Goal: Task Accomplishment & Management: Manage account settings

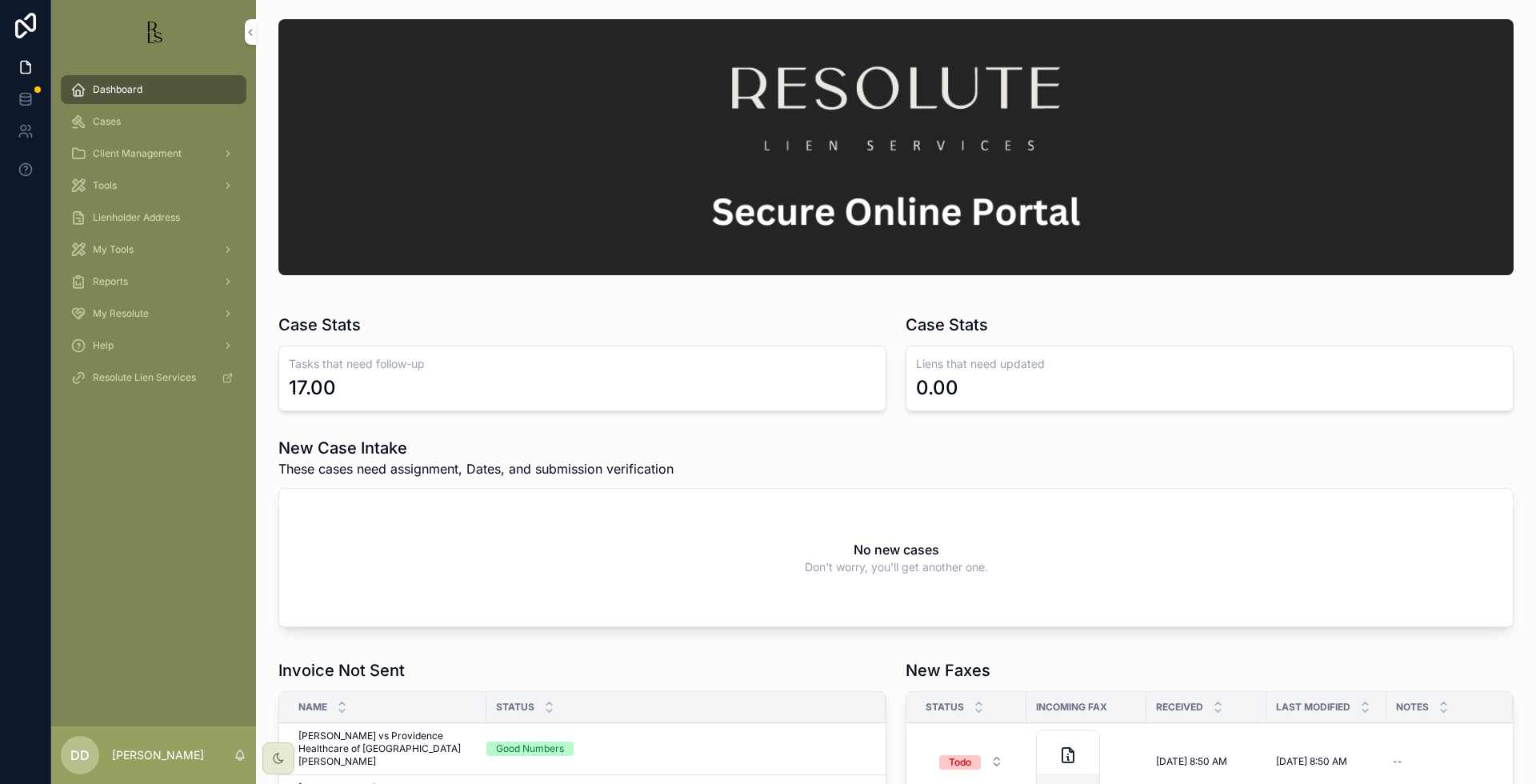
click at [115, 121] on span "Cases" at bounding box center [107, 121] width 28 height 13
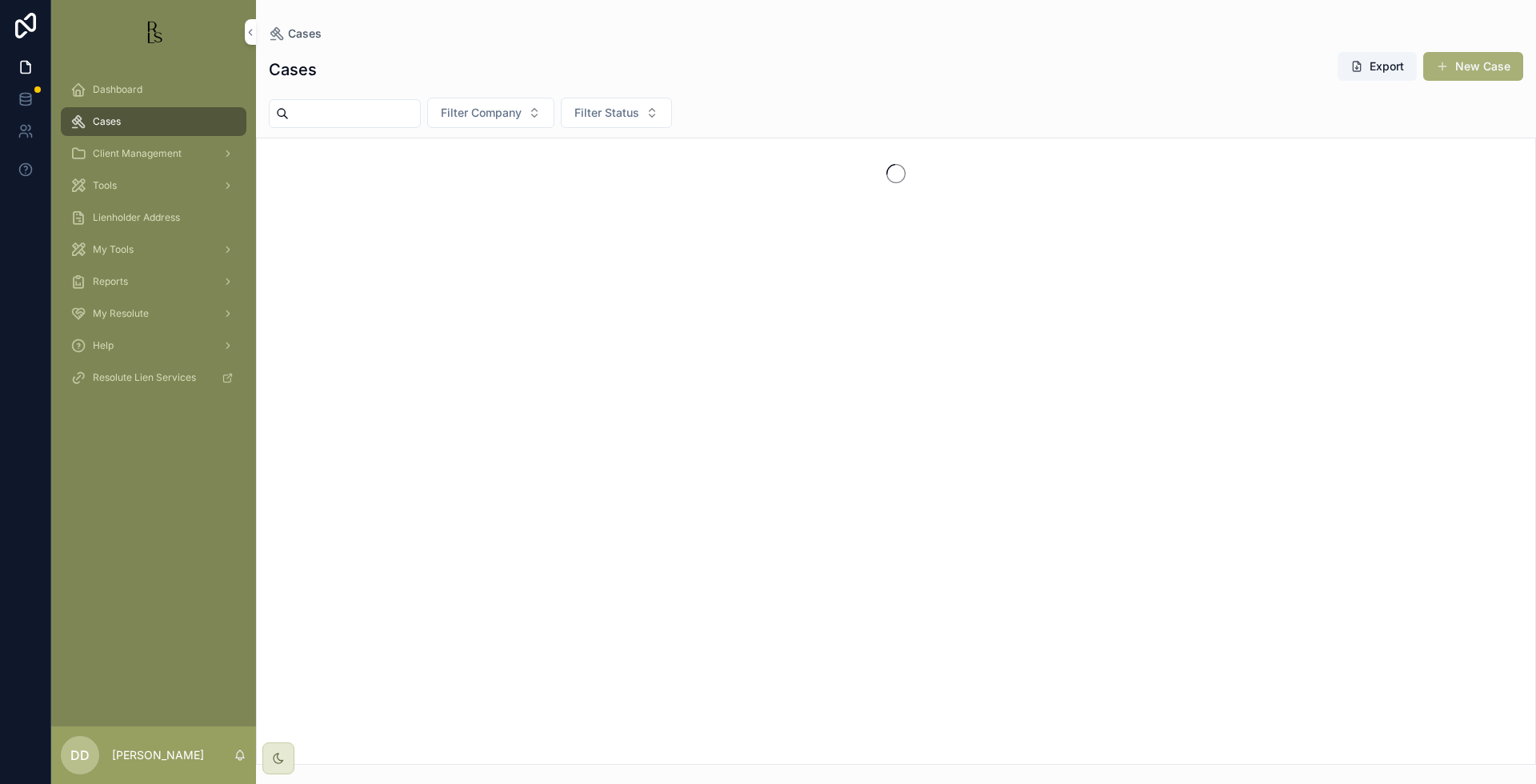
click at [410, 118] on input "scrollable content" at bounding box center [354, 113] width 131 height 22
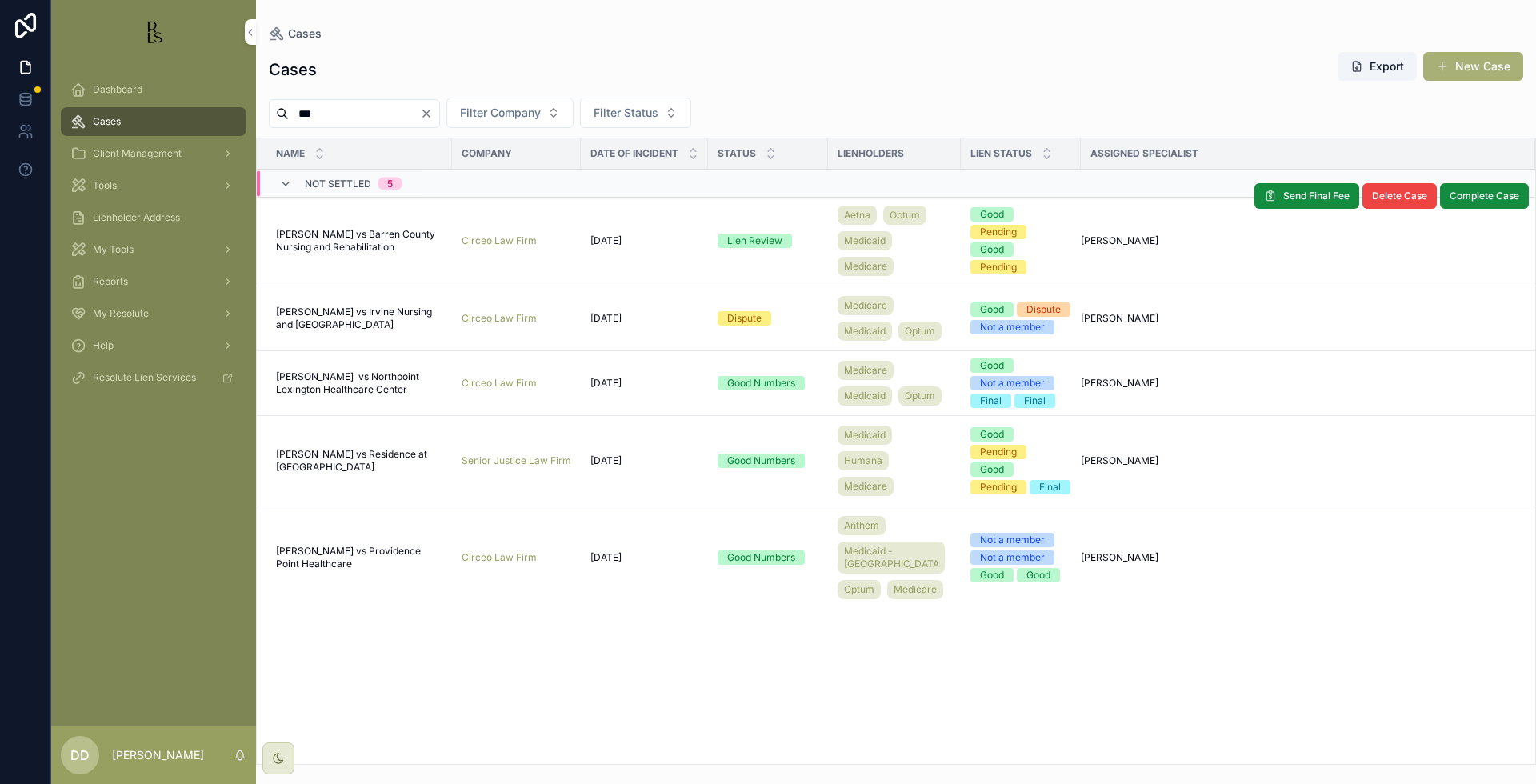
type input "***"
click at [374, 247] on span "[PERSON_NAME] vs Barren County Nursing and Rehabilitation" at bounding box center [358, 241] width 166 height 26
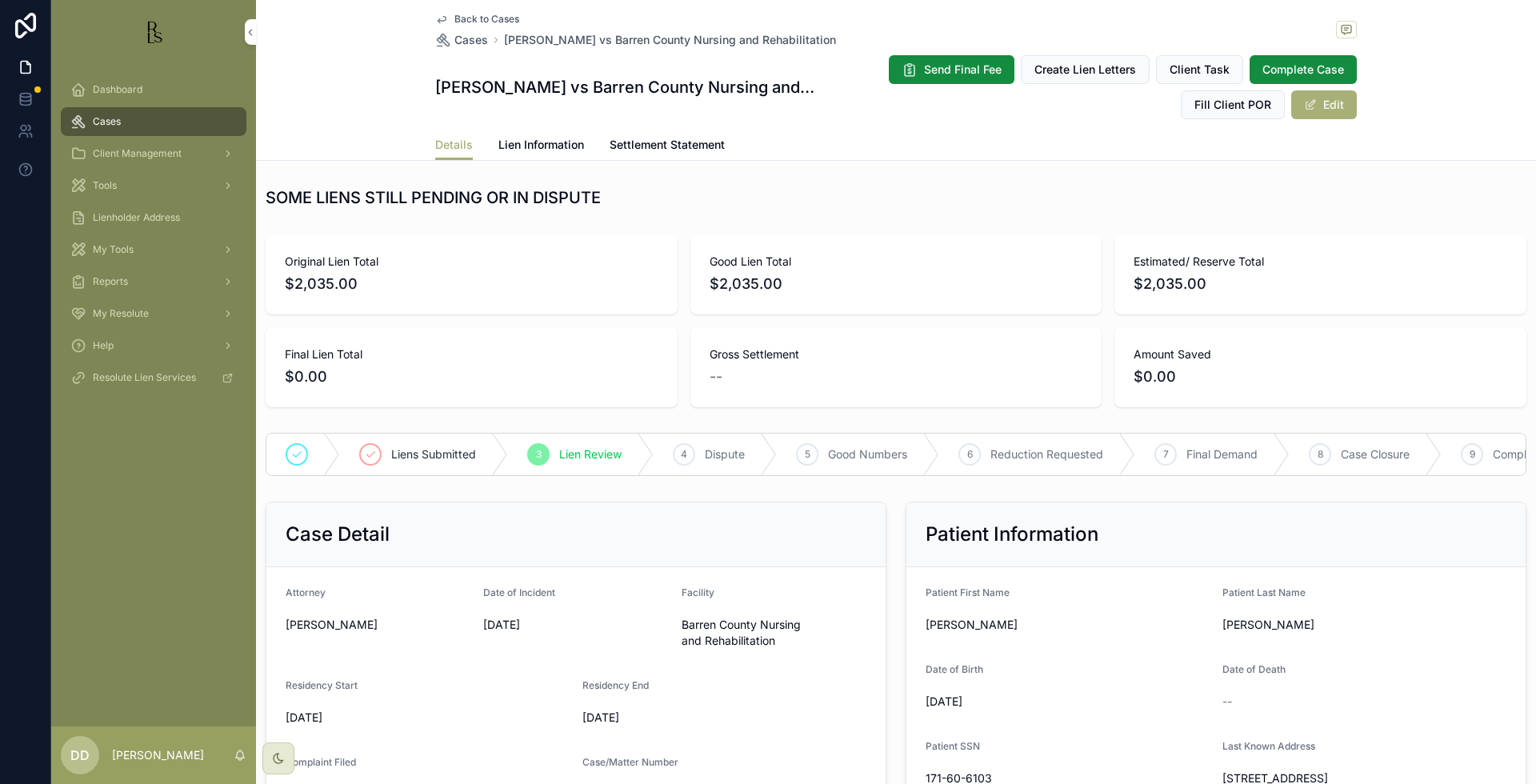
click at [1397, 245] on div "Estimated/ Reserve Total $2,035.00" at bounding box center [1320, 275] width 412 height 80
click at [556, 151] on span "Lien Information" at bounding box center [541, 144] width 85 height 16
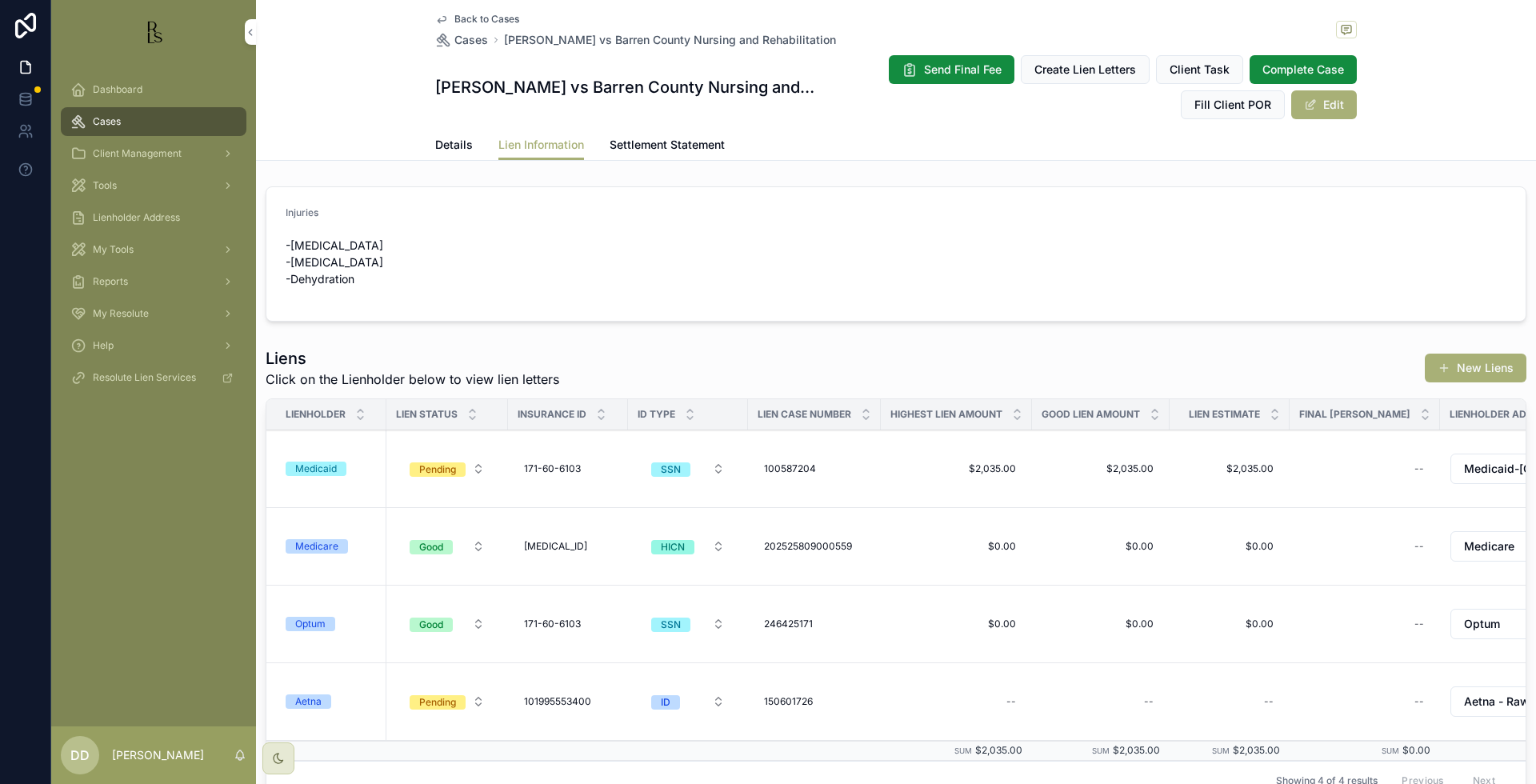
click at [1434, 264] on form "Injuries -[MEDICAL_DATA] -[MEDICAL_DATA] -Dehydration" at bounding box center [895, 253] width 1259 height 134
click at [308, 705] on div "Aetna" at bounding box center [308, 701] width 26 height 15
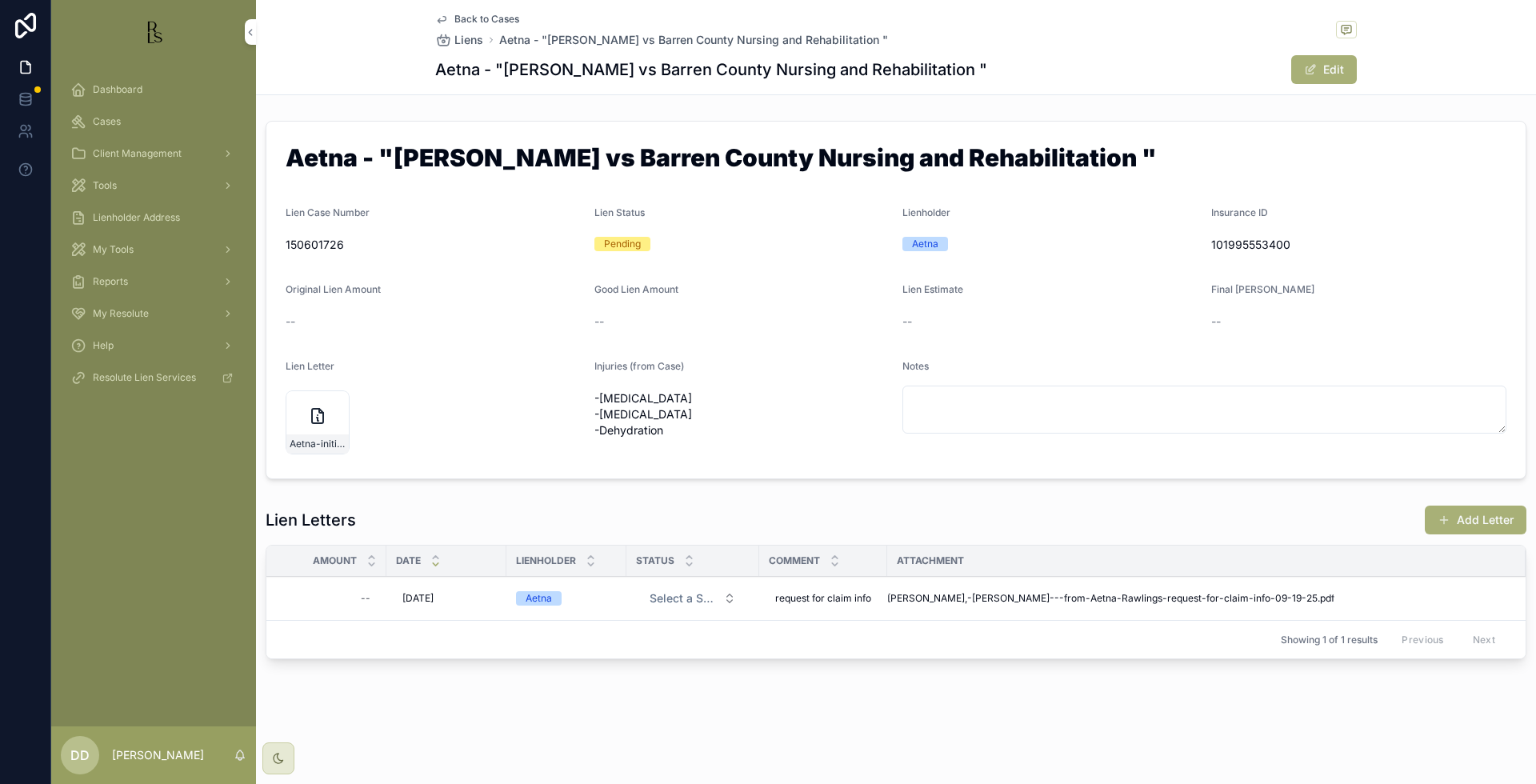
click at [1312, 349] on form "Aetna - "[PERSON_NAME] vs Barren County Nursing and Rehabilitation " Lien Case …" at bounding box center [895, 299] width 1259 height 357
click at [1425, 273] on form "Aetna - "[PERSON_NAME] vs Barren County Nursing and Rehabilitation " Lien Case …" at bounding box center [895, 299] width 1259 height 357
click at [1387, 326] on div "--" at bounding box center [1359, 321] width 296 height 16
click at [172, 506] on div "Dashboard Cases Client Management Tools Lienholder Address My Tools Reports My …" at bounding box center [154, 395] width 205 height 662
click at [1391, 311] on div "--" at bounding box center [1359, 322] width 296 height 26
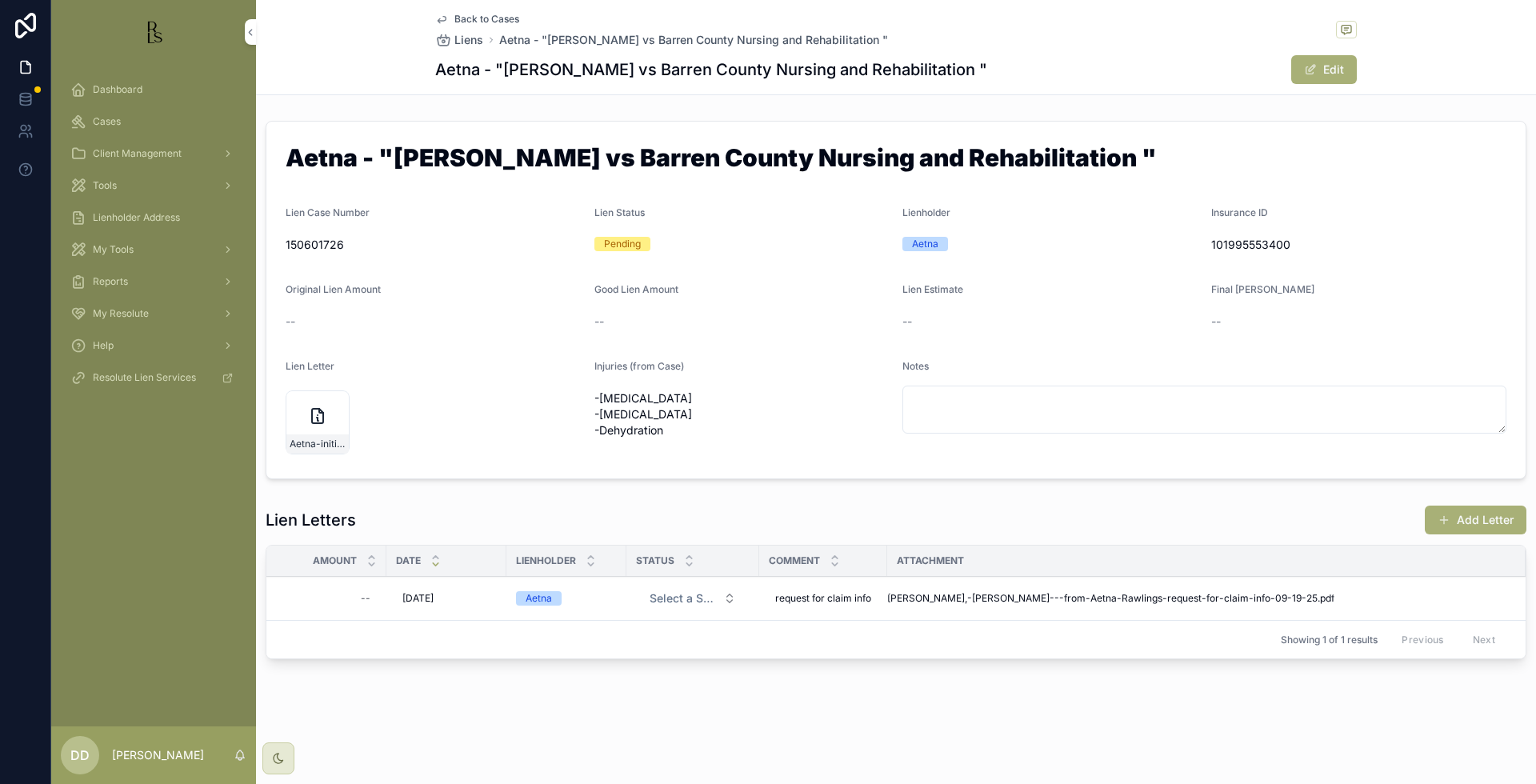
click at [1404, 291] on div "Final [PERSON_NAME]" at bounding box center [1359, 293] width 296 height 19
click at [481, 19] on span "Back to Cases" at bounding box center [486, 19] width 65 height 13
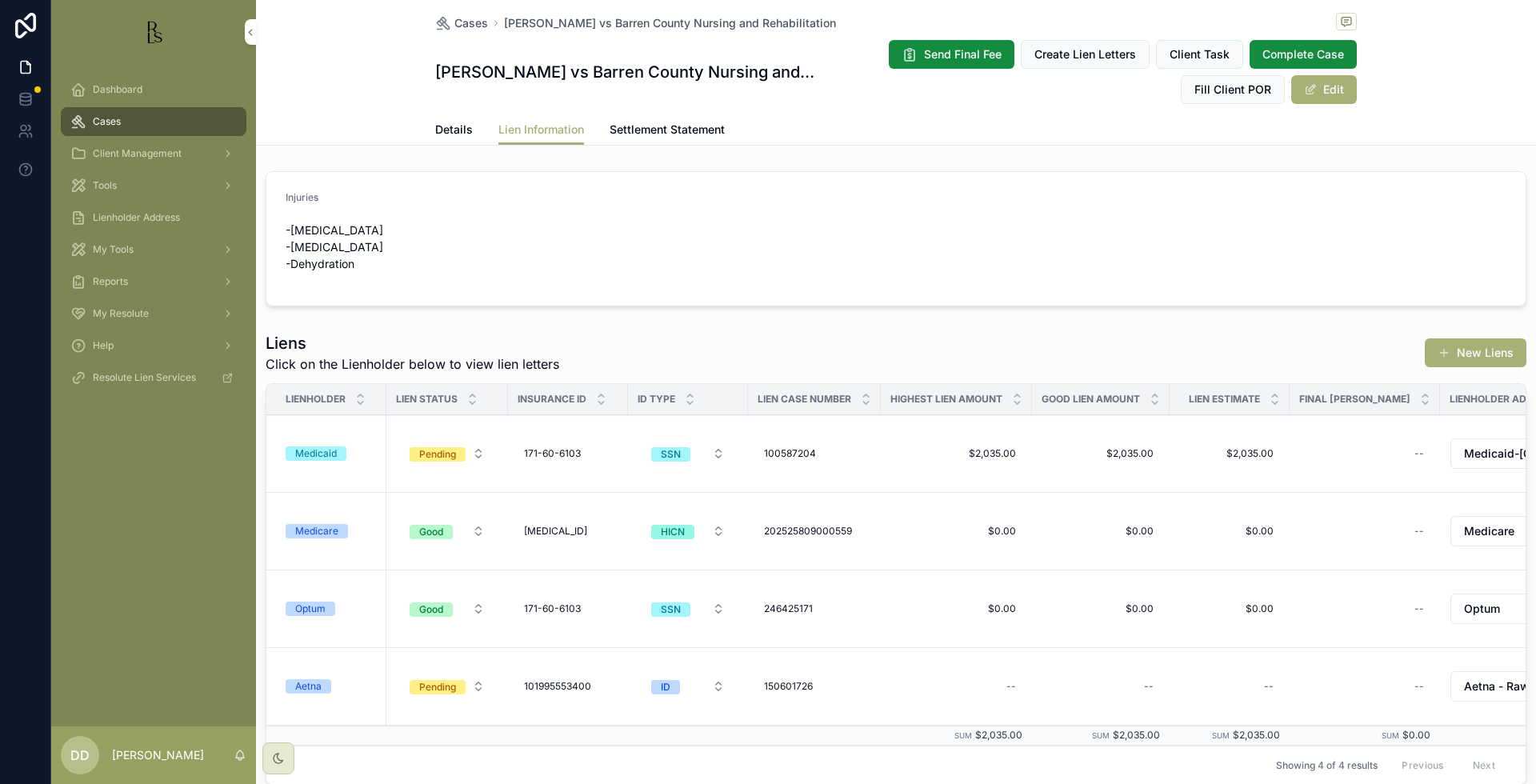
click at [457, 126] on span "Details" at bounding box center [454, 129] width 38 height 16
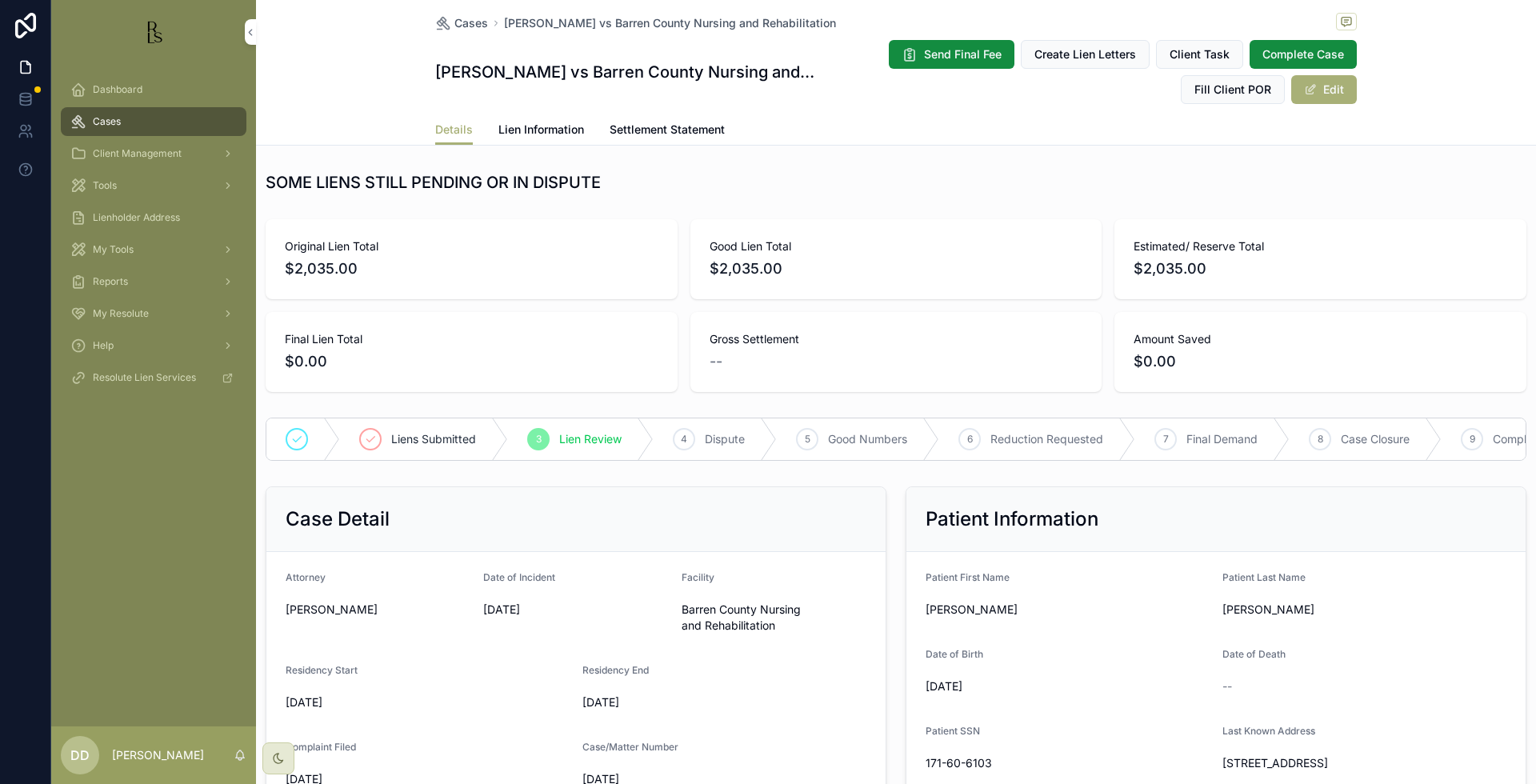
click at [541, 136] on span "Lien Information" at bounding box center [541, 129] width 85 height 16
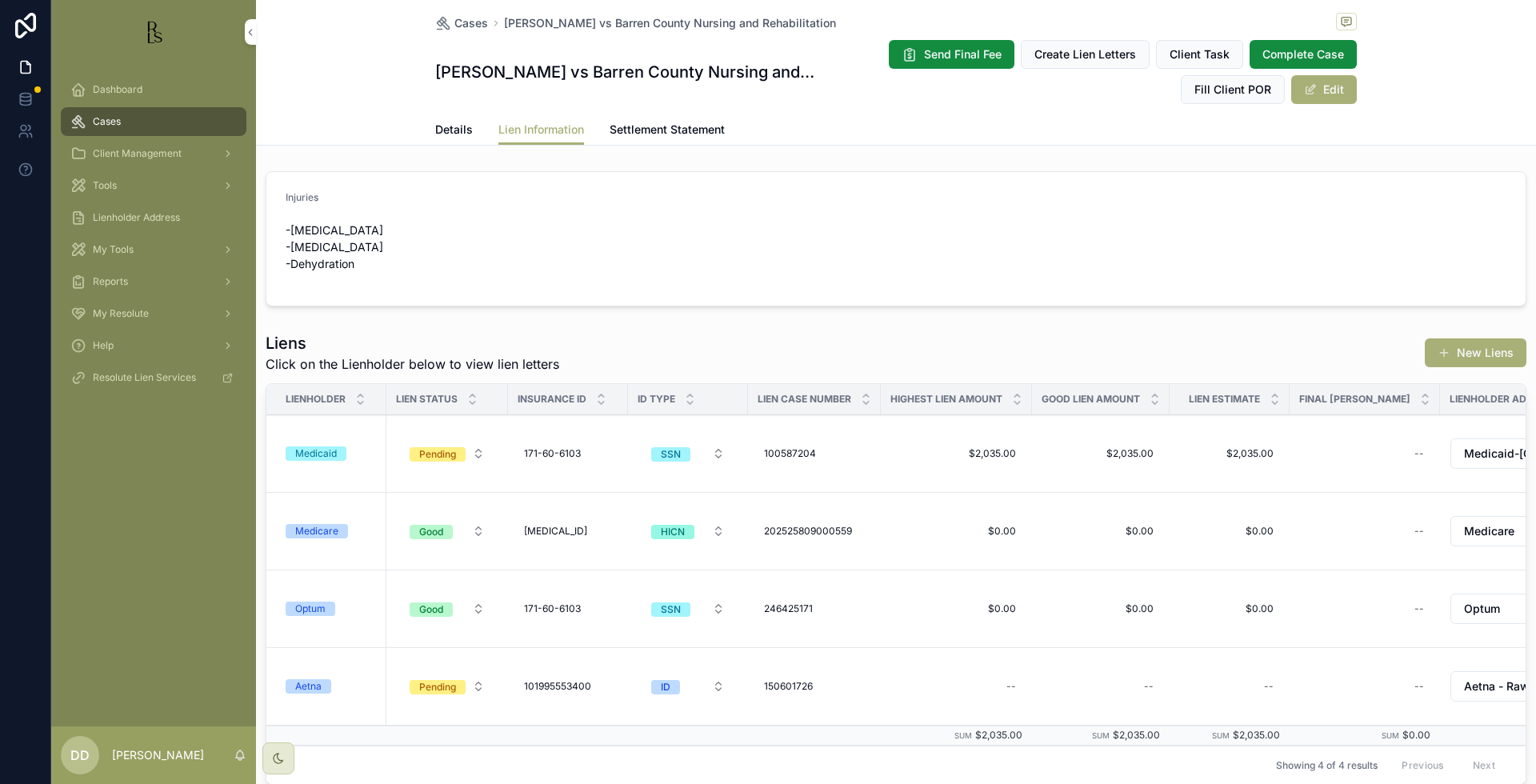
click at [1329, 232] on form "Injuries -[MEDICAL_DATA] -[MEDICAL_DATA] -Dehydration" at bounding box center [895, 239] width 1259 height 134
click at [1322, 219] on form "Injuries -[MEDICAL_DATA] -[MEDICAL_DATA] -Dehydration" at bounding box center [895, 239] width 1259 height 134
click at [319, 682] on div "Aetna" at bounding box center [308, 686] width 26 height 15
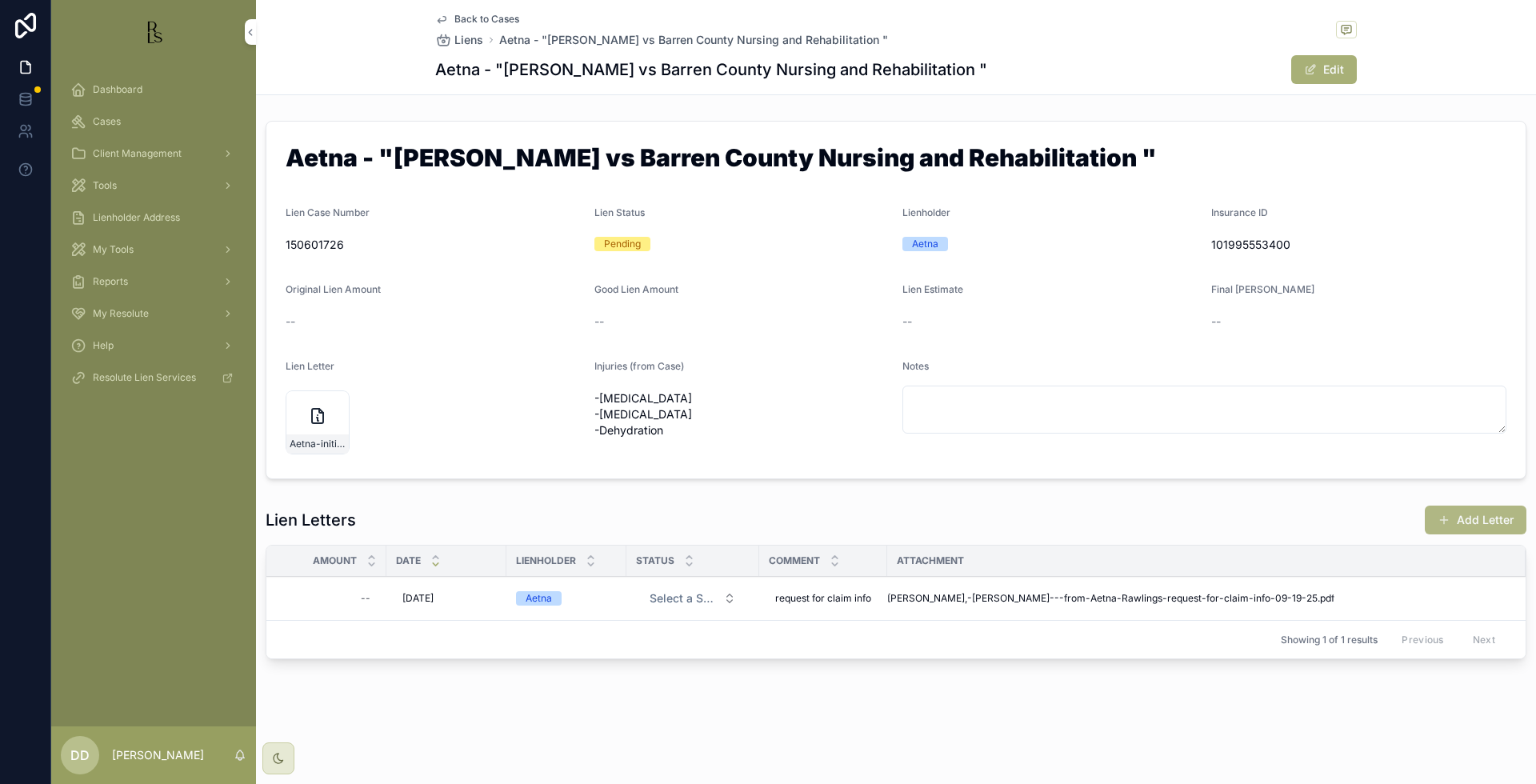
click at [1470, 518] on button "Add Letter" at bounding box center [1475, 520] width 102 height 29
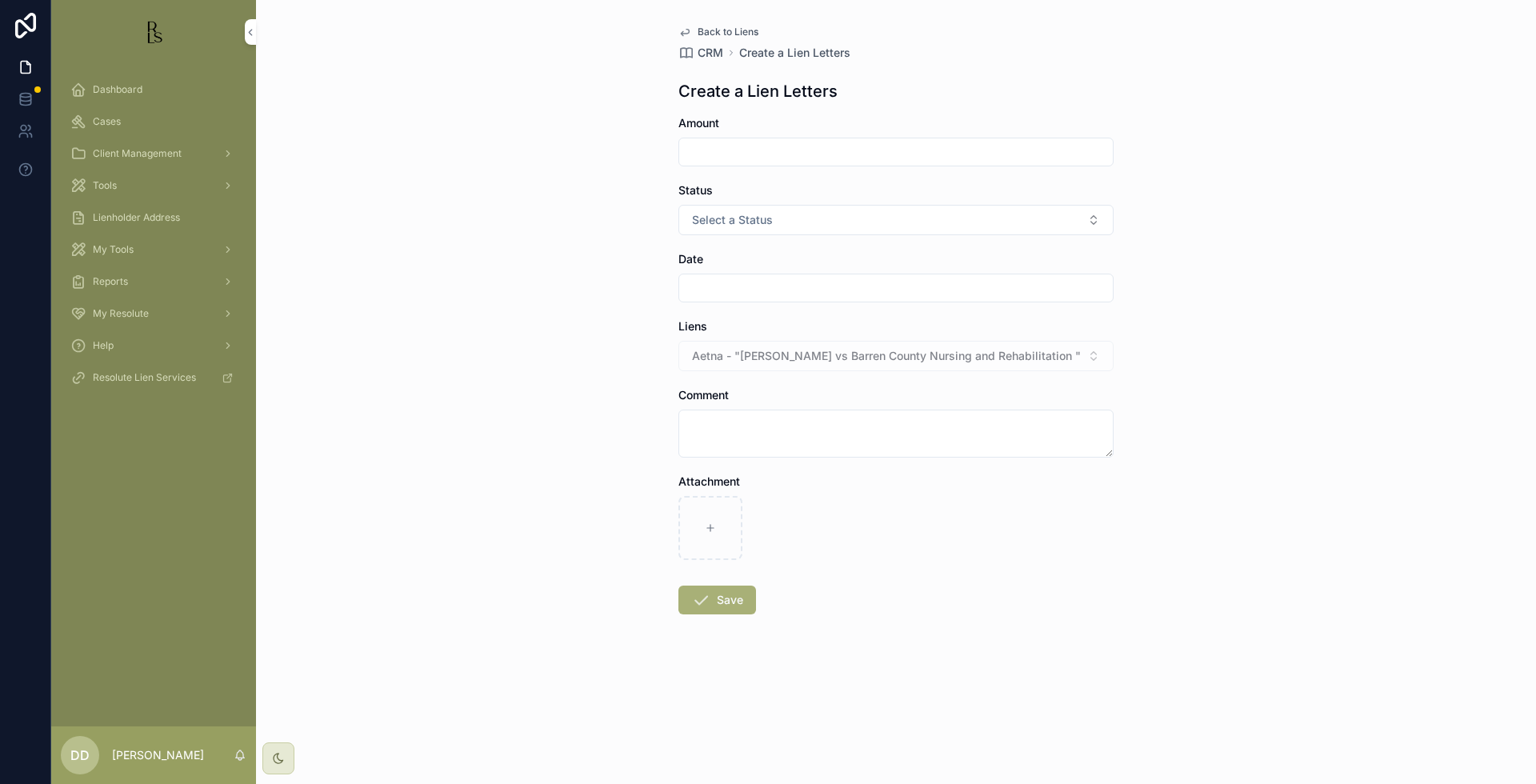
click at [824, 154] on input "scrollable content" at bounding box center [896, 152] width 433 height 22
click at [1434, 514] on div "Back to Liens CRM Create a Lien Letters Create a Lien Letters Amount Status Sel…" at bounding box center [896, 392] width 1280 height 784
click at [800, 164] on div "scrollable content" at bounding box center [896, 152] width 435 height 29
click at [799, 148] on input "scrollable content" at bounding box center [896, 152] width 433 height 22
type input "**********"
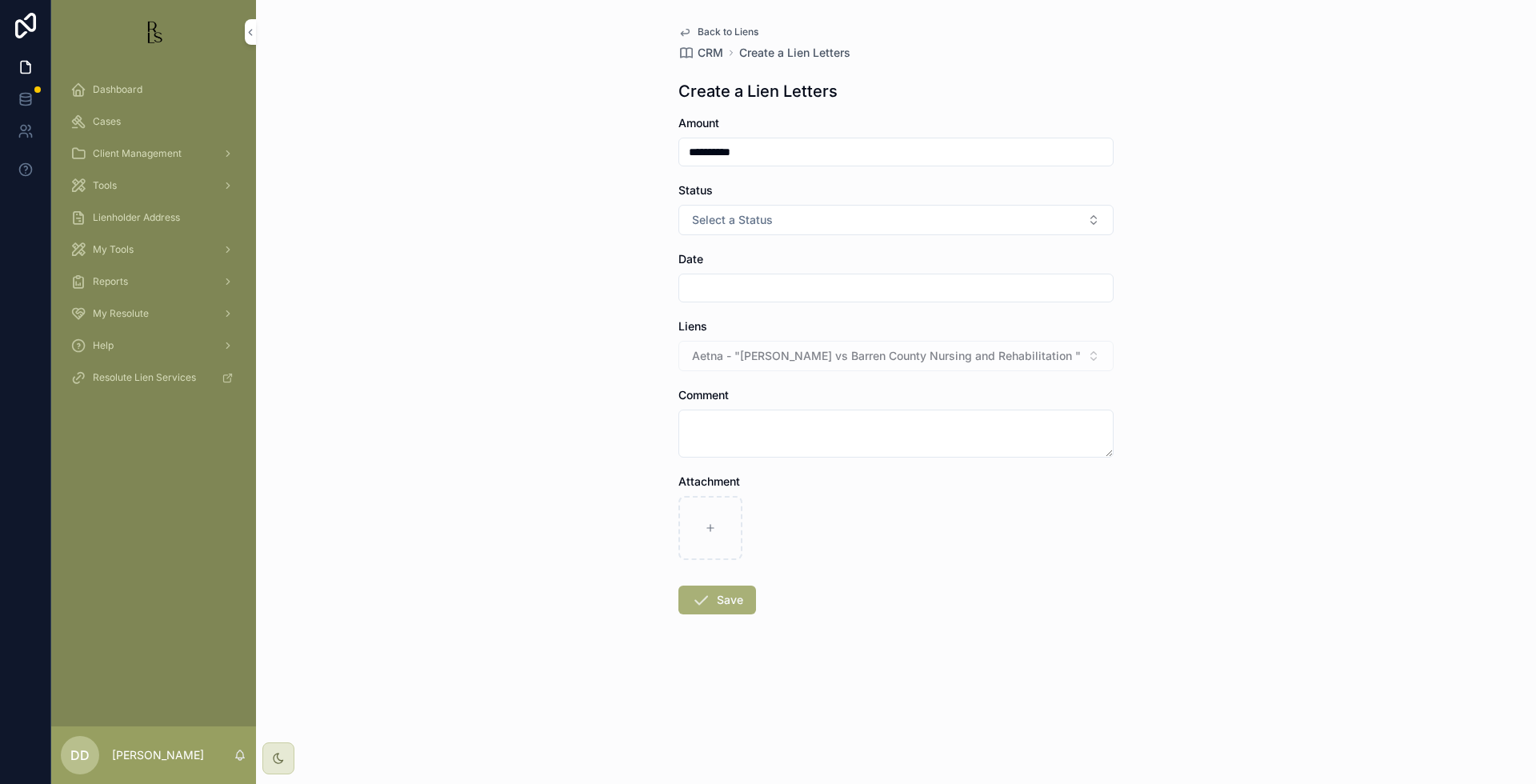
click at [1414, 498] on div "**********" at bounding box center [896, 392] width 1280 height 784
click at [765, 218] on span "Select a Status" at bounding box center [732, 219] width 81 height 16
click at [822, 310] on div "Good" at bounding box center [812, 307] width 24 height 15
click at [713, 290] on input "scrollable content" at bounding box center [896, 287] width 433 height 22
click at [897, 452] on button "8" at bounding box center [896, 455] width 29 height 29
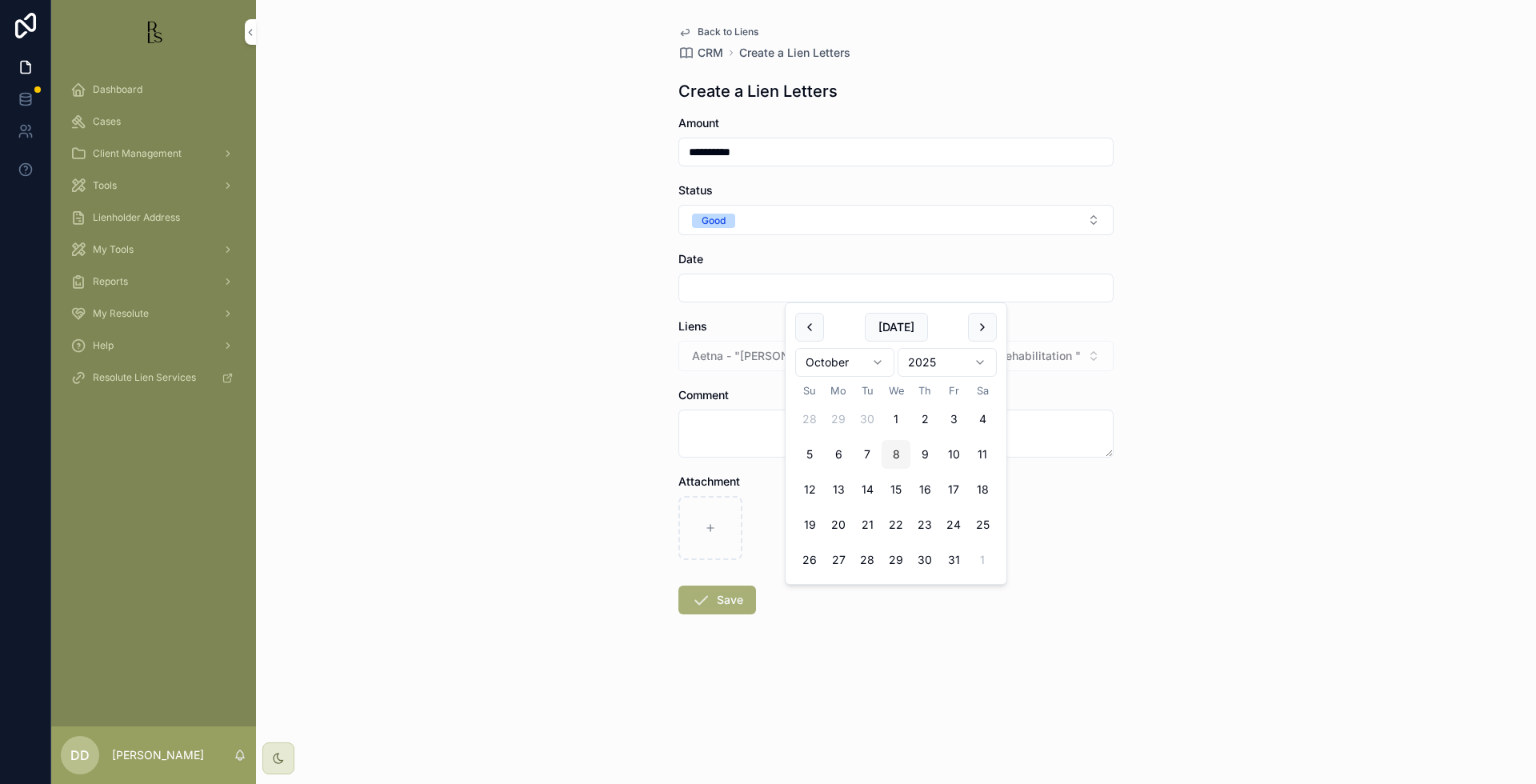
type input "*********"
click at [725, 437] on textarea "scrollable content" at bounding box center [896, 433] width 435 height 48
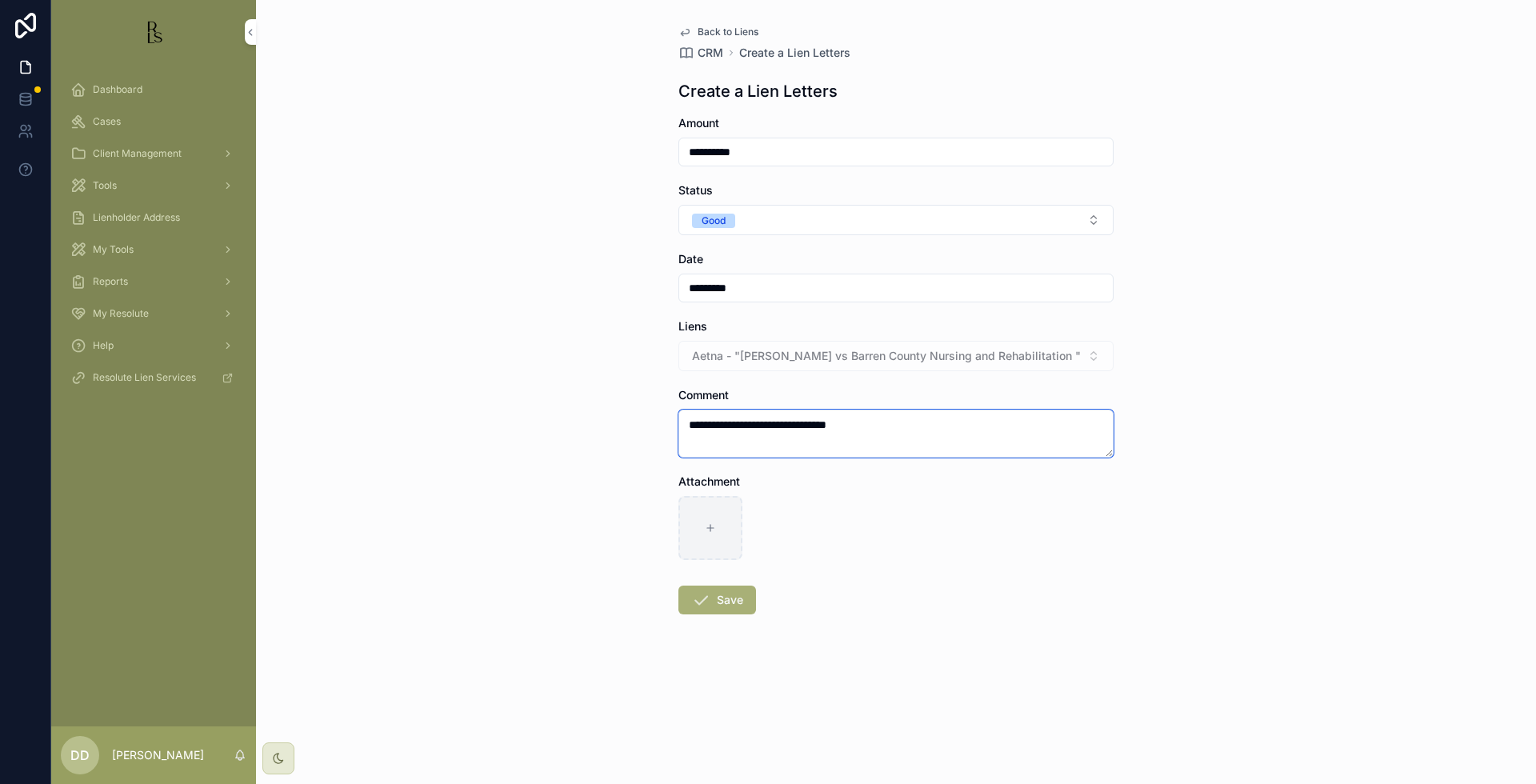
type textarea "**********"
click at [720, 520] on div "scrollable content" at bounding box center [710, 527] width 64 height 64
type input "**********"
click at [727, 608] on button "Save" at bounding box center [717, 600] width 78 height 29
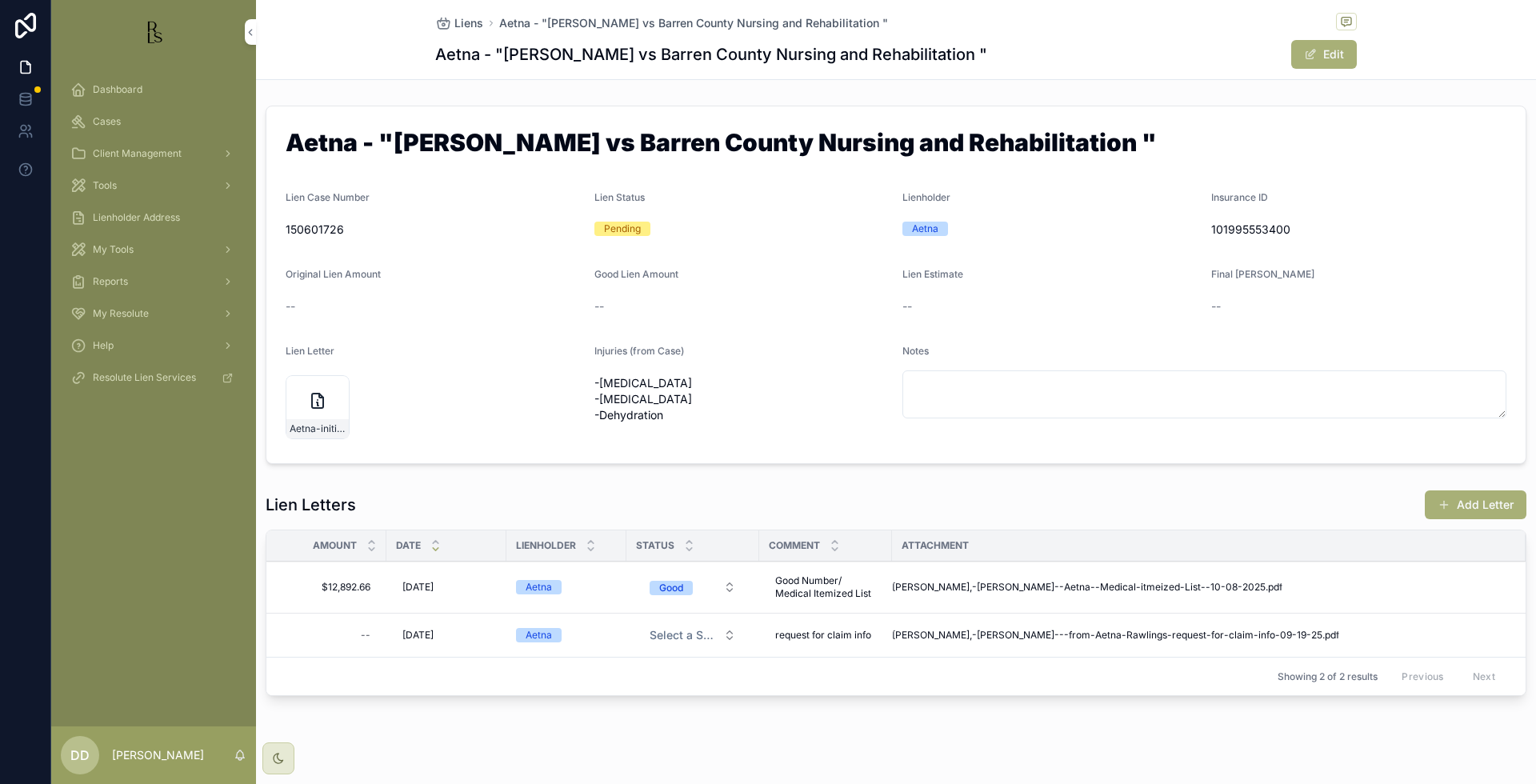
click at [1417, 351] on div "Notes" at bounding box center [1204, 354] width 604 height 19
drag, startPoint x: 883, startPoint y: 19, endPoint x: 492, endPoint y: 28, distance: 391.1
click at [492, 28] on div "Liens Aetna - "[PERSON_NAME] vs Barren County Nursing and Rehabilitation "" at bounding box center [896, 22] width 922 height 20
copy span "Aetna - "[PERSON_NAME] vs Barren County Nursing and Rehabilitation ""
click at [463, 18] on span "Liens" at bounding box center [468, 23] width 29 height 16
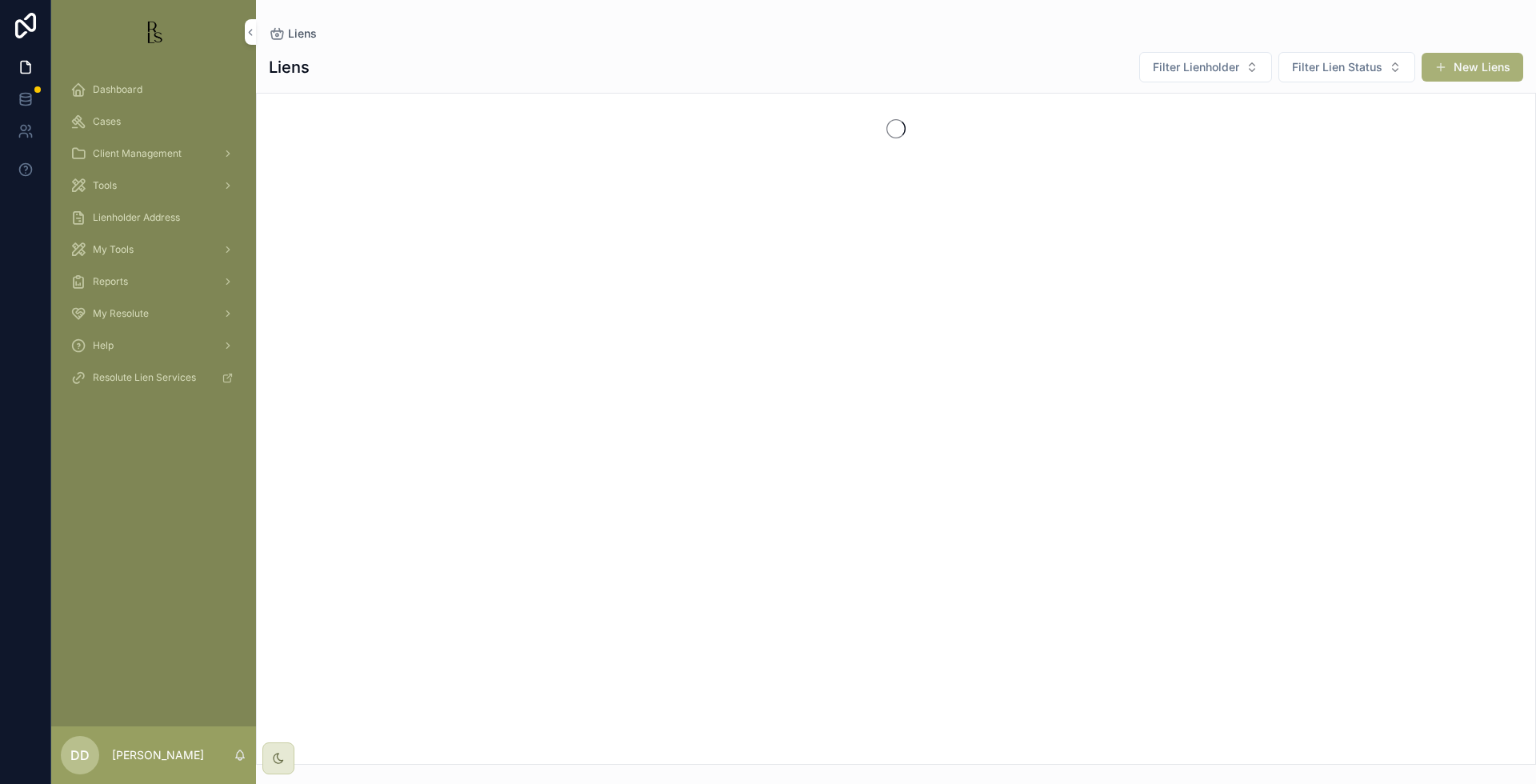
click at [126, 125] on div "Cases" at bounding box center [153, 121] width 166 height 26
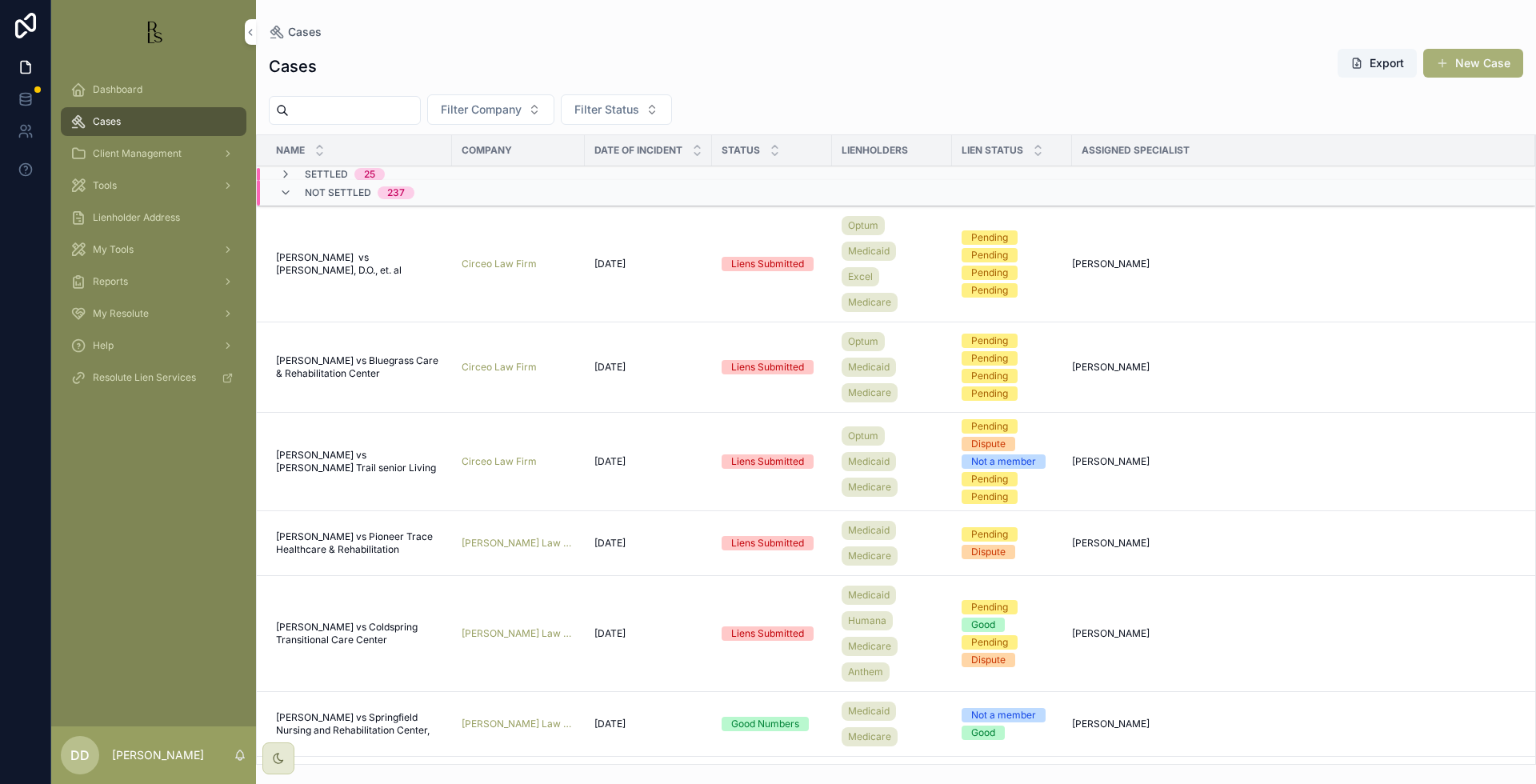
click at [345, 113] on input "scrollable content" at bounding box center [354, 110] width 131 height 22
click at [1299, 102] on div "Filter Company Filter Status" at bounding box center [896, 110] width 1280 height 31
click at [420, 113] on input "scrollable content" at bounding box center [354, 110] width 131 height 22
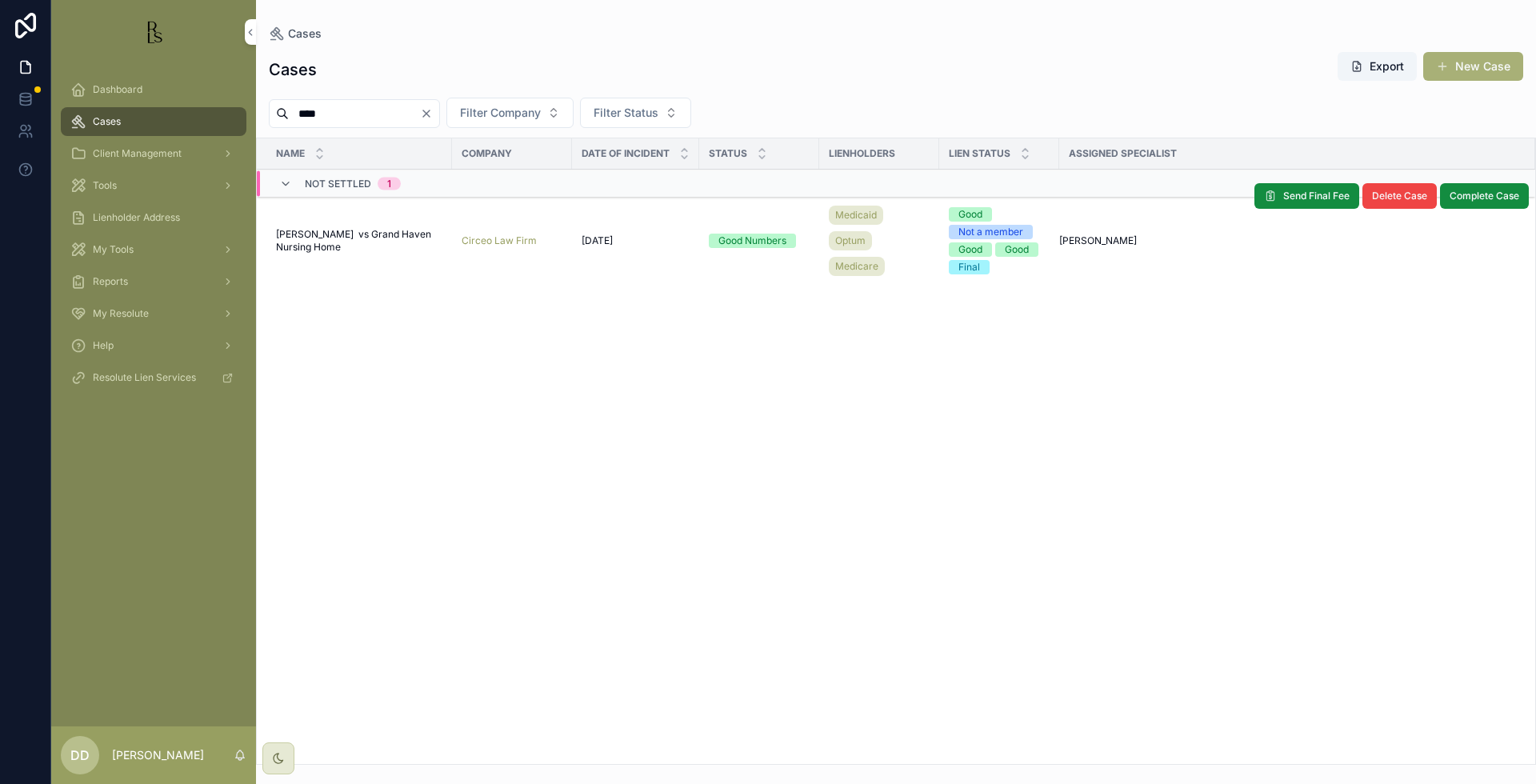
type input "****"
click at [380, 250] on span "[PERSON_NAME] vs Grand Haven Nursing Home" at bounding box center [358, 241] width 166 height 26
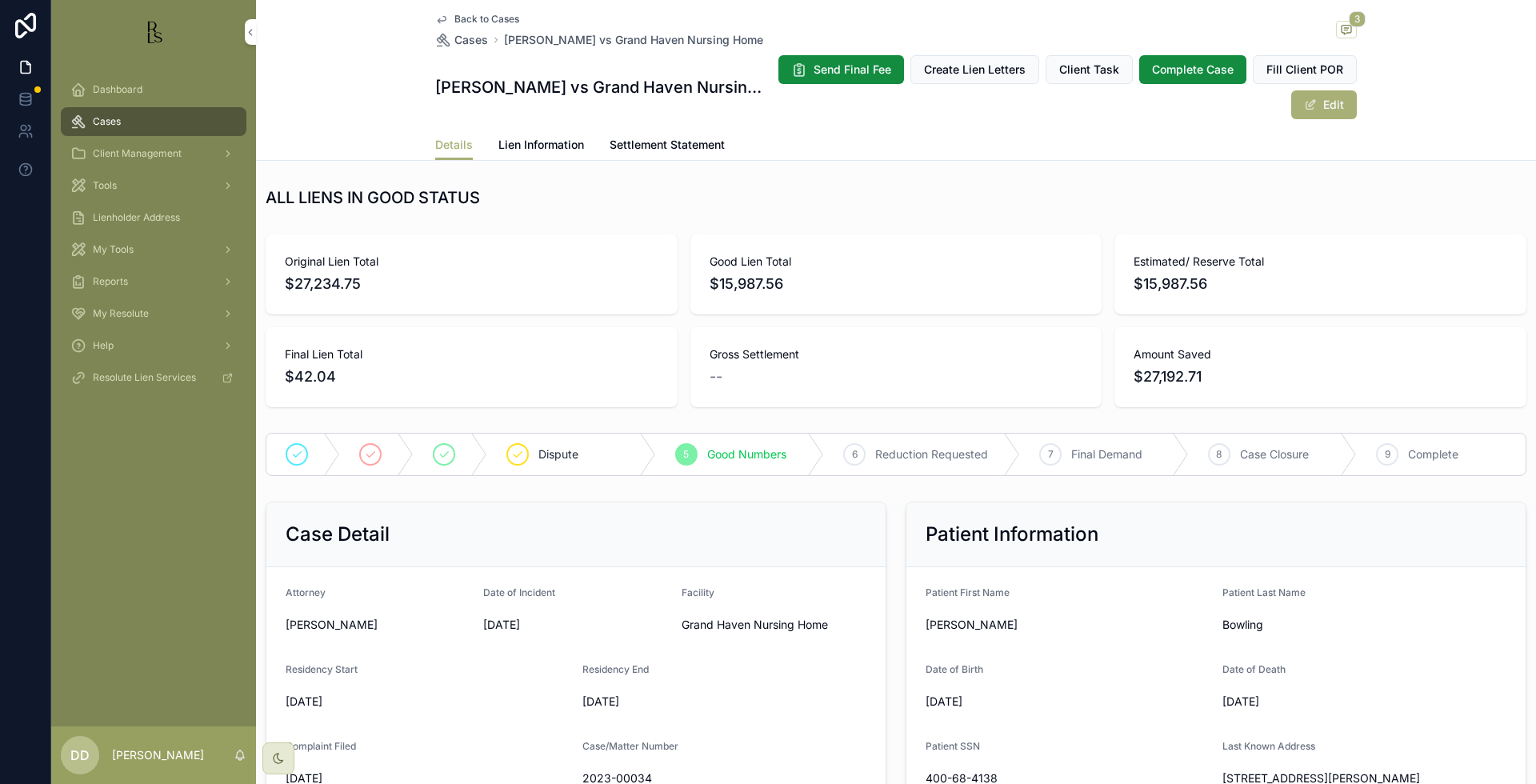
click at [1439, 148] on div "Details Lien Information Settlement Statement" at bounding box center [895, 145] width 1260 height 31
click at [563, 154] on link "Lien Information" at bounding box center [541, 146] width 85 height 32
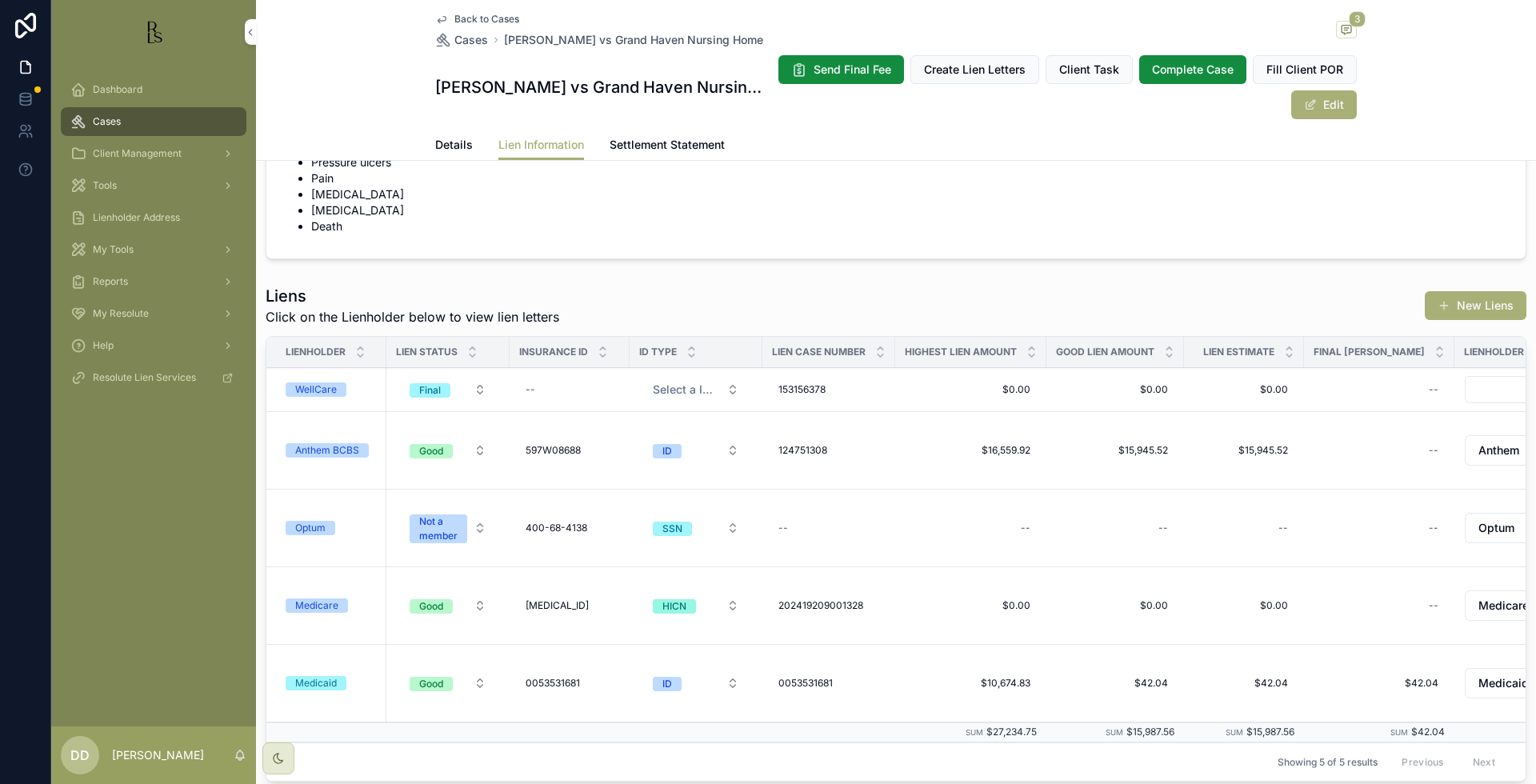
scroll to position [400, 0]
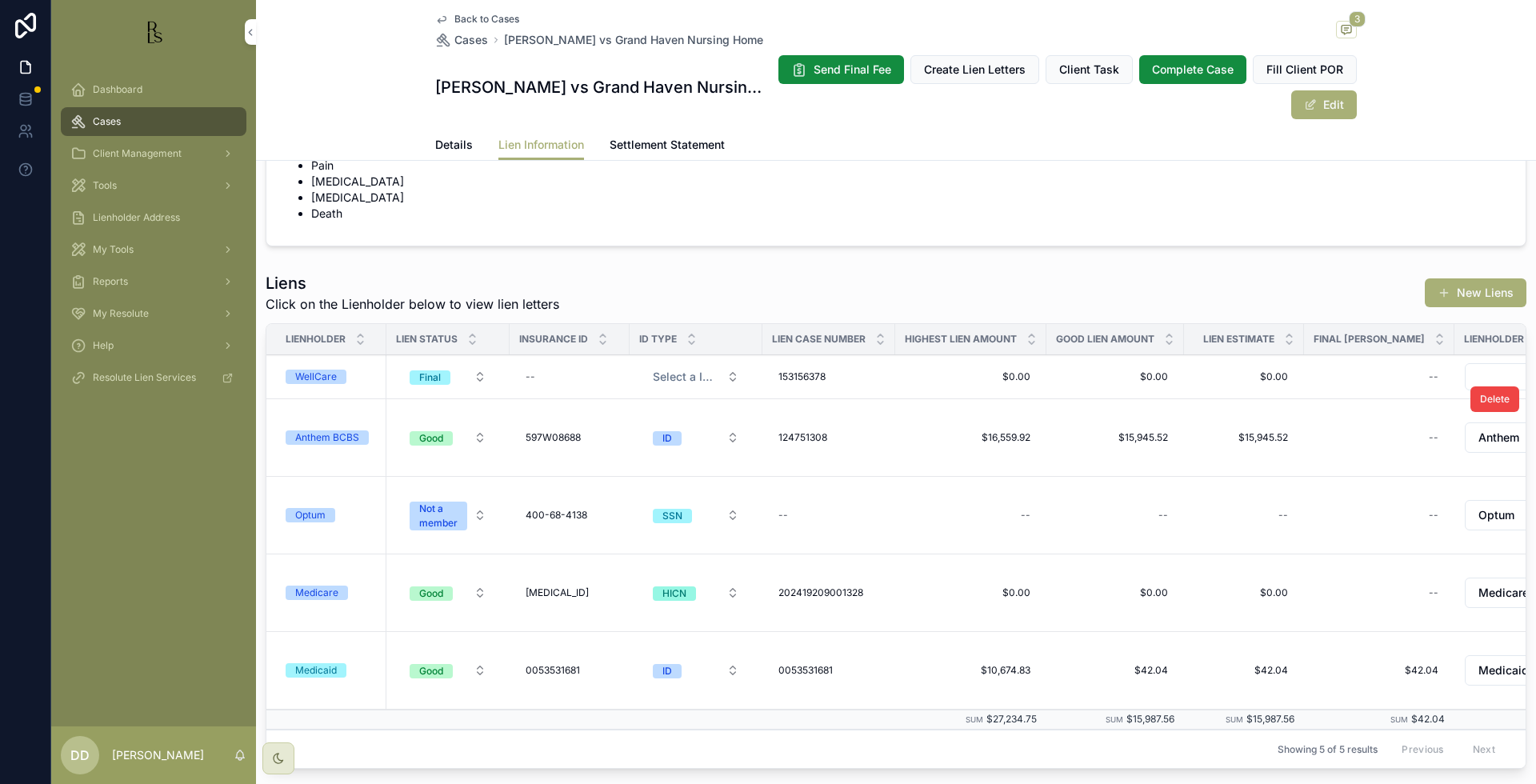
click at [306, 433] on div "Anthem BCBS" at bounding box center [327, 437] width 64 height 15
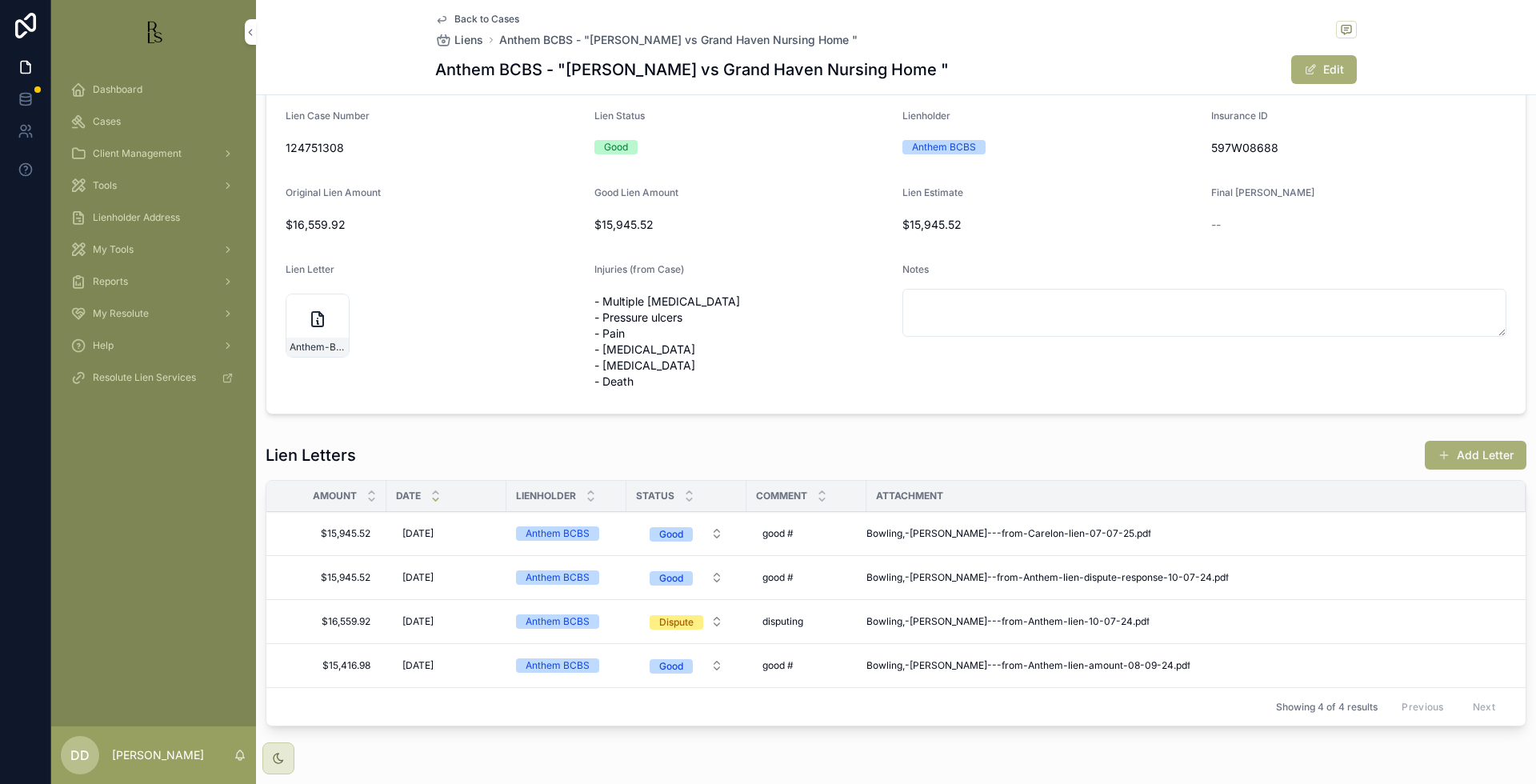
scroll to position [100, 0]
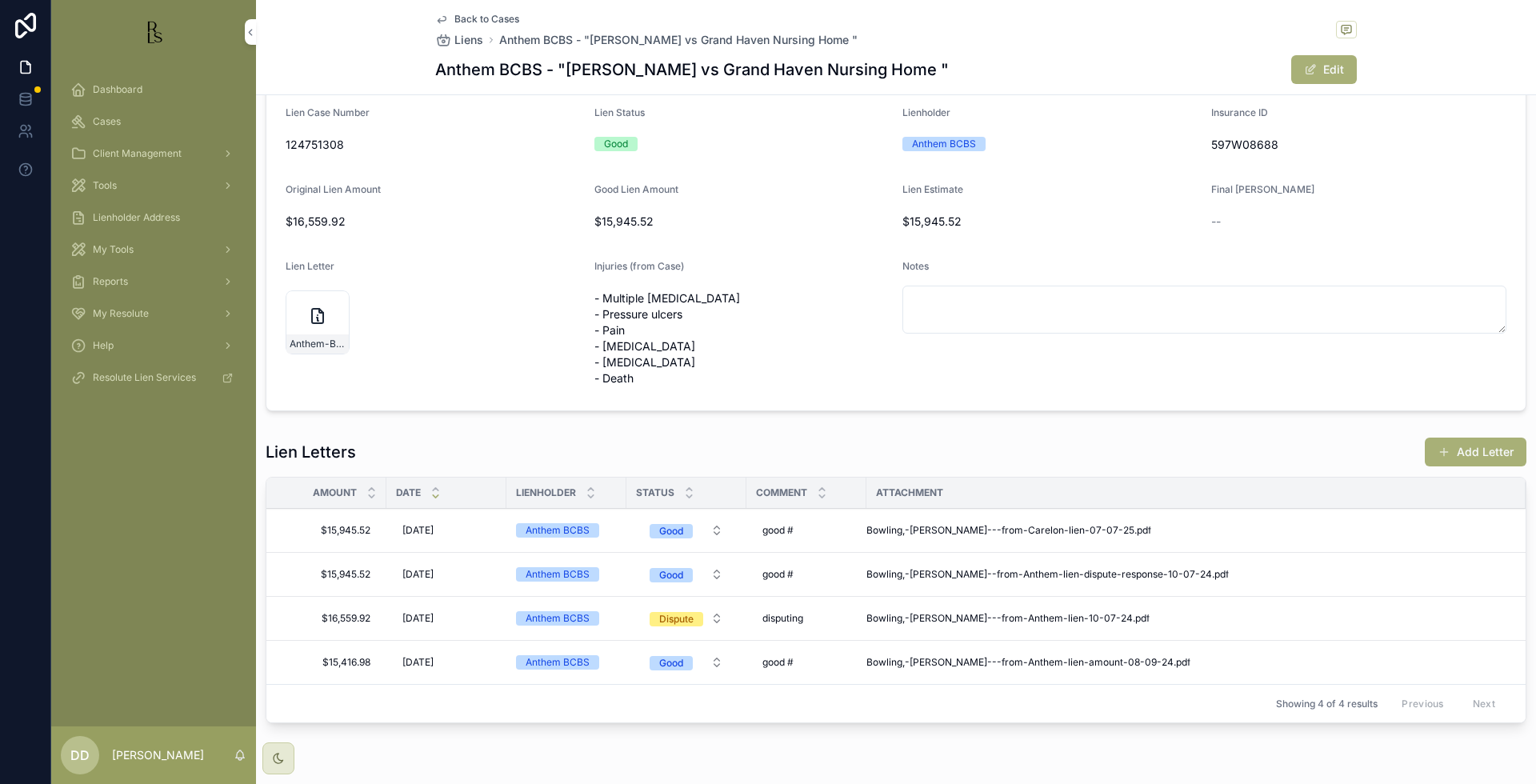
click at [1417, 212] on div "--" at bounding box center [1359, 222] width 296 height 26
click at [1452, 249] on form "Anthem BCBS - "[PERSON_NAME] vs Grand Haven Nursing Home " Lien Case Number 124…" at bounding box center [895, 216] width 1259 height 389
click at [957, 530] on span "Bowling,-[PERSON_NAME]---from-Carelon-lien-07-07-25" at bounding box center [1000, 530] width 268 height 13
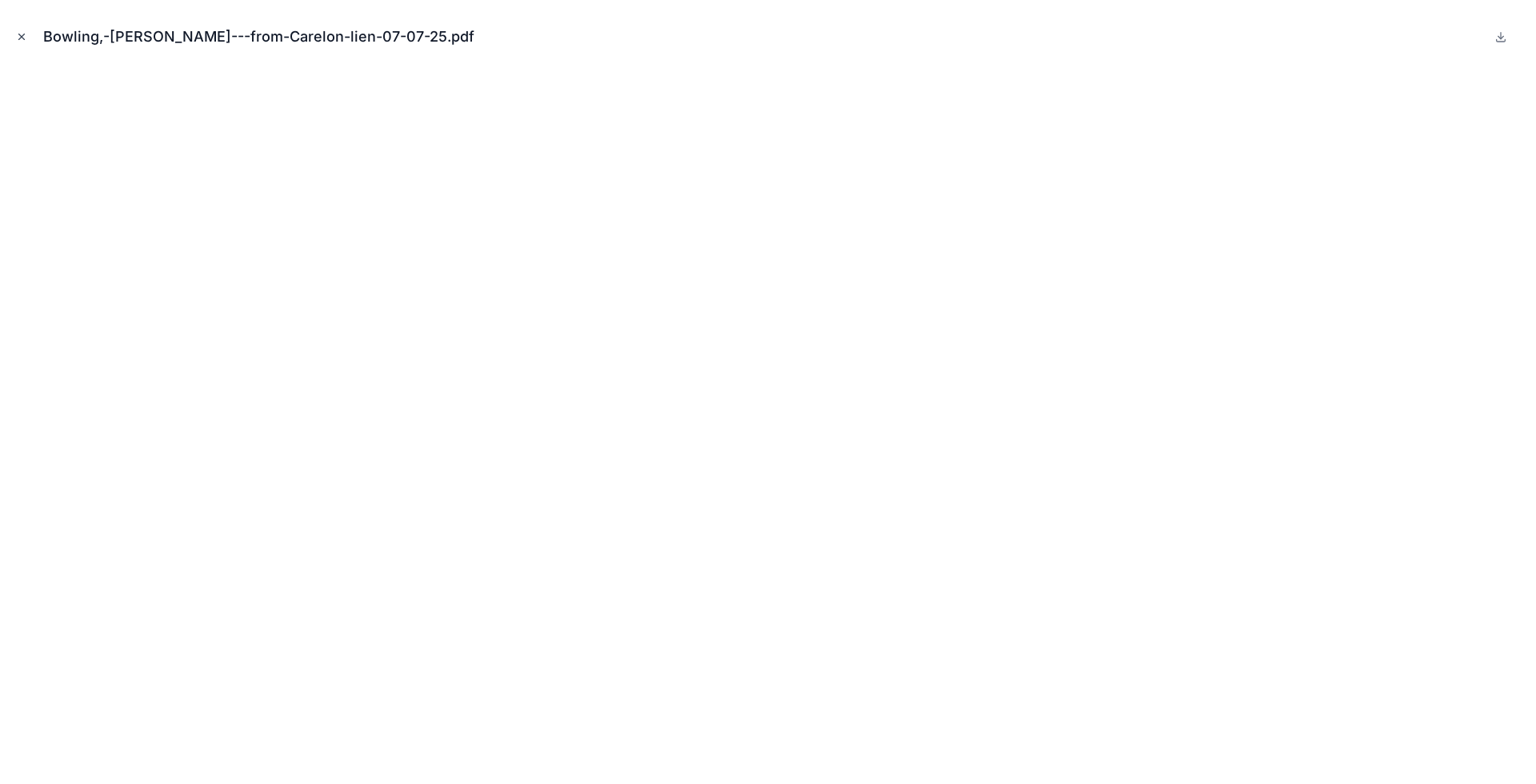
click at [24, 37] on icon "Close modal" at bounding box center [21, 37] width 11 height 11
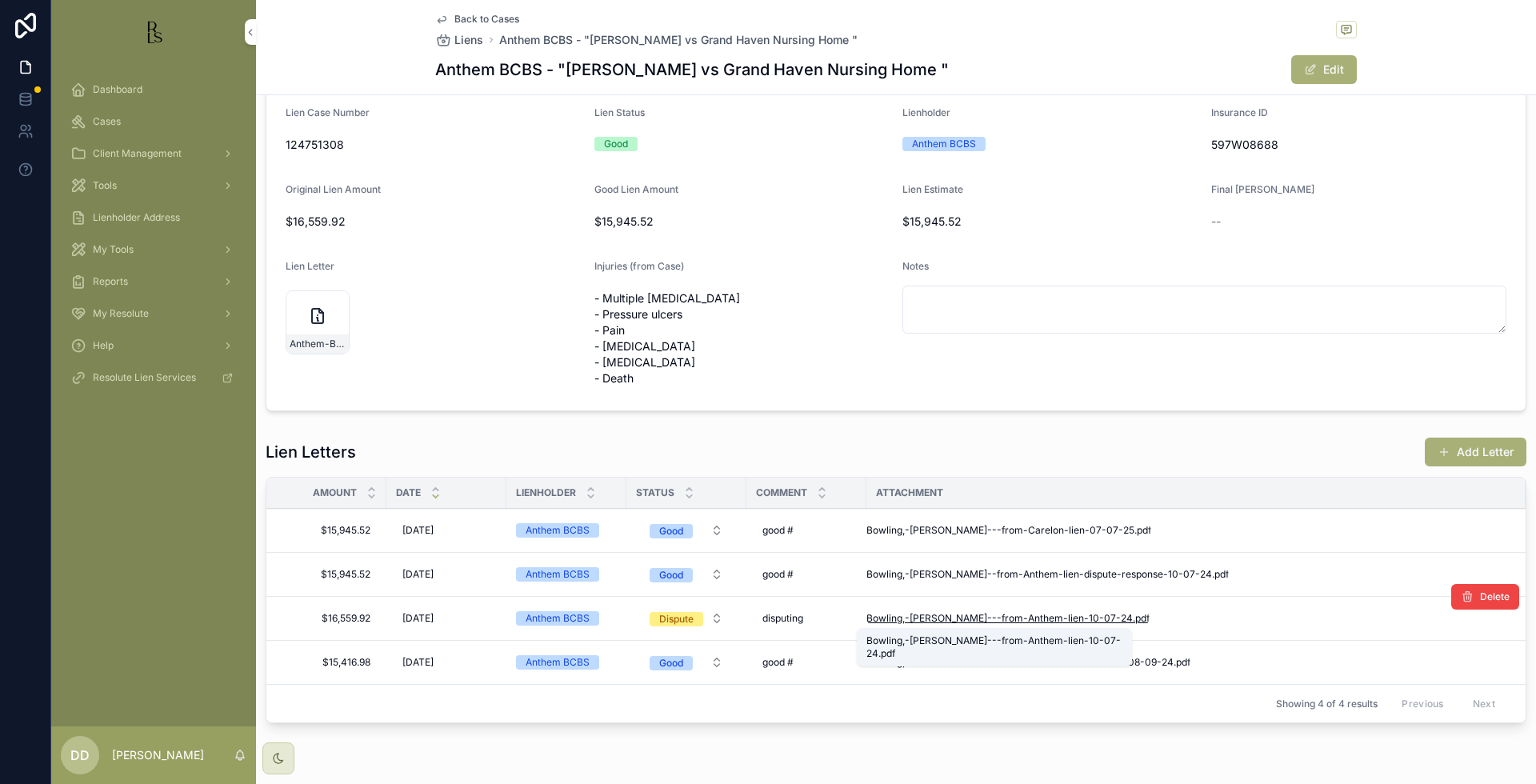
click at [940, 617] on span "Bowling,-[PERSON_NAME]---from-Anthem-lien-10-07-24" at bounding box center [999, 618] width 266 height 13
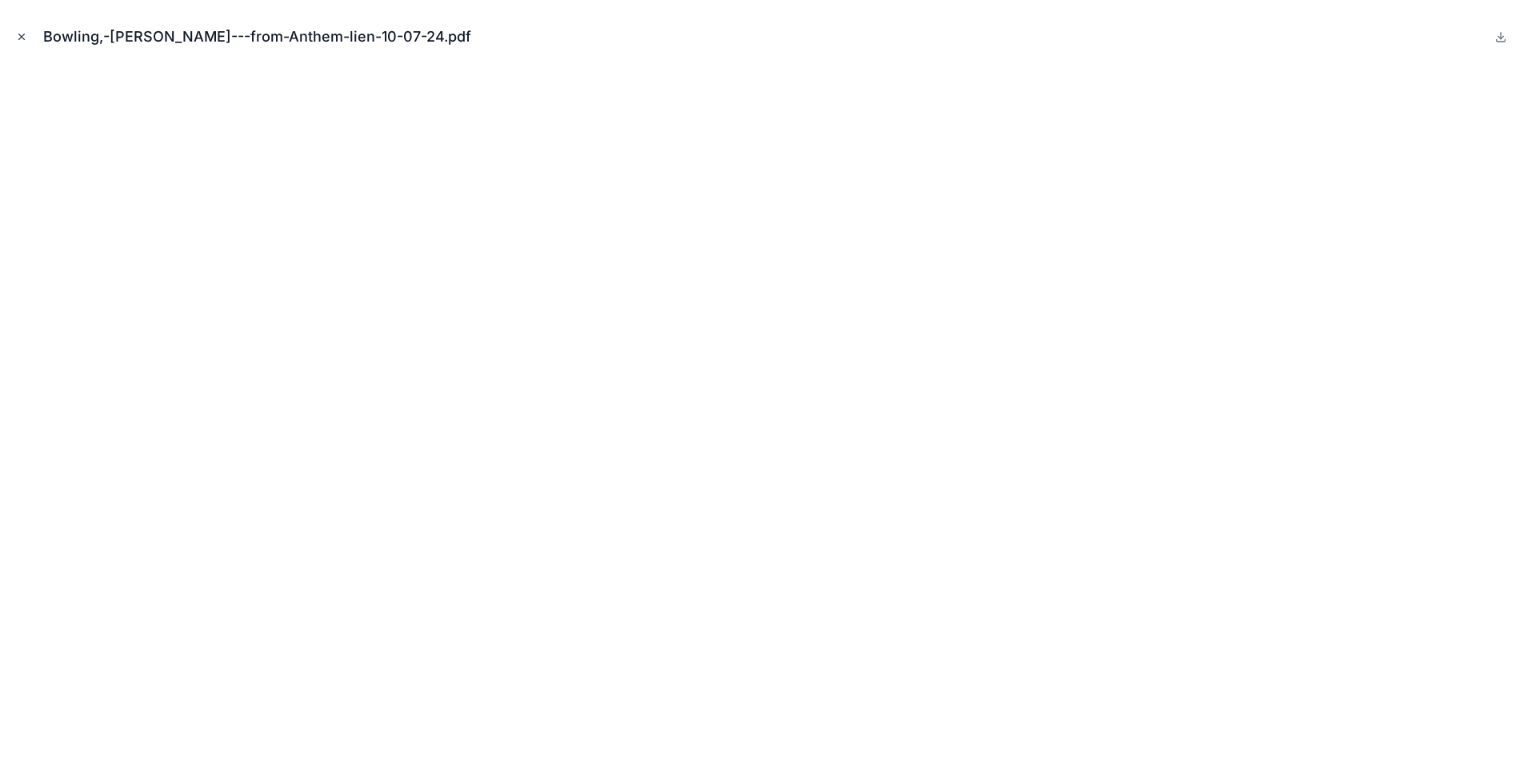
click at [25, 35] on icon "Close modal" at bounding box center [21, 37] width 11 height 11
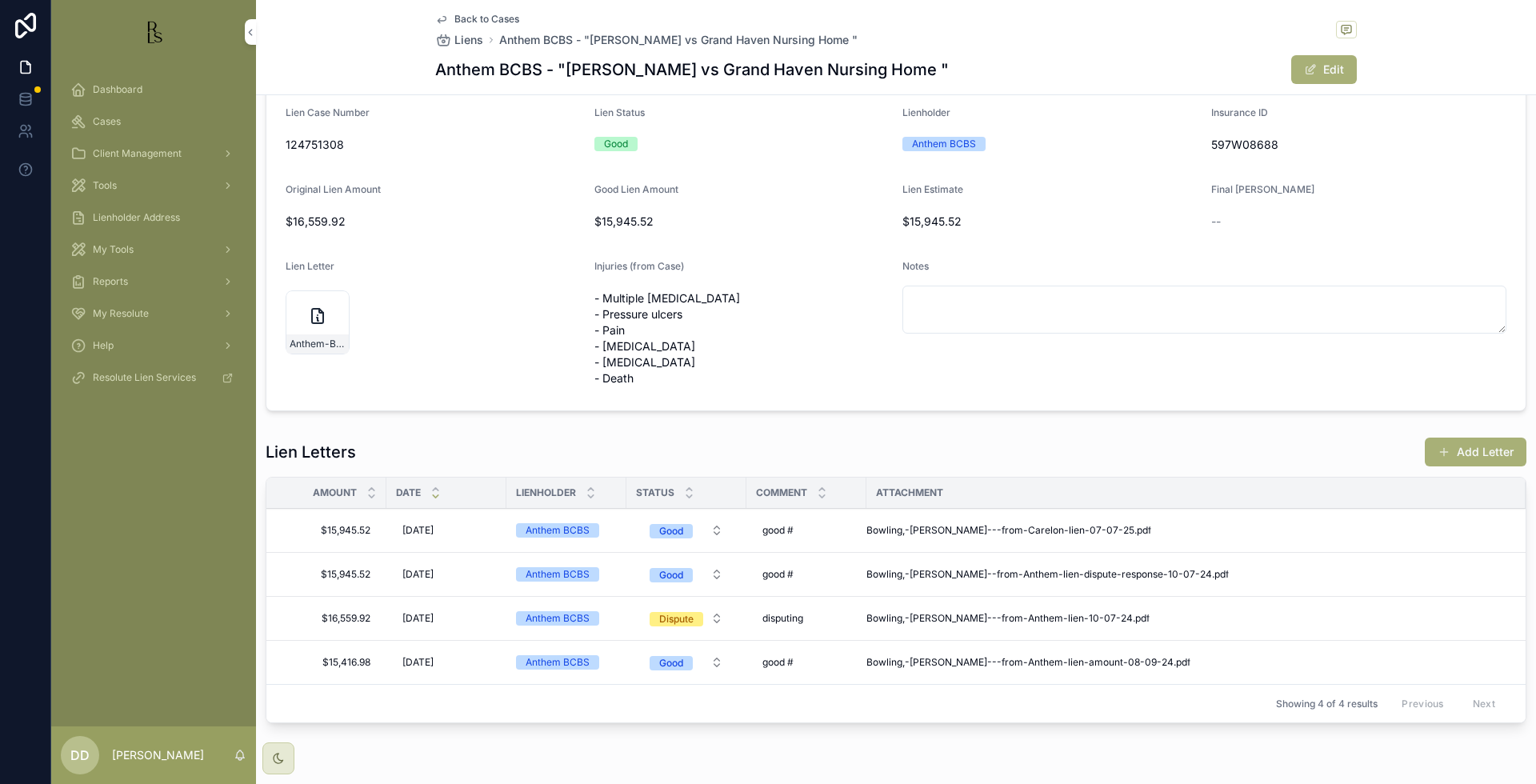
click at [1469, 232] on div "--" at bounding box center [1359, 222] width 296 height 26
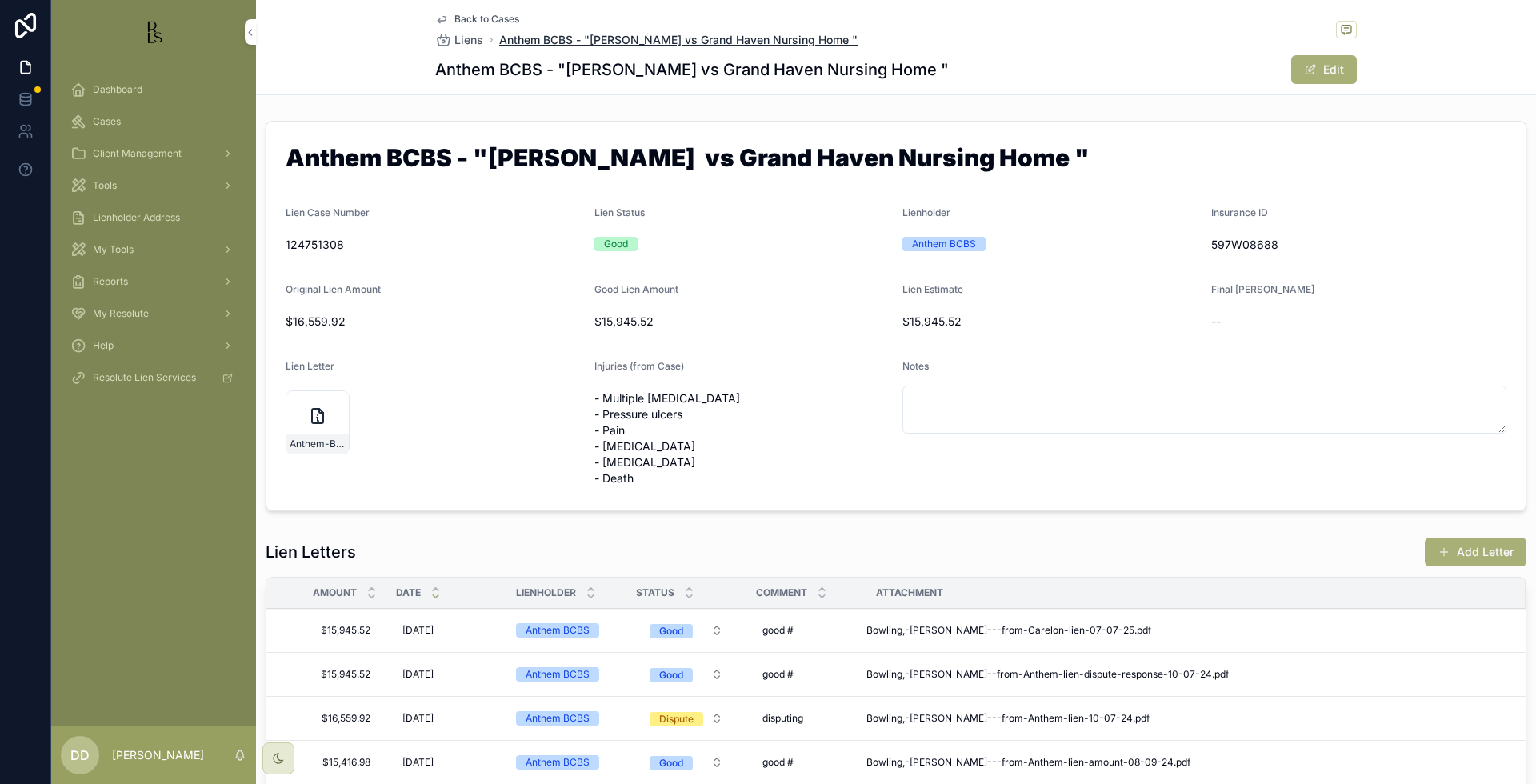
click at [531, 40] on span "Anthem BCBS - "[PERSON_NAME] vs Grand Haven Nursing Home "" at bounding box center [678, 39] width 358 height 16
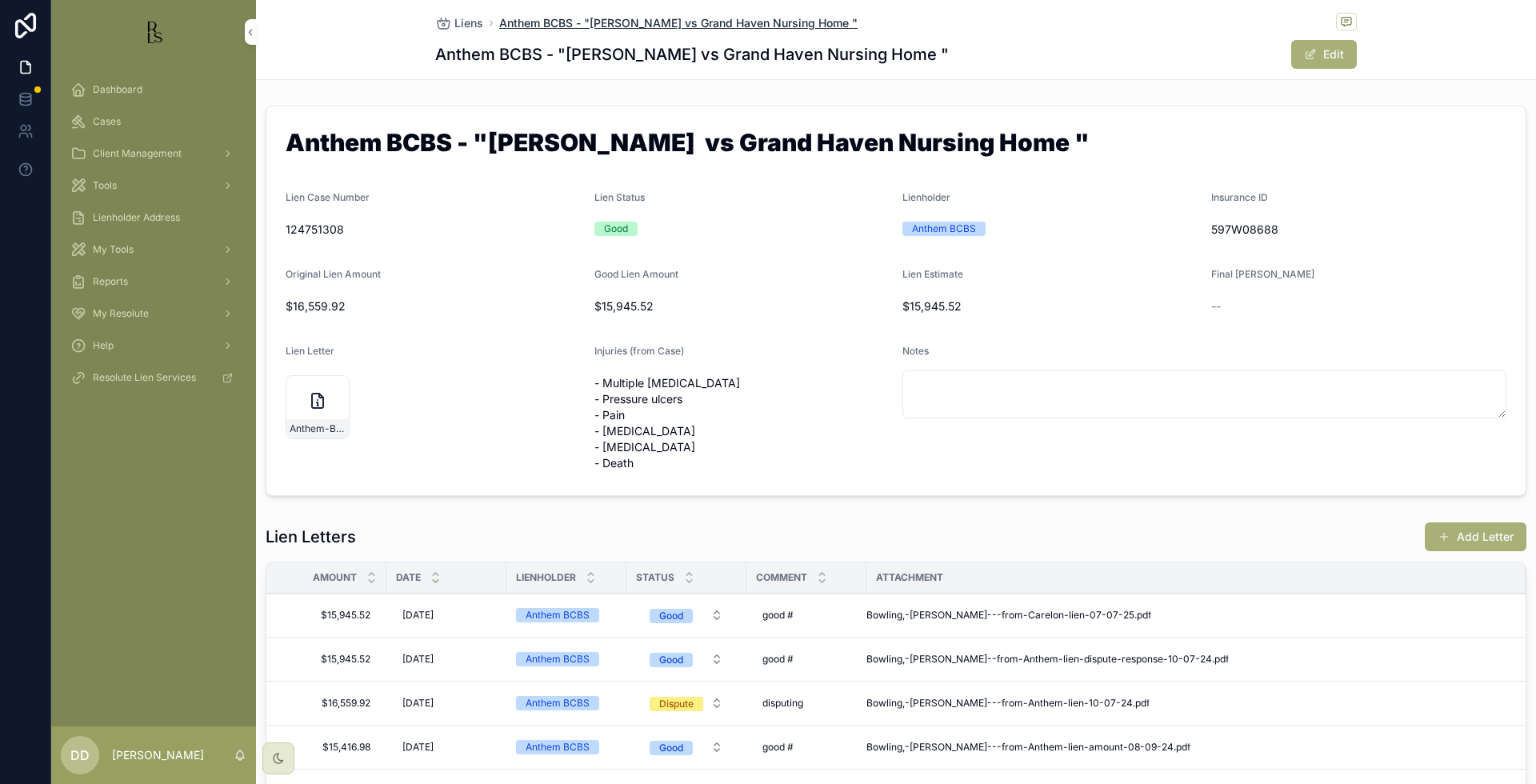
click at [529, 27] on span "Anthem BCBS - "[PERSON_NAME] vs Grand Haven Nursing Home "" at bounding box center [678, 23] width 358 height 16
click at [455, 27] on span "Liens" at bounding box center [468, 23] width 29 height 16
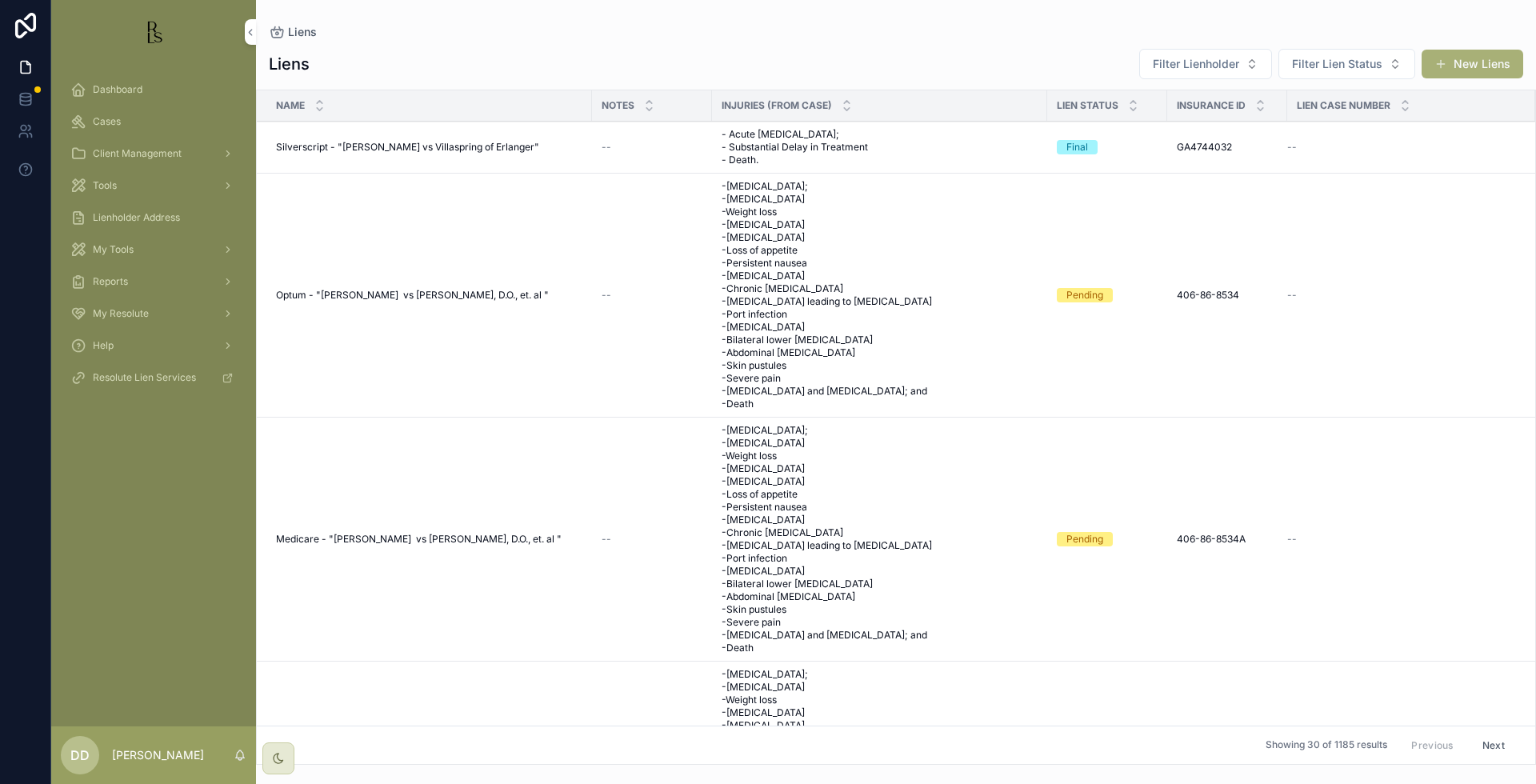
click at [1492, 200] on td "--" at bounding box center [1411, 295] width 248 height 244
click at [108, 118] on span "Cases" at bounding box center [107, 121] width 28 height 13
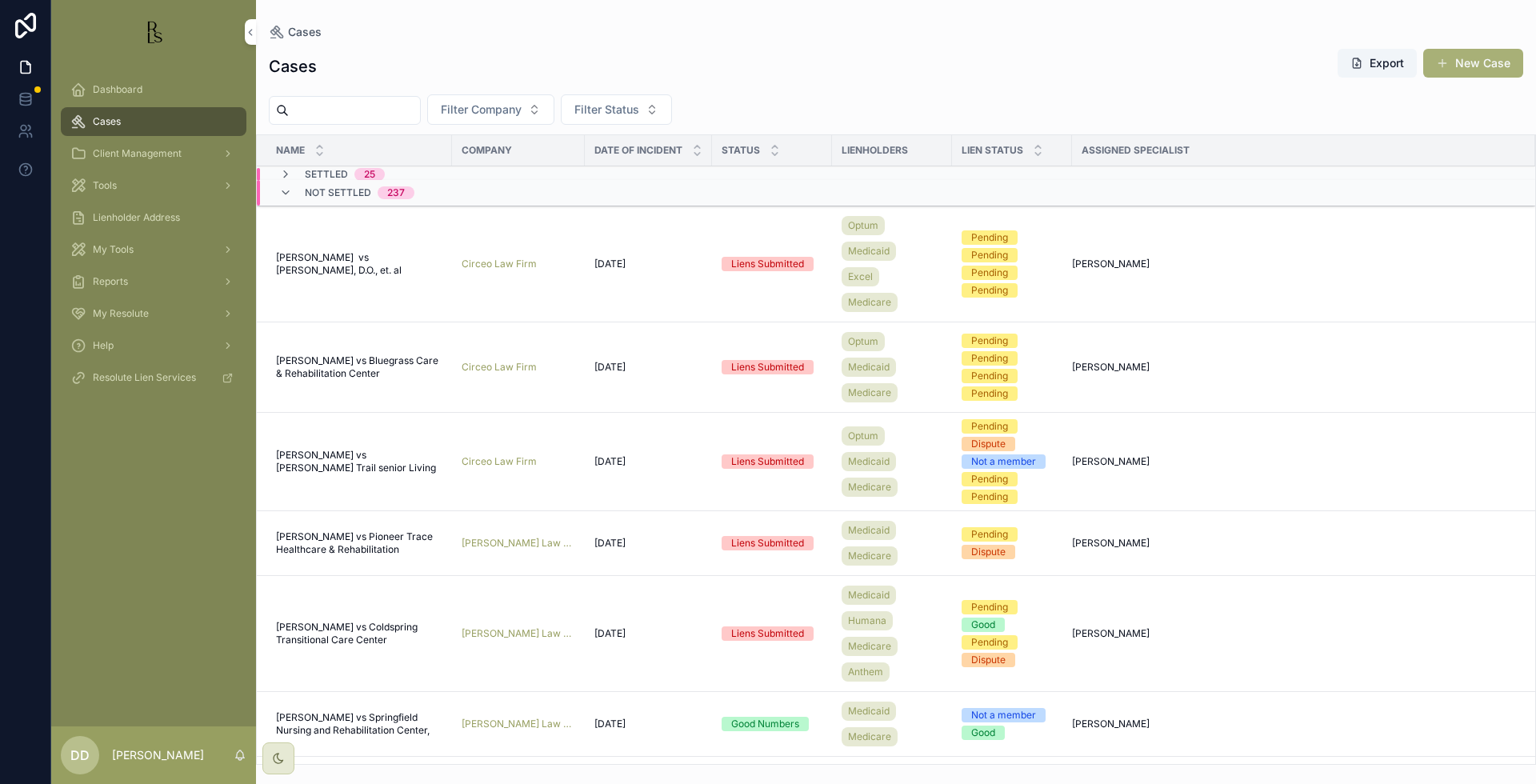
click at [411, 107] on input "scrollable content" at bounding box center [354, 110] width 131 height 22
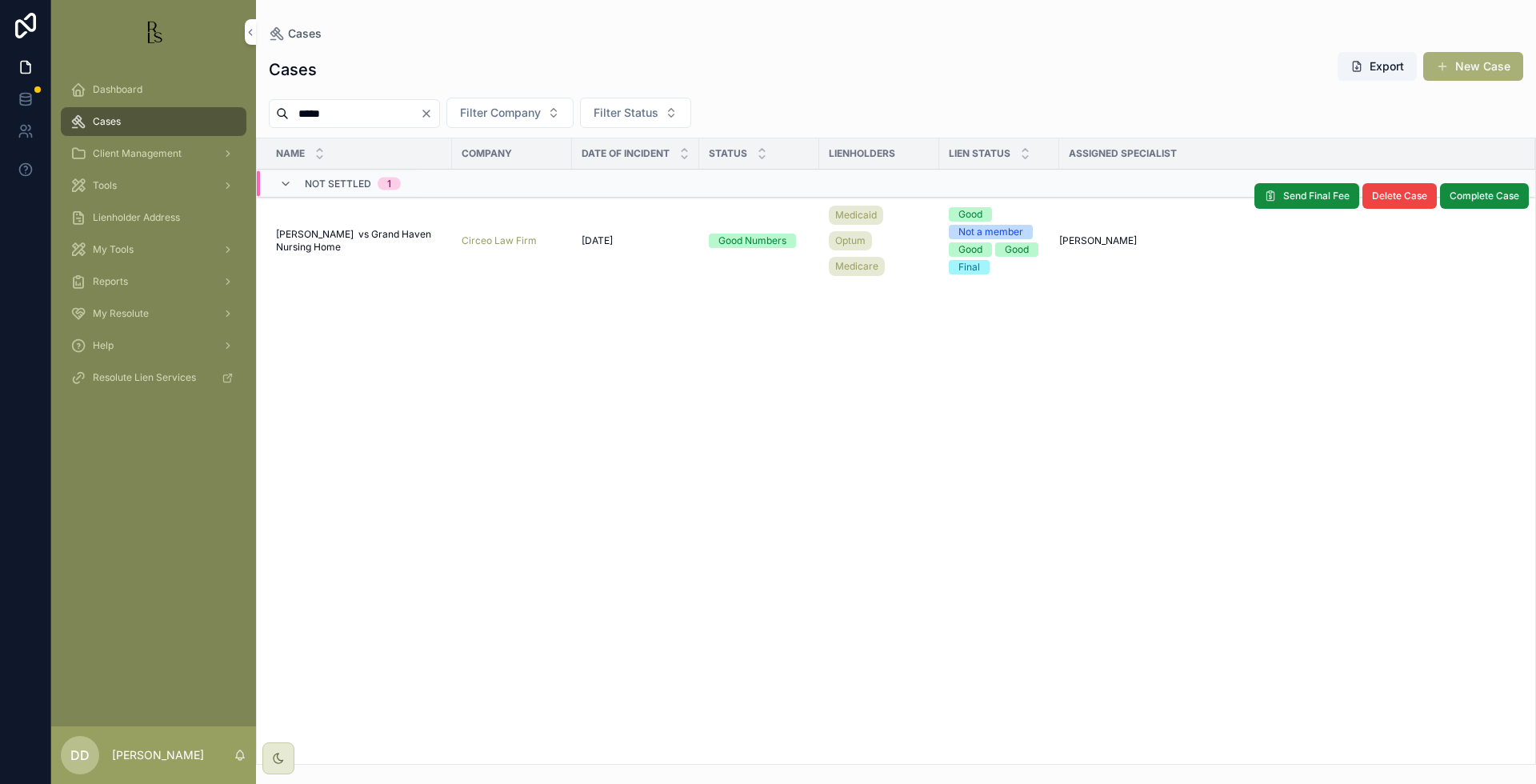
type input "*****"
click at [347, 246] on span "[PERSON_NAME] vs Grand Haven Nursing Home" at bounding box center [358, 241] width 166 height 26
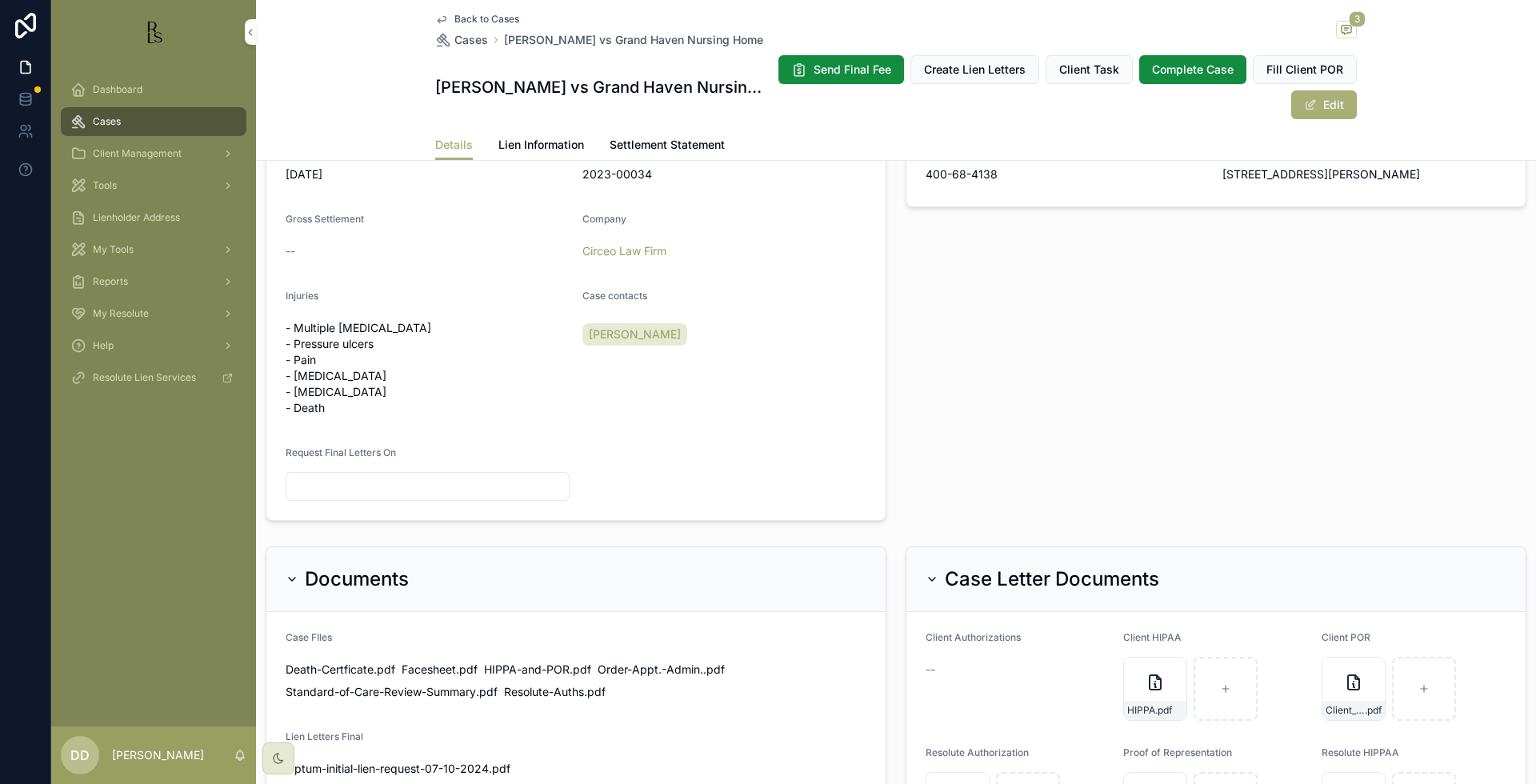
scroll to position [583, 0]
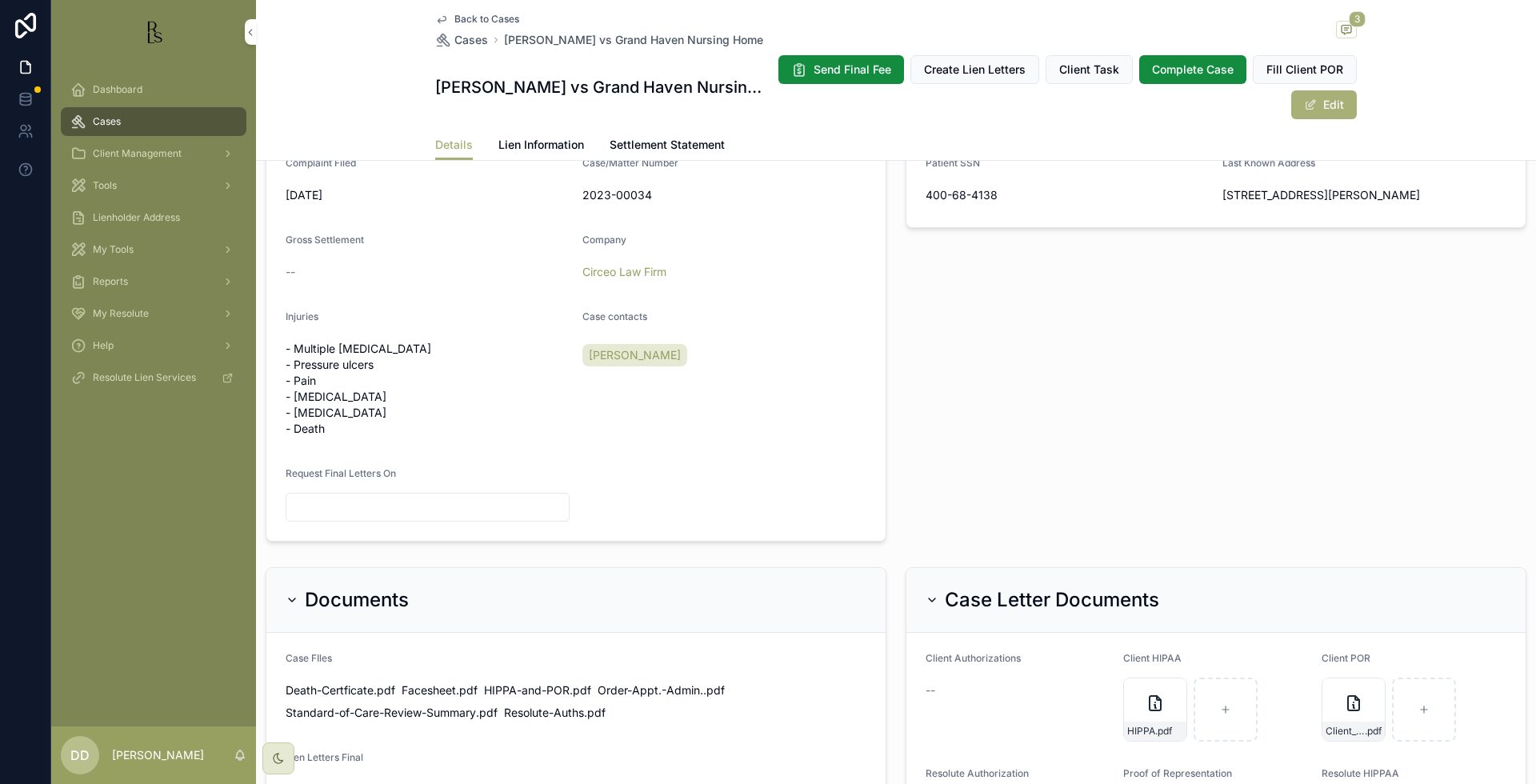
click at [538, 145] on span "Lien Information" at bounding box center [541, 144] width 85 height 16
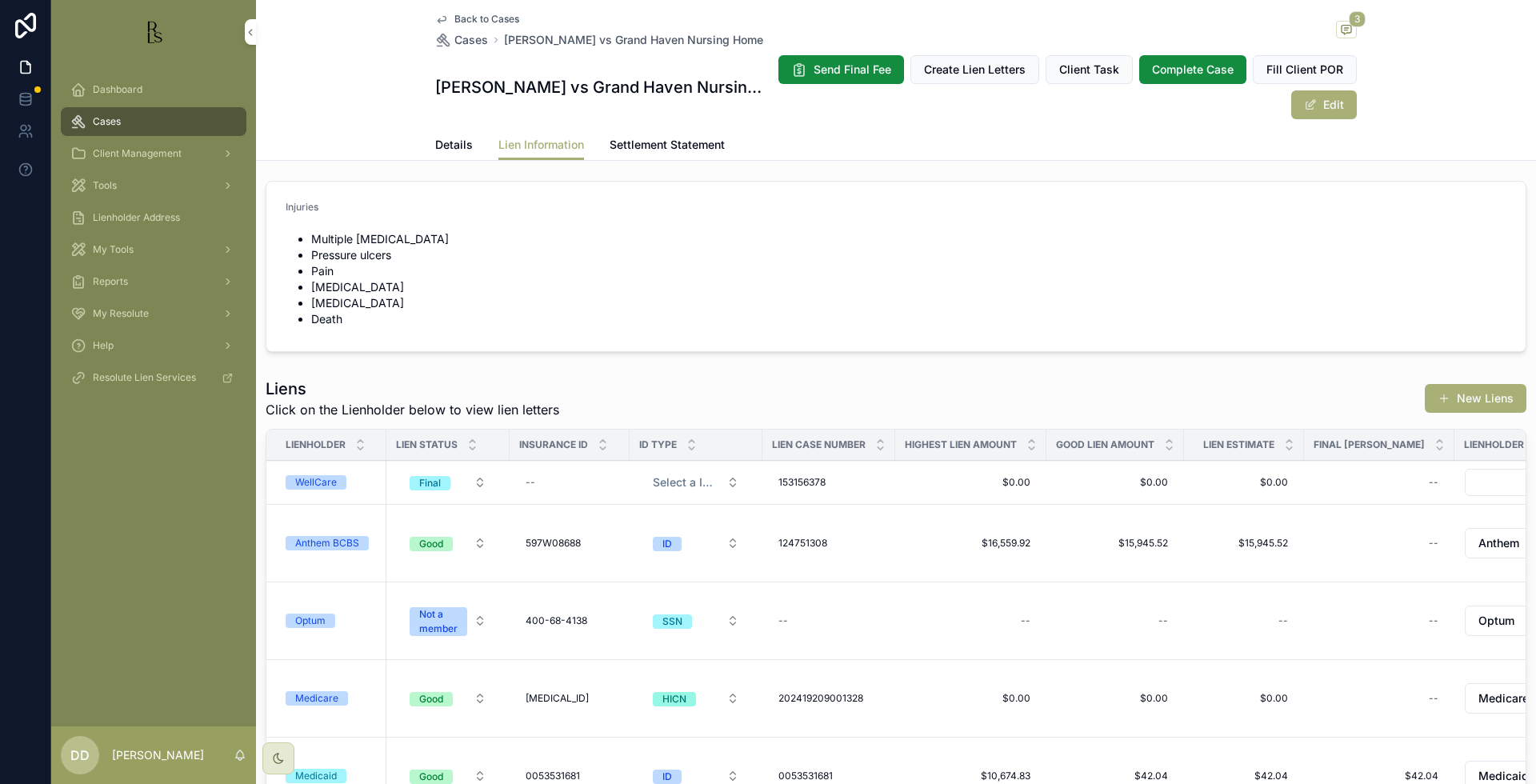
scroll to position [400, 0]
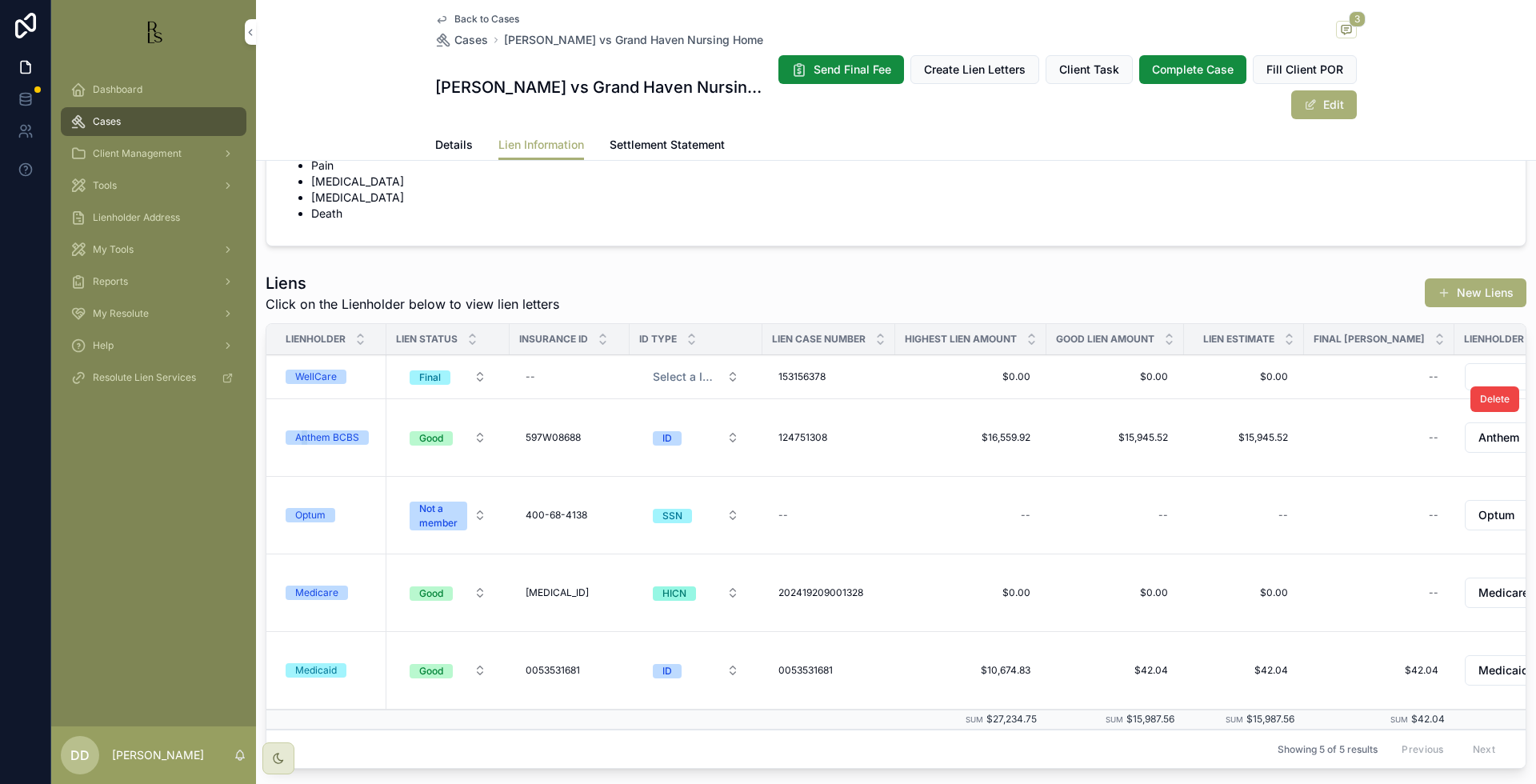
click at [305, 443] on td "Anthem BCBS" at bounding box center [326, 438] width 120 height 78
click at [335, 441] on div "Anthem BCBS" at bounding box center [327, 437] width 64 height 15
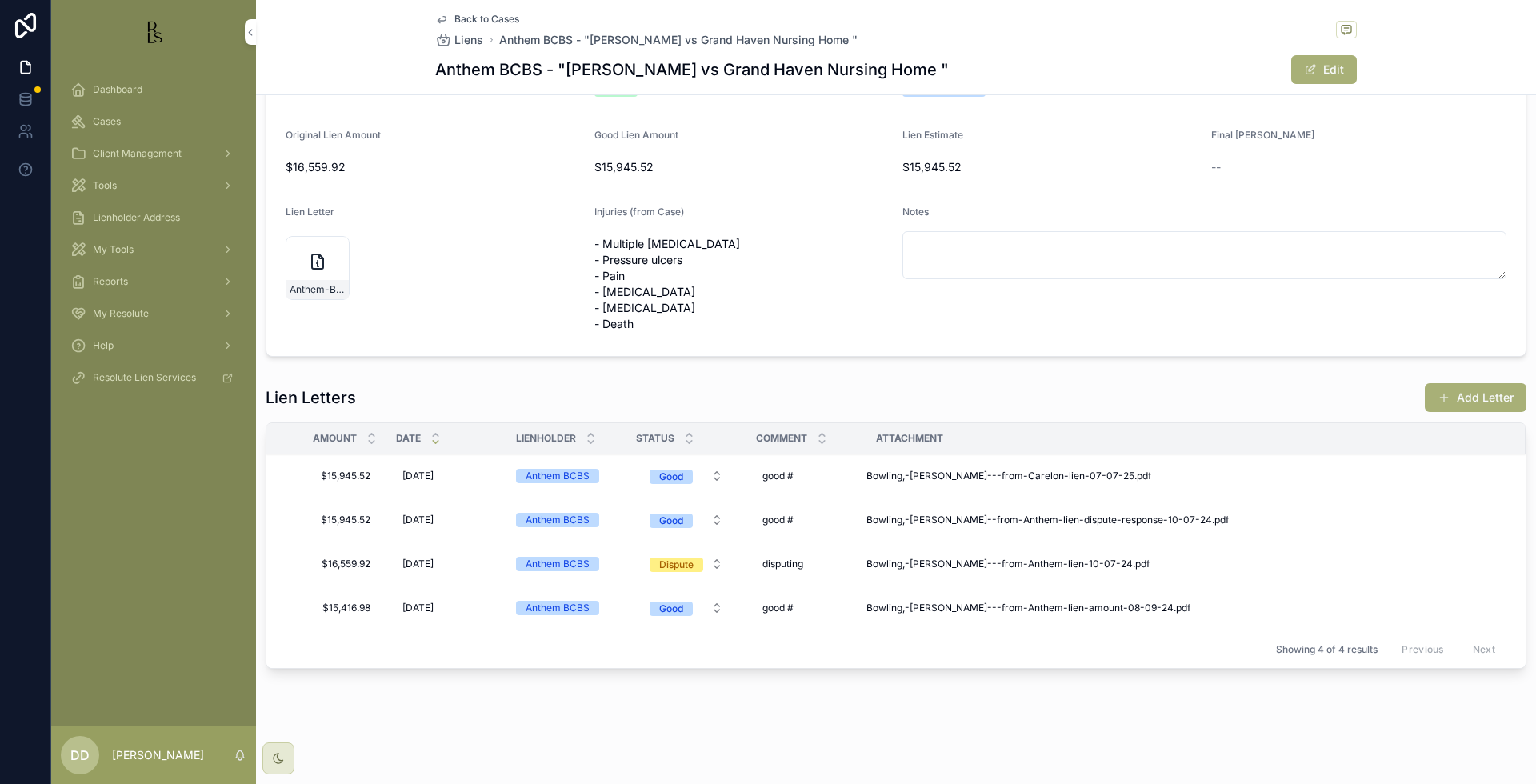
scroll to position [154, 0]
click at [913, 482] on td "Bowling,-[PERSON_NAME]---from-Carelon-lien-07-07-25 .pdf" at bounding box center [1196, 476] width 659 height 44
click at [914, 479] on span "Bowling,-[PERSON_NAME]---from-Carelon-lien-07-07-25" at bounding box center [1000, 475] width 268 height 13
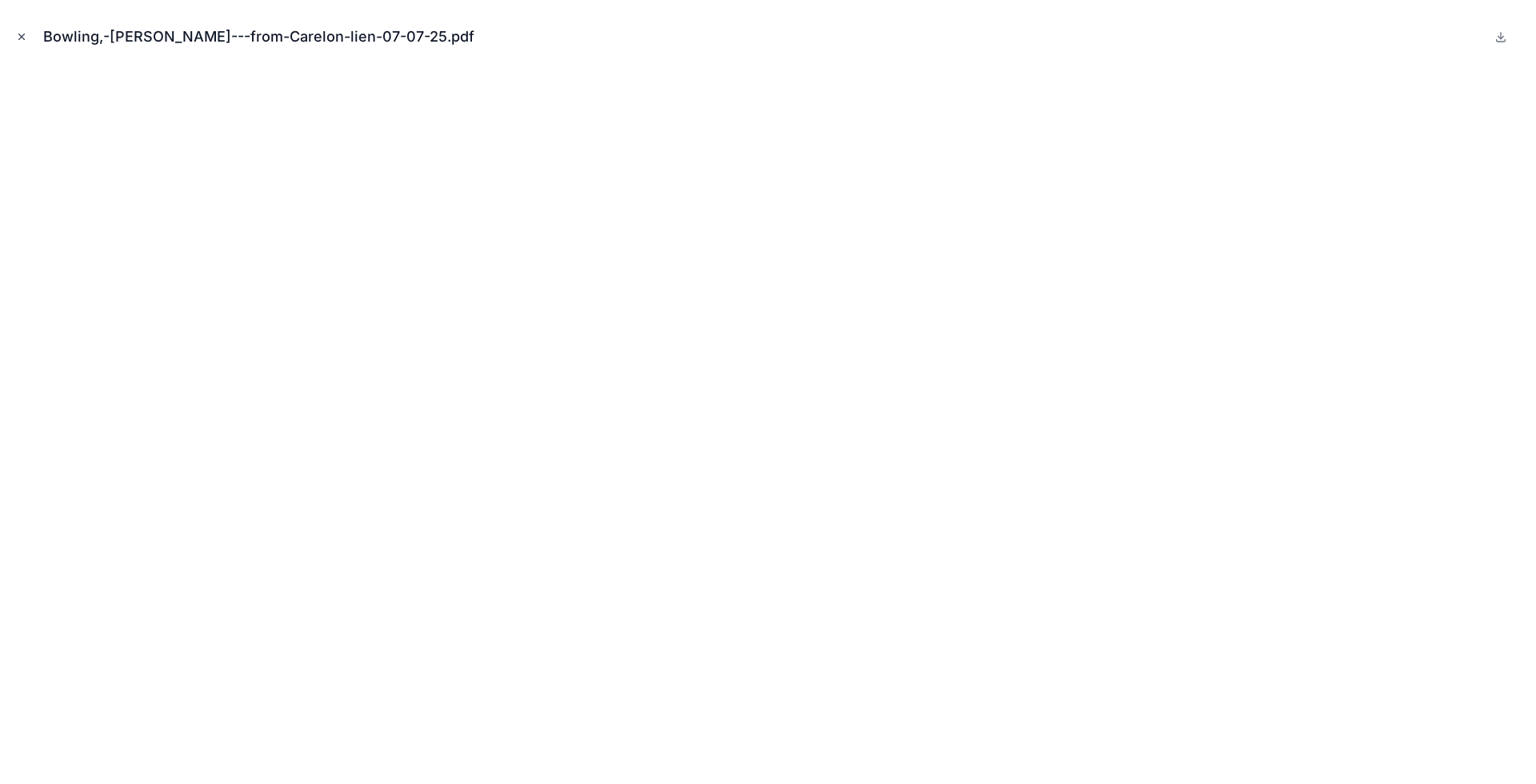
click at [27, 32] on button "Close modal" at bounding box center [21, 37] width 18 height 18
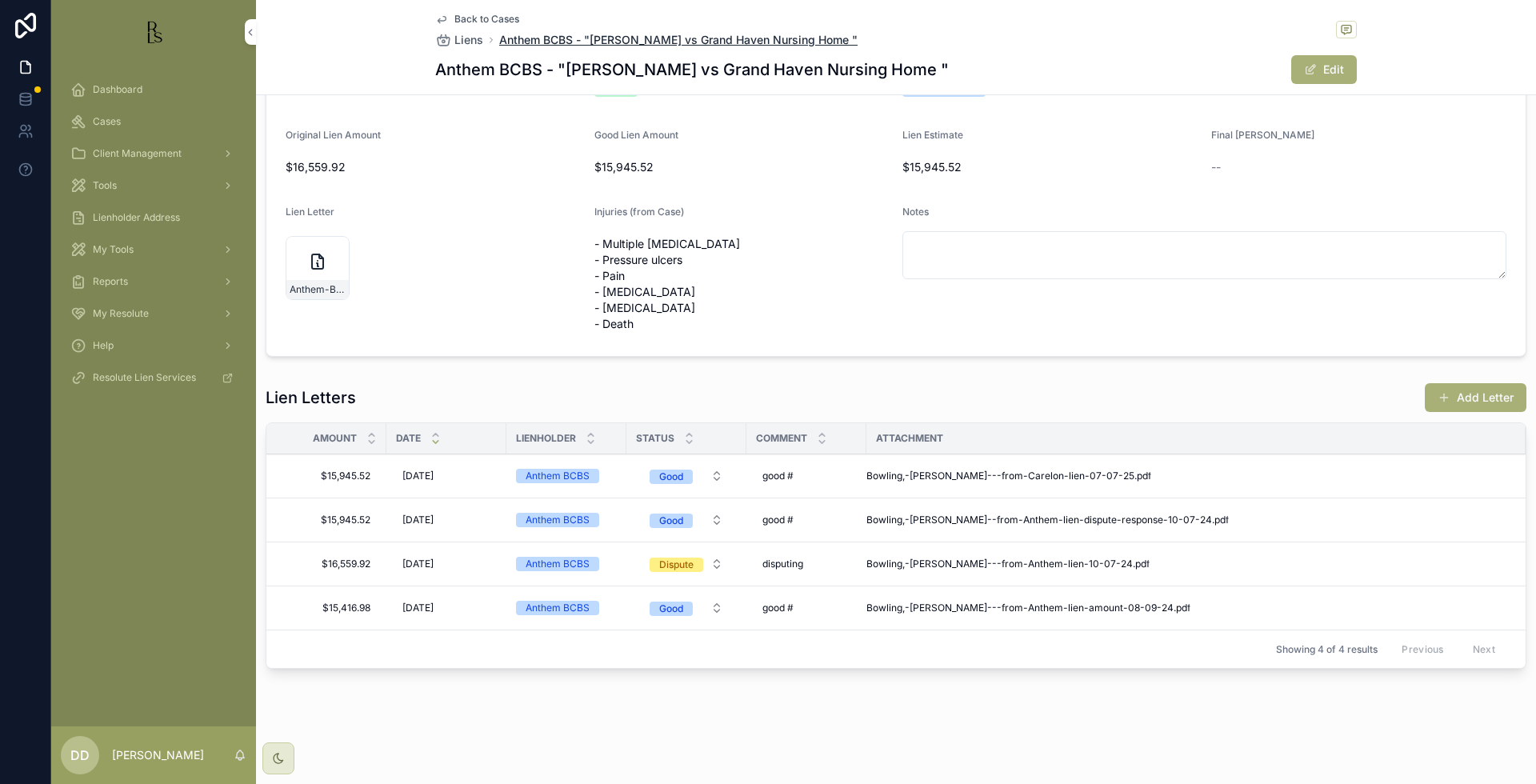
drag, startPoint x: 858, startPoint y: 38, endPoint x: 494, endPoint y: 40, distance: 364.0
click at [494, 40] on div "Back to Cases Liens Anthem BCBS - "[PERSON_NAME] vs Grand Haven Nursing Home "" at bounding box center [896, 30] width 922 height 35
copy span "Anthem BCBS - "[PERSON_NAME] vs Grand Haven Nursing Home ""
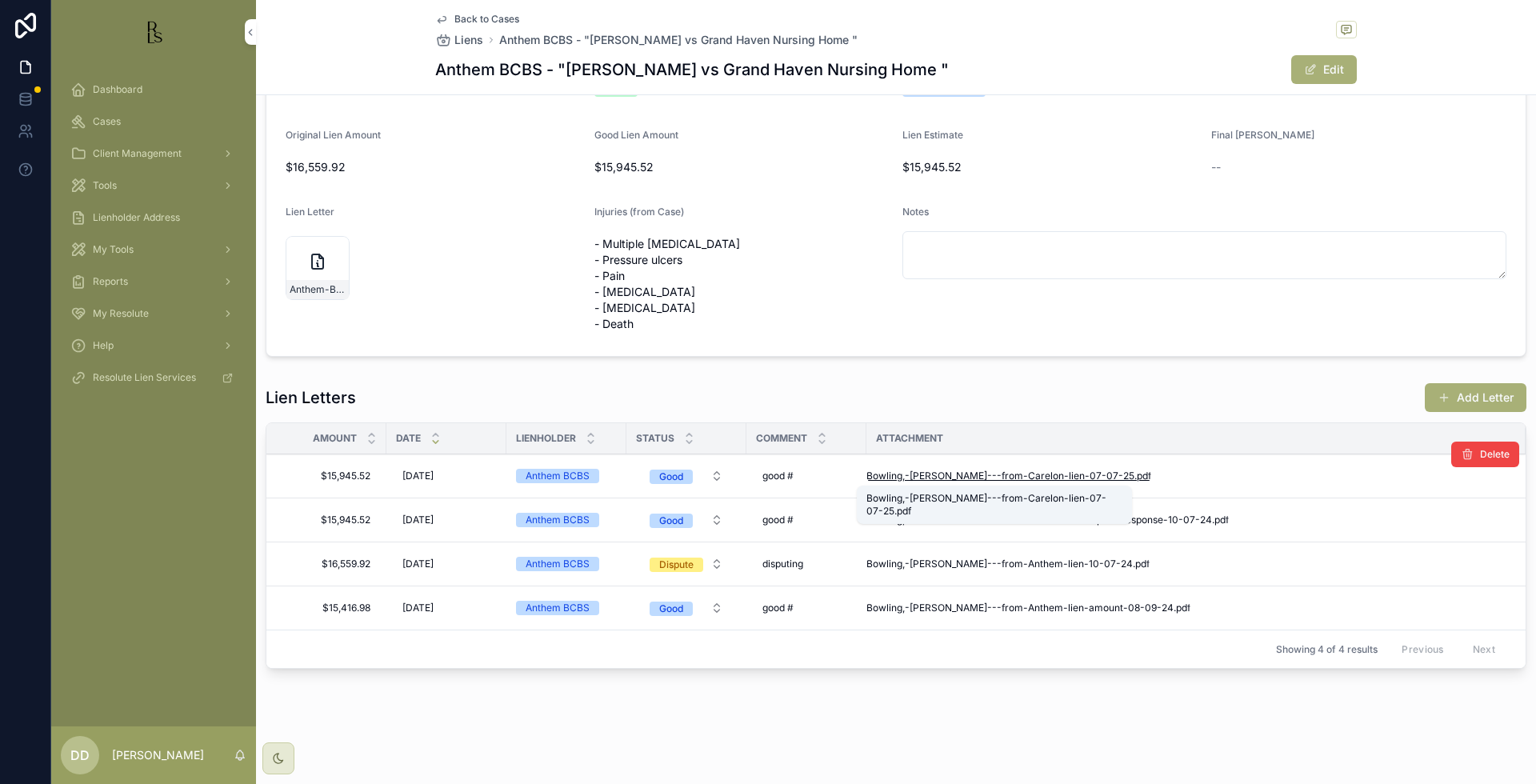
click at [905, 474] on span "Bowling,-[PERSON_NAME]---from-Carelon-lien-07-07-25" at bounding box center [1000, 475] width 268 height 13
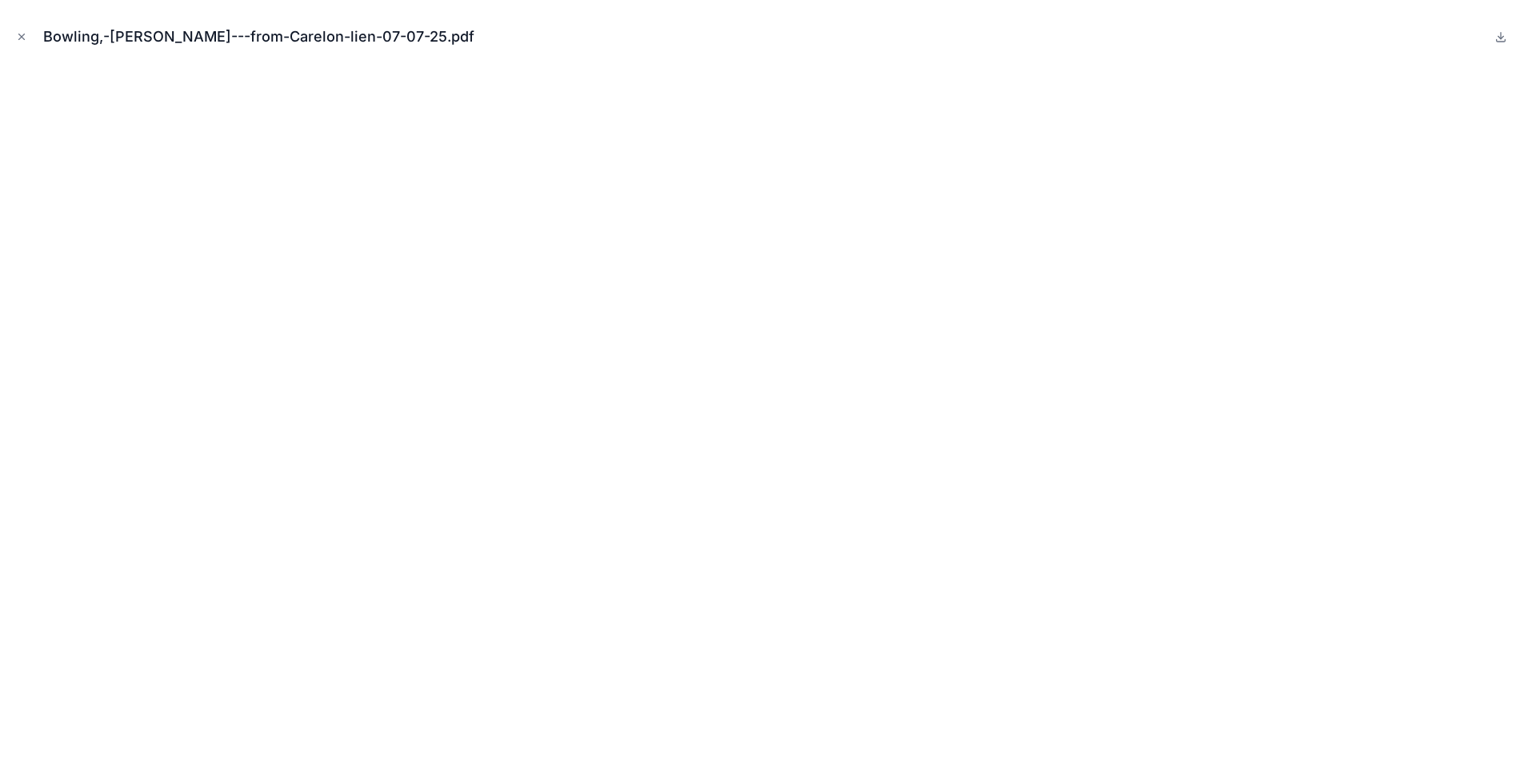
click at [19, 27] on div "Bowling,-[PERSON_NAME]---from-Carelon-lien-07-07-25.pdf" at bounding box center [768, 37] width 1510 height 48
click at [19, 37] on icon "Close modal" at bounding box center [21, 37] width 11 height 11
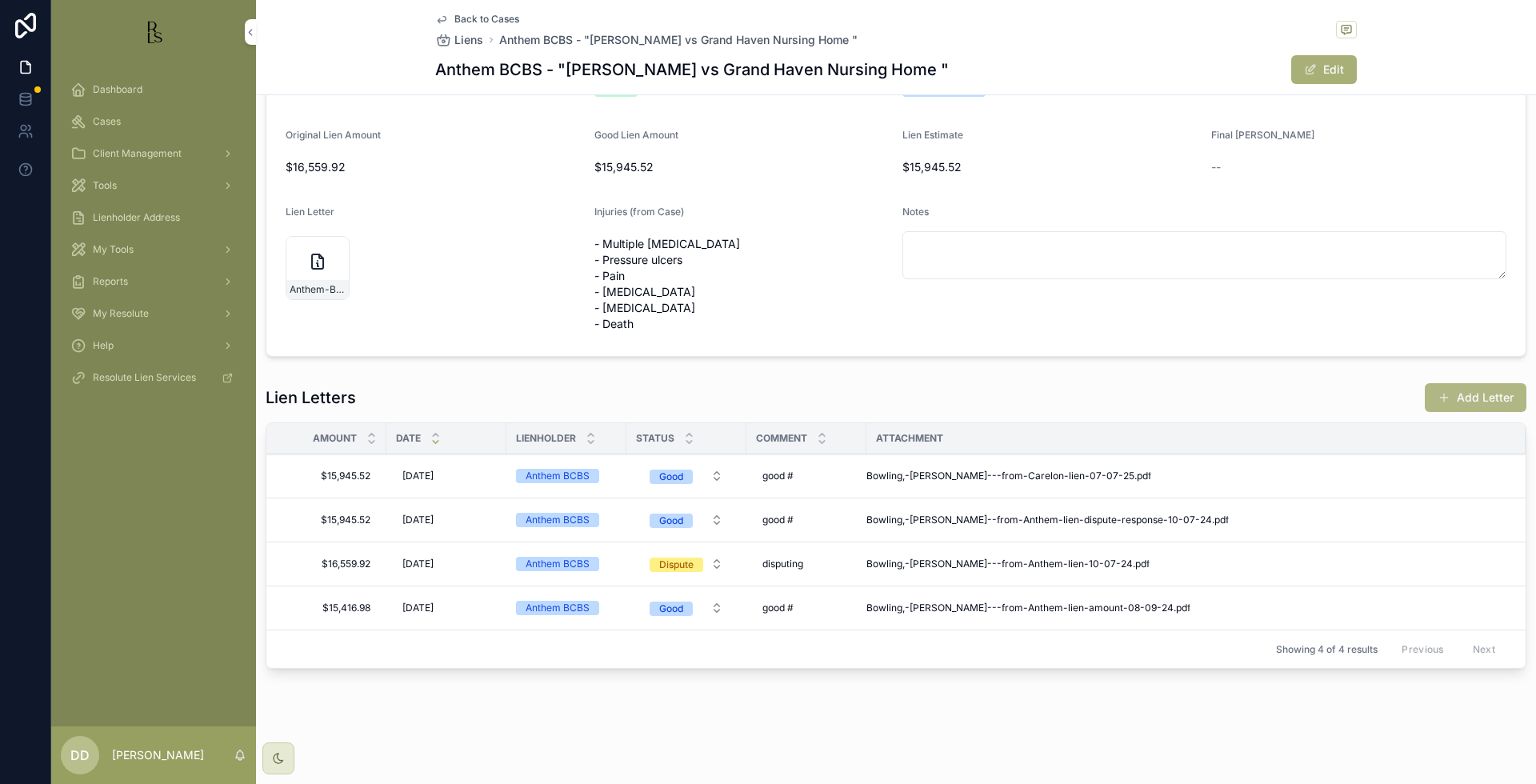
click at [1473, 402] on button "Add Letter" at bounding box center [1475, 398] width 102 height 29
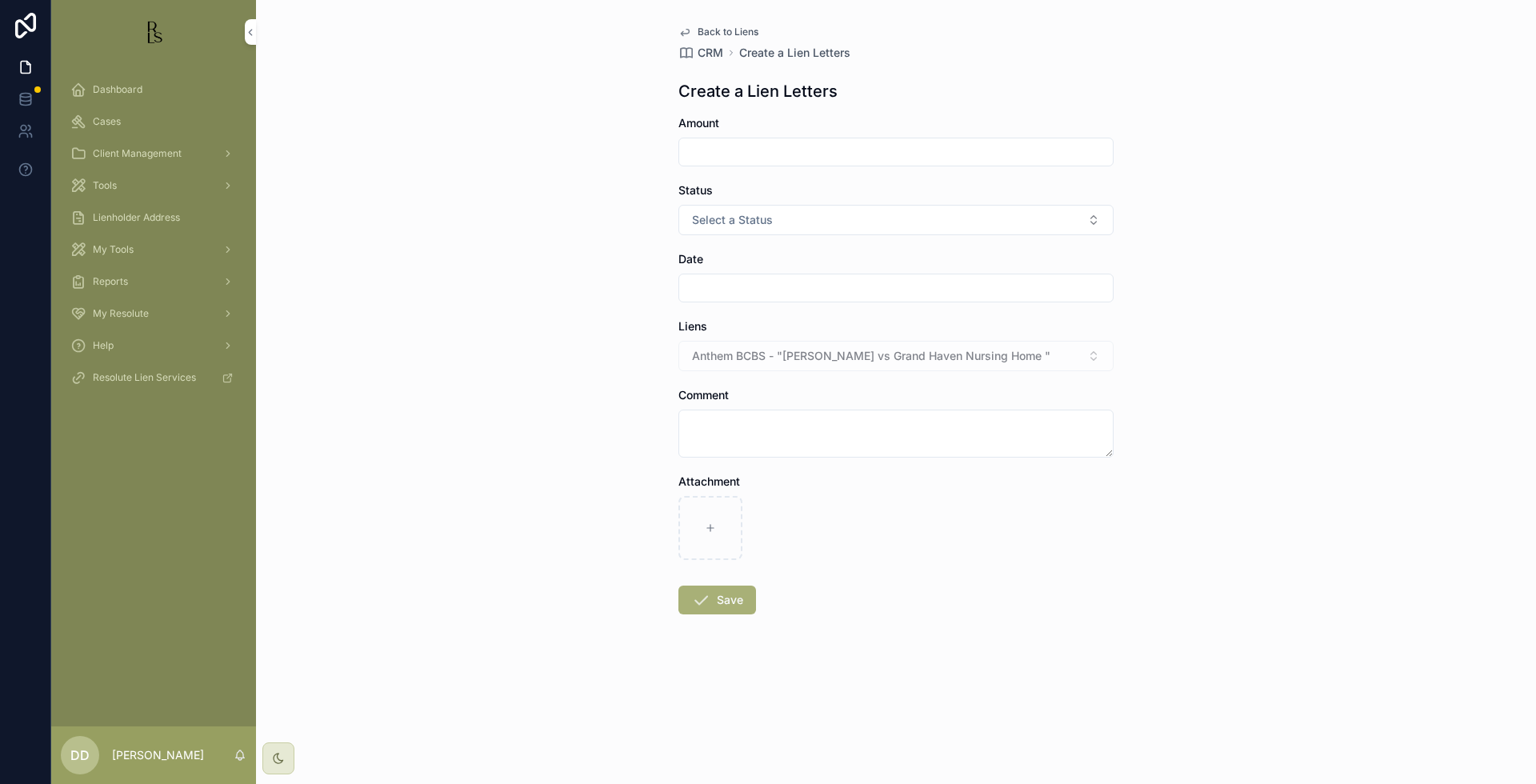
click at [739, 153] on input "scrollable content" at bounding box center [896, 152] width 433 height 22
type input "**********"
click at [770, 219] on span "Select a Status" at bounding box center [732, 219] width 81 height 16
click at [837, 287] on span "Dispute" at bounding box center [817, 283] width 54 height 15
click at [709, 287] on input "scrollable content" at bounding box center [896, 287] width 433 height 22
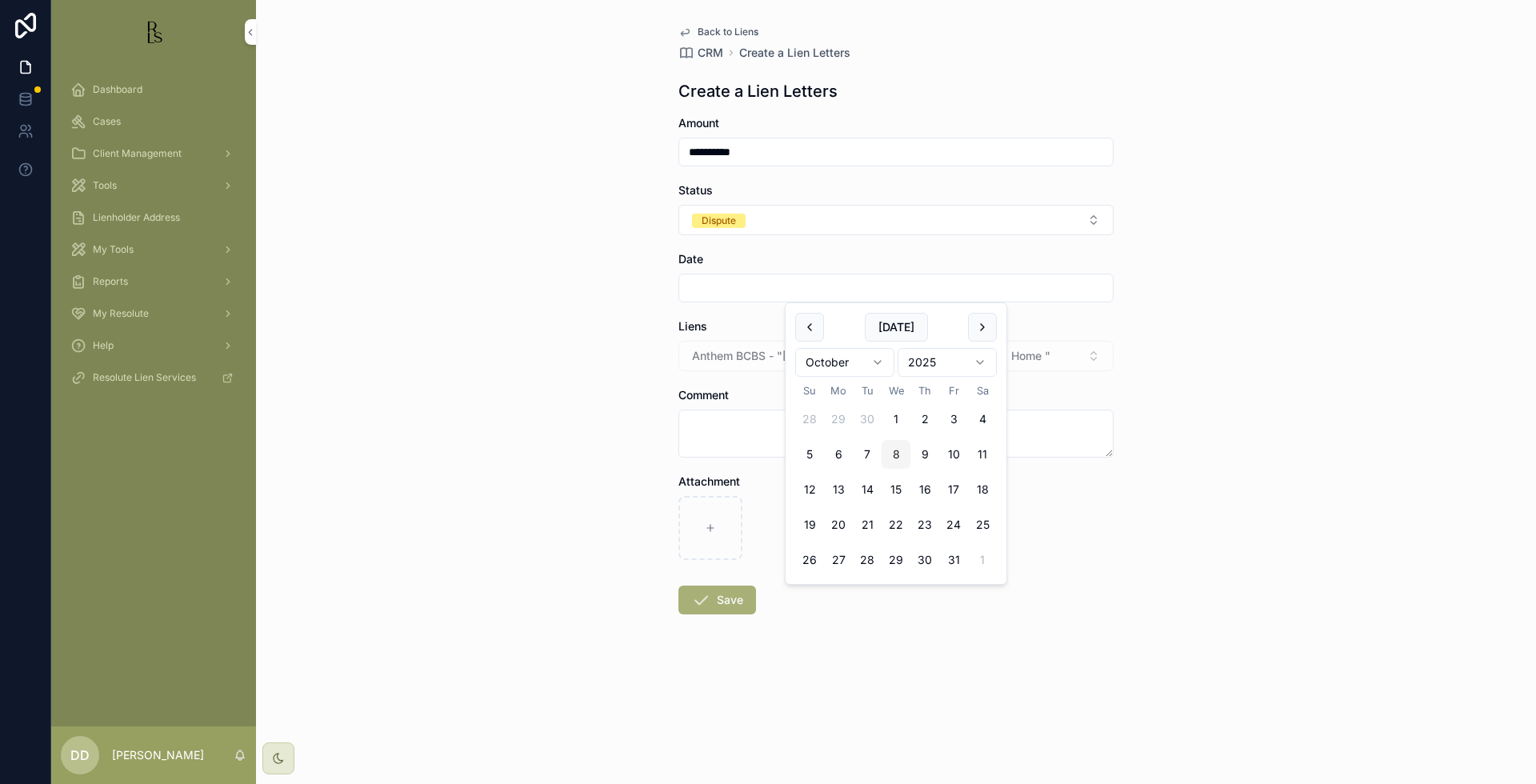
click at [896, 455] on button "8" at bounding box center [896, 455] width 29 height 29
type input "*********"
click at [721, 428] on textarea "scrollable content" at bounding box center [896, 433] width 435 height 48
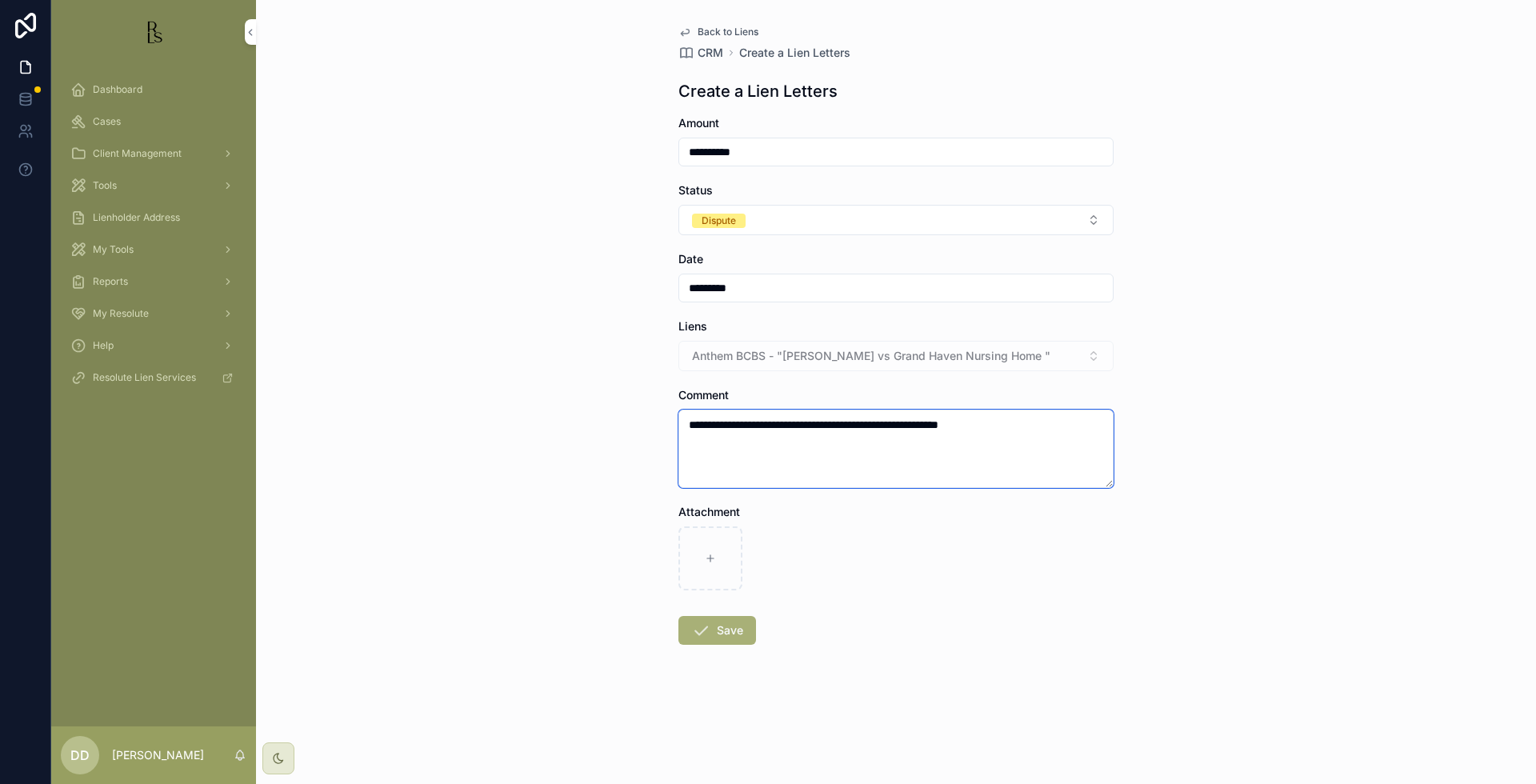
click at [1056, 421] on textarea "**********" at bounding box center [896, 449] width 435 height 78
paste textarea "**********"
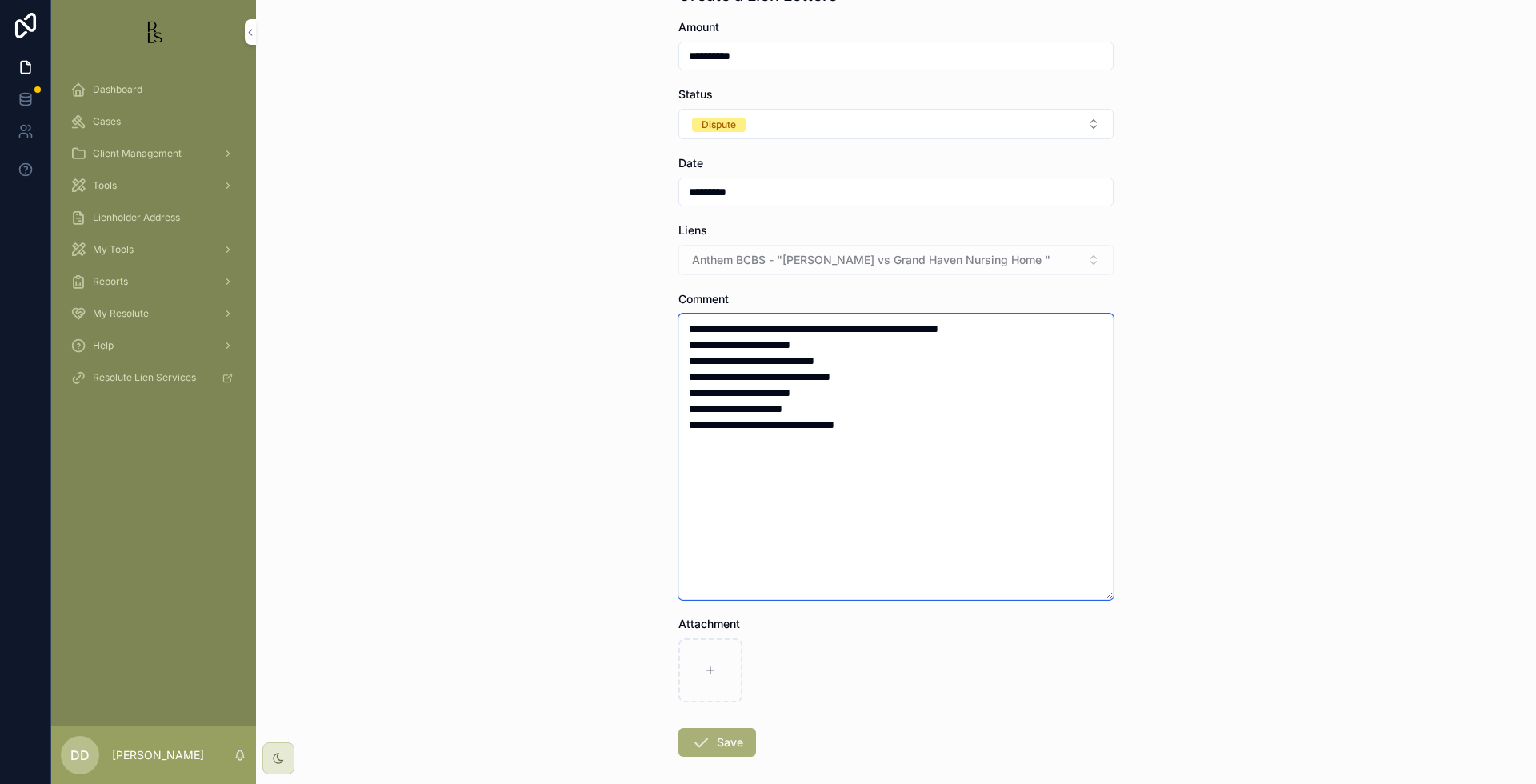
scroll to position [100, 0]
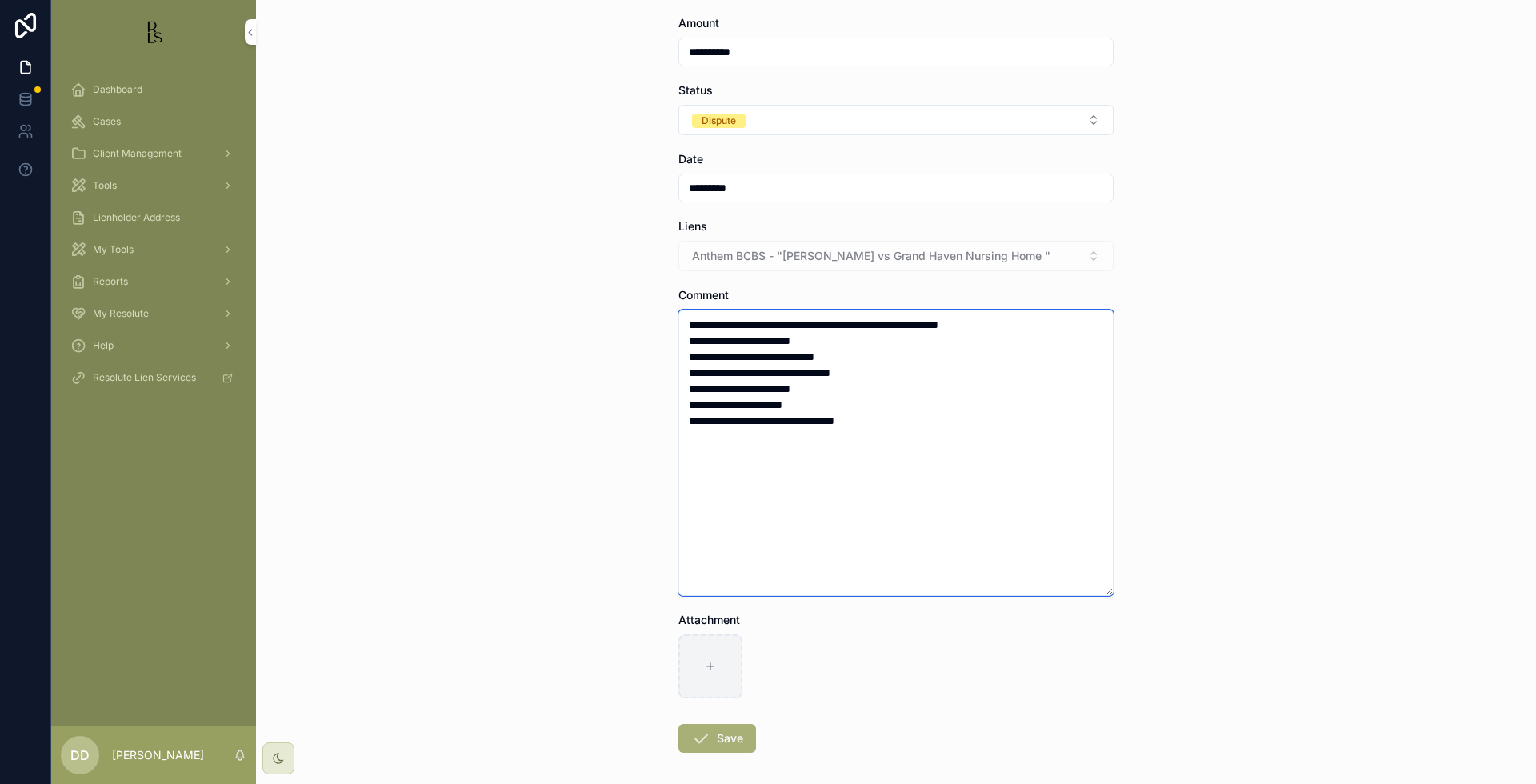
type textarea "**********"
click at [705, 671] on icon "scrollable content" at bounding box center [710, 665] width 11 height 11
type input "**********"
click at [732, 735] on button "Save" at bounding box center [717, 738] width 78 height 29
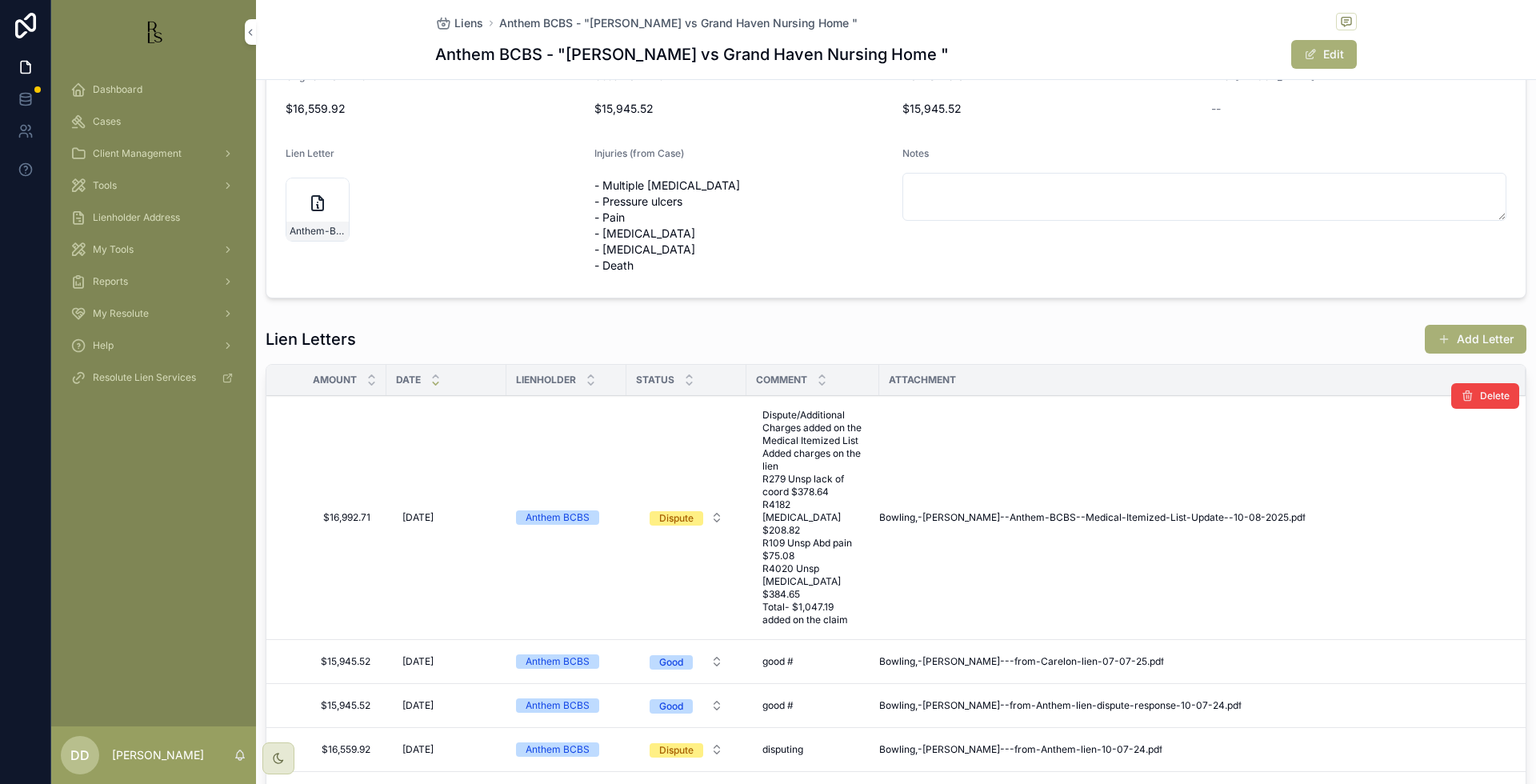
scroll to position [200, 0]
click at [1021, 576] on td "Bowling,-[PERSON_NAME]--Anthem-BCBS--Medical-Itemized-List-Update--10-08-2025 .…" at bounding box center [1201, 515] width 646 height 244
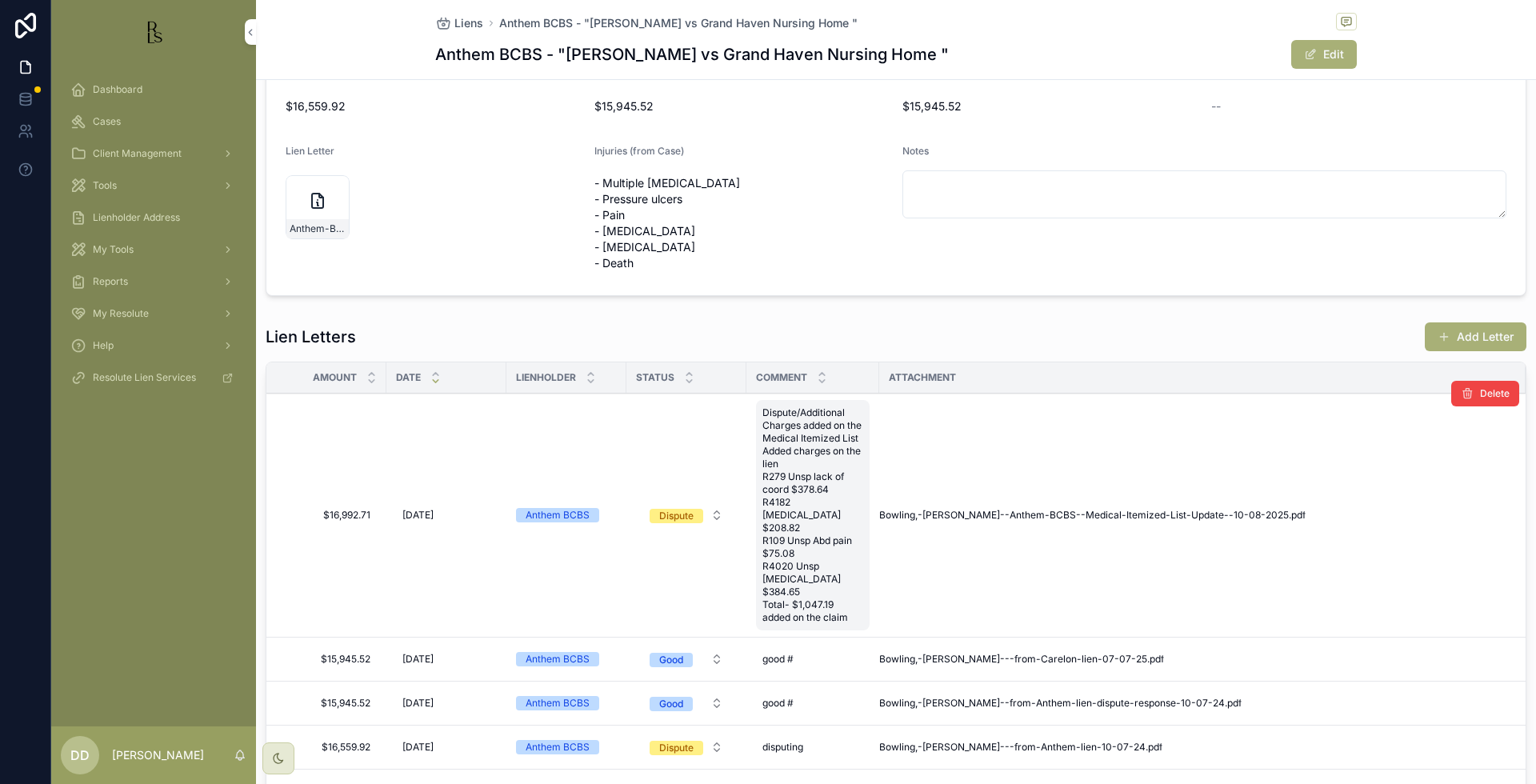
click at [801, 480] on span "Dispute/Additional Charges added on the Medical Itemized List Added charges on …" at bounding box center [812, 514] width 101 height 218
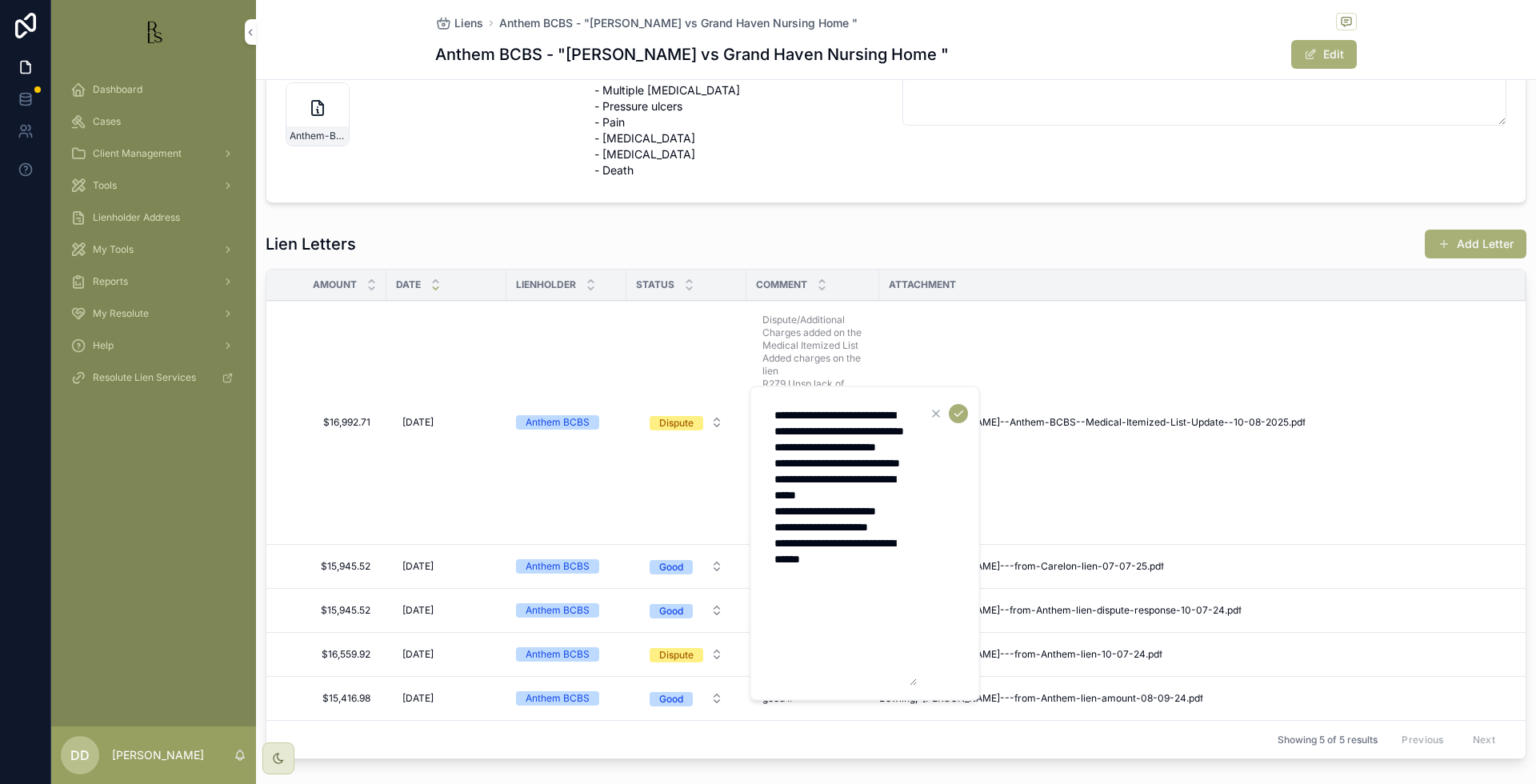
scroll to position [300, 0]
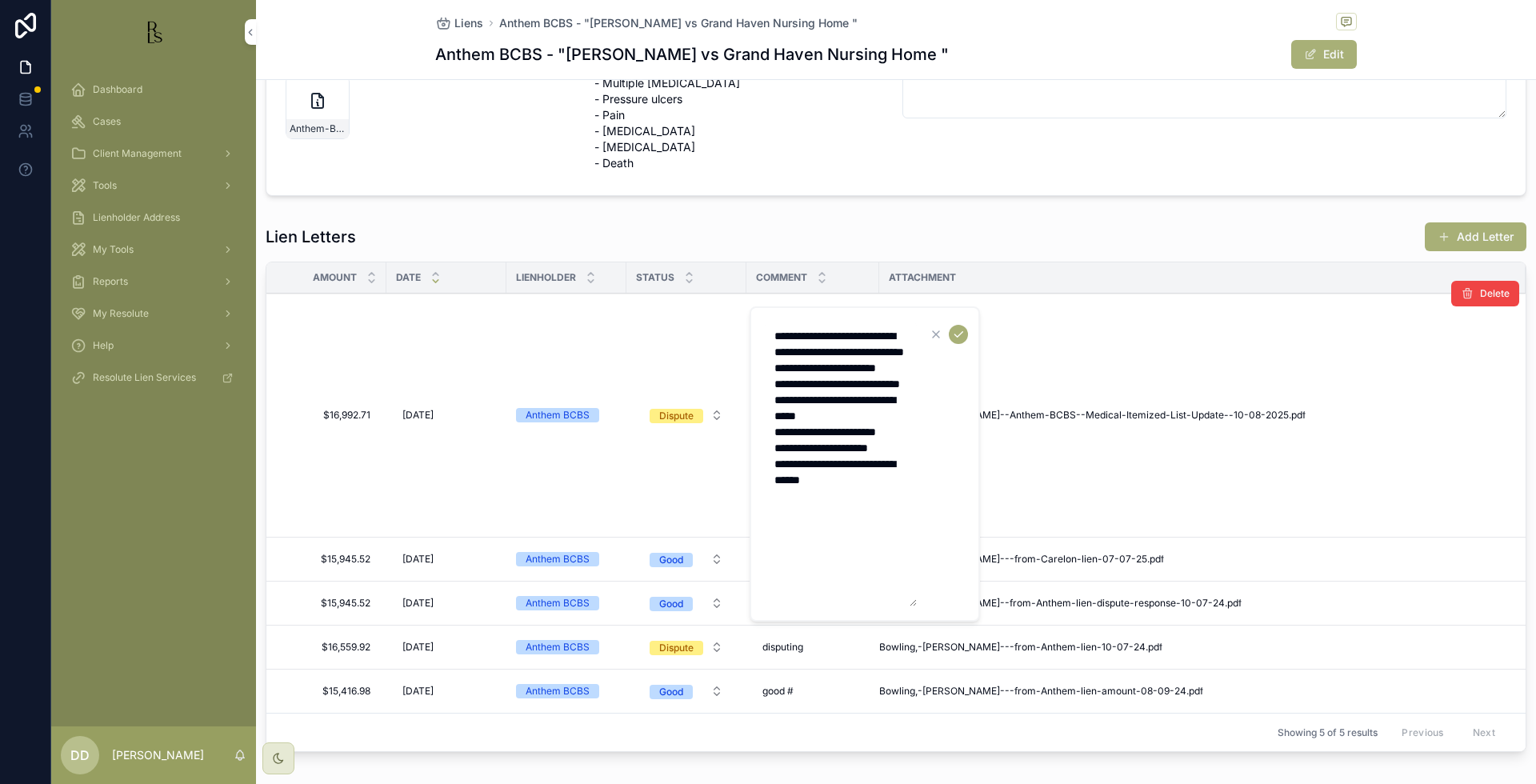
click at [1374, 429] on td "Bowling,-[PERSON_NAME]--Anthem-BCBS--Medical-Itemized-List-Update--10-08-2025 .…" at bounding box center [1201, 415] width 646 height 244
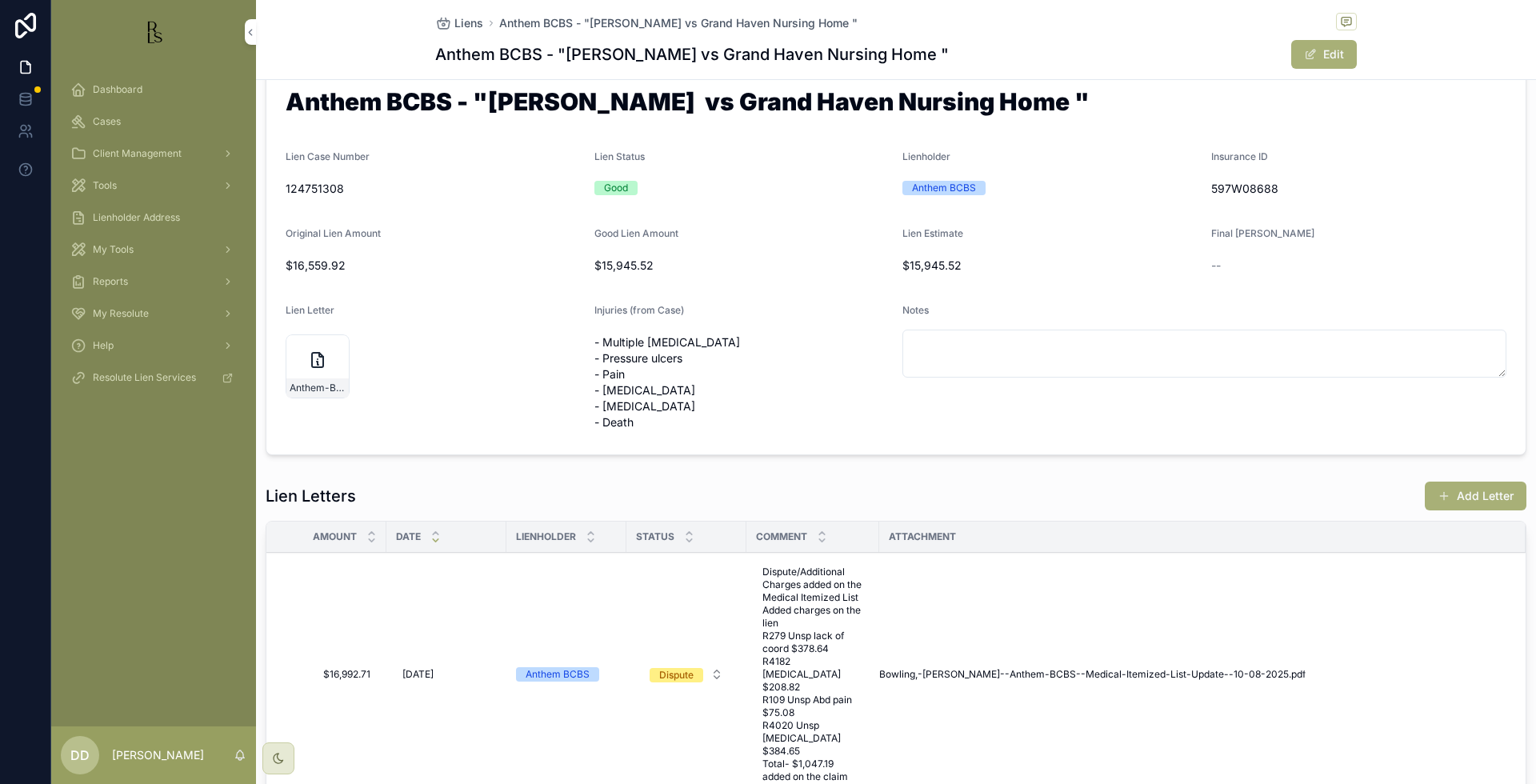
scroll to position [43, 0]
click at [1500, 142] on form "Anthem BCBS - "[PERSON_NAME] vs Grand Haven Nursing Home " Lien Case Number 124…" at bounding box center [895, 258] width 1259 height 389
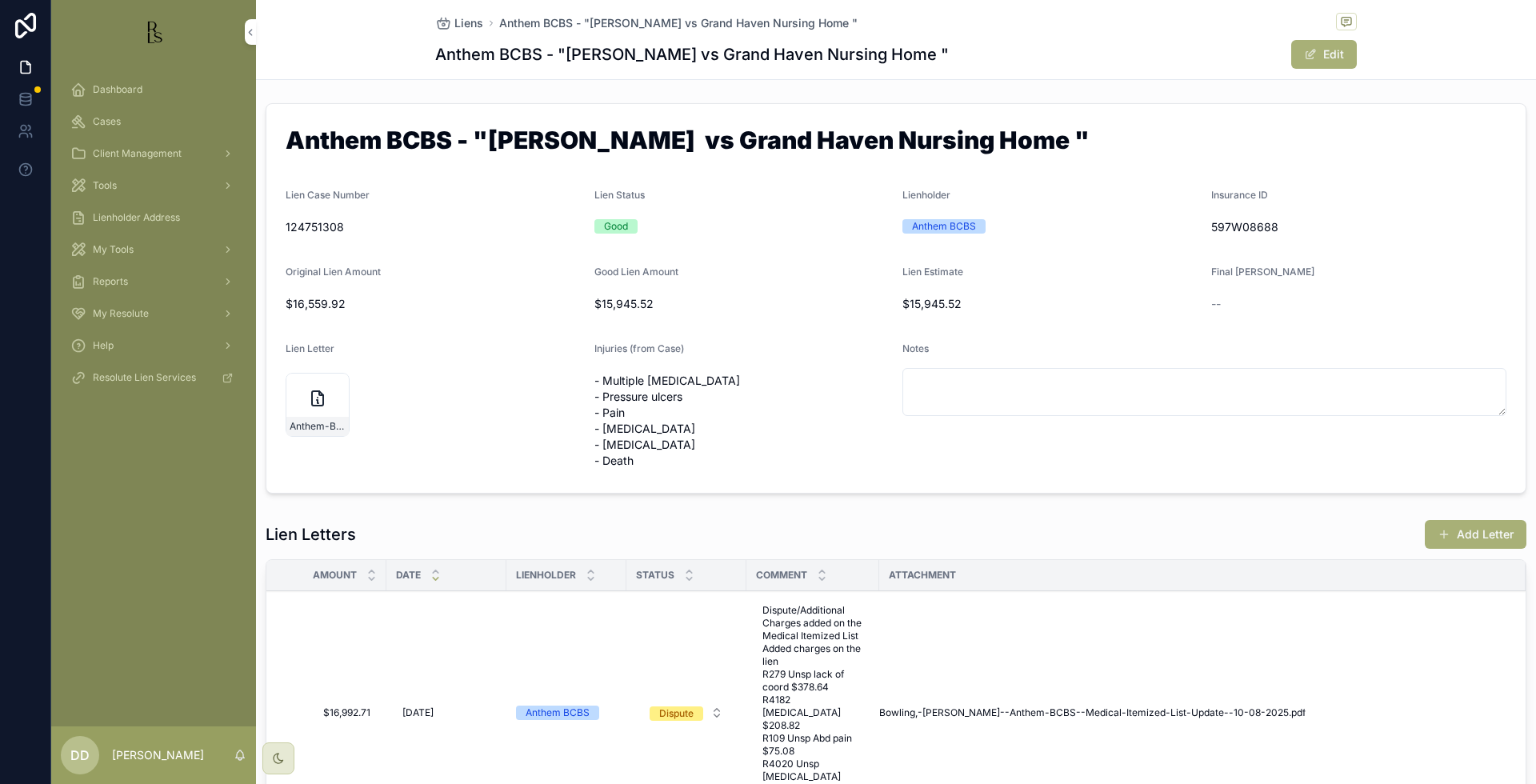
scroll to position [0, 0]
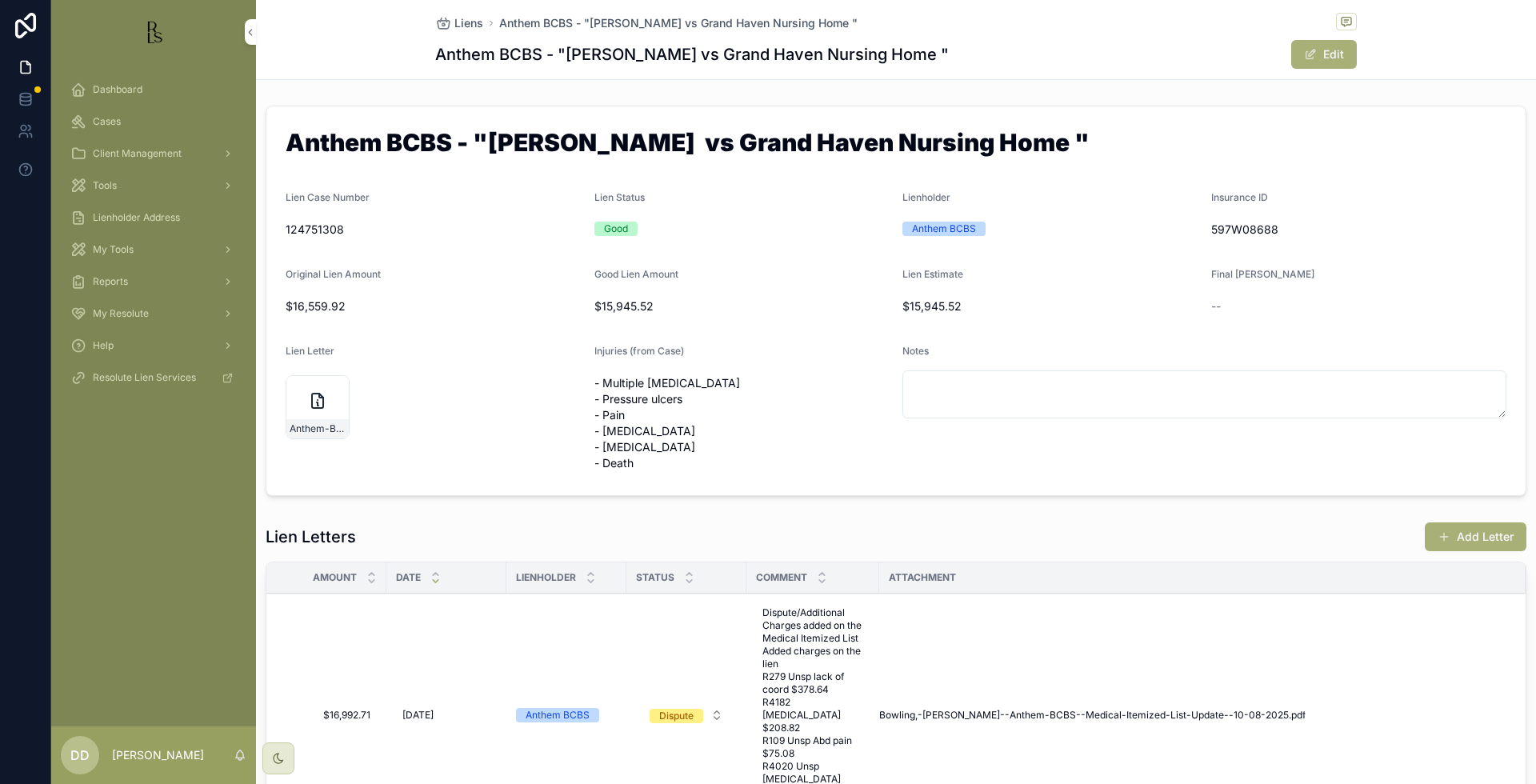
click at [108, 114] on div "Cases" at bounding box center [153, 121] width 166 height 26
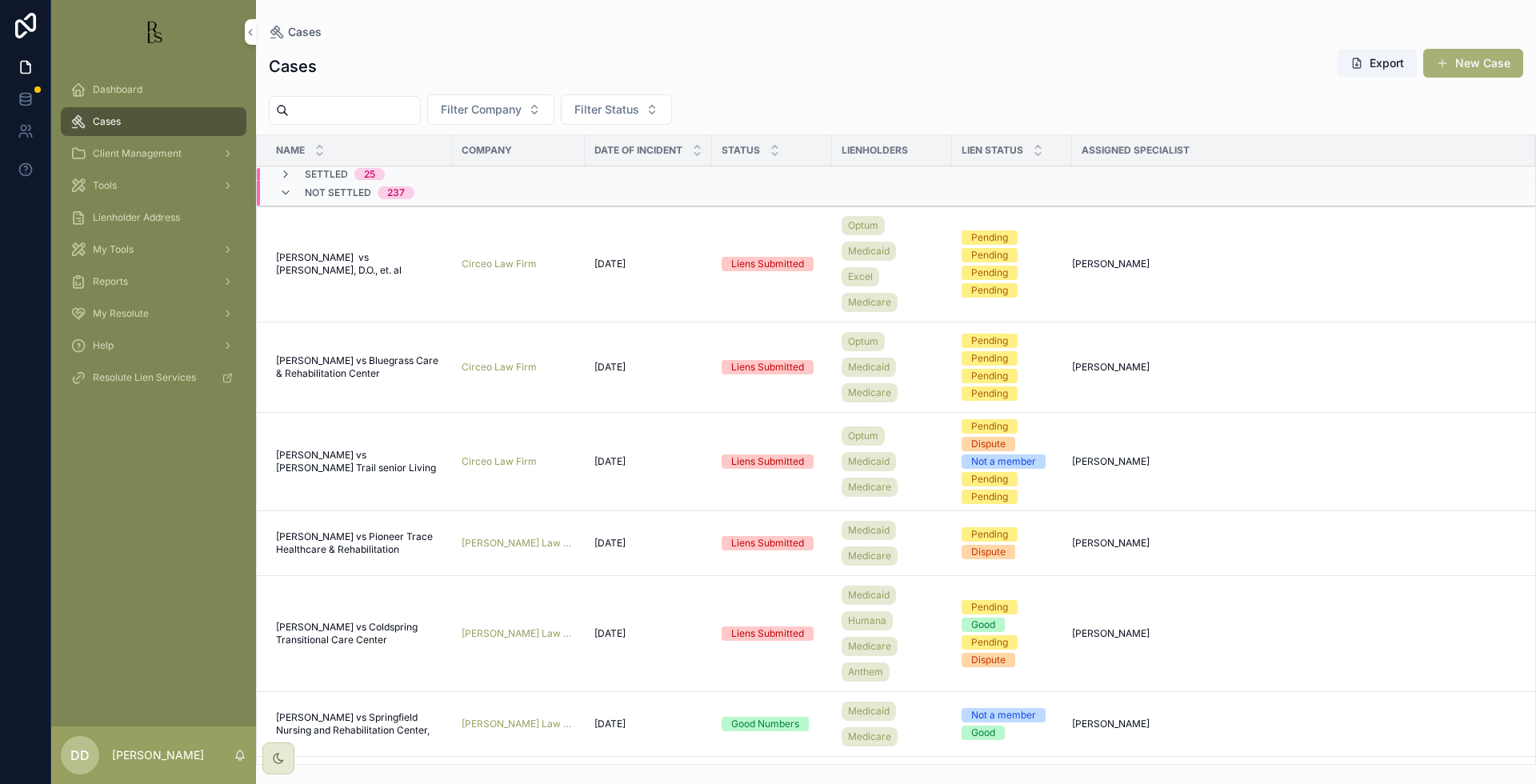
click at [368, 108] on input "scrollable content" at bounding box center [354, 110] width 131 height 22
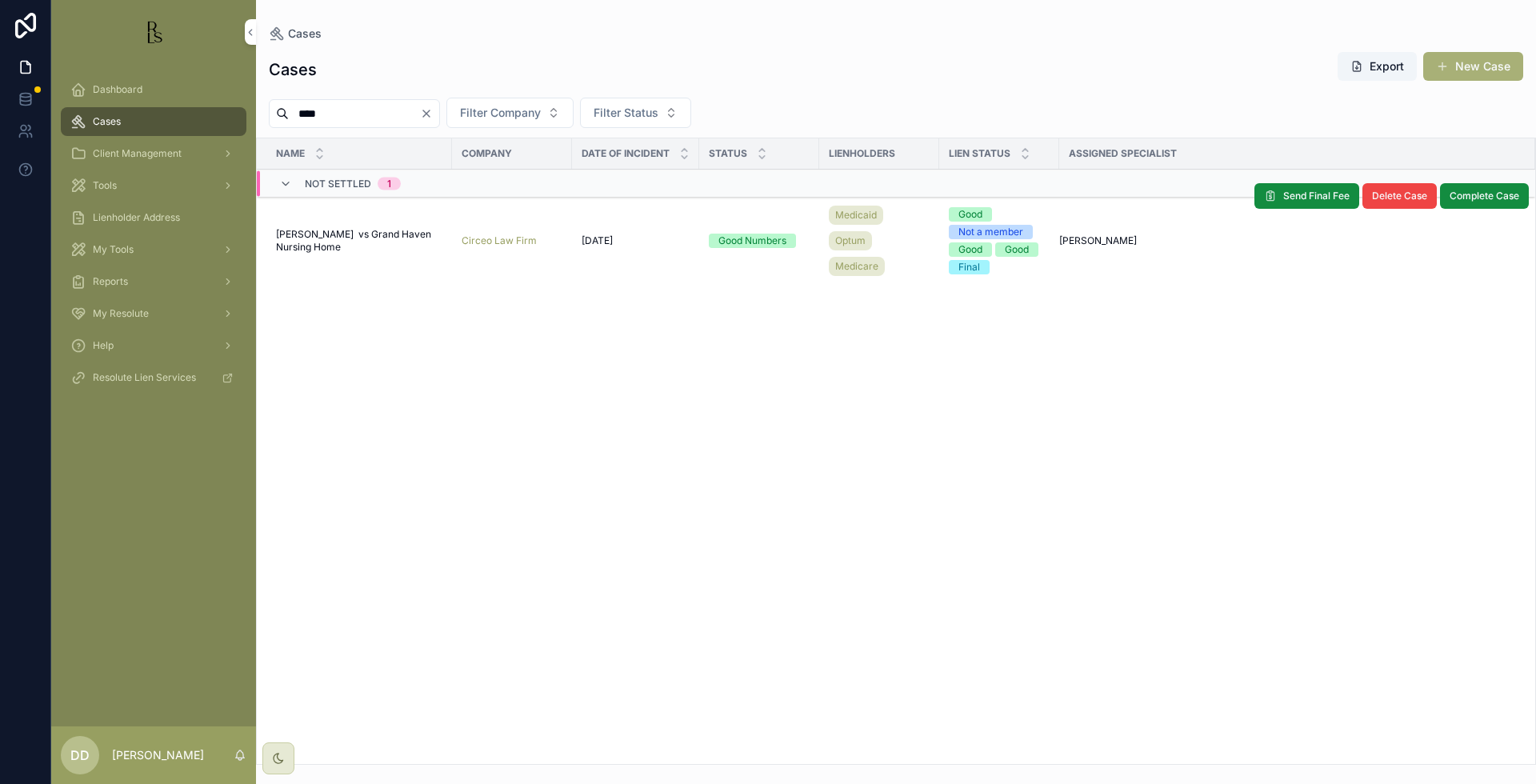
type input "****"
click at [337, 232] on span "[PERSON_NAME] vs Grand Haven Nursing Home" at bounding box center [358, 241] width 166 height 26
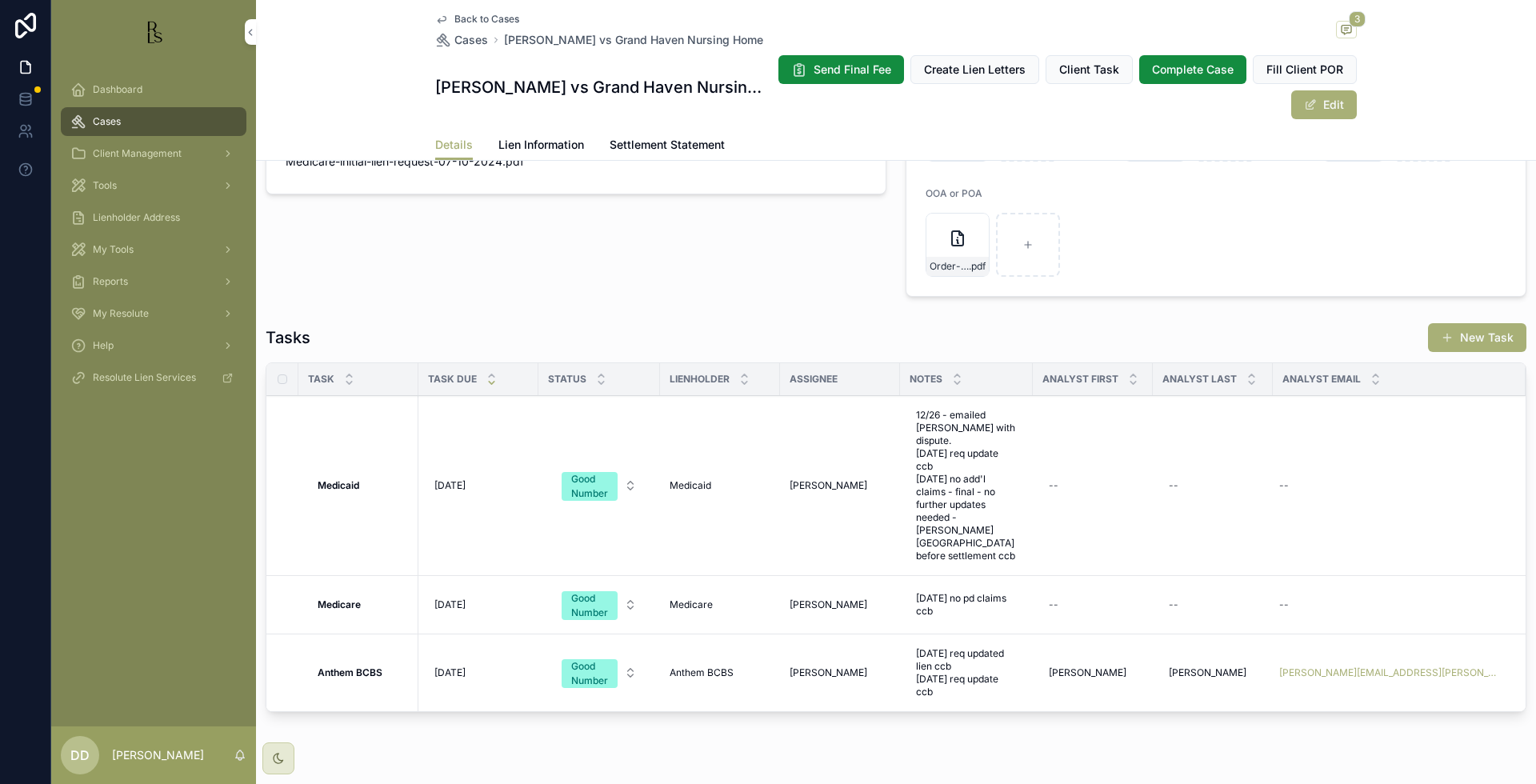
scroll to position [1283, 0]
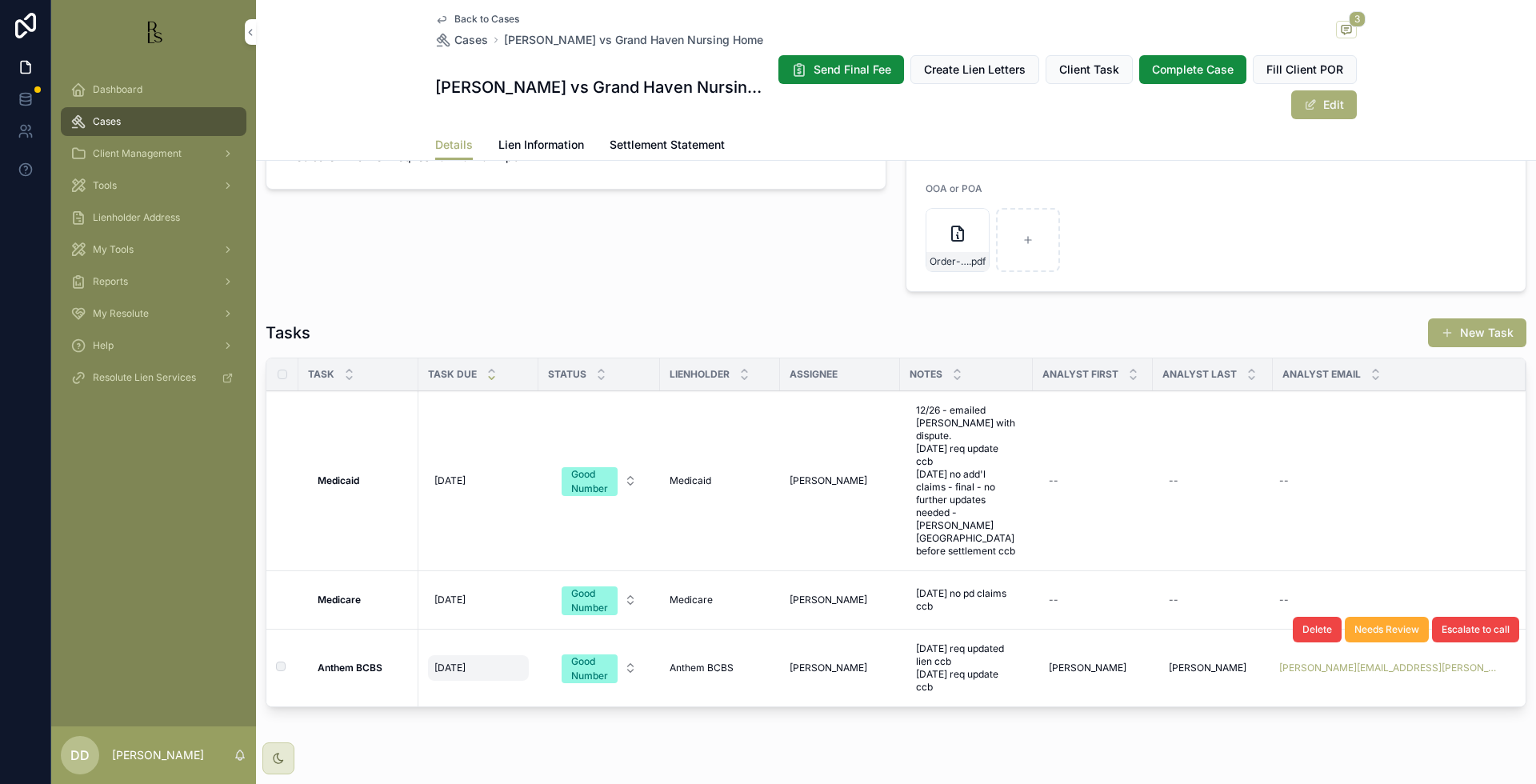
click at [463, 661] on span "[DATE]" at bounding box center [450, 667] width 32 height 13
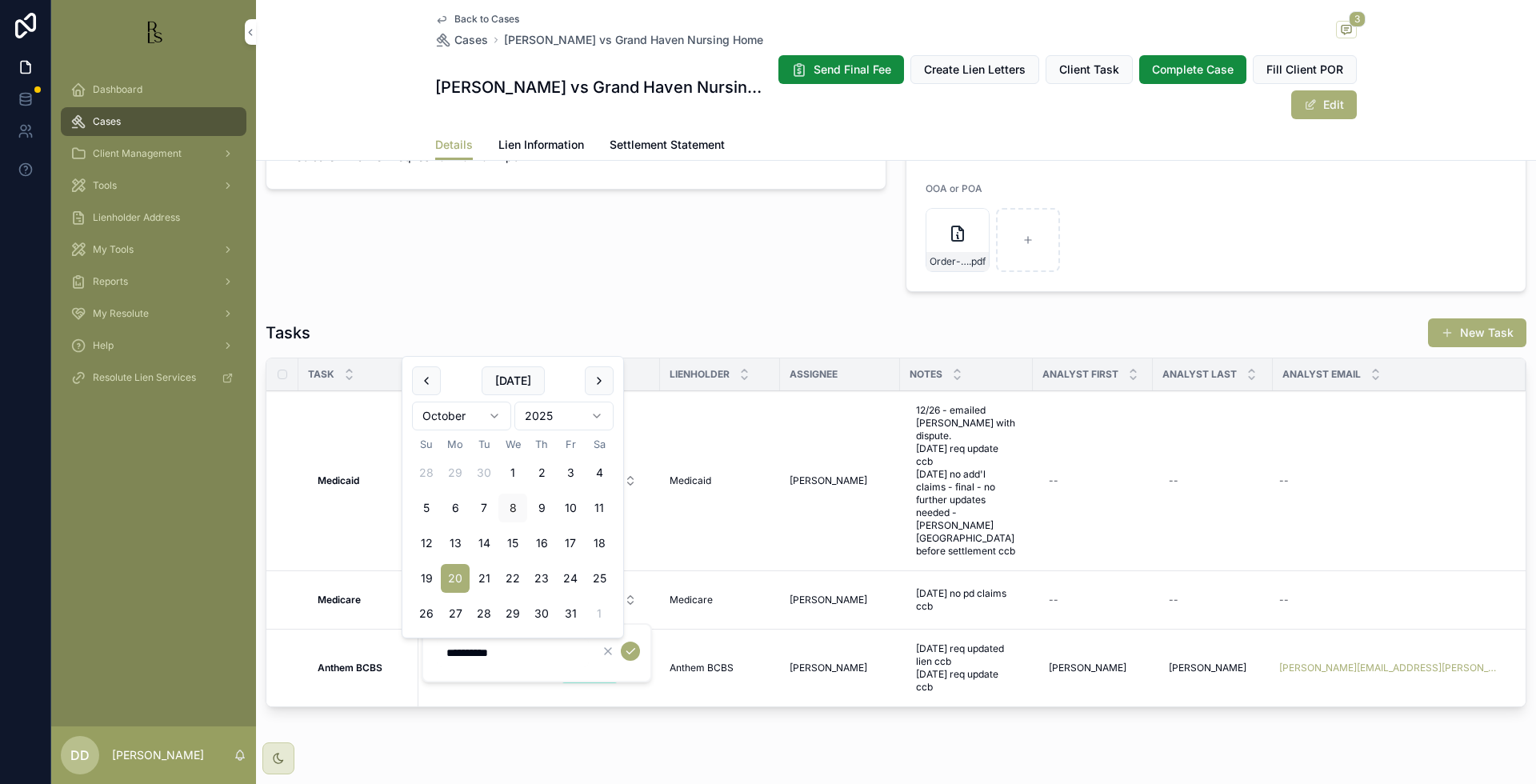
click at [493, 415] on html "Dashboard Cases Client Management Tools Lienholder Address My Tools Reports My …" at bounding box center [768, 392] width 1536 height 784
click at [546, 543] on button "20" at bounding box center [542, 543] width 29 height 29
type input "**********"
click at [633, 652] on icon "scrollable content" at bounding box center [630, 651] width 13 height 13
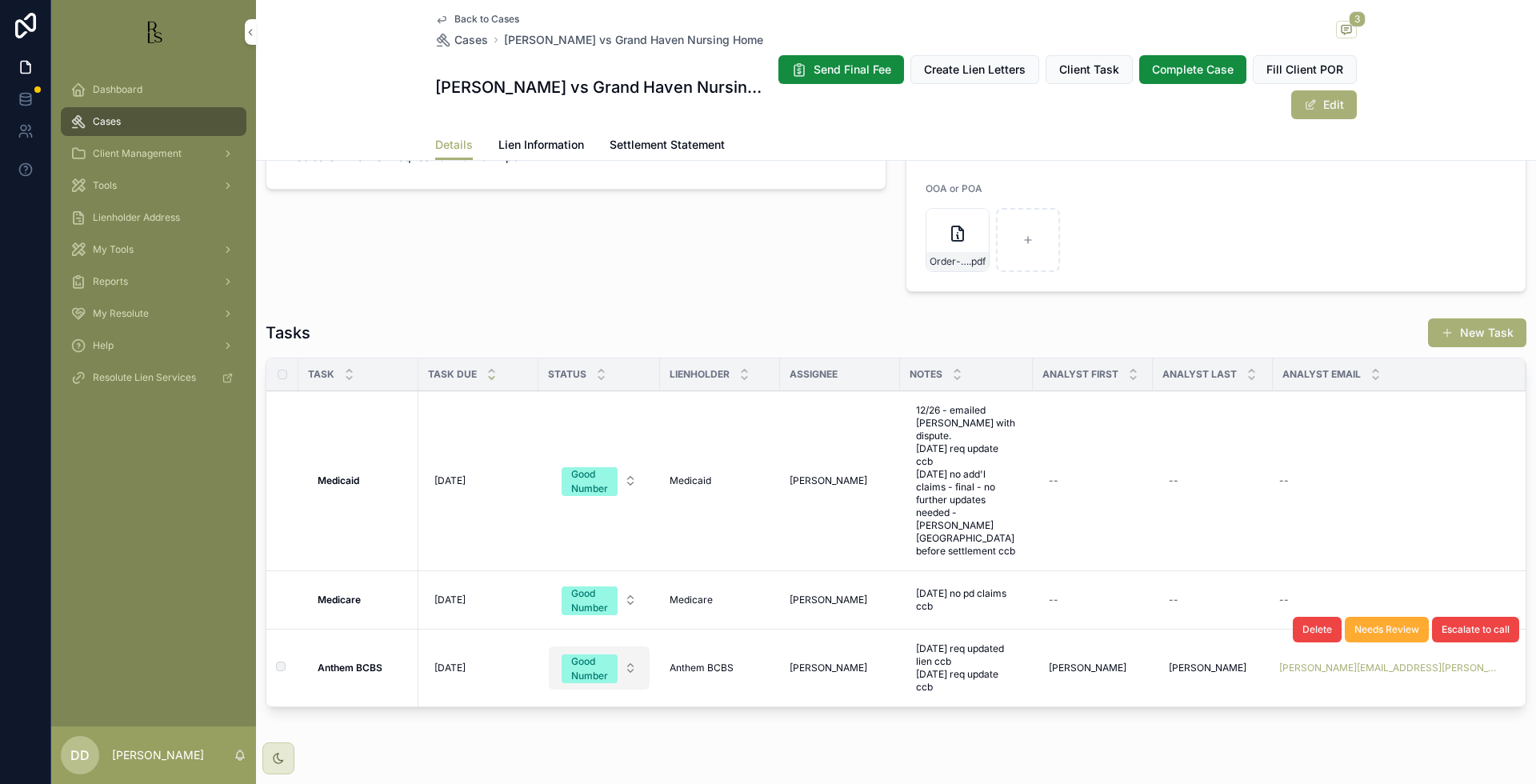
click at [585, 654] on div "Good Number" at bounding box center [589, 669] width 37 height 29
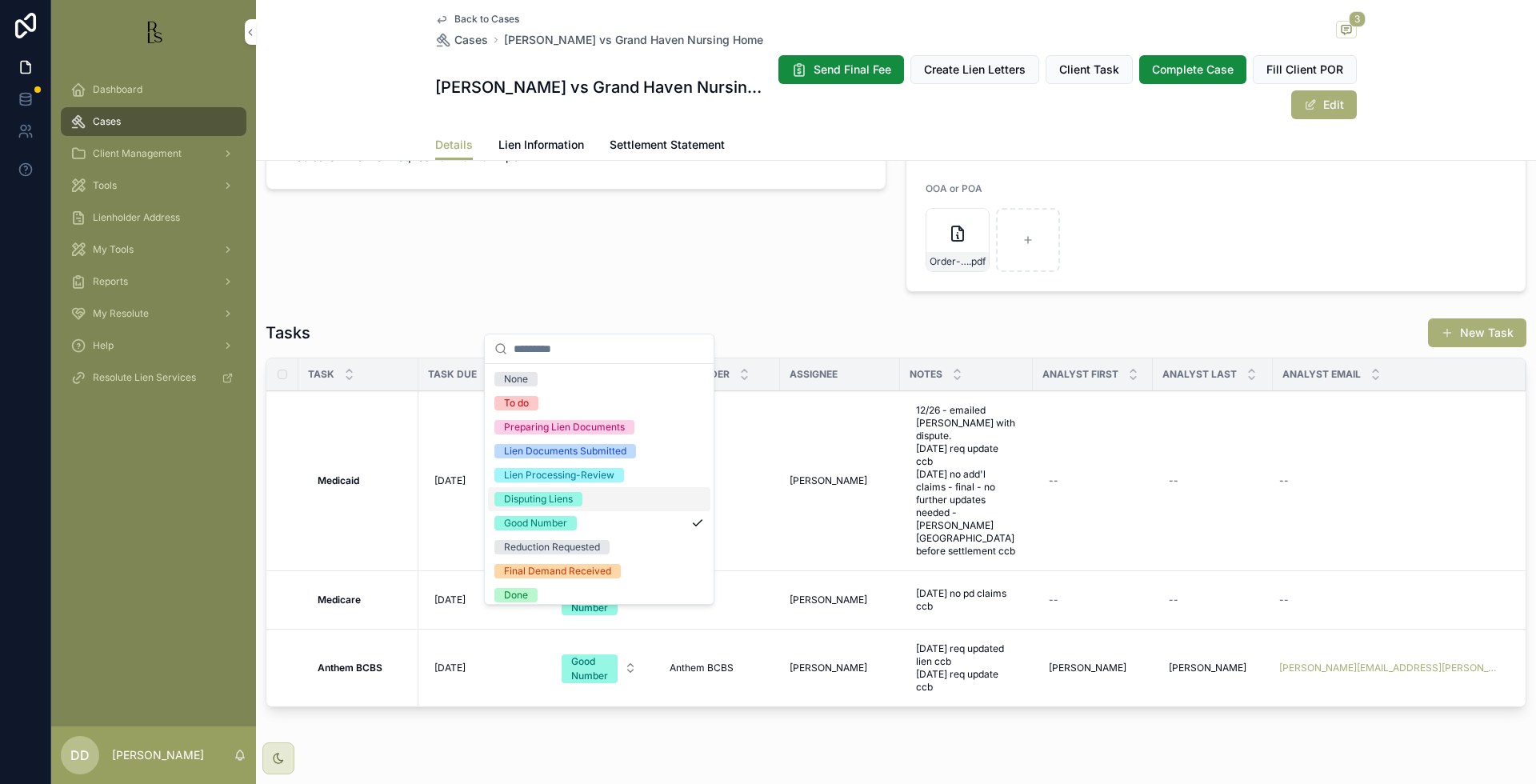
click at [546, 497] on div "Disputing Liens" at bounding box center [538, 499] width 69 height 15
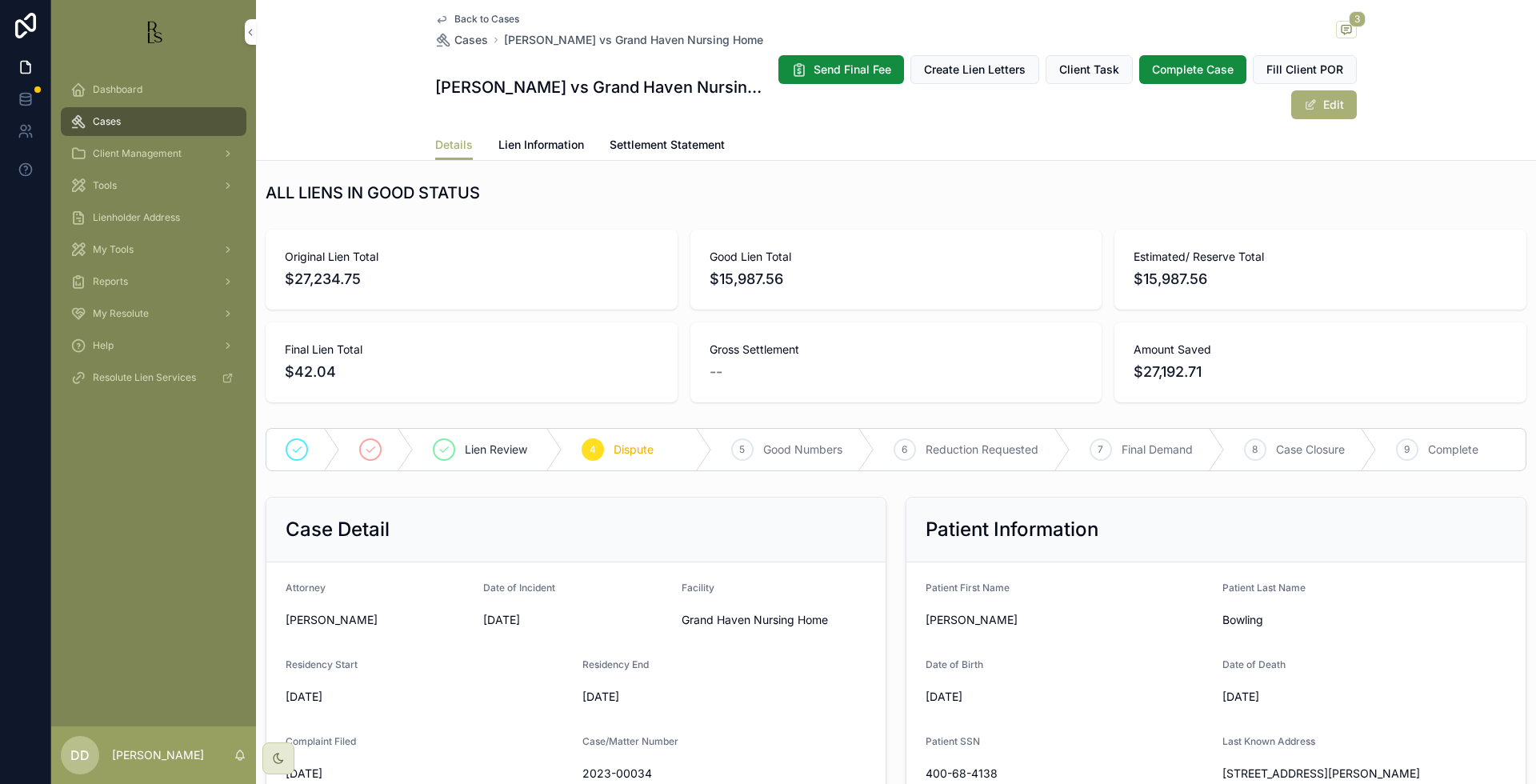
scroll to position [0, 0]
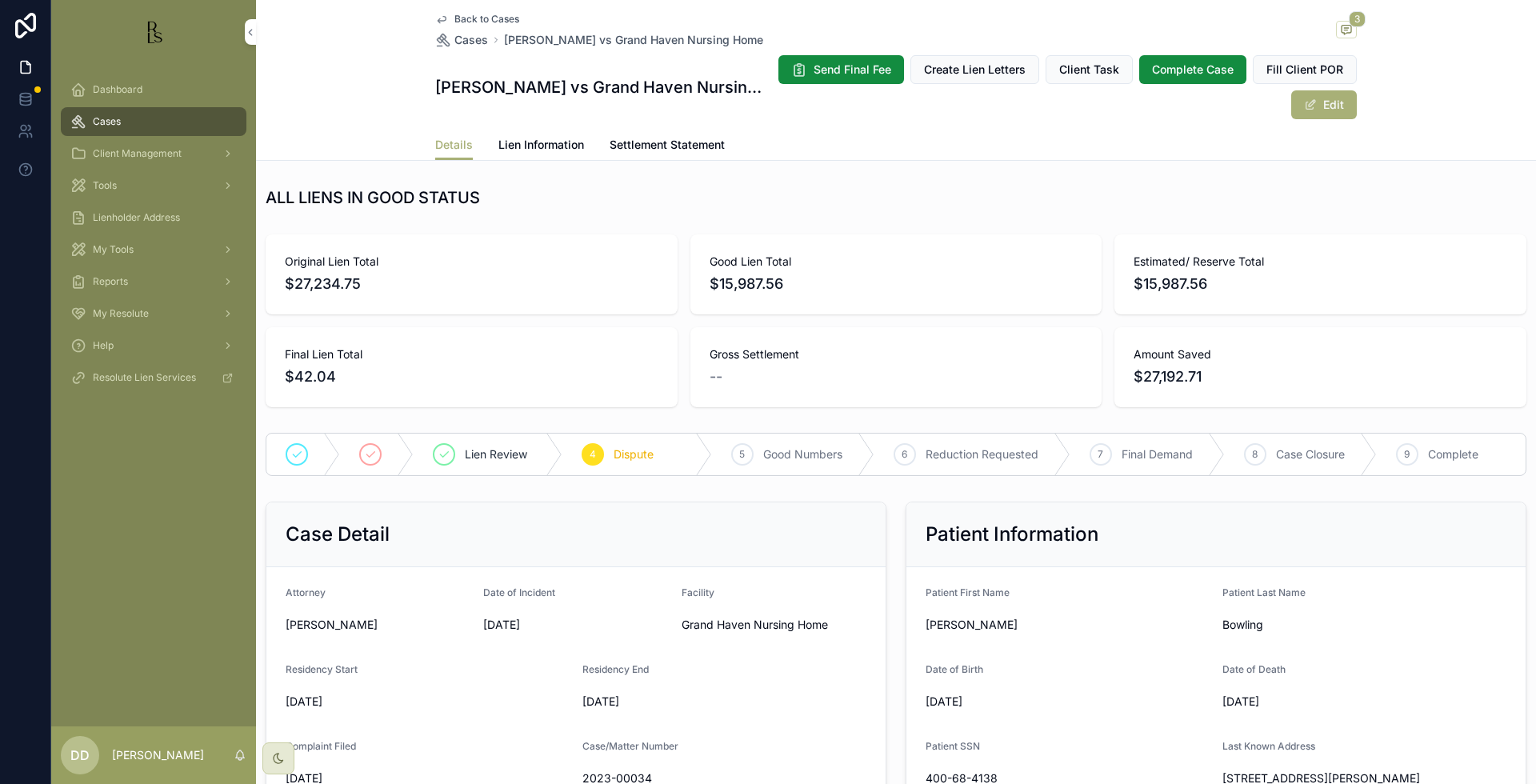
click at [529, 147] on span "Lien Information" at bounding box center [541, 144] width 85 height 16
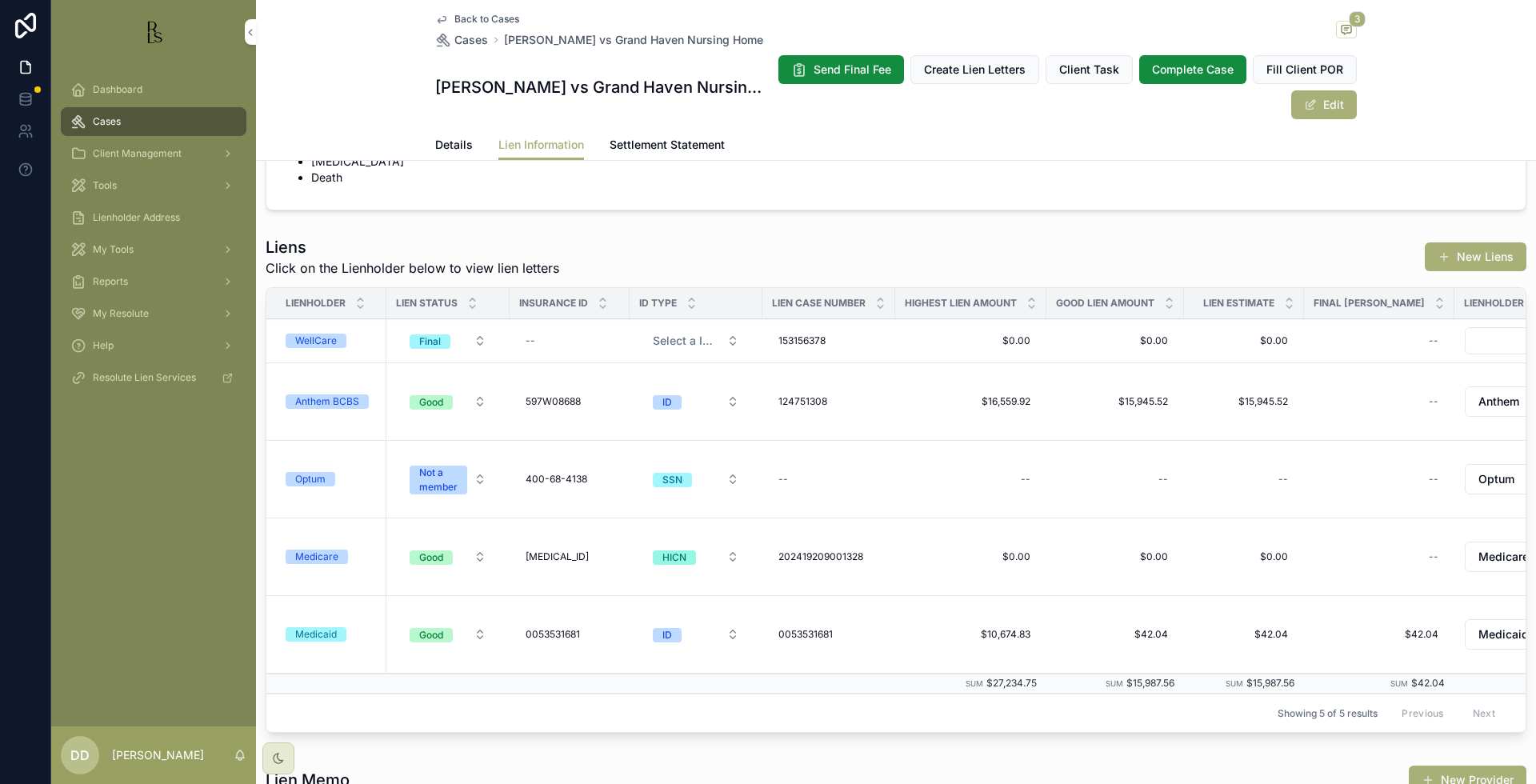
scroll to position [500, 0]
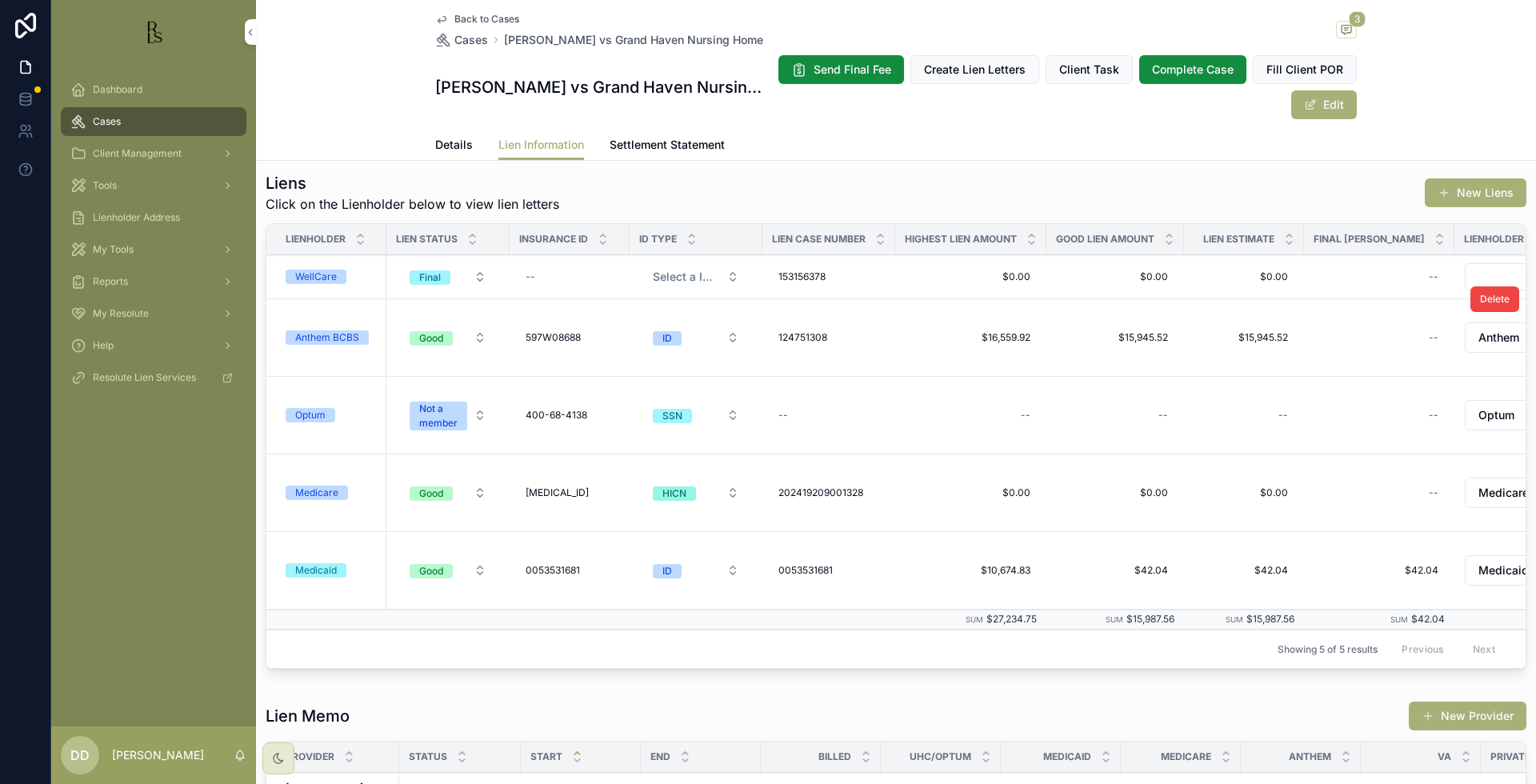
click at [328, 339] on div "Anthem BCBS" at bounding box center [327, 337] width 64 height 15
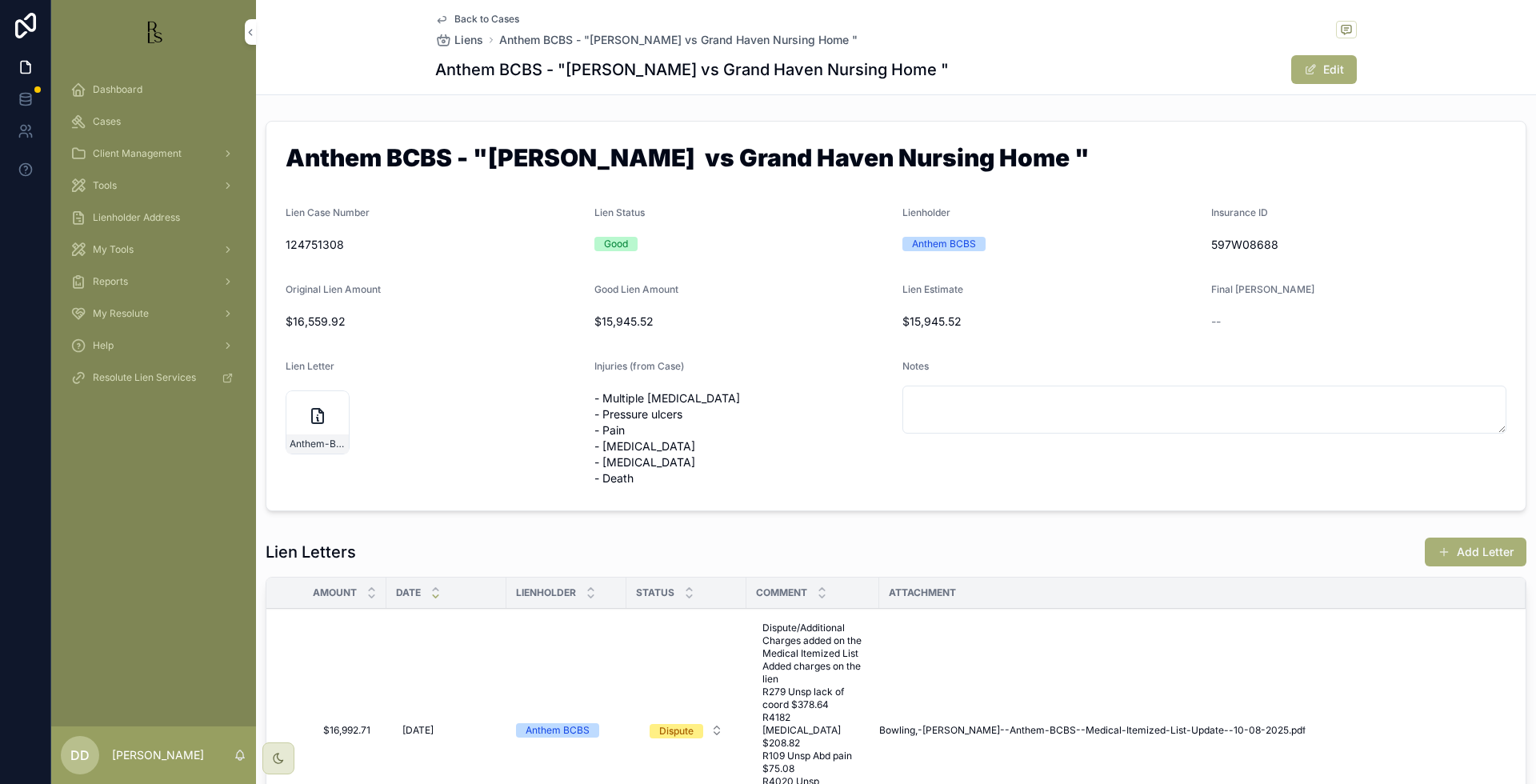
click at [130, 124] on div "Cases" at bounding box center [153, 121] width 166 height 26
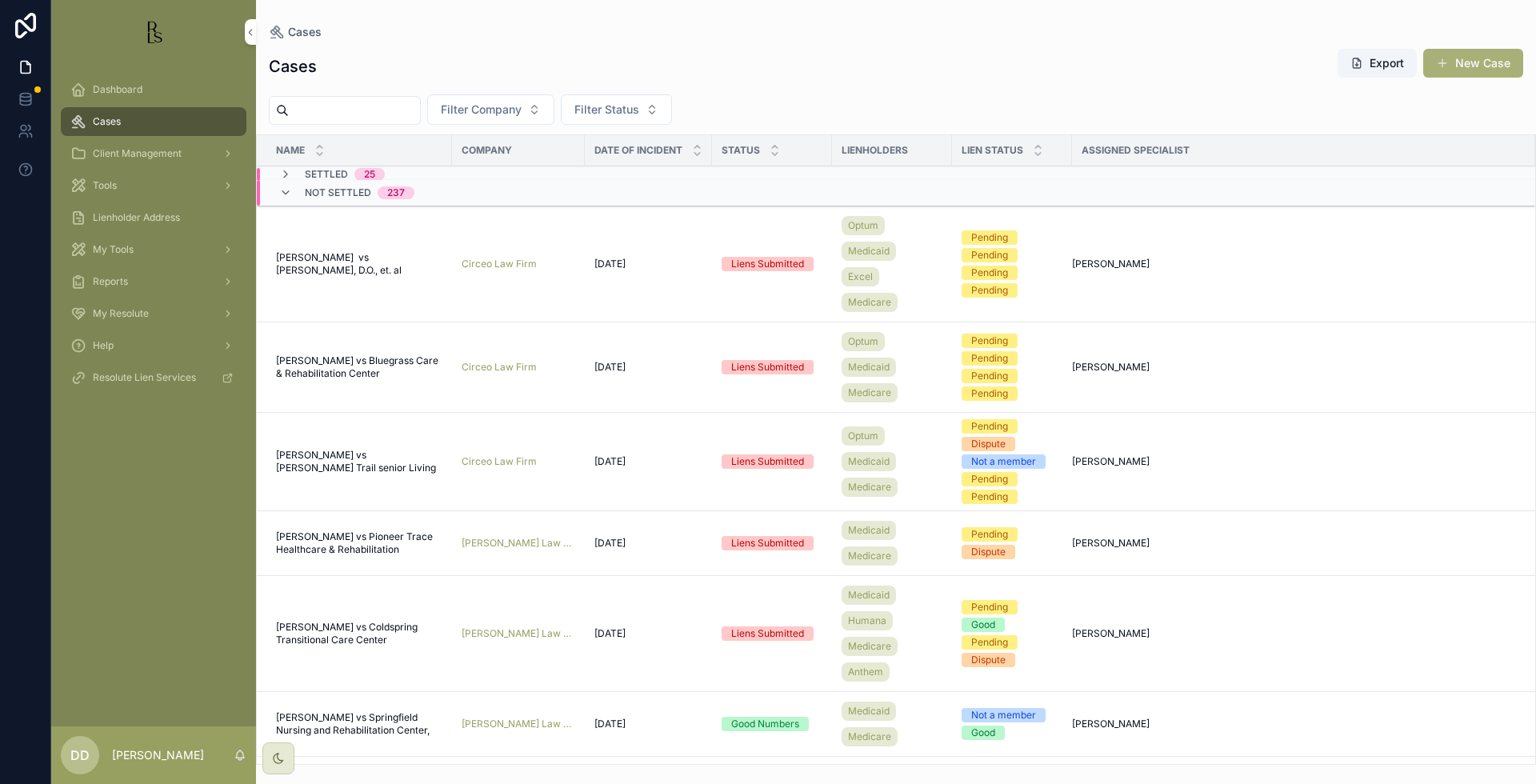
click at [152, 128] on div "Cases" at bounding box center [153, 121] width 166 height 26
click at [364, 115] on input "scrollable content" at bounding box center [354, 110] width 131 height 22
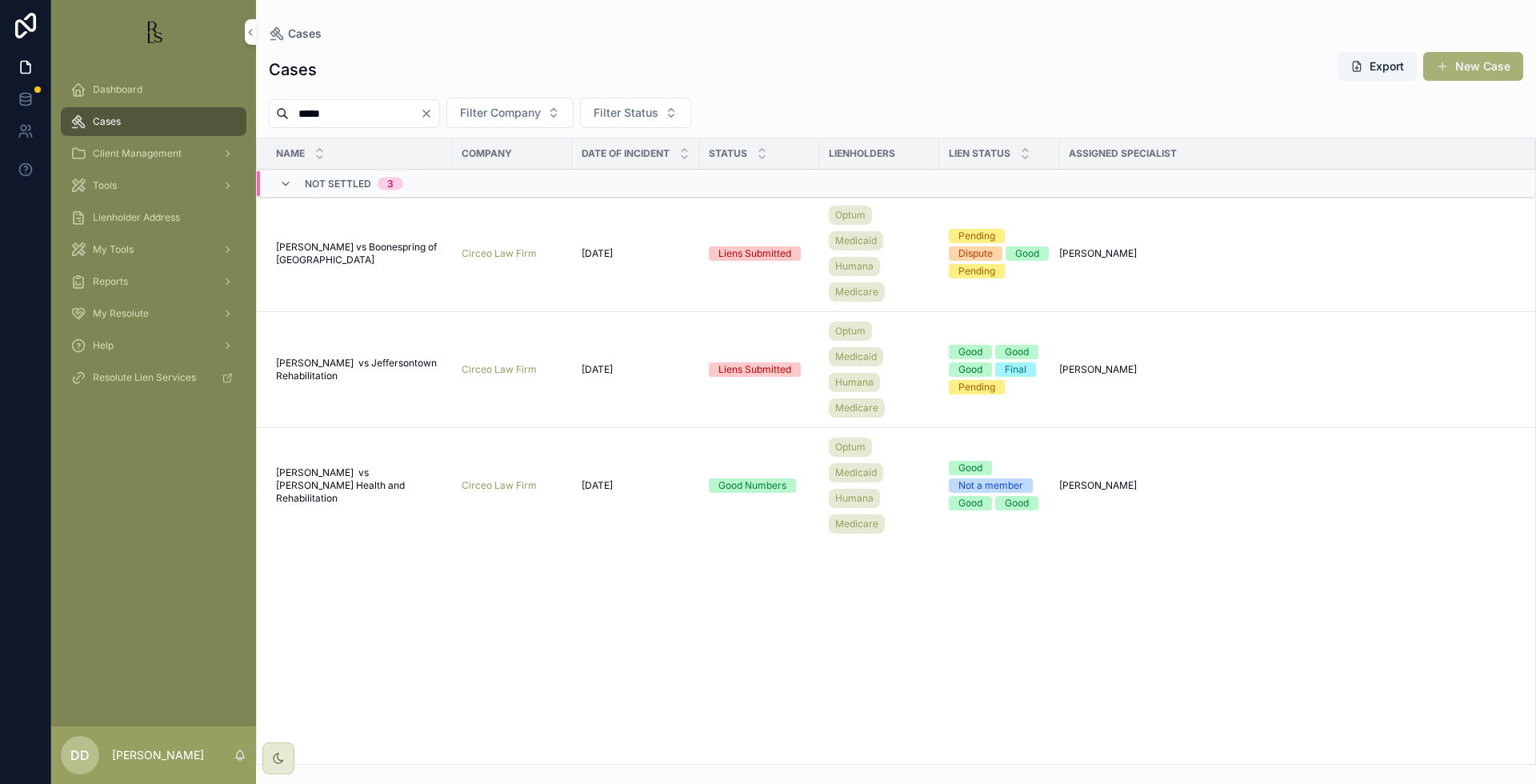
type input "*****"
click at [1340, 550] on div "Name Company Date of Incident Status Lienholders Lien Status Assigned Specialis…" at bounding box center [896, 450] width 1278 height 625
click at [339, 247] on span "[PERSON_NAME] vs Boonespring of [GEOGRAPHIC_DATA]" at bounding box center [358, 253] width 166 height 26
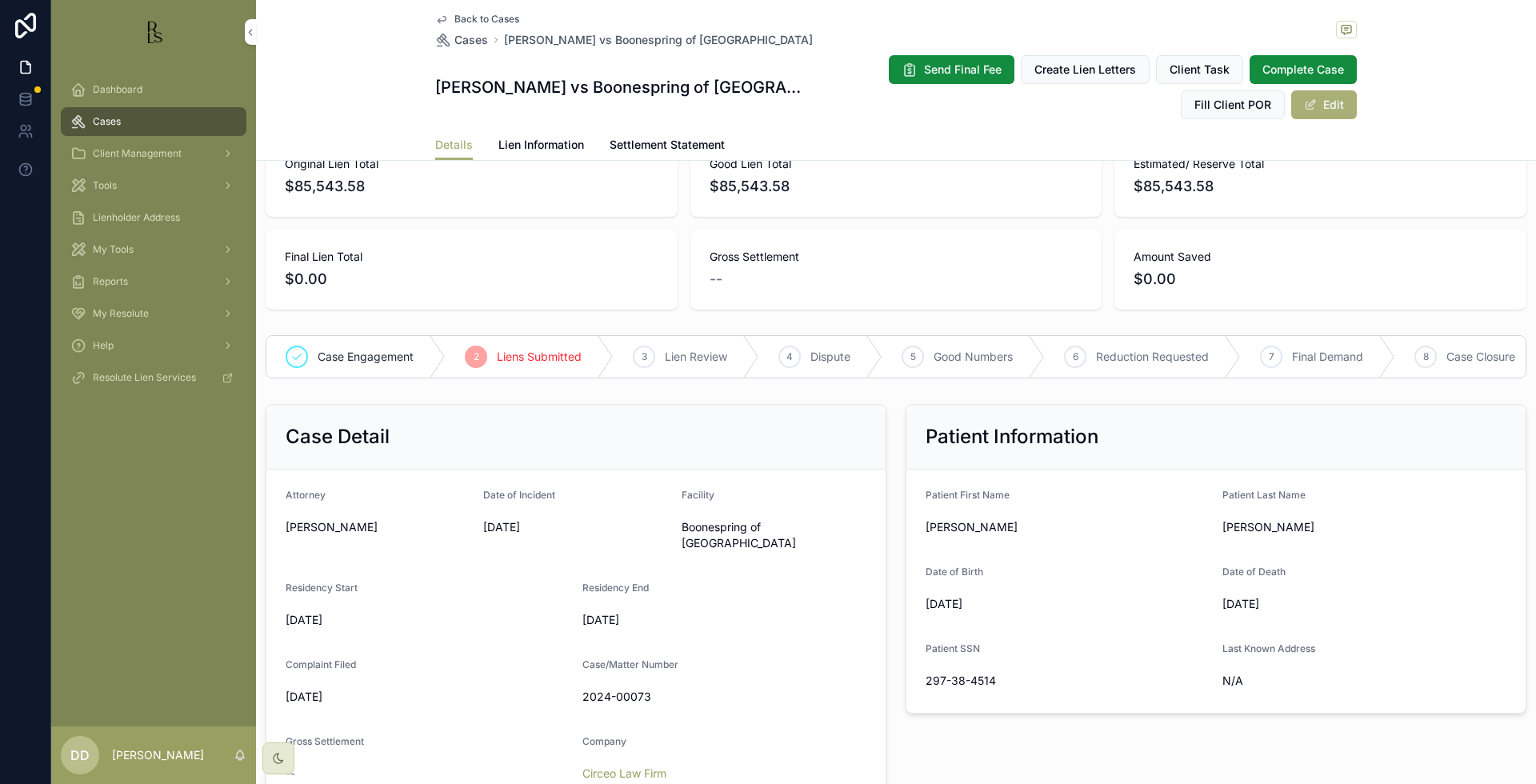
scroll to position [100, 0]
click at [1379, 249] on span "Amount Saved" at bounding box center [1320, 254] width 374 height 16
click at [106, 108] on link "Cases" at bounding box center [153, 122] width 185 height 29
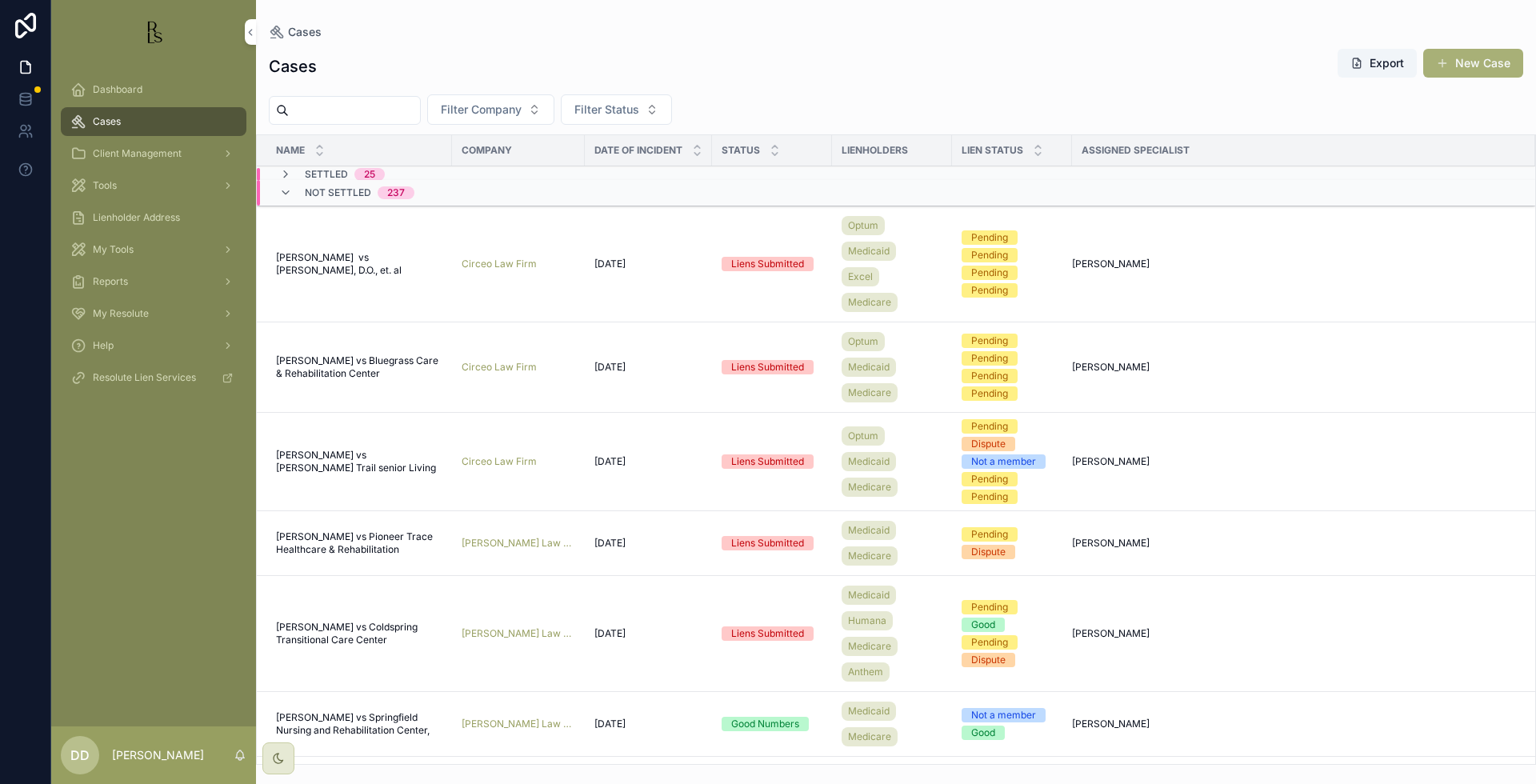
click at [360, 109] on input "scrollable content" at bounding box center [354, 110] width 131 height 22
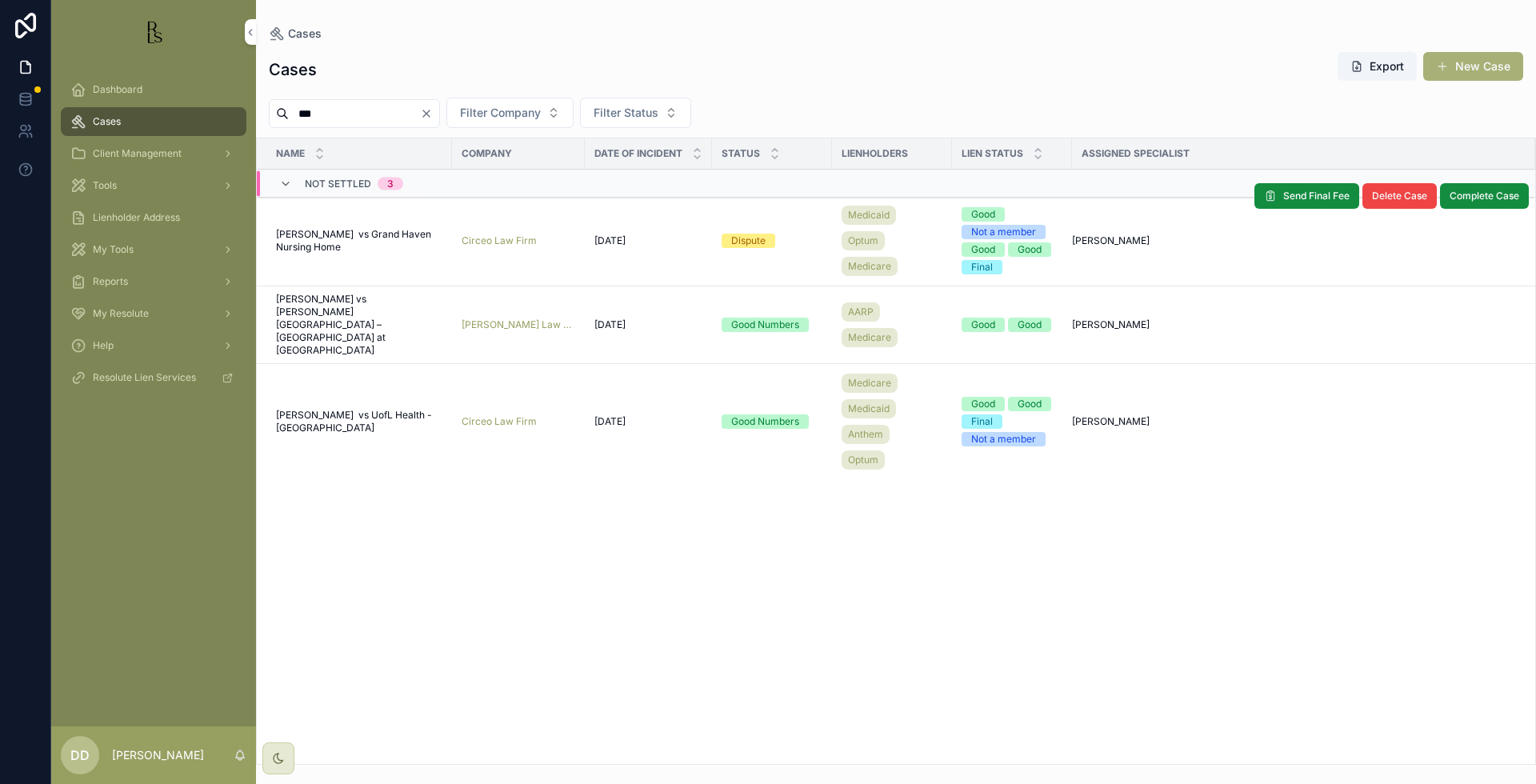
type input "***"
click at [351, 252] on span "[PERSON_NAME] vs Grand Haven Nursing Home" at bounding box center [358, 241] width 166 height 26
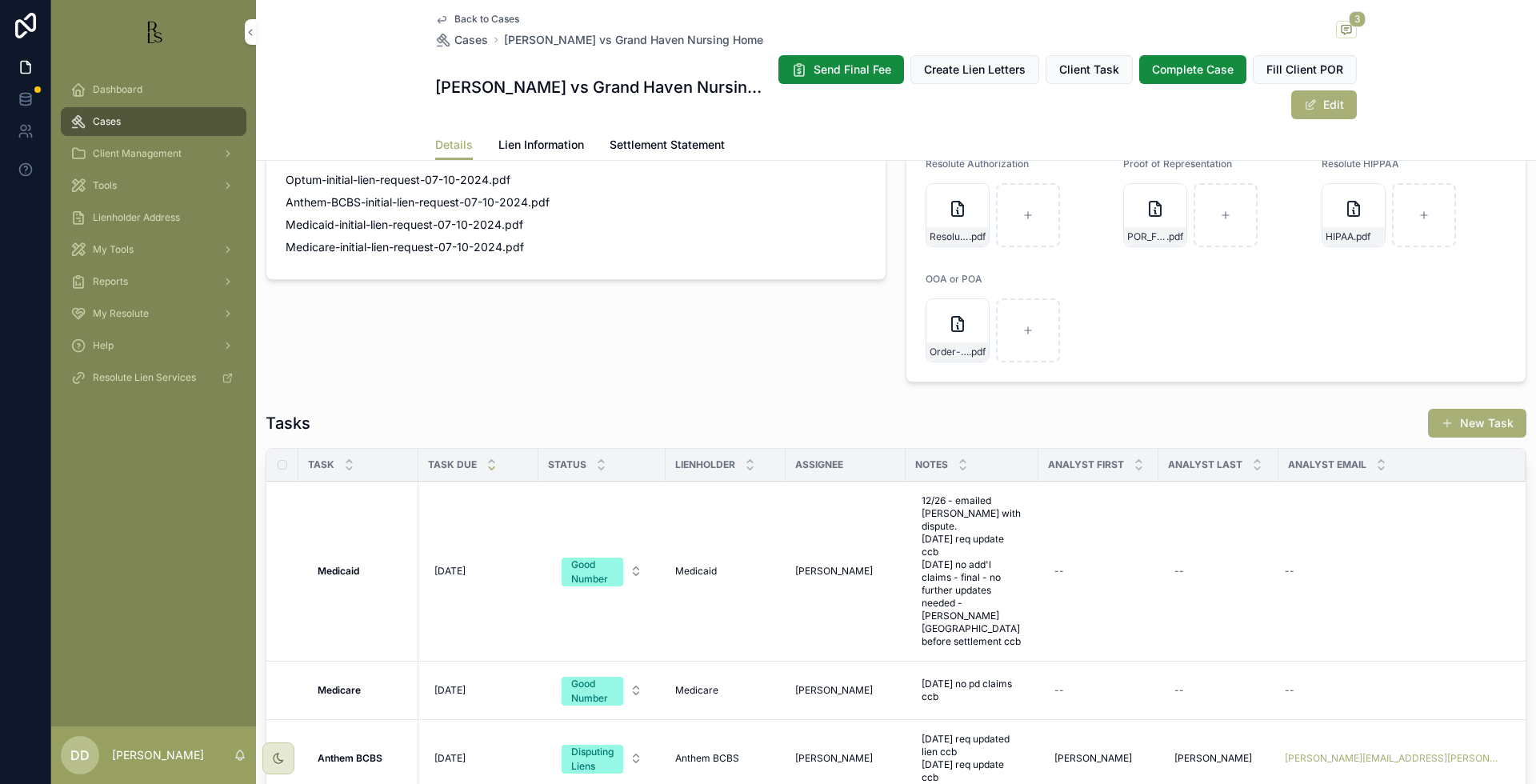
scroll to position [1283, 0]
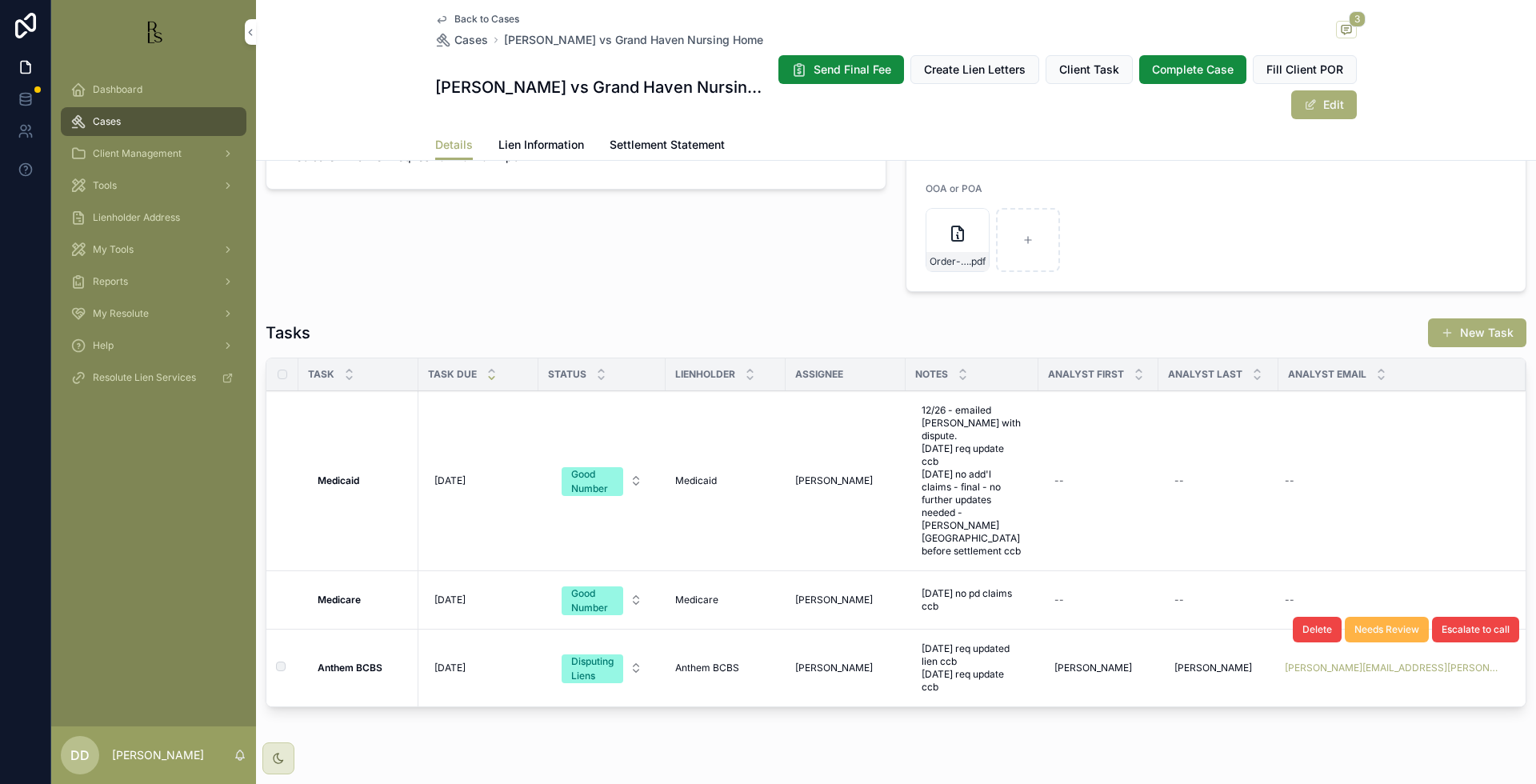
click at [1376, 623] on span "Needs Review" at bounding box center [1387, 629] width 65 height 13
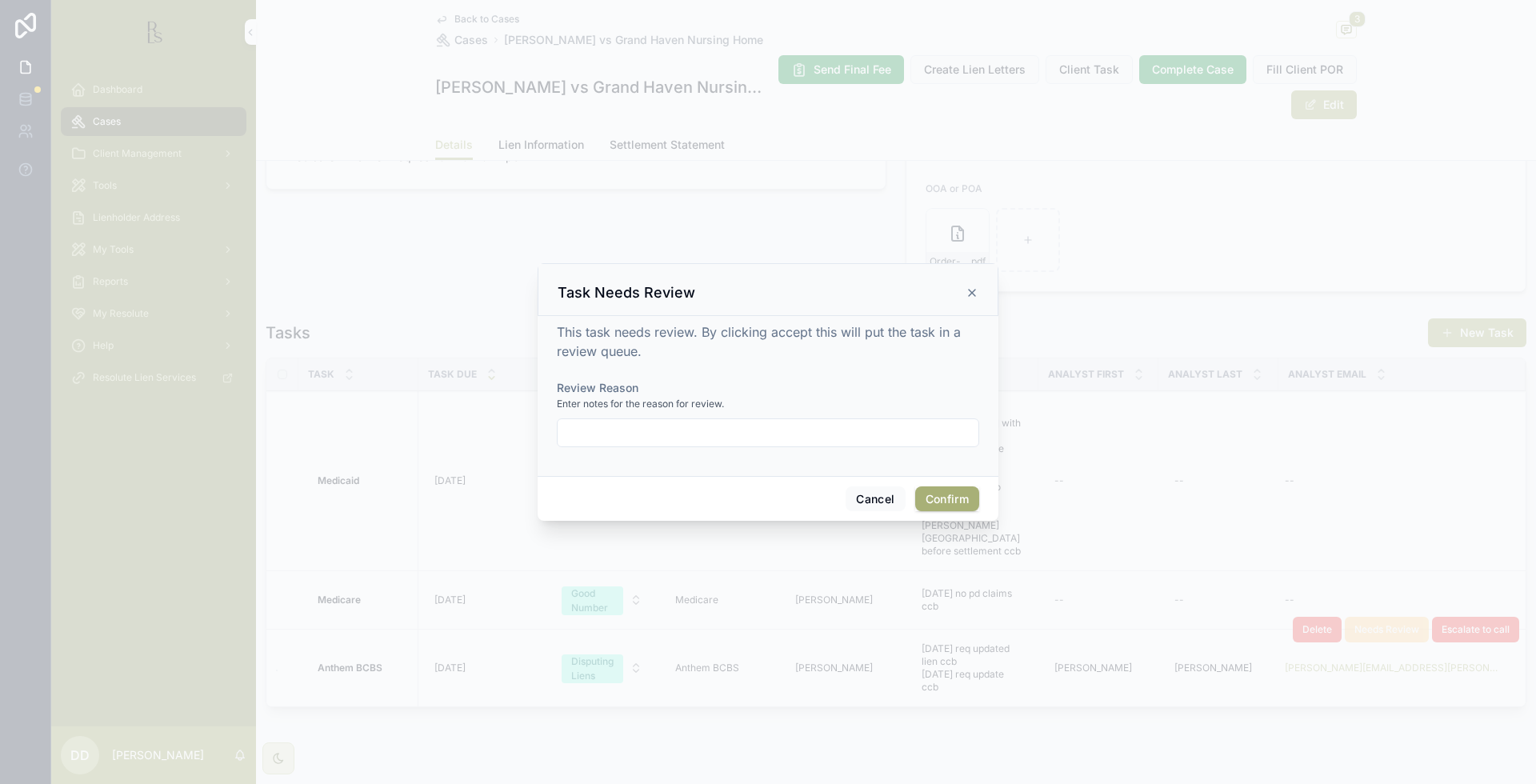
click at [626, 436] on input "text" at bounding box center [767, 433] width 421 height 22
type input "**********"
click at [953, 494] on button "Confirm" at bounding box center [946, 499] width 64 height 26
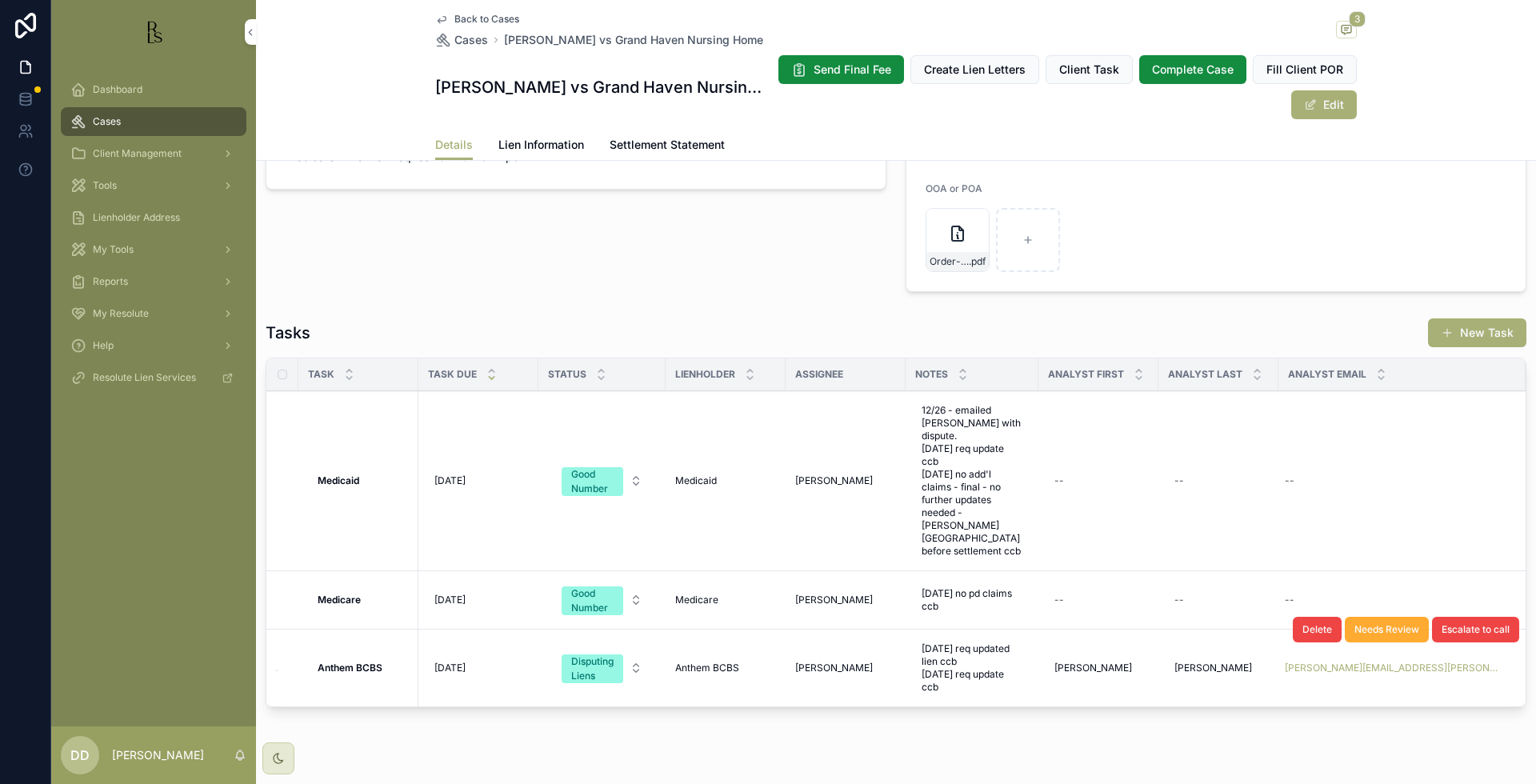
click at [135, 88] on span "Dashboard" at bounding box center [118, 89] width 49 height 13
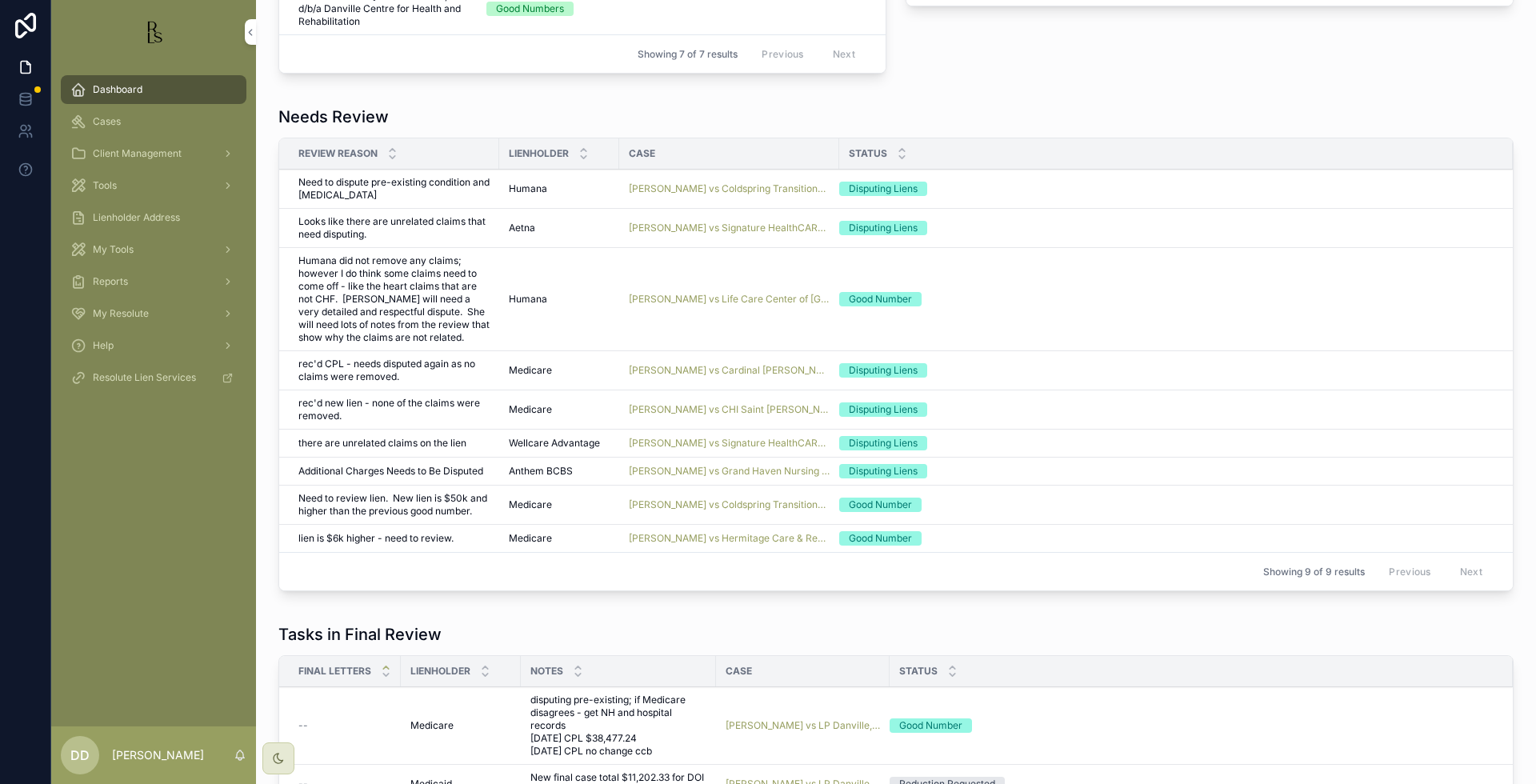
scroll to position [983, 0]
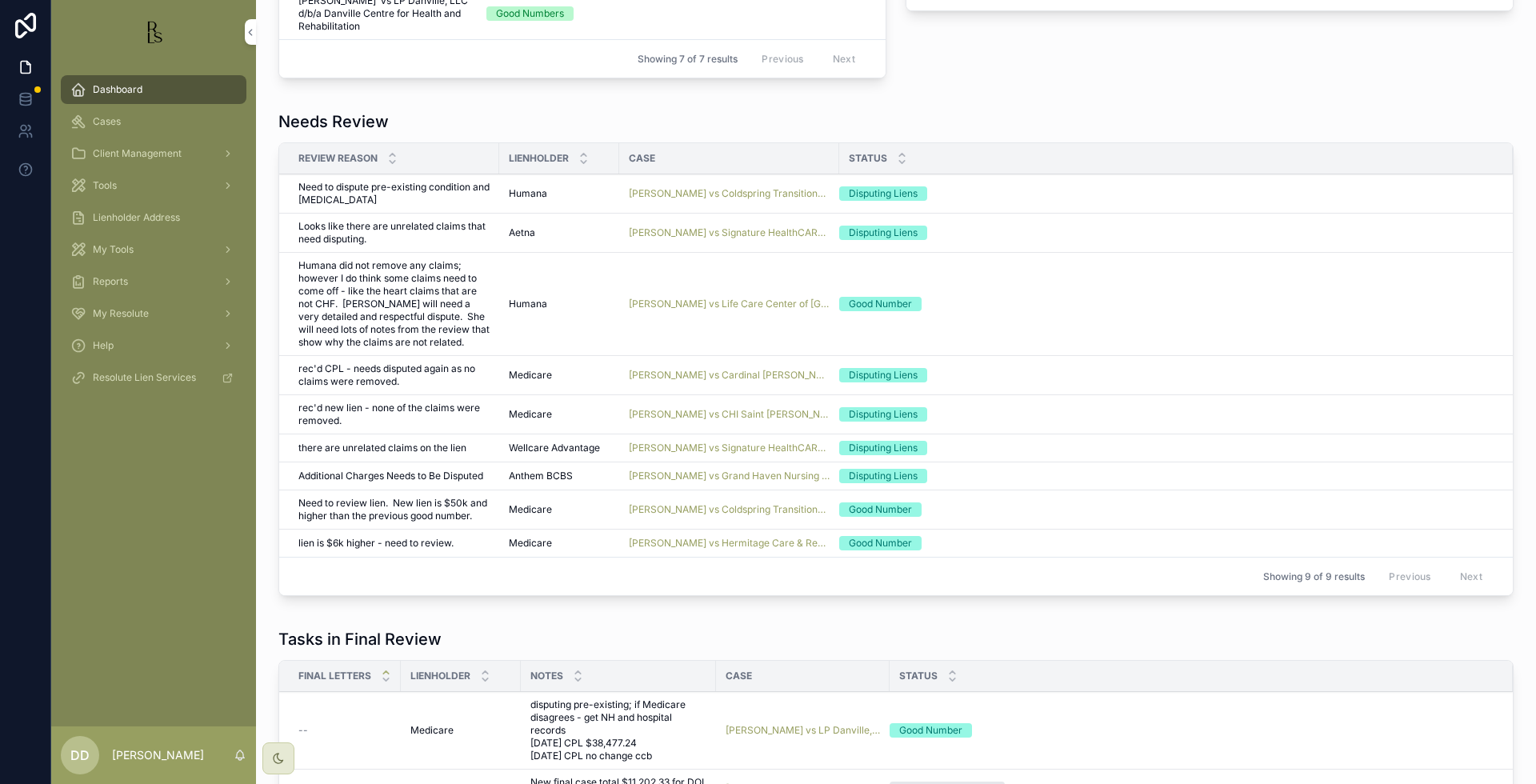
click at [1492, 62] on div "Case Stats Tasks that need follow-up 17.00 Case Stats Liens that need updated 0…" at bounding box center [896, 277] width 1280 height 2521
click at [124, 129] on div "Cases" at bounding box center [153, 121] width 166 height 26
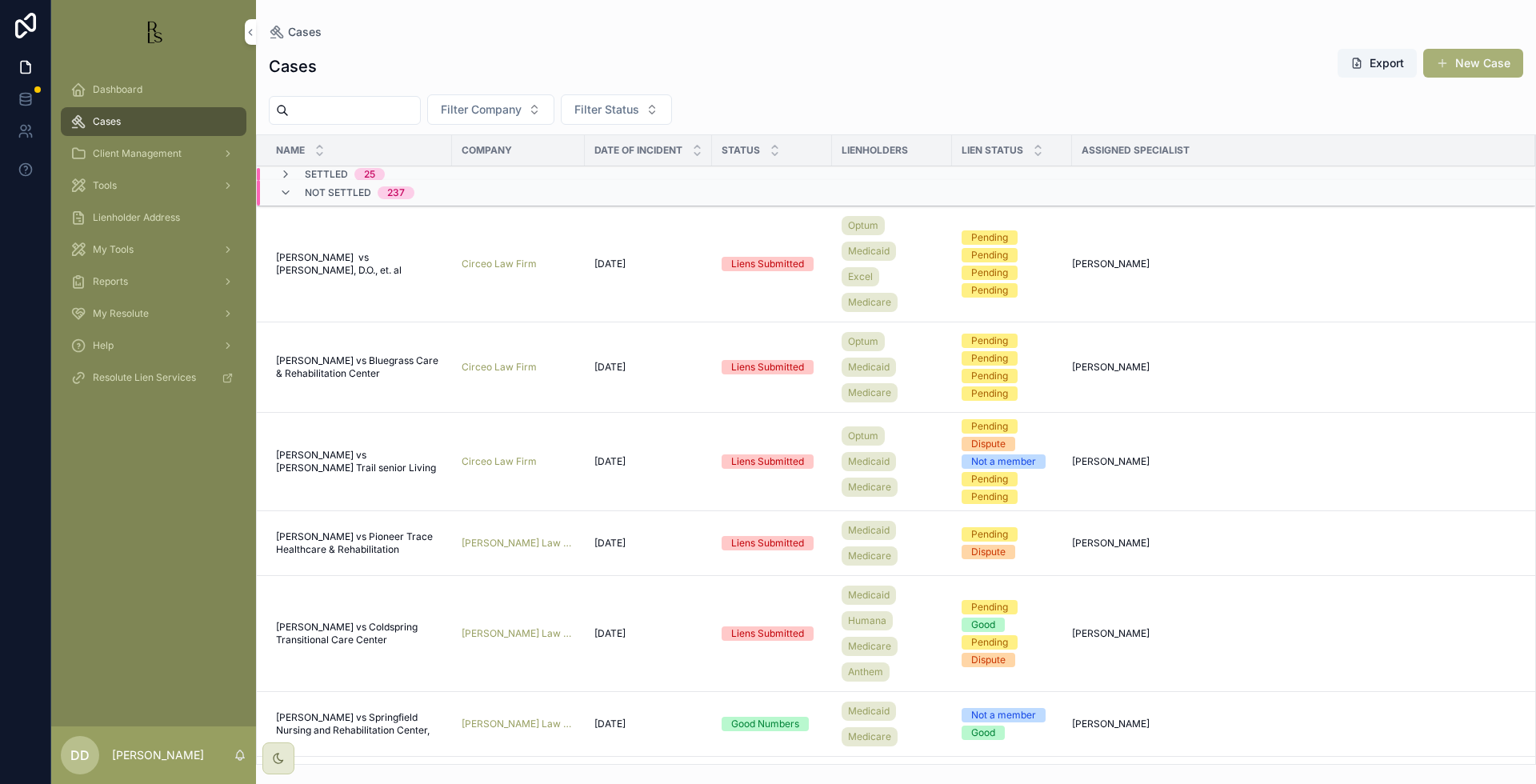
click at [403, 121] on input "scrollable content" at bounding box center [354, 110] width 131 height 22
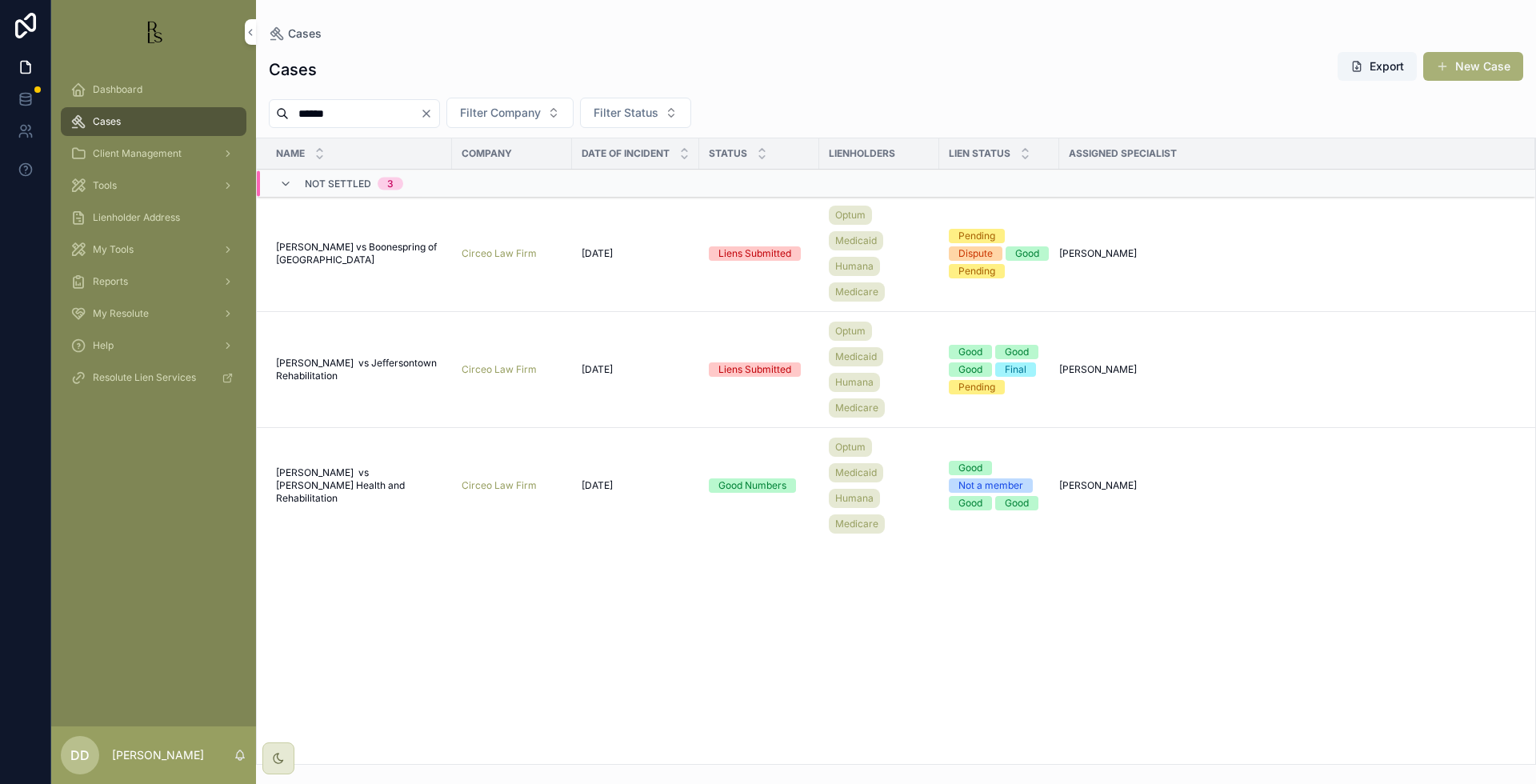
type input "*****"
click at [336, 247] on span "[PERSON_NAME] vs Boonespring of [GEOGRAPHIC_DATA]" at bounding box center [358, 253] width 166 height 26
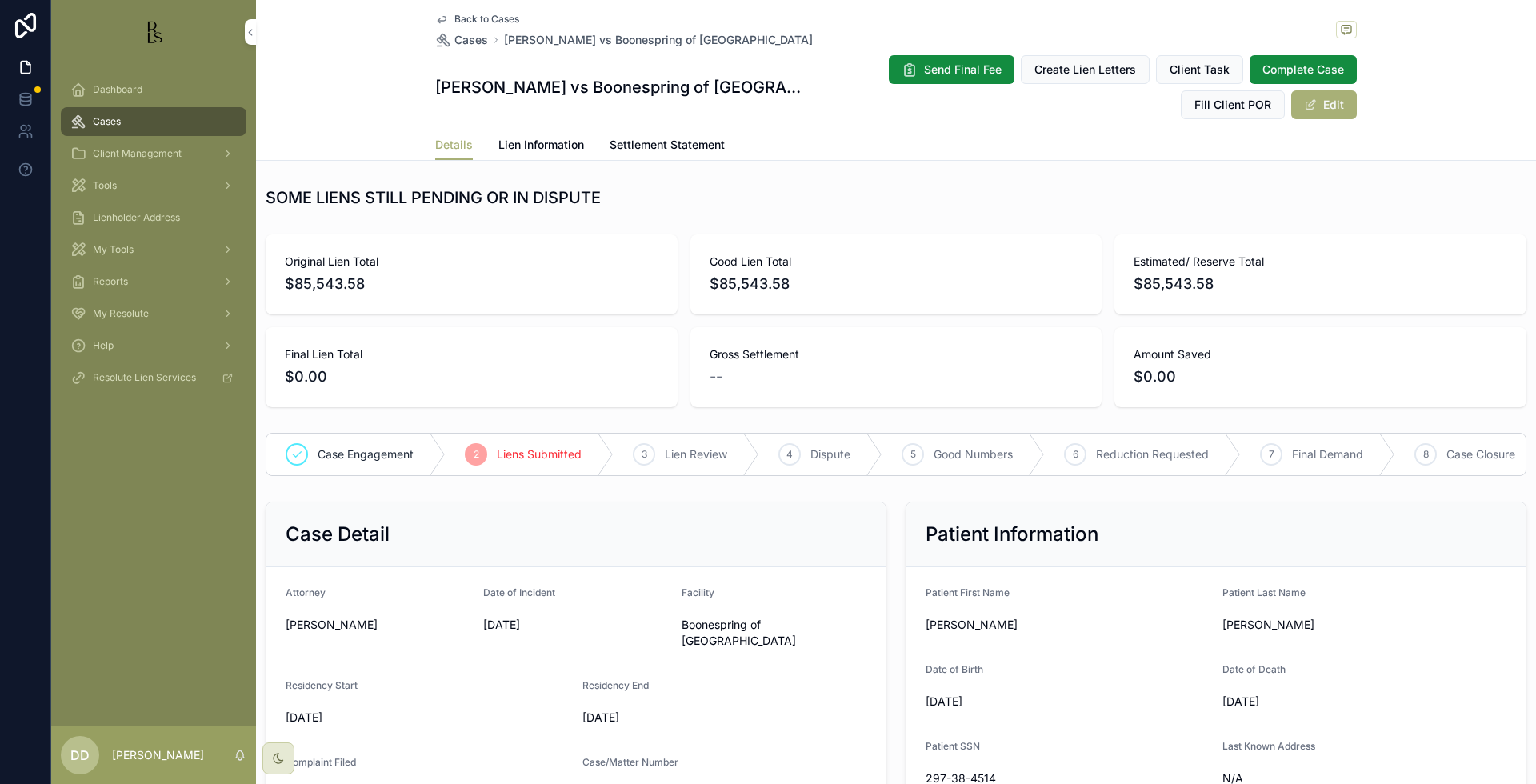
click at [556, 148] on span "Lien Information" at bounding box center [541, 144] width 85 height 16
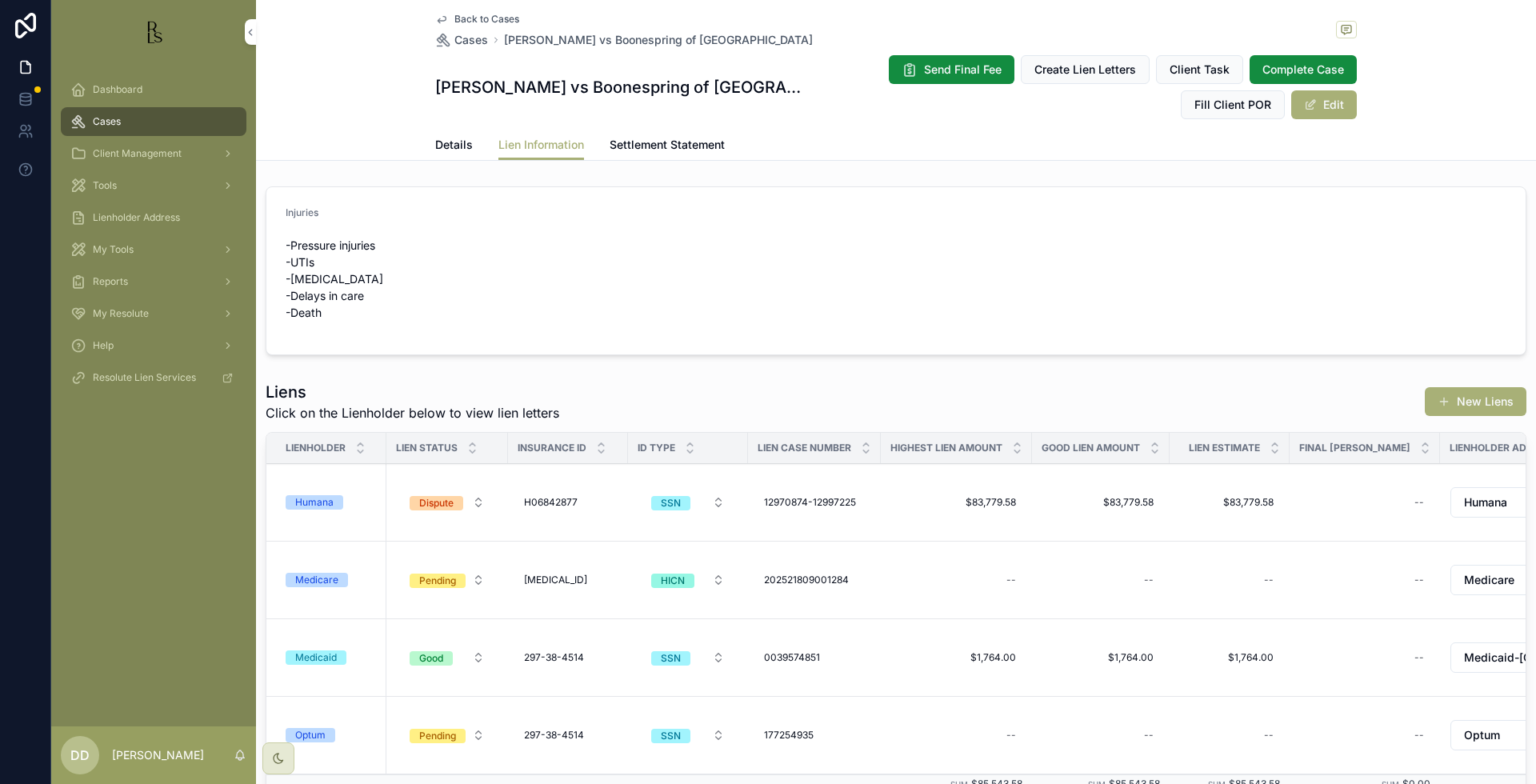
click at [1341, 228] on form "Injuries -Pressure injuries -UTIs -[MEDICAL_DATA] -Delays in care -Death" at bounding box center [895, 270] width 1259 height 167
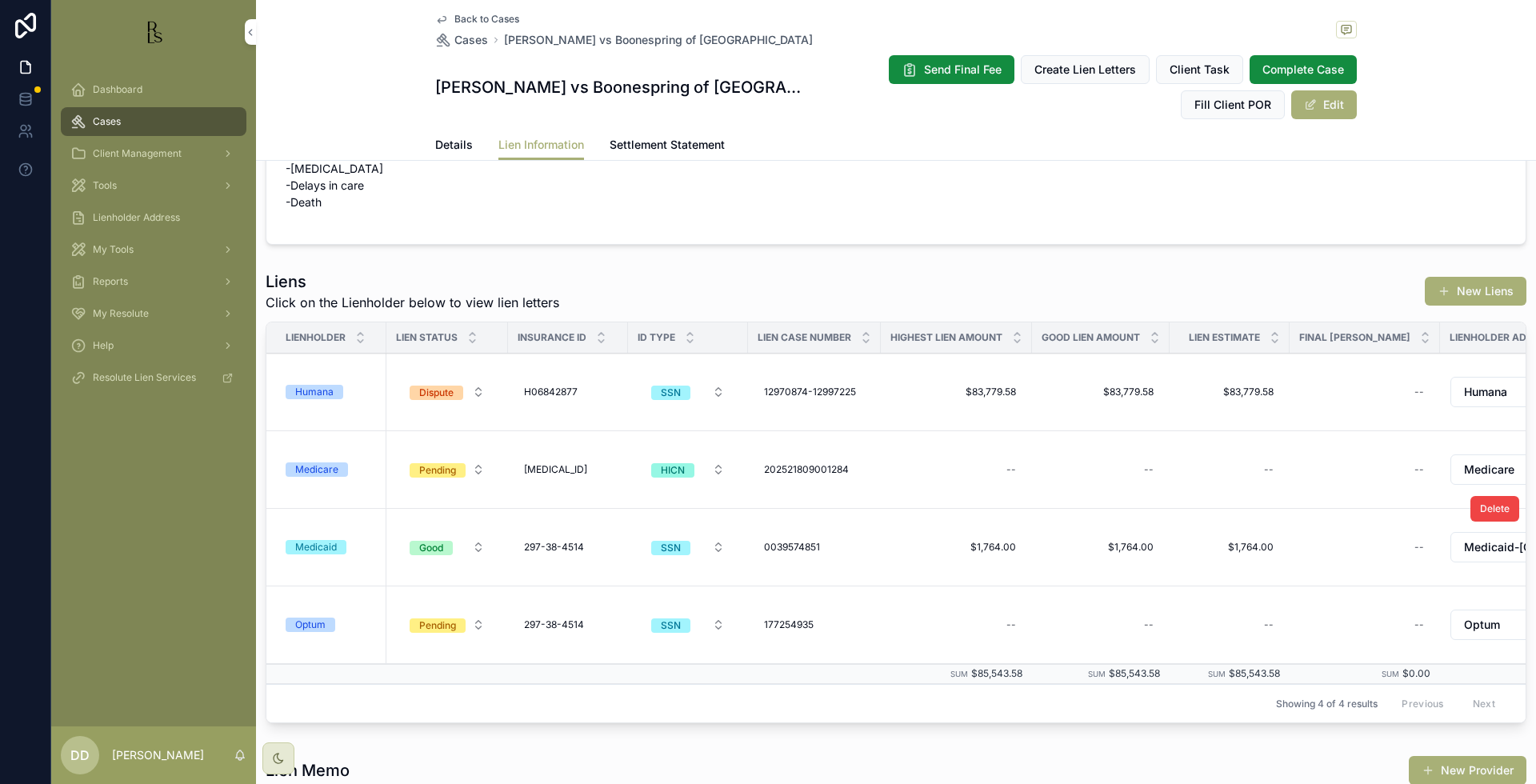
scroll to position [200, 0]
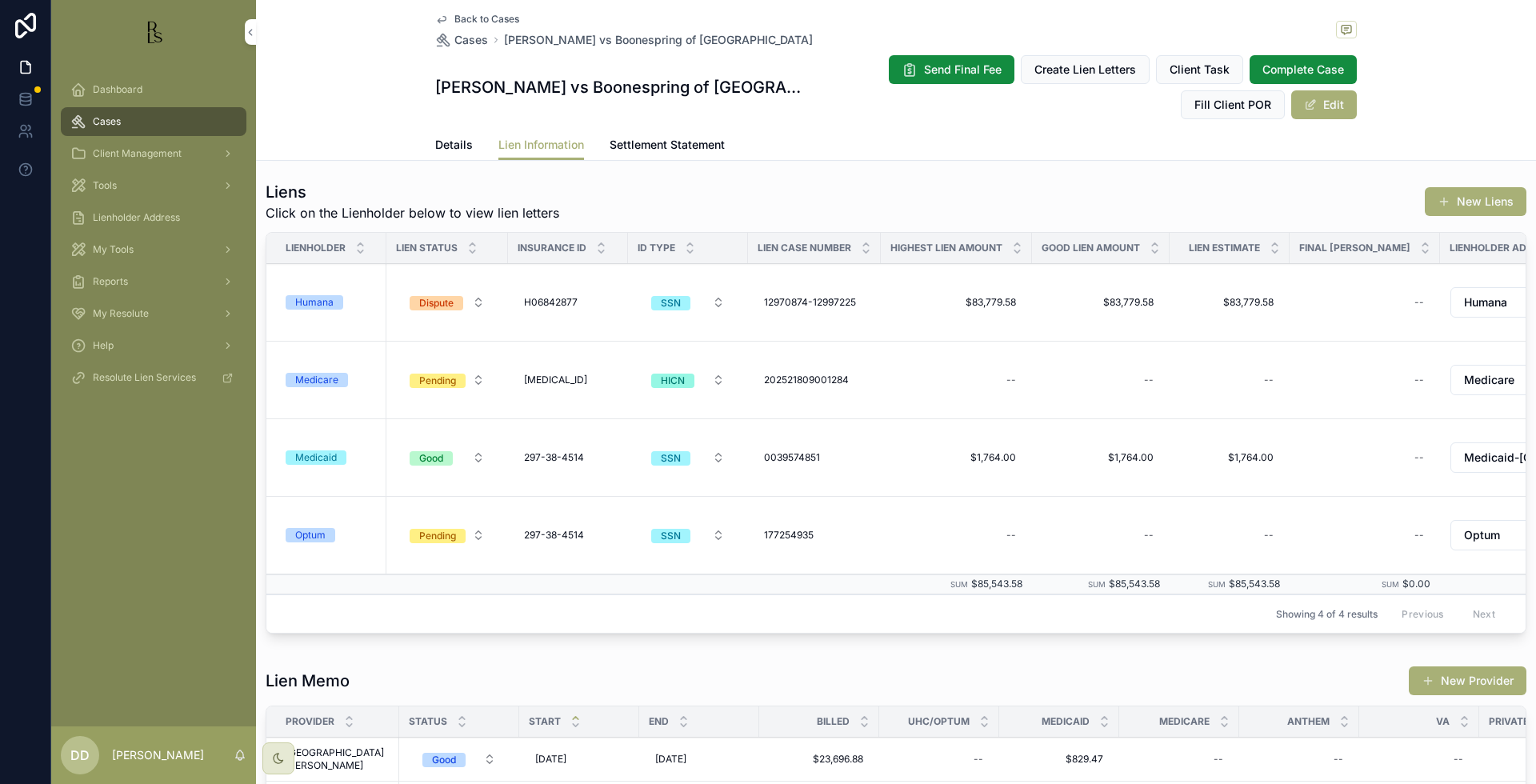
click at [1393, 115] on div "Back to Cases Cases [PERSON_NAME] vs Boonespring of [GEOGRAPHIC_DATA][PERSON_NA…" at bounding box center [896, 80] width 1280 height 160
click at [318, 543] on div "Optum" at bounding box center [311, 535] width 31 height 15
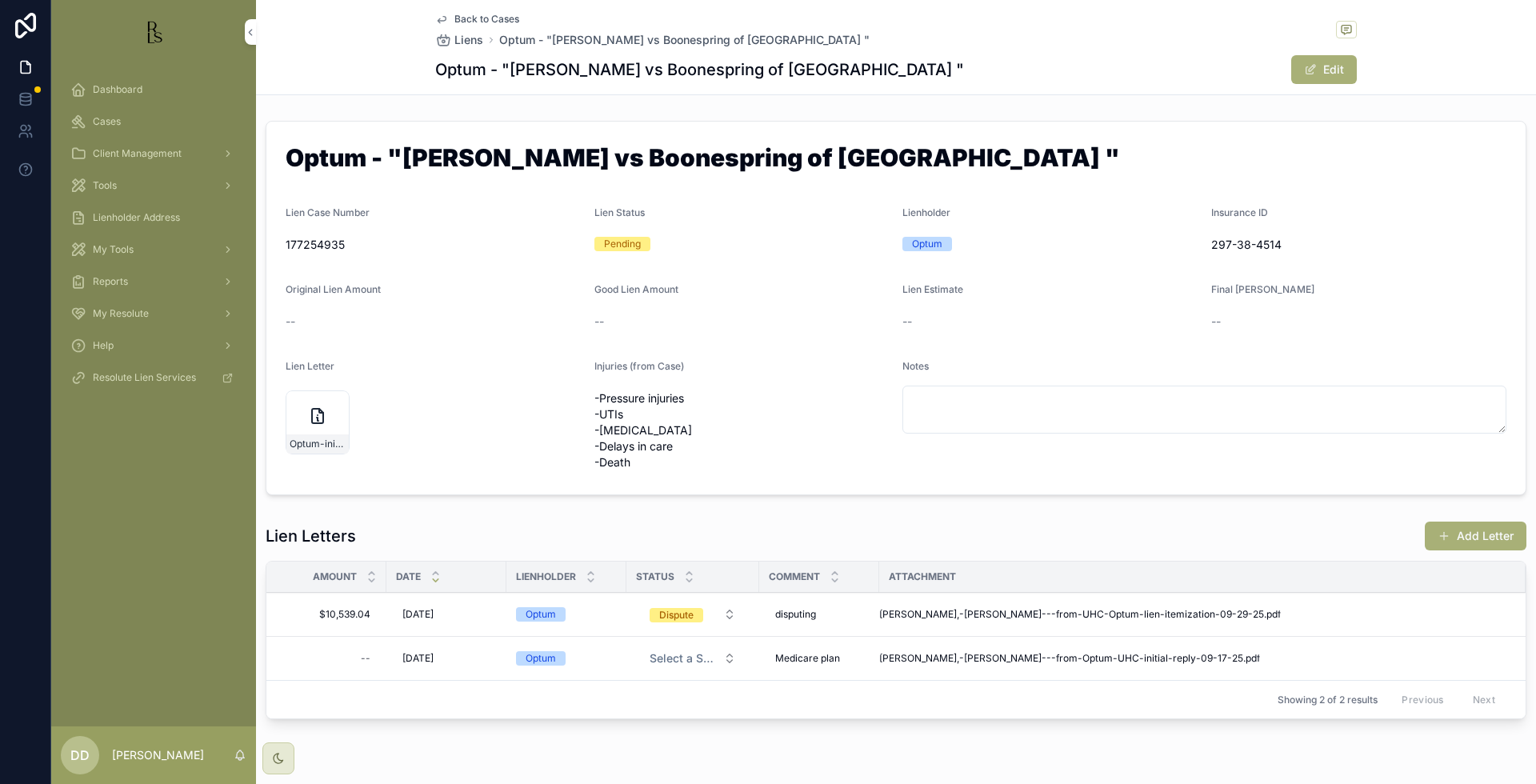
click at [1395, 302] on div "Final [PERSON_NAME] --" at bounding box center [1359, 309] width 296 height 51
click at [1448, 532] on button "Add Letter" at bounding box center [1475, 536] width 102 height 29
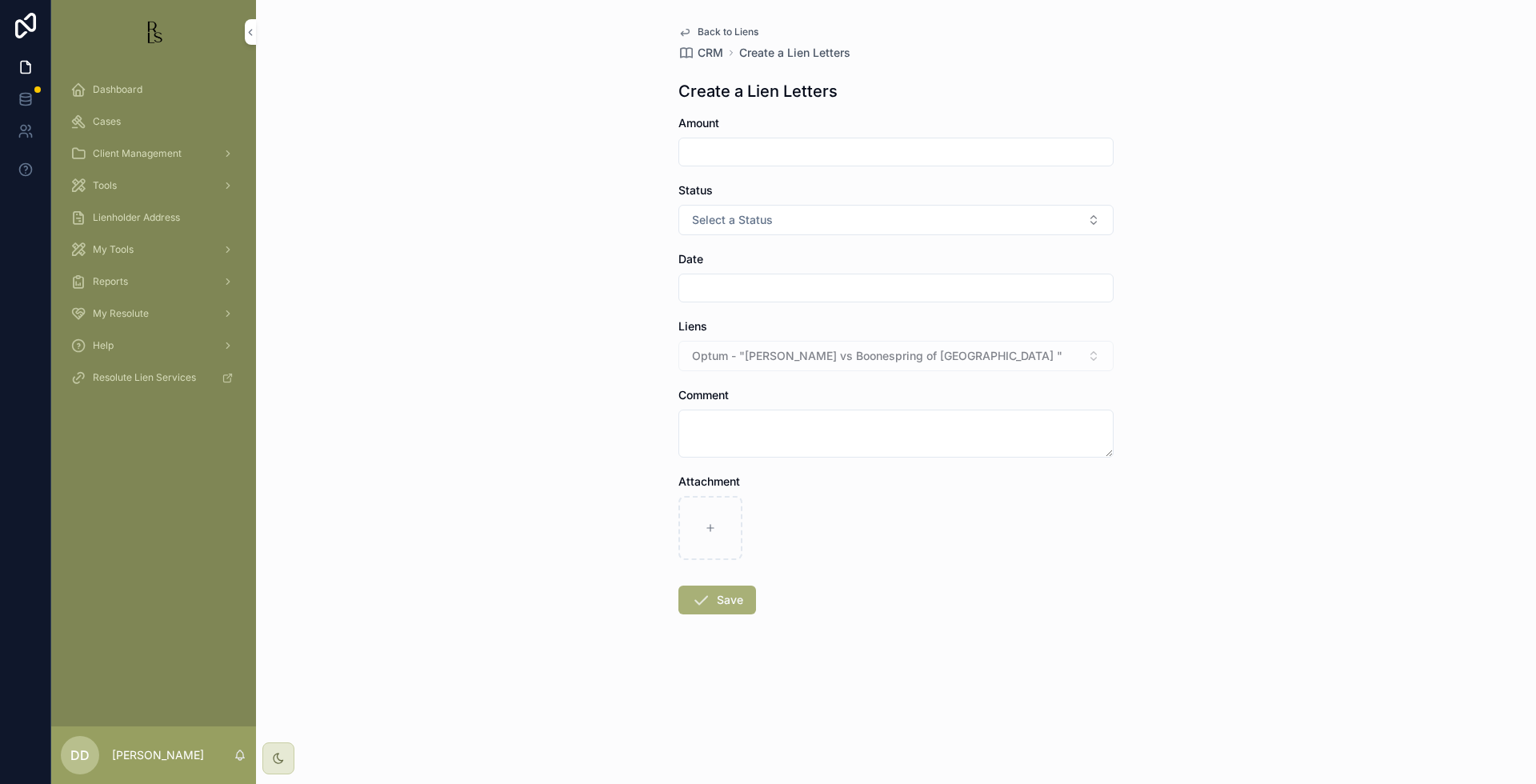
click at [797, 143] on input "scrollable content" at bounding box center [896, 152] width 433 height 22
type input "*********"
click at [777, 218] on button "Select a Status" at bounding box center [896, 220] width 435 height 31
click at [845, 311] on div "Good" at bounding box center [896, 308] width 223 height 24
click at [766, 285] on input "scrollable content" at bounding box center [896, 287] width 433 height 22
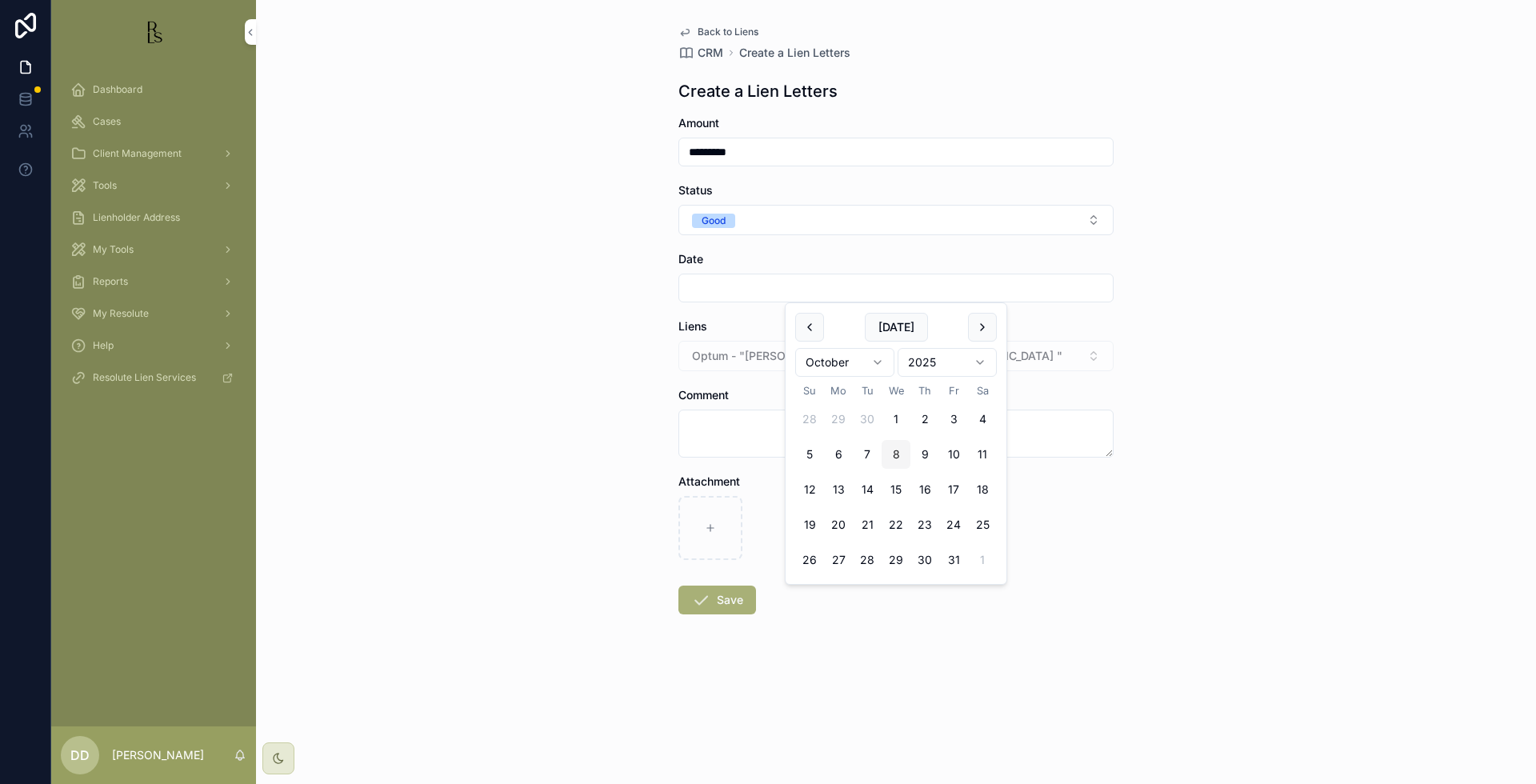
click at [899, 461] on button "8" at bounding box center [896, 455] width 29 height 29
type input "*********"
click at [733, 440] on textarea "scrollable content" at bounding box center [896, 433] width 435 height 48
click at [799, 427] on textarea "scrollable content" at bounding box center [896, 433] width 435 height 48
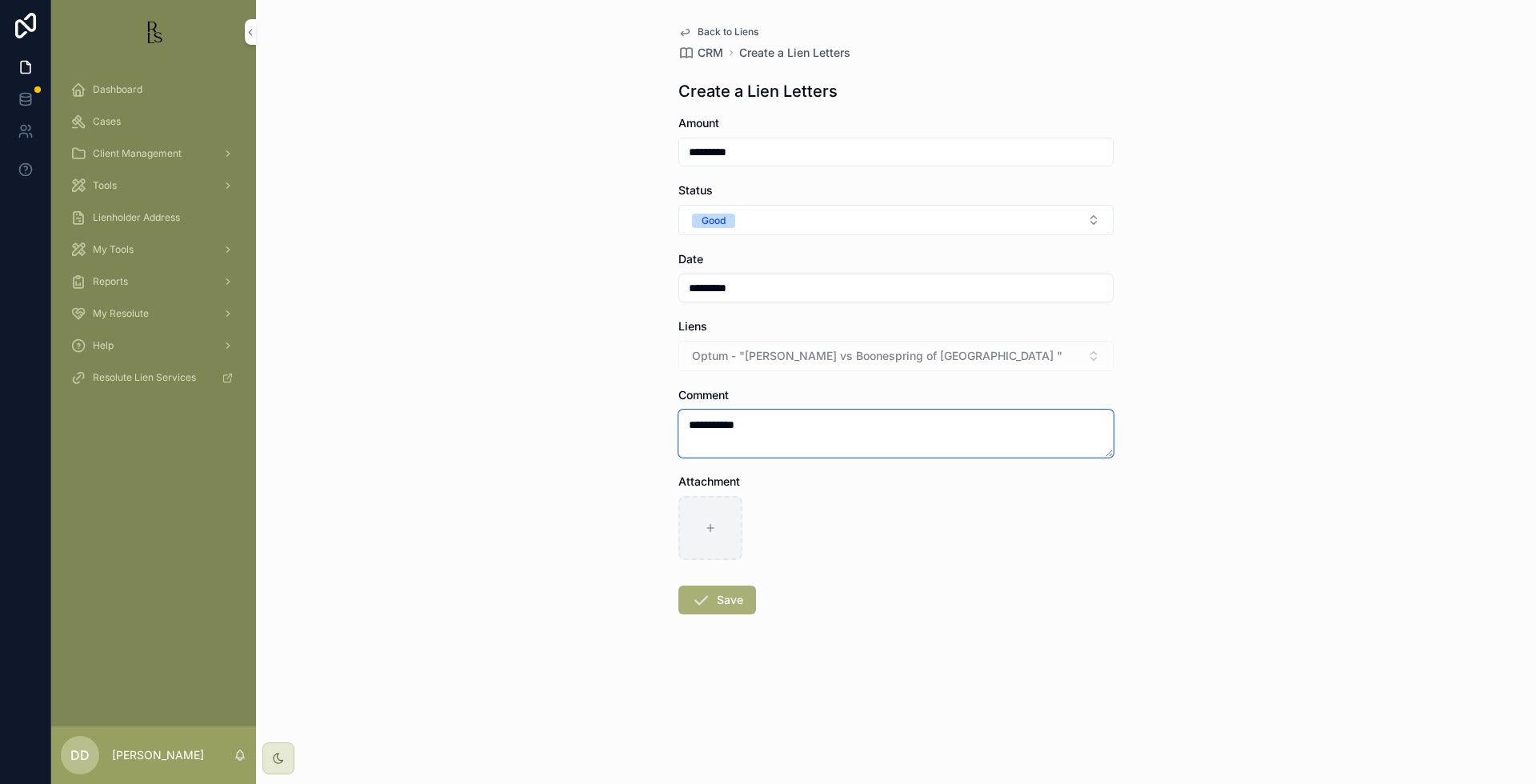
type textarea "**********"
click at [684, 524] on div "scrollable content" at bounding box center [710, 527] width 64 height 64
type input "**********"
click at [708, 608] on icon "scrollable content" at bounding box center [701, 600] width 19 height 19
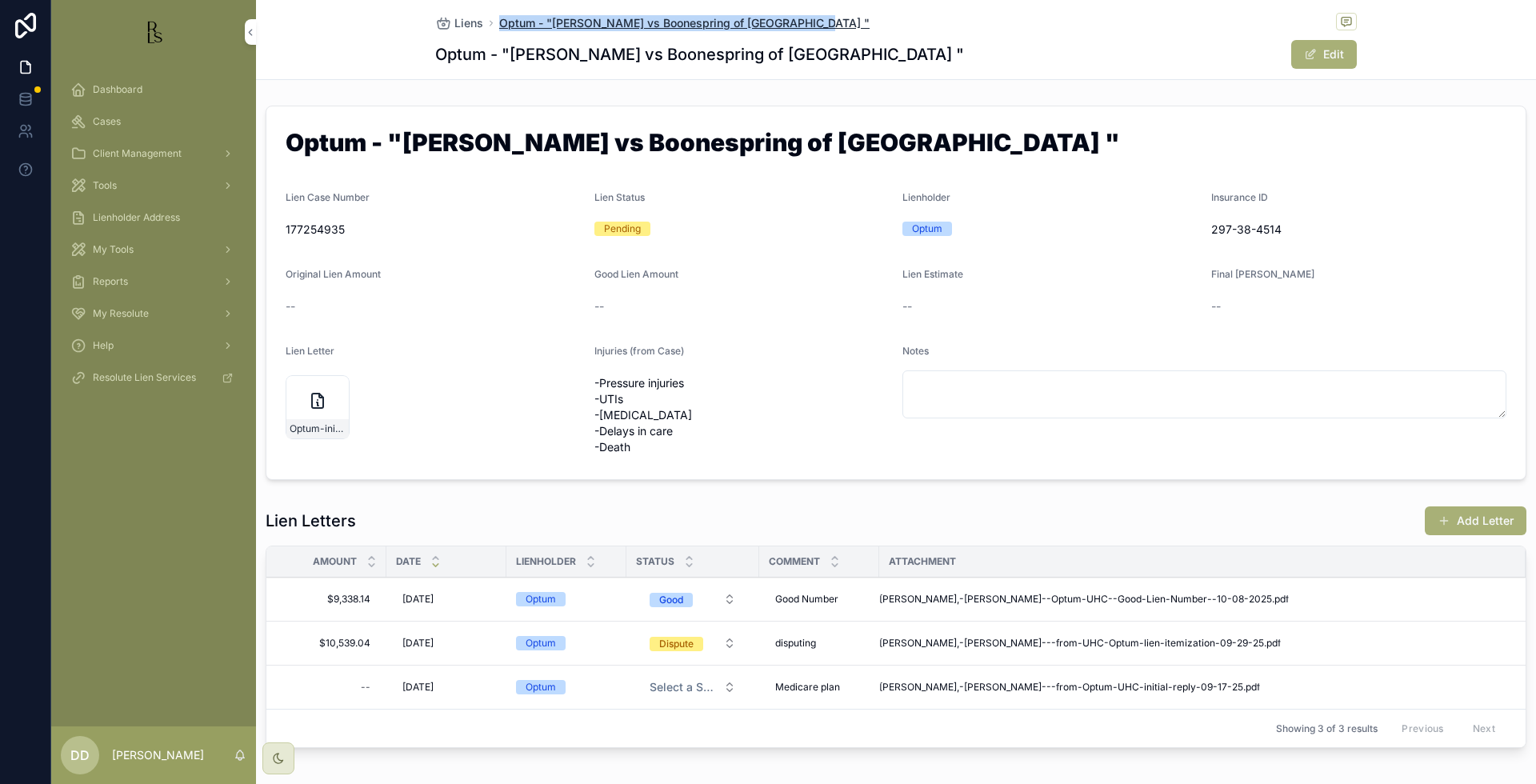
drag, startPoint x: 820, startPoint y: 18, endPoint x: 493, endPoint y: 28, distance: 327.2
click at [493, 28] on div "Liens Optum - "[PERSON_NAME] vs Boonespring of [GEOGRAPHIC_DATA] "" at bounding box center [896, 22] width 922 height 20
copy span "Optum - "[PERSON_NAME] vs Boonespring of [GEOGRAPHIC_DATA] ""
click at [157, 123] on div "Cases" at bounding box center [153, 121] width 166 height 26
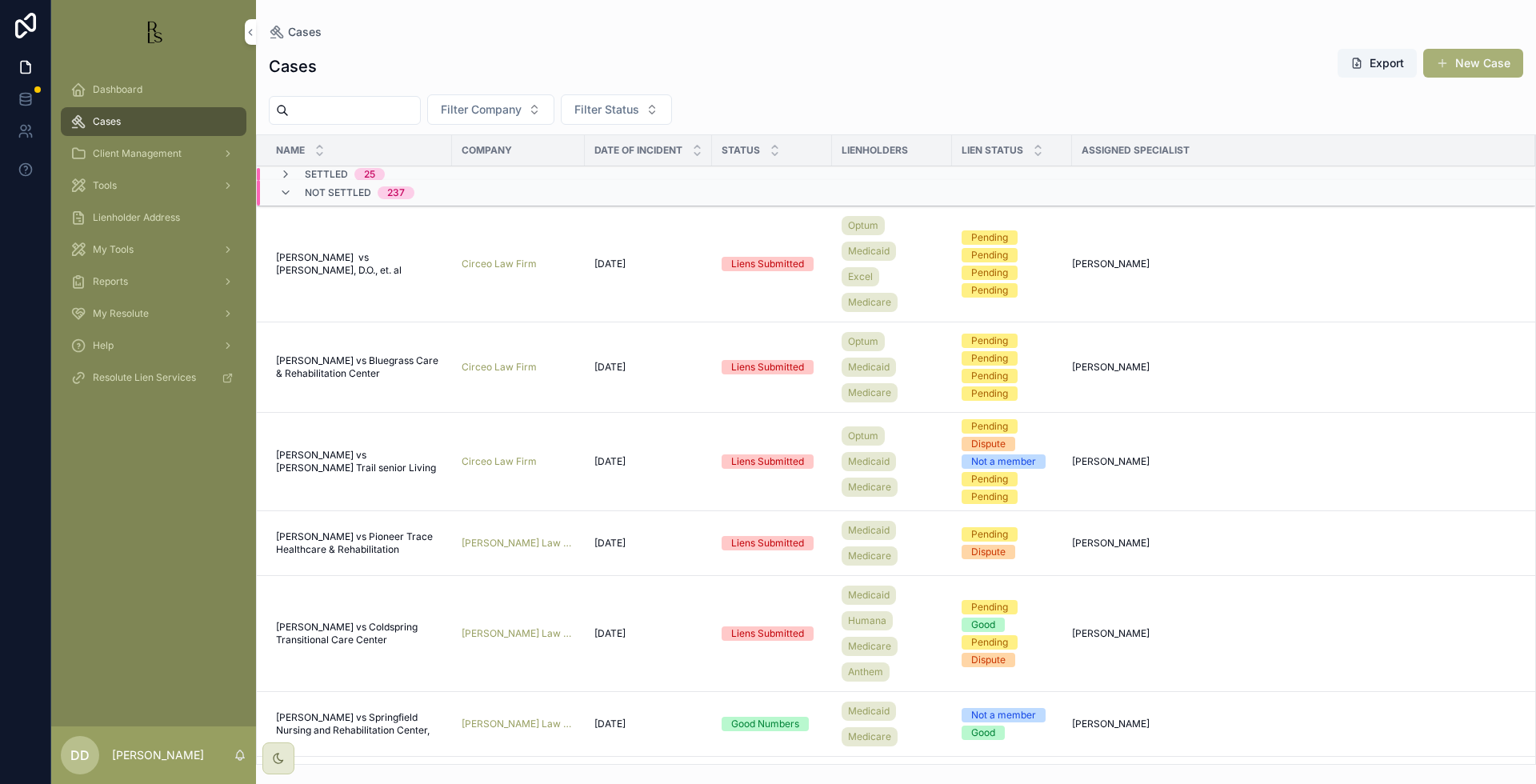
click at [312, 111] on input "scrollable content" at bounding box center [354, 110] width 131 height 22
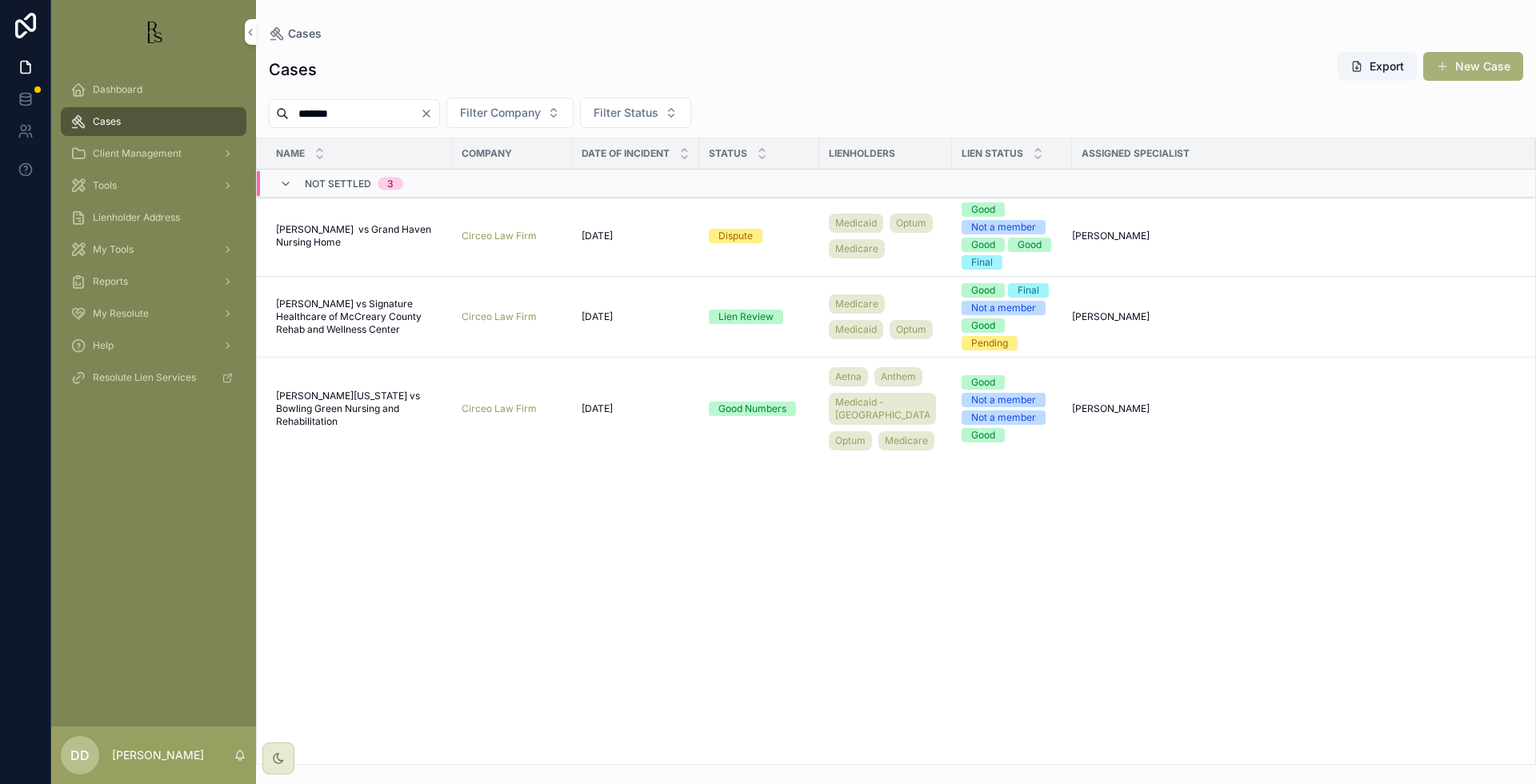
click at [1290, 102] on div "******* Filter Company Filter Status" at bounding box center [896, 113] width 1280 height 31
click at [356, 121] on input "*******" at bounding box center [354, 113] width 131 height 22
drag, startPoint x: 363, startPoint y: 113, endPoint x: 278, endPoint y: 119, distance: 85.2
click at [278, 119] on div "*******" at bounding box center [354, 113] width 172 height 29
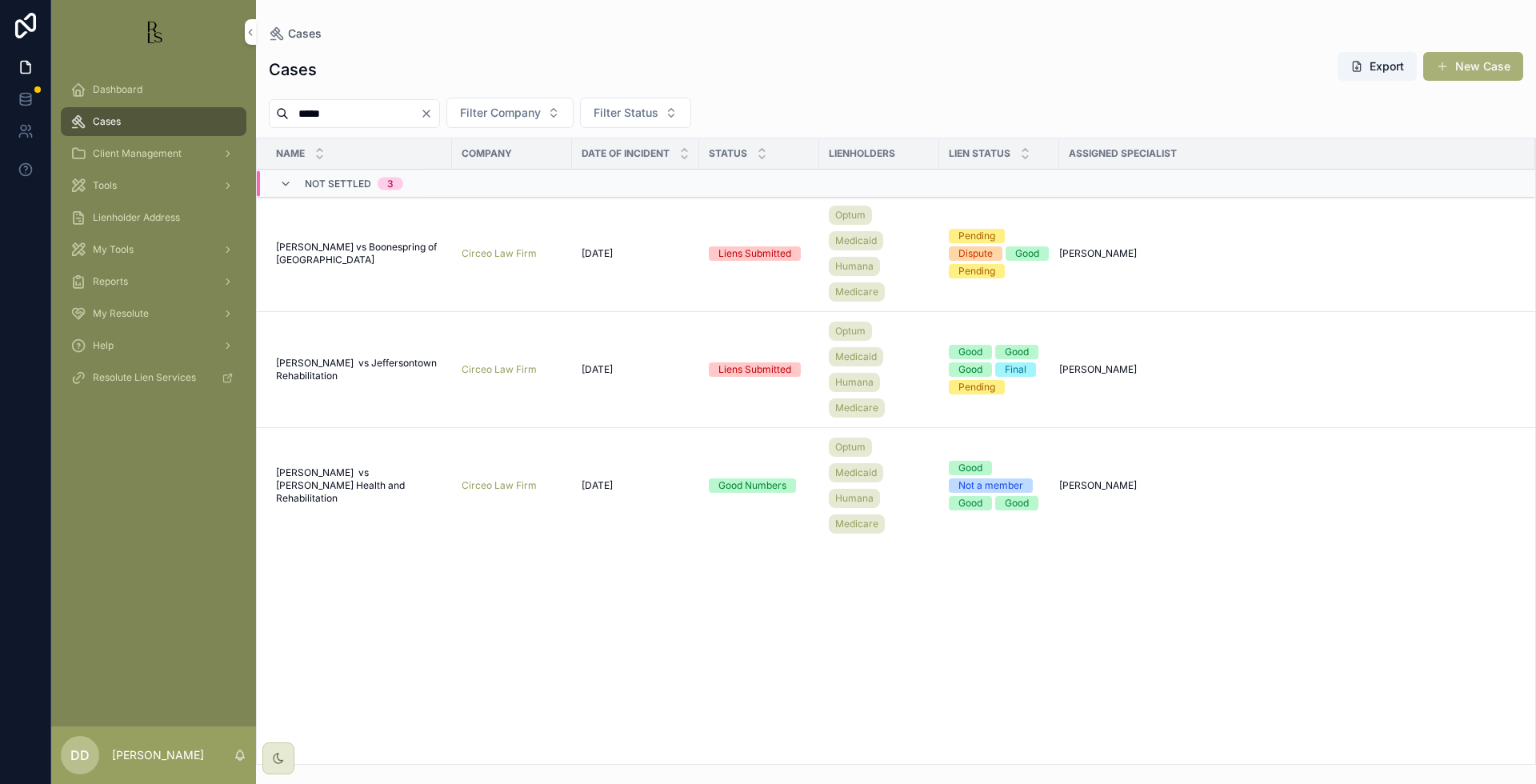
type input "*****"
click at [1465, 715] on div "Name Company Date of Incident Status Lienholders Lien Status Assigned Specialis…" at bounding box center [896, 450] width 1278 height 625
click at [346, 248] on span "[PERSON_NAME] vs Boonespring of [GEOGRAPHIC_DATA]" at bounding box center [358, 253] width 166 height 26
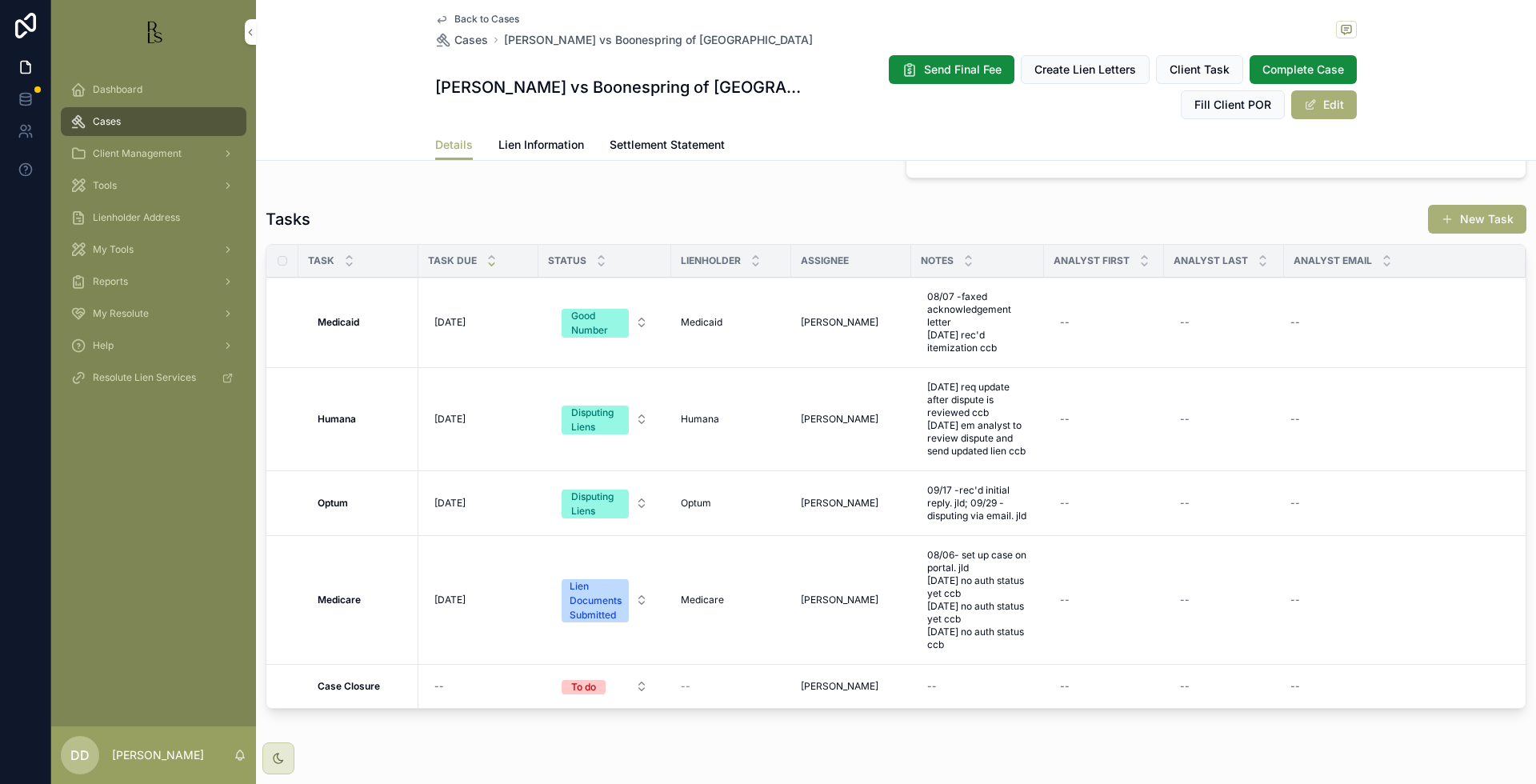
scroll to position [1399, 0]
click at [1417, 135] on div "Details Lien Information Settlement Statement" at bounding box center [895, 145] width 1260 height 31
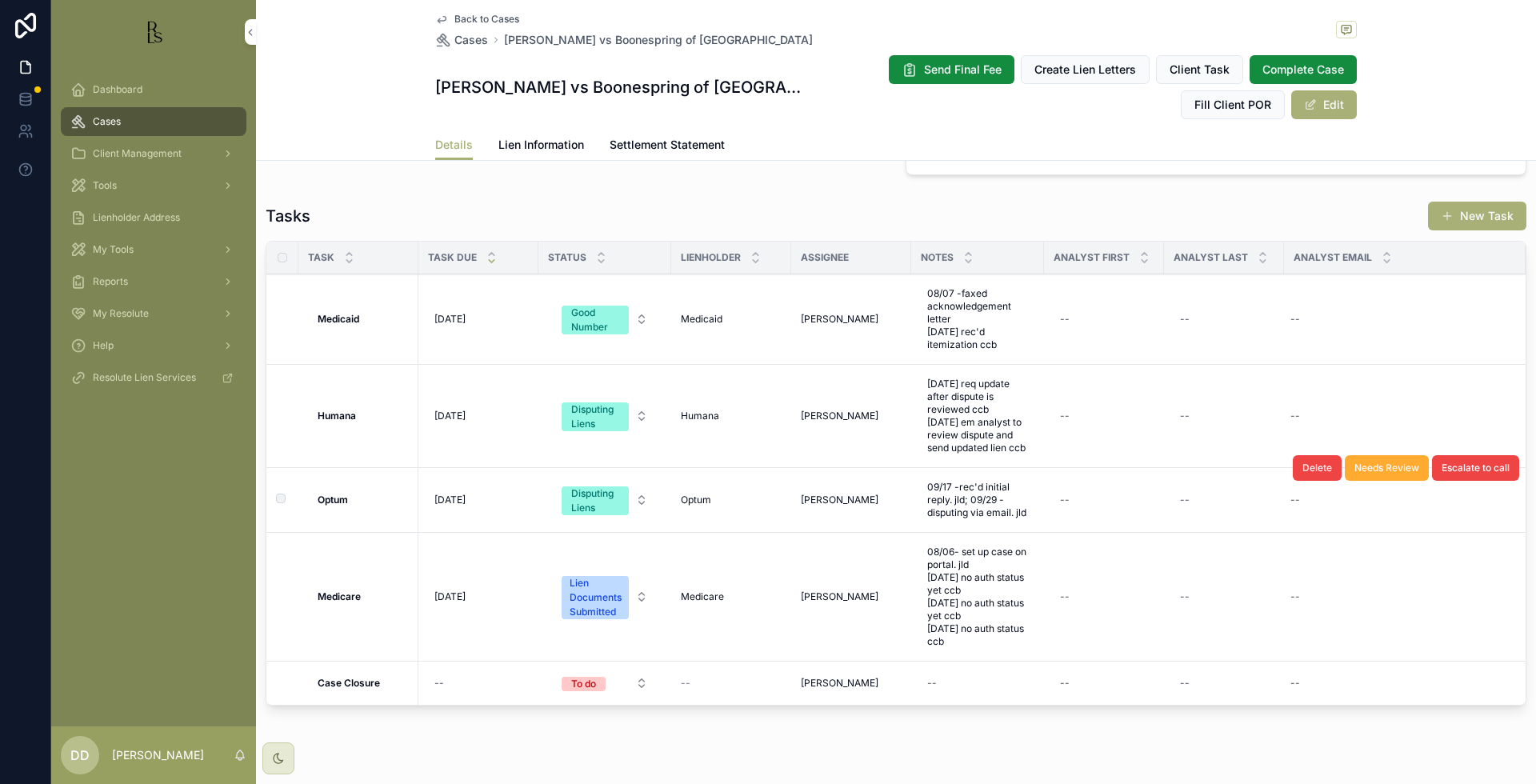
click at [341, 502] on strong "Optum" at bounding box center [333, 499] width 31 height 12
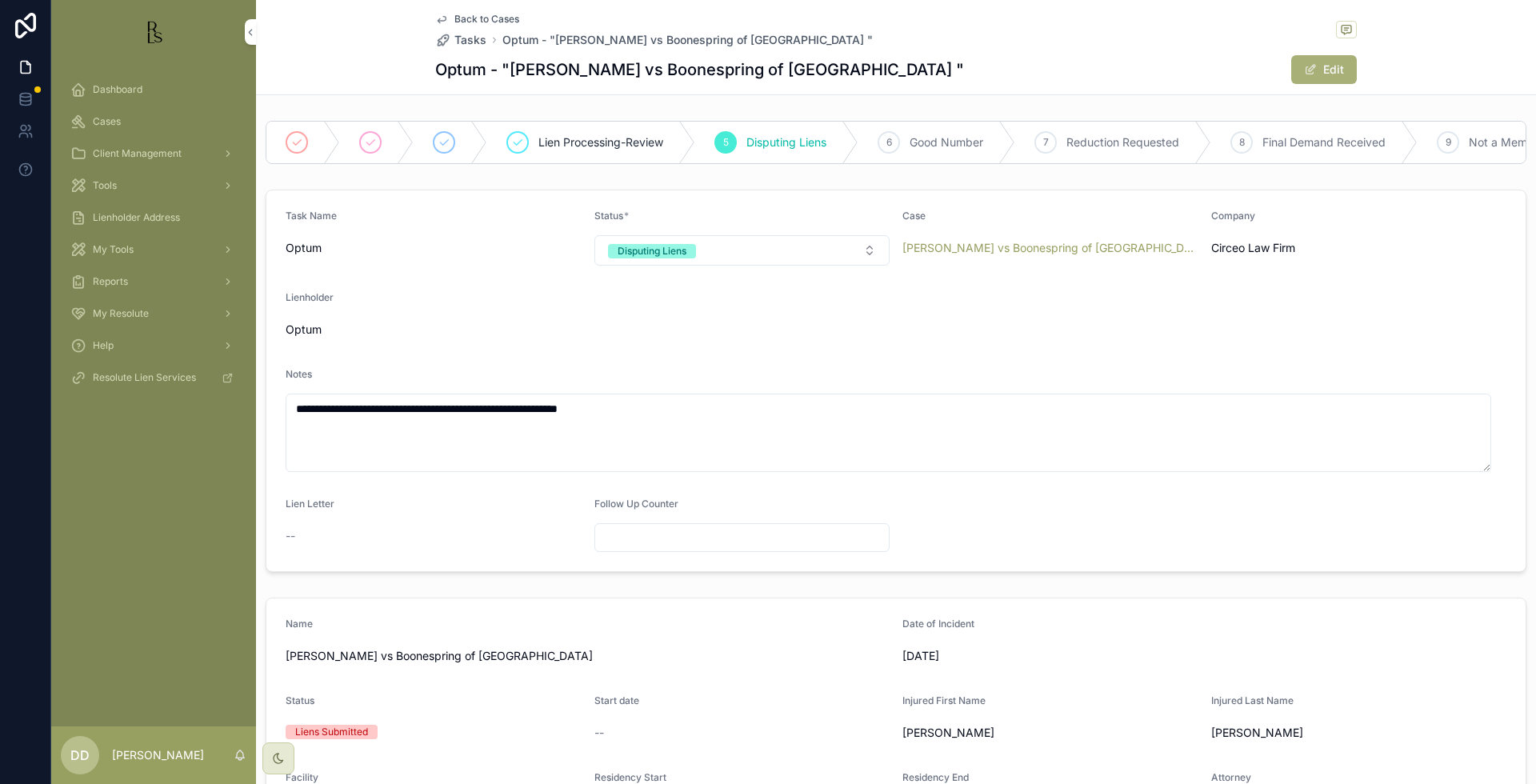
click at [476, 9] on div "Back to Cases Tasks Optum - "[PERSON_NAME] vs Boonespring of Boone County " Opt…" at bounding box center [896, 47] width 922 height 95
click at [480, 15] on span "Back to Cases" at bounding box center [486, 19] width 65 height 13
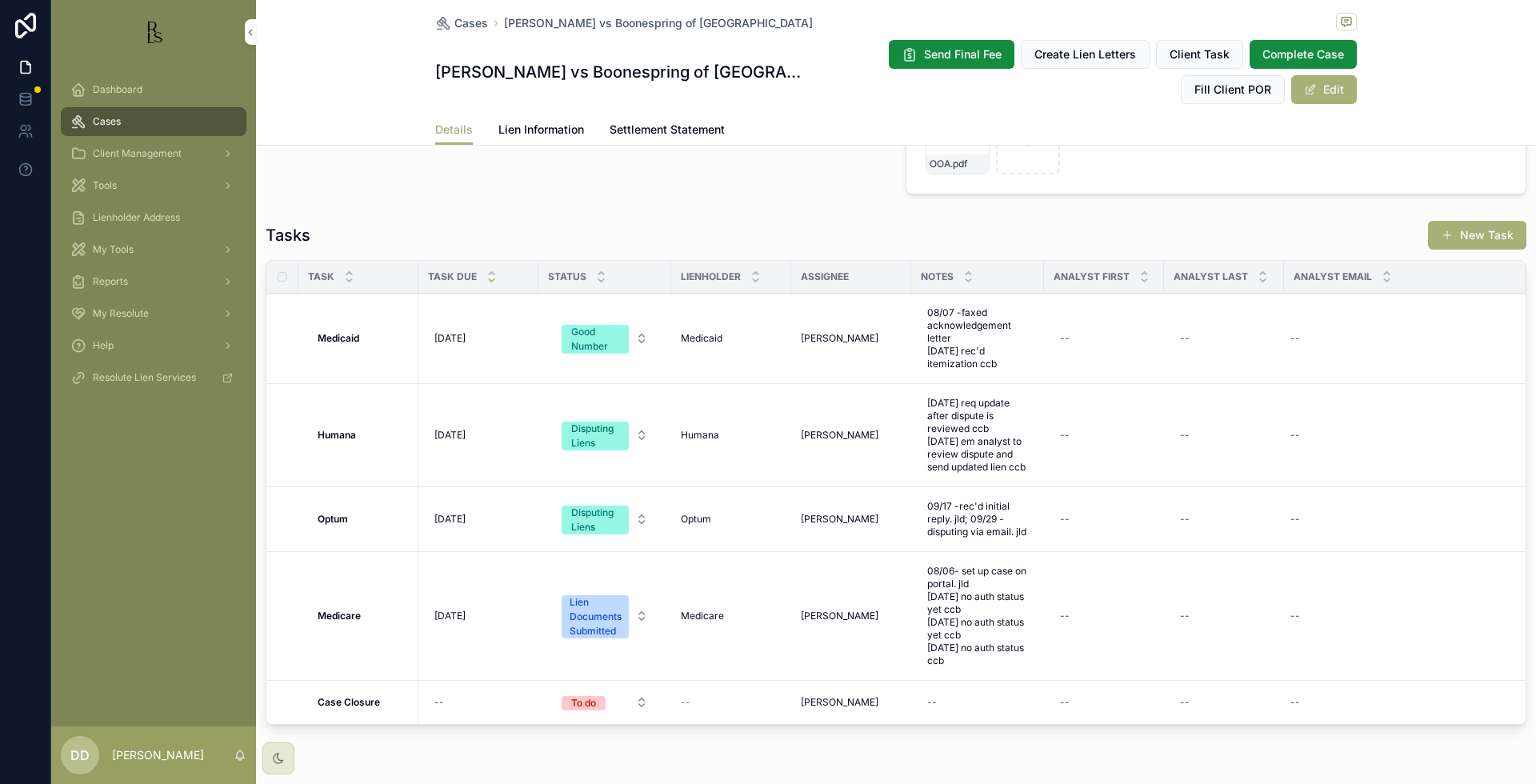
scroll to position [1399, 0]
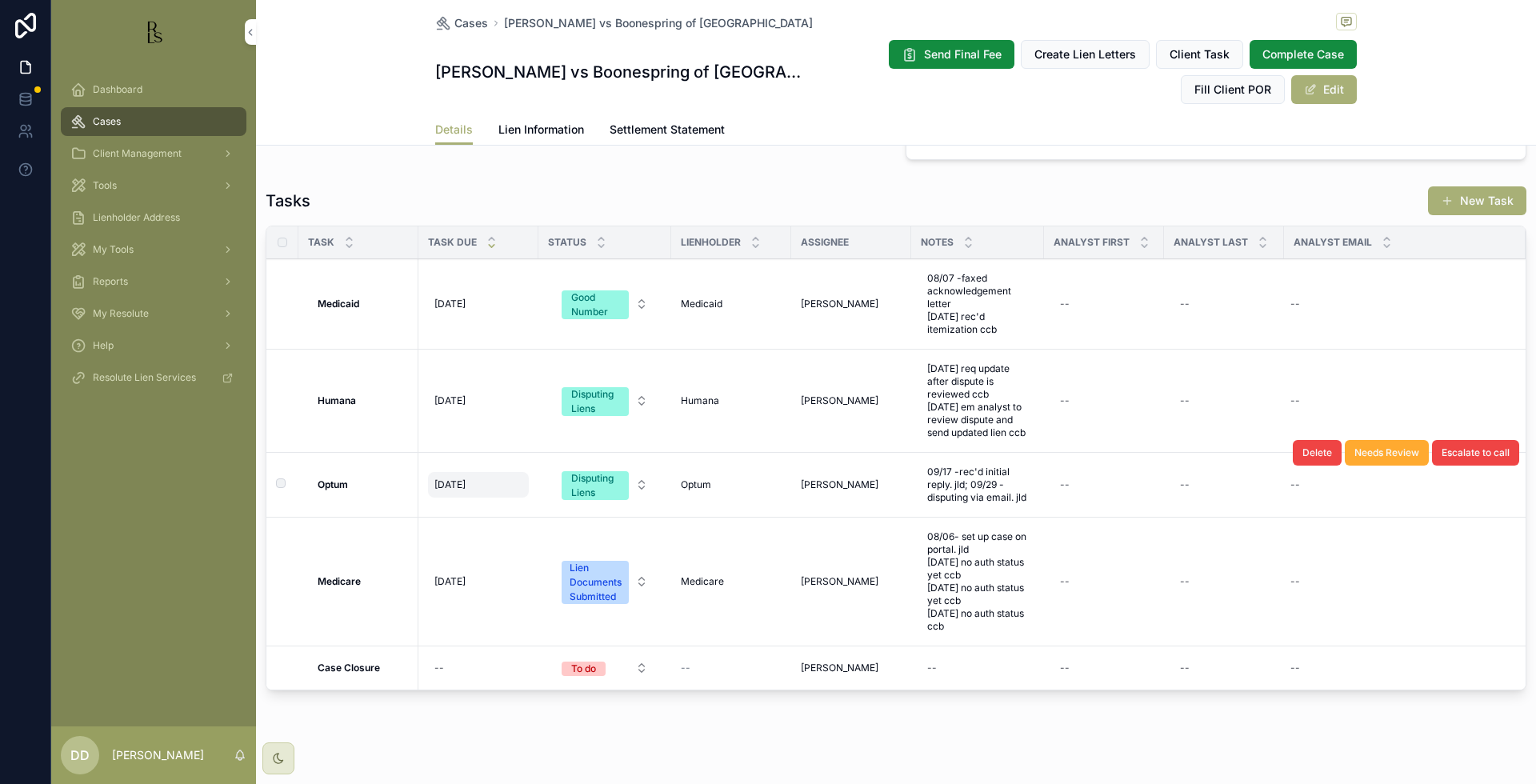
click at [503, 481] on div "[DATE] [DATE]" at bounding box center [479, 485] width 101 height 26
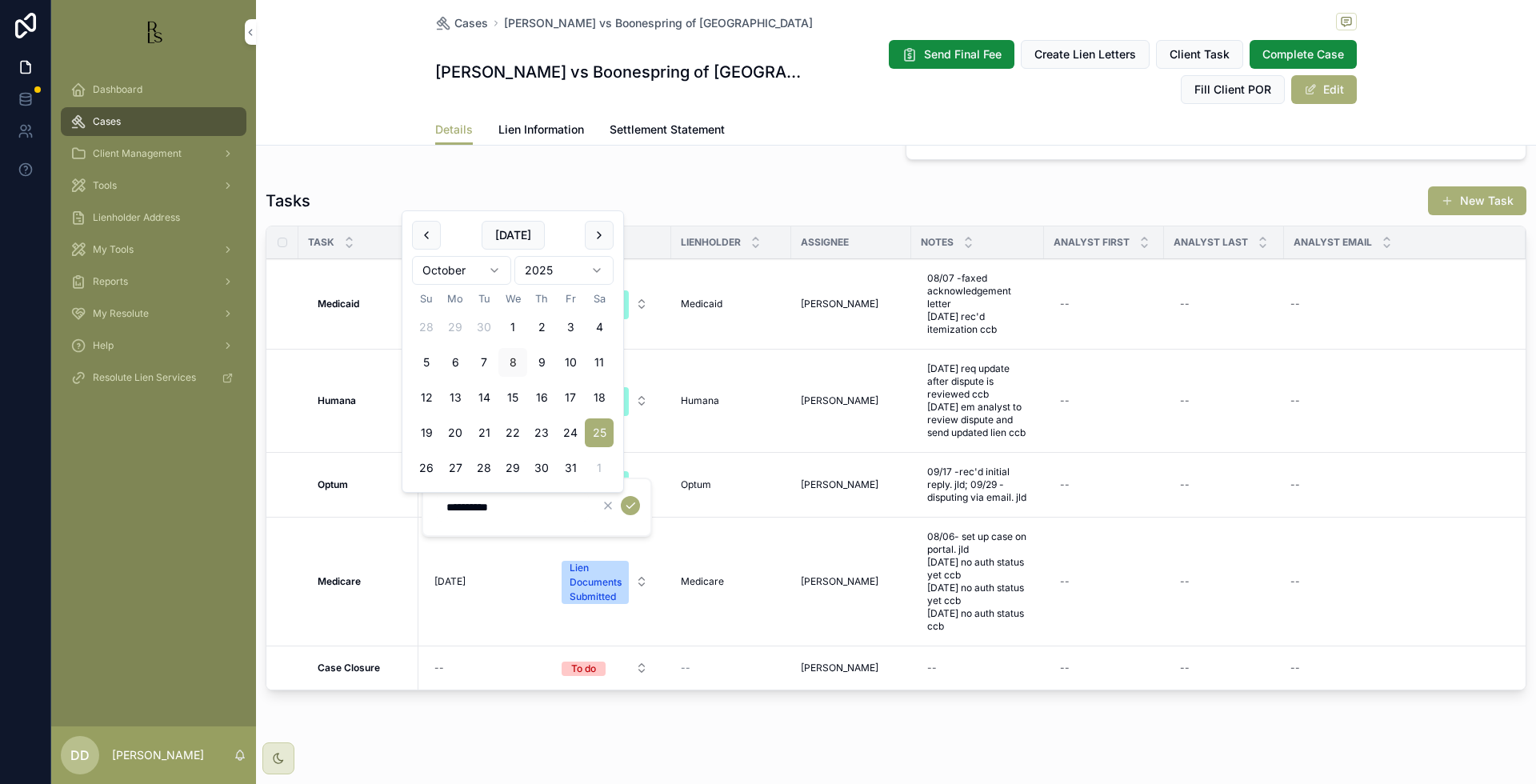
click at [498, 267] on html "Dashboard Cases Client Management Tools Lienholder Address My Tools Reports My …" at bounding box center [768, 392] width 1536 height 784
click at [602, 433] on button "25" at bounding box center [599, 433] width 29 height 29
type input "*********"
click at [597, 268] on html "Dashboard Cases Client Management Tools Lienholder Address My Tools Reports My …" at bounding box center [768, 392] width 1536 height 784
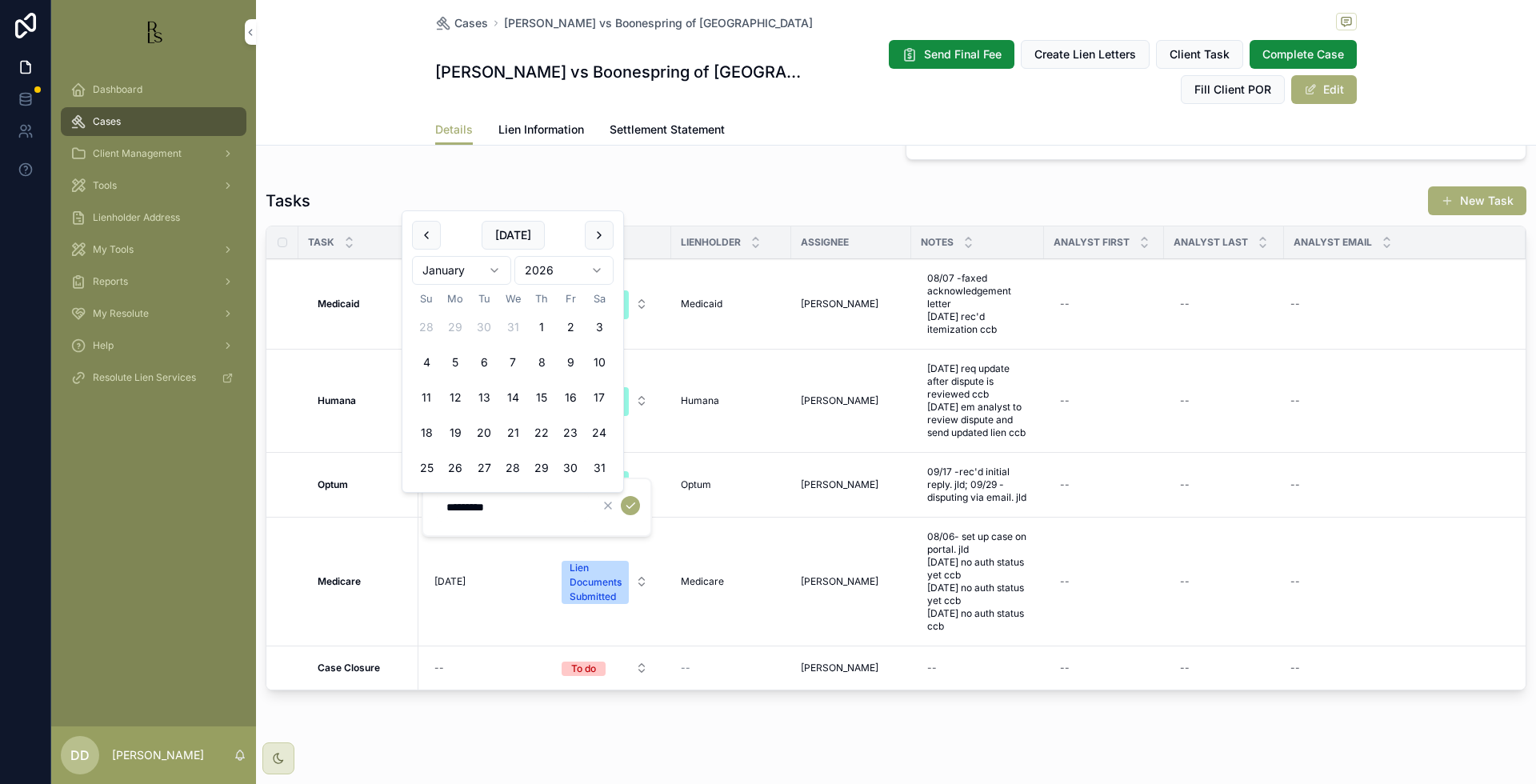
click at [579, 275] on html "Dashboard Cases Client Management Tools Lienholder Address My Tools Reports My …" at bounding box center [768, 392] width 1536 height 784
click at [630, 502] on icon "scrollable content" at bounding box center [630, 505] width 13 height 13
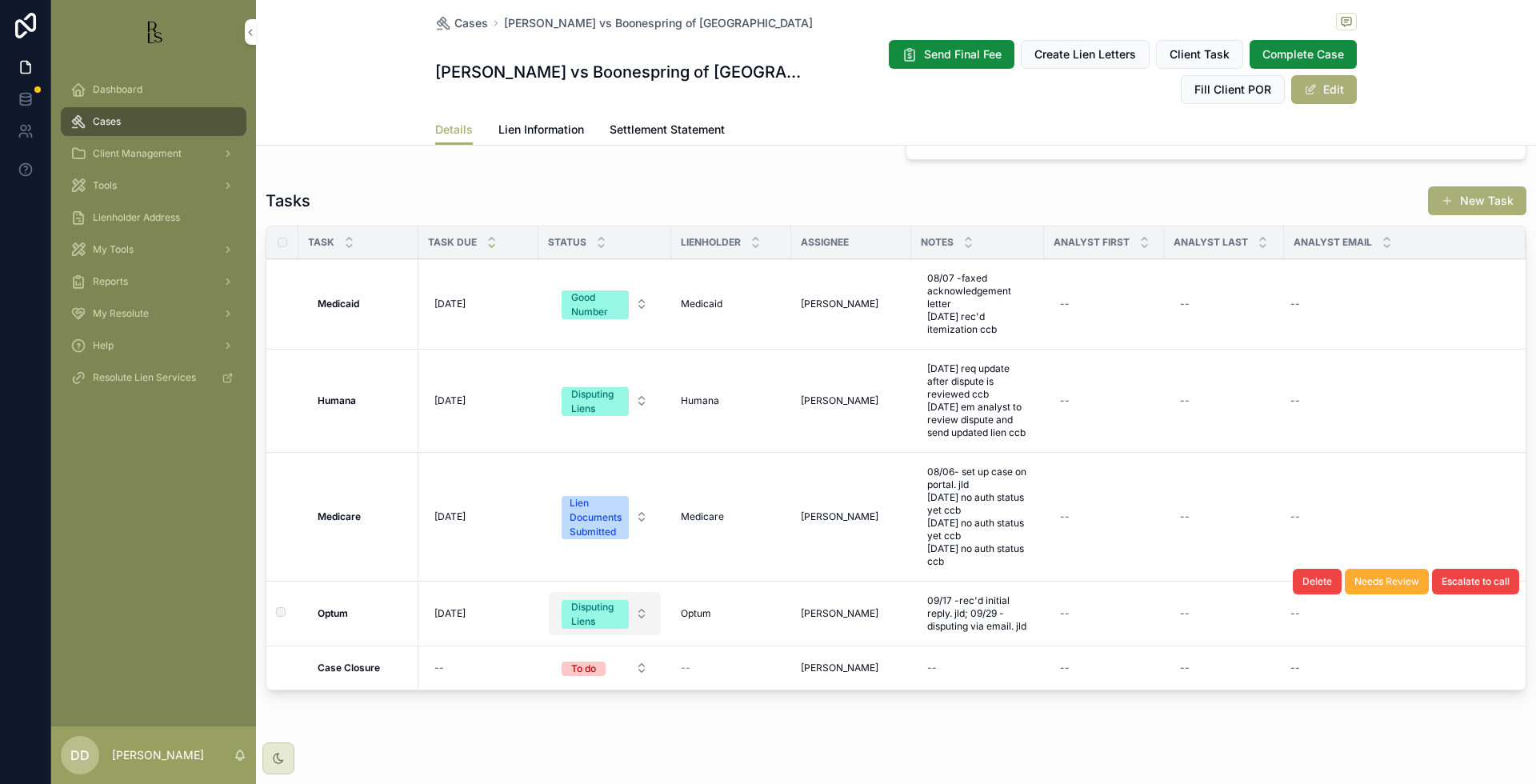
click at [585, 618] on div "Disputing Liens" at bounding box center [595, 614] width 48 height 29
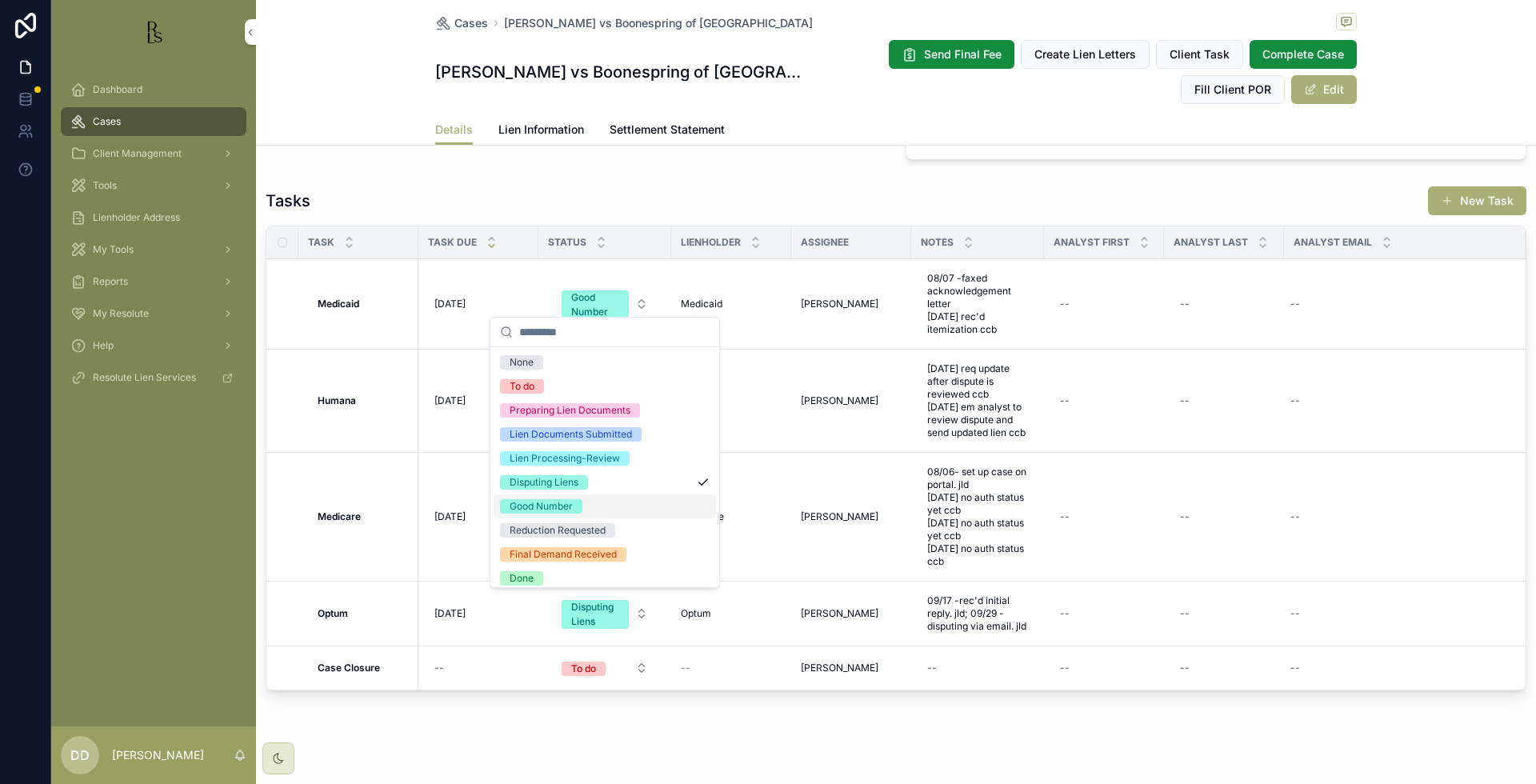
click at [576, 508] on span "Good Number" at bounding box center [541, 506] width 83 height 15
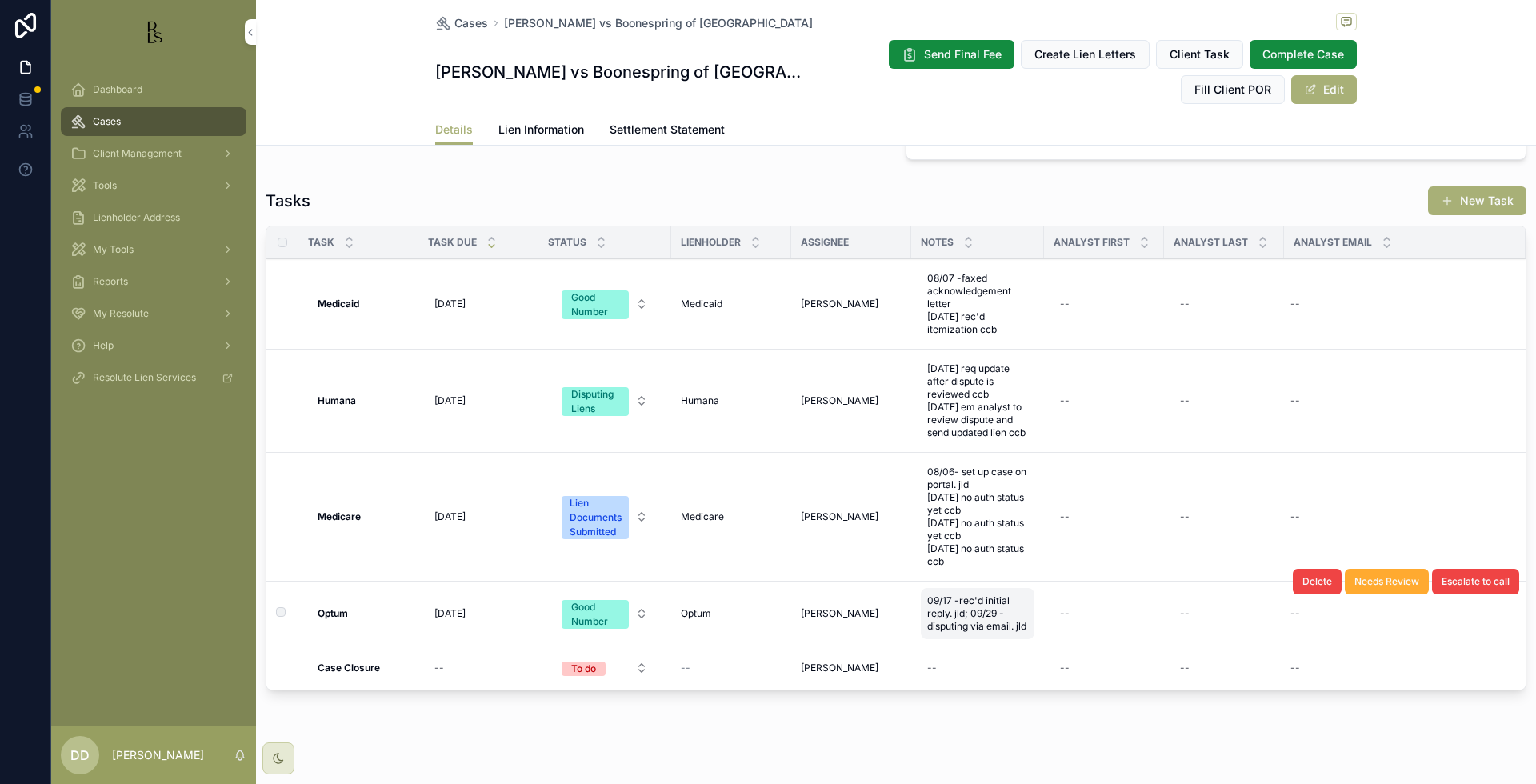
click at [954, 602] on span "09/17 -rec'd initial reply. jld; 09/29 - disputing via email. jld" at bounding box center [977, 613] width 101 height 38
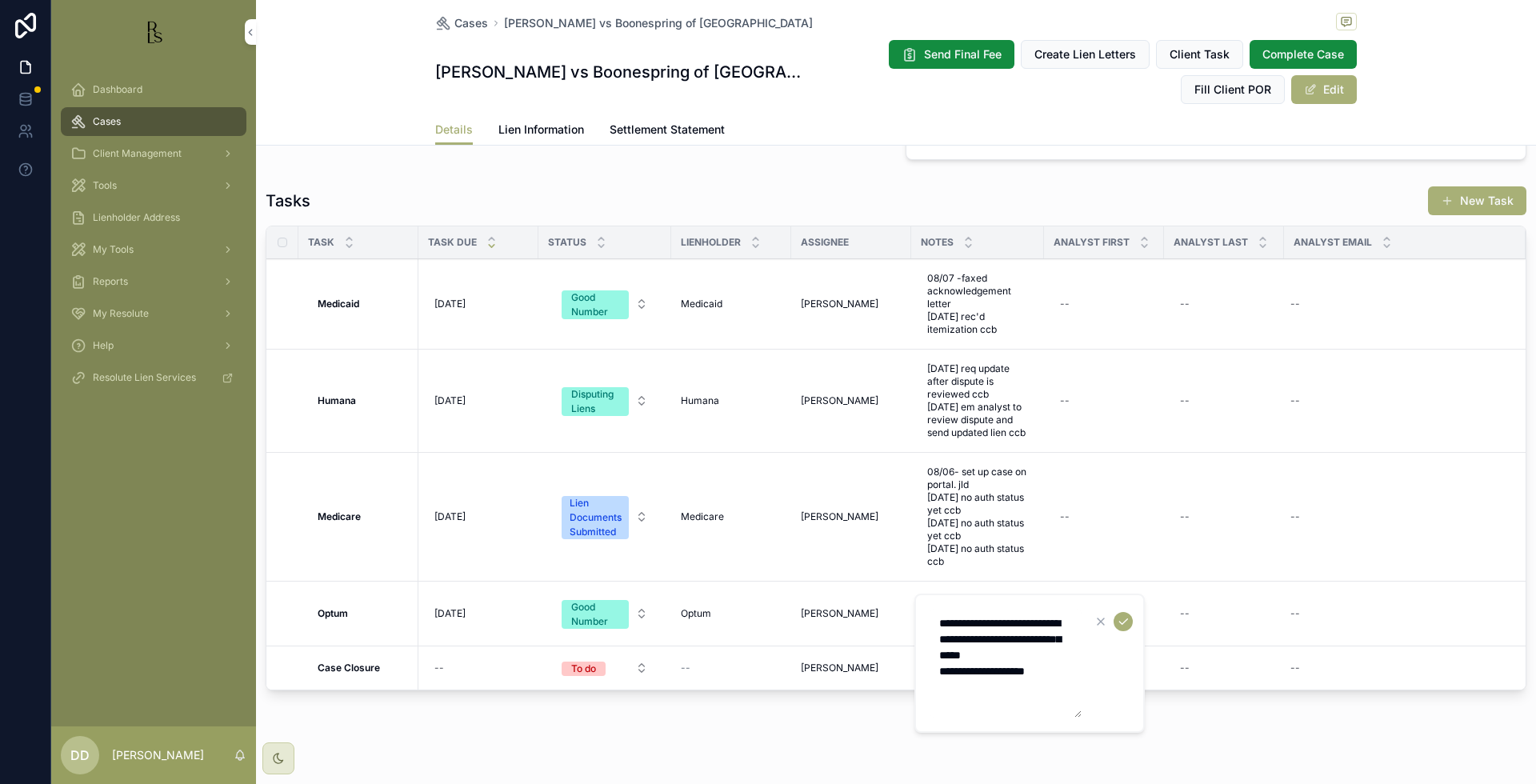
type textarea "**********"
click at [1126, 622] on icon "scrollable content" at bounding box center [1123, 621] width 13 height 13
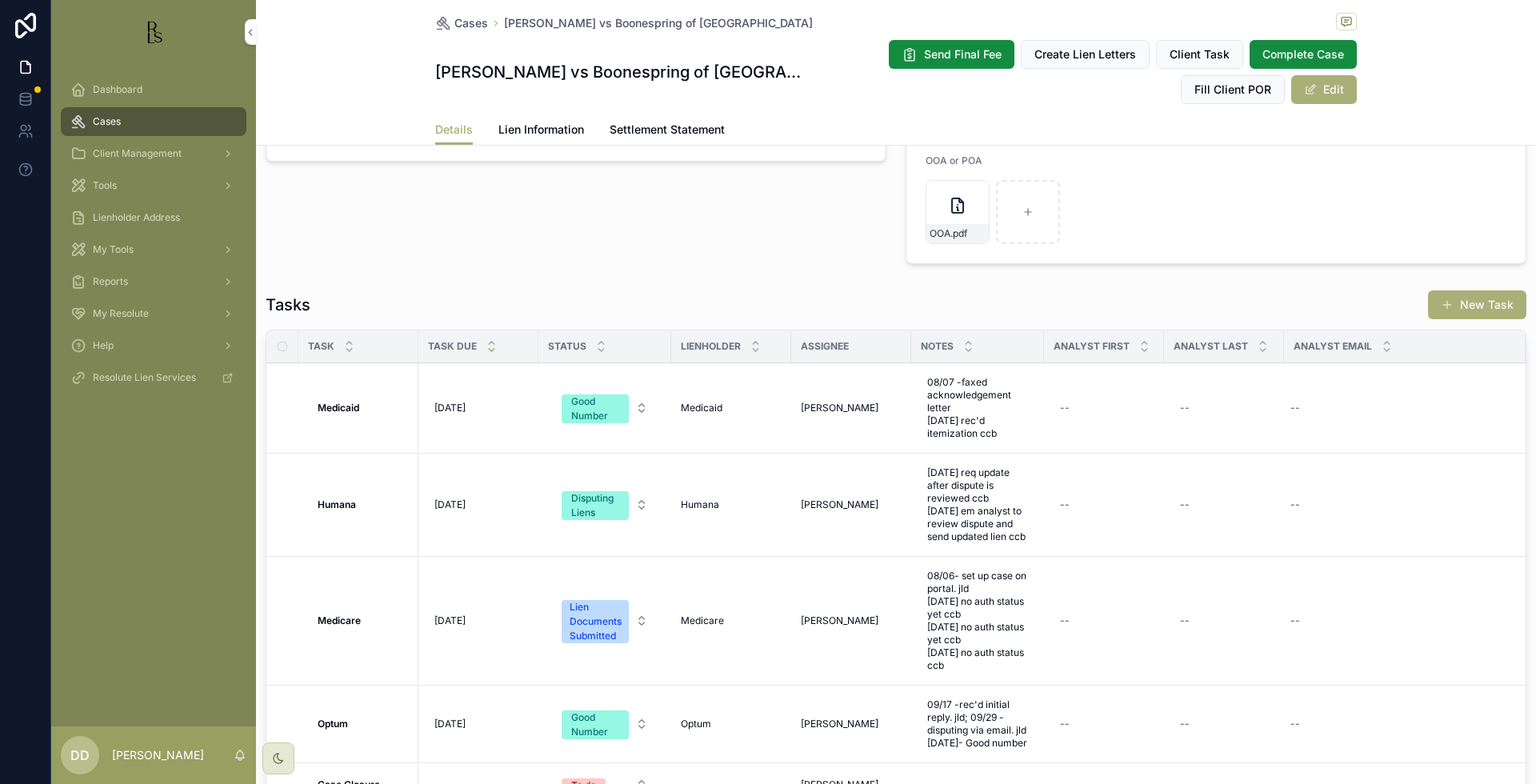
scroll to position [900, 0]
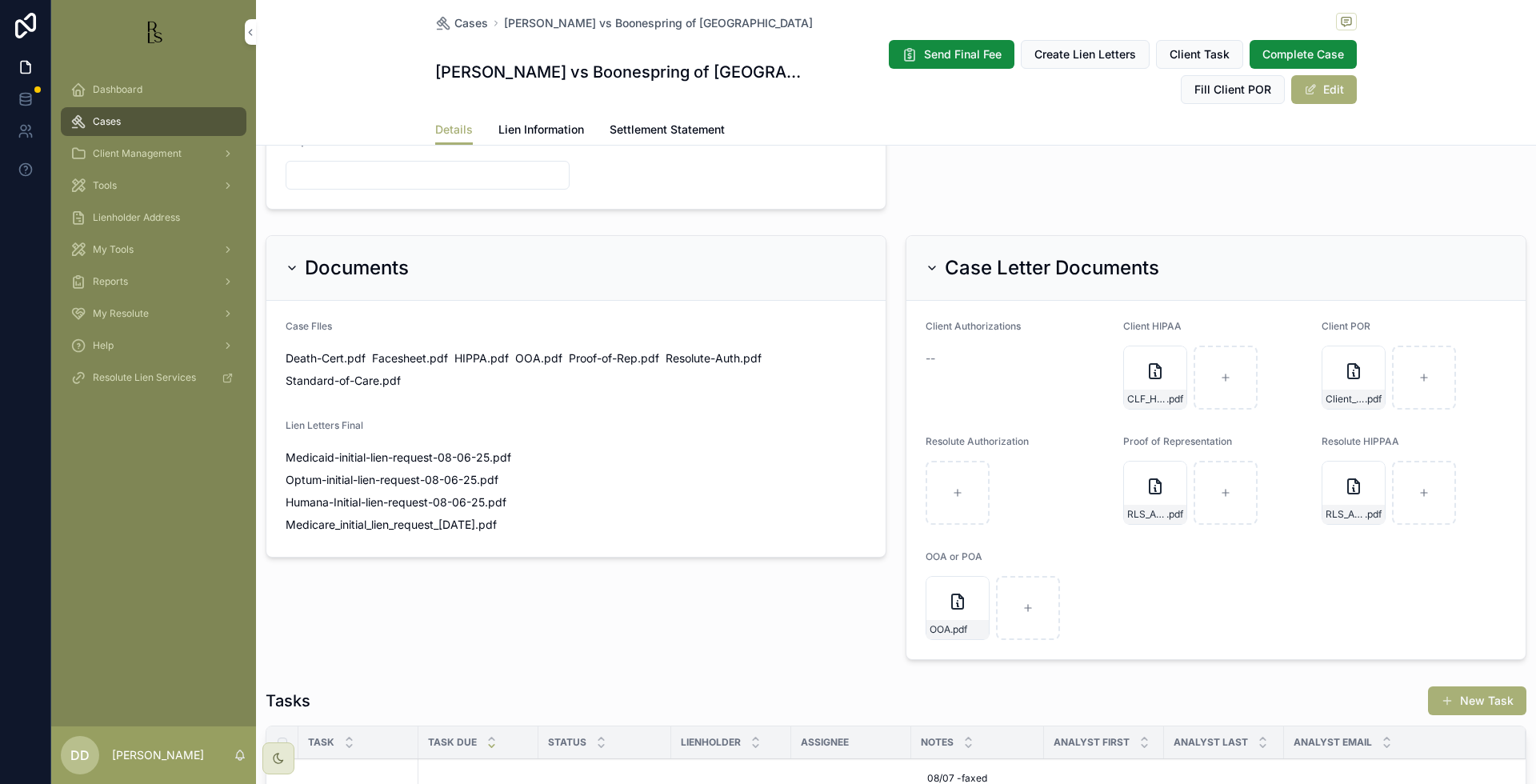
click at [549, 135] on span "Lien Information" at bounding box center [541, 129] width 85 height 16
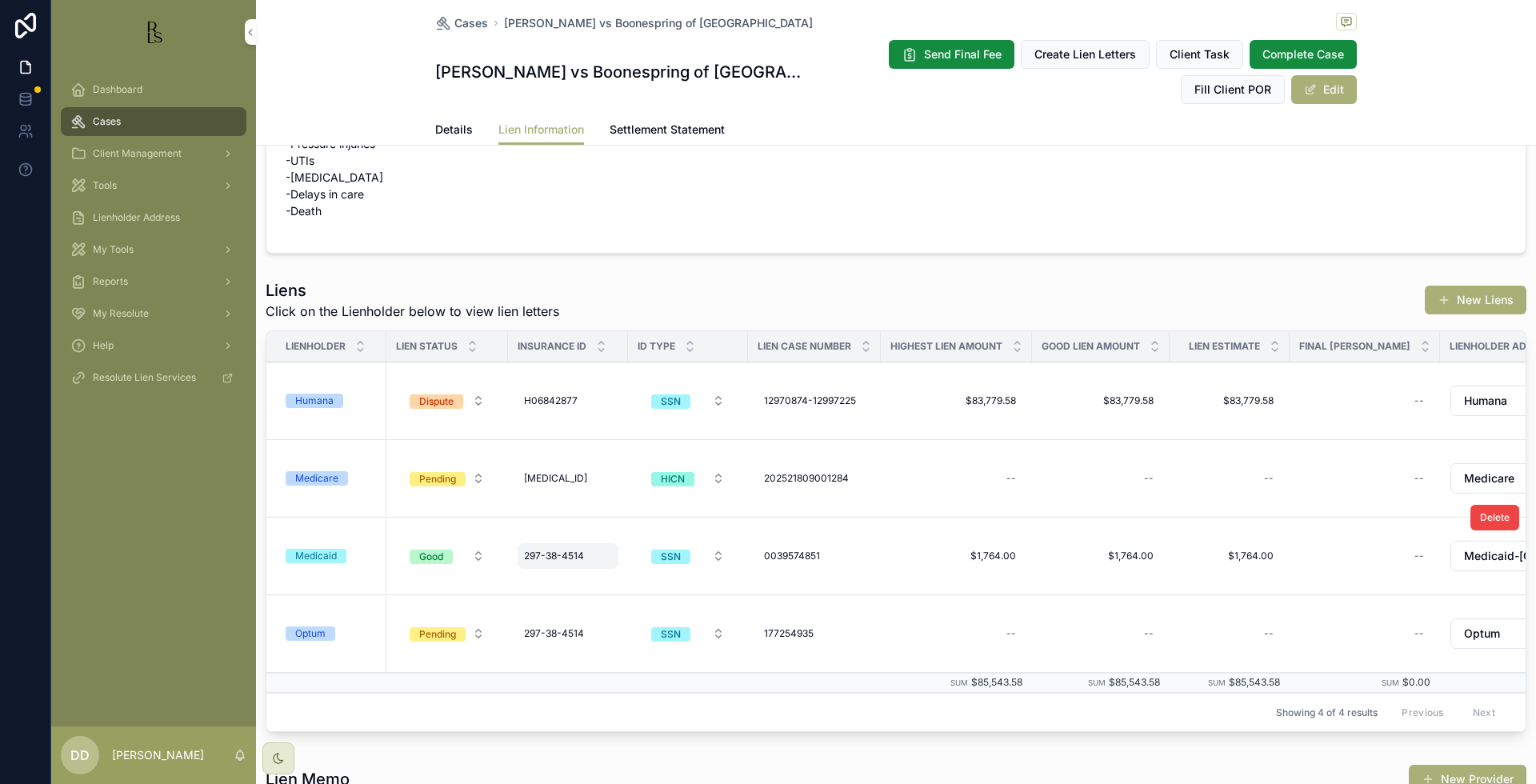
scroll to position [100, 0]
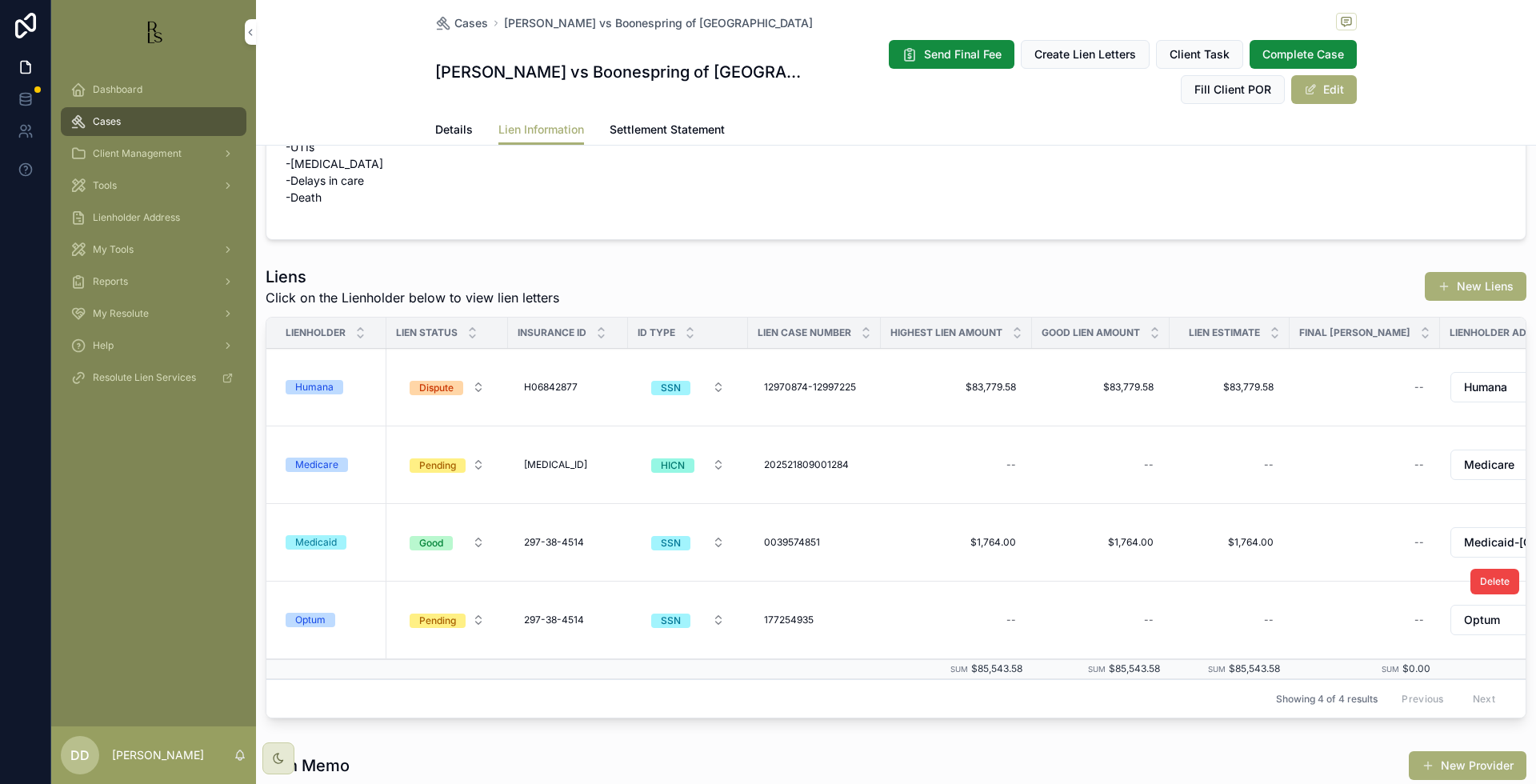
click at [303, 627] on div "Optum" at bounding box center [311, 619] width 31 height 15
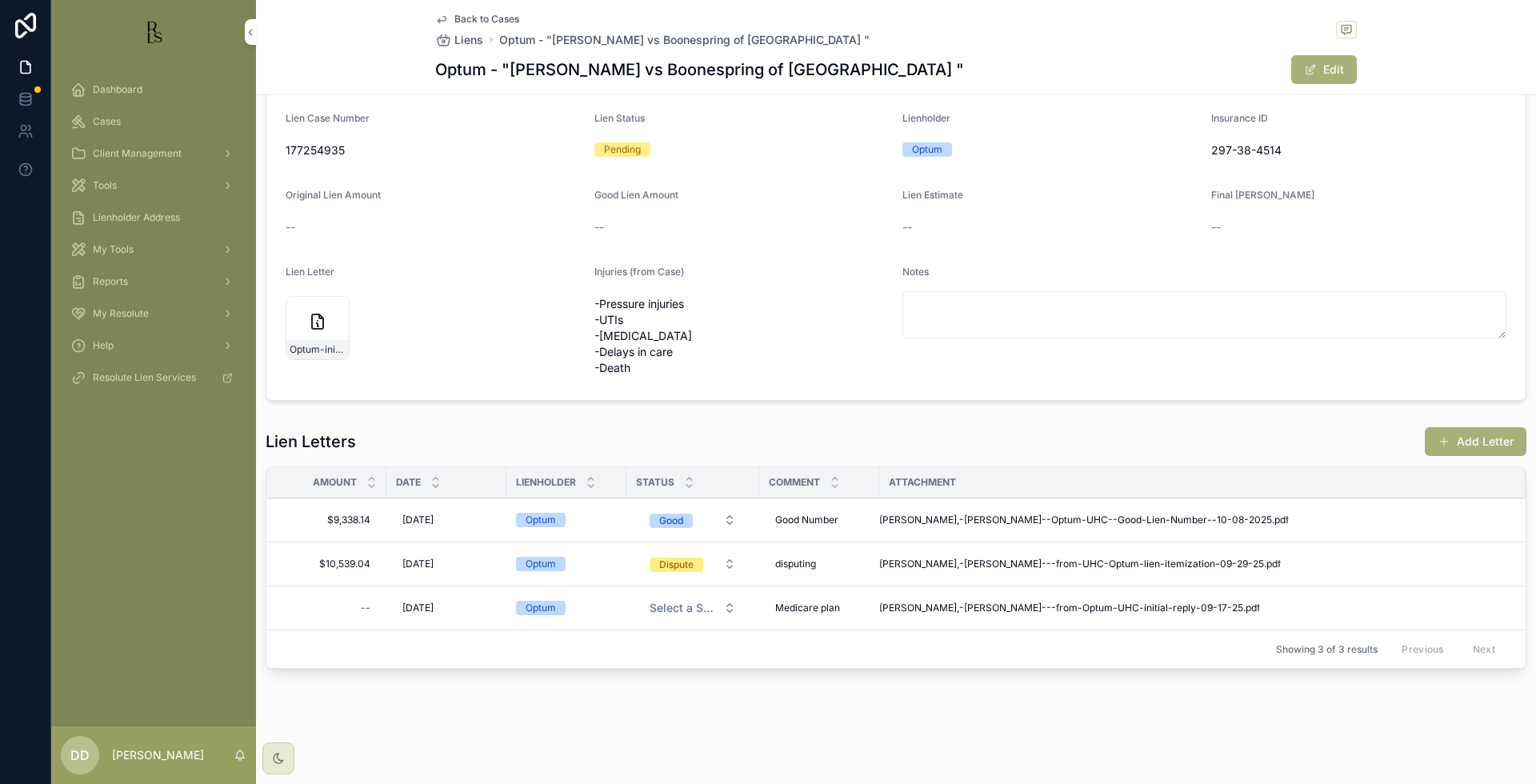
click at [108, 125] on span "Cases" at bounding box center [107, 121] width 28 height 13
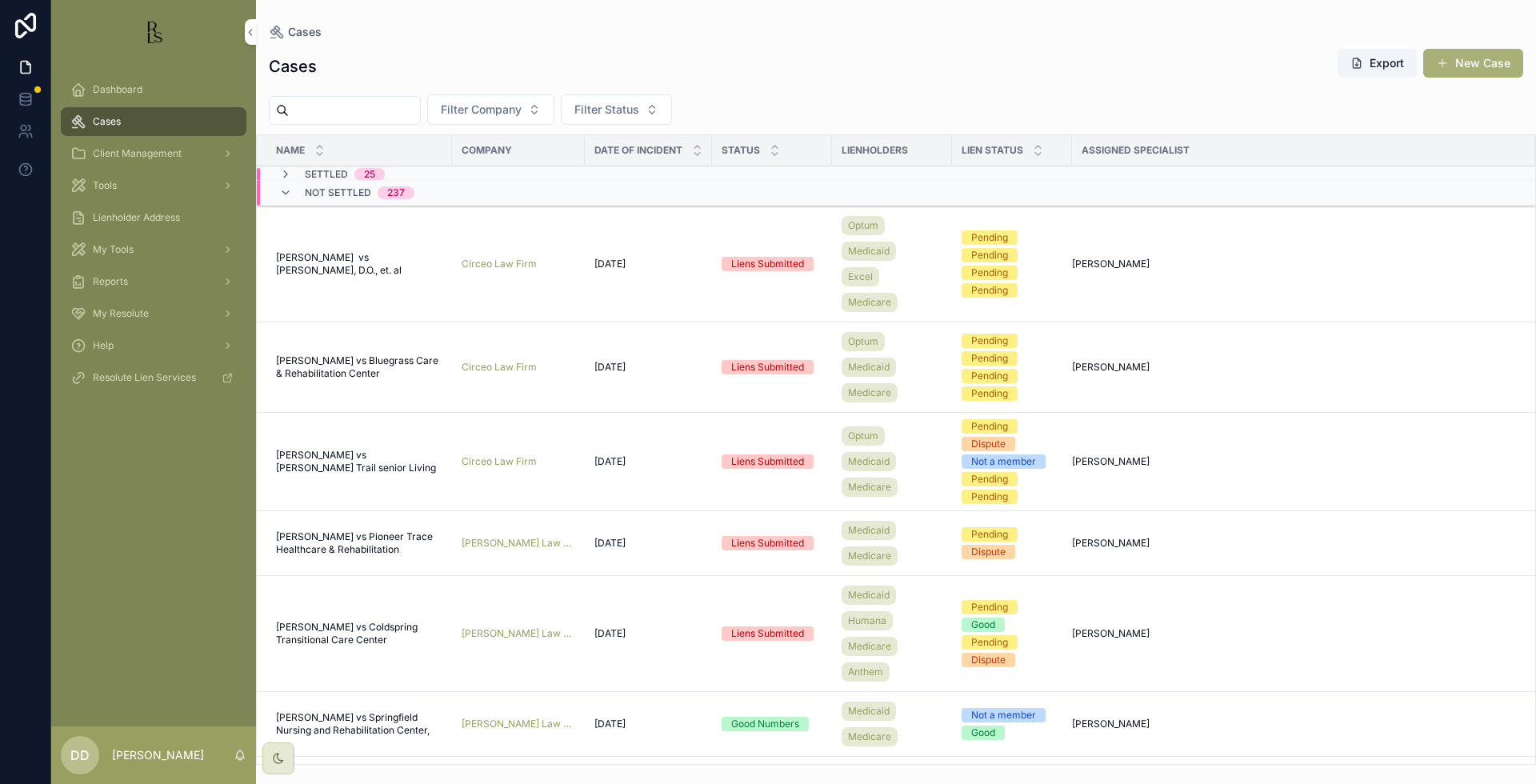
click at [364, 107] on input "scrollable content" at bounding box center [354, 110] width 131 height 22
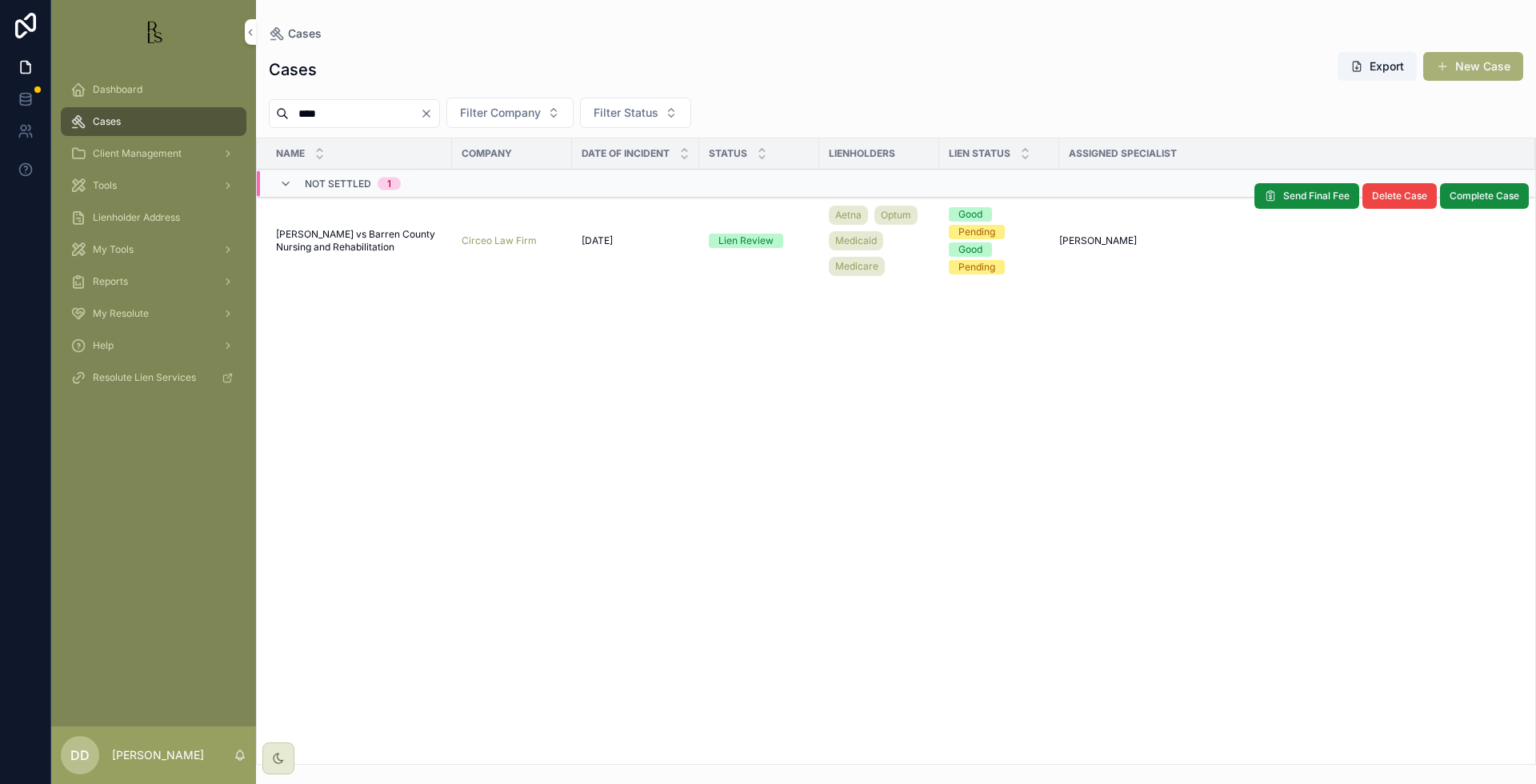
type input "****"
click at [364, 238] on span "[PERSON_NAME] vs Barren County Nursing and Rehabilitation" at bounding box center [358, 241] width 166 height 26
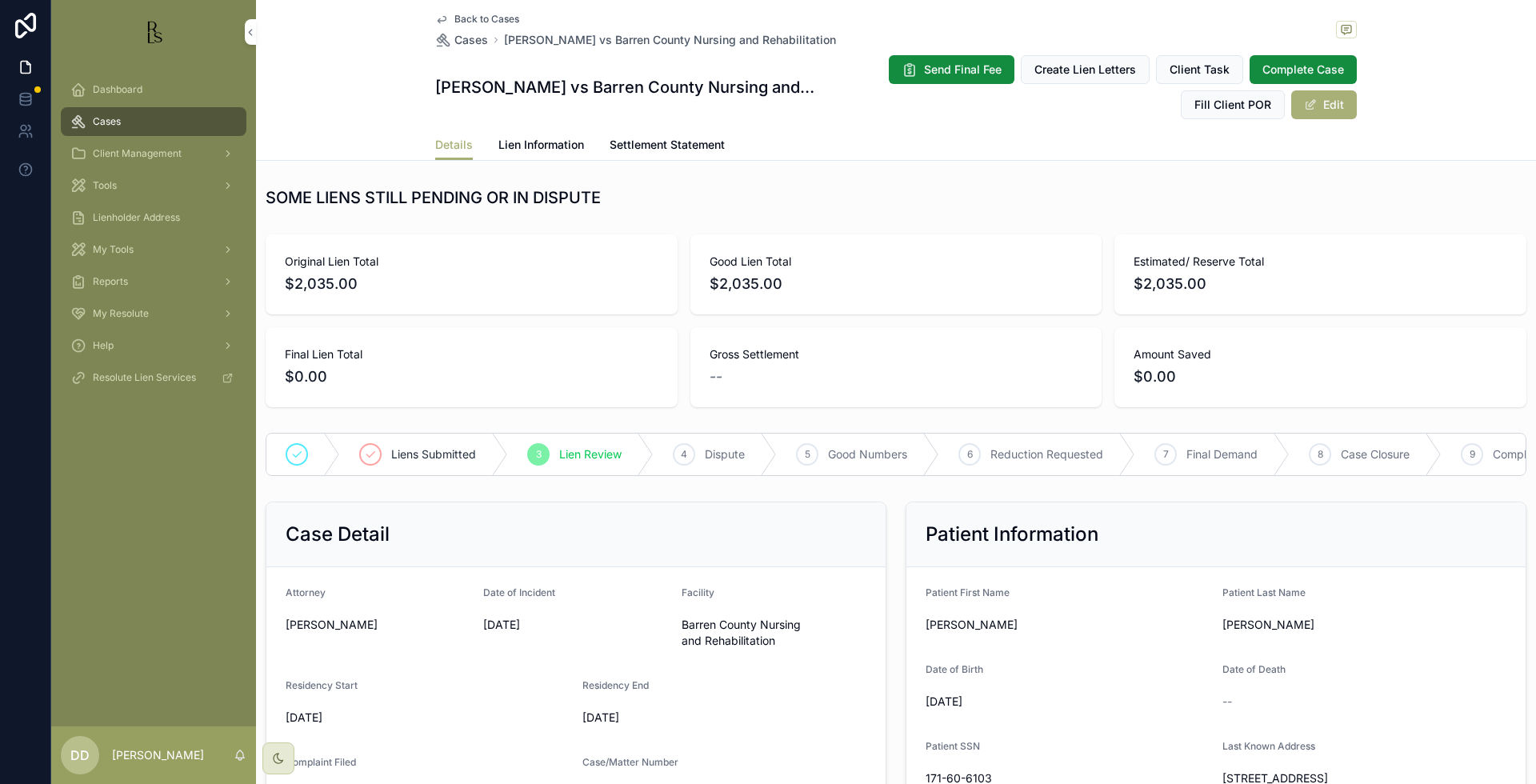
click at [544, 149] on span "Lien Information" at bounding box center [541, 144] width 85 height 16
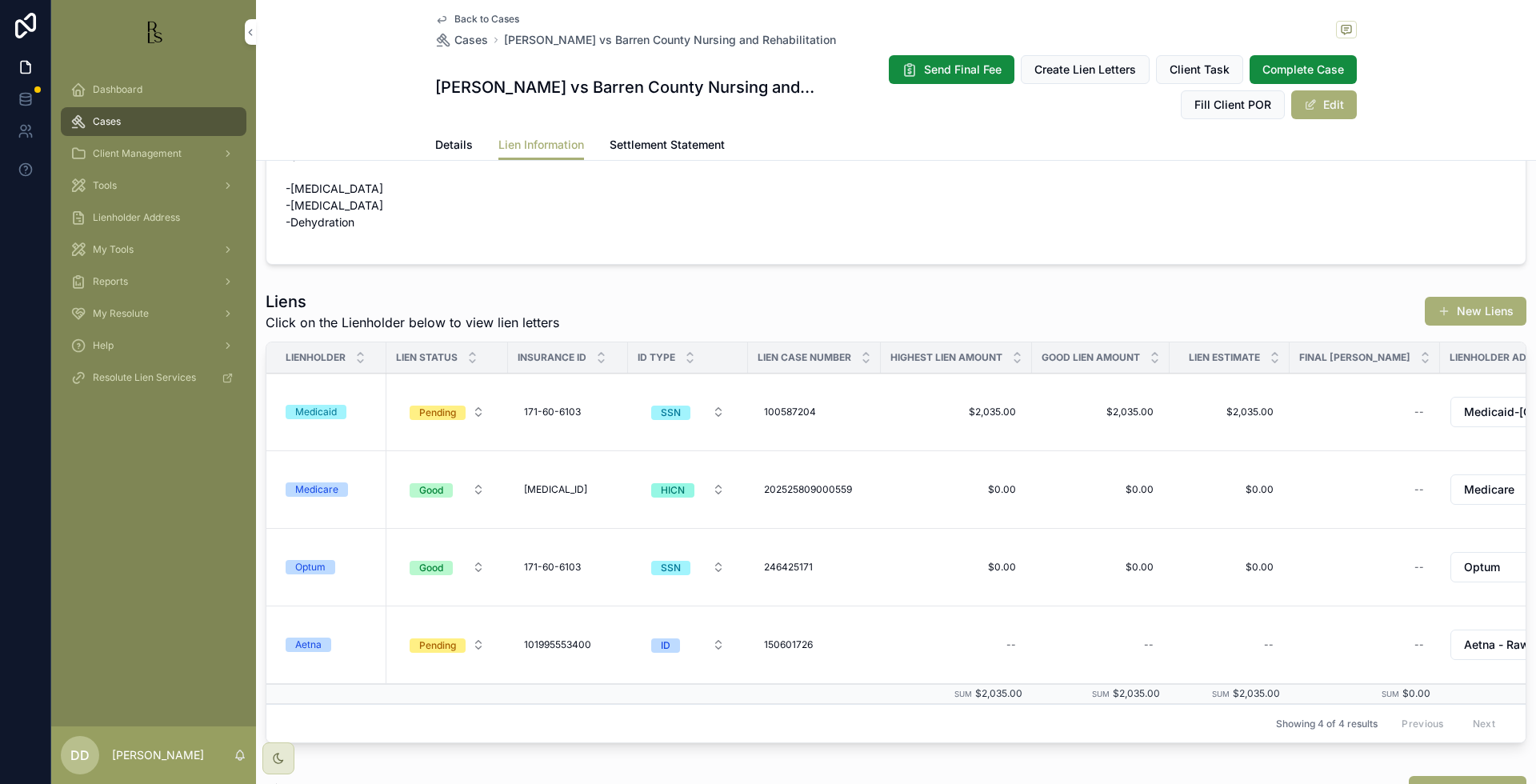
scroll to position [100, 0]
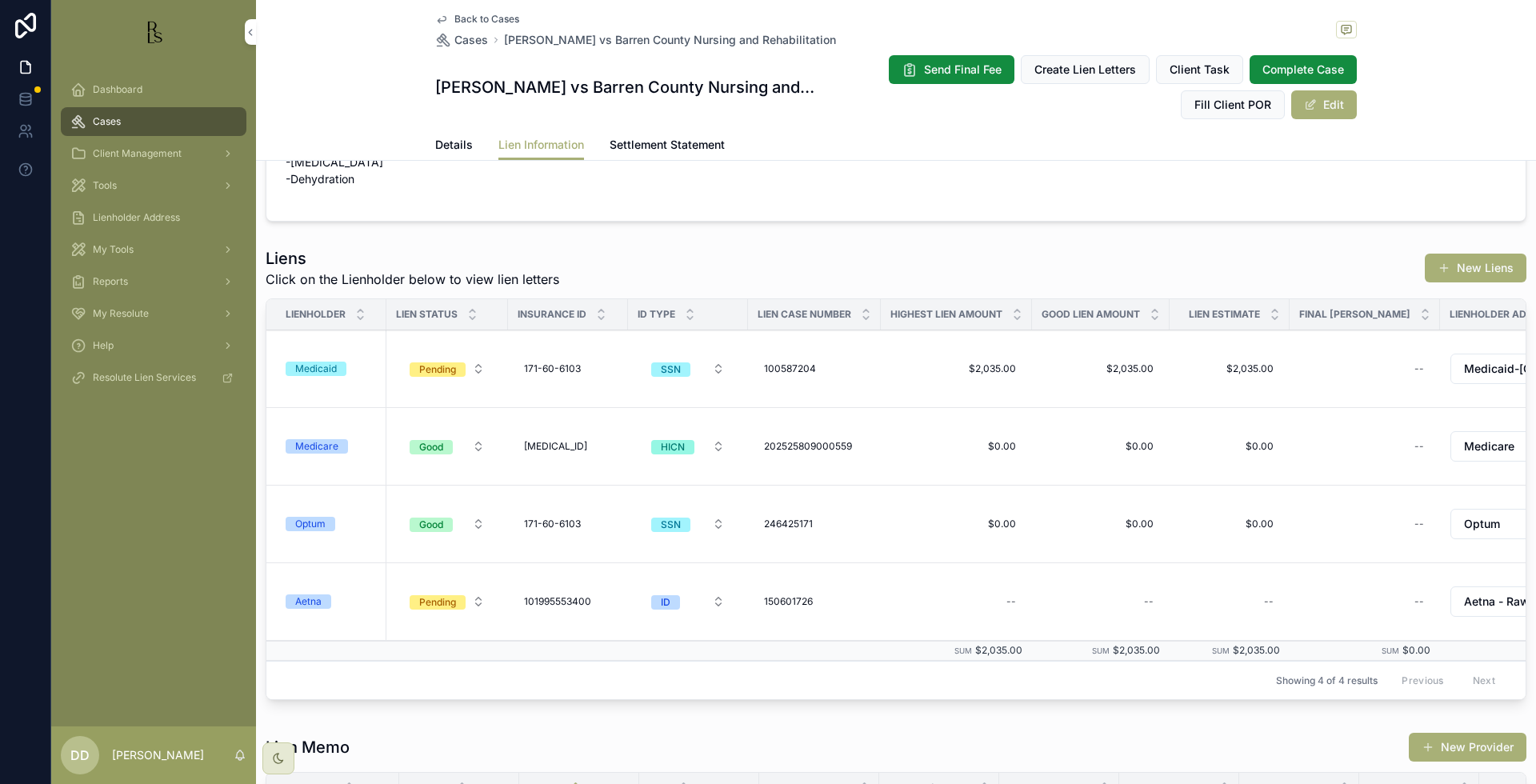
click at [895, 203] on form "Injuries -[MEDICAL_DATA] -[MEDICAL_DATA] -Dehydration" at bounding box center [895, 154] width 1259 height 134
click at [316, 607] on div "Aetna" at bounding box center [308, 601] width 26 height 15
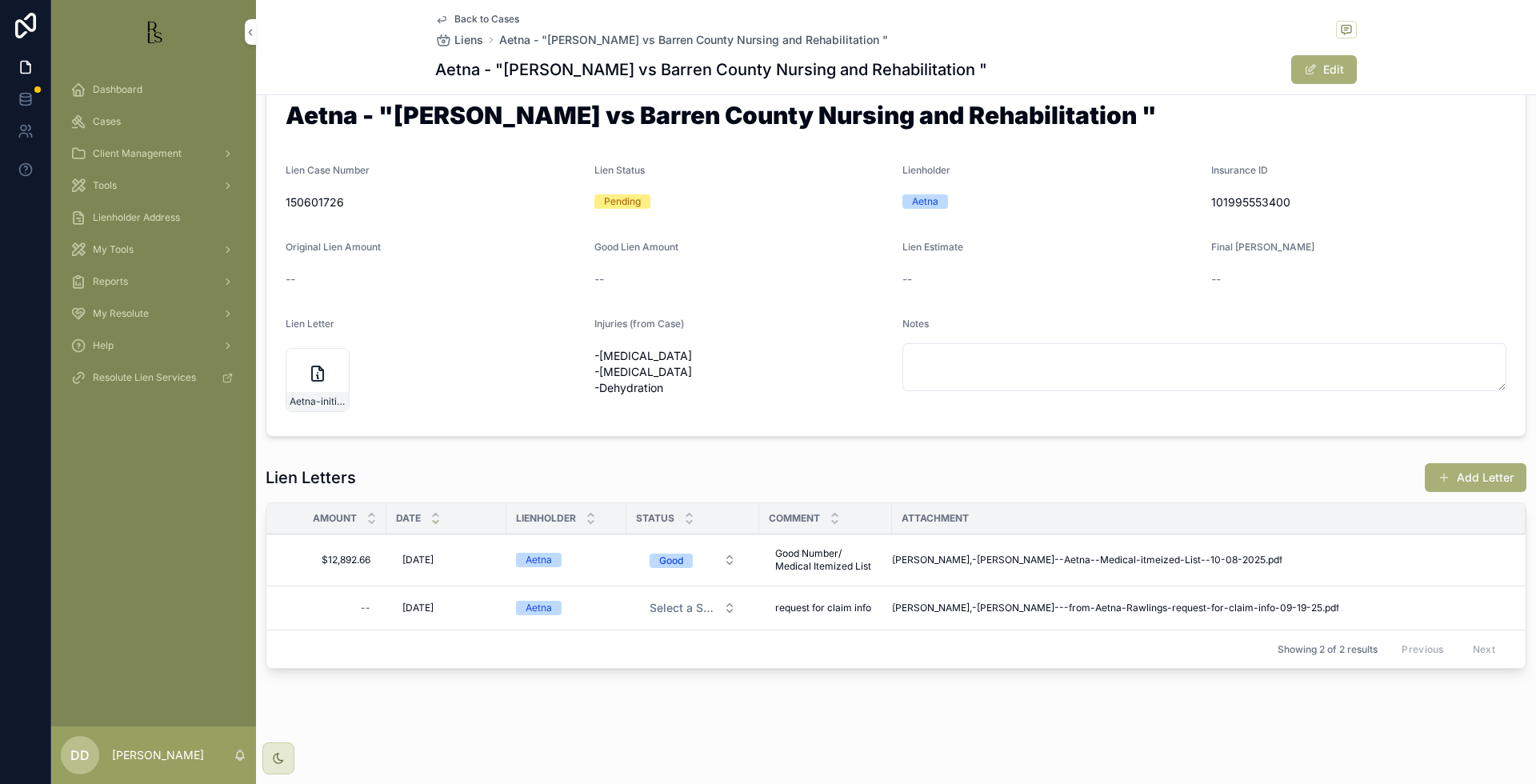
scroll to position [43, 0]
click at [1399, 338] on div "Notes" at bounding box center [1204, 367] width 604 height 99
click at [1441, 258] on div "Final [PERSON_NAME]" at bounding box center [1359, 250] width 296 height 19
click at [1466, 300] on form "Aetna - "[PERSON_NAME] vs Barren County Nursing and Rehabilitation " Lien Case …" at bounding box center [895, 258] width 1259 height 357
click at [108, 120] on span "Cases" at bounding box center [107, 121] width 28 height 13
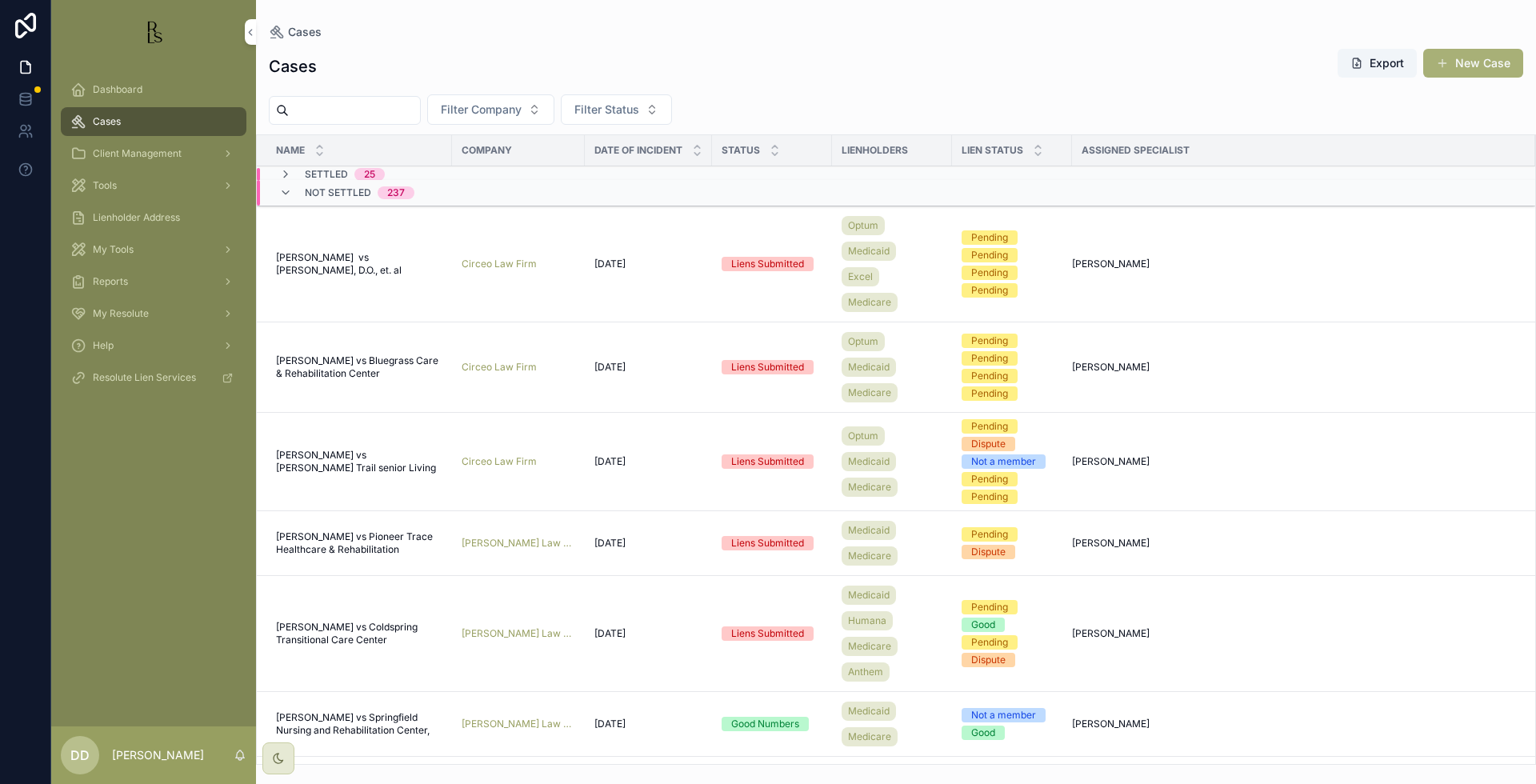
click at [1260, 29] on div "Cases" at bounding box center [896, 32] width 1254 height 13
click at [1259, 47] on div "Cases Export New Case Filter Company Filter Status Name Company Date of Inciden…" at bounding box center [896, 401] width 1280 height 726
click at [420, 108] on input "scrollable content" at bounding box center [354, 110] width 131 height 22
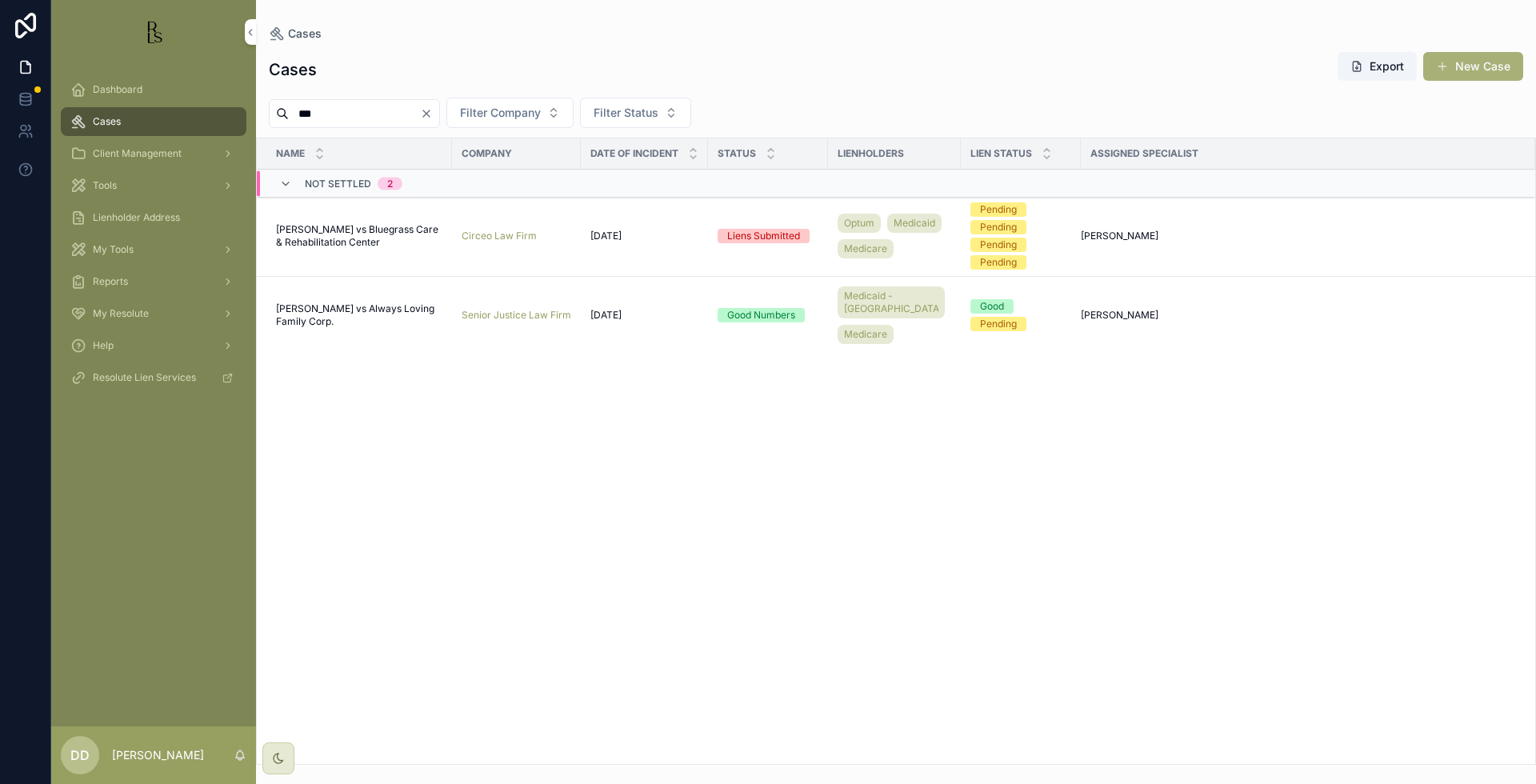
type input "***"
click at [1286, 96] on div "Cases Export New Case *** Filter Company Filter Status Name Company Date of Inc…" at bounding box center [896, 403] width 1280 height 723
click at [358, 228] on span "[PERSON_NAME] vs Bluegrass Care & Rehabilitation Center" at bounding box center [358, 236] width 166 height 26
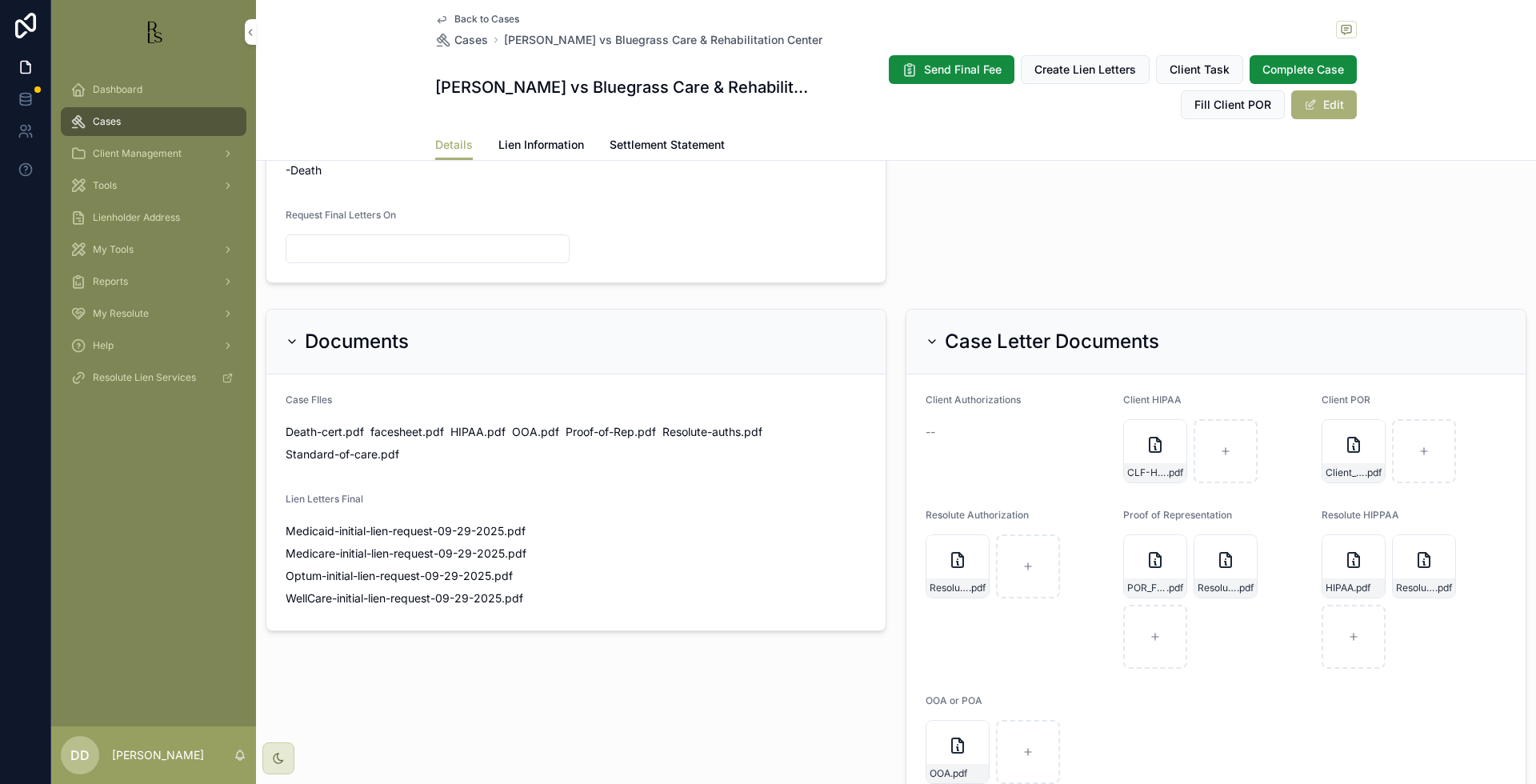
scroll to position [900, 0]
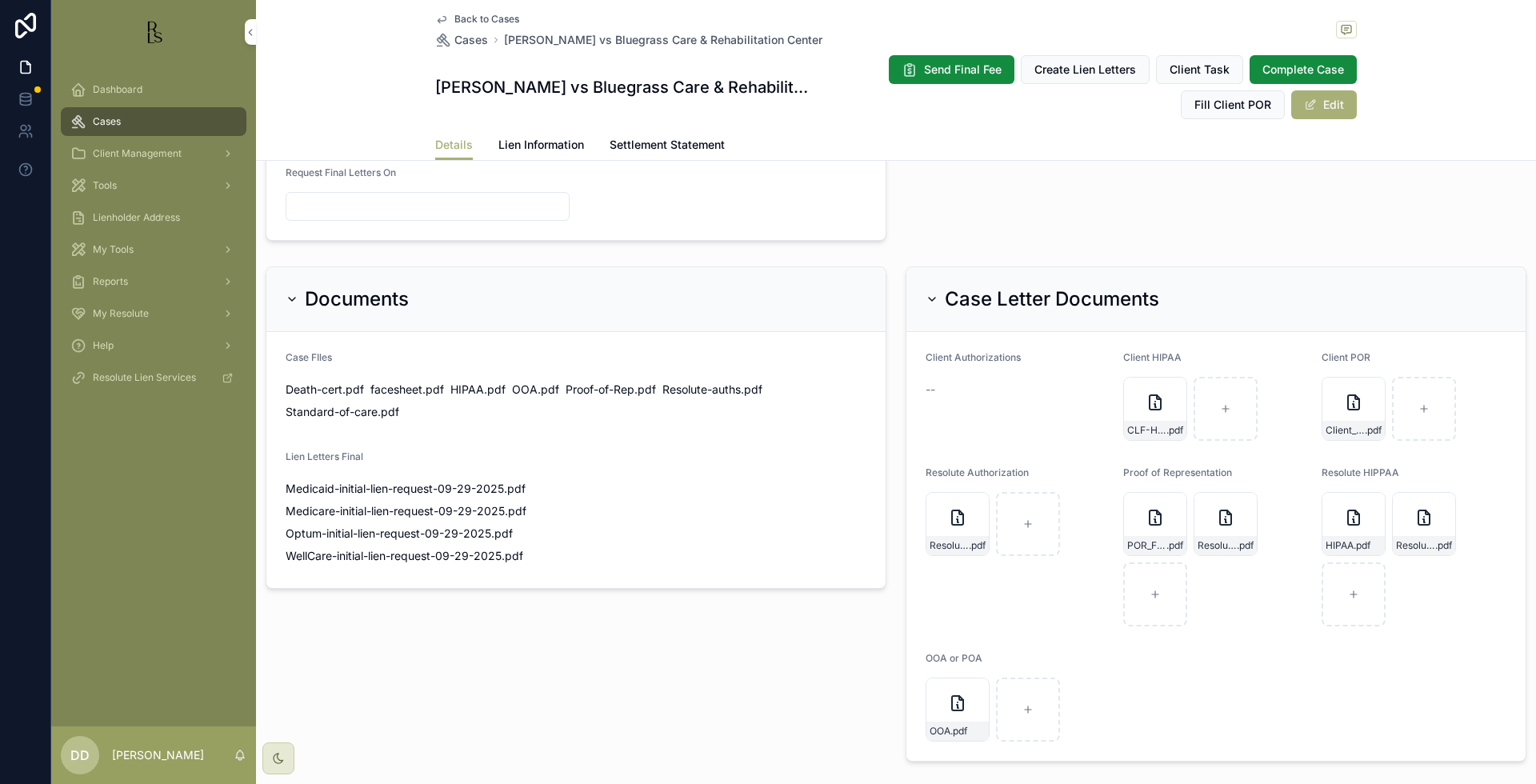
click at [1450, 71] on div "Back to Cases Cases [PERSON_NAME] vs Bluegrass Care & Rehabilitation Center [PE…" at bounding box center [896, 80] width 1280 height 160
click at [1412, 136] on div "Details Lien Information Settlement Statement" at bounding box center [895, 145] width 1260 height 31
click at [542, 148] on span "Lien Information" at bounding box center [541, 144] width 85 height 16
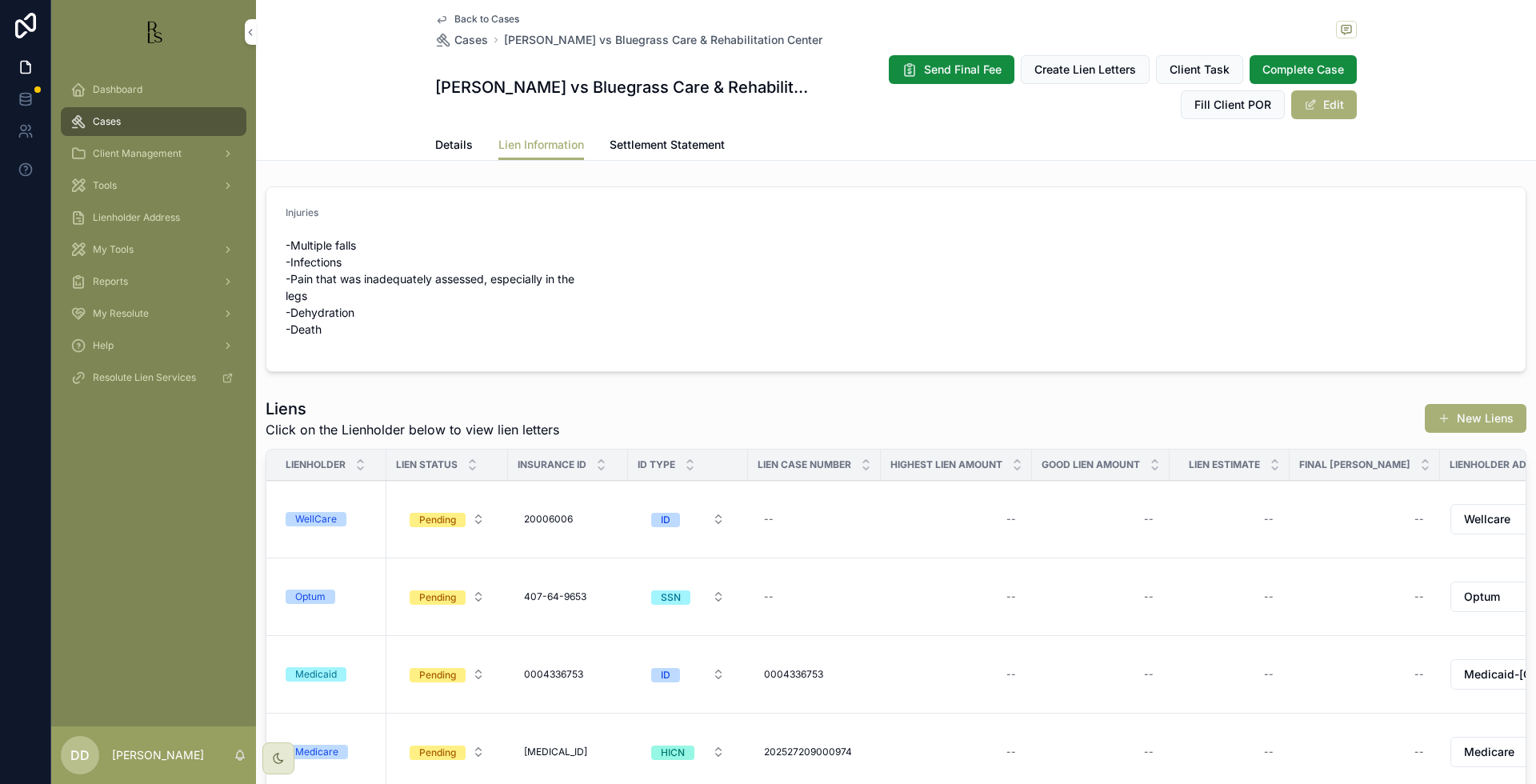
click at [1458, 47] on div "Back to Cases Cases [PERSON_NAME] vs Bluegrass Care & Rehabilitation Center [PE…" at bounding box center [896, 80] width 1280 height 160
click at [1334, 264] on form "Injuries -Multiple falls -Infections -Pain that was inadequately assessed, espe…" at bounding box center [895, 279] width 1259 height 184
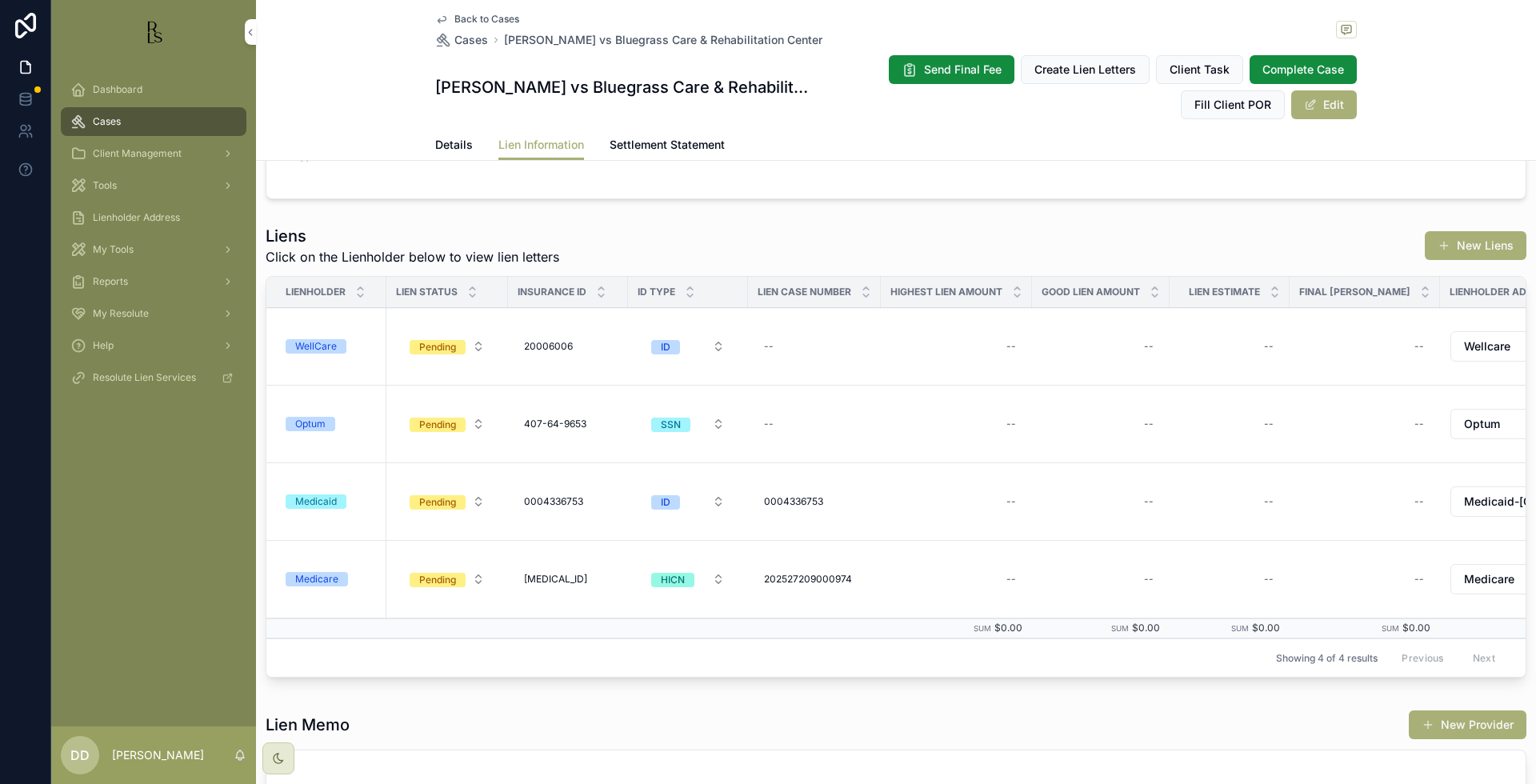
scroll to position [200, 0]
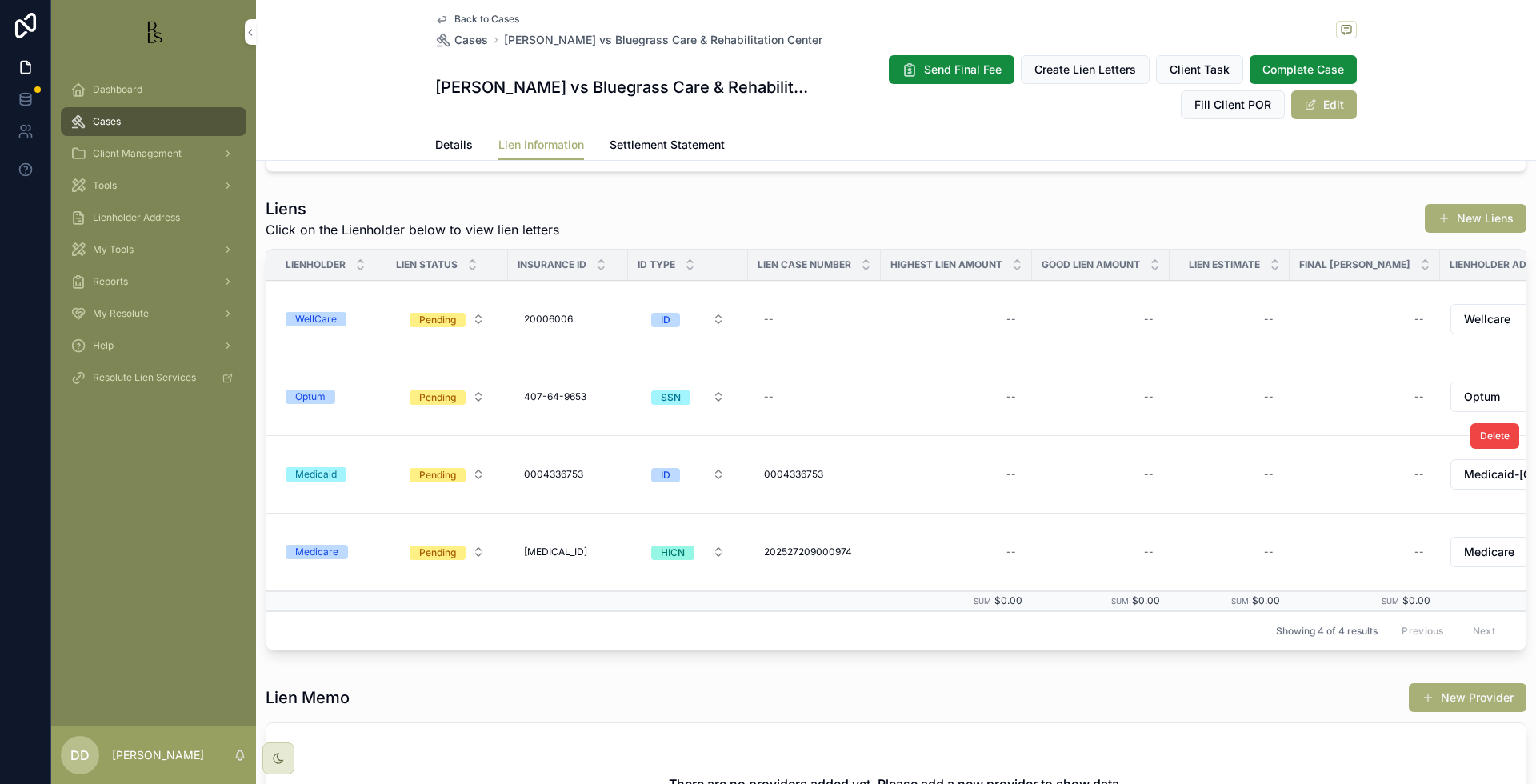
click at [318, 475] on div "Medicaid" at bounding box center [316, 473] width 42 height 15
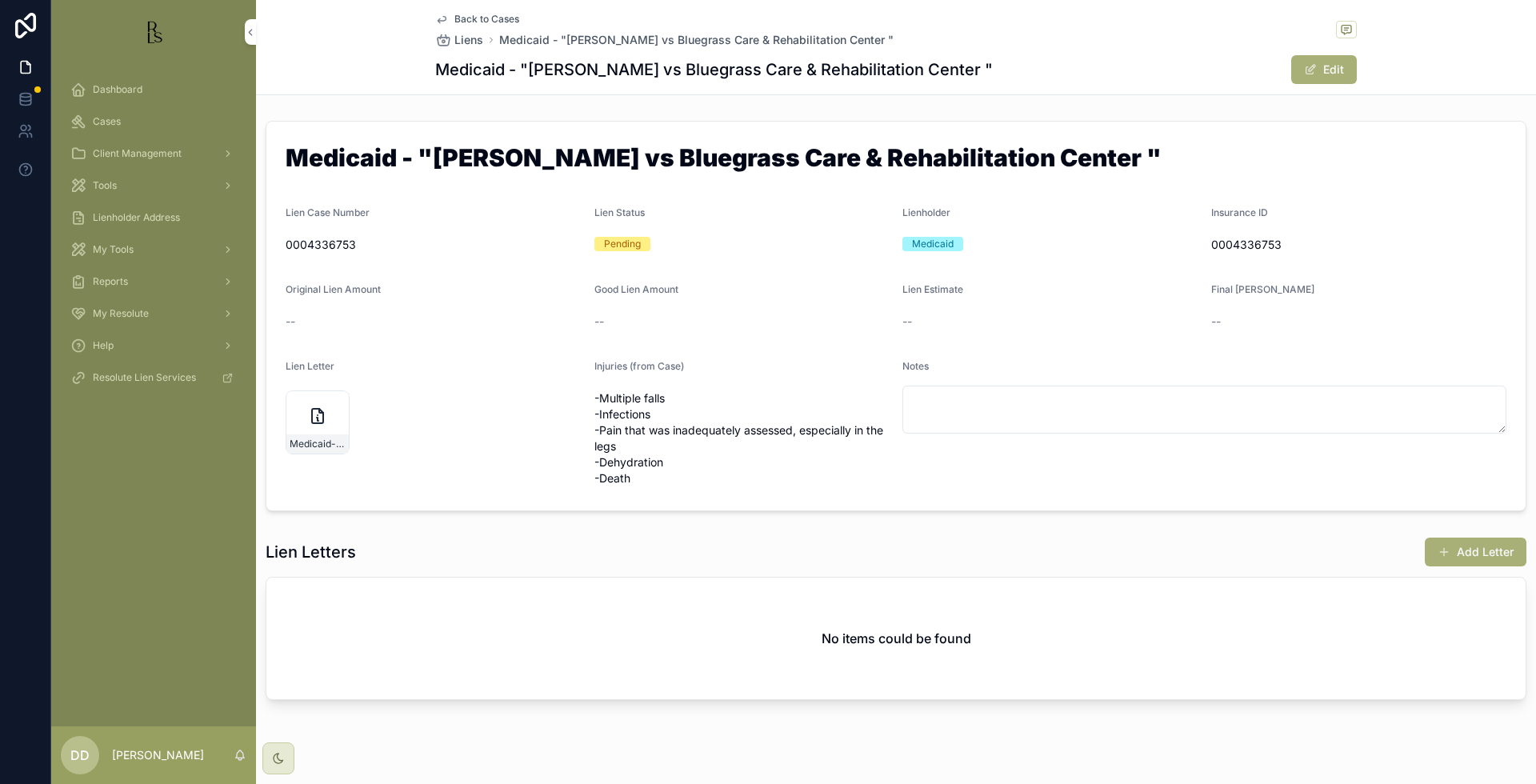
click at [1423, 293] on div "Final [PERSON_NAME]" at bounding box center [1359, 293] width 296 height 19
click at [1452, 297] on div "Final [PERSON_NAME]" at bounding box center [1359, 293] width 296 height 19
click at [1449, 247] on span "0004336753" at bounding box center [1359, 244] width 296 height 16
click at [1334, 73] on button "Edit" at bounding box center [1324, 70] width 66 height 29
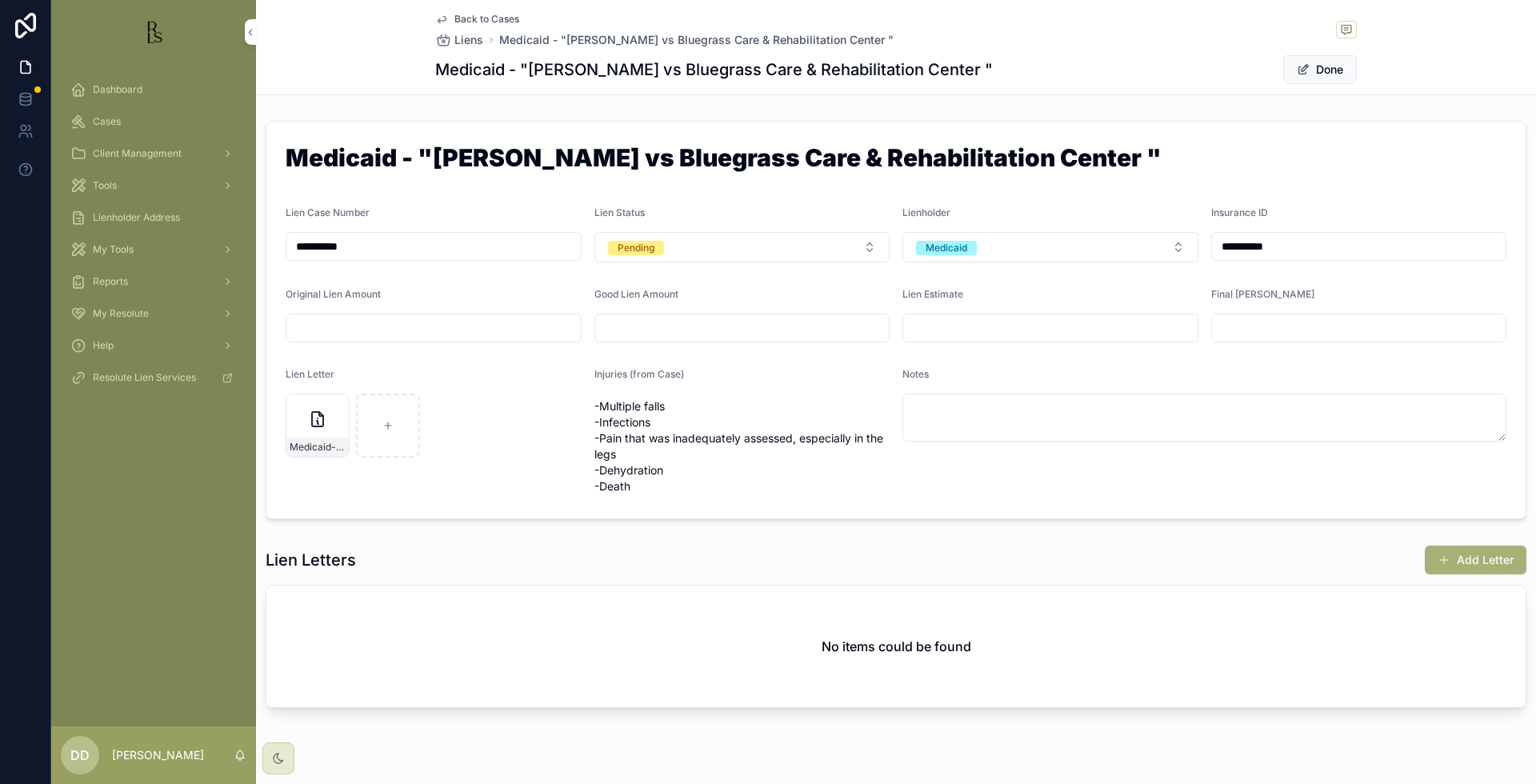
click at [410, 328] on input "scrollable content" at bounding box center [433, 328] width 294 height 22
paste input "*******"
type input "*******"
click at [945, 328] on input "scrollable content" at bounding box center [1050, 328] width 294 height 22
paste input "*******"
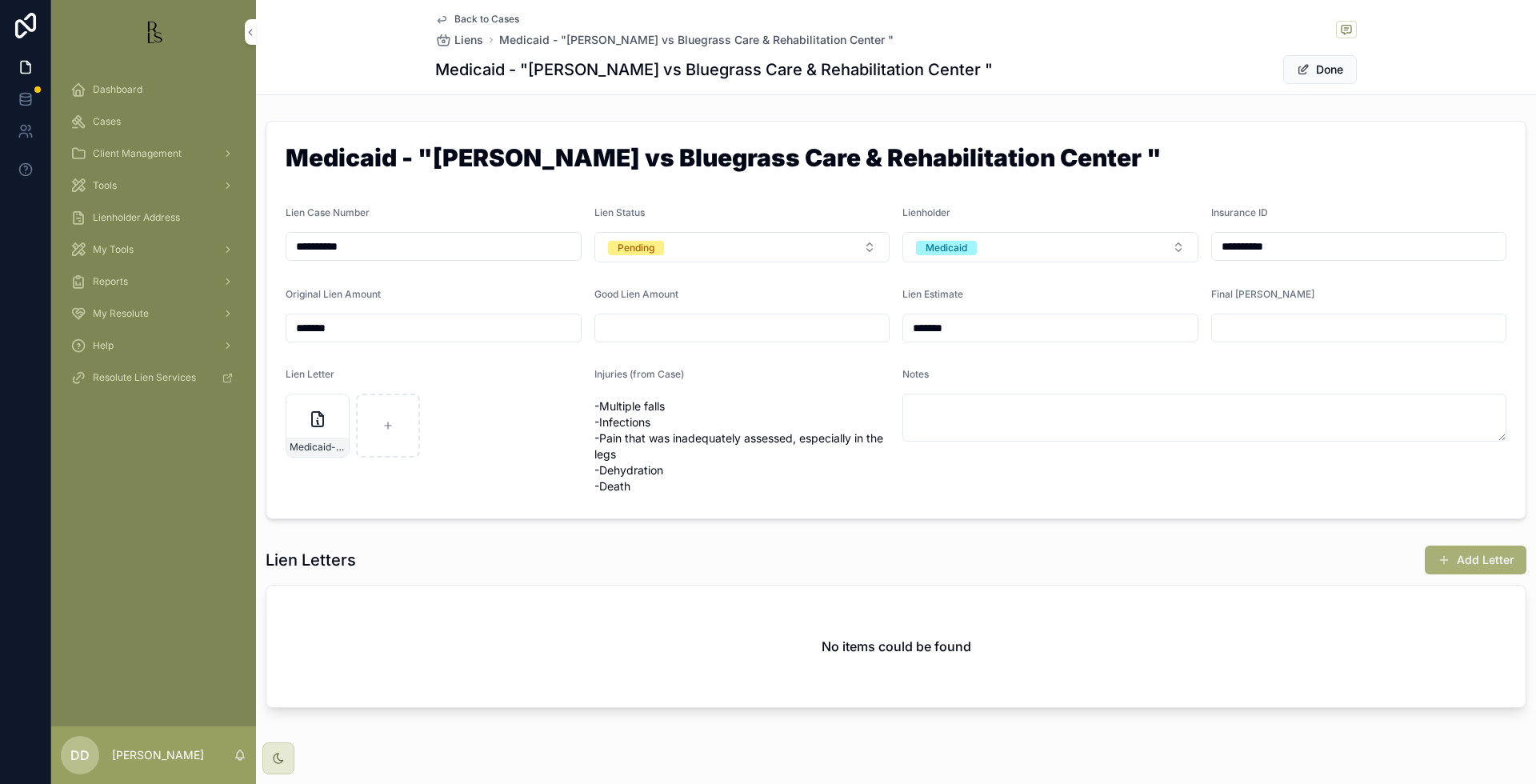
type input "*******"
click at [1318, 72] on button "Done" at bounding box center [1320, 70] width 73 height 29
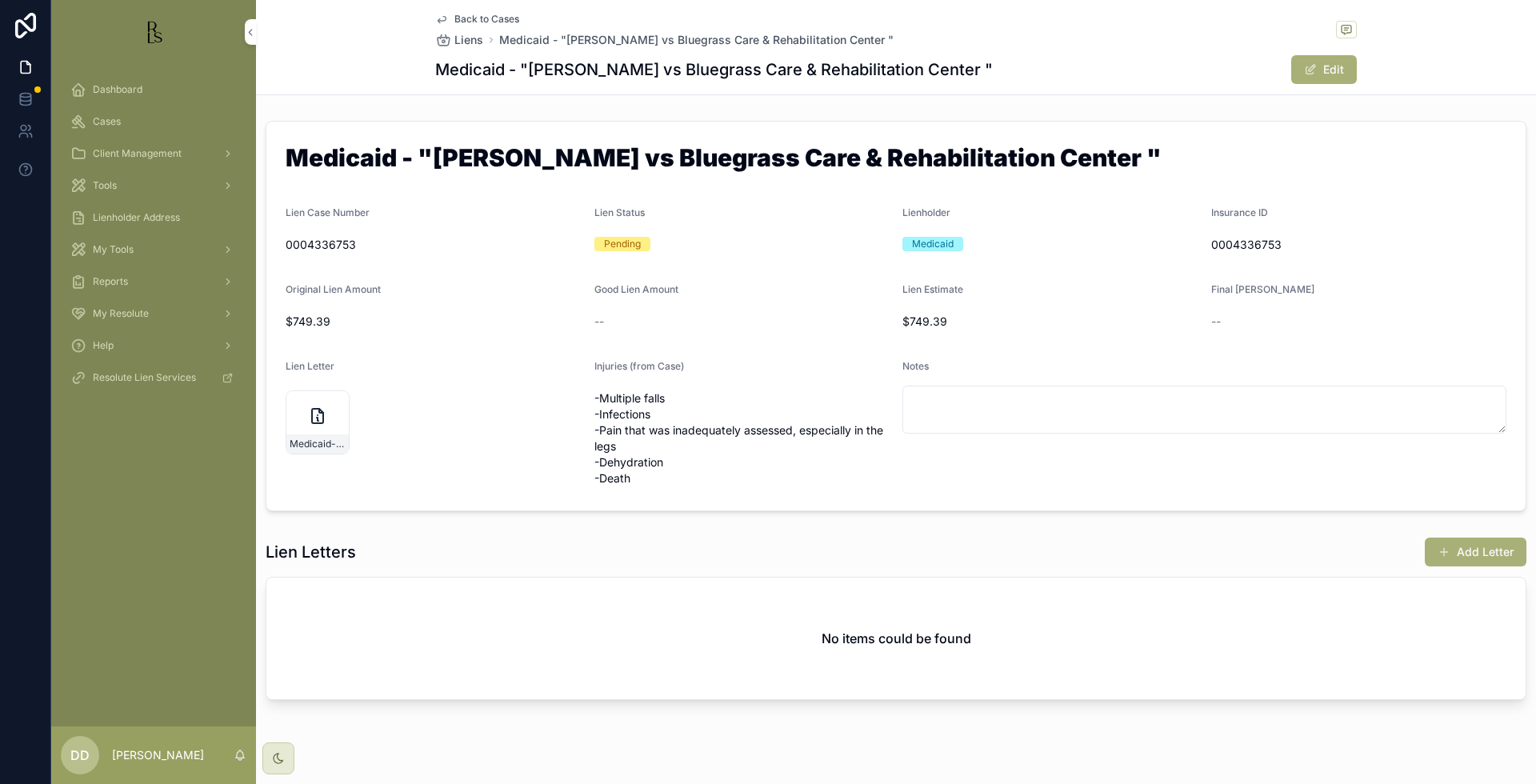
click at [1438, 295] on div "Final [PERSON_NAME]" at bounding box center [1359, 293] width 296 height 19
click at [108, 119] on span "Cases" at bounding box center [107, 121] width 28 height 13
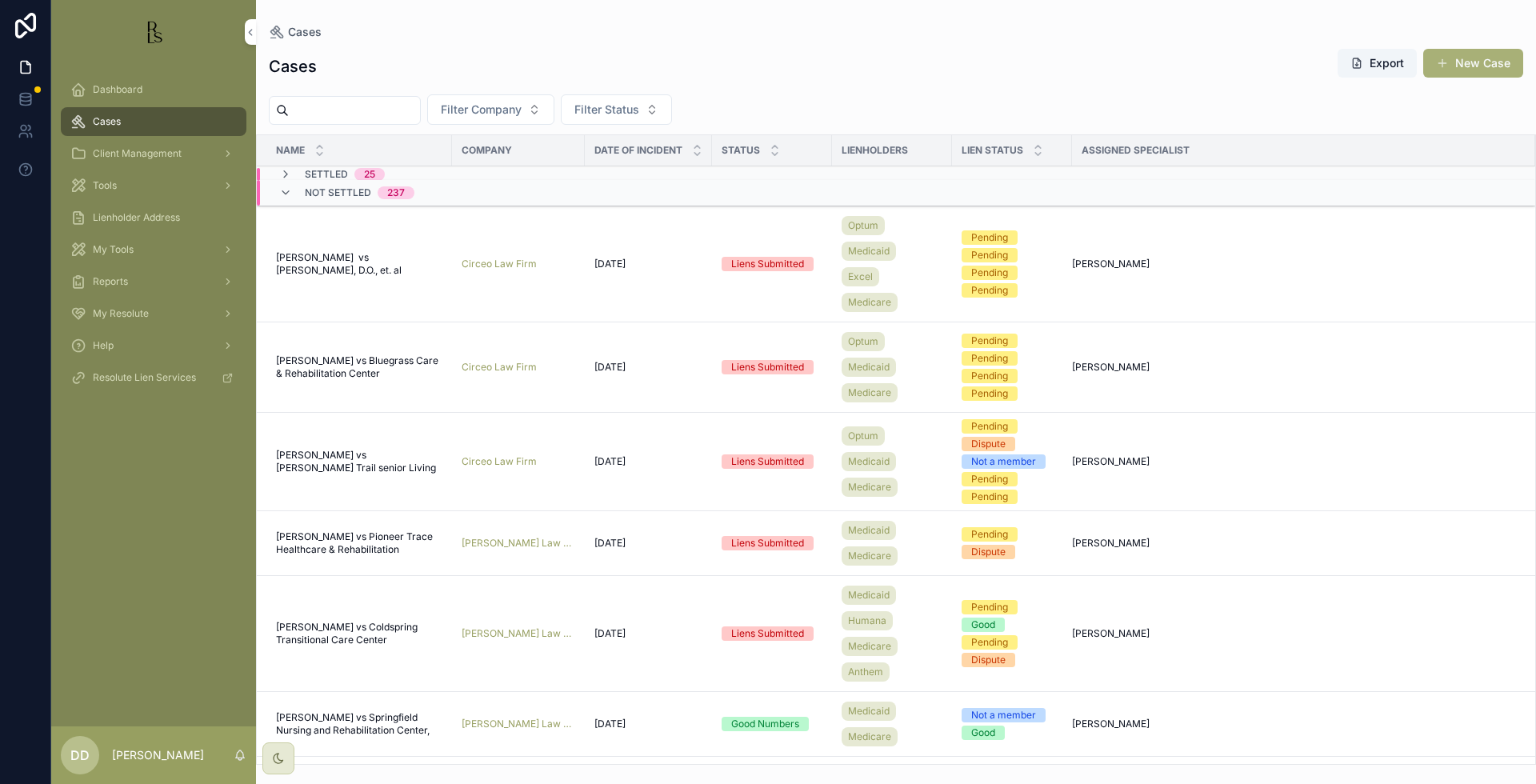
click at [1231, 83] on div "Cases Export New Case" at bounding box center [896, 66] width 1254 height 37
click at [352, 108] on input "scrollable content" at bounding box center [354, 110] width 131 height 22
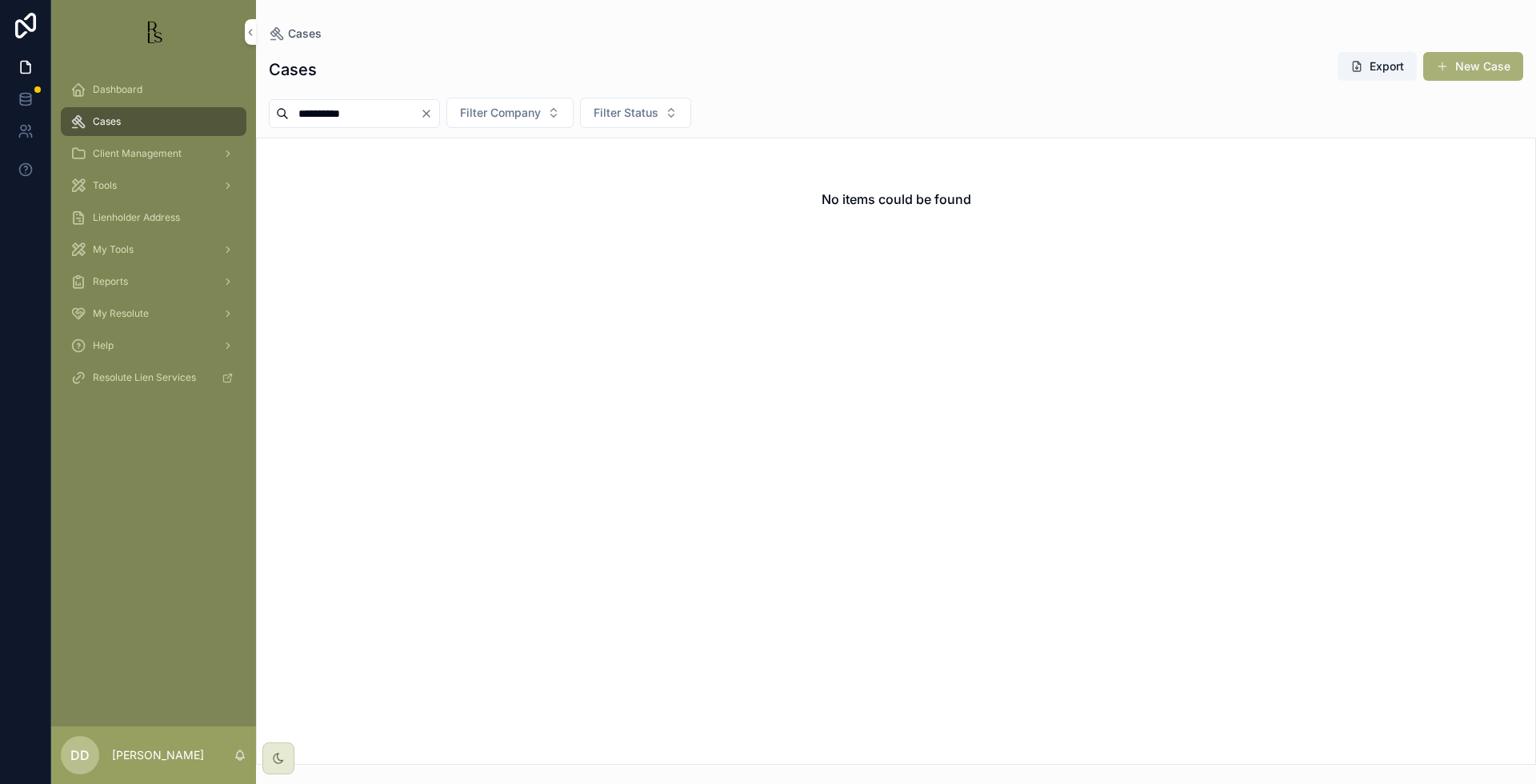
drag, startPoint x: 362, startPoint y: 113, endPoint x: 262, endPoint y: 113, distance: 100.0
click at [262, 113] on div "**********" at bounding box center [896, 113] width 1280 height 31
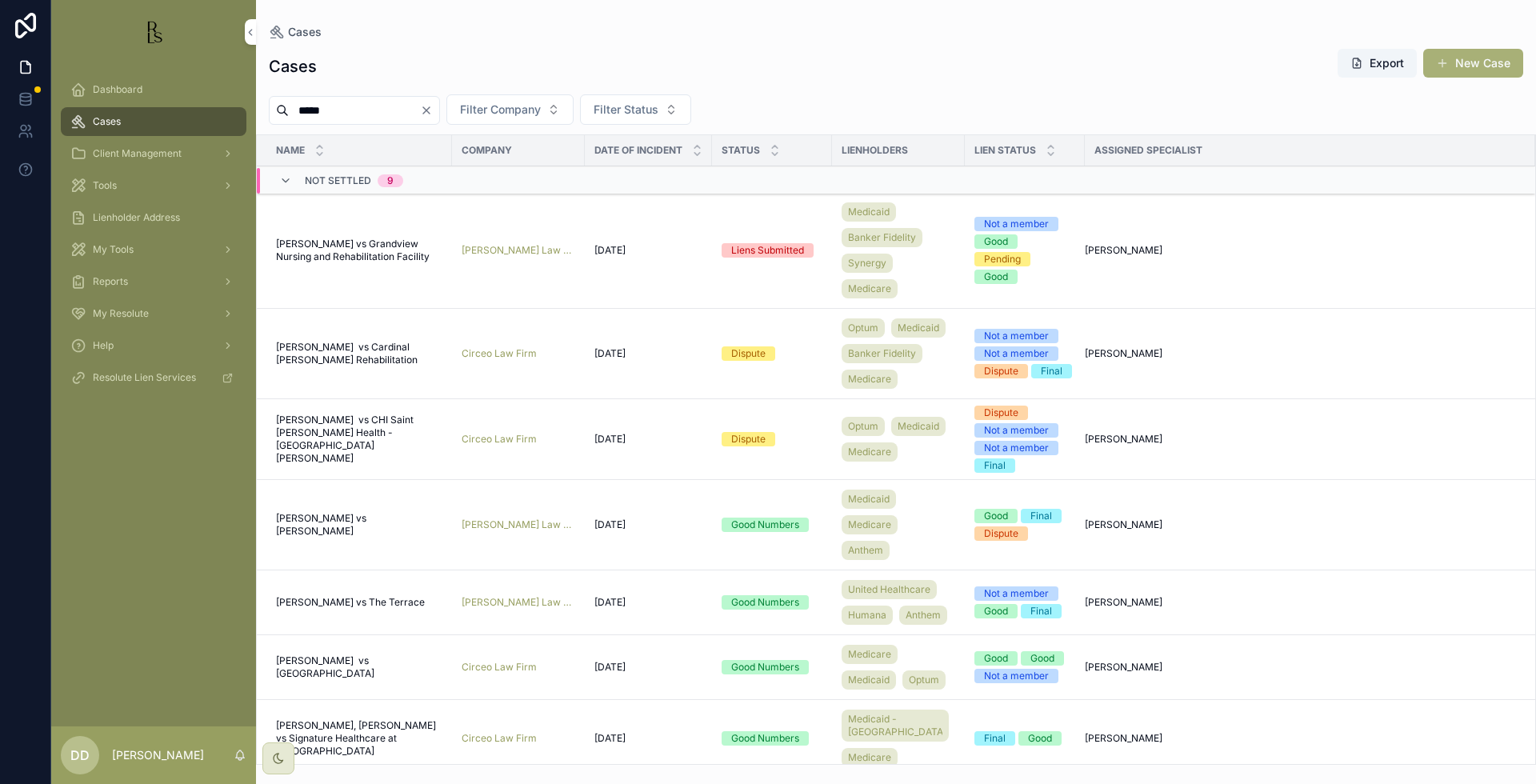
type input "*****"
click at [1260, 70] on div "Cases Export New Case" at bounding box center [896, 66] width 1254 height 37
click at [335, 254] on span "[PERSON_NAME] vs Grandview Nursing and Rehabilitation Facility" at bounding box center [358, 250] width 166 height 26
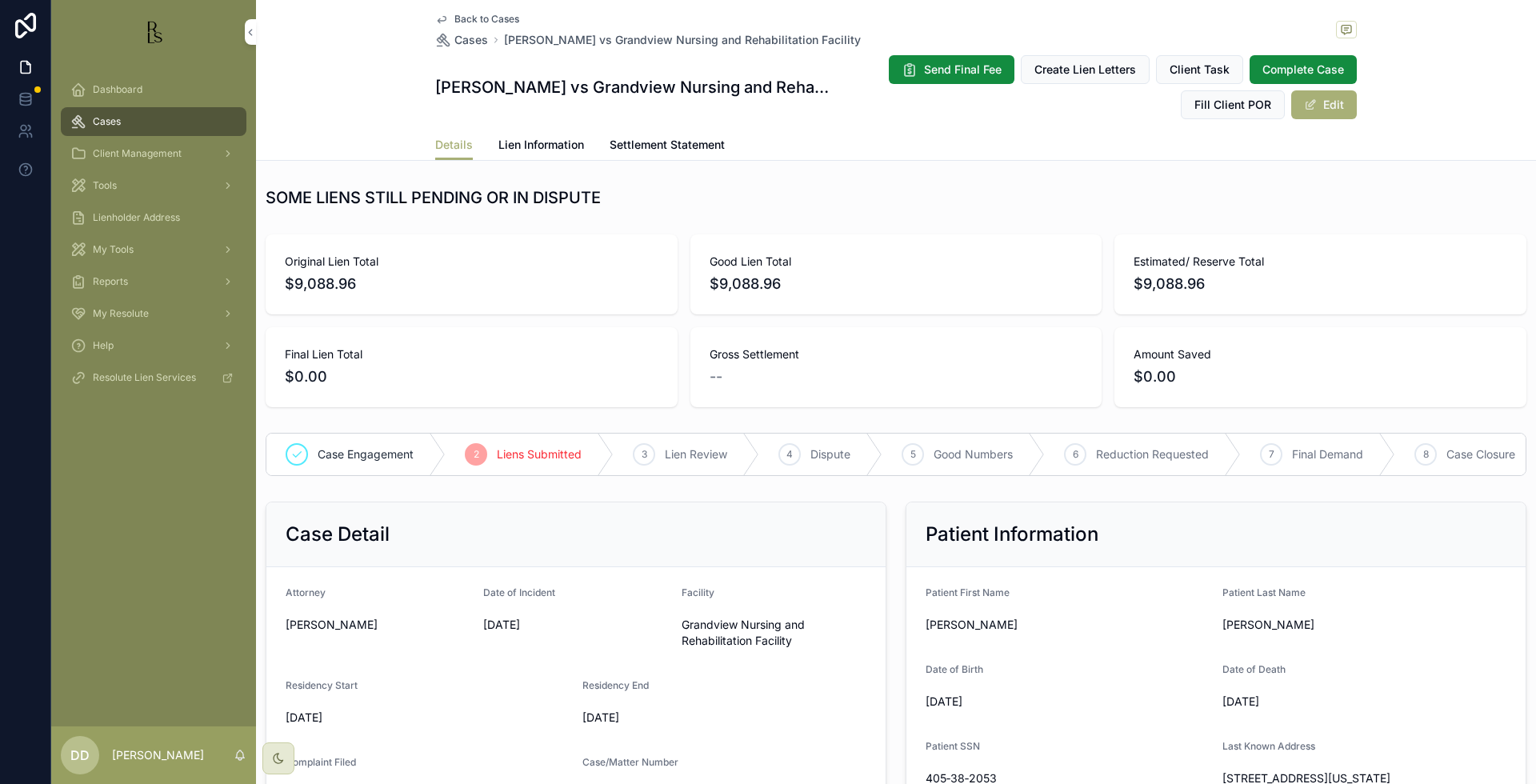
click at [539, 150] on span "Lien Information" at bounding box center [541, 144] width 85 height 16
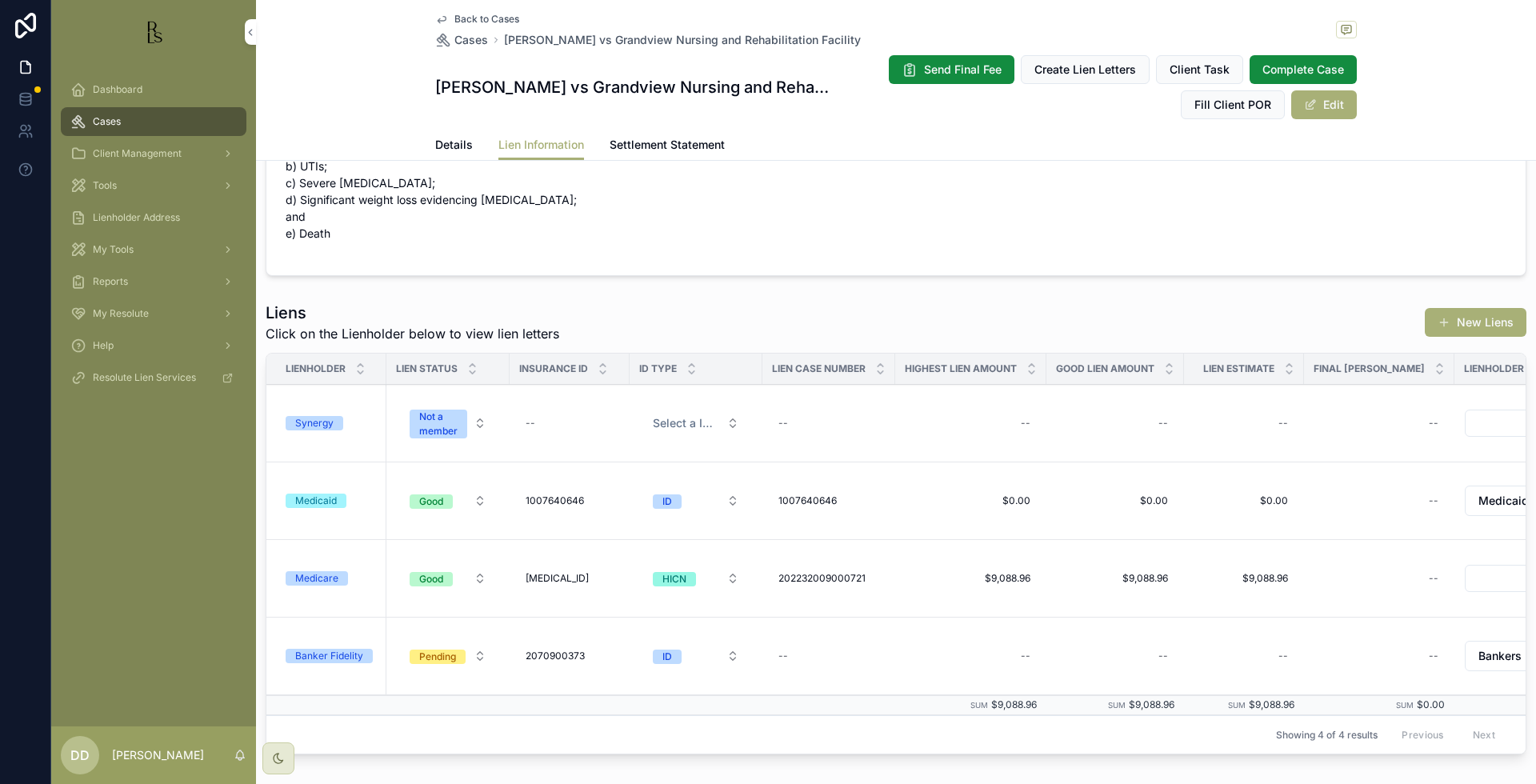
scroll to position [500, 0]
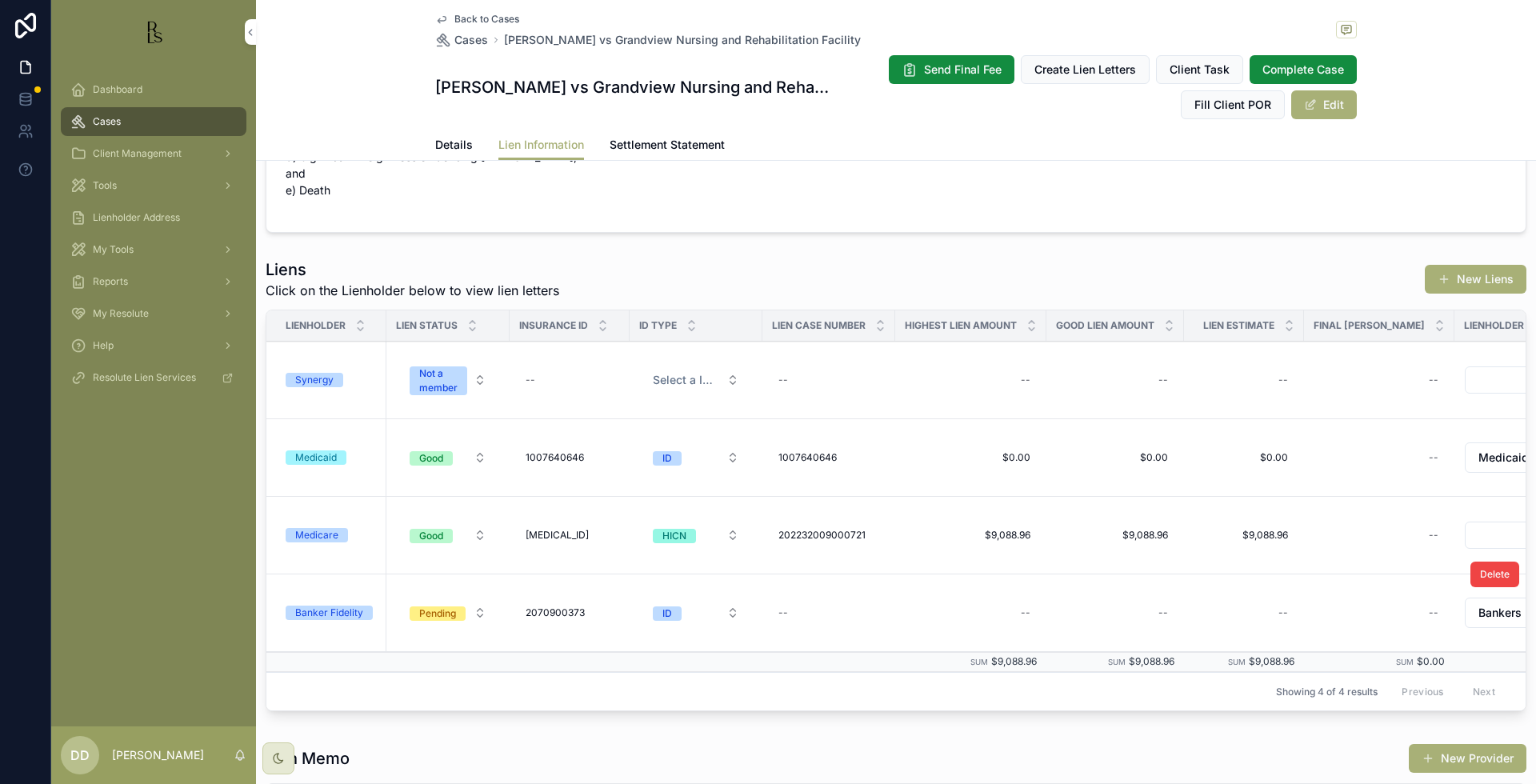
click at [313, 606] on div "Banker Fidelity" at bounding box center [329, 613] width 68 height 15
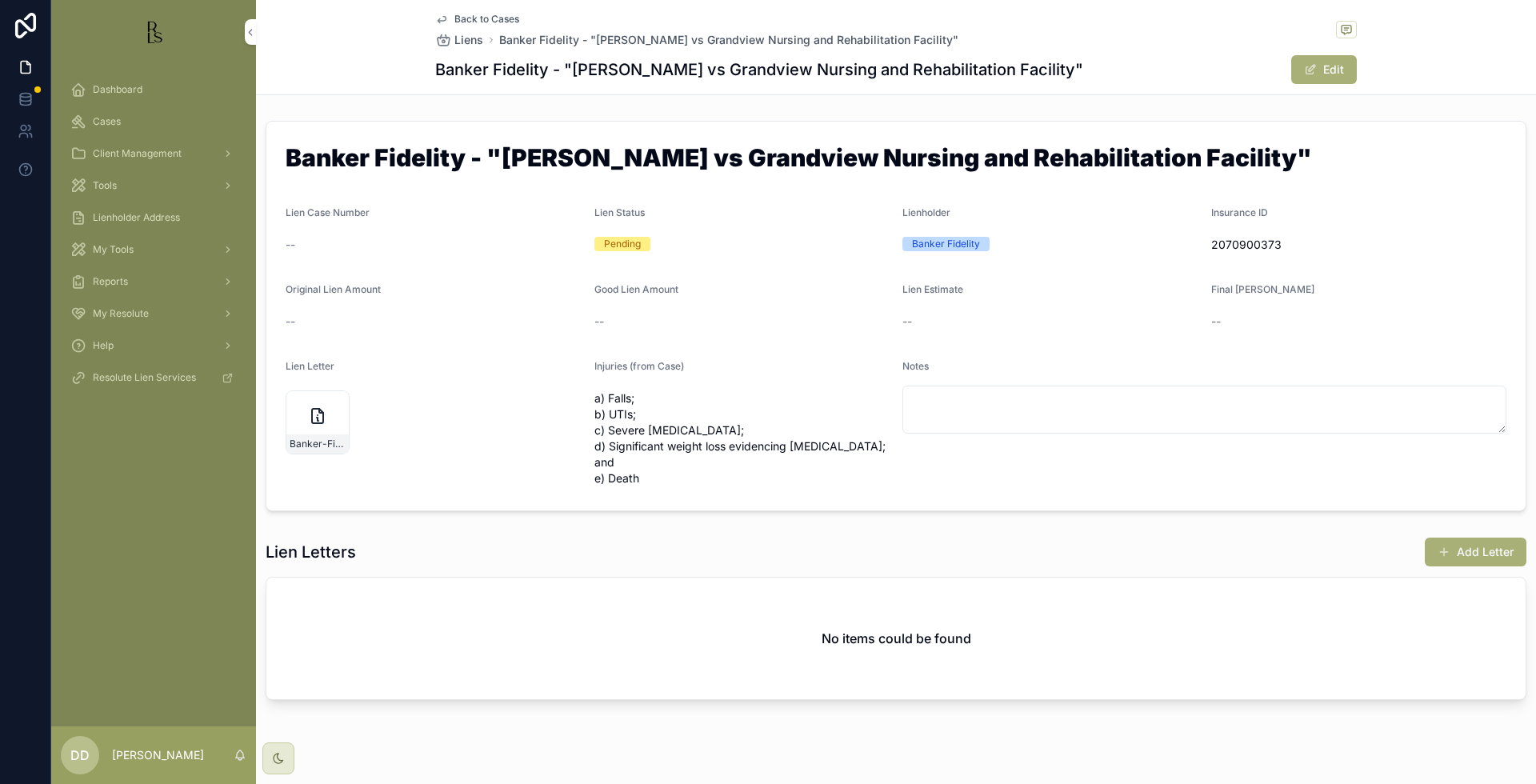
click at [1454, 82] on div "Back to Cases Liens Banker Fidelity - "[PERSON_NAME] vs Grandview Nursing and R…" at bounding box center [896, 48] width 1280 height 96
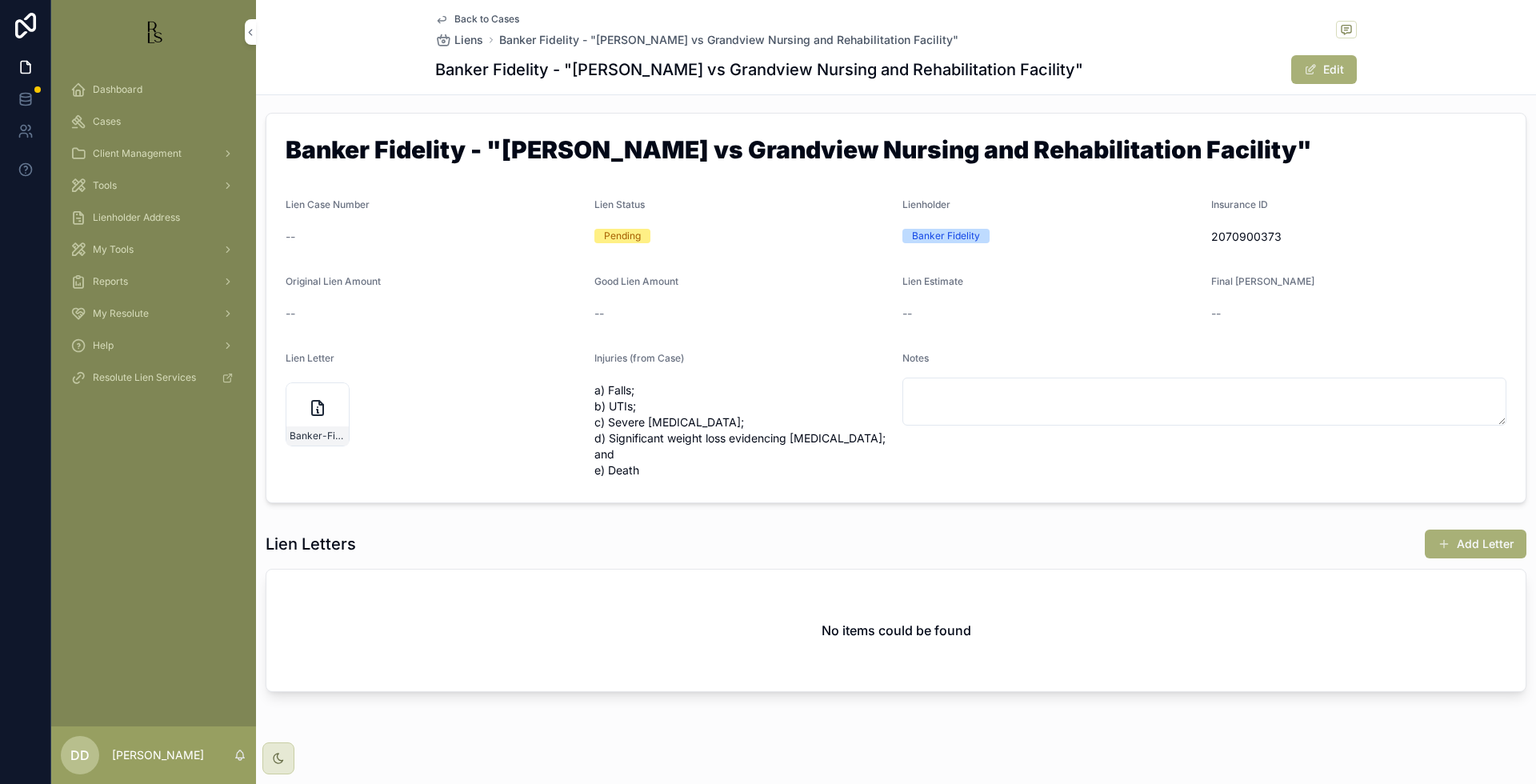
scroll to position [15, 0]
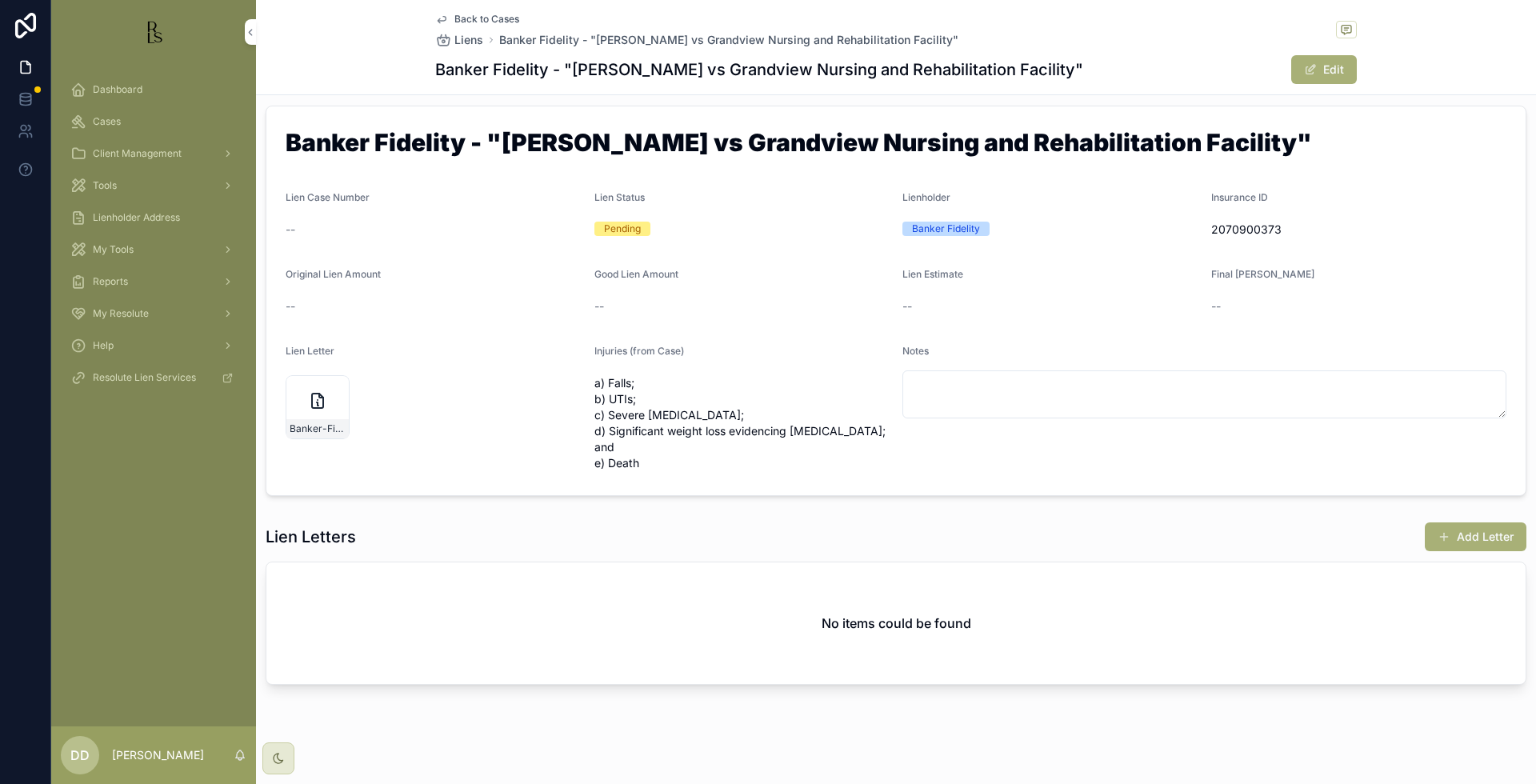
click at [1348, 317] on div "--" at bounding box center [1359, 306] width 296 height 26
drag, startPoint x: 941, startPoint y: 32, endPoint x: 493, endPoint y: 40, distance: 448.1
click at [493, 40] on div "Back to Cases Liens Banker Fidelity - "[PERSON_NAME] vs Grandview Nursing and R…" at bounding box center [896, 30] width 922 height 35
copy span "Banker Fidelity - "[PERSON_NAME] vs Grandview Nursing and Rehabilitation Facili…"
click at [1016, 187] on form "Banker Fidelity - "[PERSON_NAME] vs Grandview Nursing and Rehabilitation Facili…" at bounding box center [895, 301] width 1259 height 389
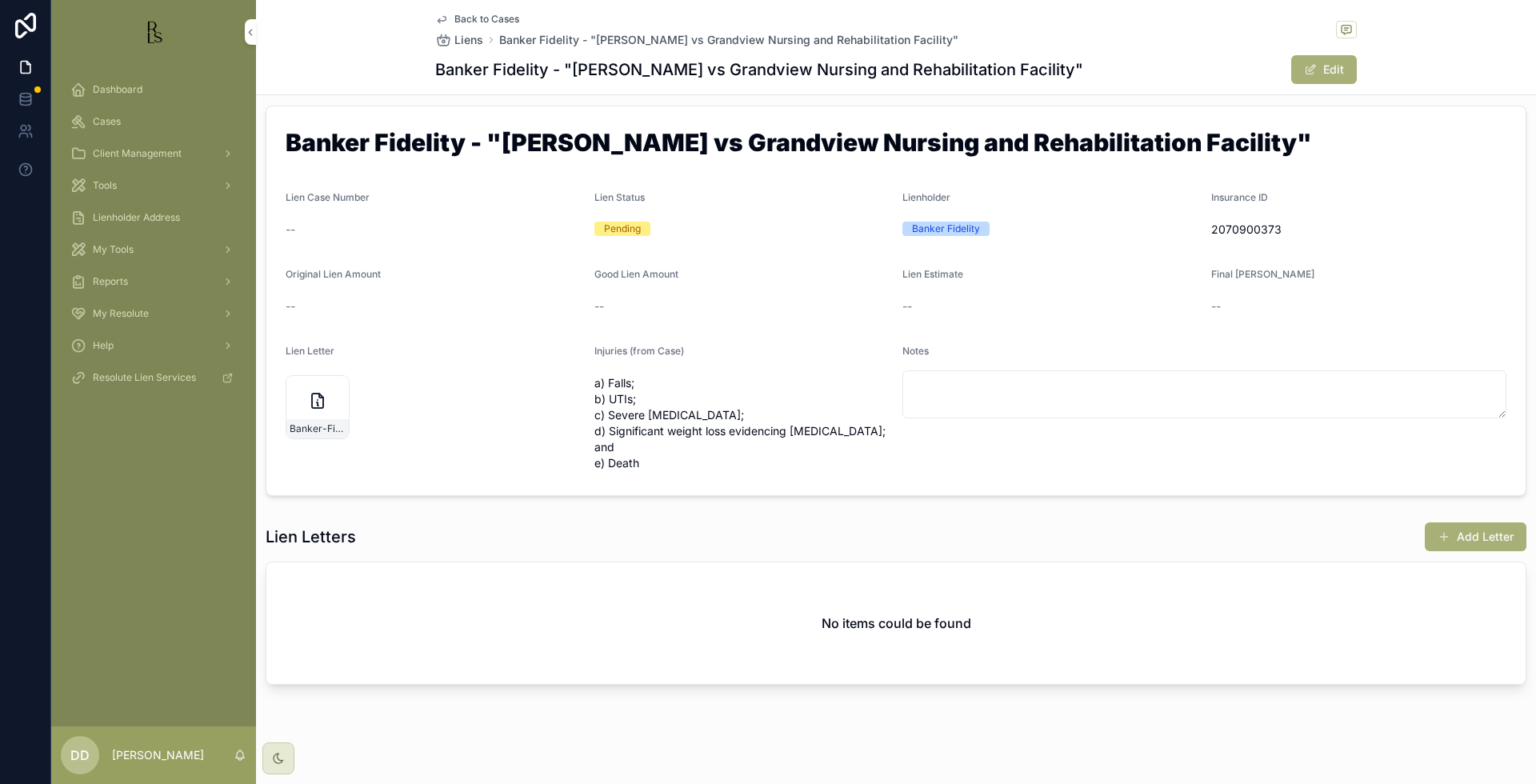
click at [478, 21] on span "Back to Cases" at bounding box center [486, 19] width 65 height 13
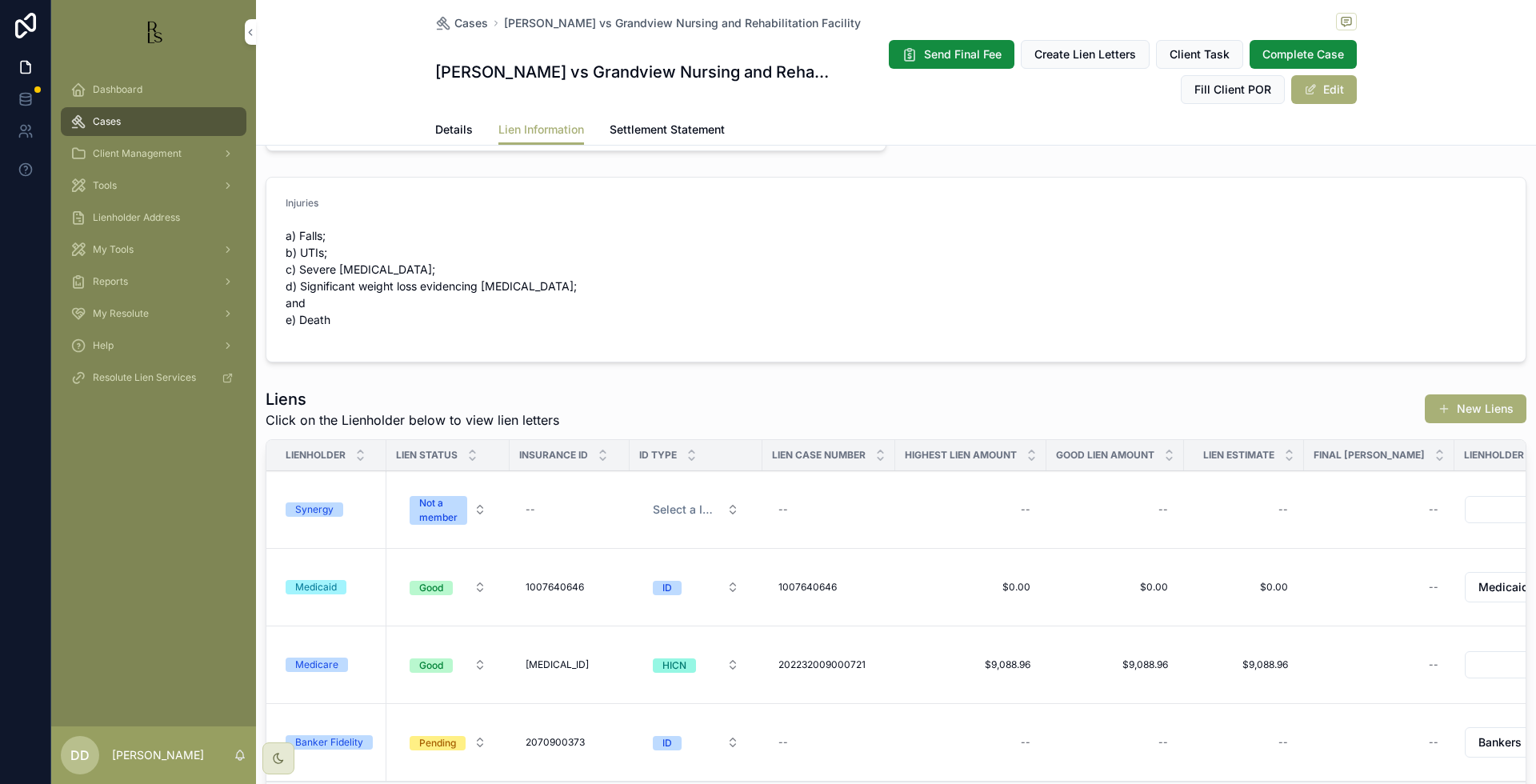
scroll to position [500, 0]
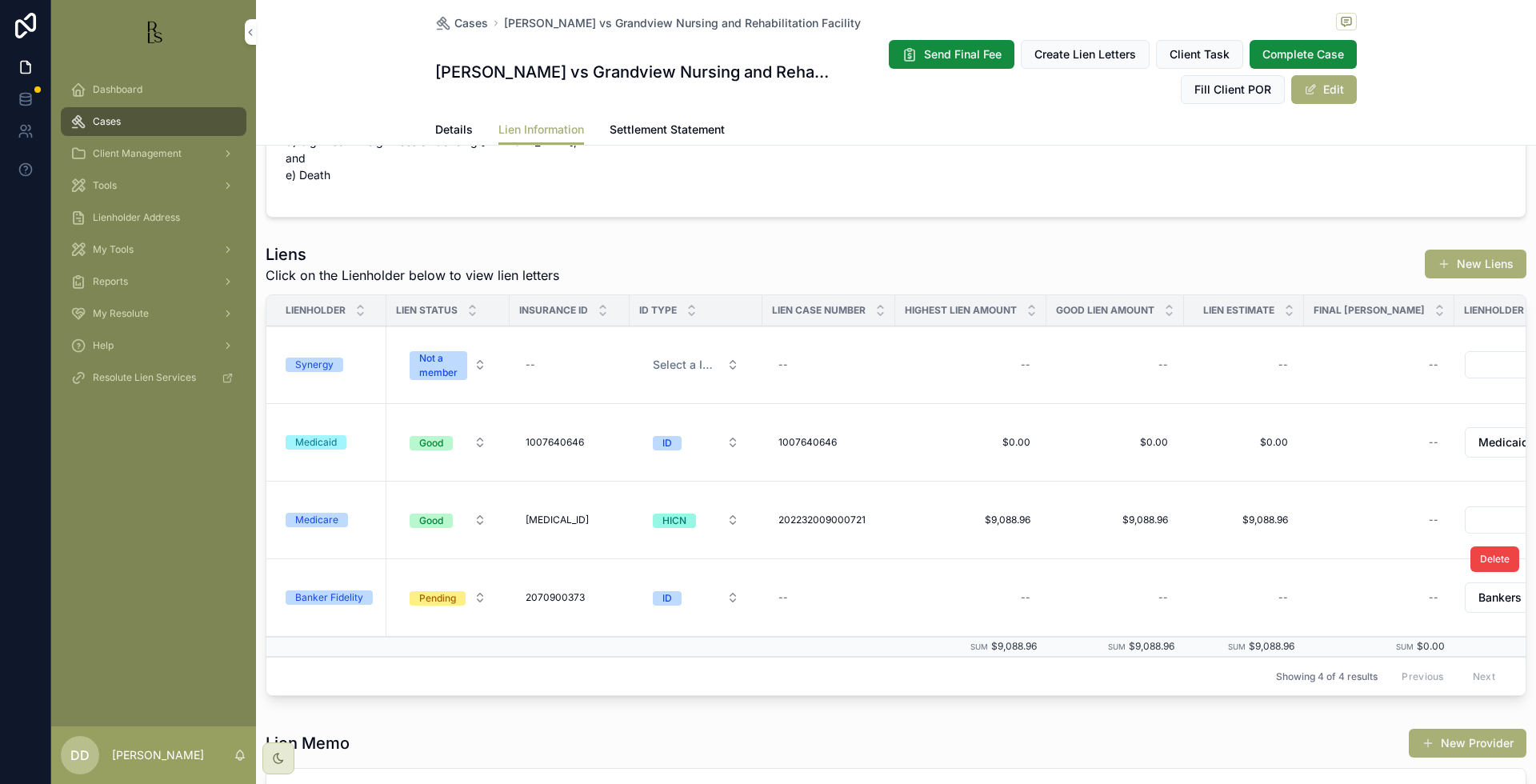
click at [313, 590] on div "Banker Fidelity" at bounding box center [329, 597] width 68 height 15
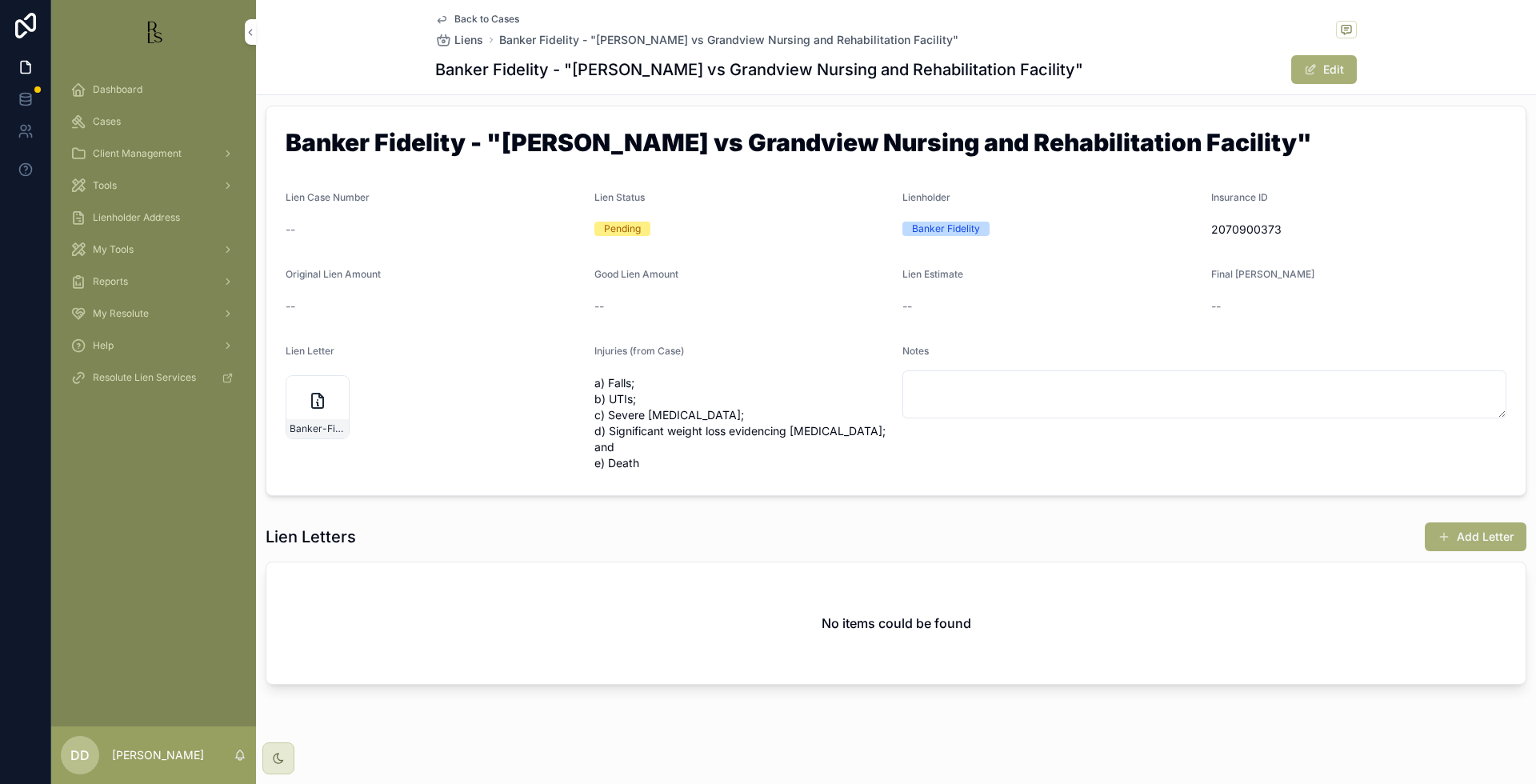
click at [1051, 287] on div "Lien Estimate --" at bounding box center [1050, 293] width 296 height 51
click at [1067, 32] on div "Back to Cases Liens Banker Fidelity - "[PERSON_NAME] vs Grandview Nursing and R…" at bounding box center [896, 30] width 922 height 35
click at [1038, 210] on div "Lienholder" at bounding box center [1050, 200] width 296 height 19
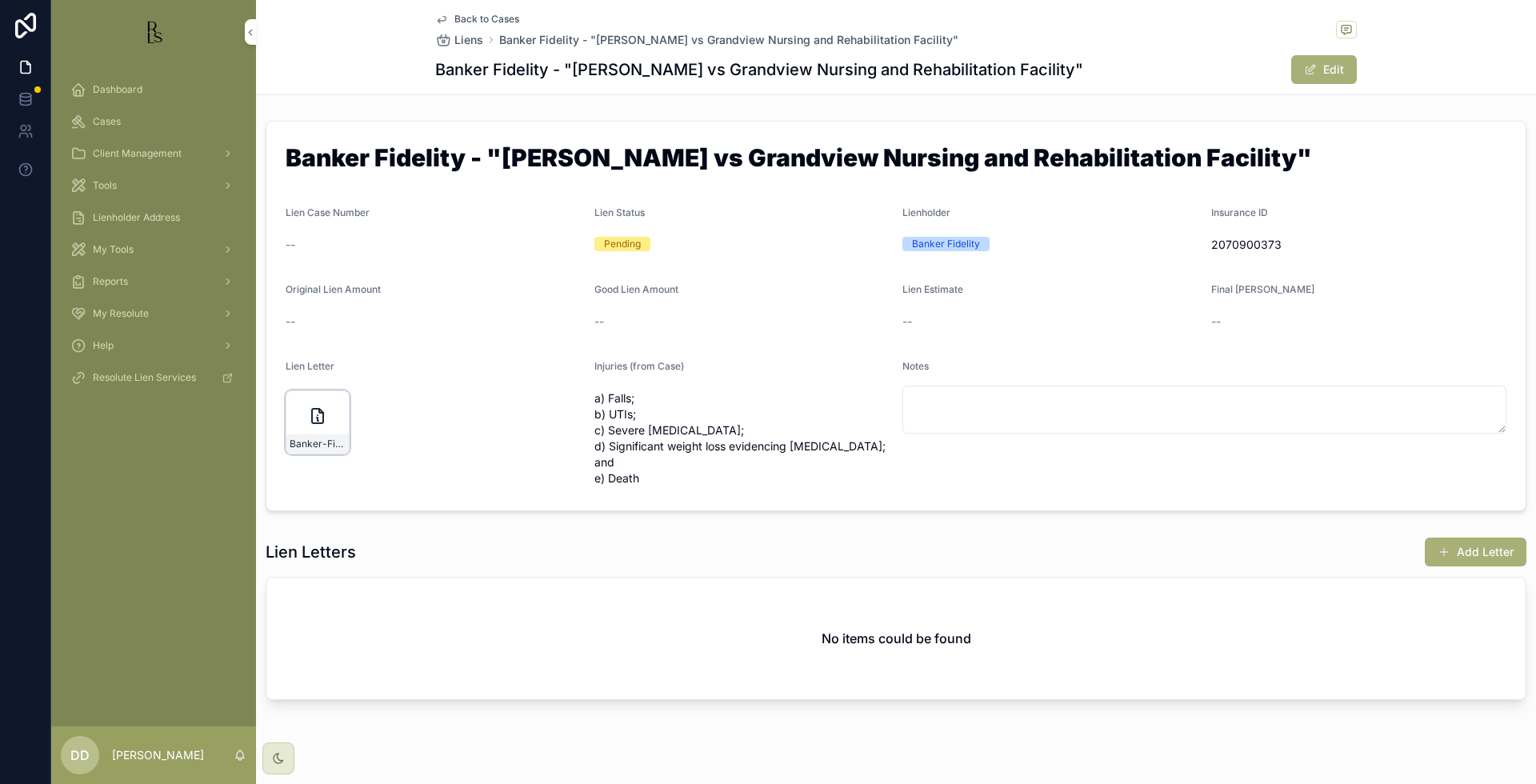
click at [300, 420] on div "Banker-Fidelity-initial-lien-request-11-21-2022" at bounding box center [317, 421] width 64 height 64
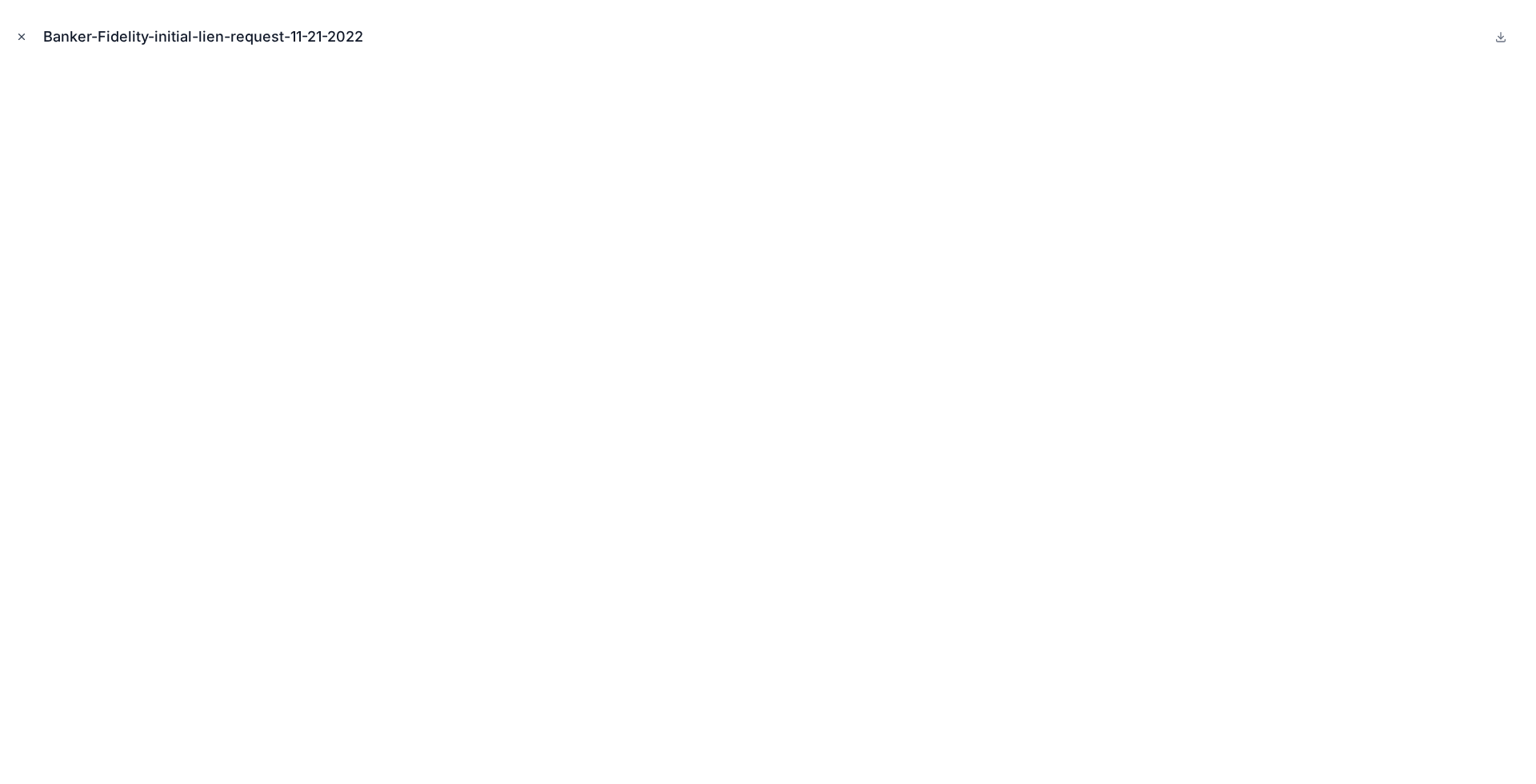
click at [21, 36] on icon "Close modal" at bounding box center [21, 37] width 11 height 11
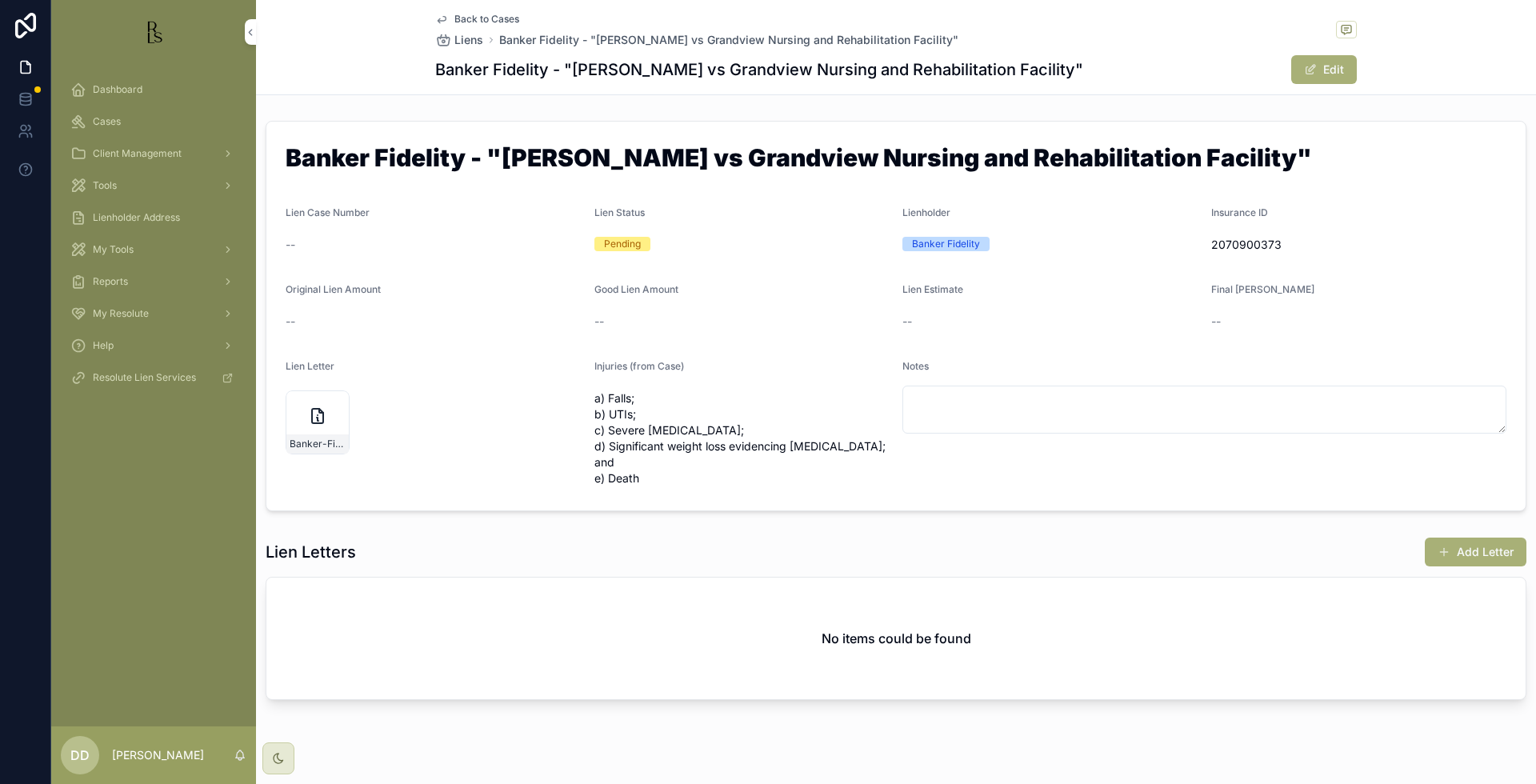
scroll to position [15, 0]
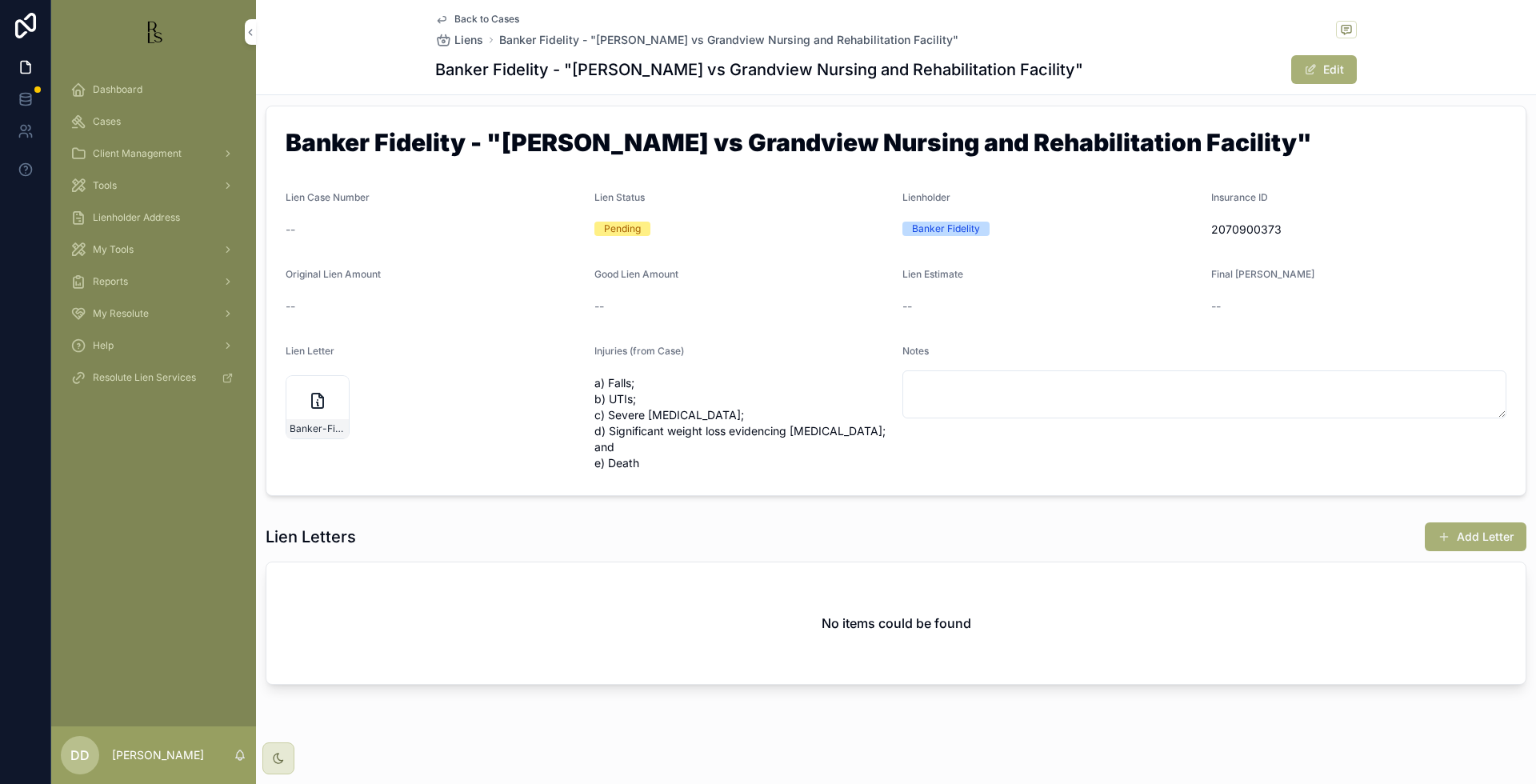
click at [487, 17] on span "Back to Cases" at bounding box center [486, 19] width 65 height 13
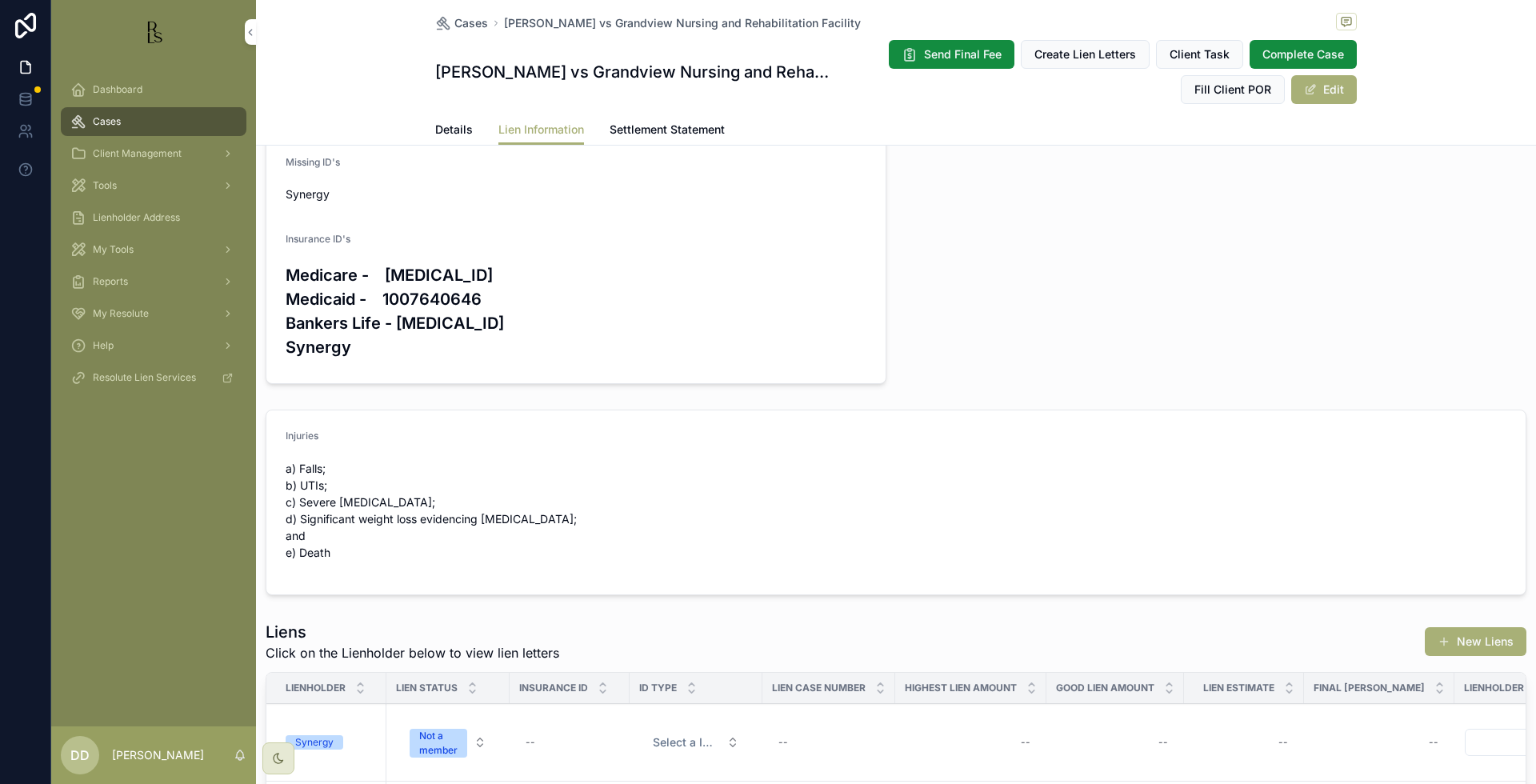
scroll to position [100, 0]
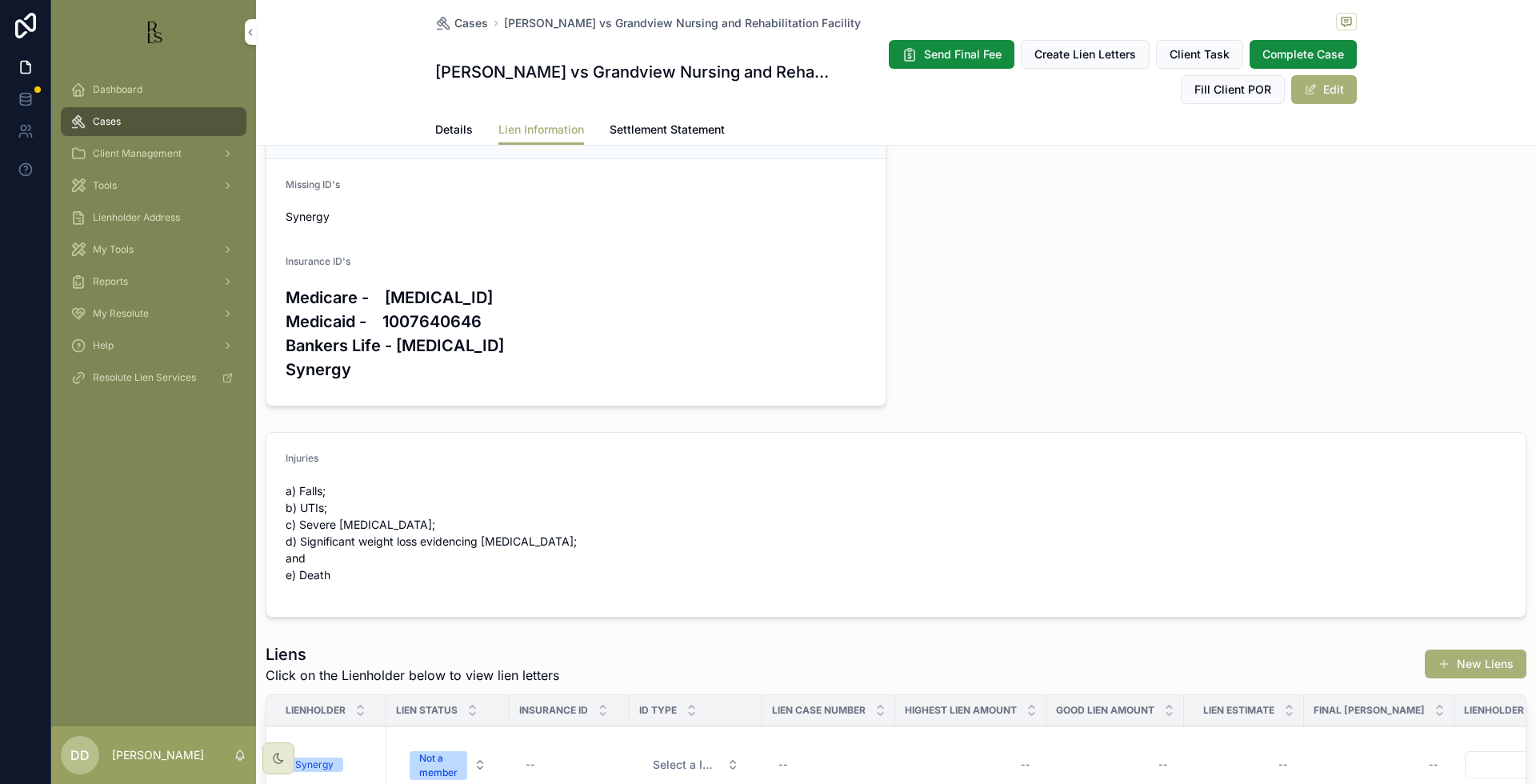
click at [449, 125] on span "Details" at bounding box center [454, 129] width 38 height 16
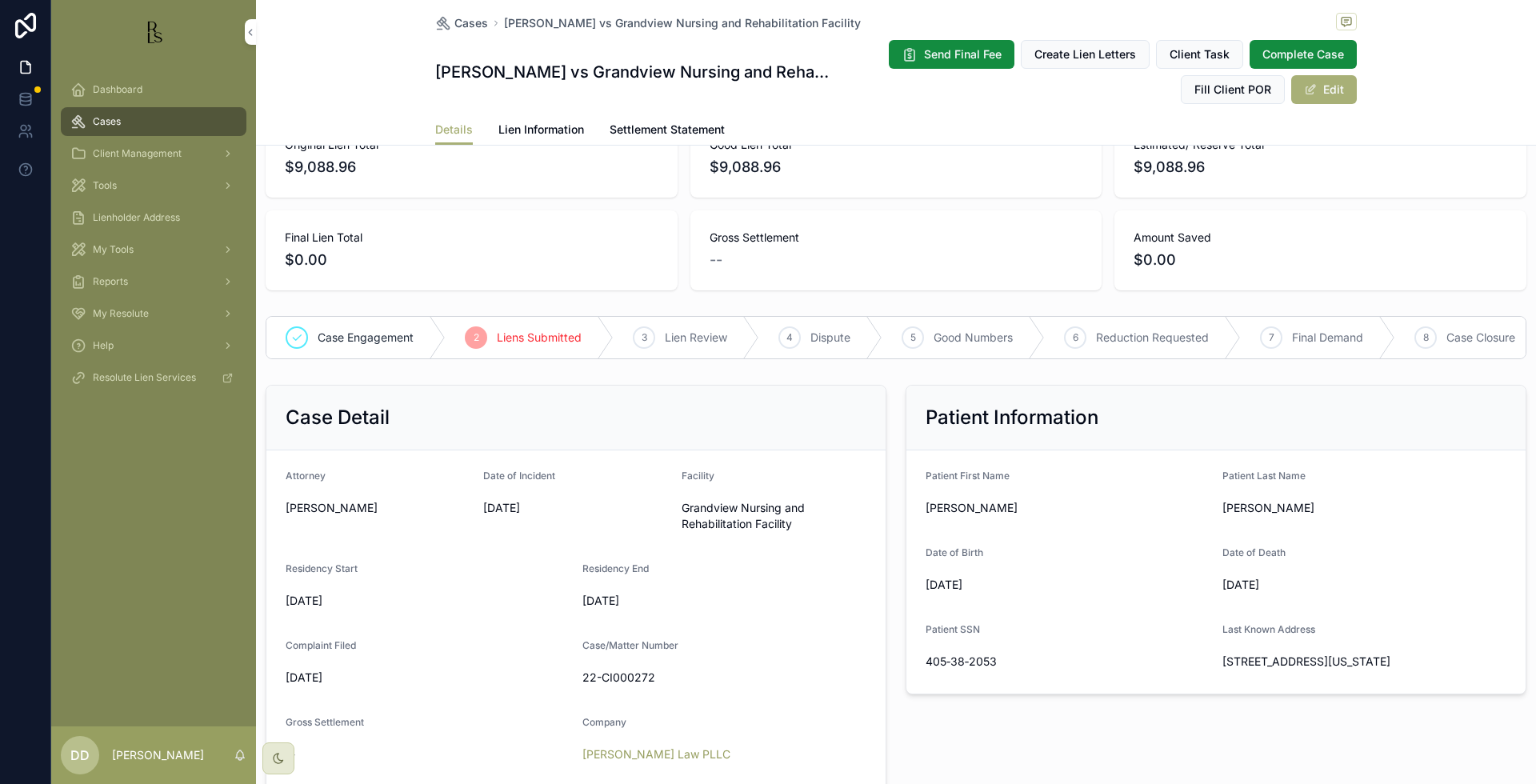
scroll to position [100, 0]
click at [555, 129] on span "Lien Information" at bounding box center [541, 129] width 85 height 16
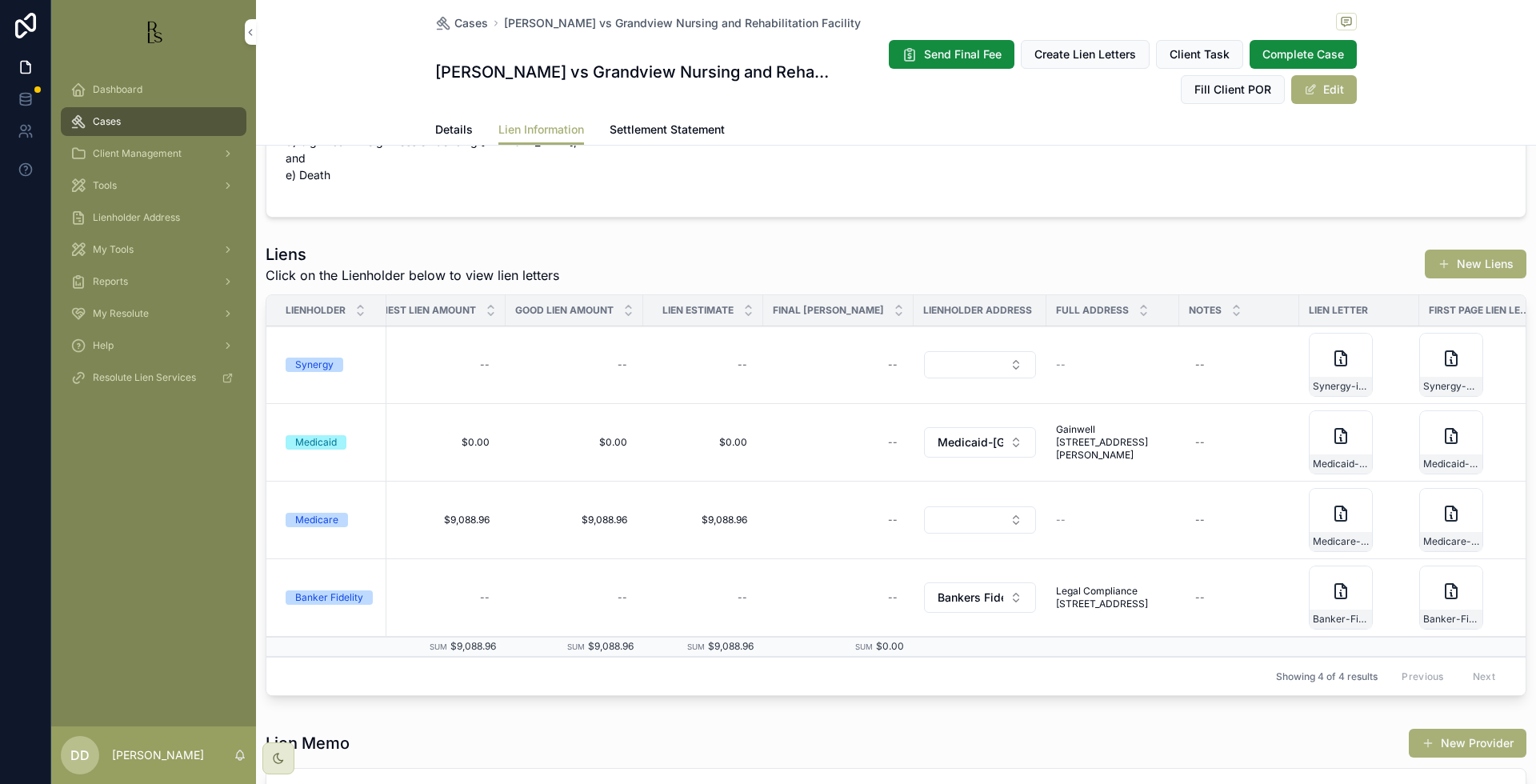
scroll to position [0, 557]
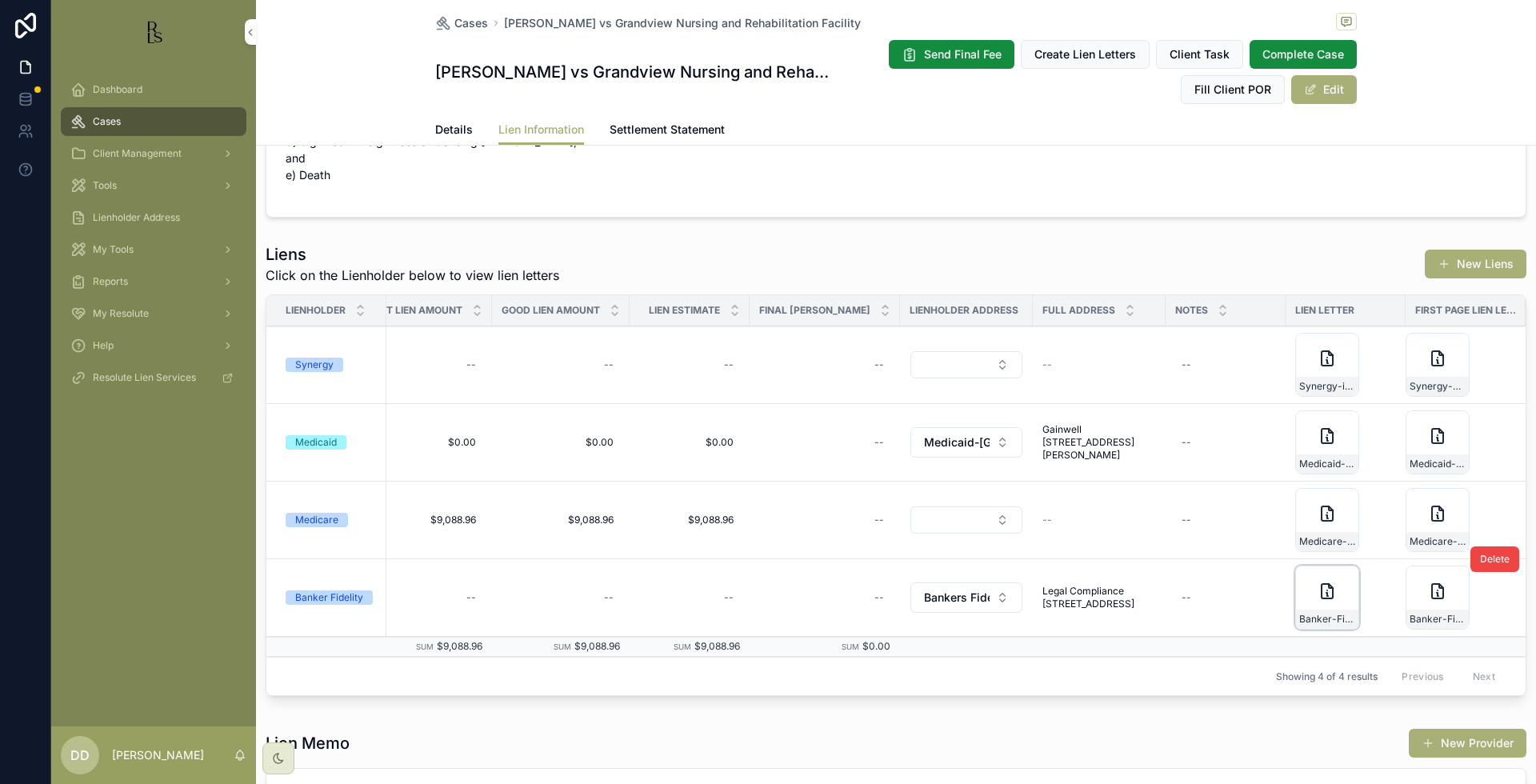
click at [1300, 566] on div "Banker-Fidelity-initial-lien-request-11-21-2022" at bounding box center [1327, 597] width 64 height 64
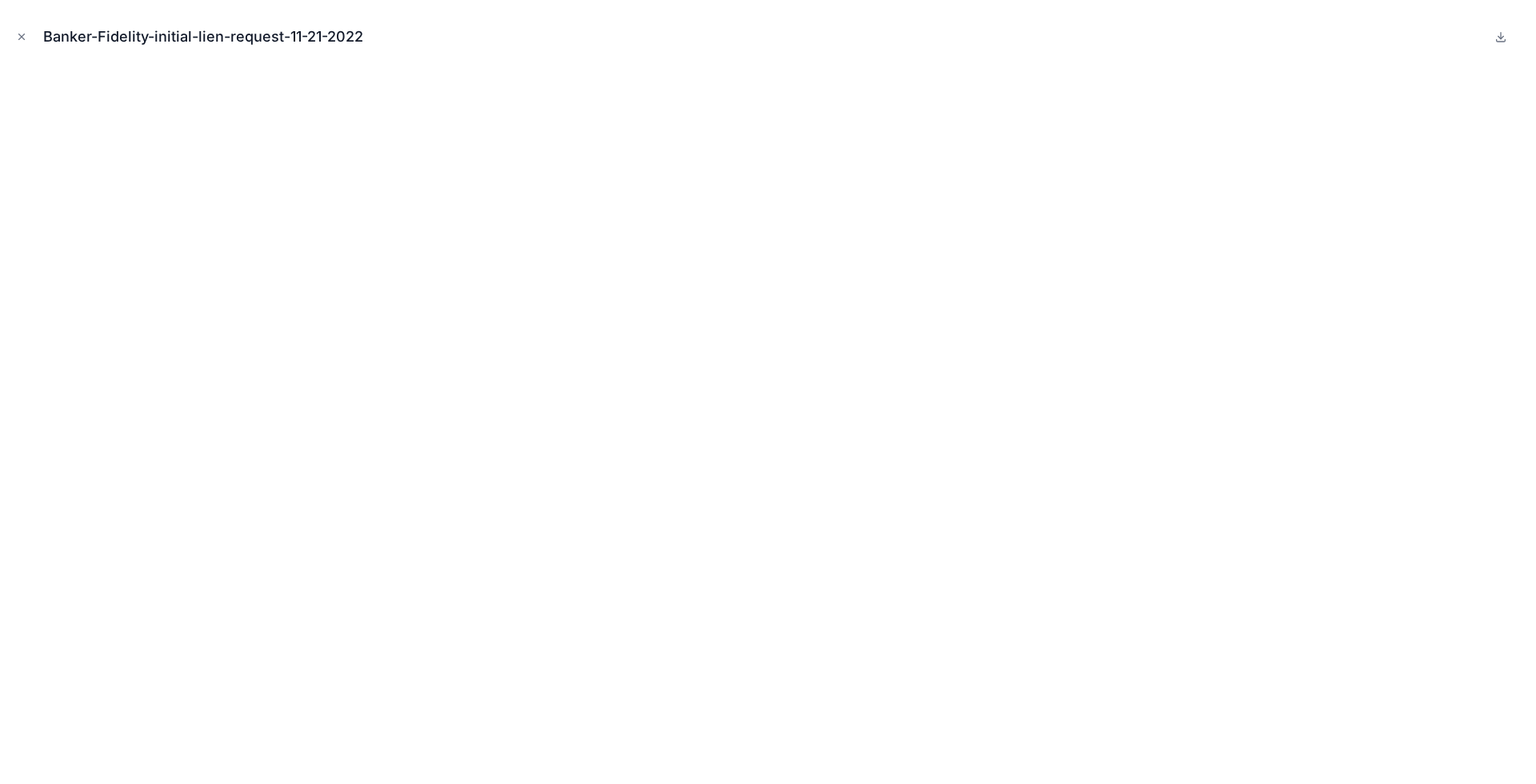
scroll to position [0, 544]
click at [26, 43] on button "Close modal" at bounding box center [21, 37] width 18 height 18
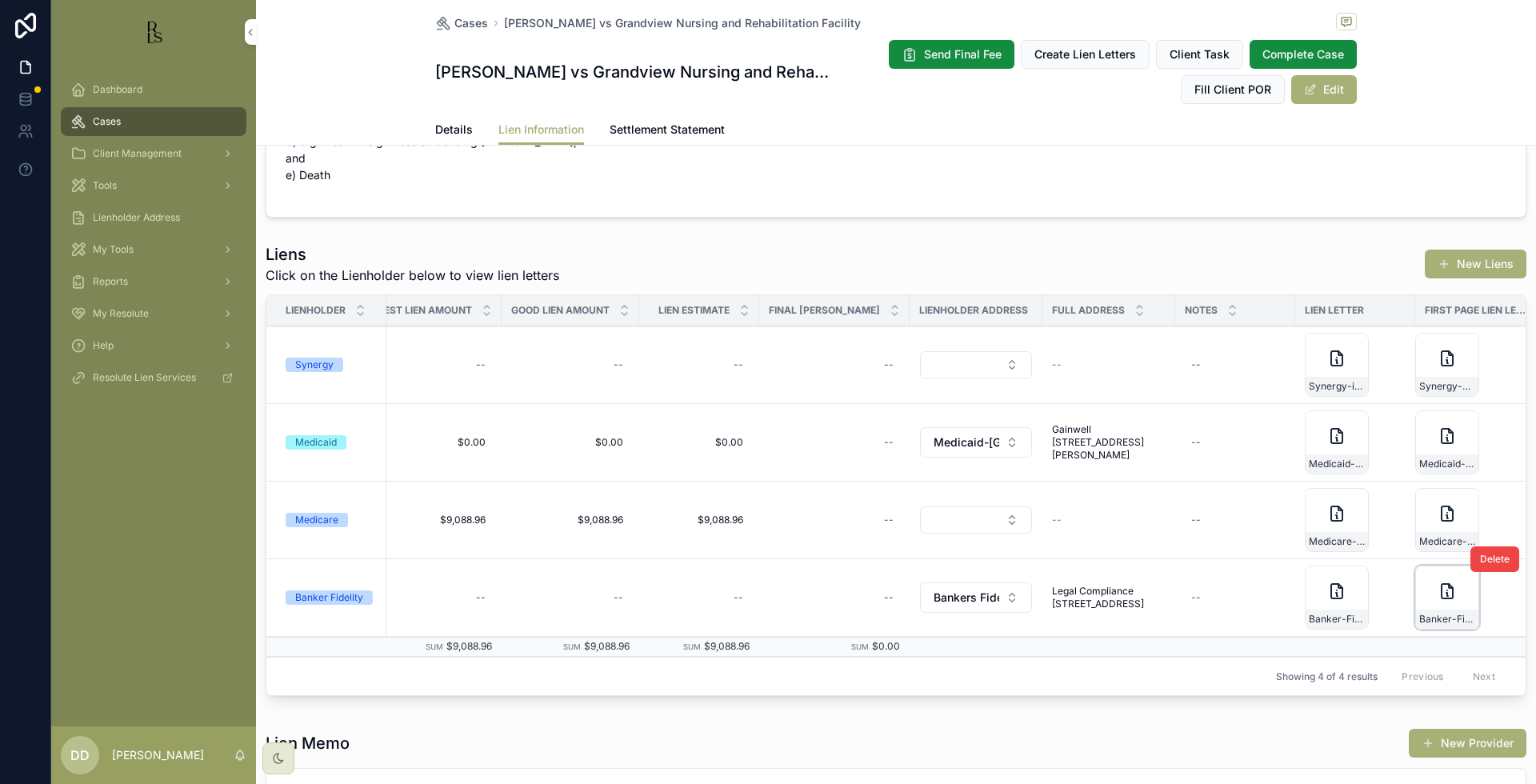
click at [1438, 581] on icon "scrollable content" at bounding box center [1447, 590] width 19 height 19
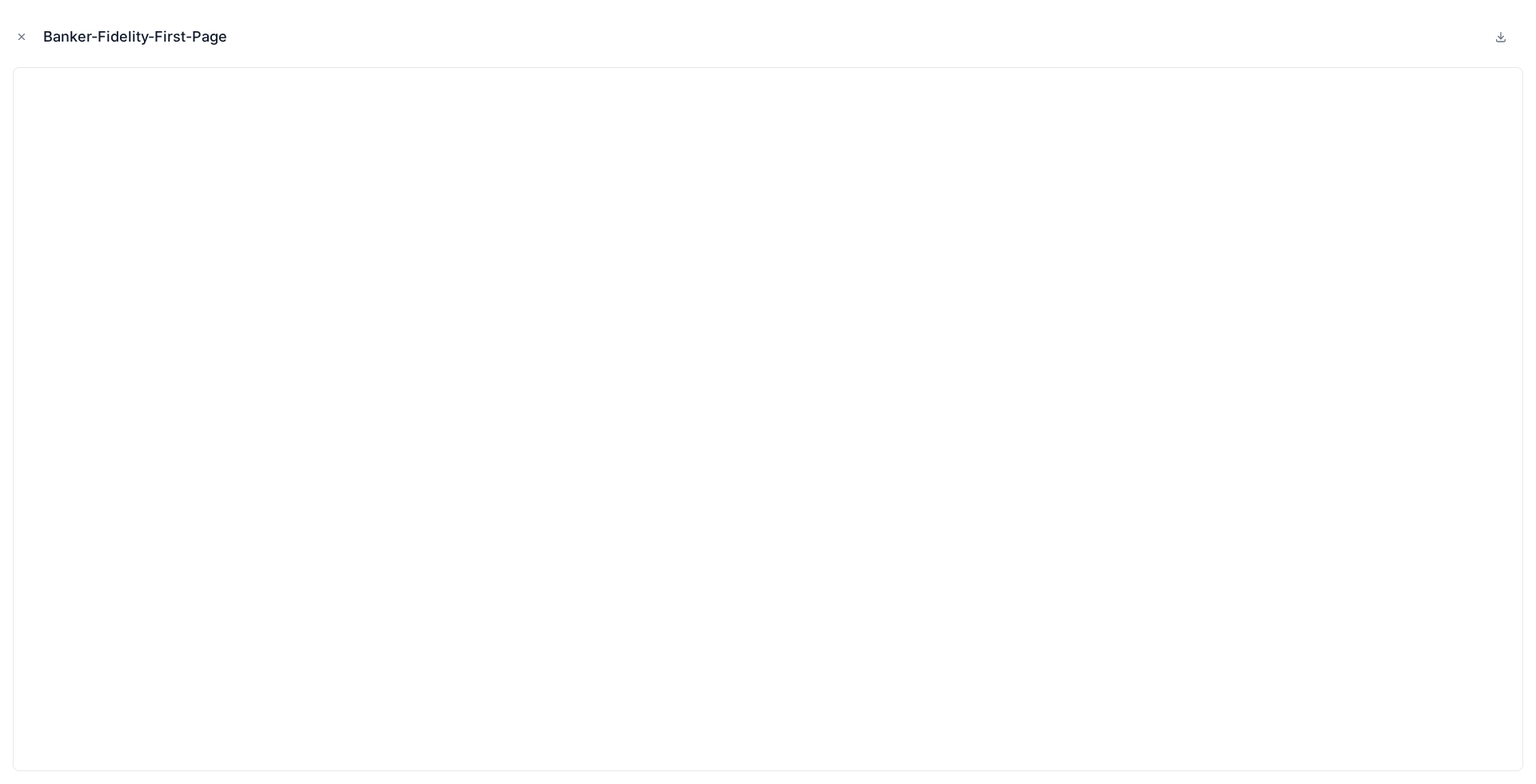
click at [19, 19] on div "Banker-Fidelity-First-Page" at bounding box center [768, 37] width 1510 height 48
click at [19, 34] on icon "Close modal" at bounding box center [21, 37] width 11 height 11
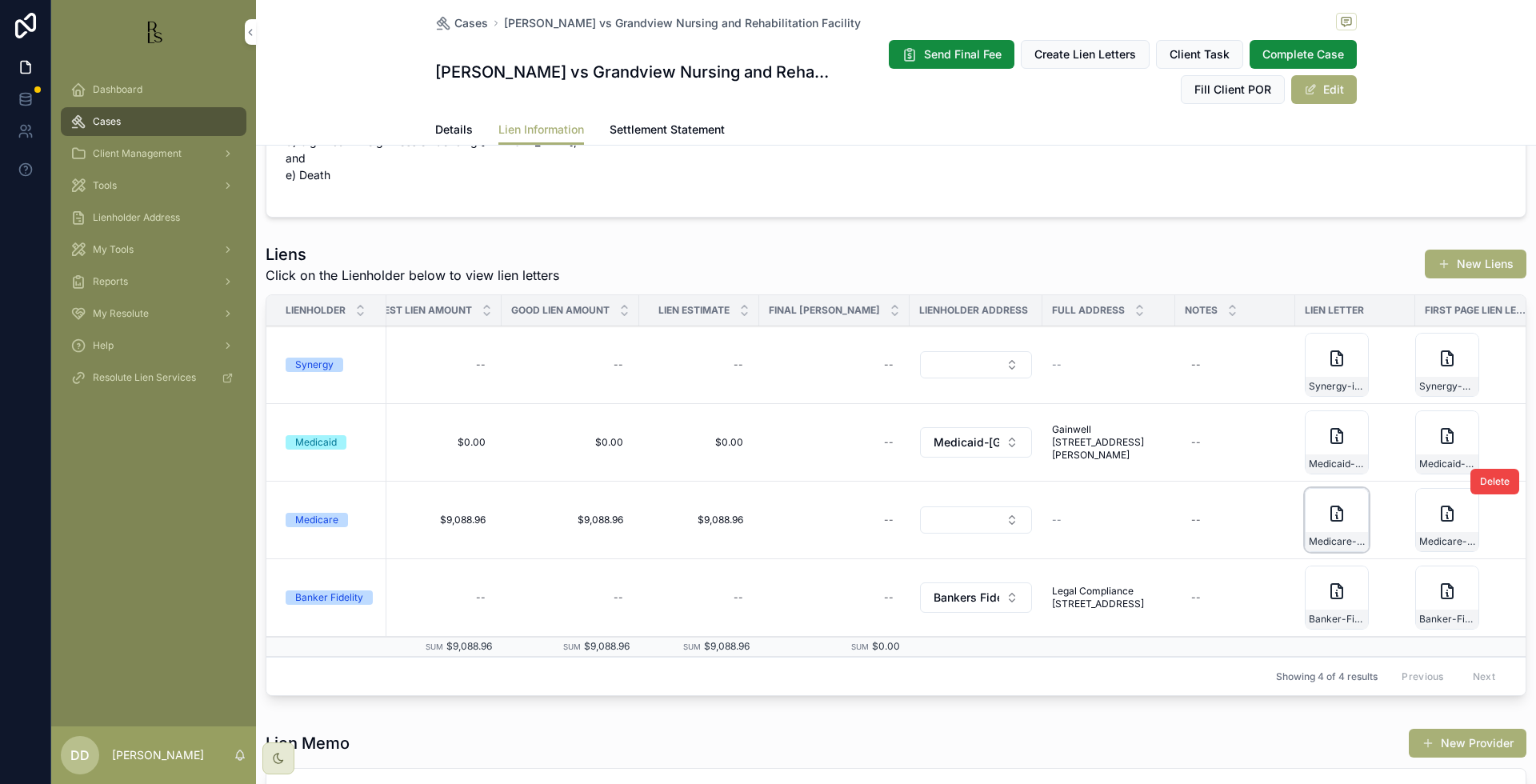
click at [1305, 513] on div "Medicare-initial-lien-request-11-21-2022" at bounding box center [1336, 520] width 64 height 64
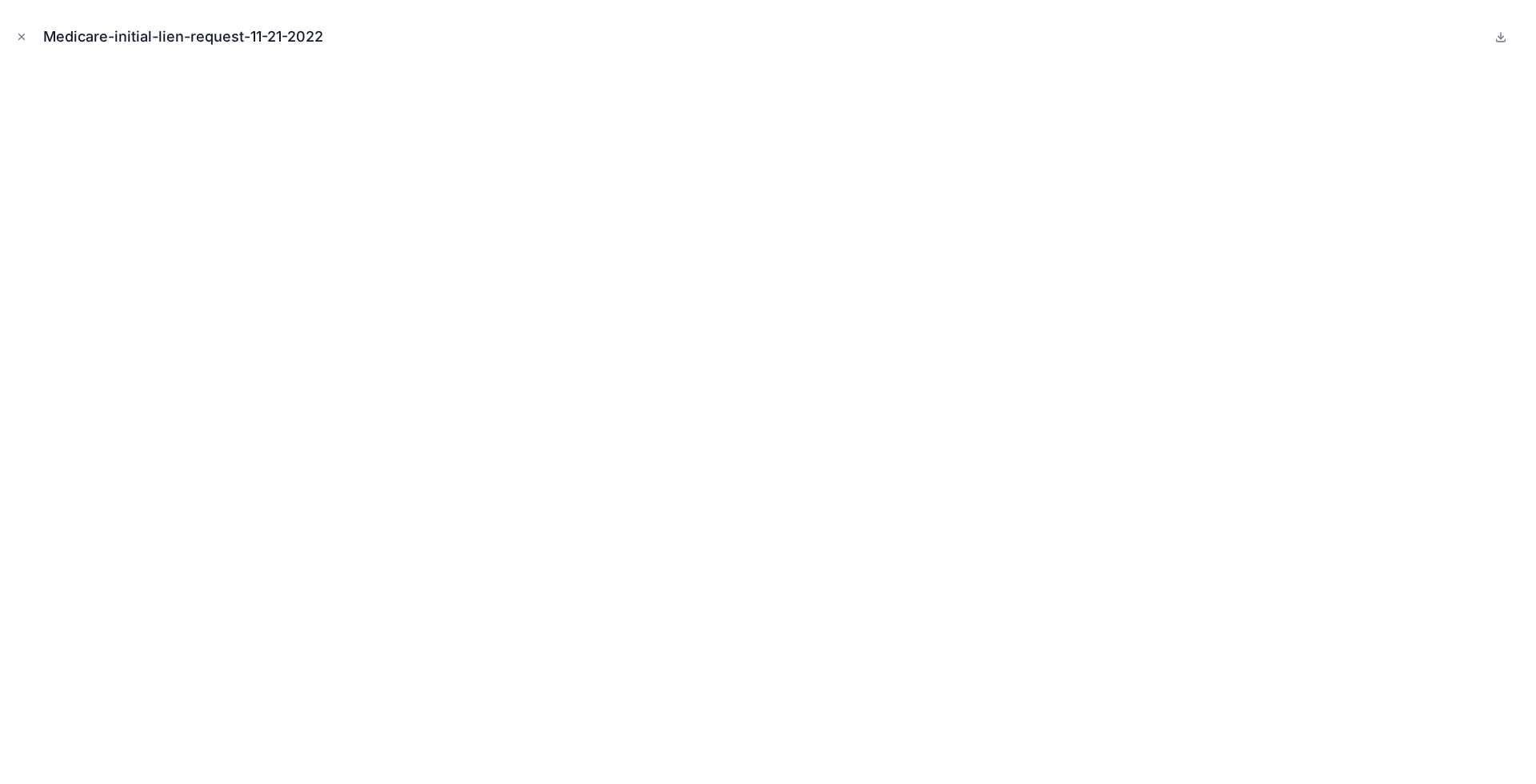
click at [32, 41] on div "Medicare-initial-lien-request-11-21-2022" at bounding box center [768, 37] width 1510 height 48
click at [22, 37] on icon "Close modal" at bounding box center [21, 37] width 11 height 11
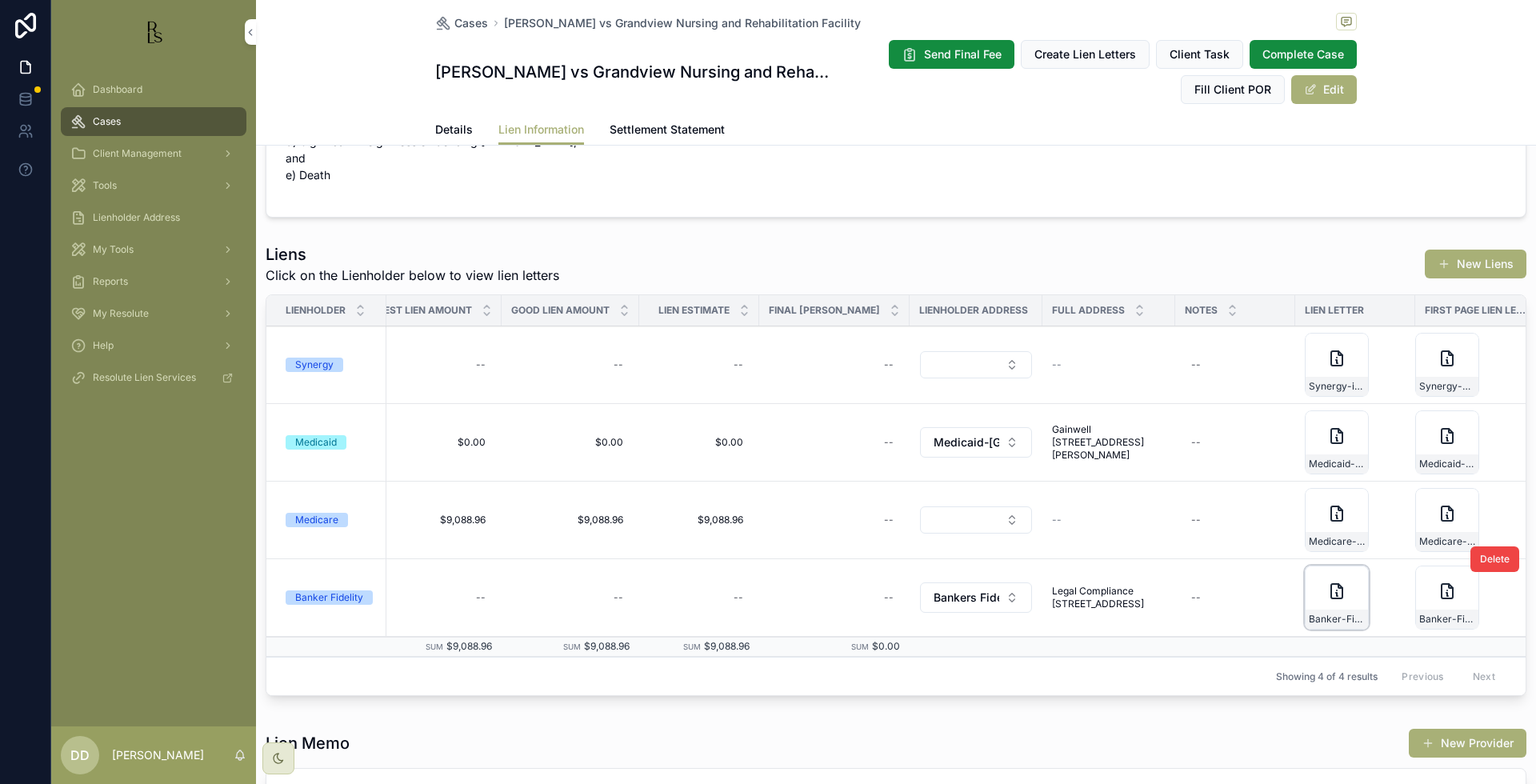
click at [1312, 582] on div "Banker-Fidelity-initial-lien-request-11-21-2022" at bounding box center [1336, 597] width 64 height 64
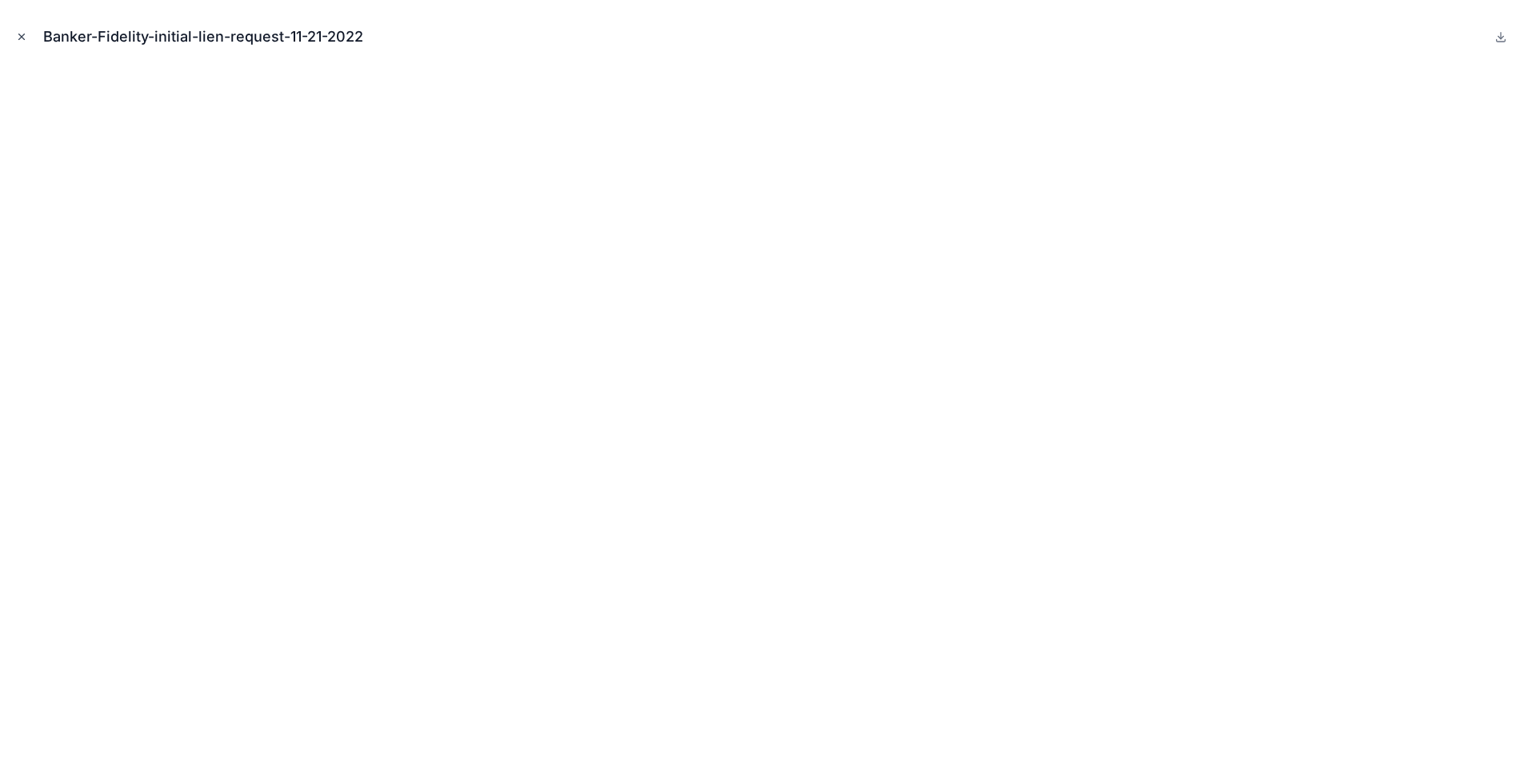
click at [19, 39] on icon "Close modal" at bounding box center [21, 37] width 11 height 11
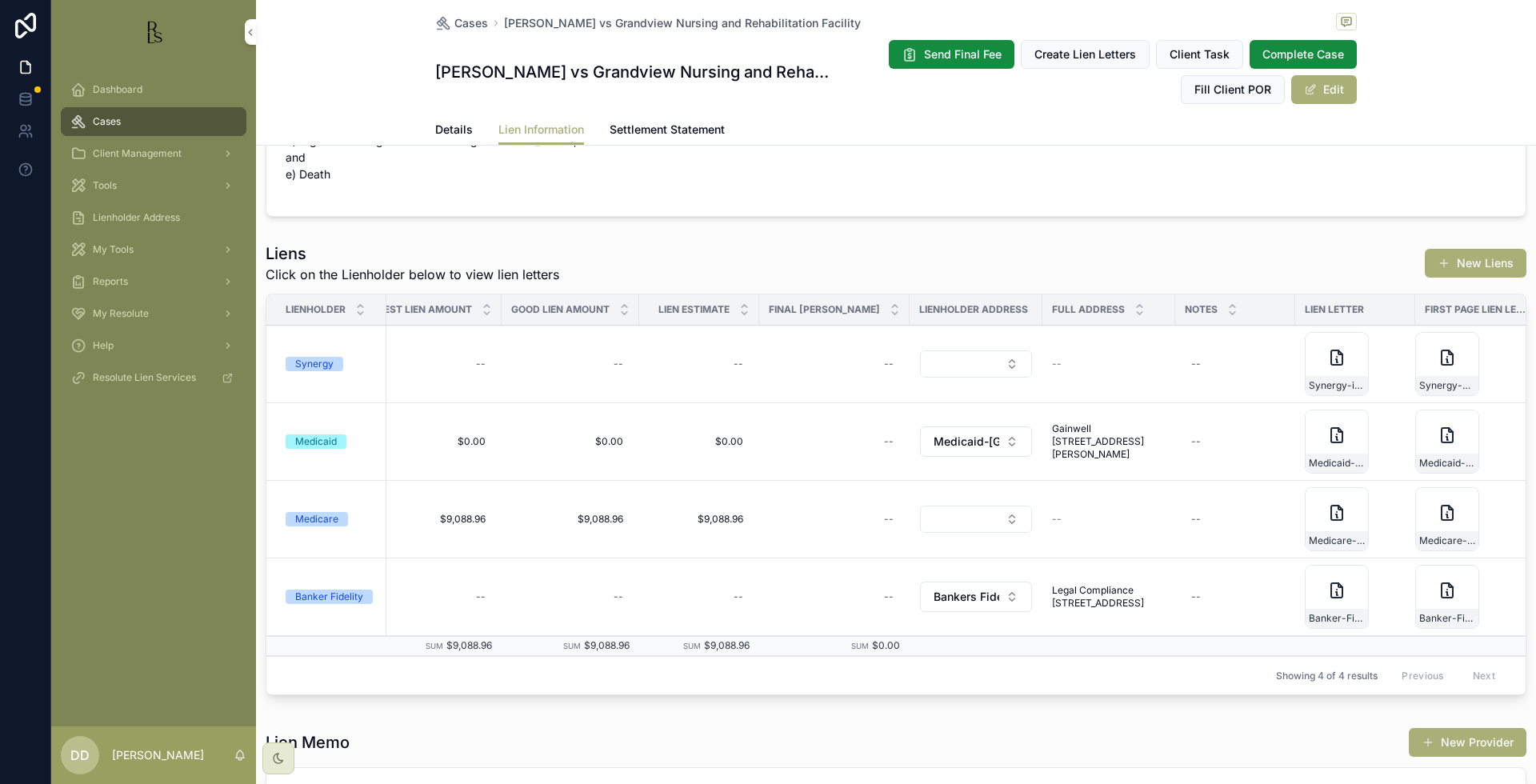
scroll to position [520, 0]
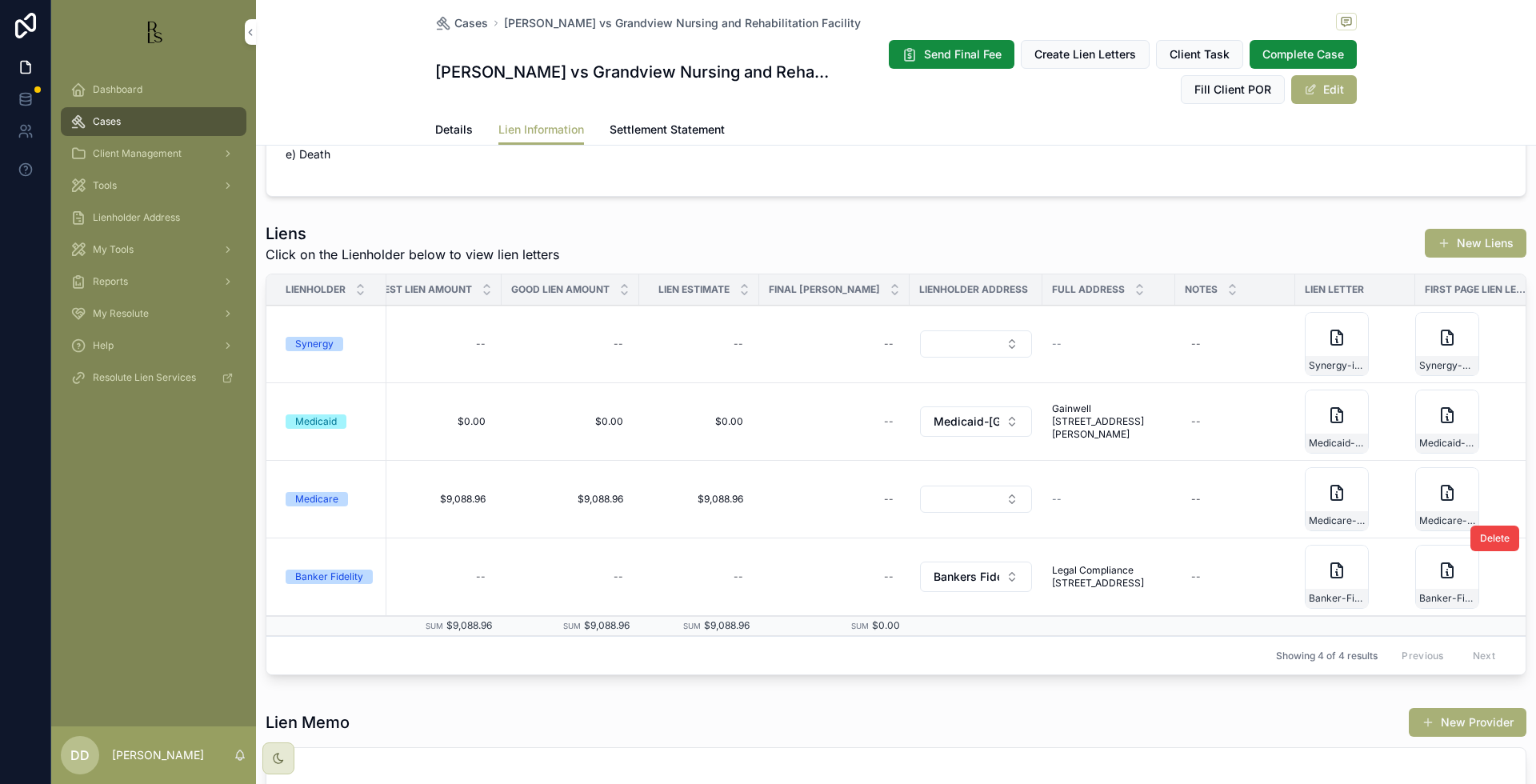
click at [352, 569] on div "Banker Fidelity" at bounding box center [329, 576] width 68 height 15
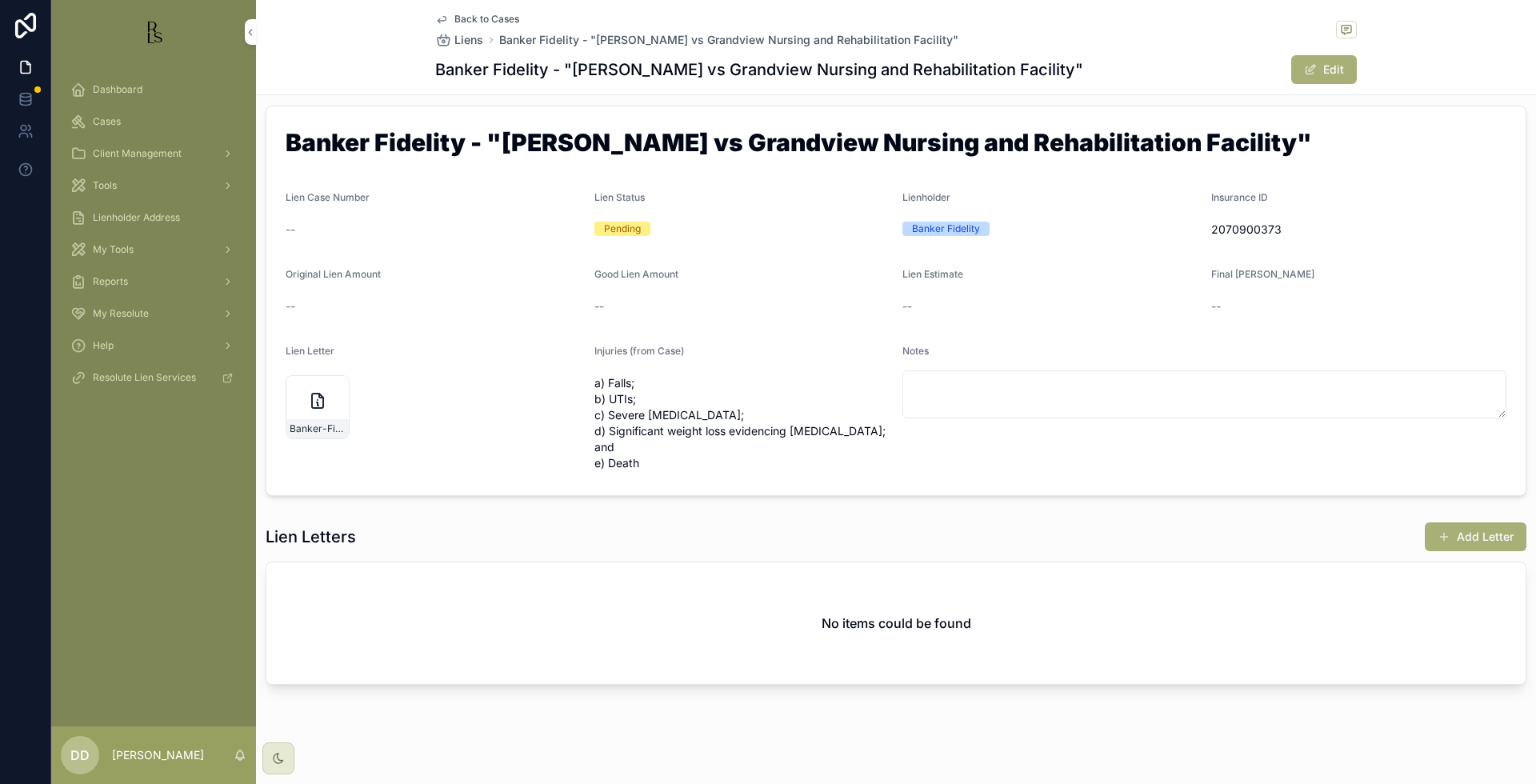
click at [492, 20] on span "Back to Cases" at bounding box center [486, 19] width 65 height 13
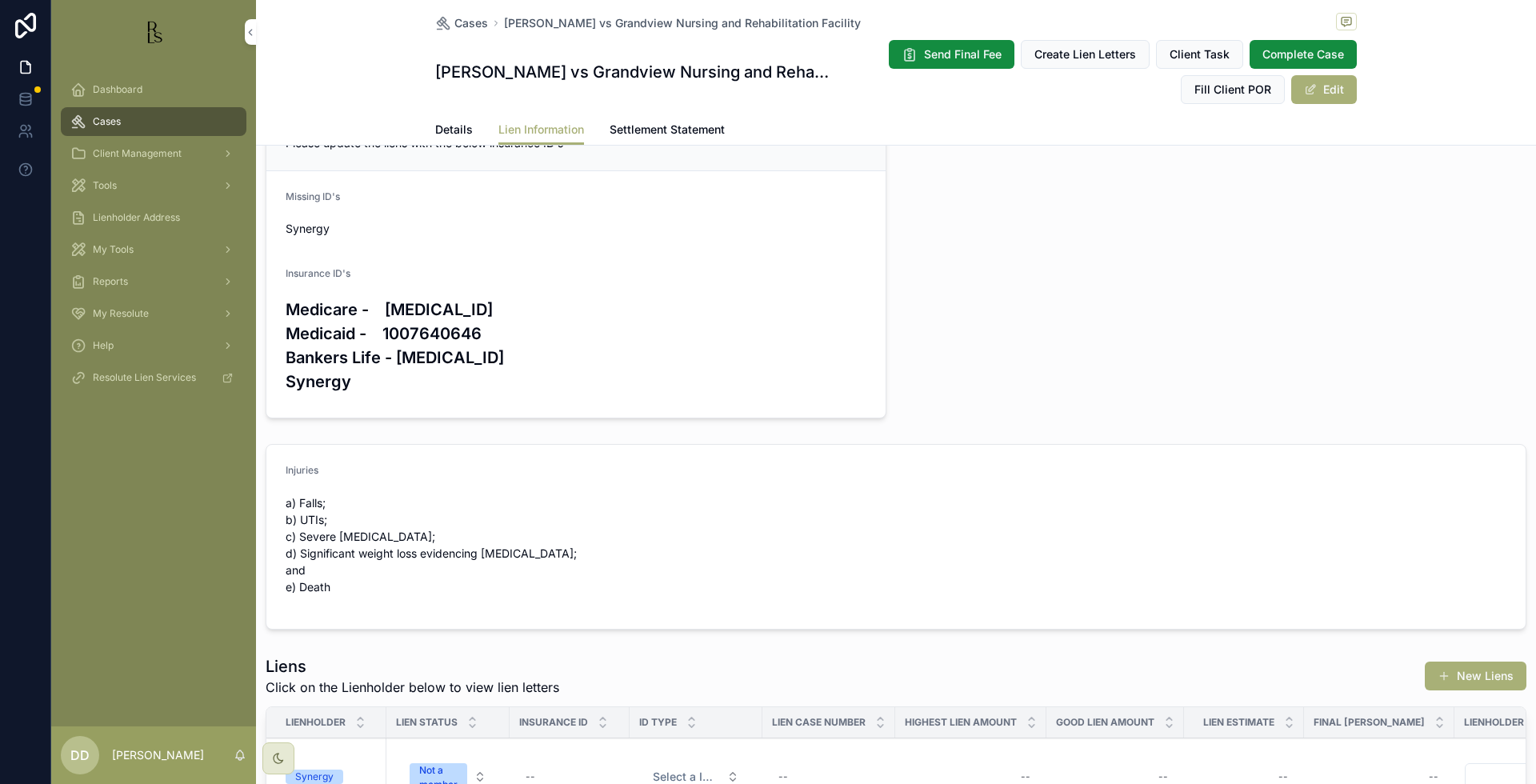
scroll to position [415, 0]
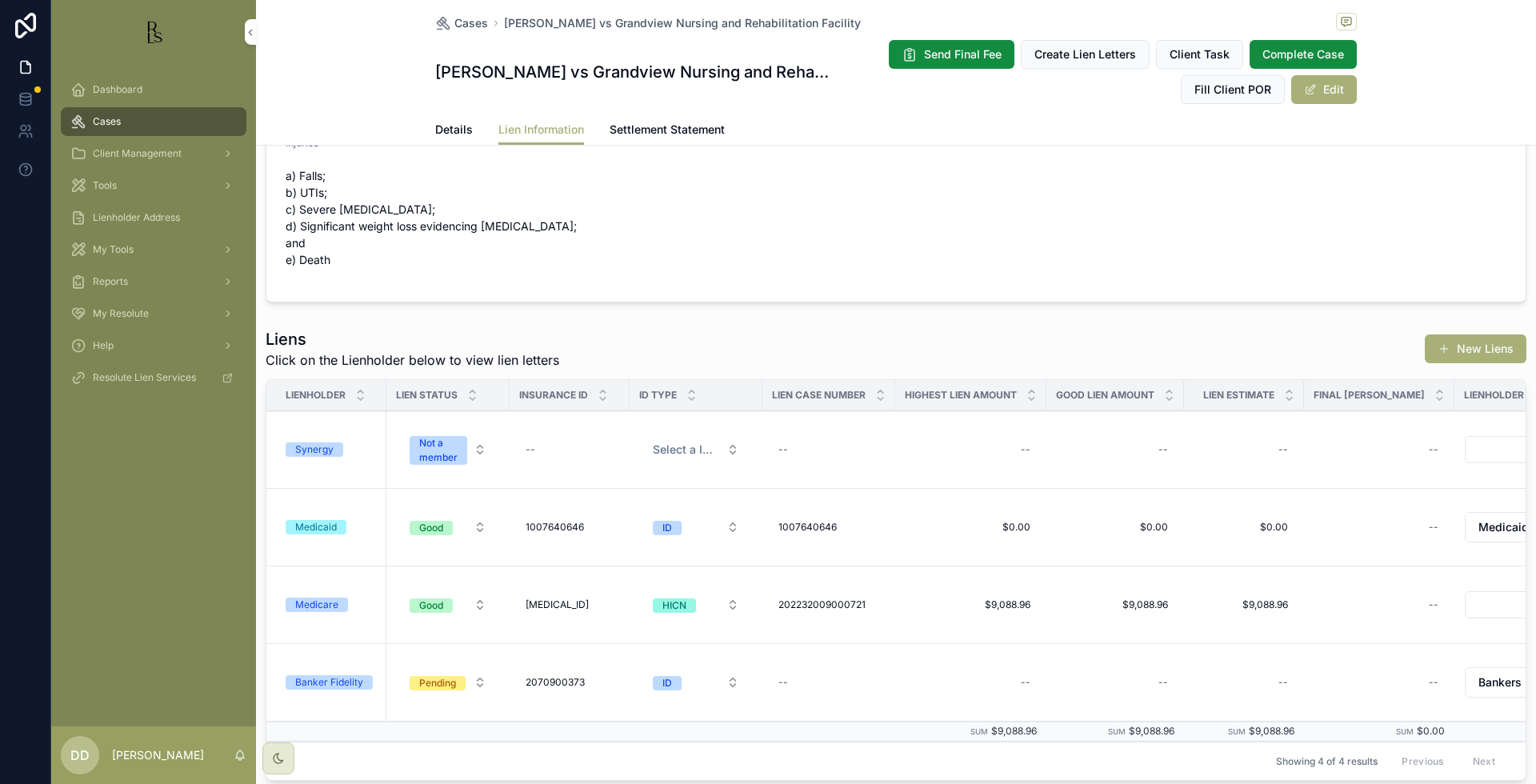
click at [1411, 199] on form "Injuries a) Falls; b) UTIs; c) Severe [MEDICAL_DATA]; d) Significant weight los…" at bounding box center [895, 210] width 1259 height 184
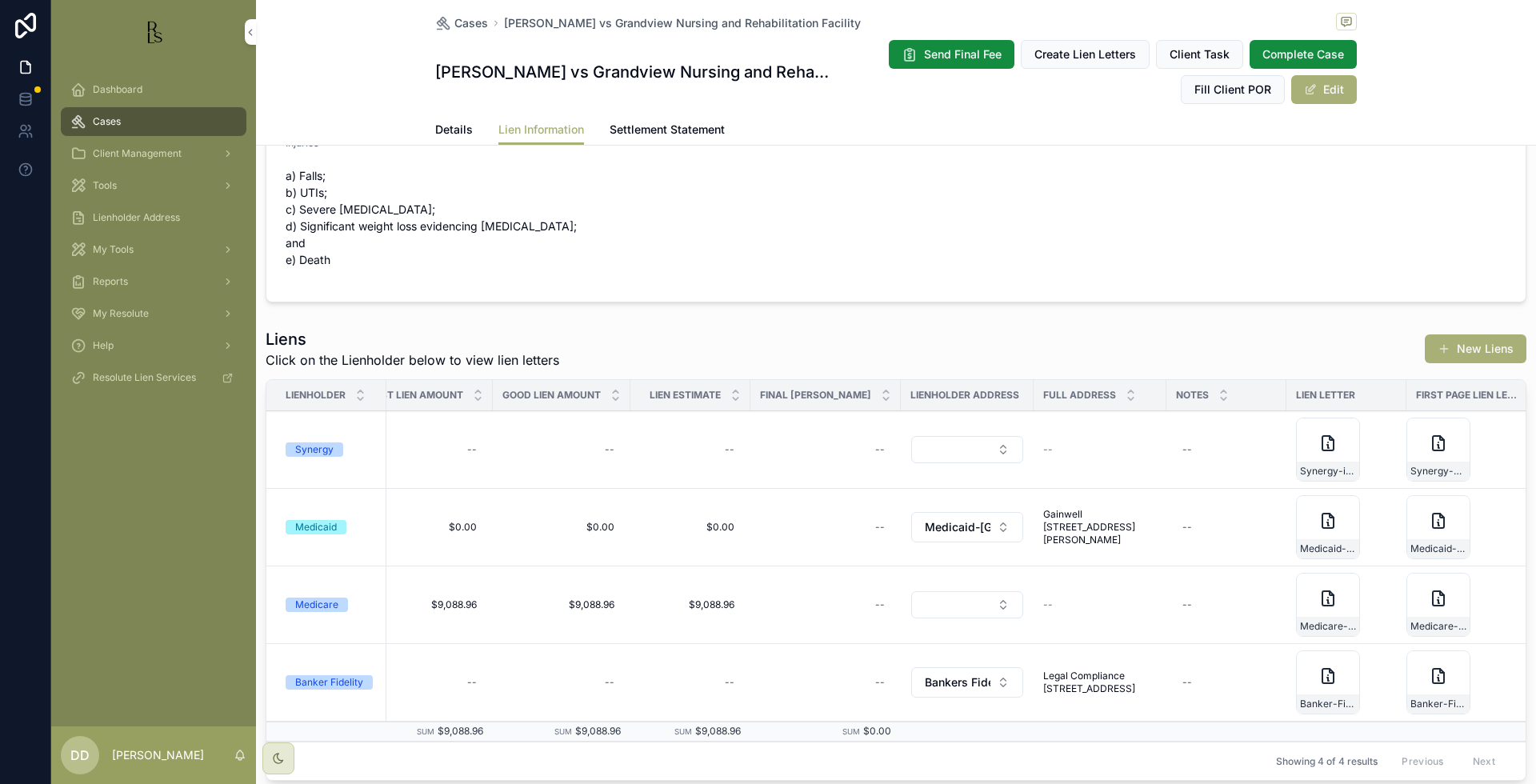
scroll to position [0, 557]
click at [1295, 660] on div "Banker-Fidelity-initial-lien-request-11-21-2022" at bounding box center [1327, 682] width 64 height 64
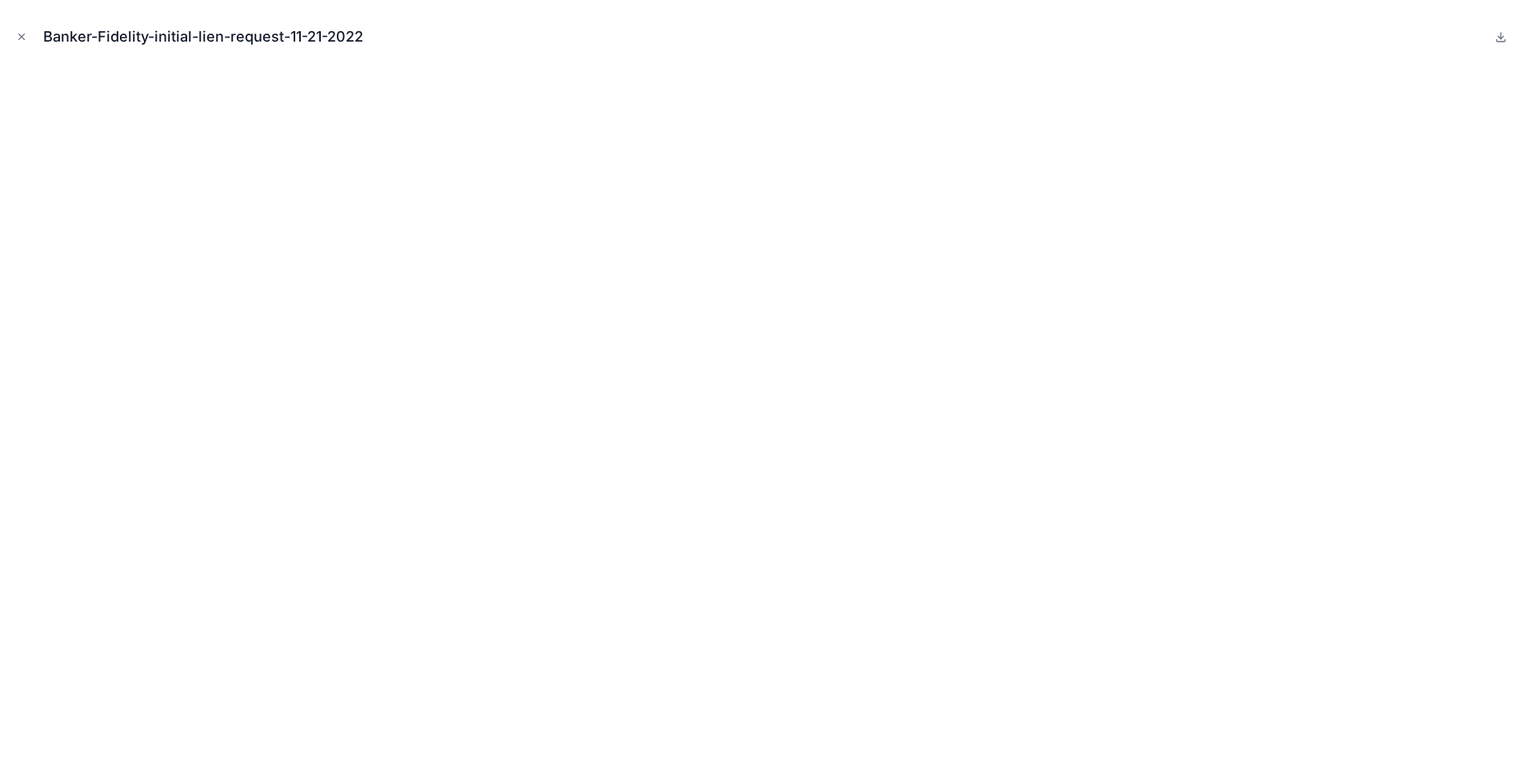
scroll to position [0, 544]
click at [28, 38] on button "Close modal" at bounding box center [21, 37] width 18 height 18
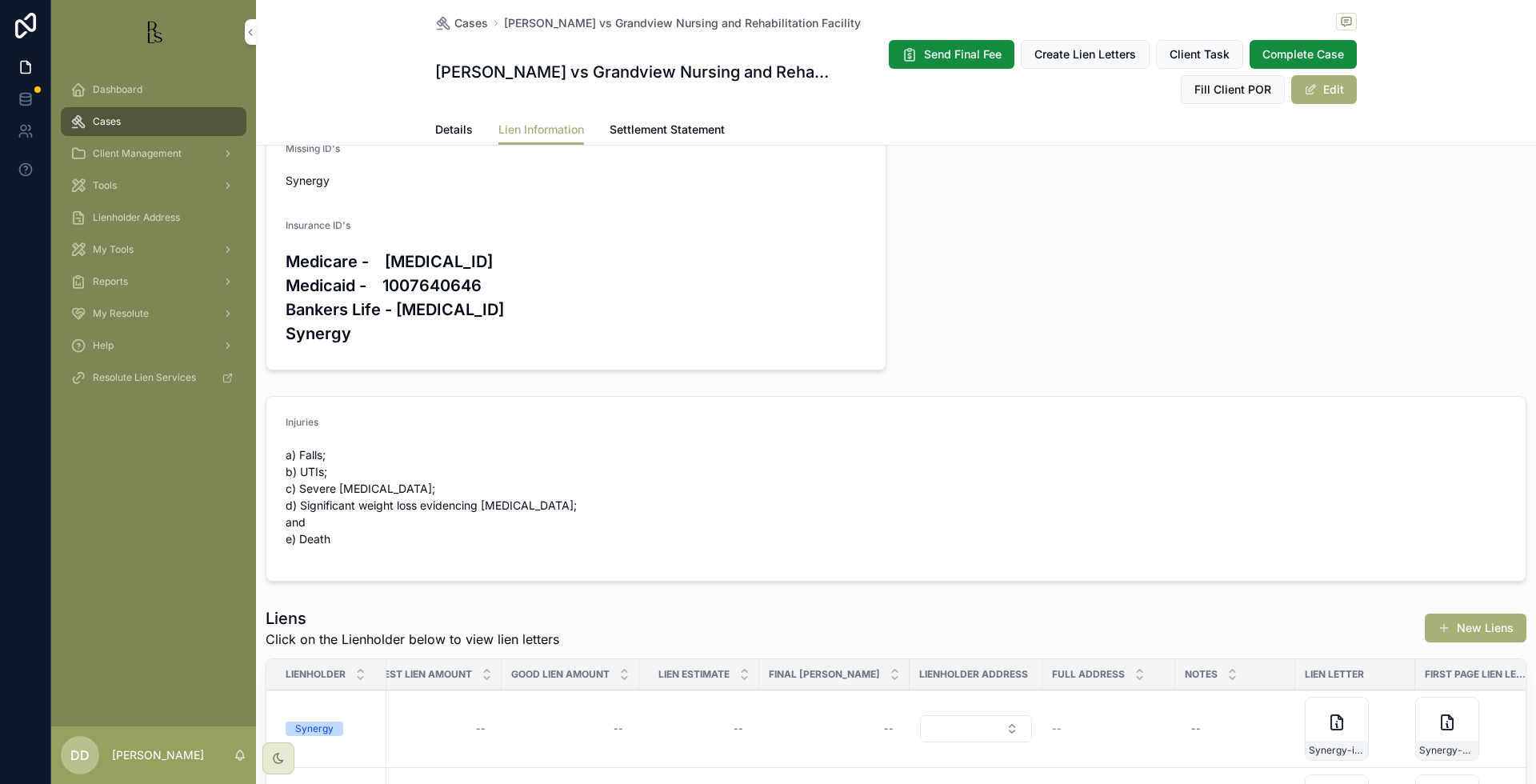
scroll to position [121, 0]
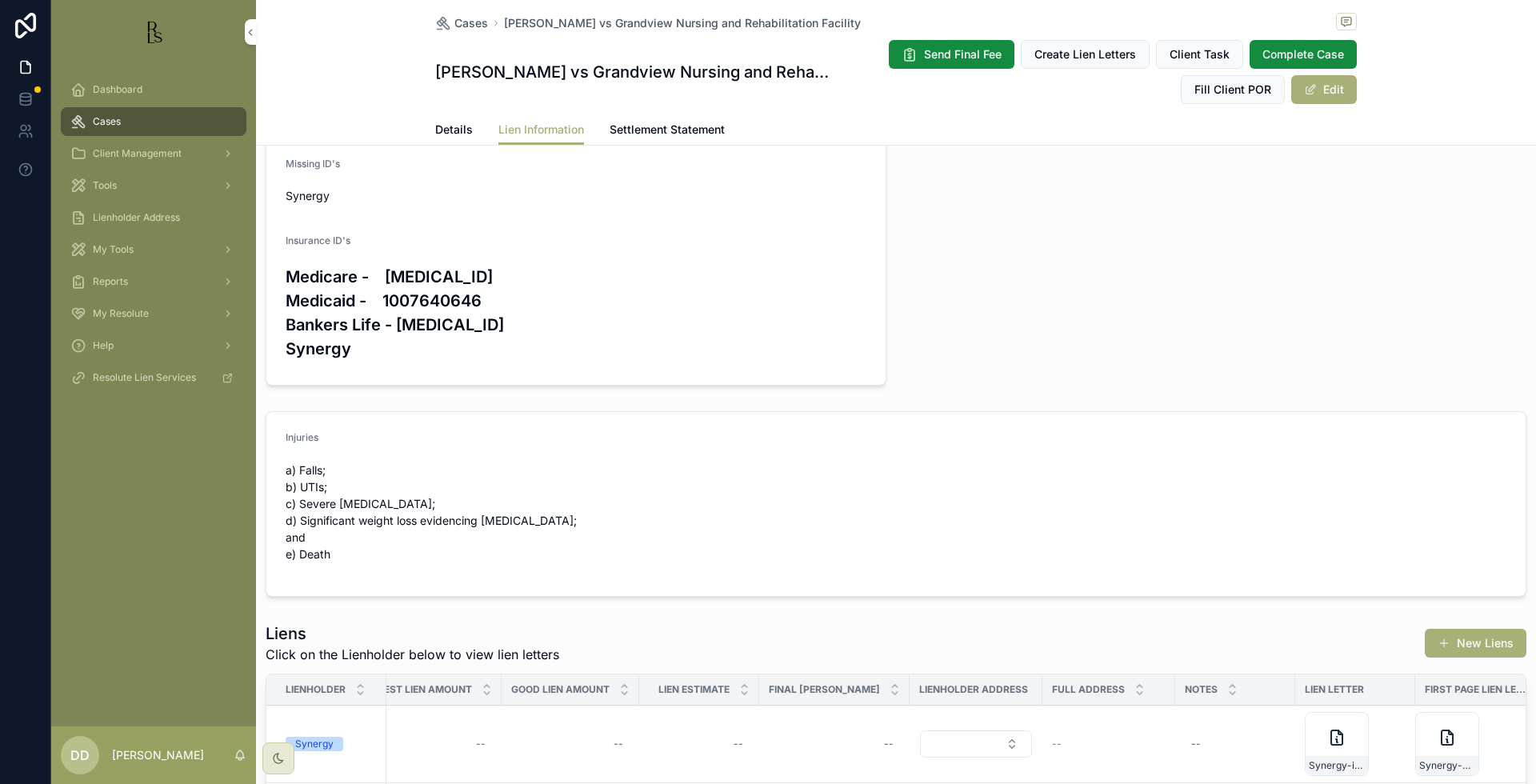
click at [445, 136] on span "Details" at bounding box center [454, 129] width 38 height 16
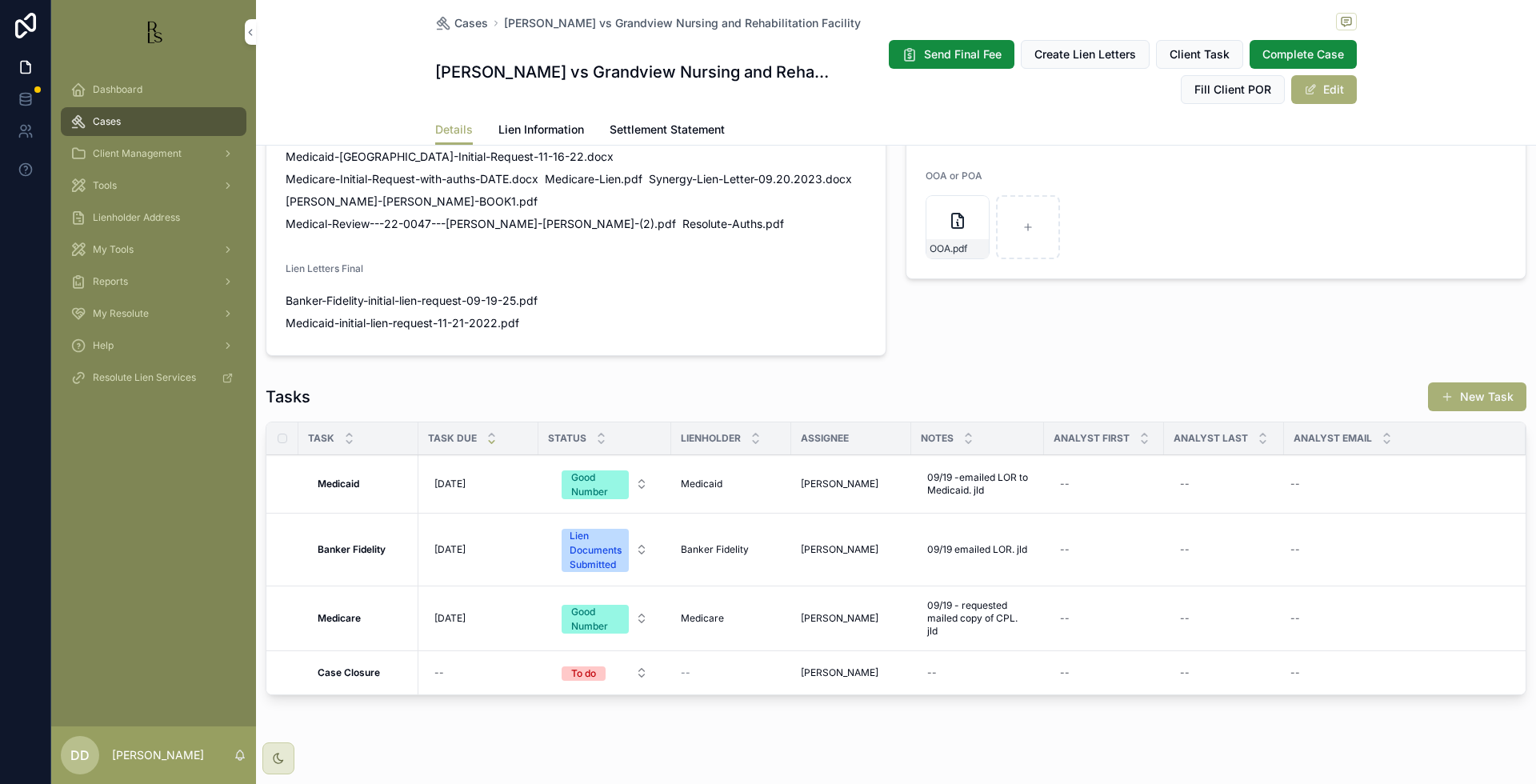
scroll to position [1299, 0]
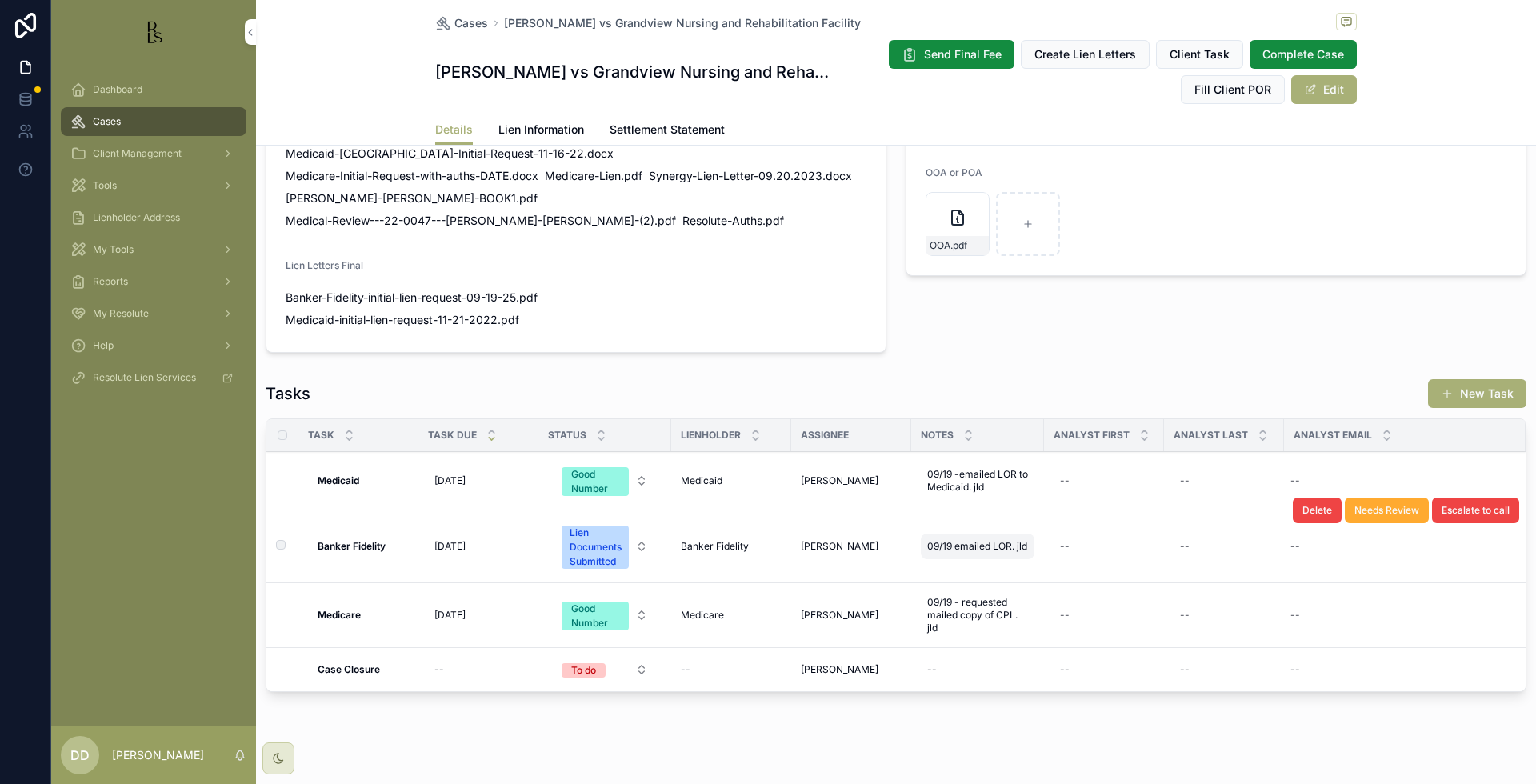
click at [957, 540] on span "09/19 emailed LOR. jld" at bounding box center [976, 546] width 100 height 13
click at [940, 535] on textarea "**********" at bounding box center [1005, 549] width 152 height 48
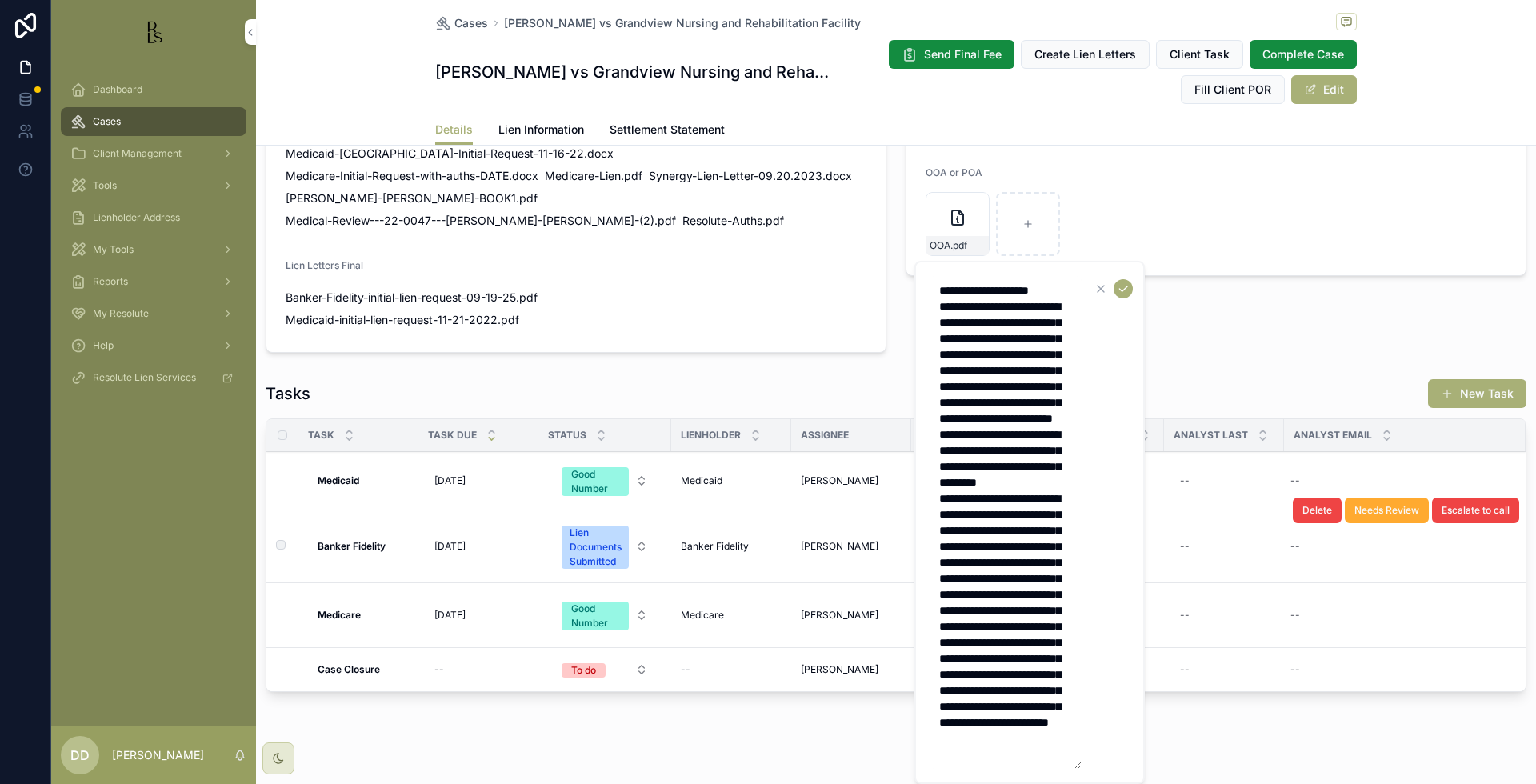
scroll to position [216, 0]
type textarea "**********"
click at [1121, 292] on icon "scrollable content" at bounding box center [1123, 288] width 13 height 13
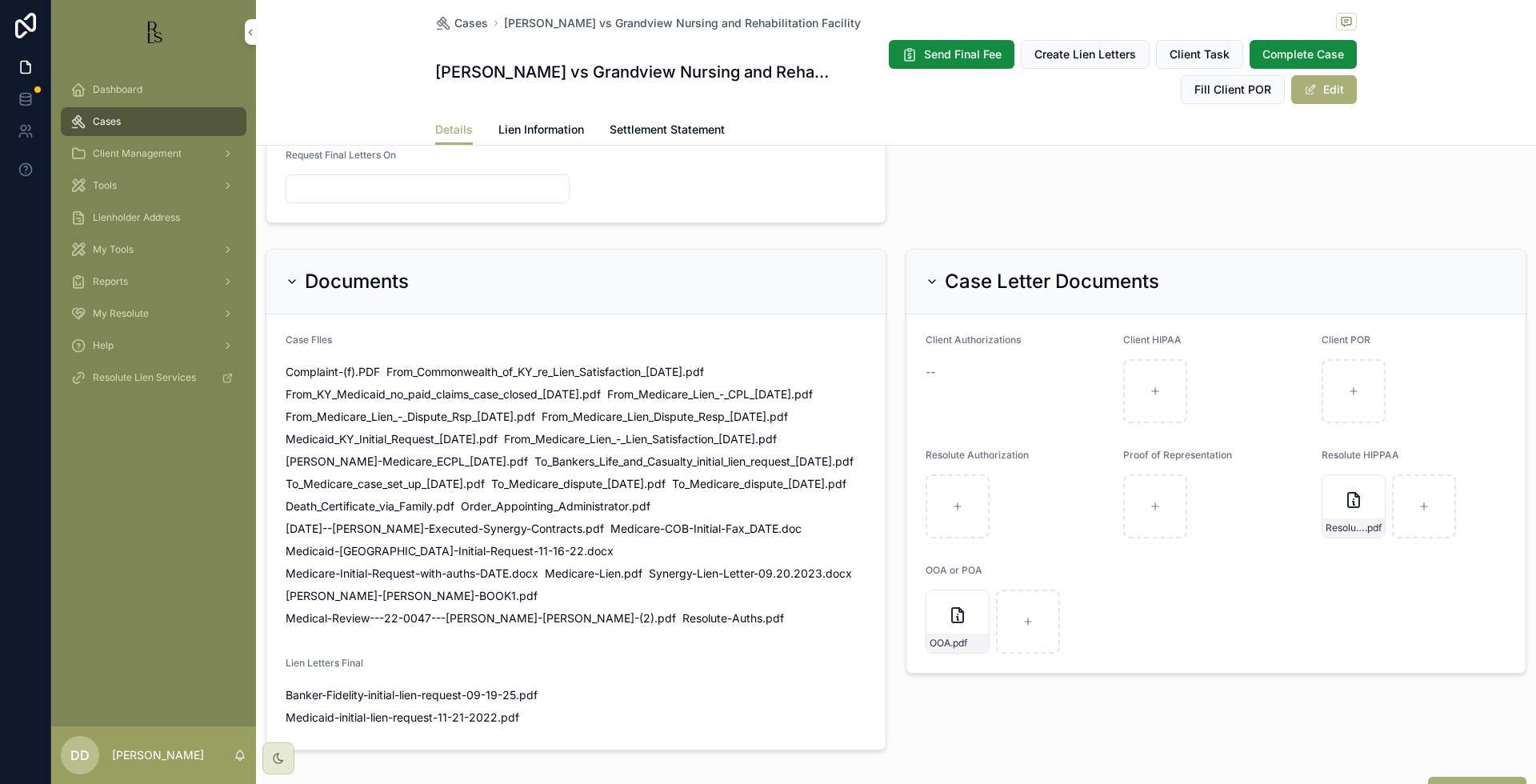
scroll to position [900, 0]
click at [521, 137] on link "Lien Information" at bounding box center [541, 131] width 85 height 32
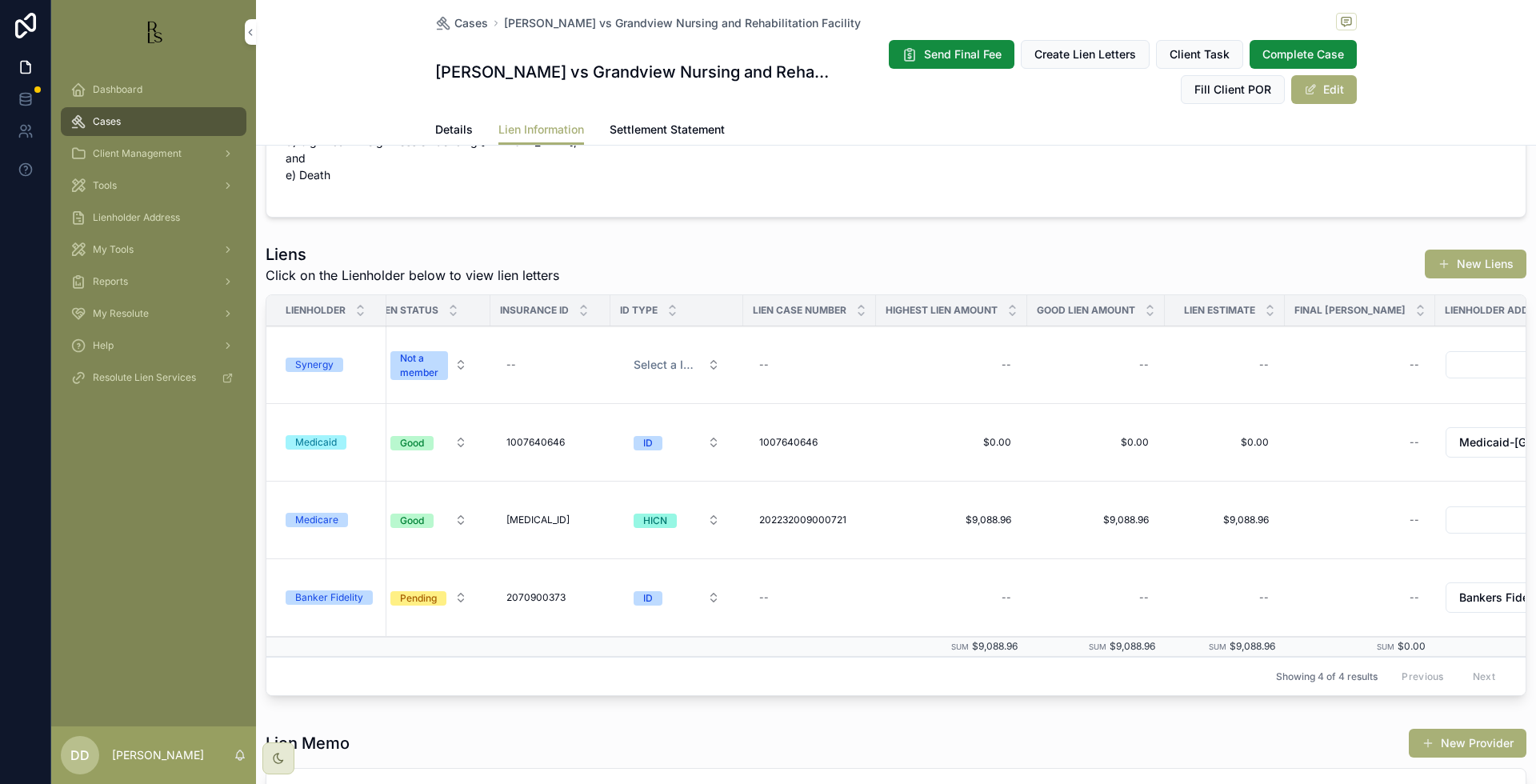
scroll to position [0, 12]
click at [328, 590] on div "Banker Fidelity" at bounding box center [329, 597] width 68 height 15
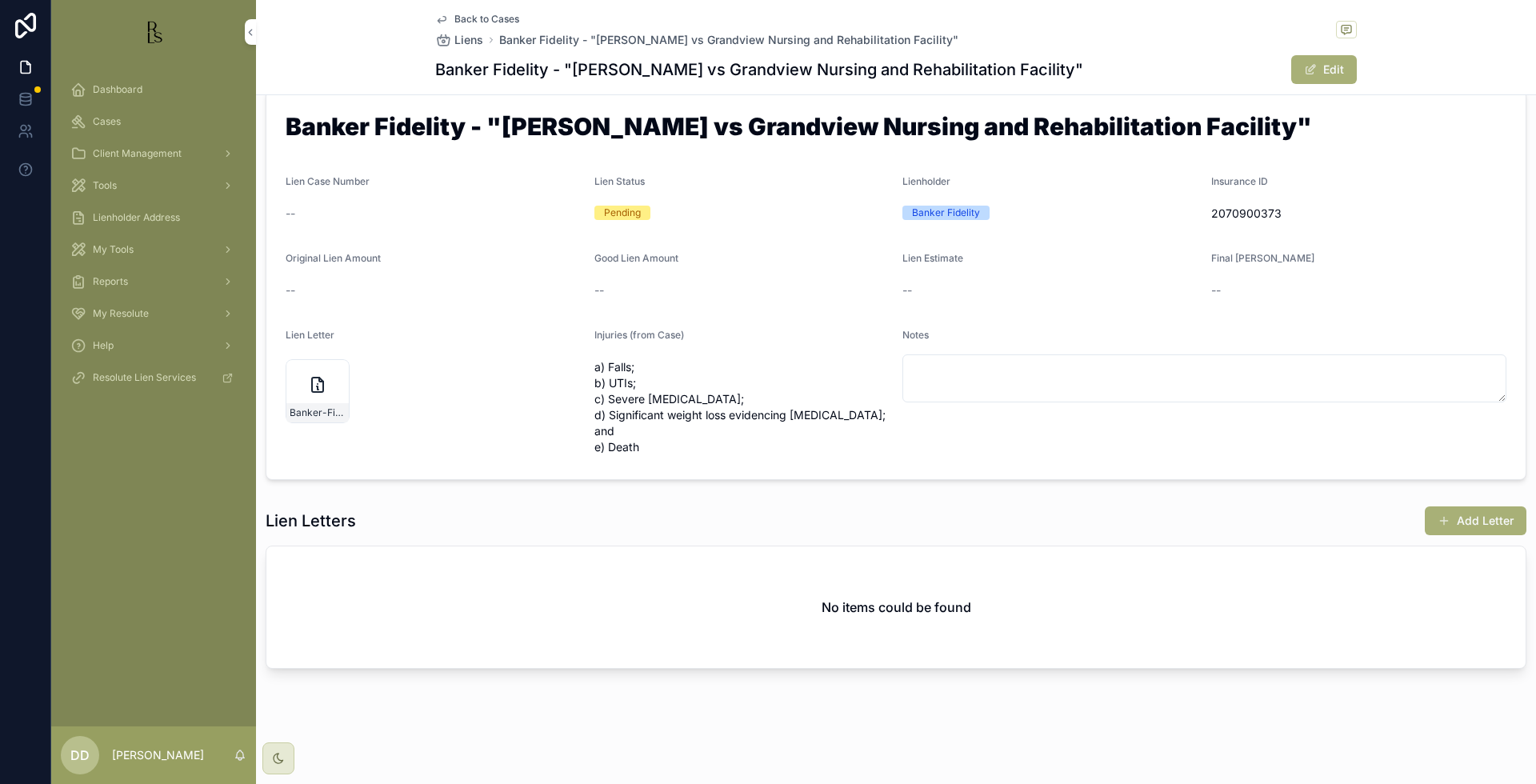
scroll to position [15, 0]
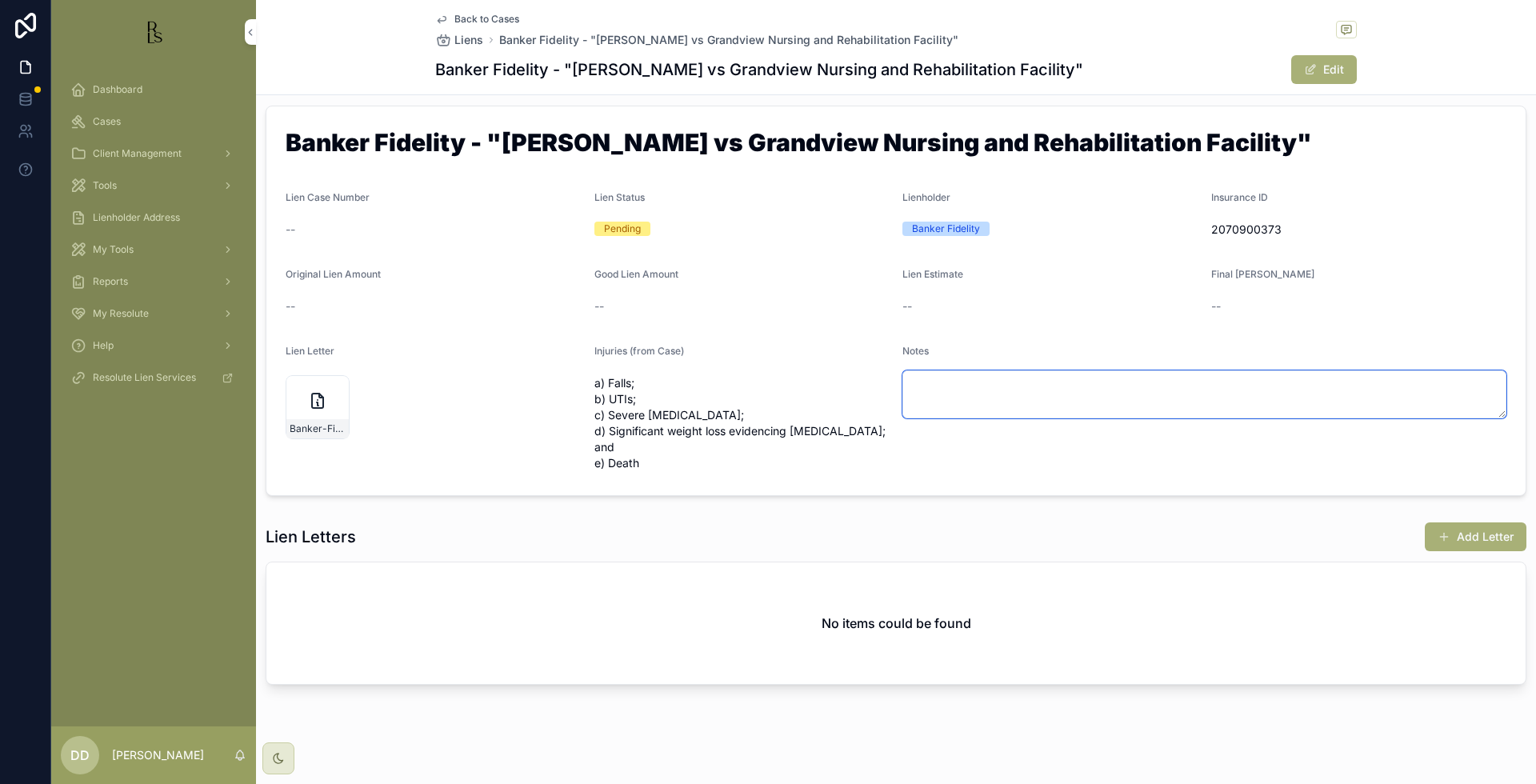
click at [939, 377] on textarea "scrollable content" at bounding box center [1204, 394] width 604 height 48
paste textarea "**********"
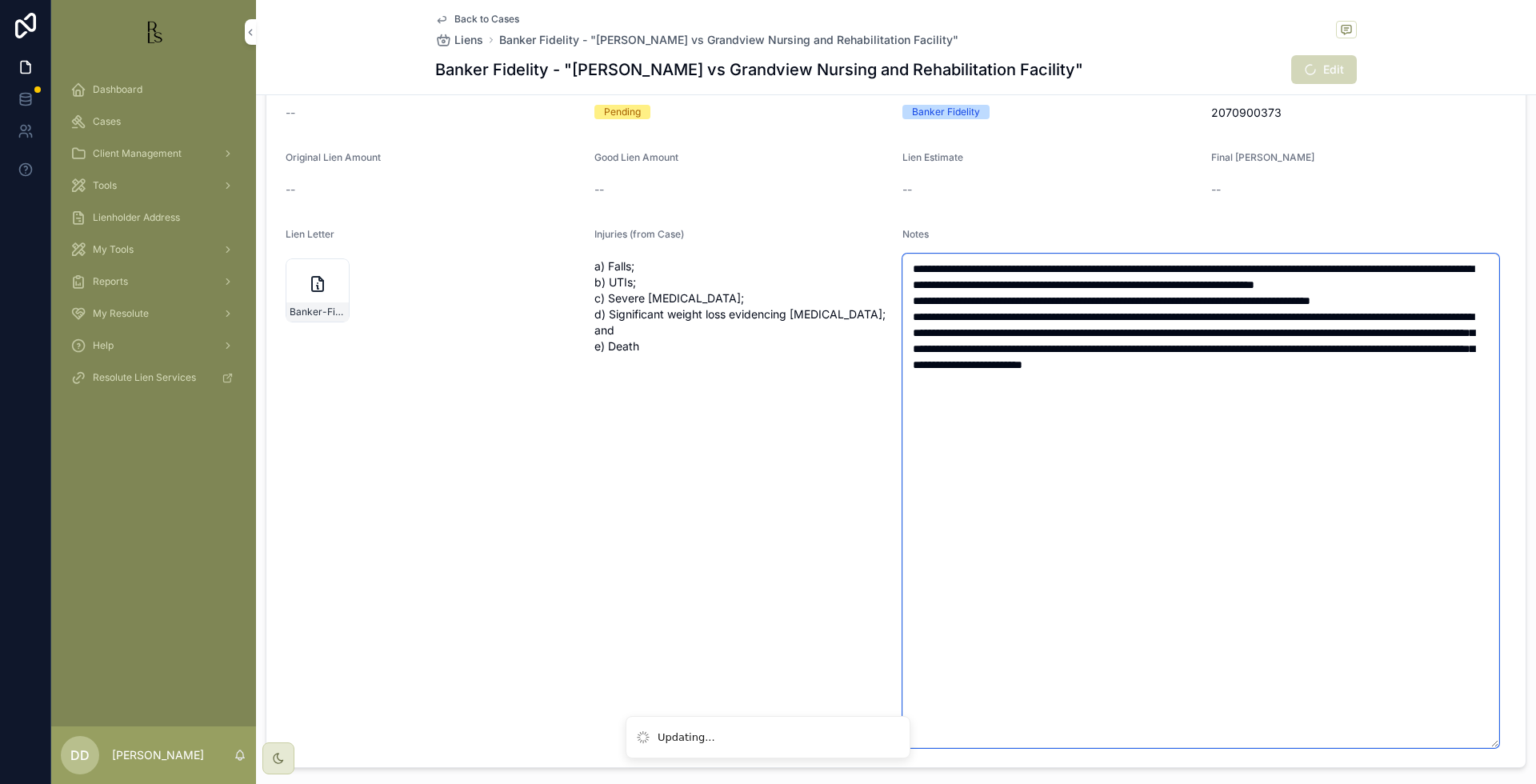
scroll to position [120, 0]
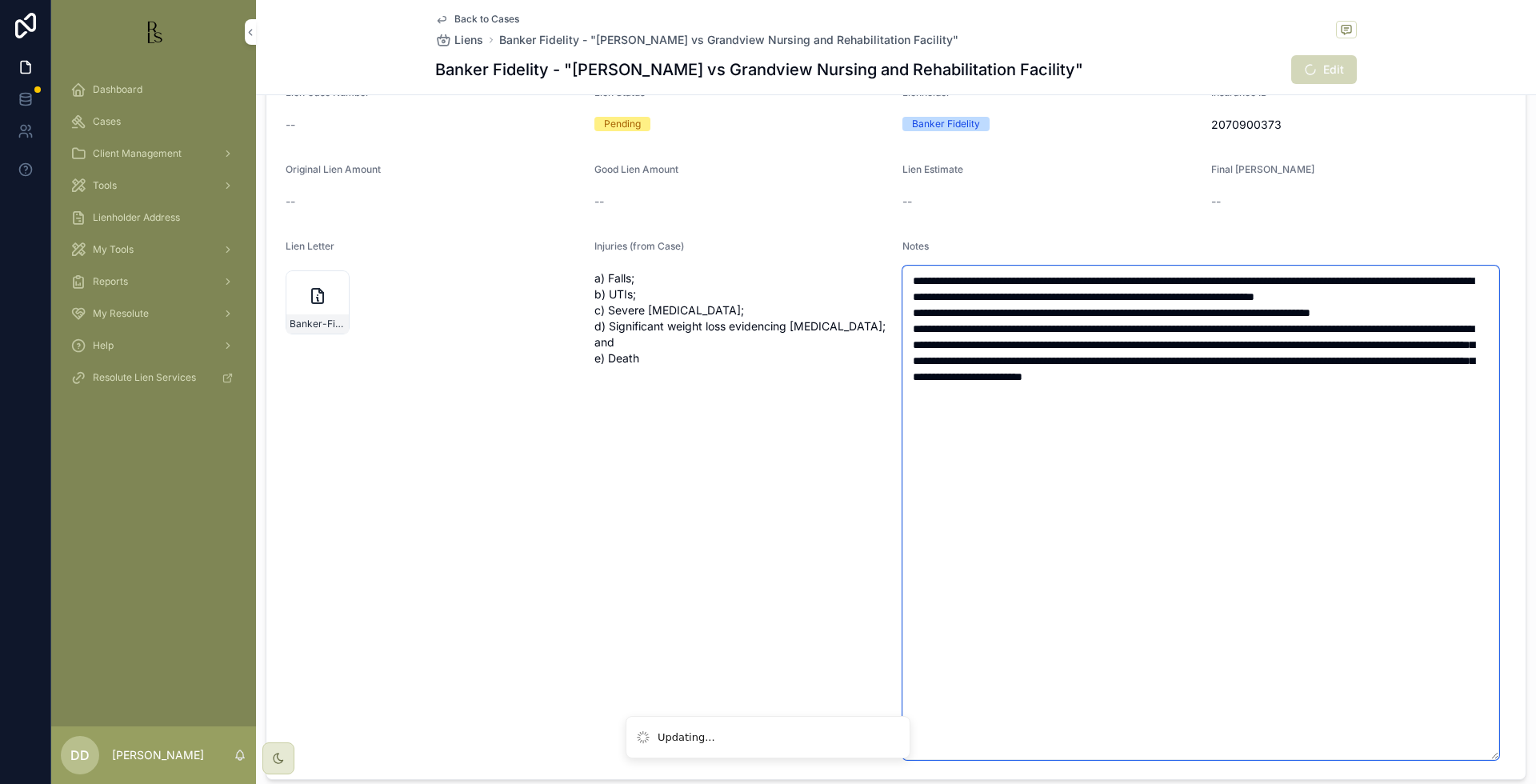
type textarea "**********"
click at [736, 540] on div "Injuries (from Case) a) Falls; b) UTIs; c) Severe [MEDICAL_DATA]; d) Significan…" at bounding box center [742, 499] width 296 height 520
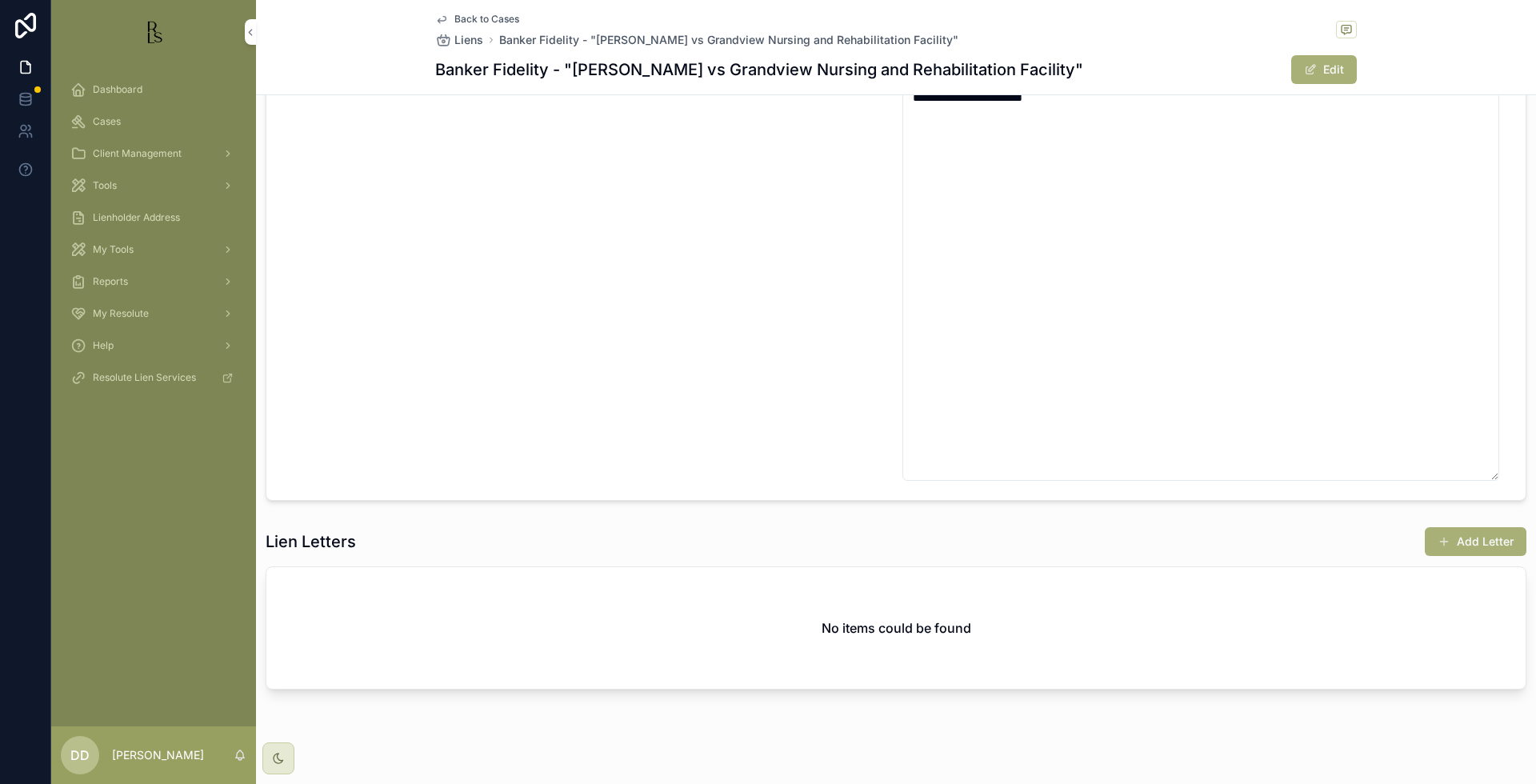
scroll to position [420, 0]
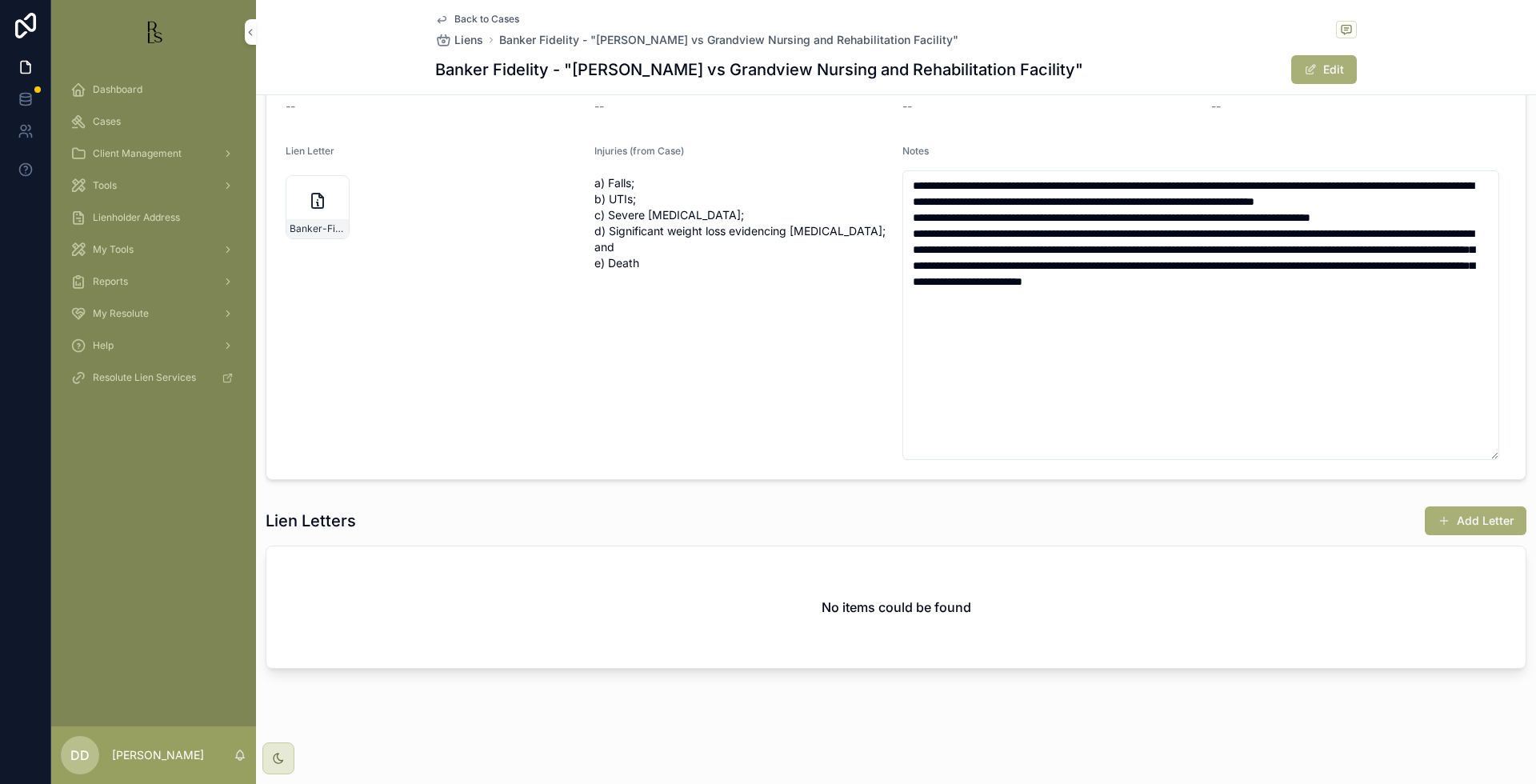
drag, startPoint x: 1481, startPoint y: 449, endPoint x: 1469, endPoint y: 258, distance: 191.4
click at [1469, 258] on textarea "**********" at bounding box center [1200, 315] width 596 height 289
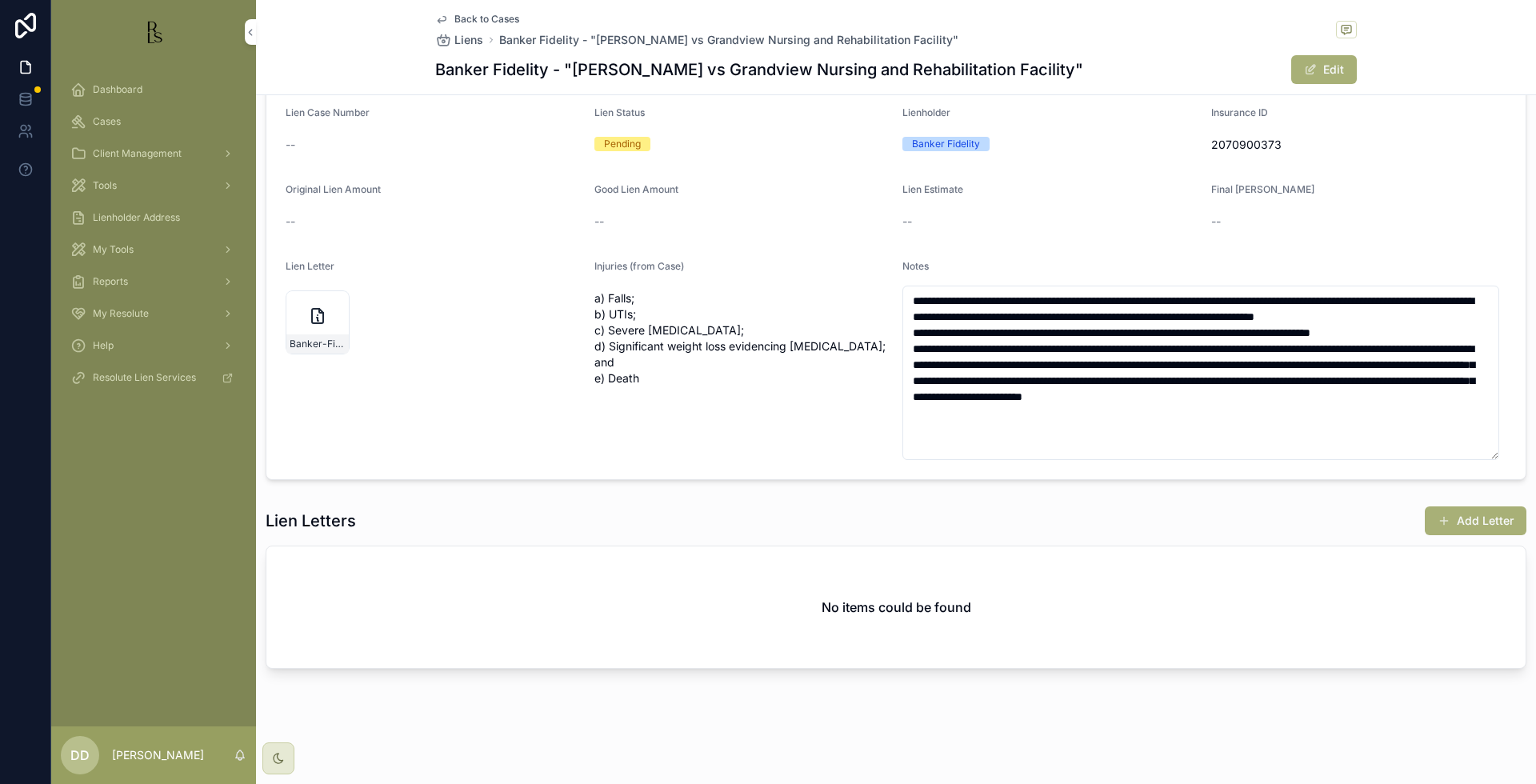
scroll to position [100, 0]
drag, startPoint x: 1487, startPoint y: 551, endPoint x: 1487, endPoint y: 422, distance: 129.0
click at [1487, 422] on textarea "**********" at bounding box center [1200, 373] width 596 height 174
click at [732, 436] on div "Injuries (from Case) a) Falls; b) UTIs; c) Severe [MEDICAL_DATA]; d) Significan…" at bounding box center [742, 360] width 296 height 200
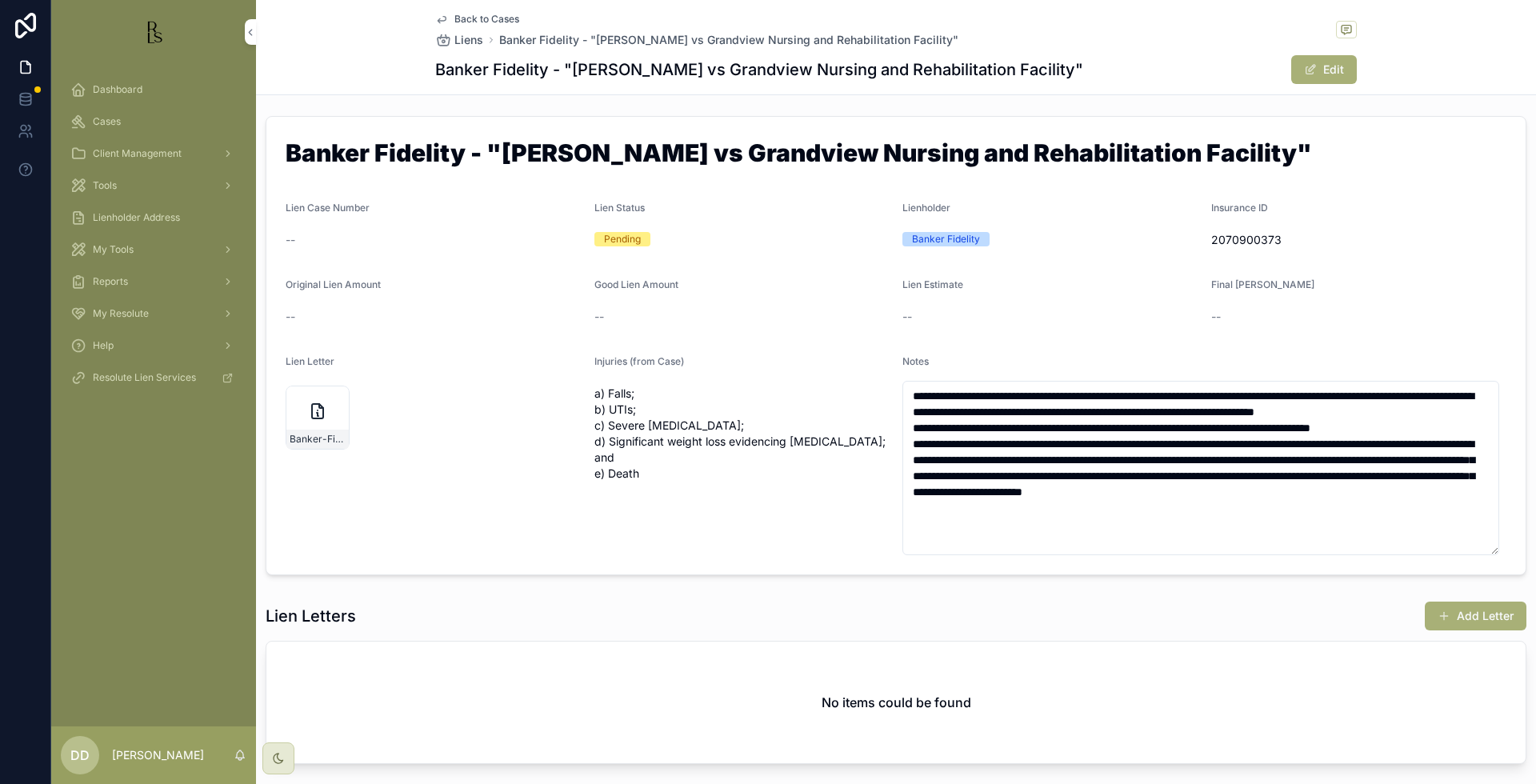
scroll to position [0, 0]
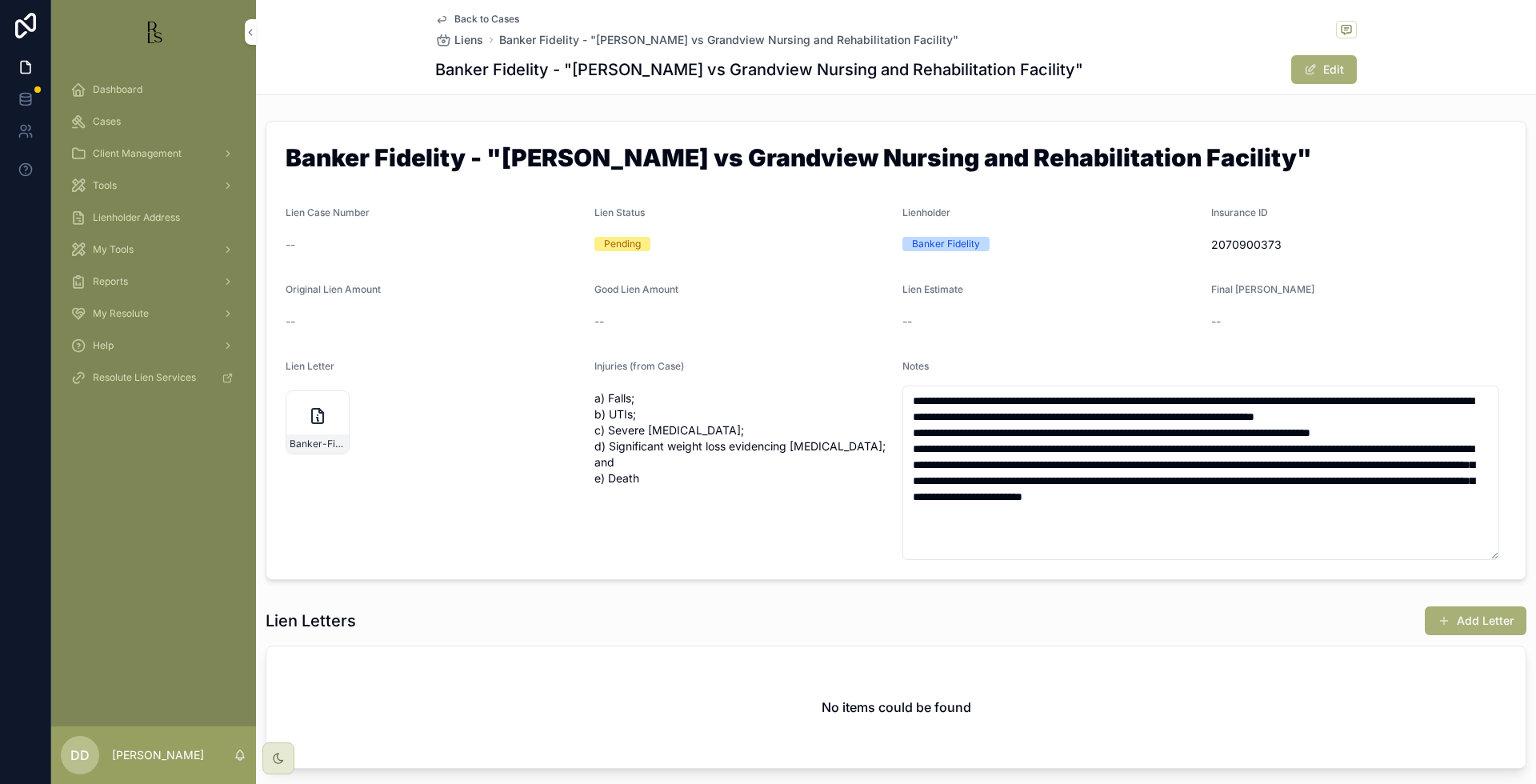
click at [482, 17] on span "Back to Cases" at bounding box center [486, 19] width 65 height 13
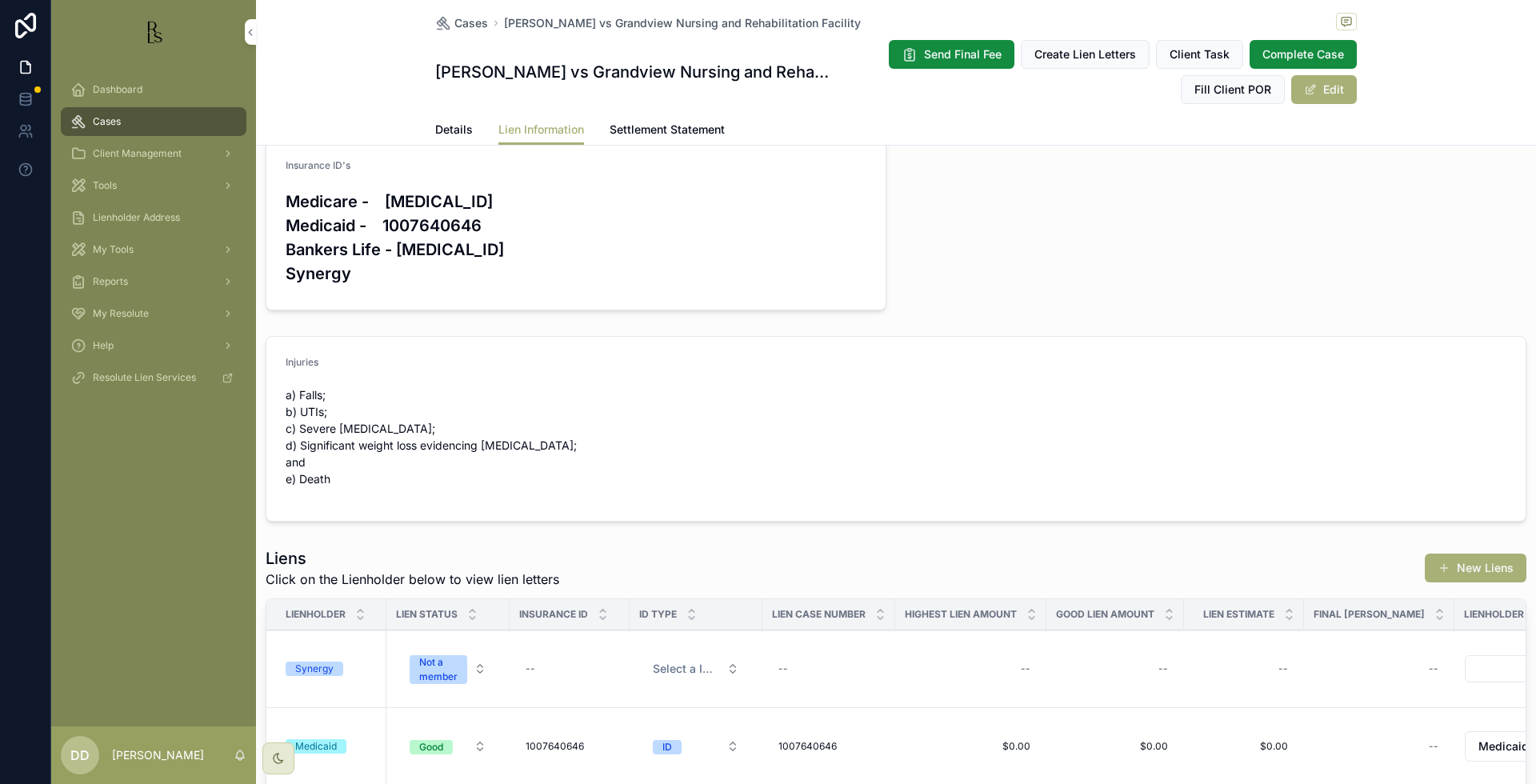
scroll to position [200, 0]
click at [1396, 295] on div "YOU ARE MISSING INSURANCE ID's Please update the liens with the below insurance…" at bounding box center [896, 678] width 1280 height 1426
click at [136, 109] on div "Cases" at bounding box center [153, 121] width 166 height 26
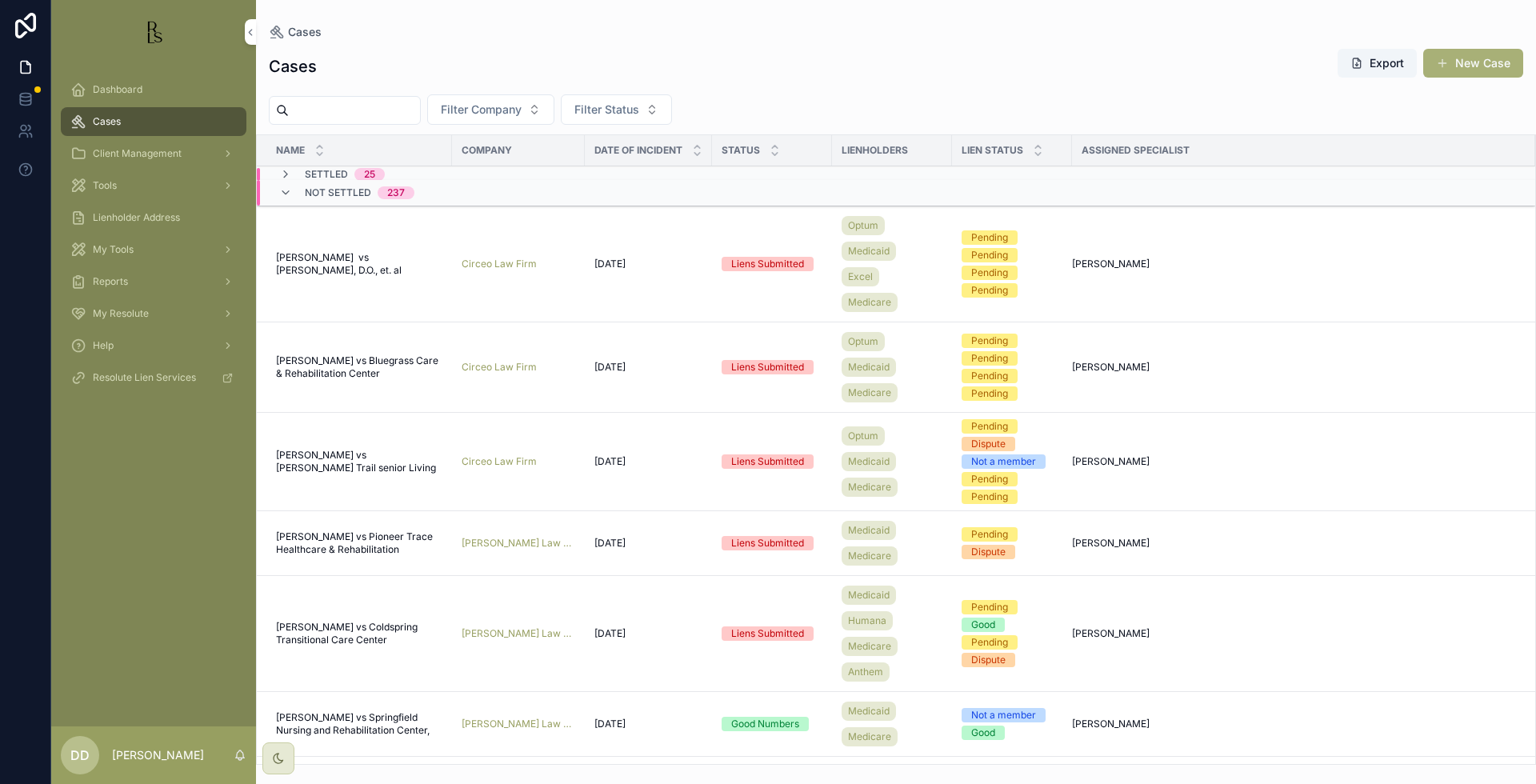
click at [340, 109] on input "scrollable content" at bounding box center [354, 110] width 131 height 22
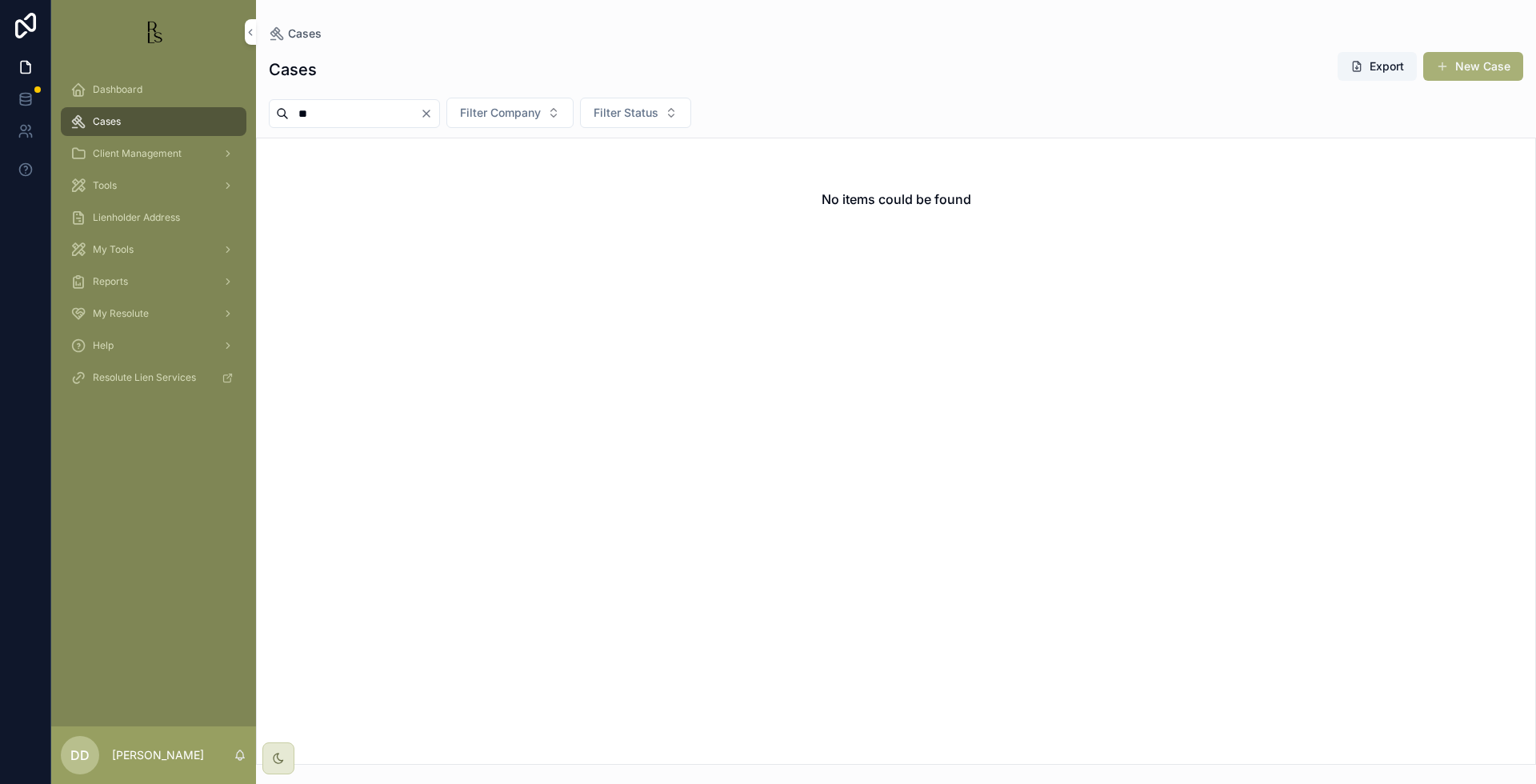
type input "*"
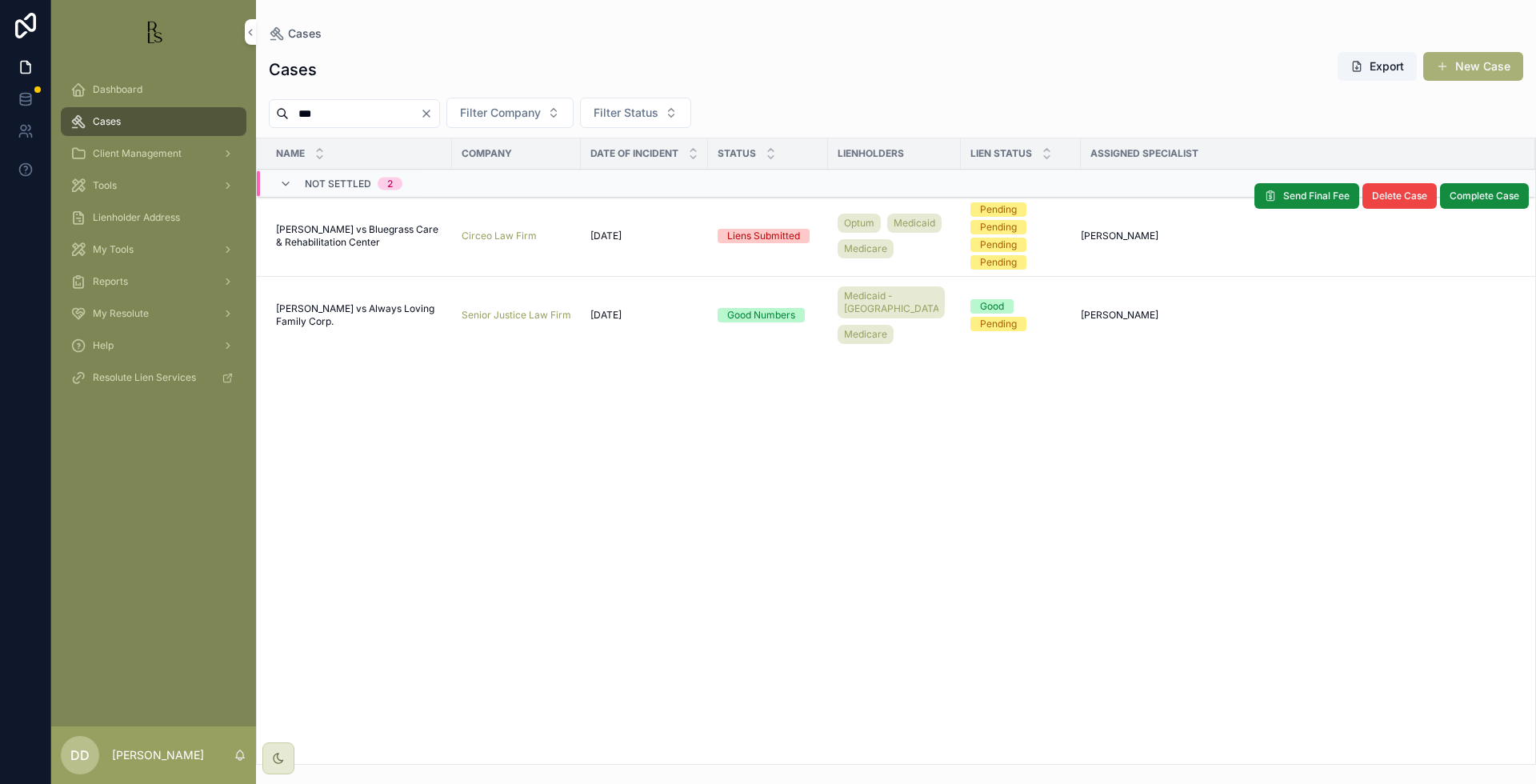
type input "***"
click at [349, 241] on span "[PERSON_NAME] vs Bluegrass Care & Rehabilitation Center" at bounding box center [358, 236] width 166 height 26
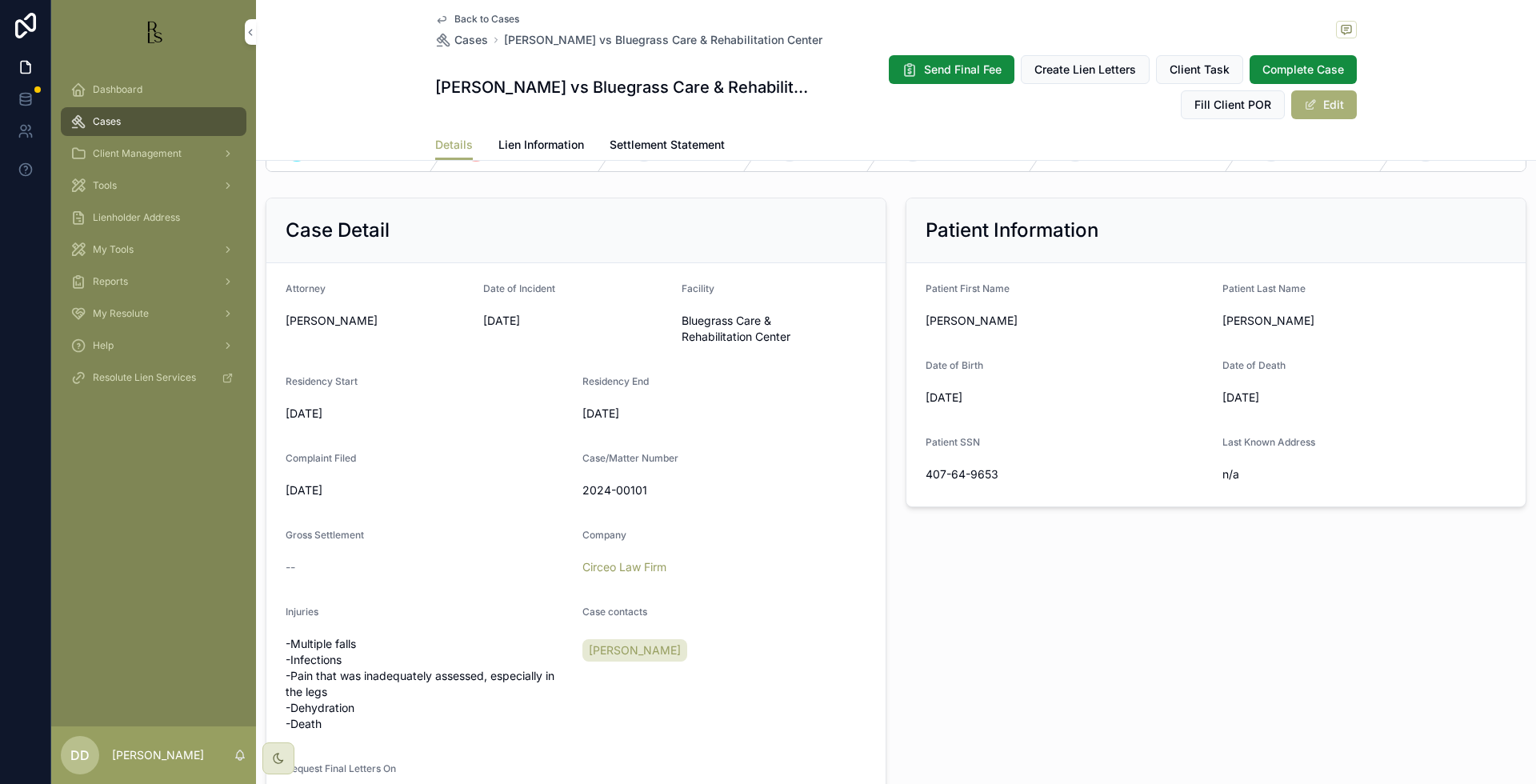
scroll to position [300, 0]
click at [522, 166] on div "2 Liens Submitted" at bounding box center [529, 154] width 168 height 42
click at [527, 151] on span "Lien Information" at bounding box center [541, 144] width 85 height 16
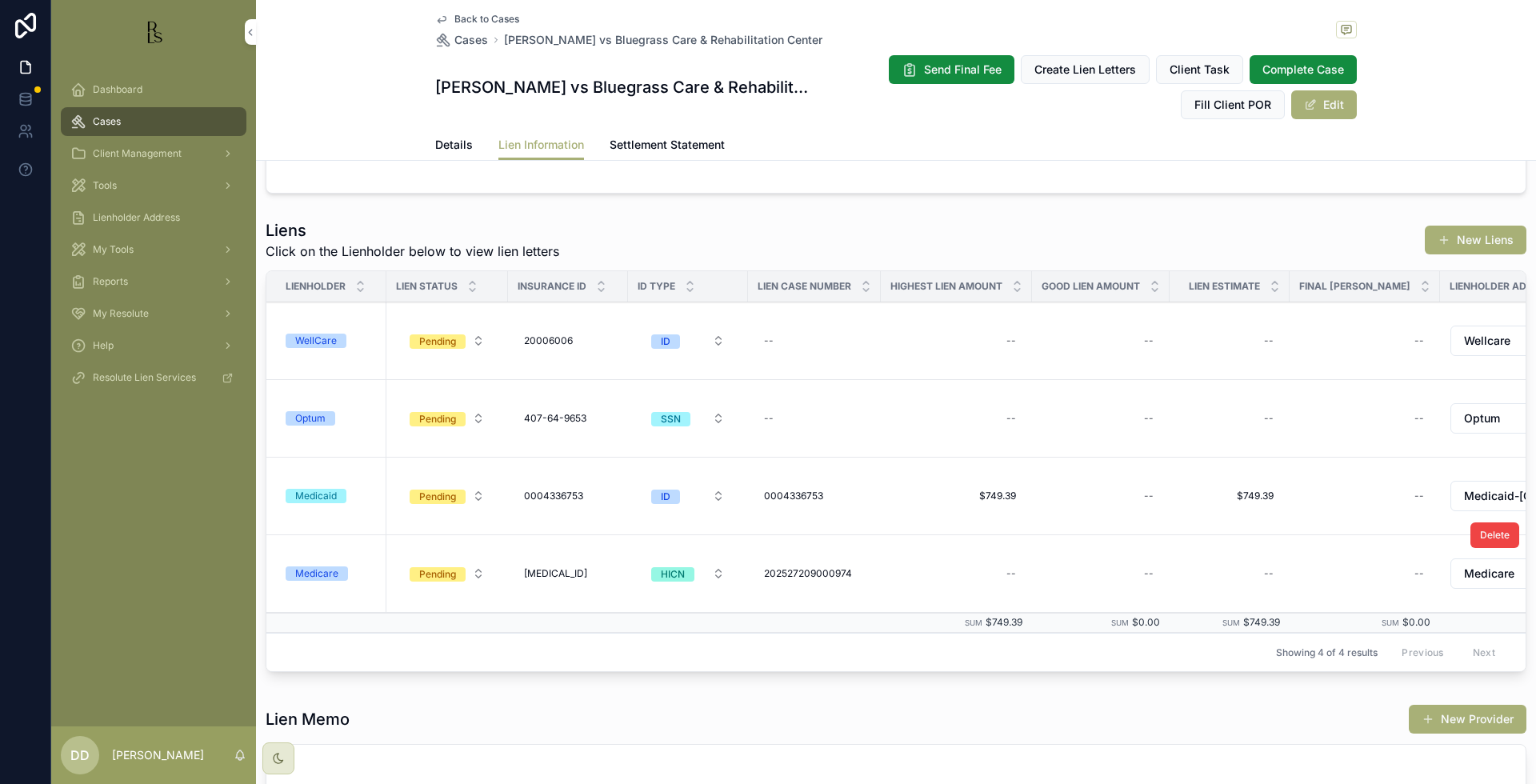
scroll to position [92, 0]
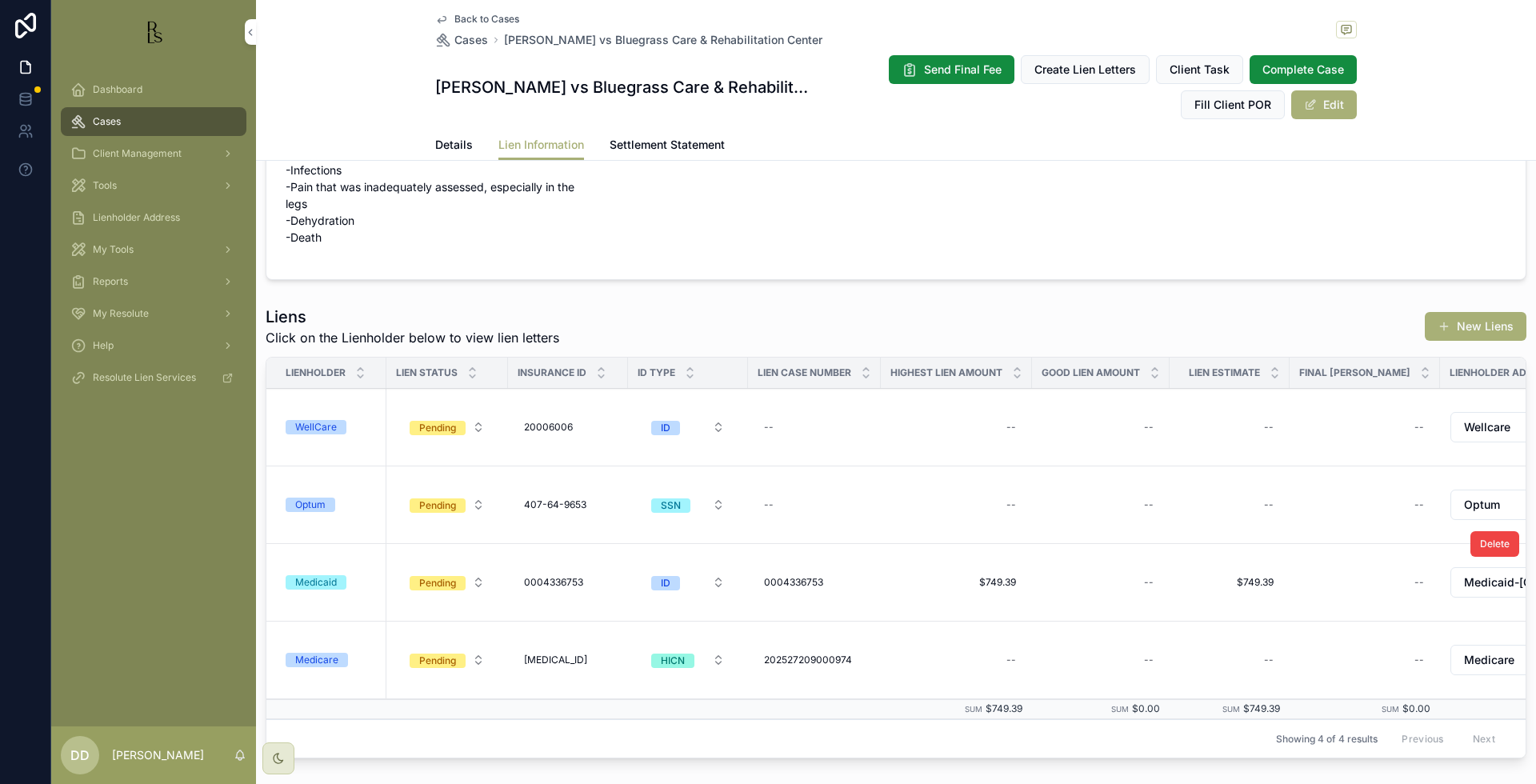
click at [323, 581] on div "Medicaid" at bounding box center [316, 582] width 42 height 15
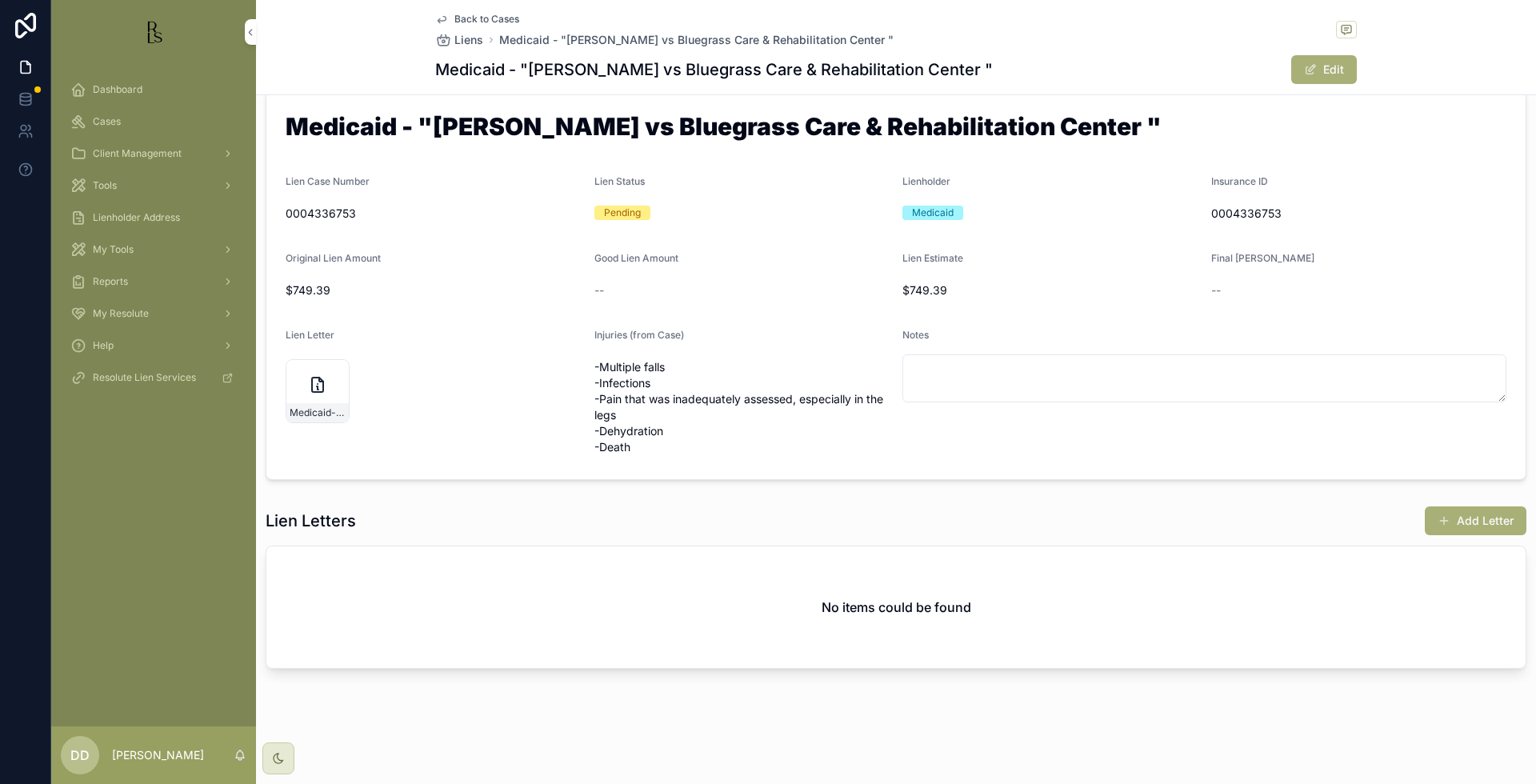
click at [482, 10] on div "Back to Cases Liens Medicaid - "[PERSON_NAME] vs Bluegrass Care & Rehabilitatio…" at bounding box center [896, 47] width 922 height 95
click at [479, 13] on span "Back to Cases" at bounding box center [486, 19] width 65 height 13
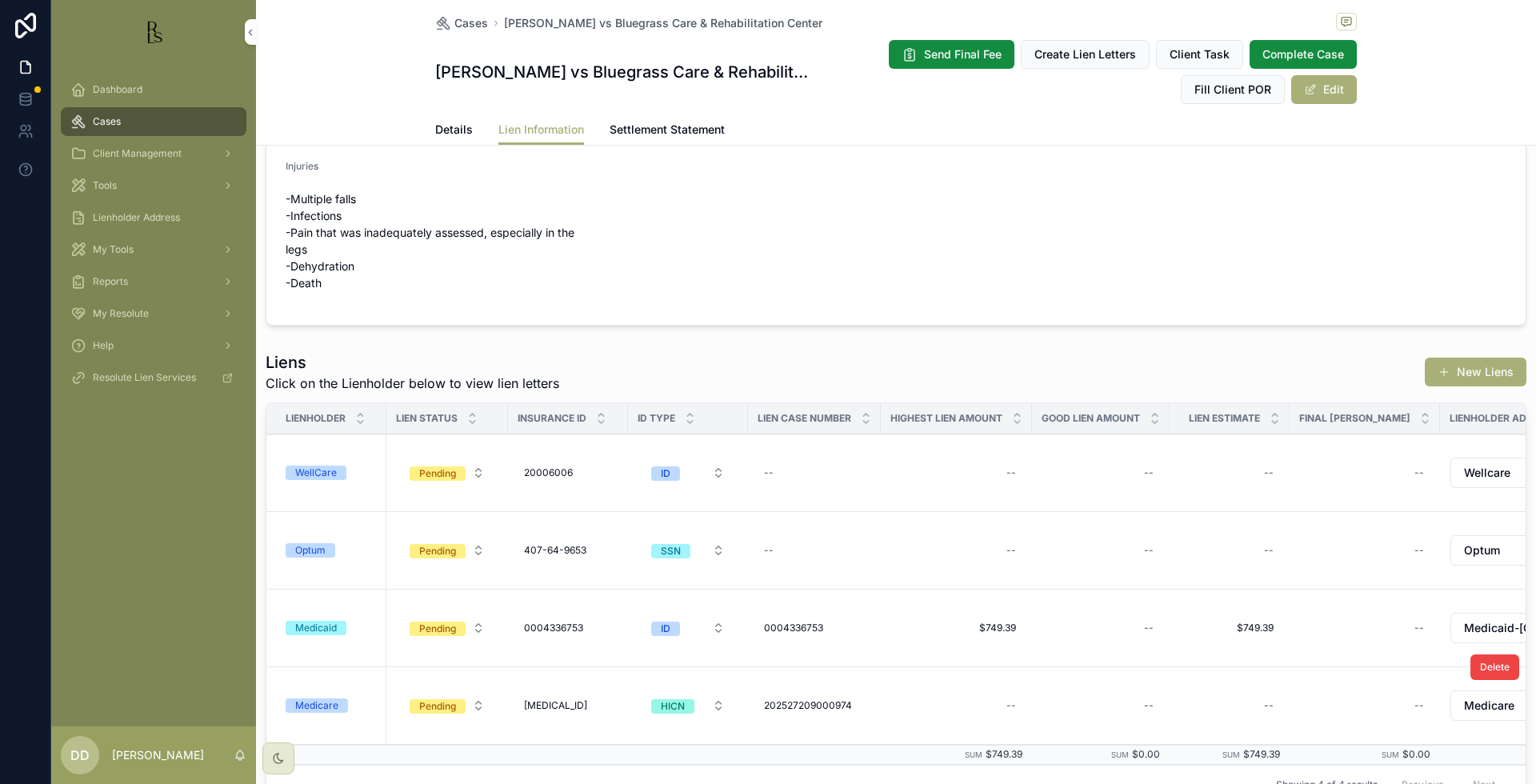
click at [315, 705] on div "Medicare" at bounding box center [317, 705] width 44 height 15
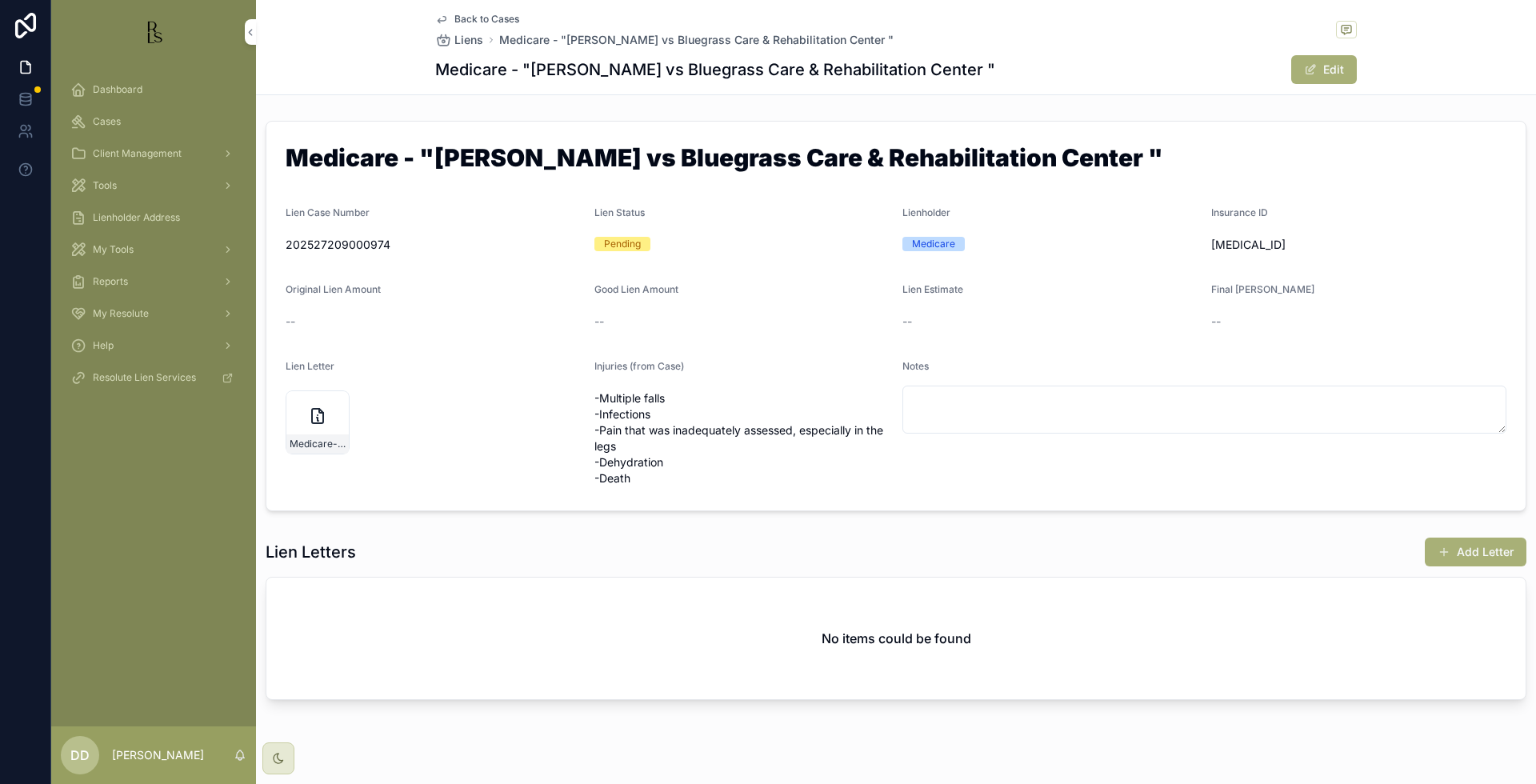
click at [473, 20] on span "Back to Cases" at bounding box center [486, 19] width 65 height 13
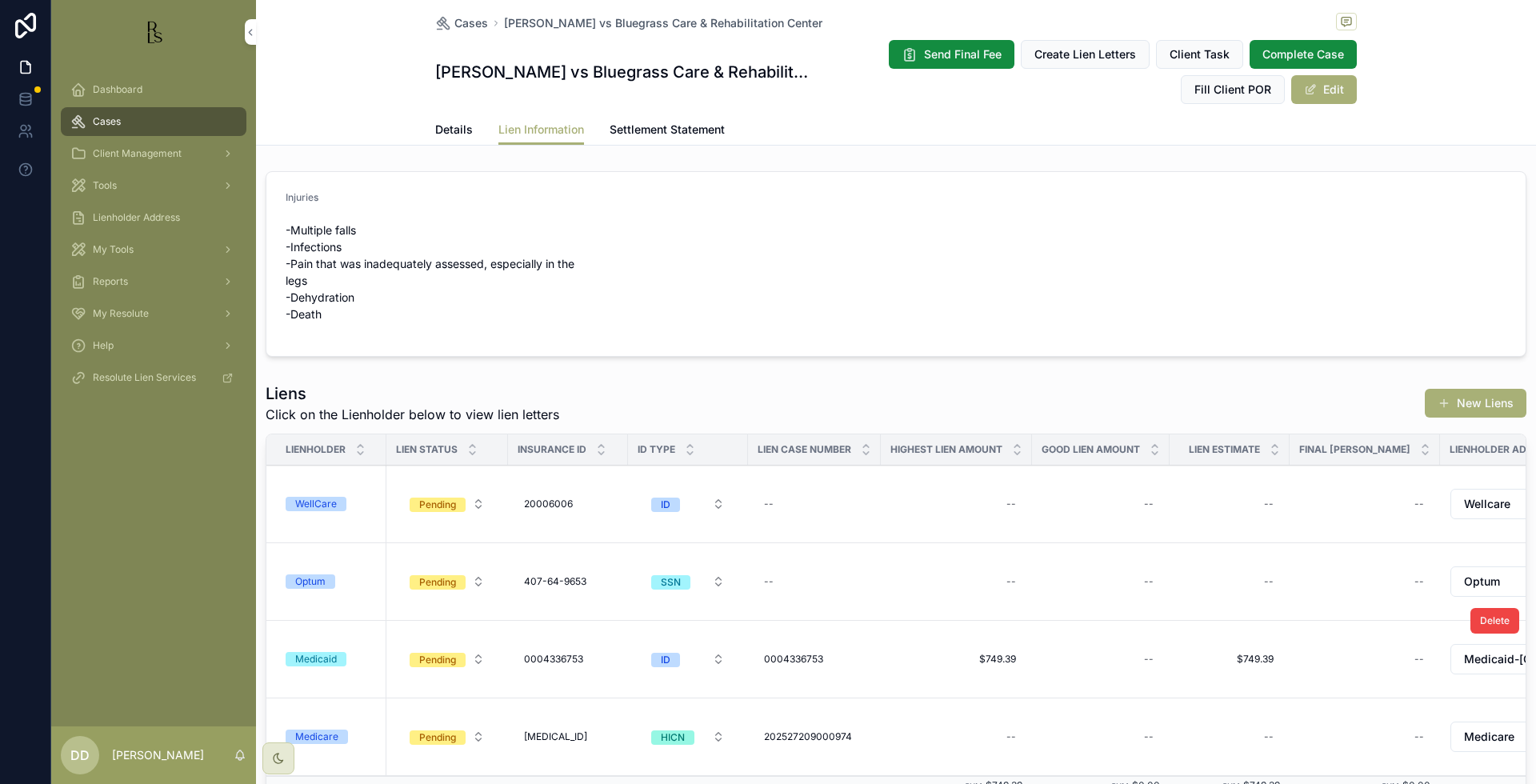
click at [327, 660] on div "Medicaid" at bounding box center [316, 659] width 42 height 15
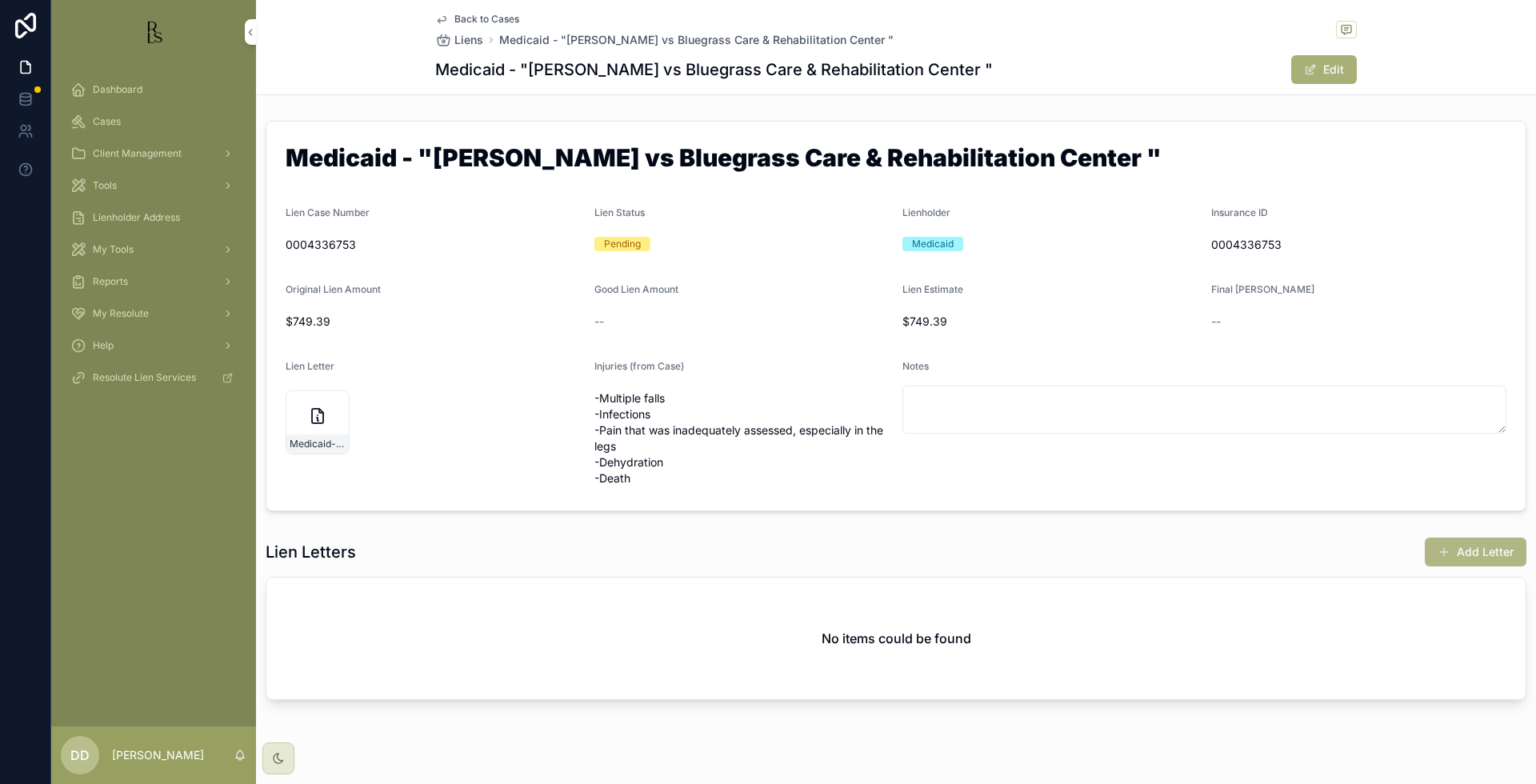
click at [1438, 545] on span "scrollable content" at bounding box center [1444, 551] width 13 height 13
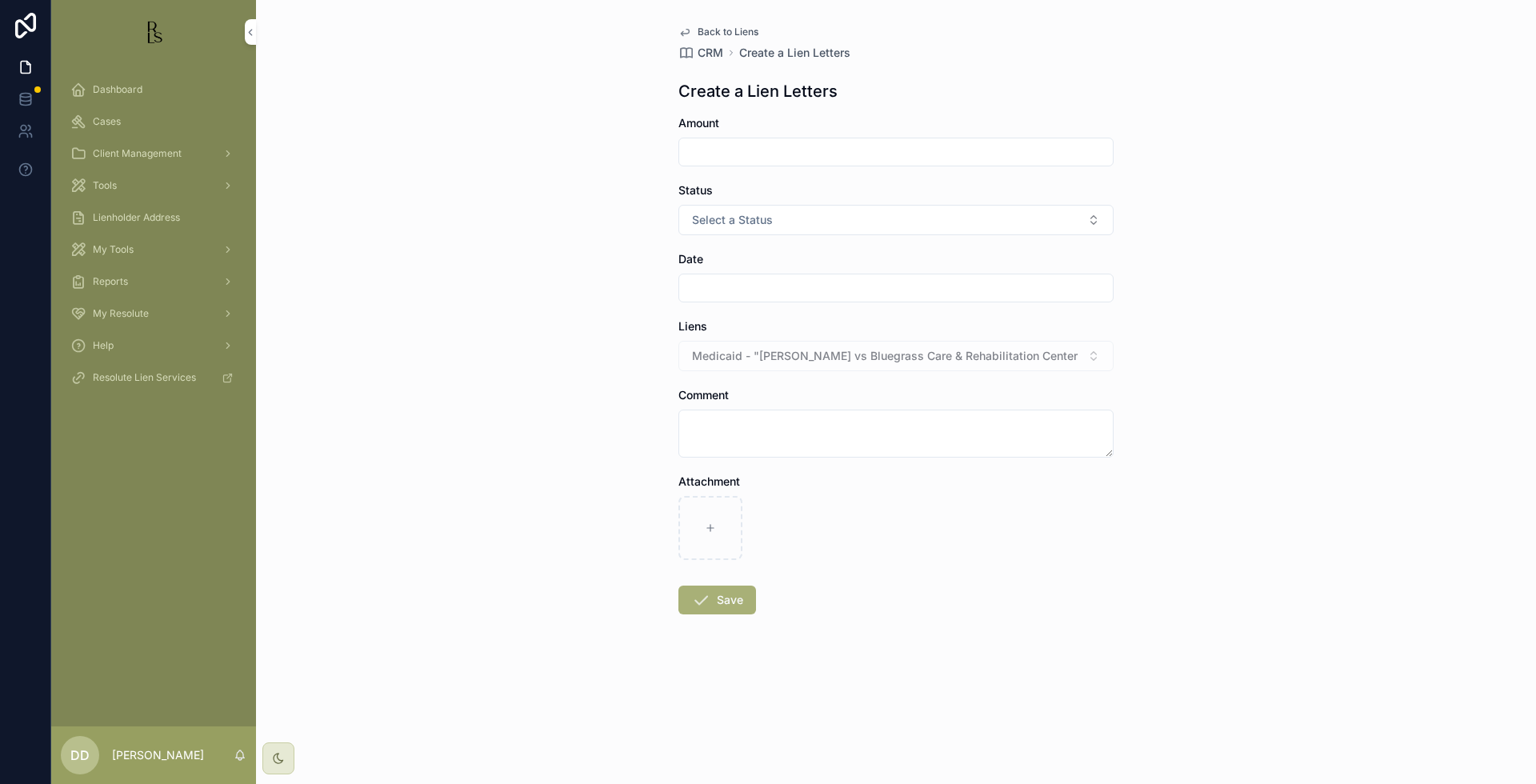
click at [786, 157] on input "scrollable content" at bounding box center [896, 152] width 433 height 22
type input "*"
click at [755, 219] on span "Select a Status" at bounding box center [732, 219] width 81 height 16
click at [568, 276] on div "Back to Liens CRM Create a Lien Letters Create a Lien Letters Amount Status Sel…" at bounding box center [896, 392] width 1280 height 784
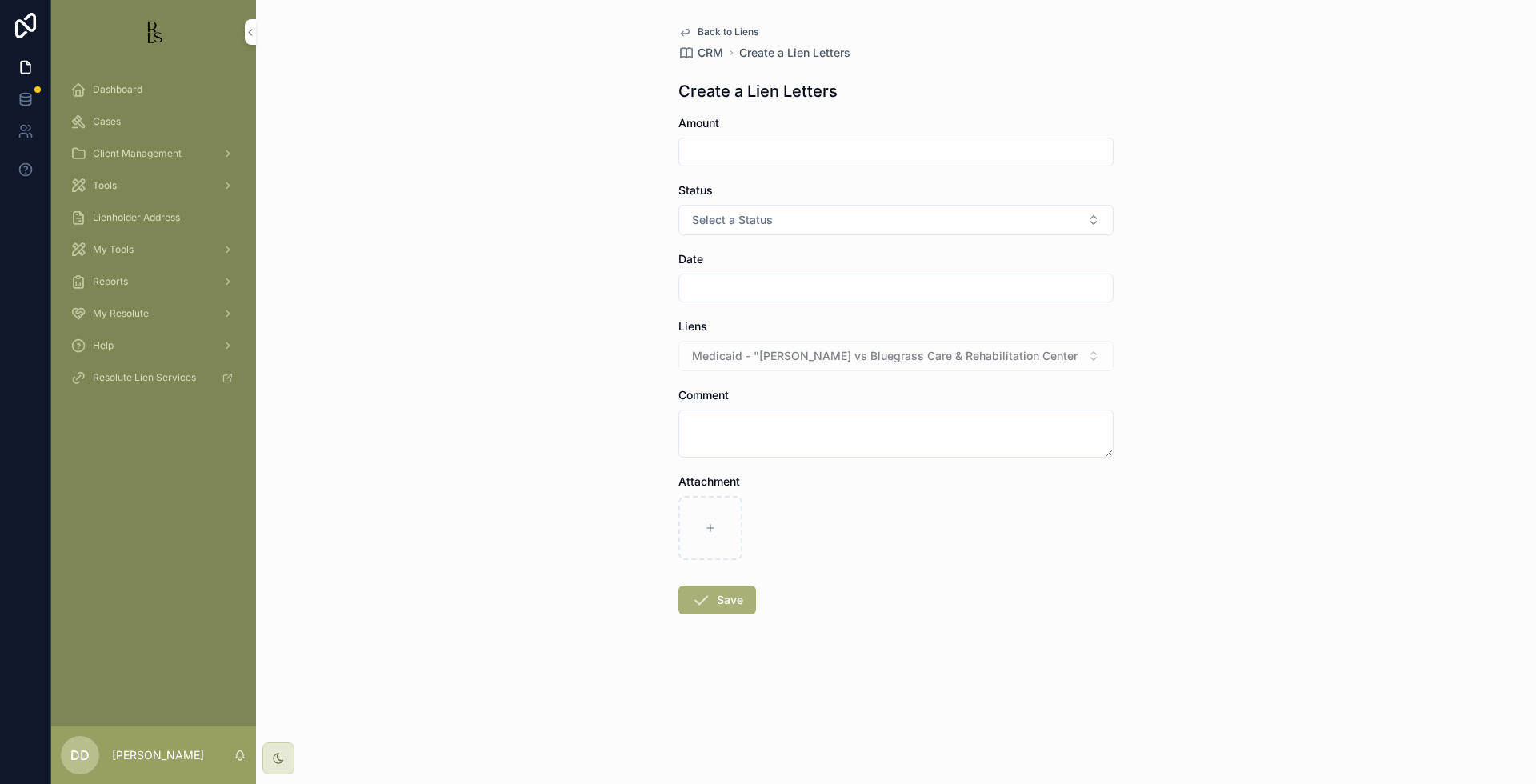
click at [712, 269] on div "Date" at bounding box center [896, 276] width 435 height 51
click at [712, 288] on input "scrollable content" at bounding box center [896, 287] width 433 height 22
click at [899, 450] on button "8" at bounding box center [896, 455] width 29 height 29
type input "*********"
click at [746, 436] on textarea "scrollable content" at bounding box center [896, 433] width 435 height 48
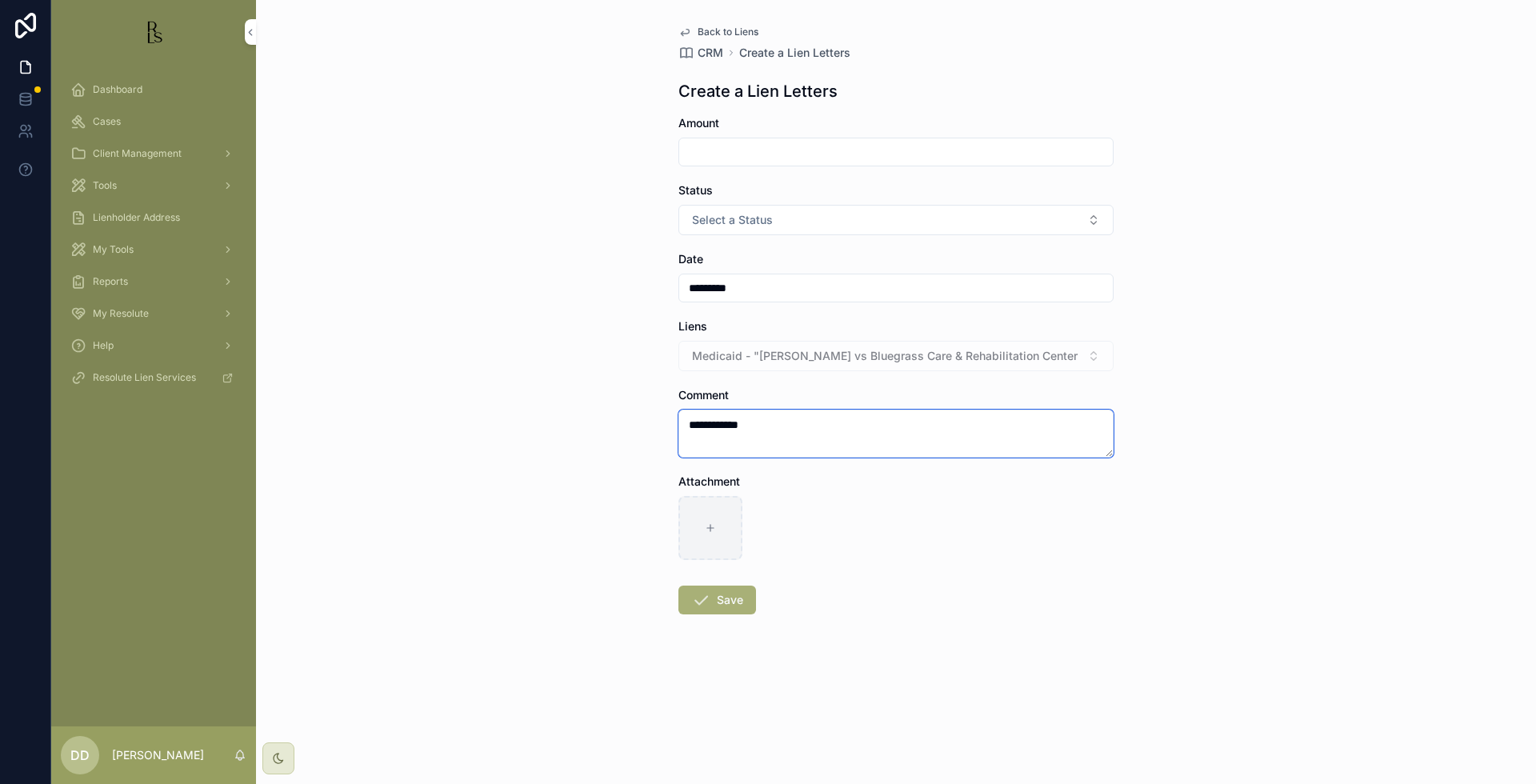
type textarea "**********"
click at [718, 518] on div "scrollable content" at bounding box center [710, 527] width 64 height 64
type input "**********"
click at [714, 604] on button "Save" at bounding box center [717, 600] width 78 height 29
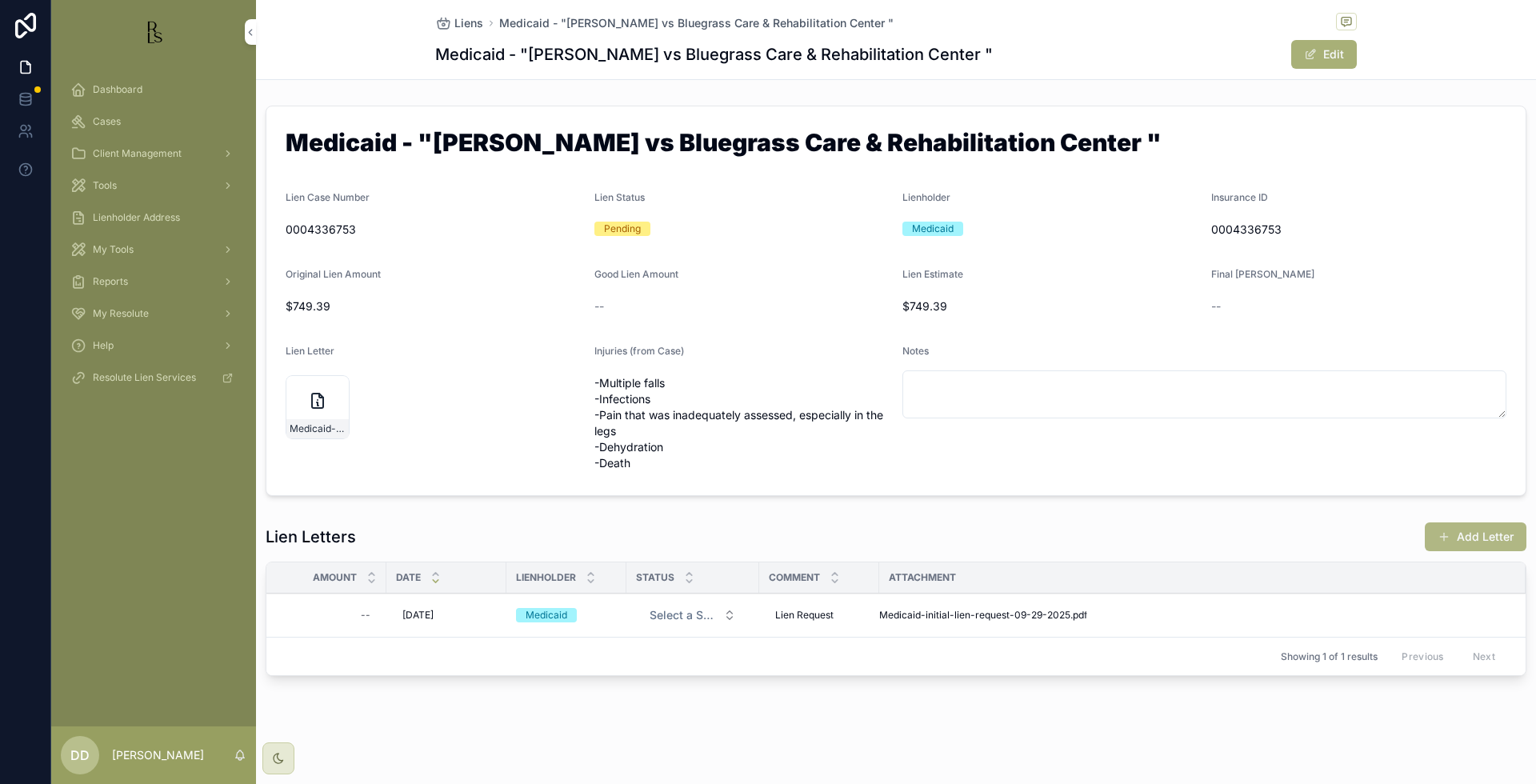
click at [1489, 539] on button "Add Letter" at bounding box center [1475, 537] width 102 height 29
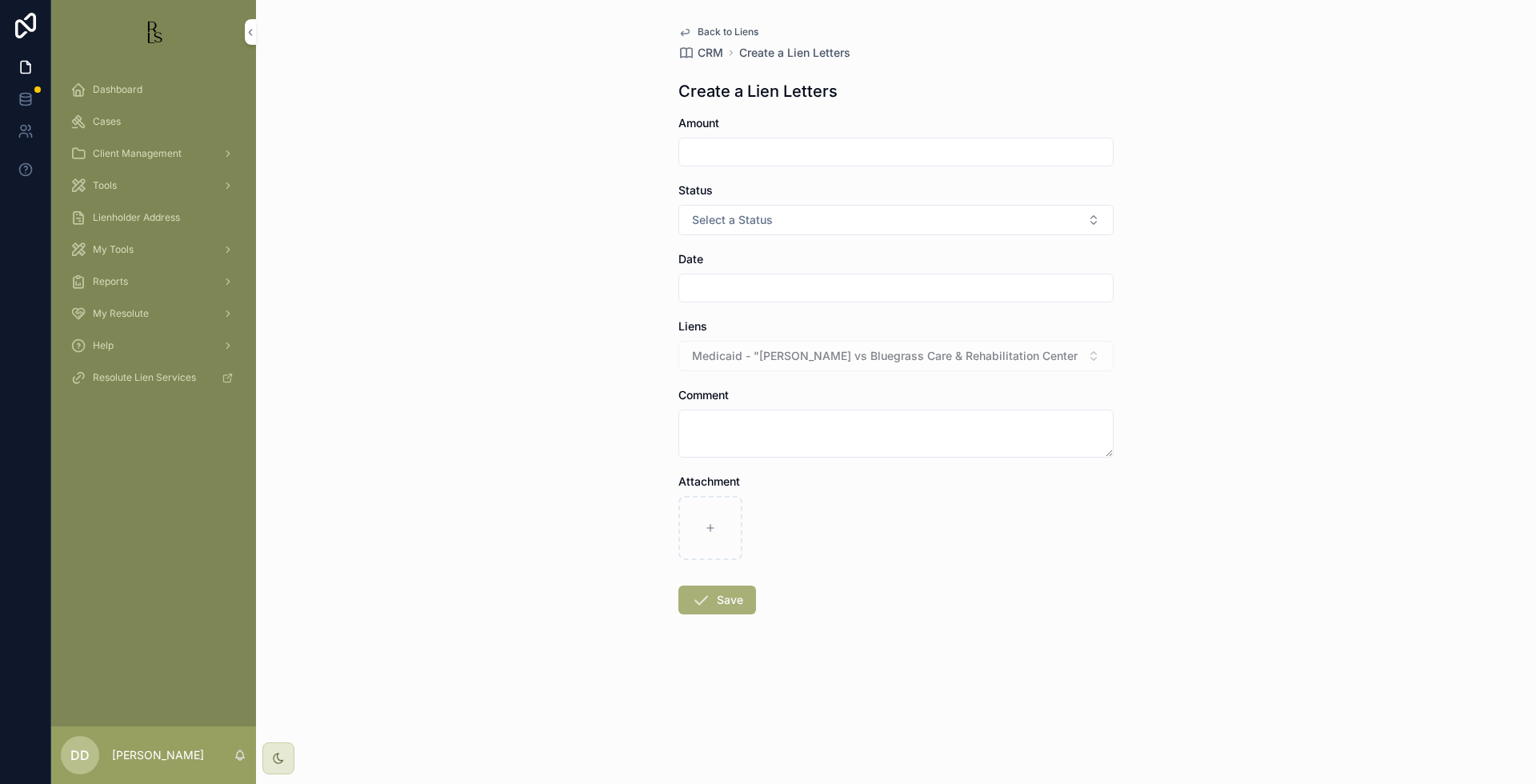
click at [767, 158] on input "scrollable content" at bounding box center [896, 152] width 433 height 22
type input "*"
click at [720, 283] on input "scrollable content" at bounding box center [896, 287] width 433 height 22
click at [891, 454] on button "8" at bounding box center [896, 455] width 29 height 29
type input "*********"
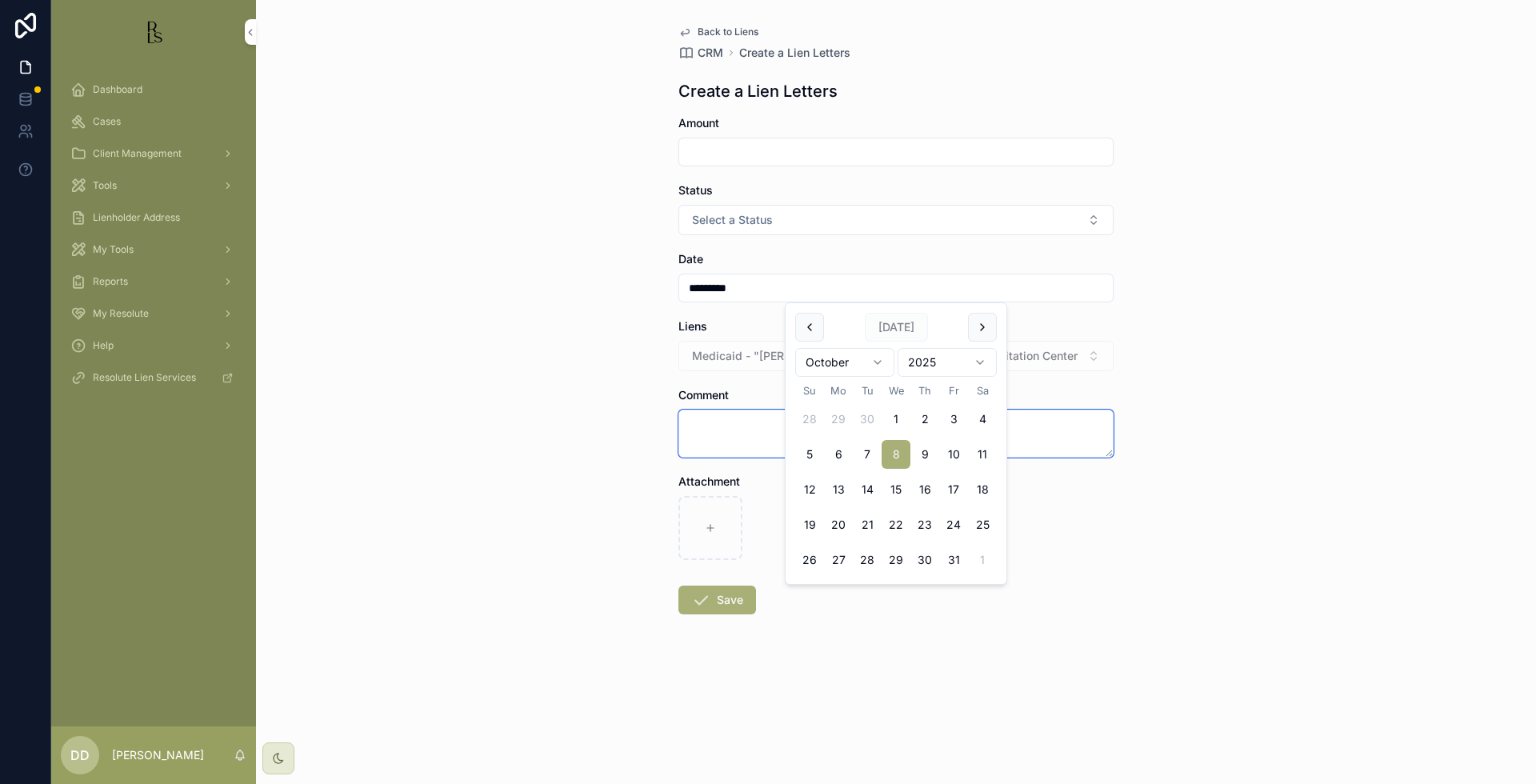
click at [701, 448] on textarea "scrollable content" at bounding box center [896, 433] width 435 height 48
type textarea "**********"
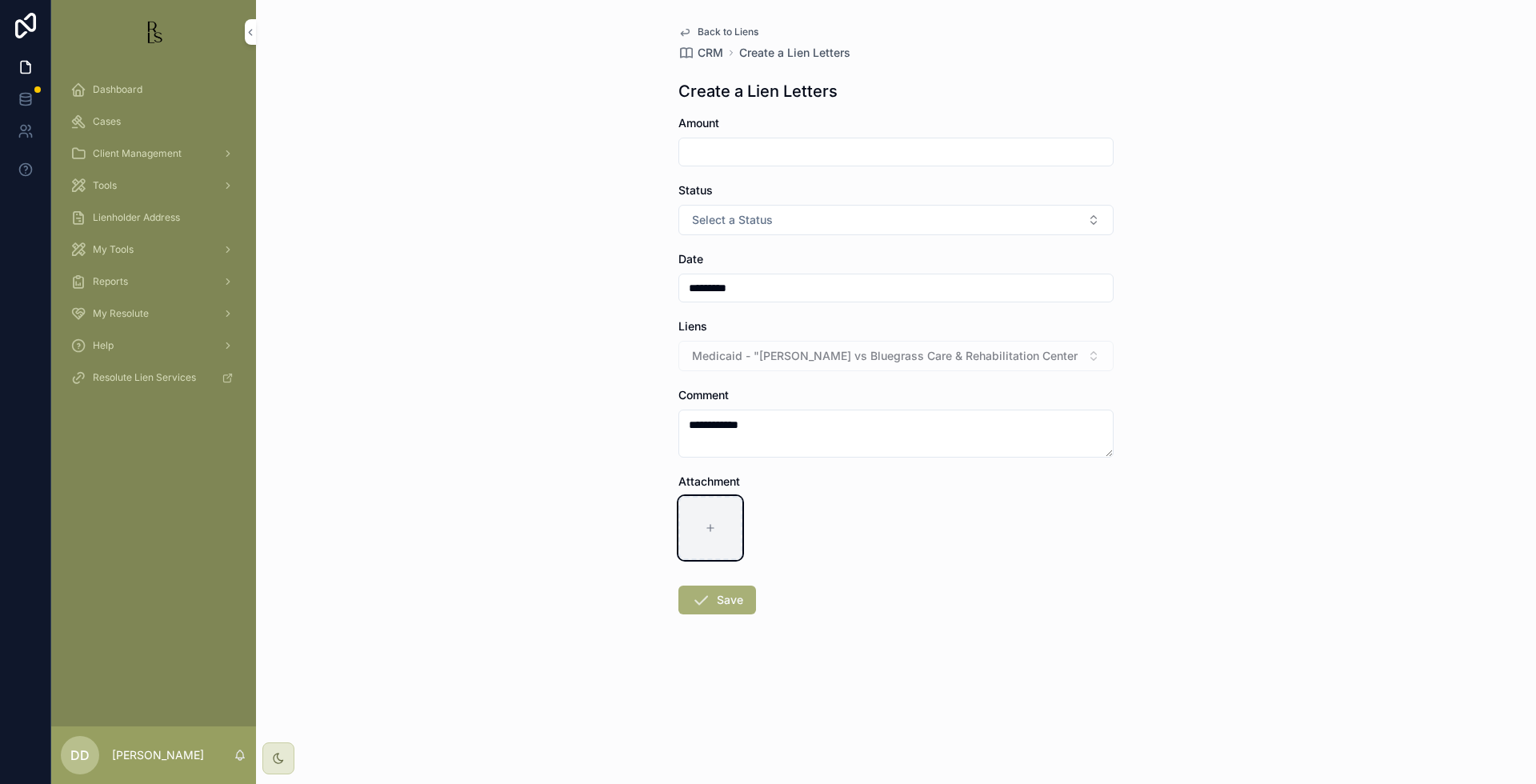
click at [708, 526] on icon "scrollable content" at bounding box center [710, 527] width 11 height 11
type input "**********"
click at [724, 595] on button "Save" at bounding box center [717, 600] width 78 height 29
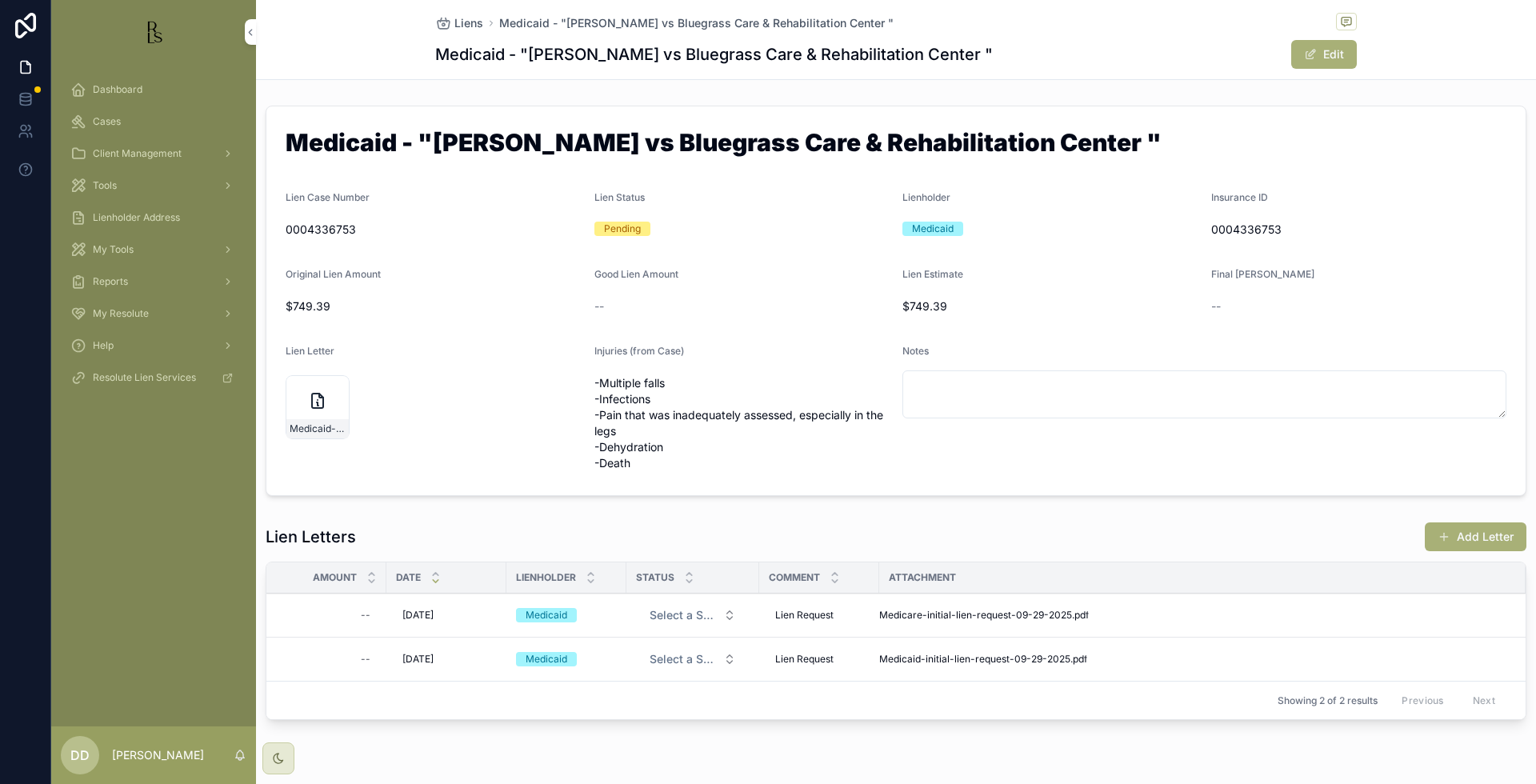
click at [1438, 216] on div "Insurance ID 0004336753" at bounding box center [1359, 217] width 296 height 51
click at [1459, 538] on button "Add Letter" at bounding box center [1475, 537] width 102 height 29
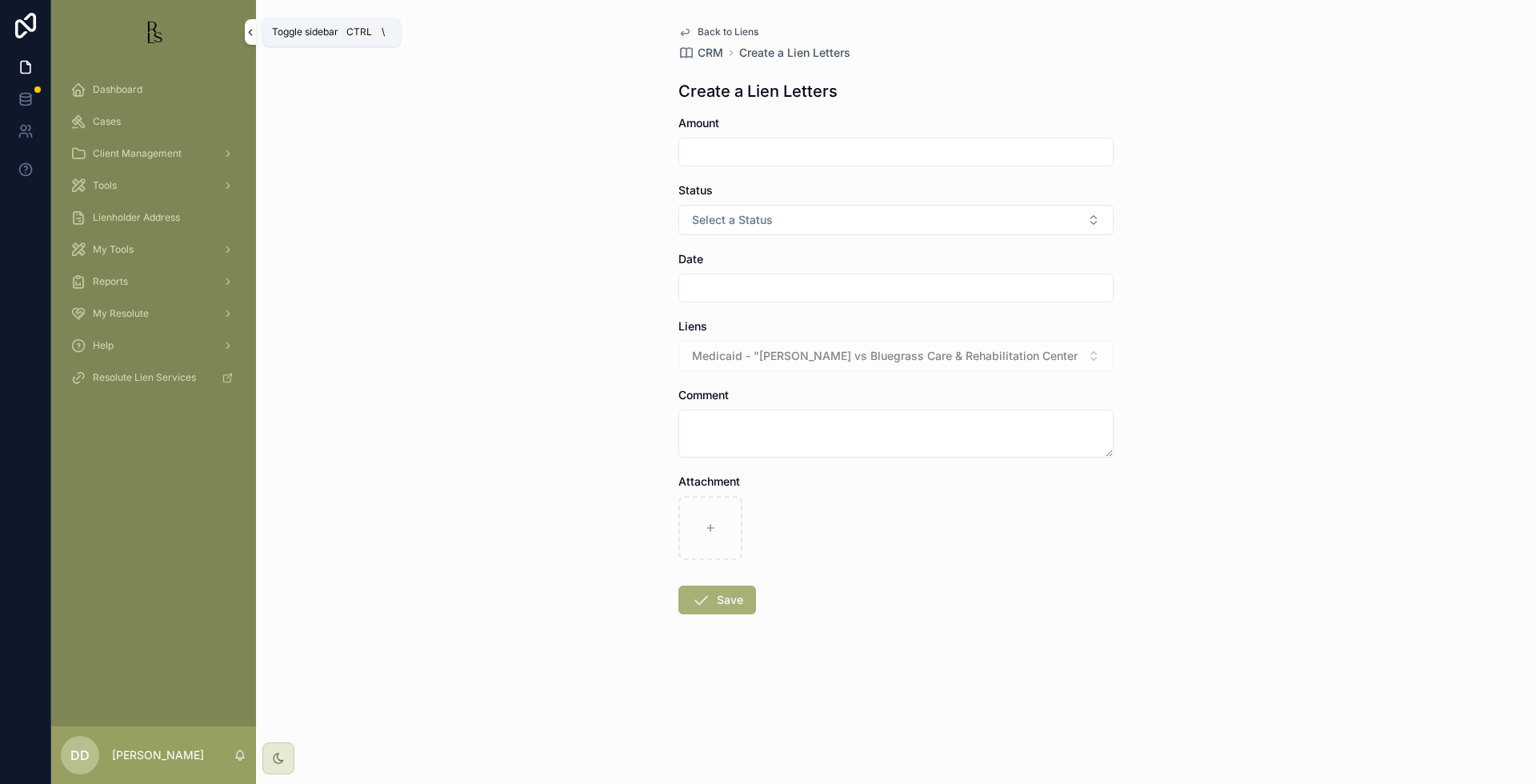
click at [255, 33] on icon "scrollable content" at bounding box center [250, 32] width 11 height 12
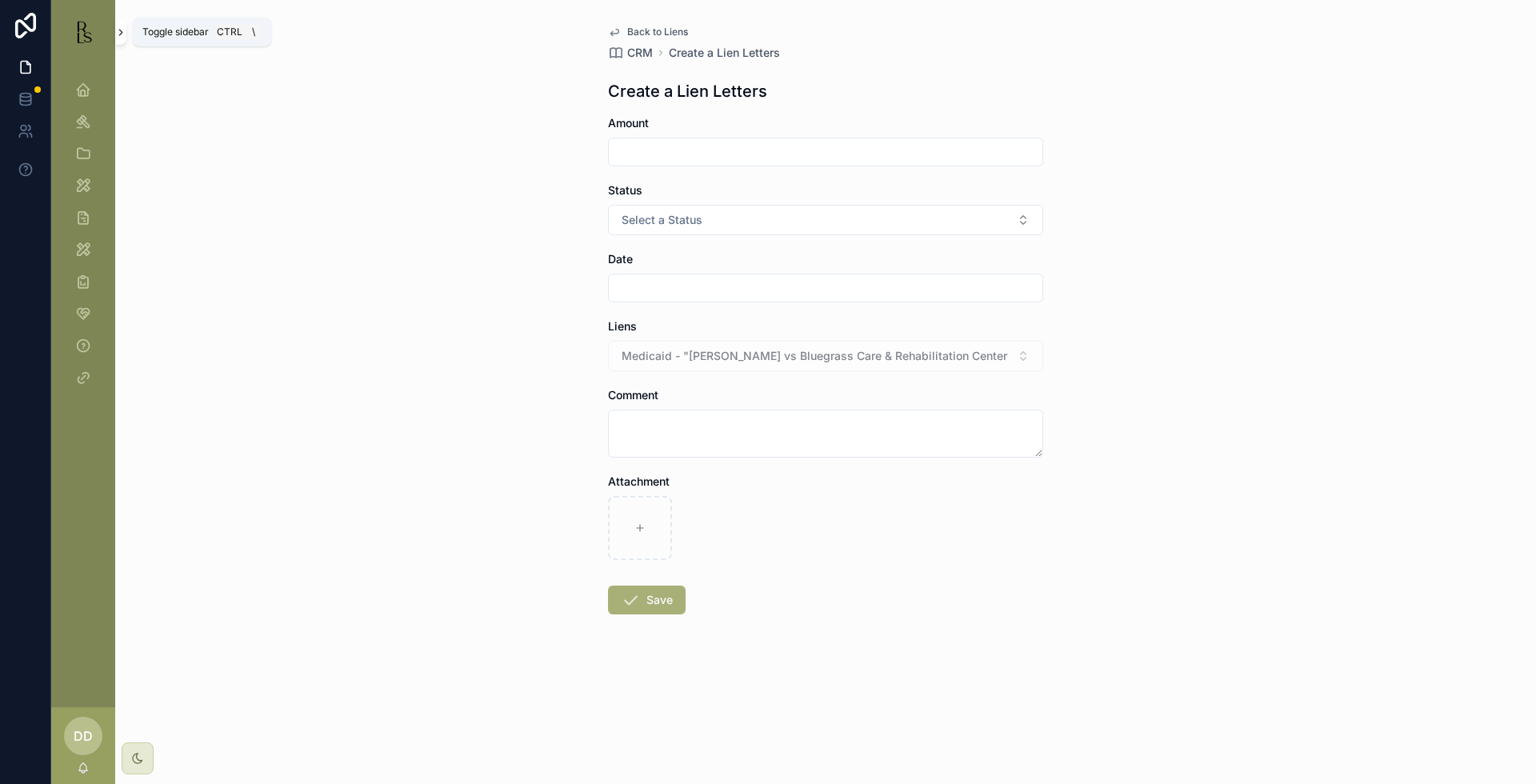
click at [118, 25] on button "scrollable content" at bounding box center [120, 32] width 11 height 26
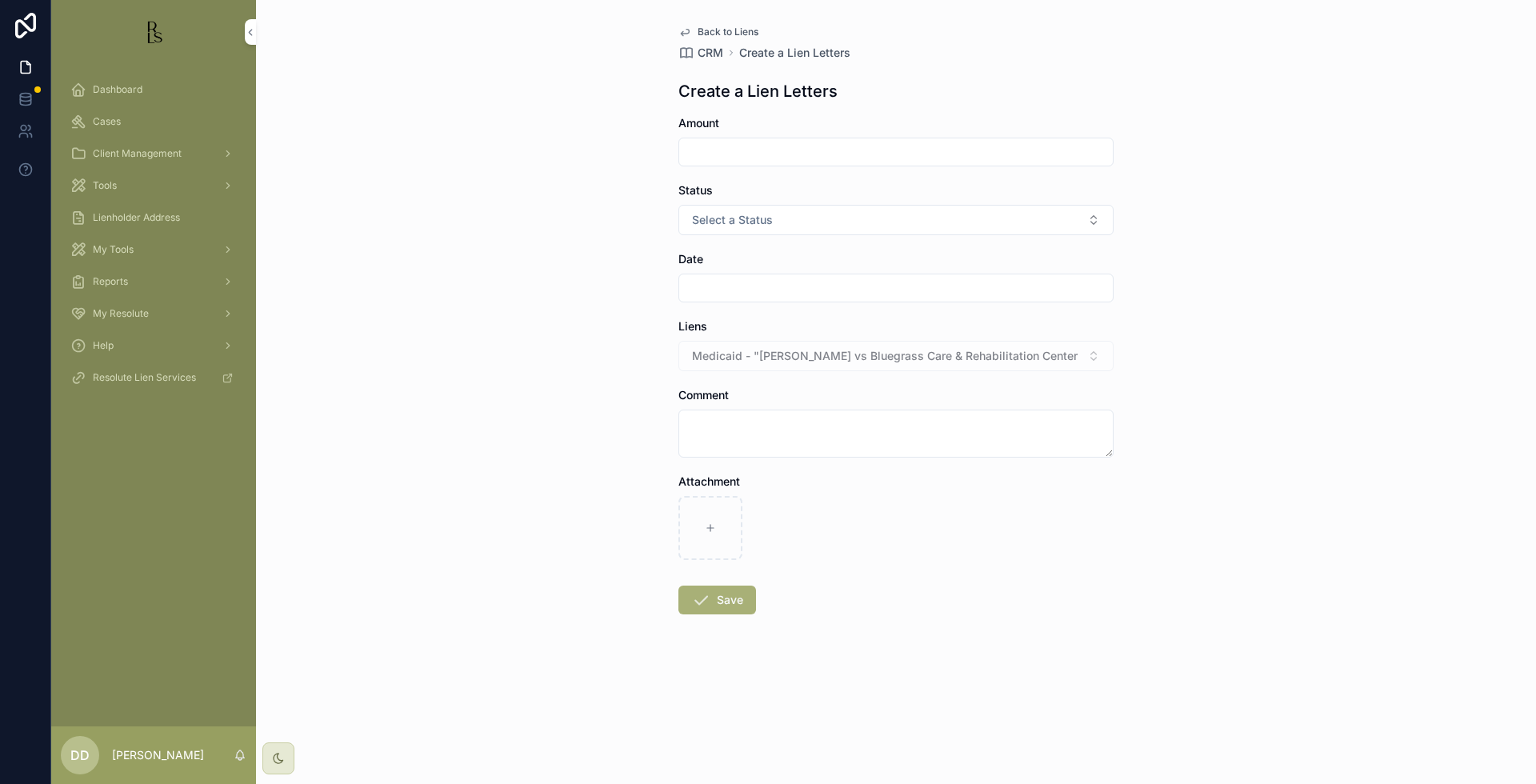
click at [801, 156] on input "scrollable content" at bounding box center [896, 152] width 433 height 22
type input "*"
click at [769, 295] on input "scrollable content" at bounding box center [896, 287] width 433 height 22
click at [899, 455] on button "8" at bounding box center [896, 455] width 29 height 29
type input "*********"
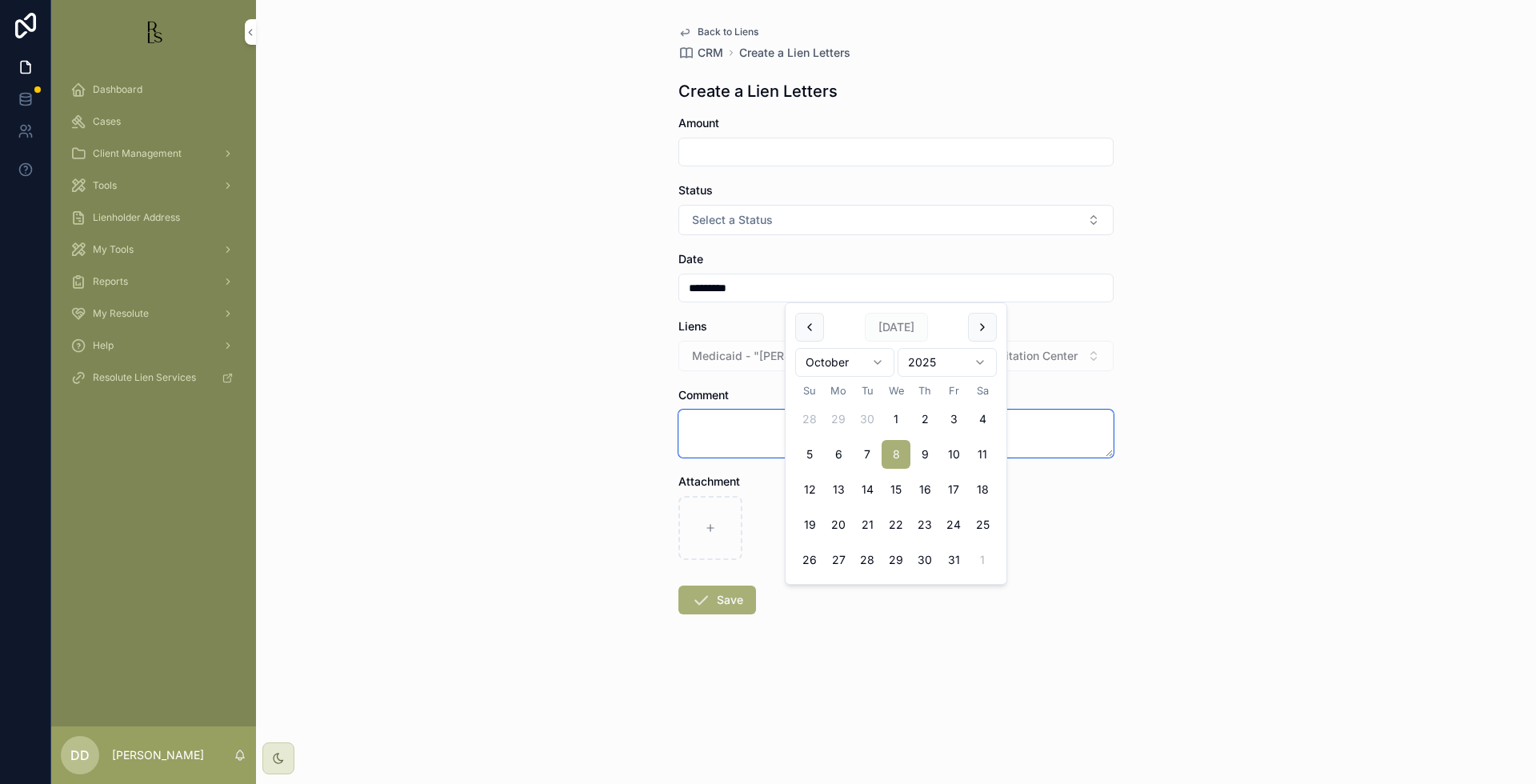
click at [713, 434] on textarea "scrollable content" at bounding box center [896, 433] width 435 height 48
type textarea "**********"
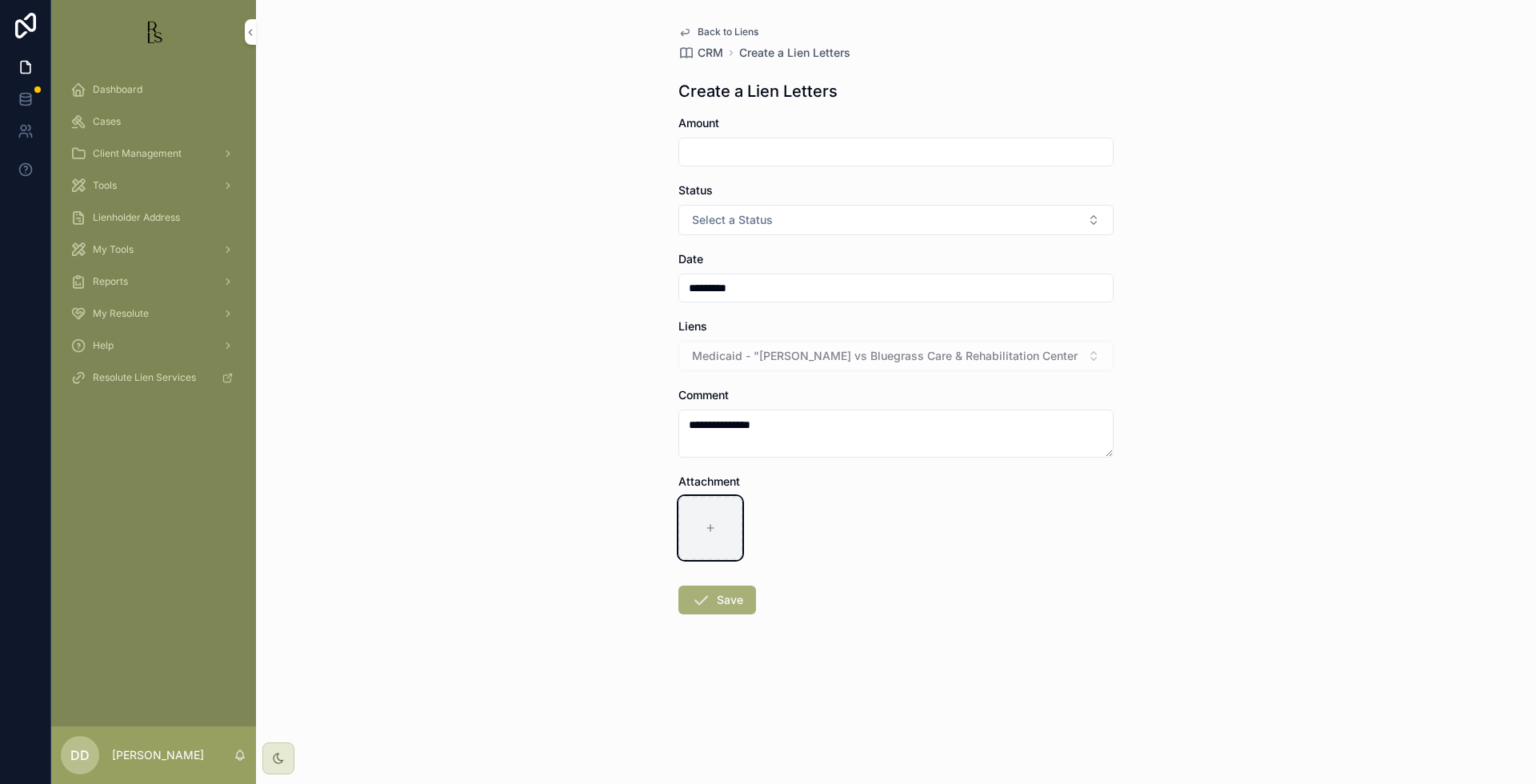
click at [730, 499] on div "scrollable content" at bounding box center [710, 527] width 64 height 64
click at [1438, 374] on div "**********" at bounding box center [896, 392] width 1280 height 784
click at [796, 157] on input "scrollable content" at bounding box center [896, 152] width 433 height 22
click at [1376, 183] on div "**********" at bounding box center [896, 392] width 1280 height 784
click at [835, 428] on textarea "**********" at bounding box center [896, 433] width 435 height 48
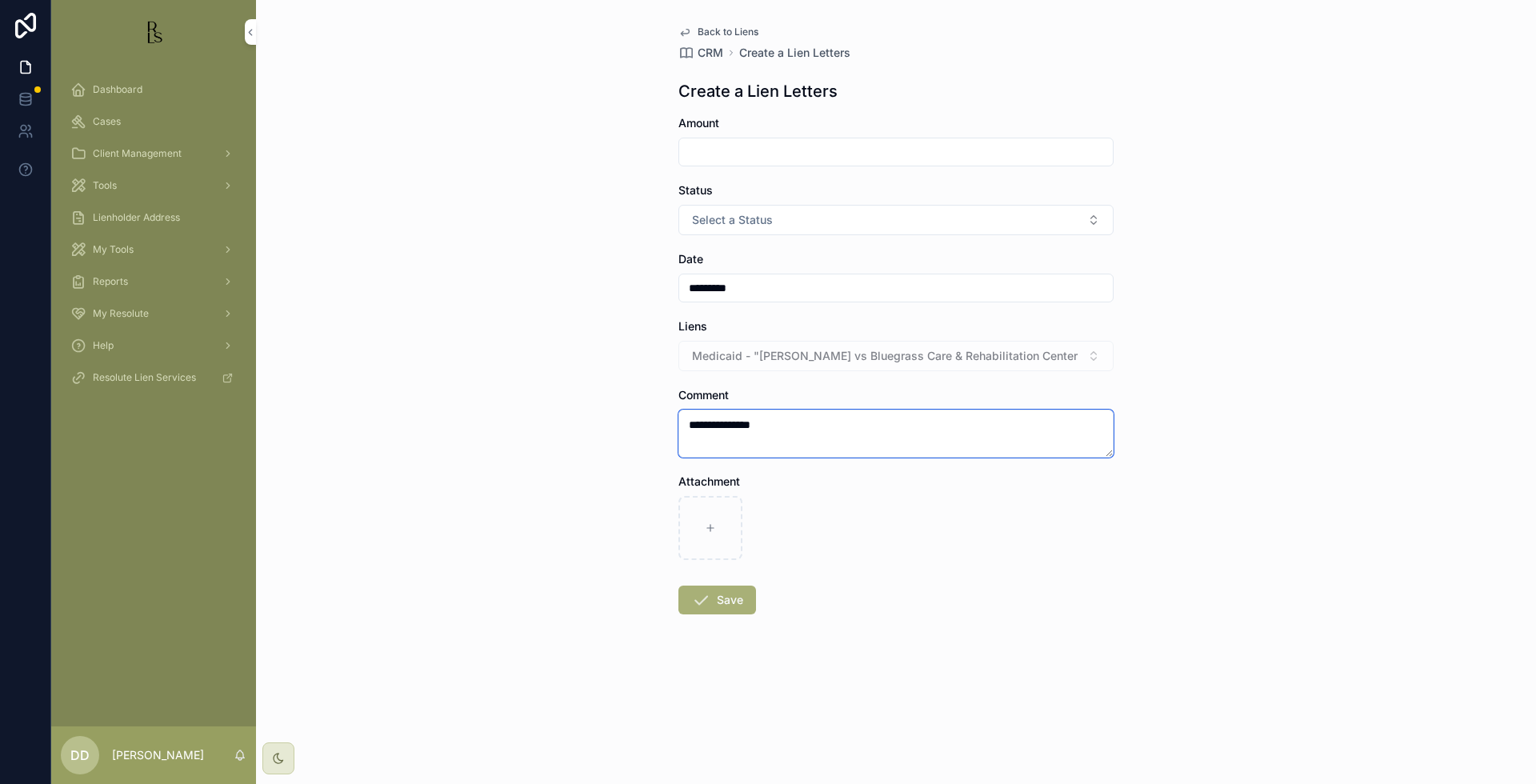
drag, startPoint x: 806, startPoint y: 428, endPoint x: 650, endPoint y: 420, distance: 156.2
click at [650, 420] on div "**********" at bounding box center [896, 392] width 1280 height 784
type textarea "**********"
click at [715, 519] on div "scrollable content" at bounding box center [710, 527] width 64 height 64
click at [1430, 554] on div "**********" at bounding box center [896, 392] width 1280 height 784
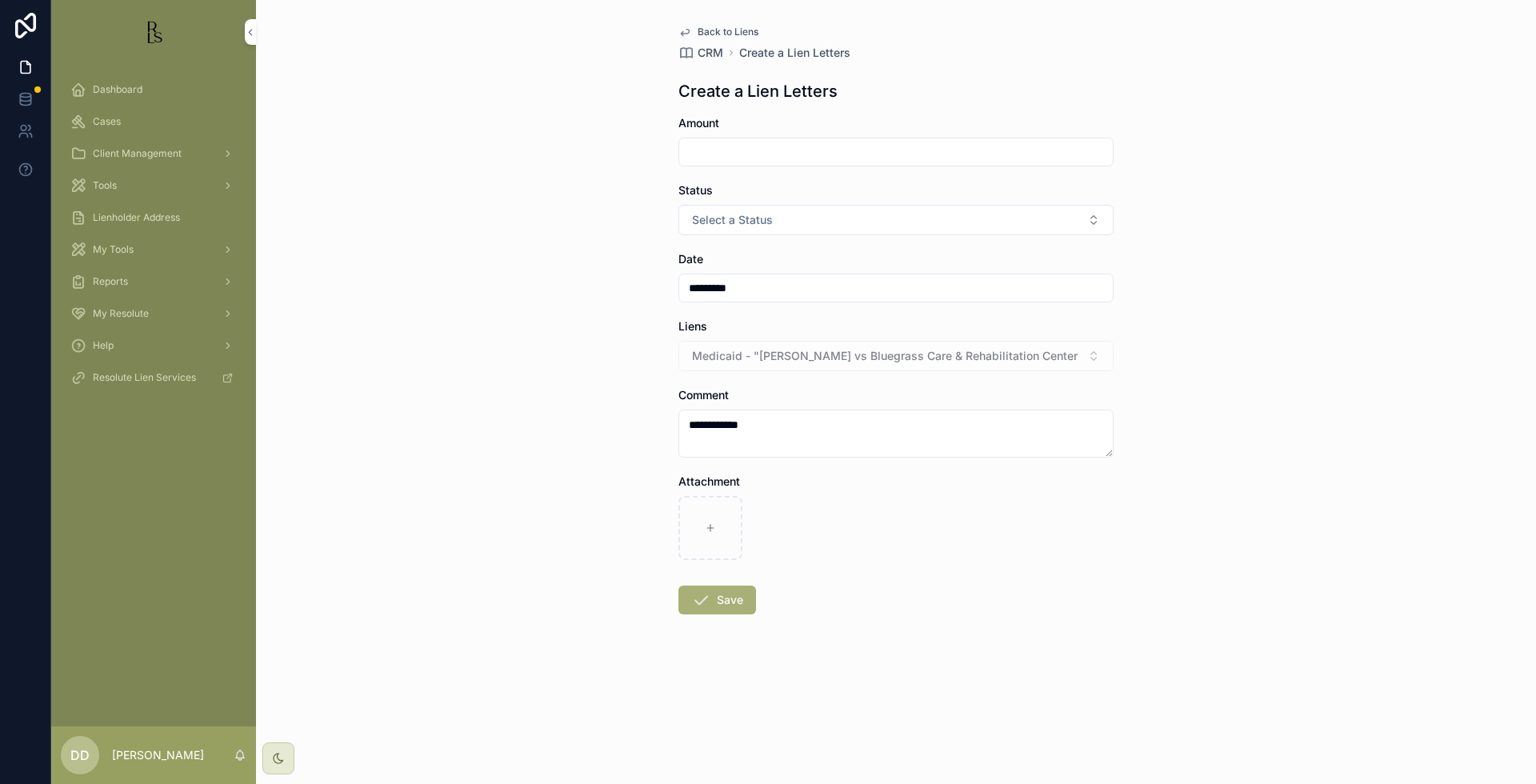
click at [98, 127] on span "Cases" at bounding box center [107, 121] width 28 height 13
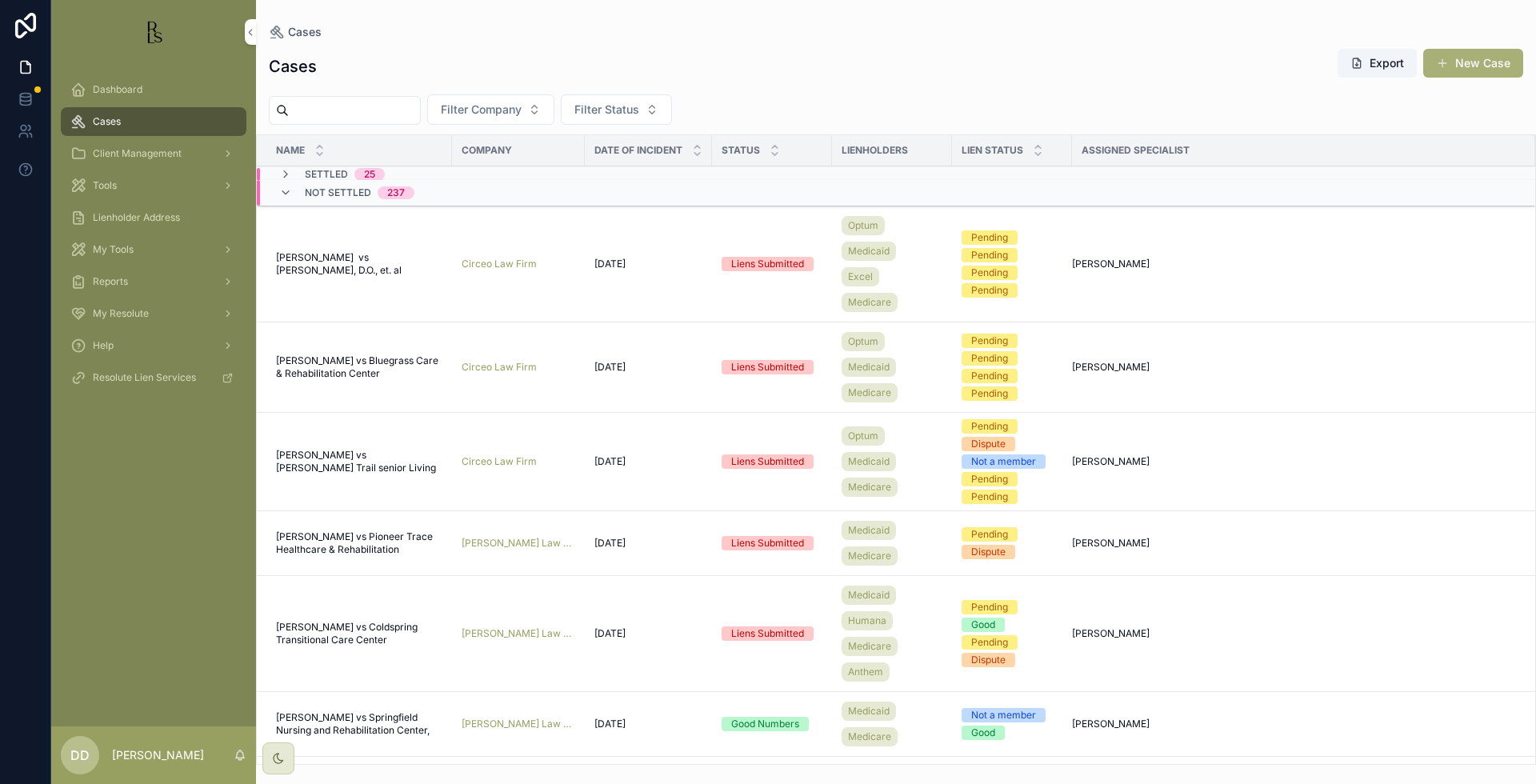
click at [403, 105] on input "scrollable content" at bounding box center [354, 110] width 131 height 22
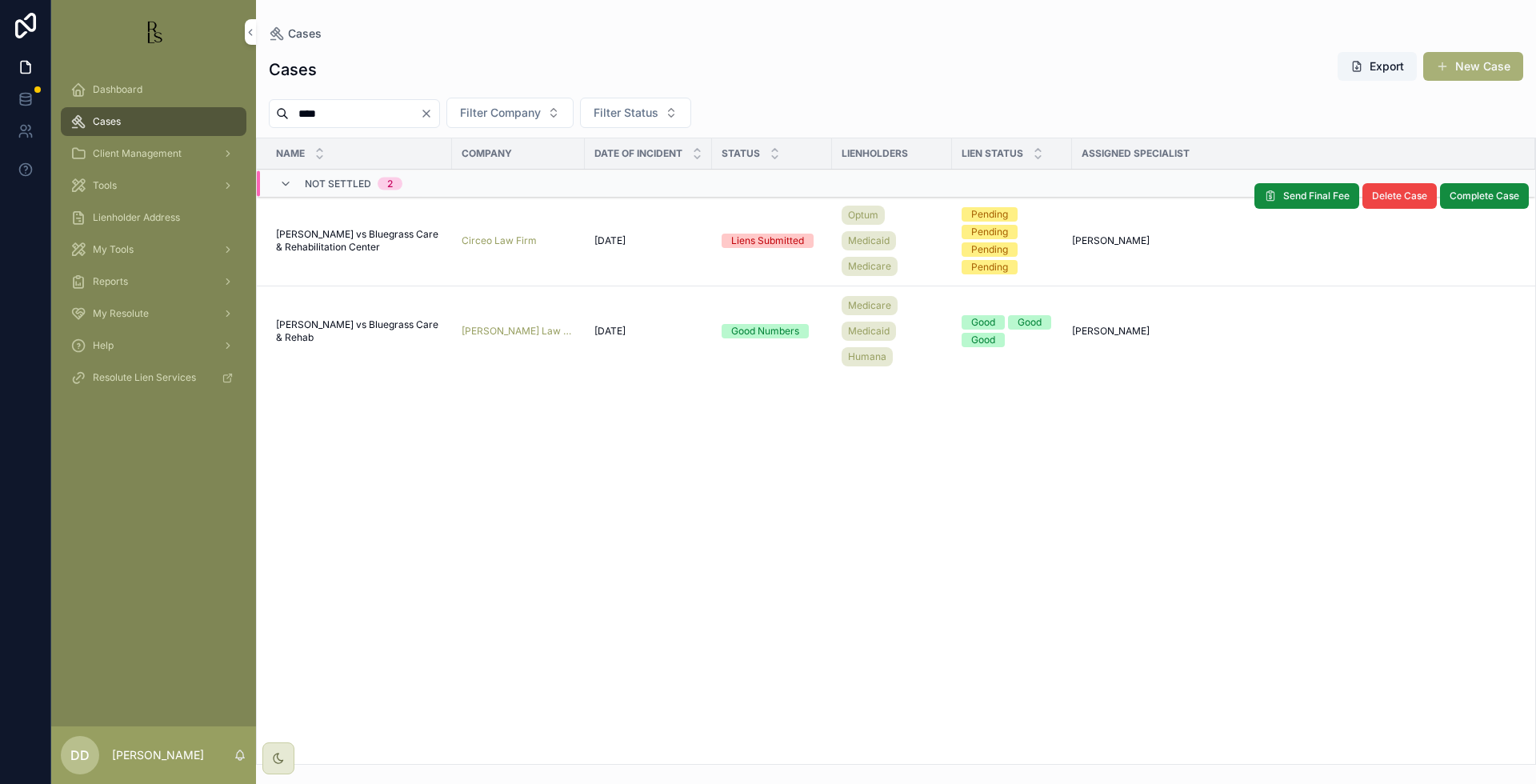
type input "****"
click at [319, 243] on span "[PERSON_NAME] vs Bluegrass Care & Rehabilitation Center" at bounding box center [358, 241] width 166 height 26
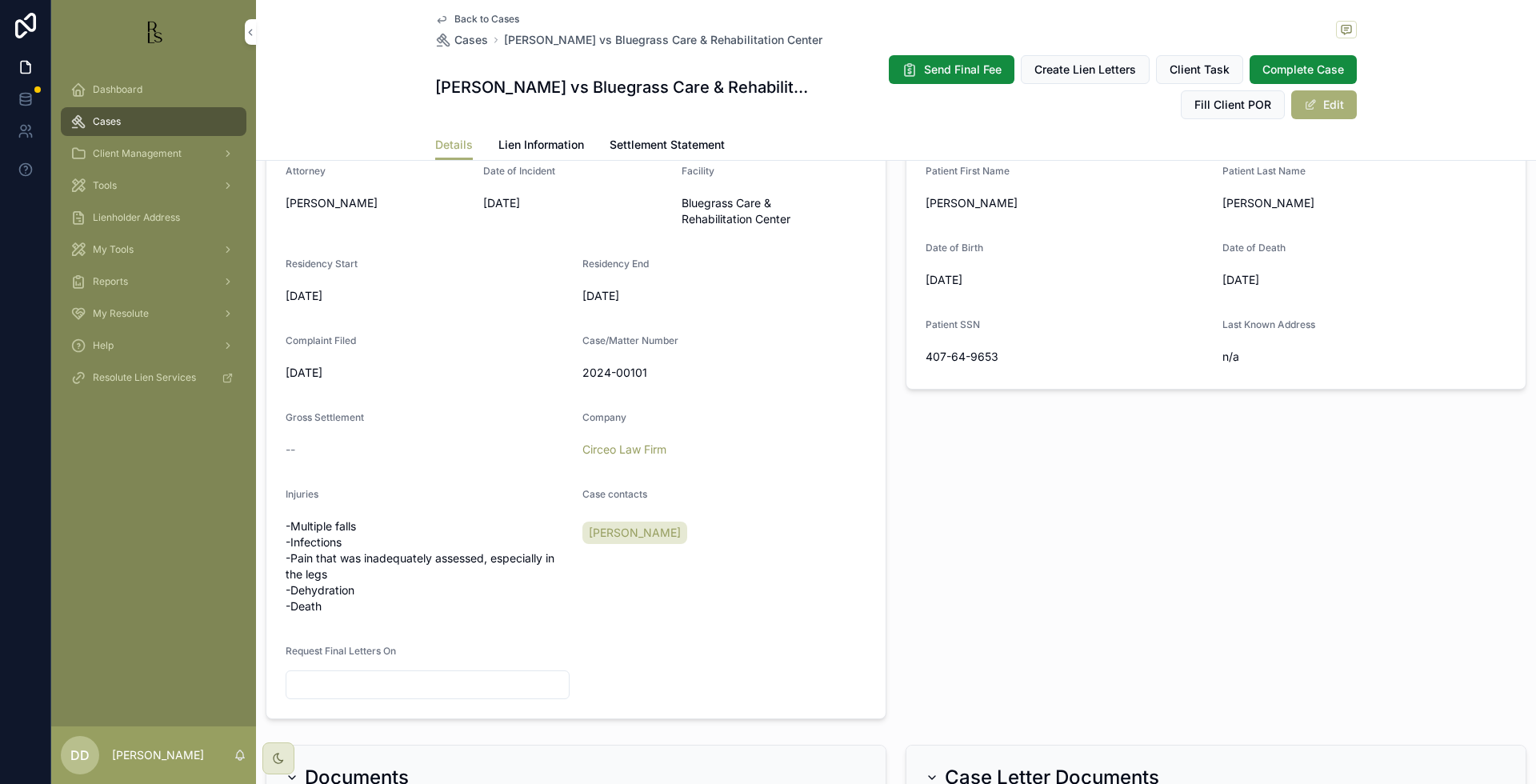
scroll to position [400, 0]
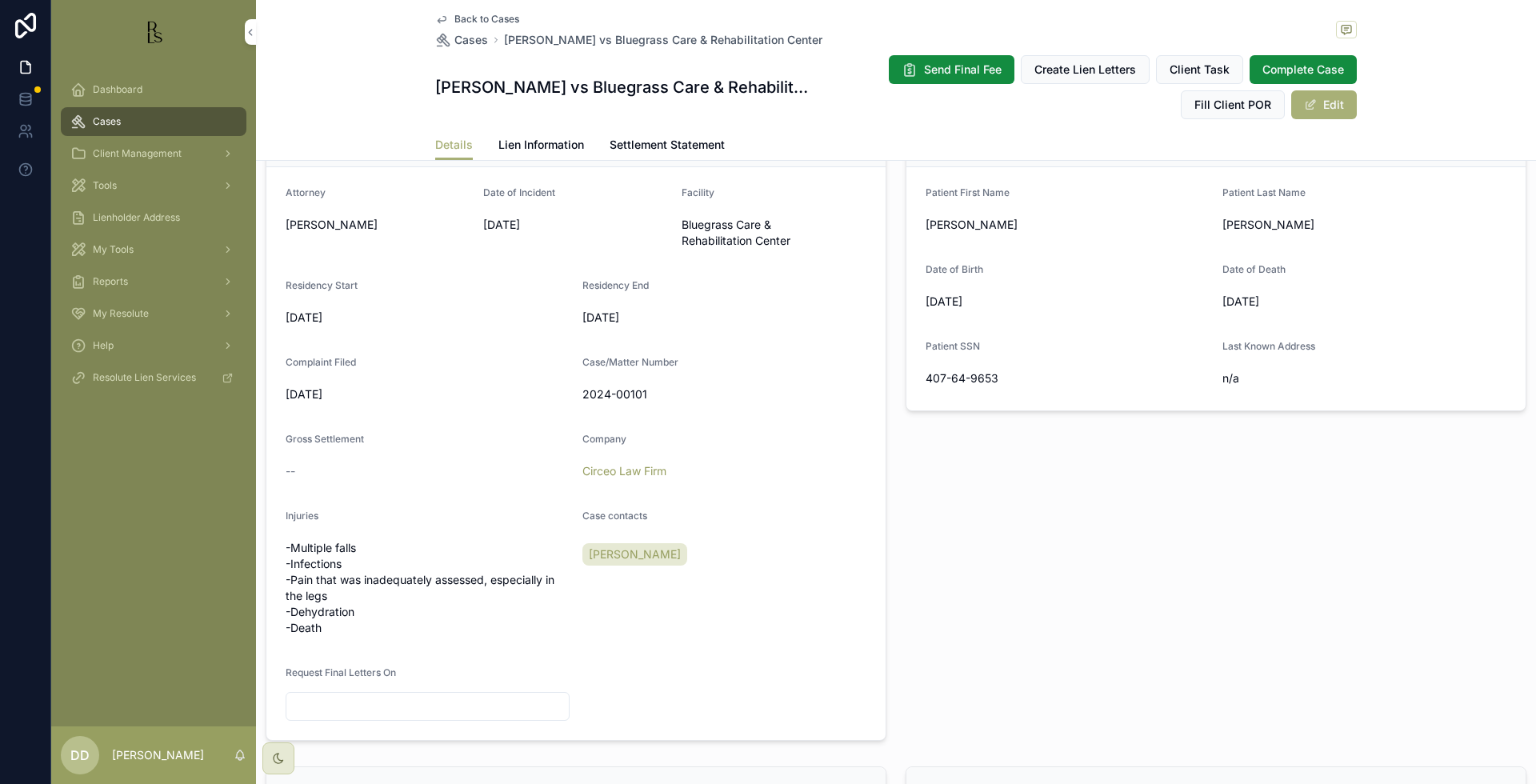
click at [148, 119] on div "Cases" at bounding box center [153, 121] width 166 height 26
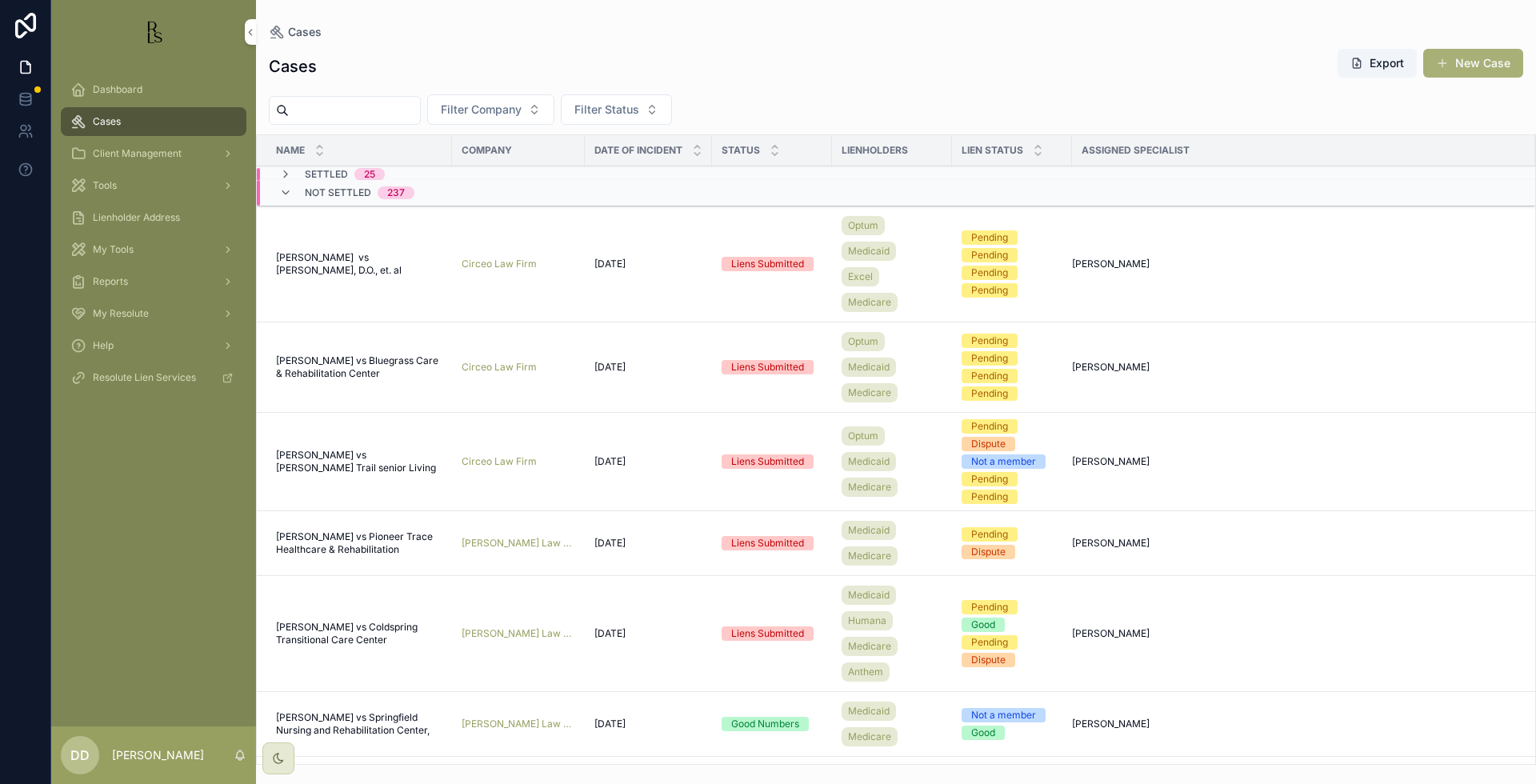
click at [400, 115] on input "scrollable content" at bounding box center [354, 110] width 131 height 22
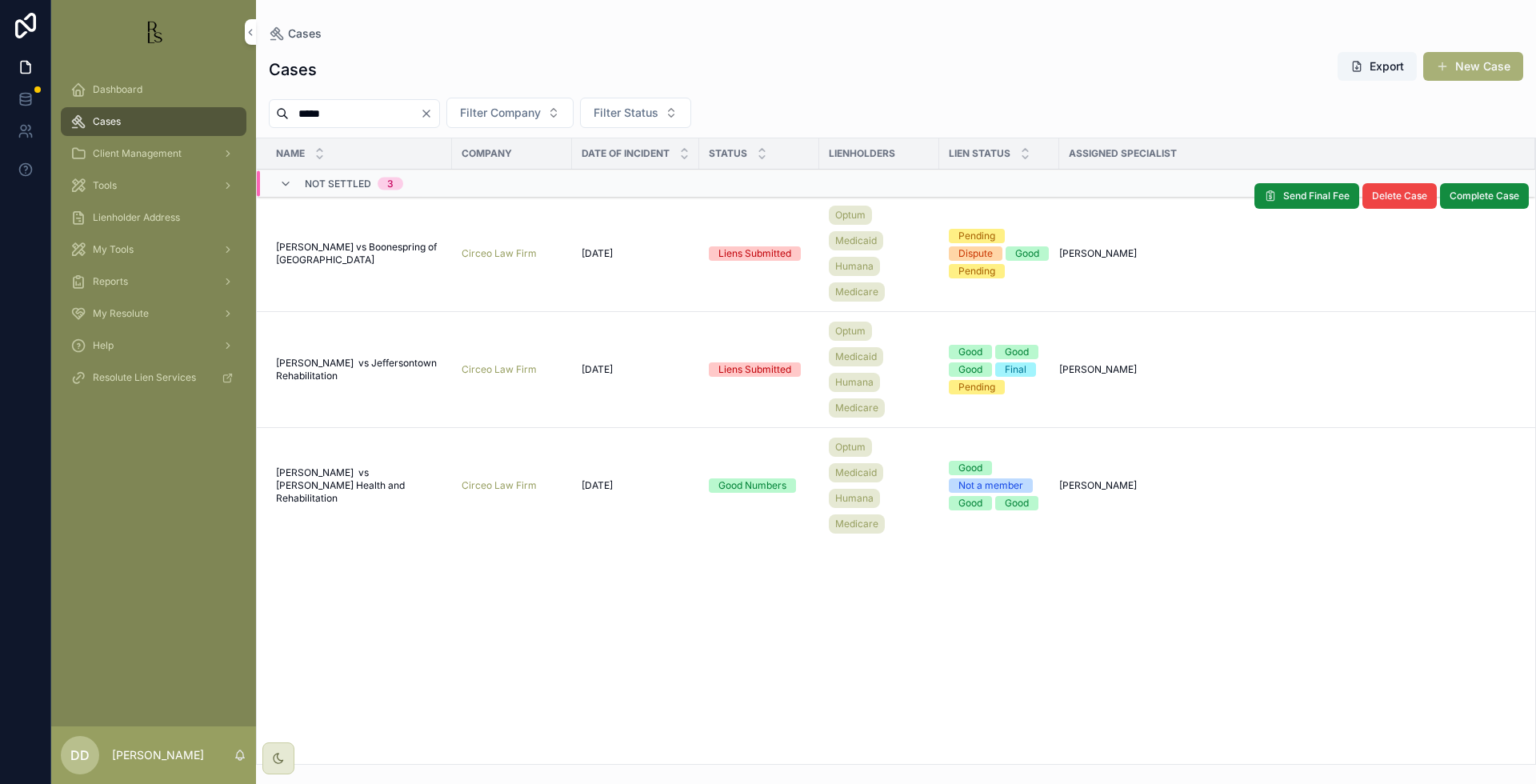
type input "*****"
click at [328, 255] on span "[PERSON_NAME] vs Boonespring of [GEOGRAPHIC_DATA]" at bounding box center [358, 253] width 166 height 26
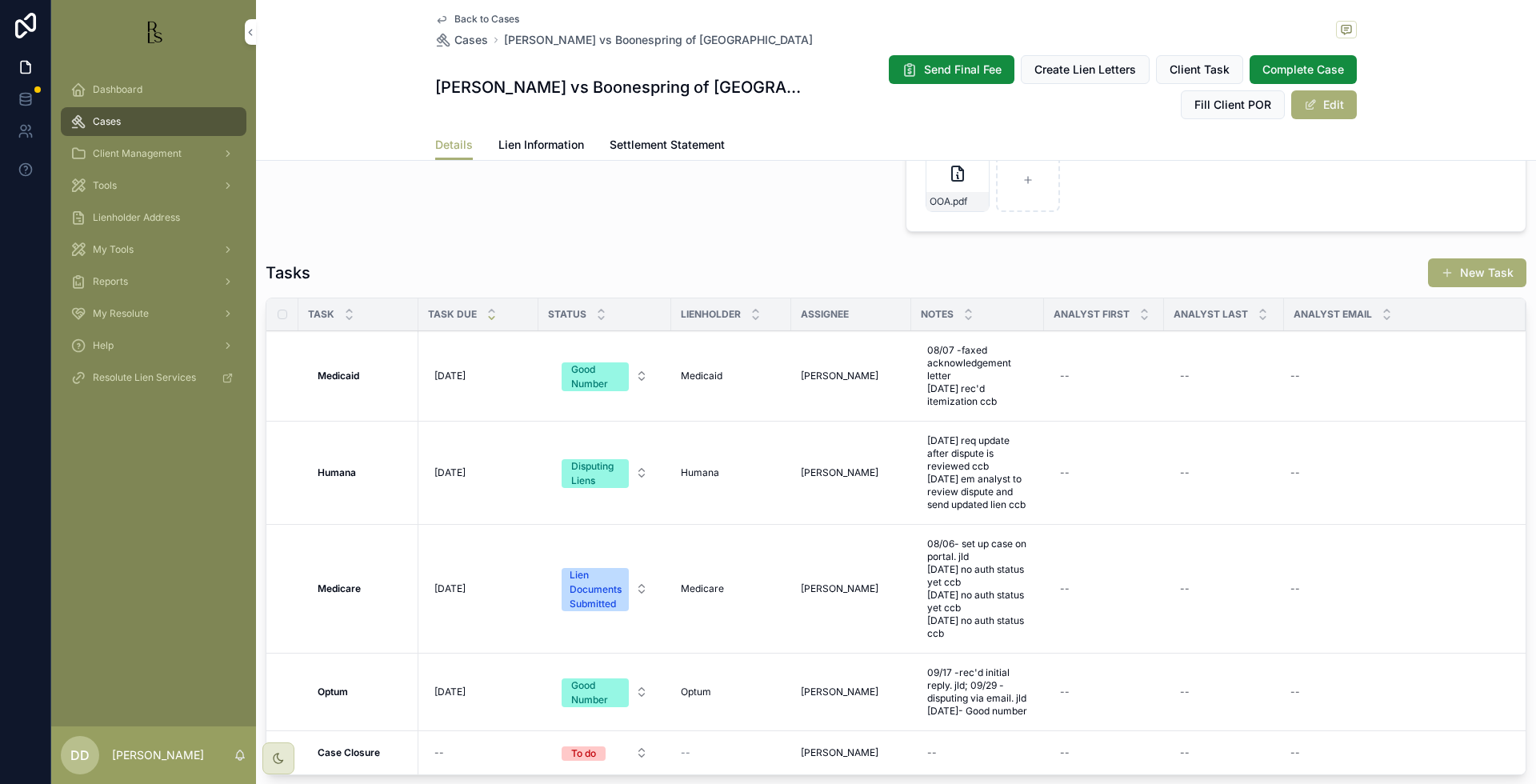
scroll to position [1399, 0]
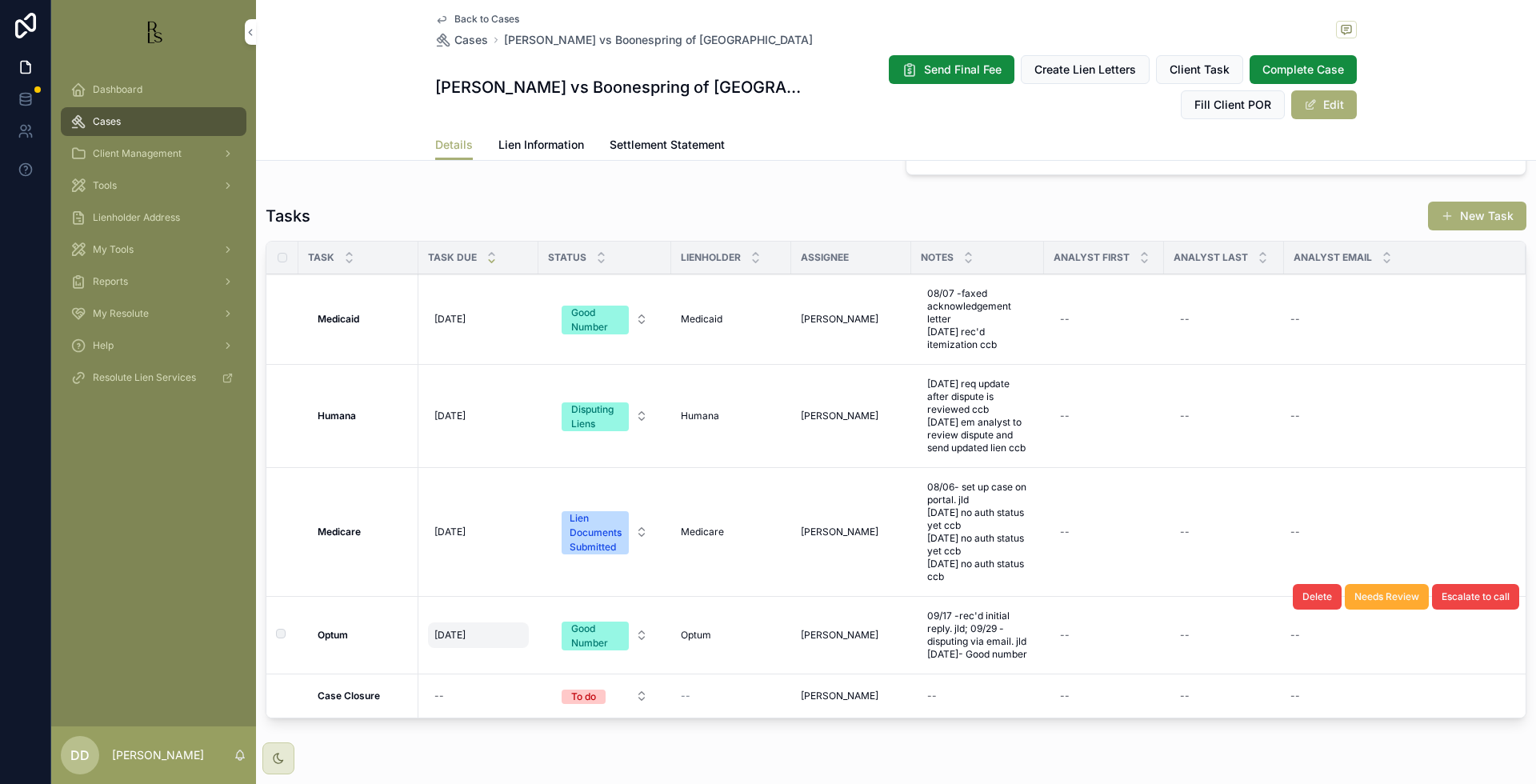
click at [484, 643] on div "[DATE] [DATE]" at bounding box center [479, 635] width 101 height 26
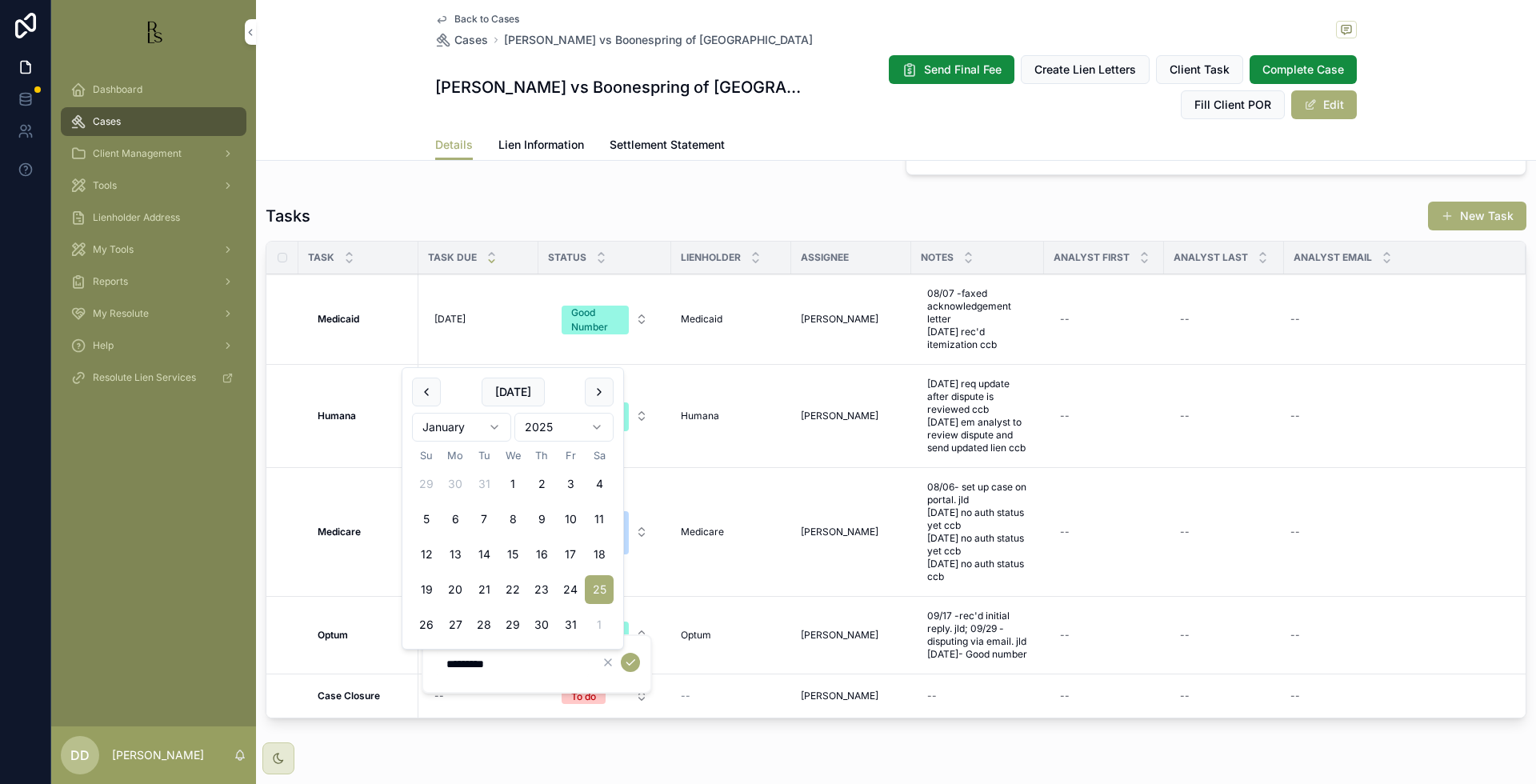
click at [523, 663] on input "*********" at bounding box center [513, 664] width 152 height 22
type input "*********"
click at [632, 662] on icon "scrollable content" at bounding box center [630, 662] width 8 height 6
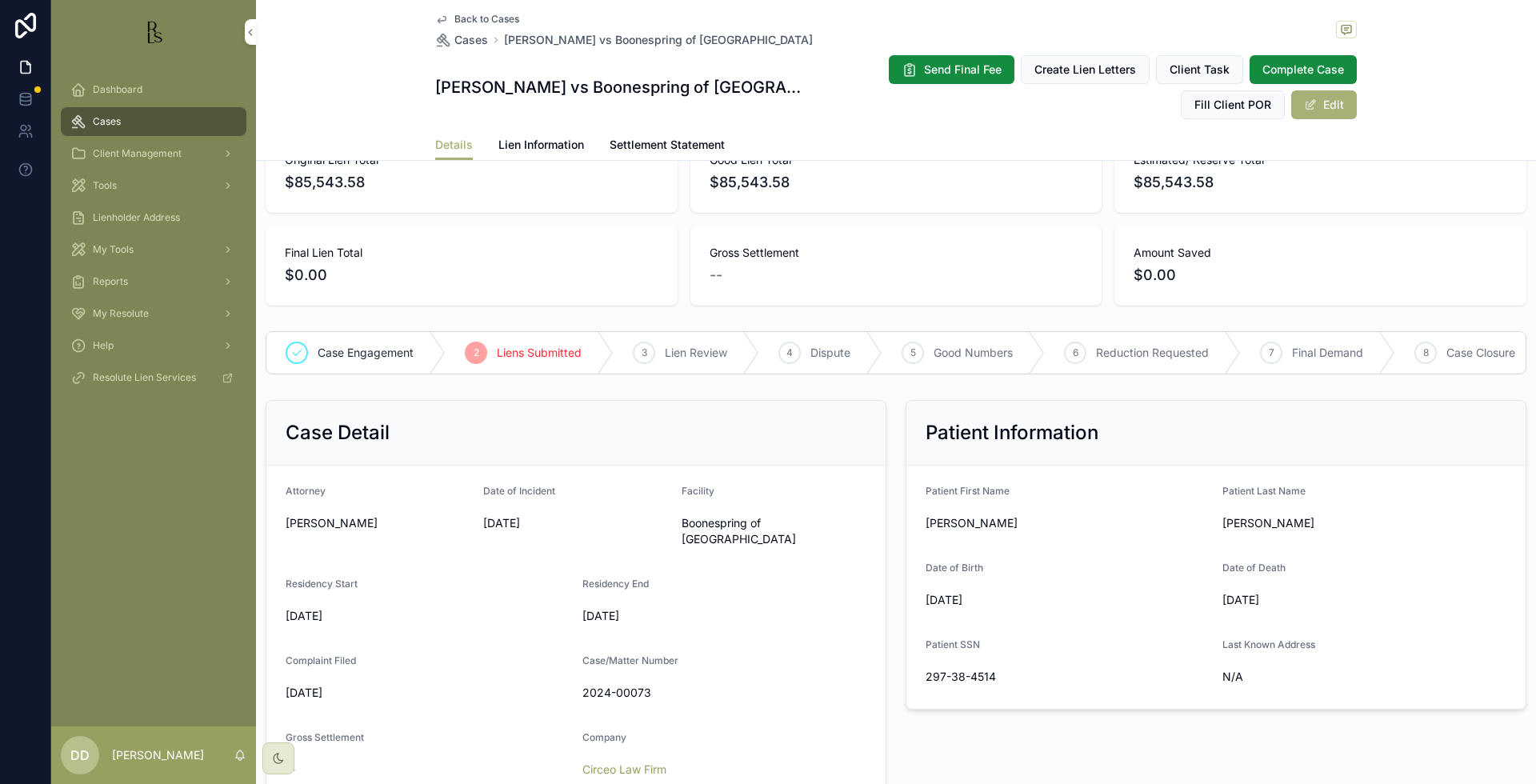
scroll to position [100, 0]
click at [1398, 159] on div "Details Lien Information Settlement Statement" at bounding box center [895, 145] width 1260 height 31
click at [931, 223] on div "Original Lien Total $85,543.58 Good Lien Total $85,543.58 Estimated/ Reserve To…" at bounding box center [895, 220] width 1260 height 172
click at [109, 118] on span "Cases" at bounding box center [107, 121] width 28 height 13
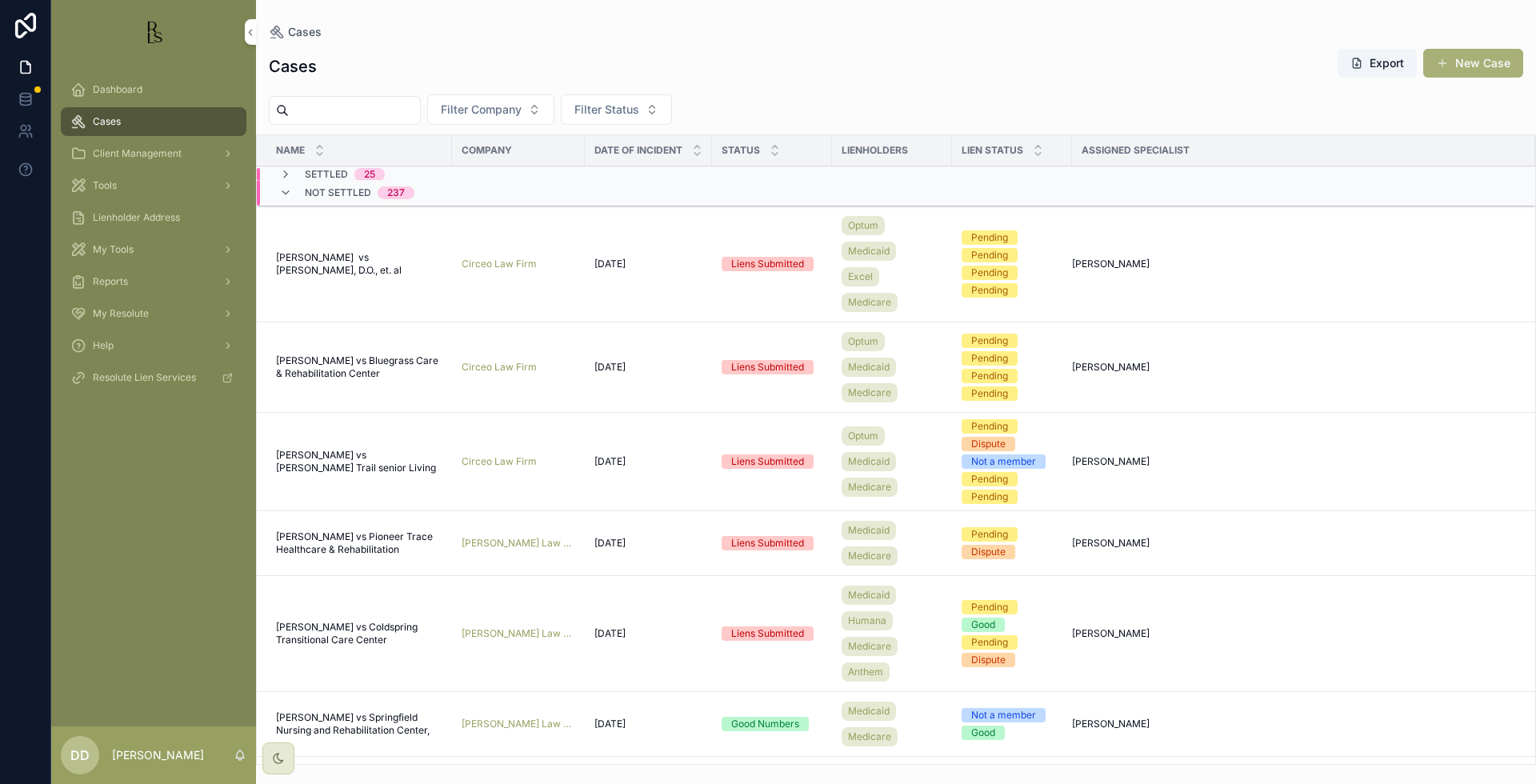
click at [1279, 104] on div "Filter Company Filter Status" at bounding box center [896, 110] width 1280 height 31
click at [392, 105] on input "scrollable content" at bounding box center [354, 110] width 131 height 22
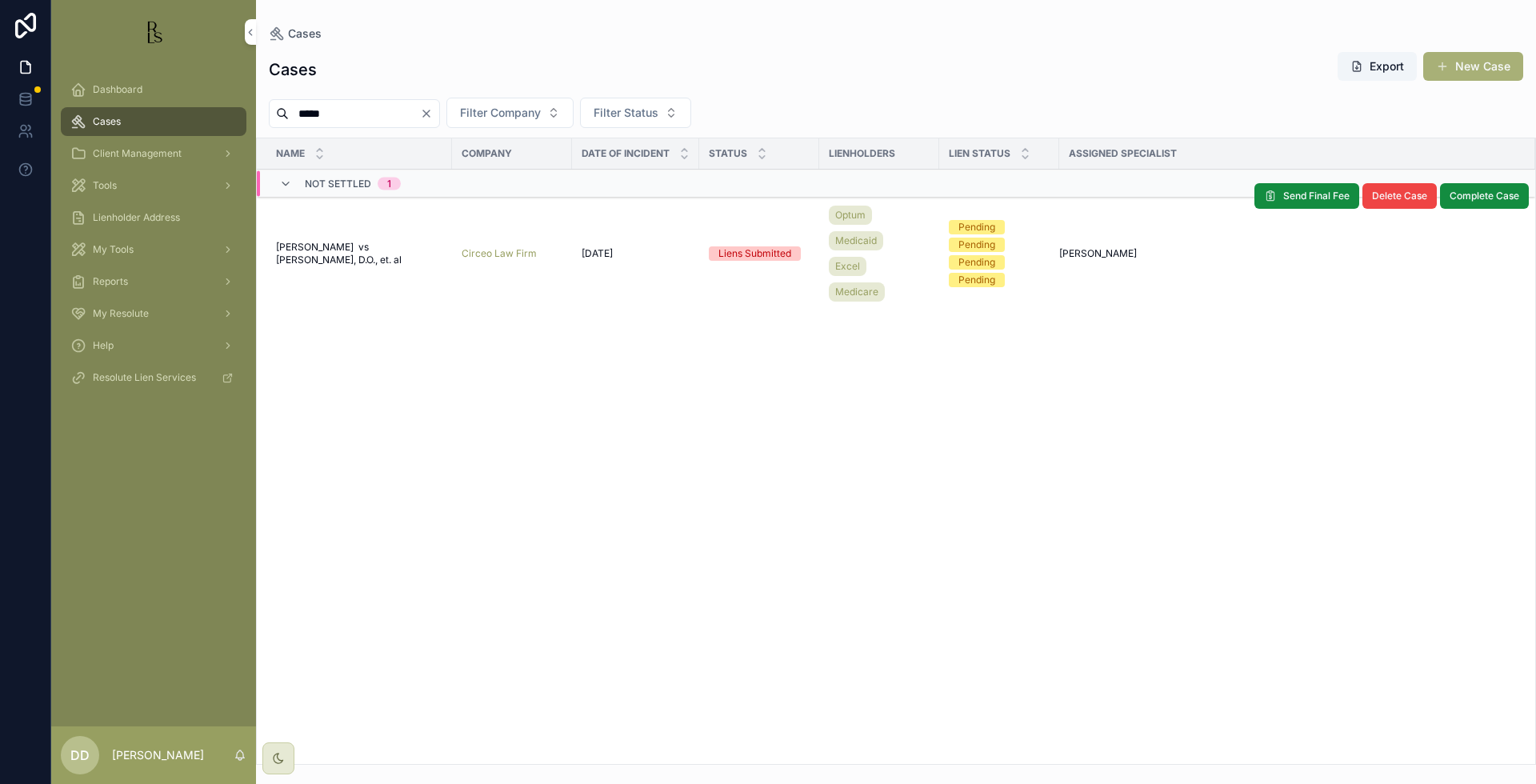
type input "*****"
click at [300, 256] on span "[PERSON_NAME] vs [PERSON_NAME], D.O., et. al" at bounding box center [358, 253] width 166 height 26
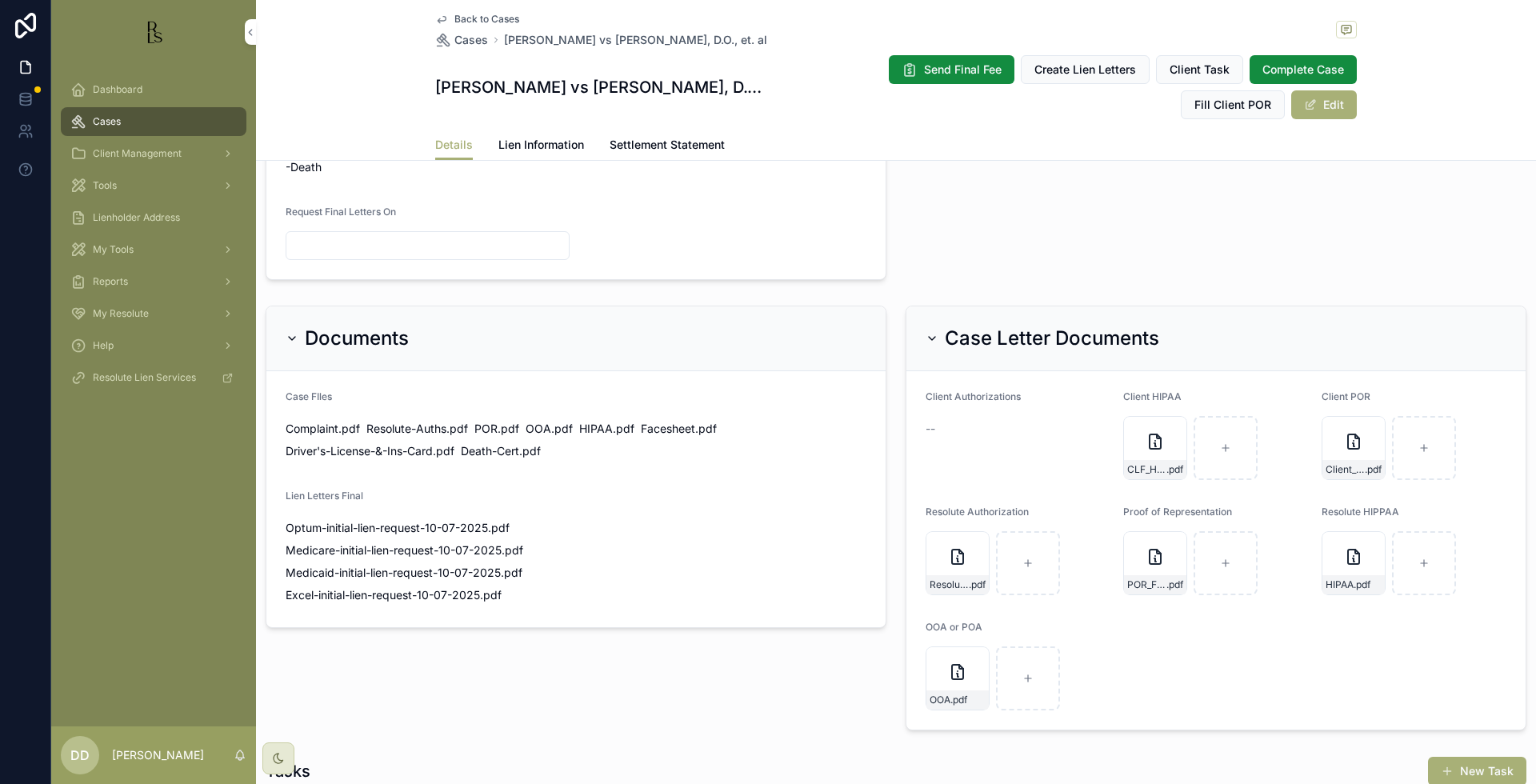
scroll to position [1100, 0]
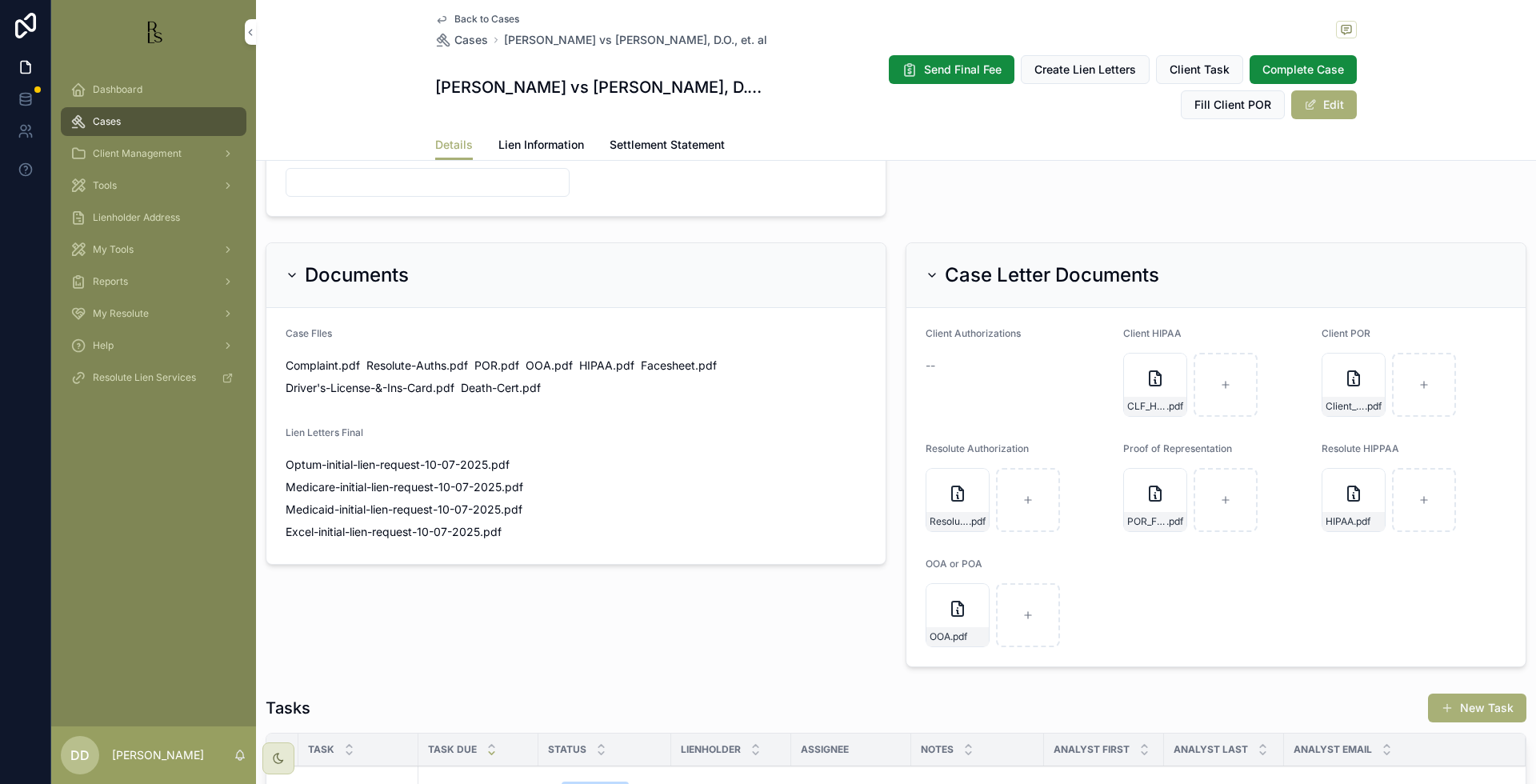
click at [1434, 118] on div "Back to Cases [PERSON_NAME] vs [PERSON_NAME], D.O., et. [PERSON_NAME], [PERSON_…" at bounding box center [896, 80] width 1280 height 160
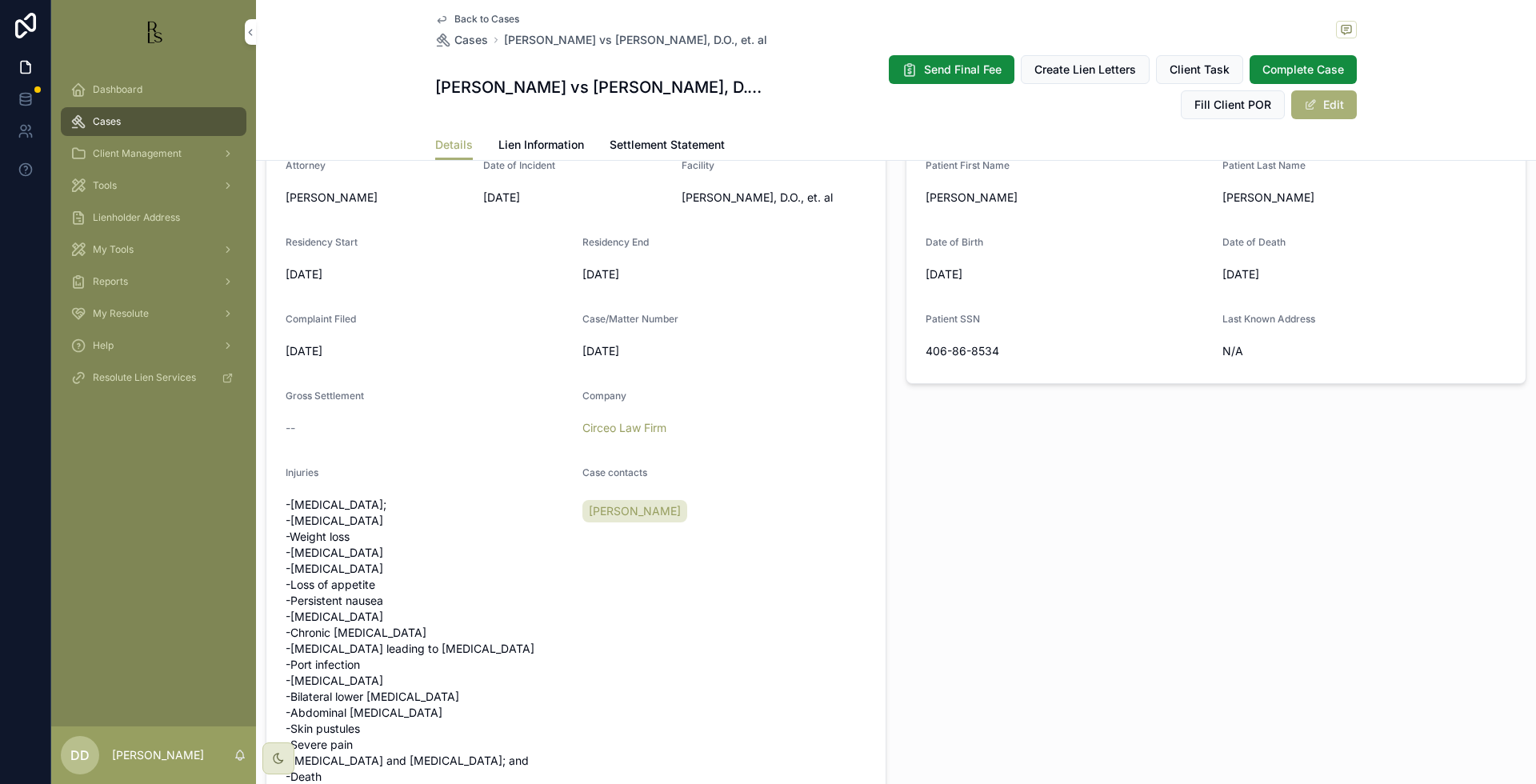
scroll to position [400, 0]
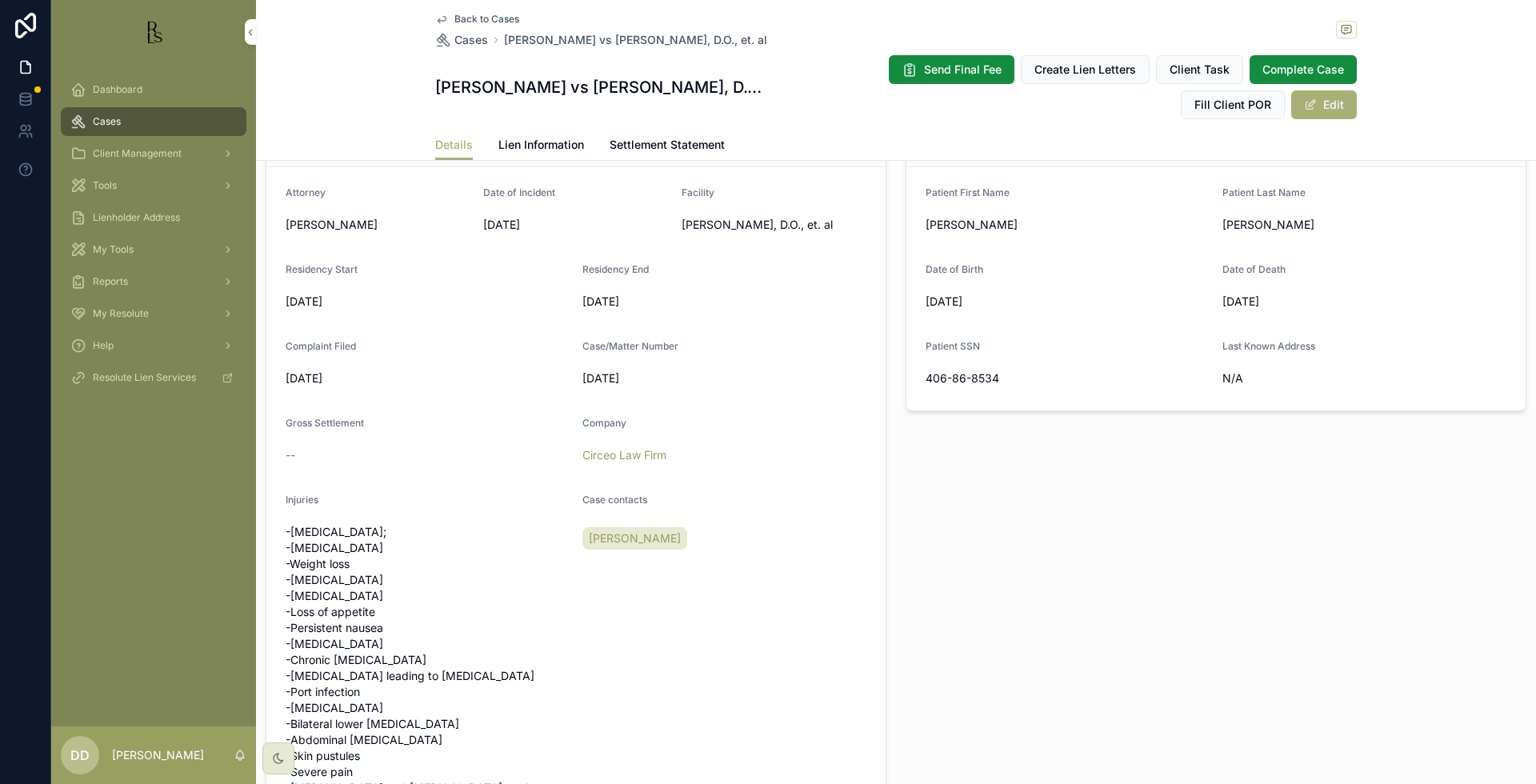
click at [1284, 533] on div "Patient Information Patient First Name [PERSON_NAME] Last Name [PERSON_NAME] Da…" at bounding box center [1216, 509] width 640 height 828
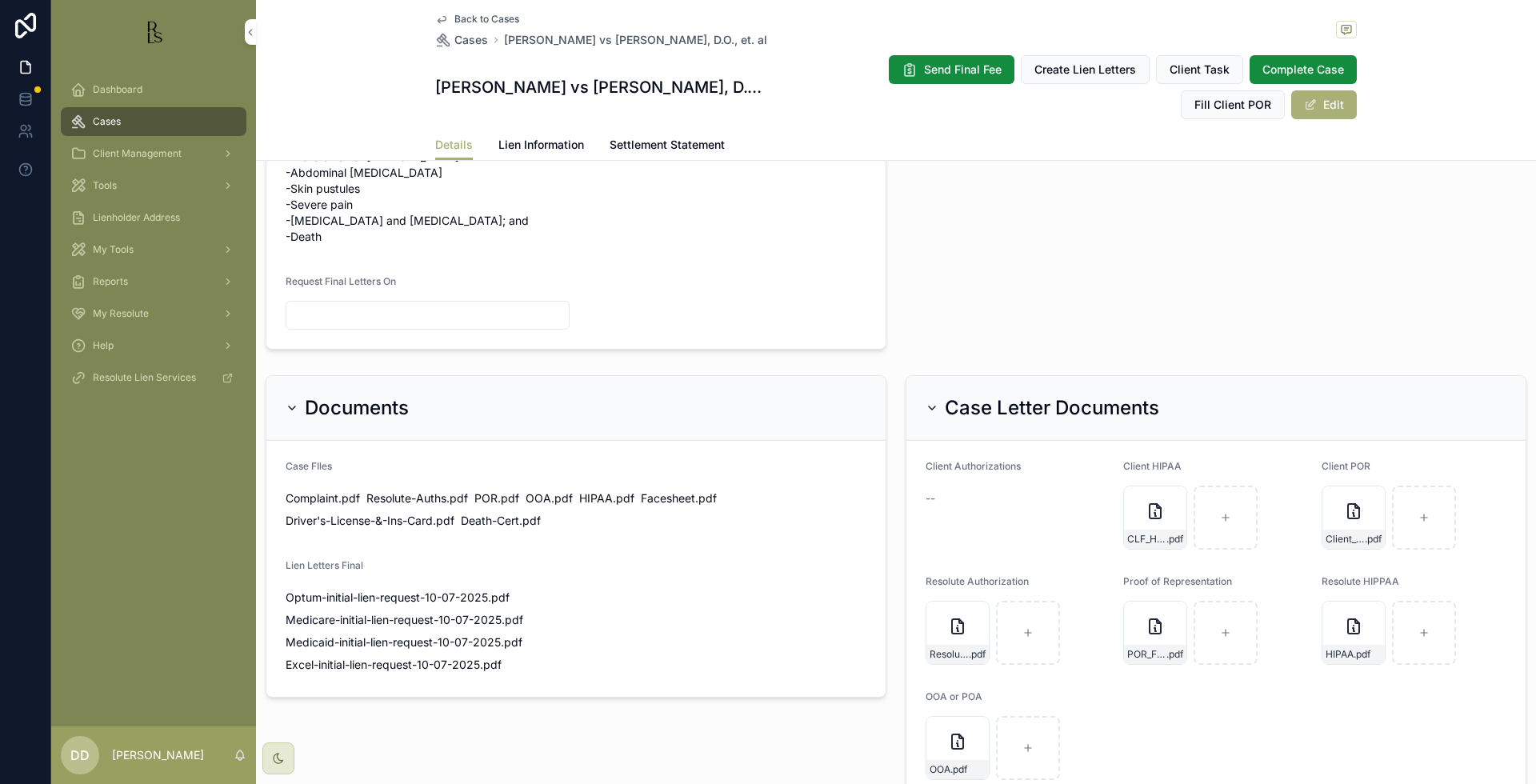
scroll to position [1000, 0]
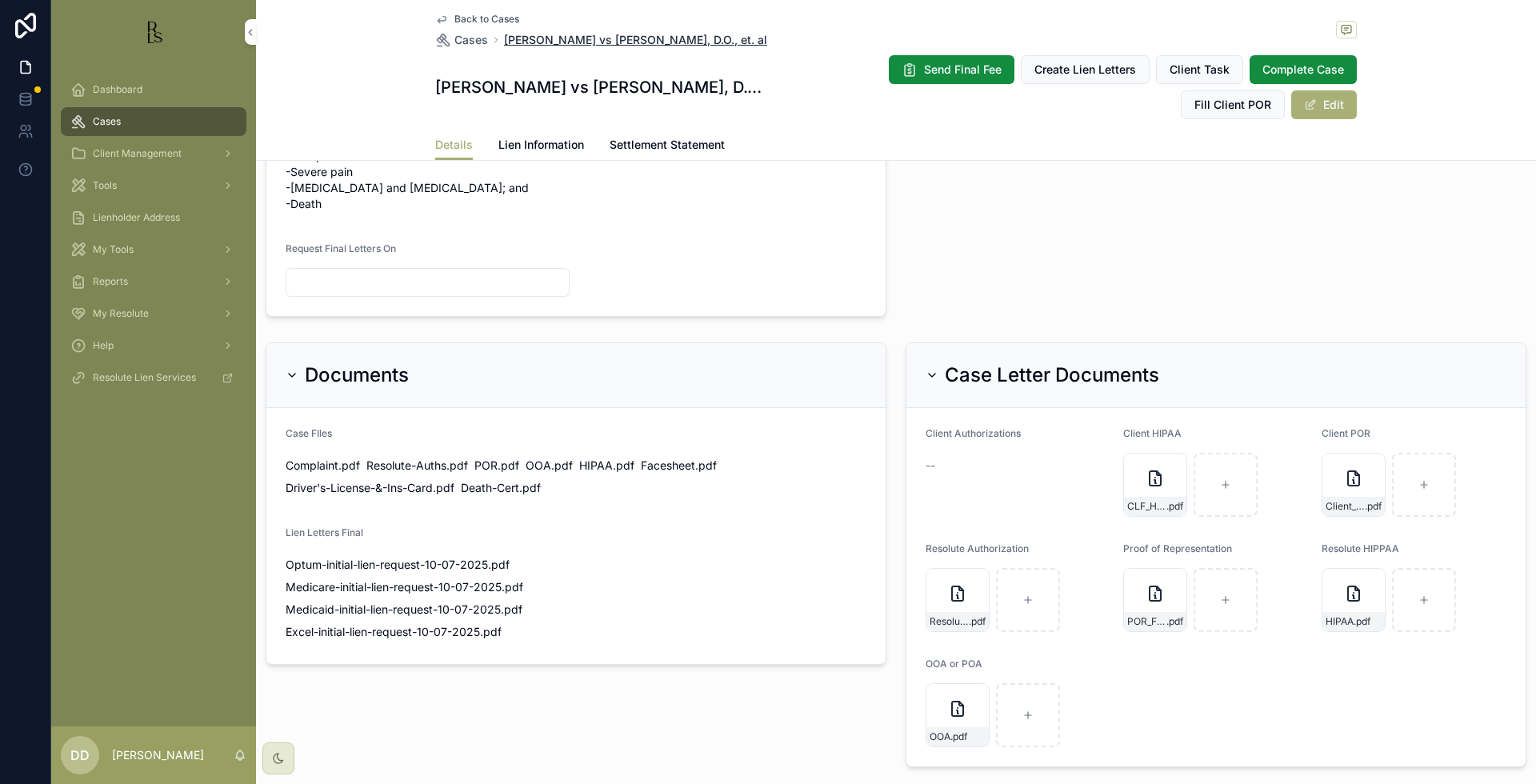
drag, startPoint x: 785, startPoint y: 35, endPoint x: 501, endPoint y: 39, distance: 284.0
click at [501, 39] on div "Back to Cases [PERSON_NAME] vs [PERSON_NAME], D.O., et. al" at bounding box center [896, 30] width 922 height 35
copy span "[PERSON_NAME] vs [PERSON_NAME], D.O., et. al"
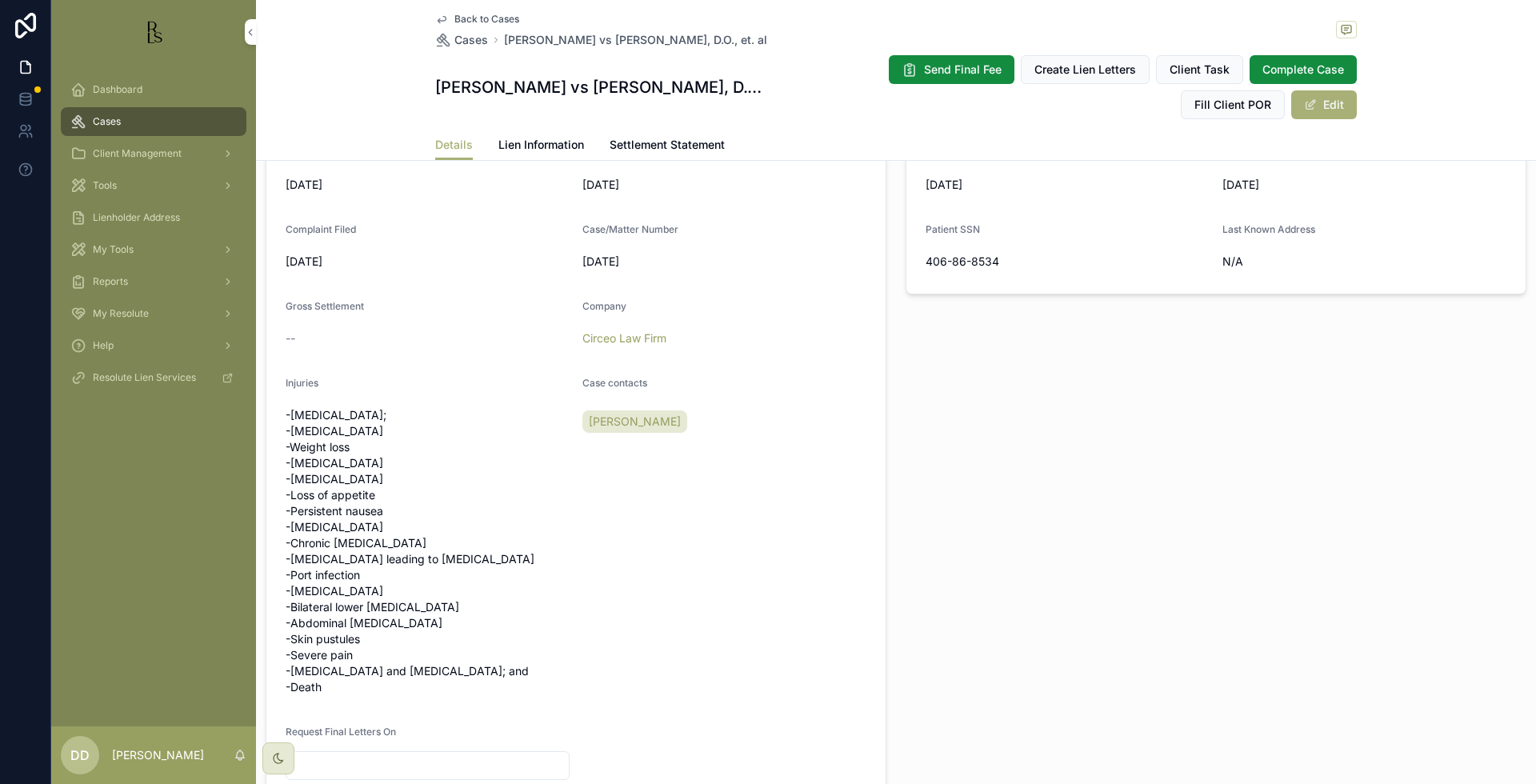
scroll to position [500, 0]
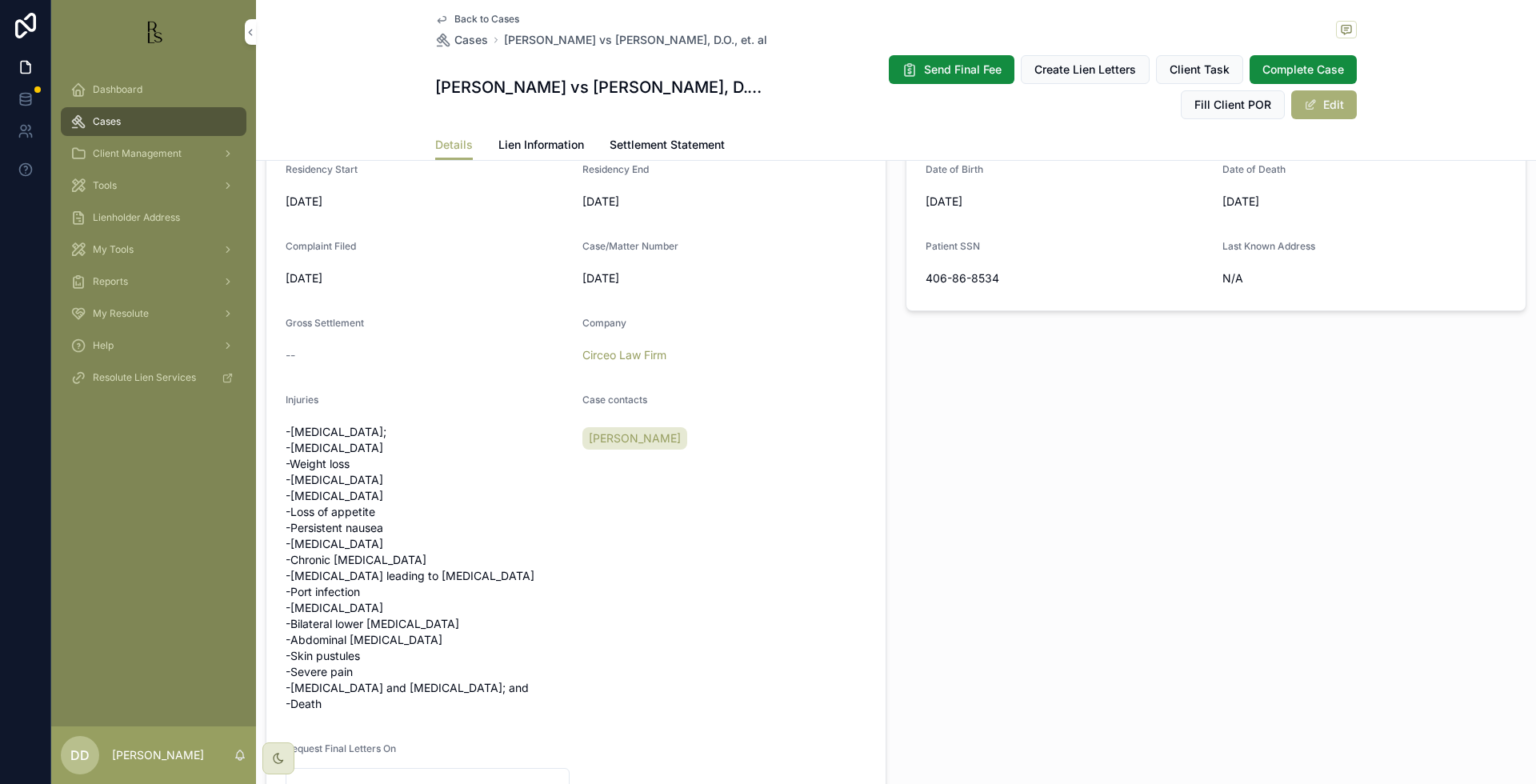
click at [543, 149] on span "Lien Information" at bounding box center [541, 144] width 85 height 16
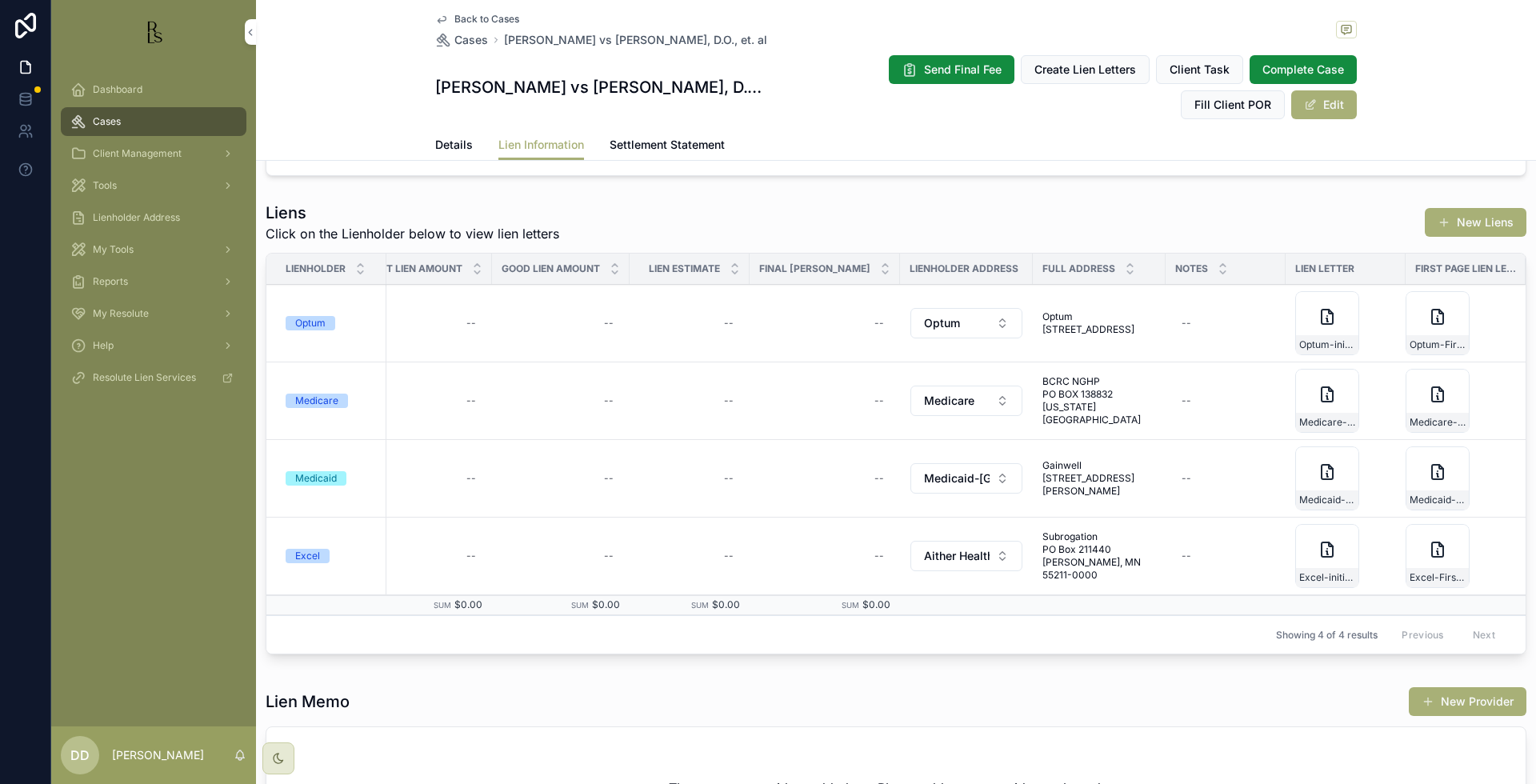
scroll to position [0, 544]
click at [1318, 543] on icon "scrollable content" at bounding box center [1327, 549] width 19 height 19
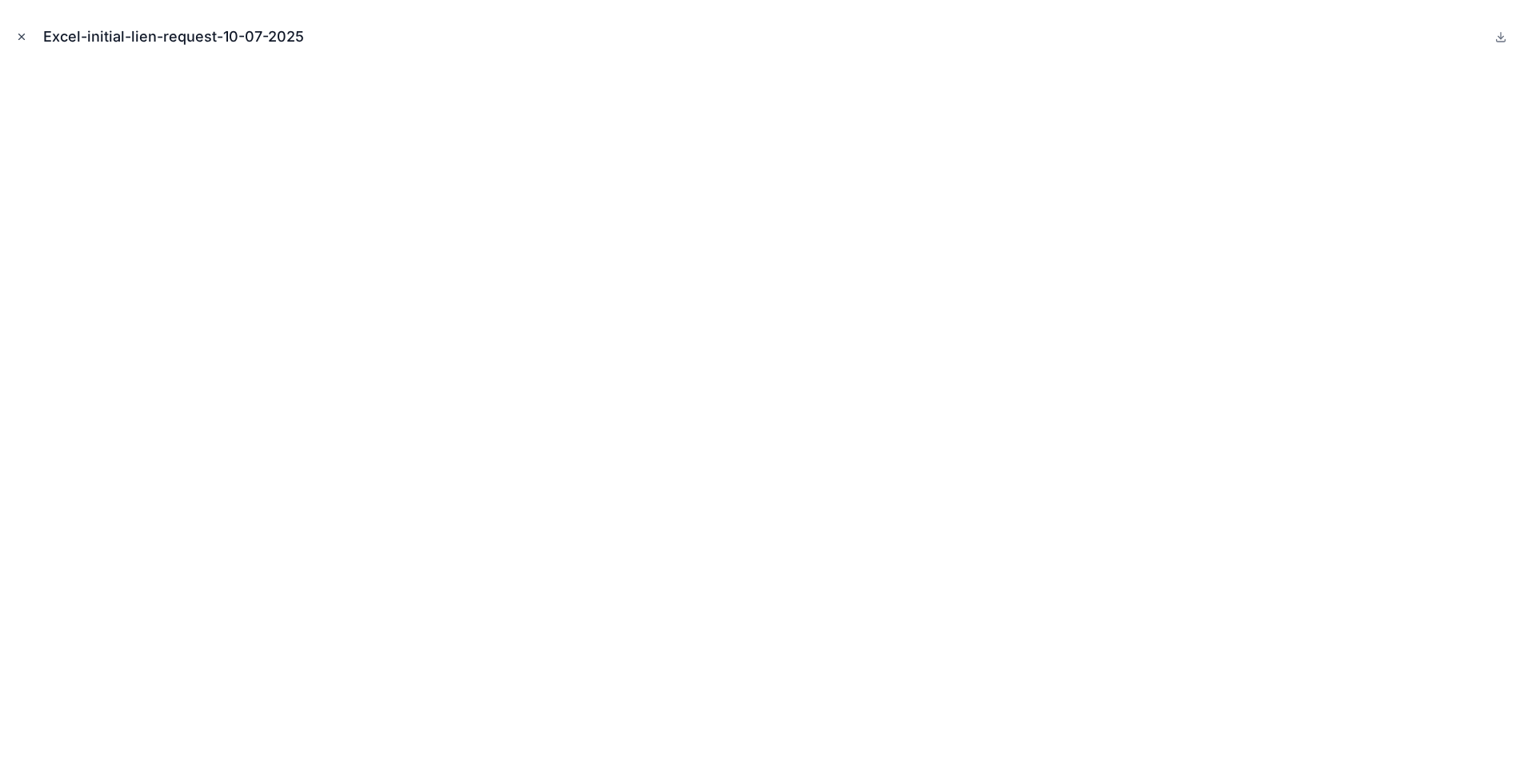
click at [24, 40] on icon "Close modal" at bounding box center [21, 37] width 11 height 11
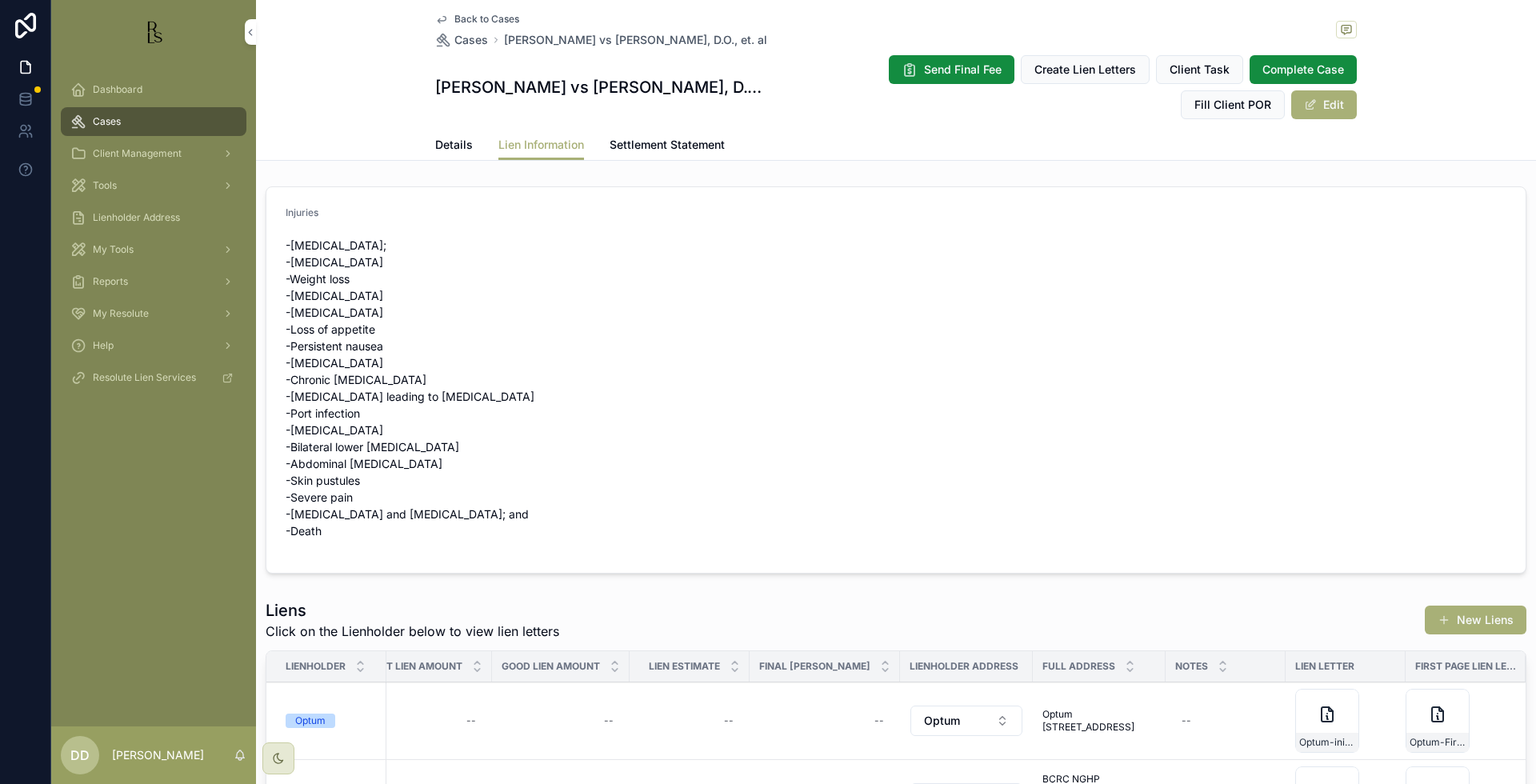
click at [451, 144] on span "Details" at bounding box center [454, 144] width 38 height 16
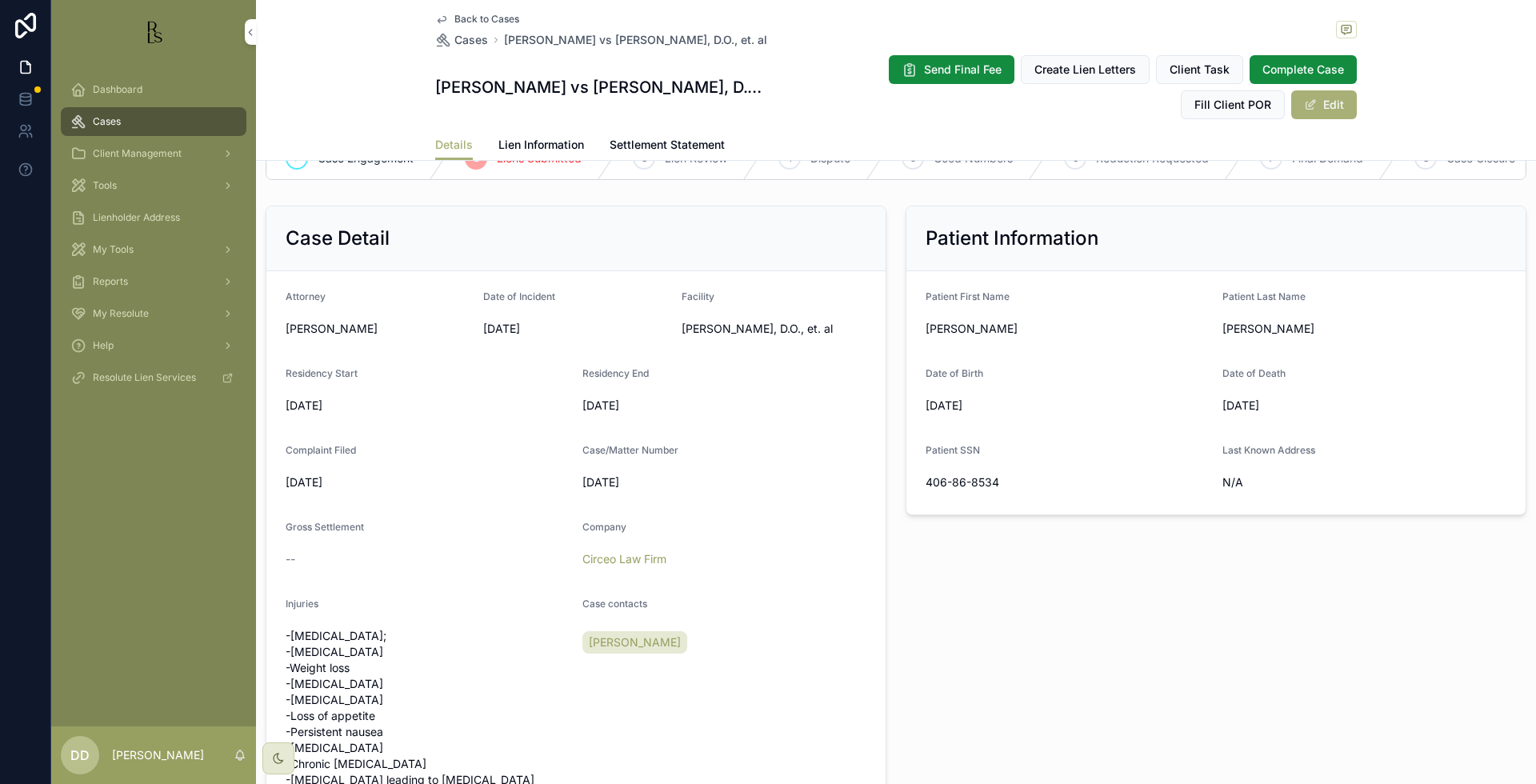
scroll to position [300, 0]
click at [612, 563] on span "Circeo Law Firm" at bounding box center [624, 555] width 84 height 16
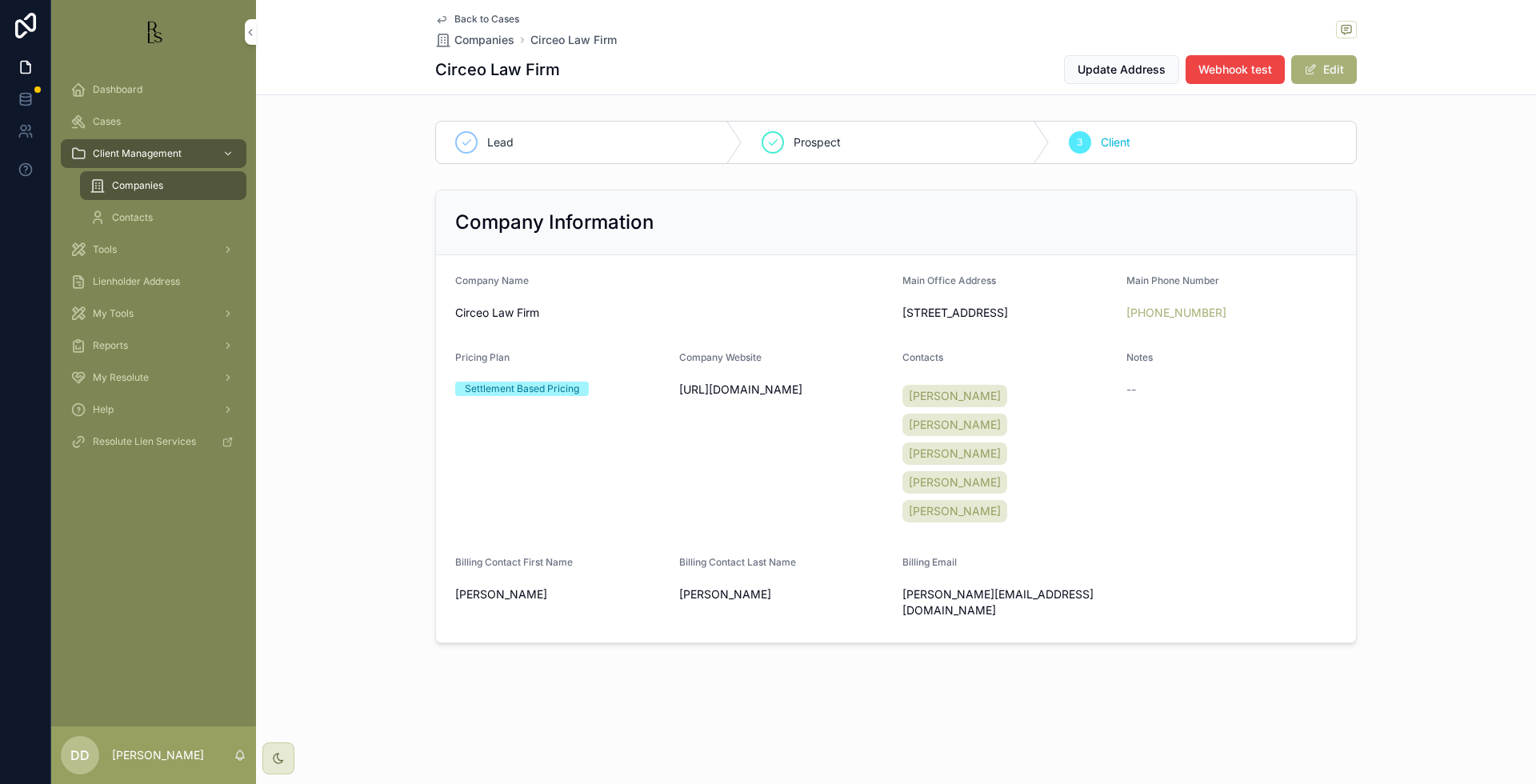
click at [1203, 660] on div "Back to Cases Companies Circeo Law Firm Circeo Law Firm Update Address Webhook …" at bounding box center [896, 375] width 1280 height 752
click at [503, 10] on div "Back to Cases Companies Circeo Law Firm Circeo Law Firm Update Address Webhook …" at bounding box center [896, 47] width 922 height 95
click at [499, 18] on span "Back to Cases" at bounding box center [486, 19] width 65 height 13
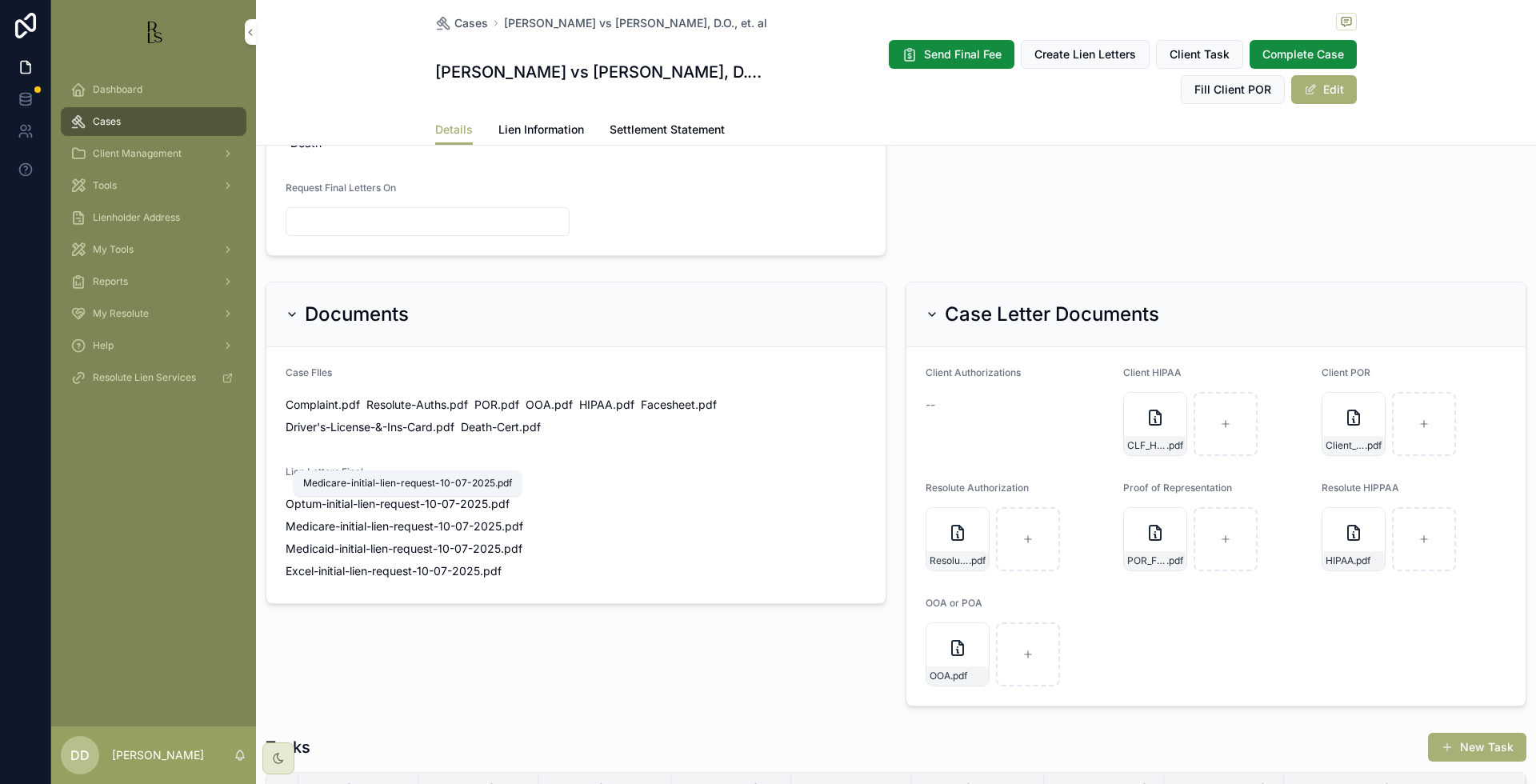
scroll to position [733, 0]
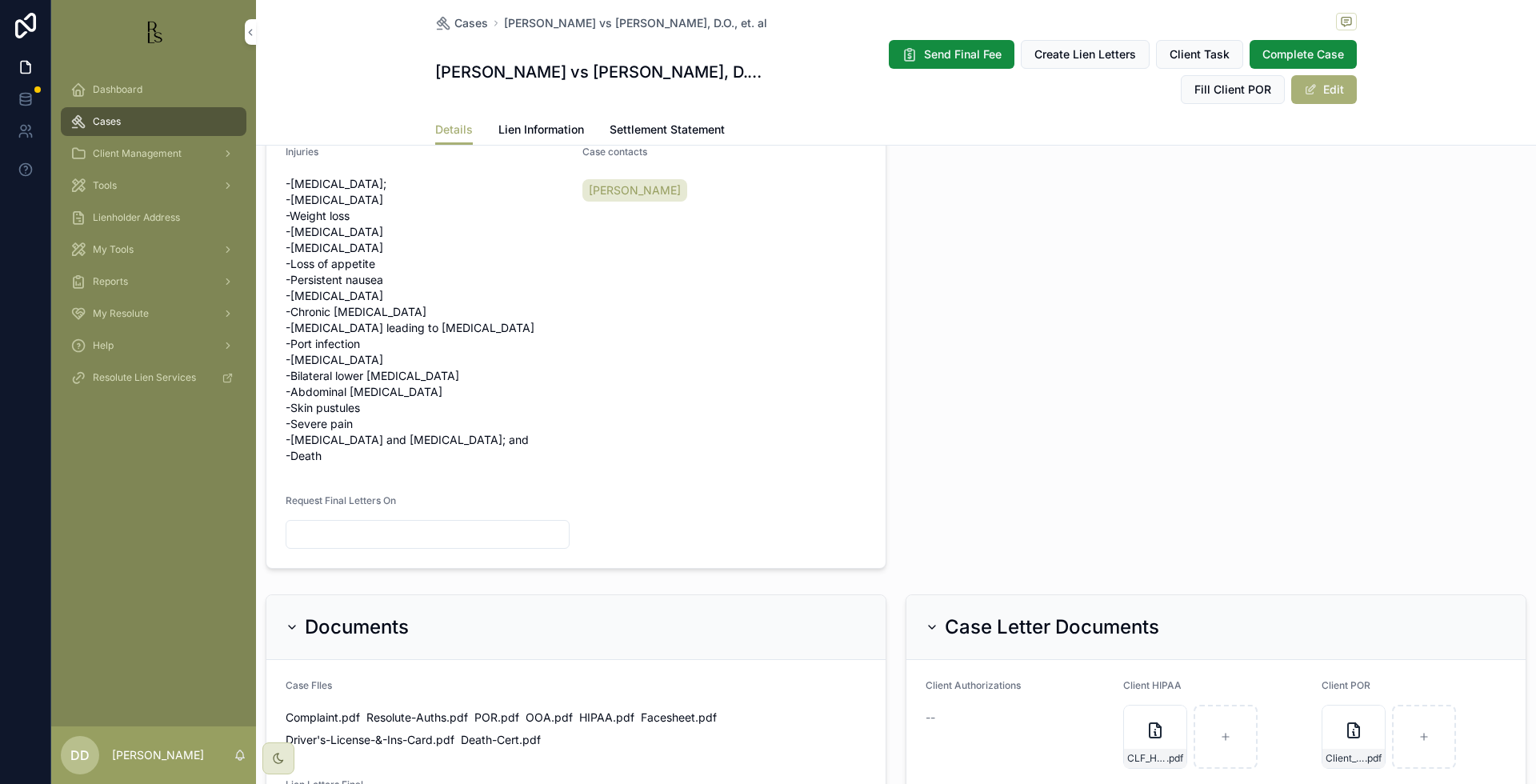
click at [530, 129] on span "Lien Information" at bounding box center [541, 129] width 85 height 16
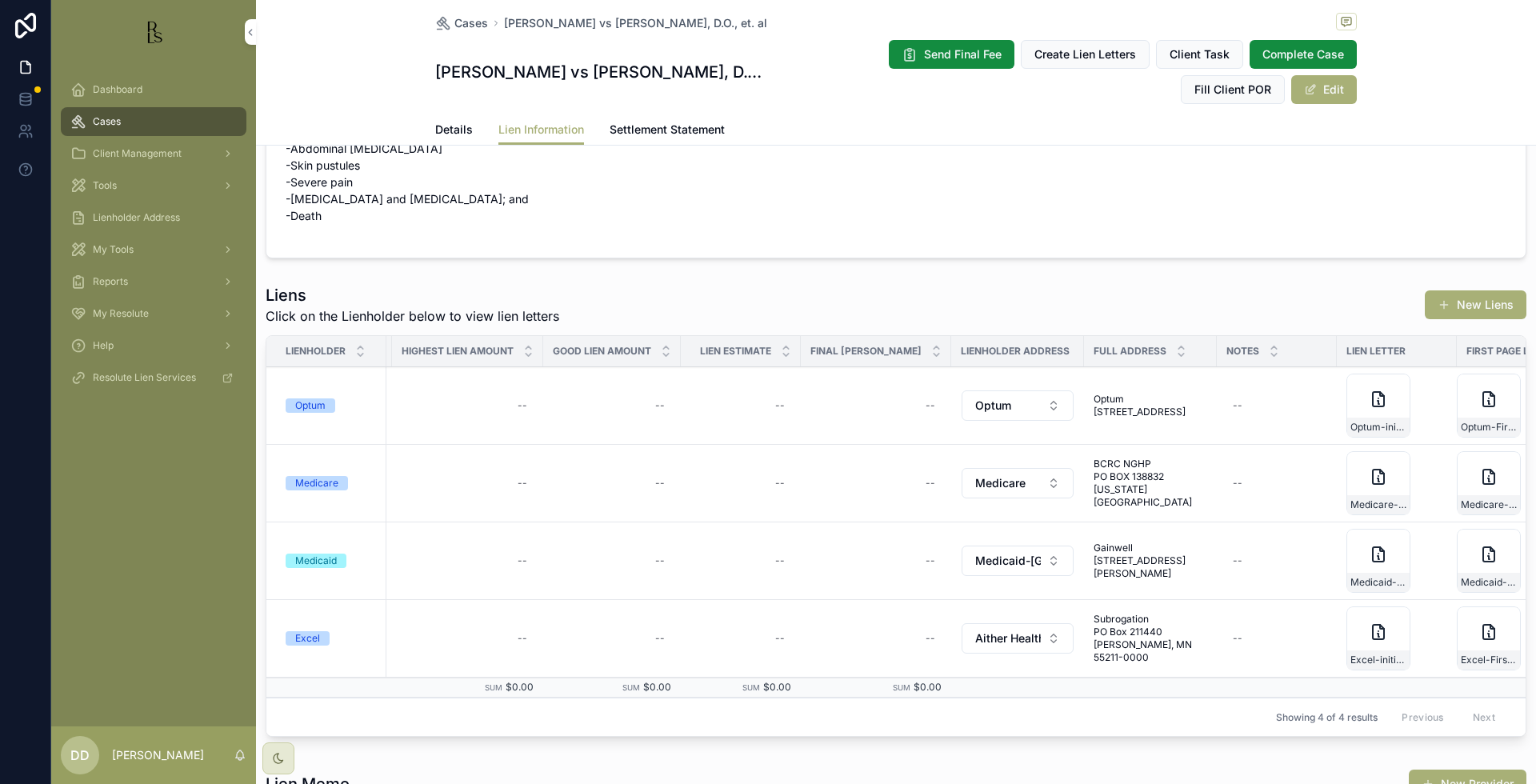
scroll to position [0, 544]
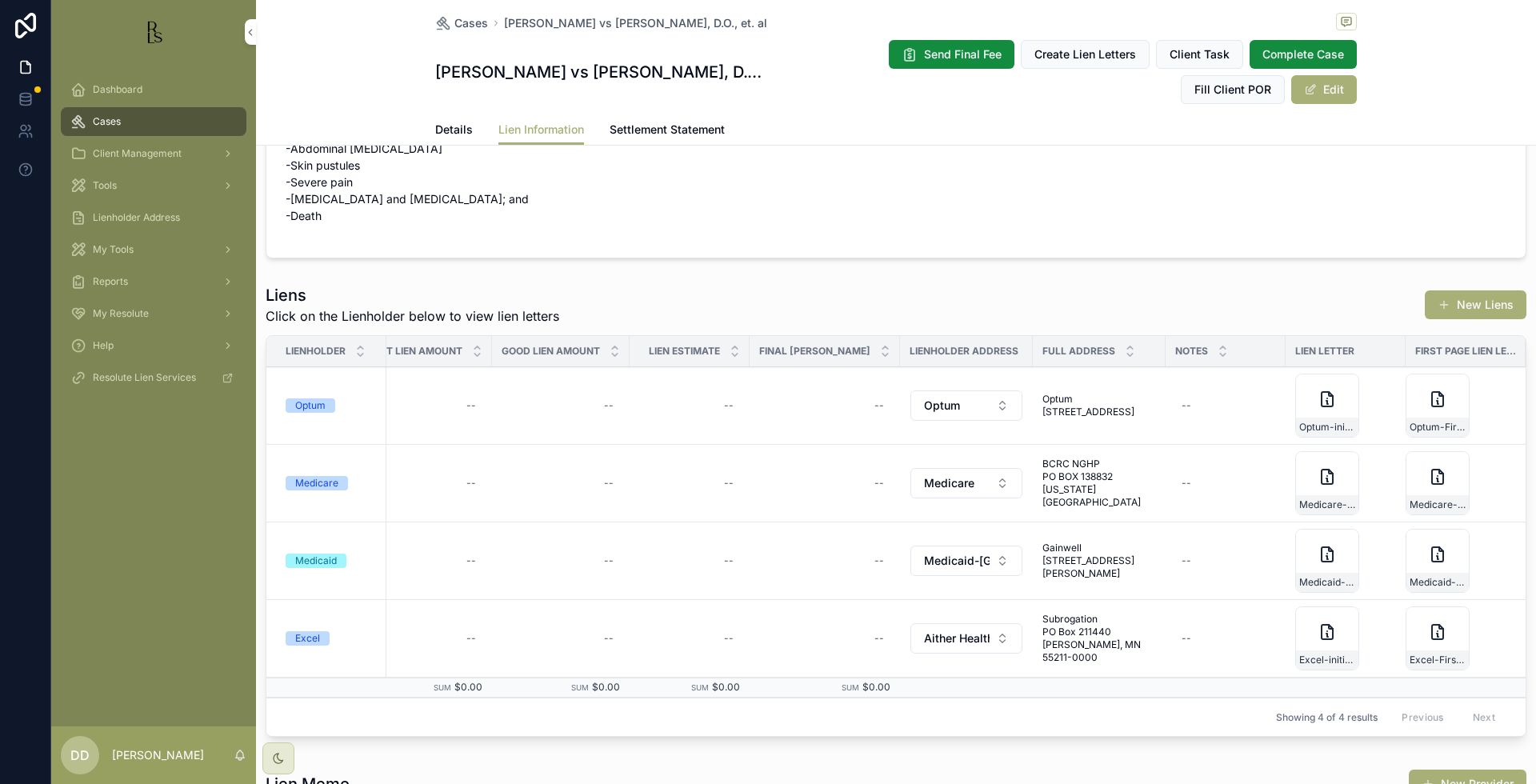
click at [451, 125] on span "Details" at bounding box center [454, 129] width 38 height 16
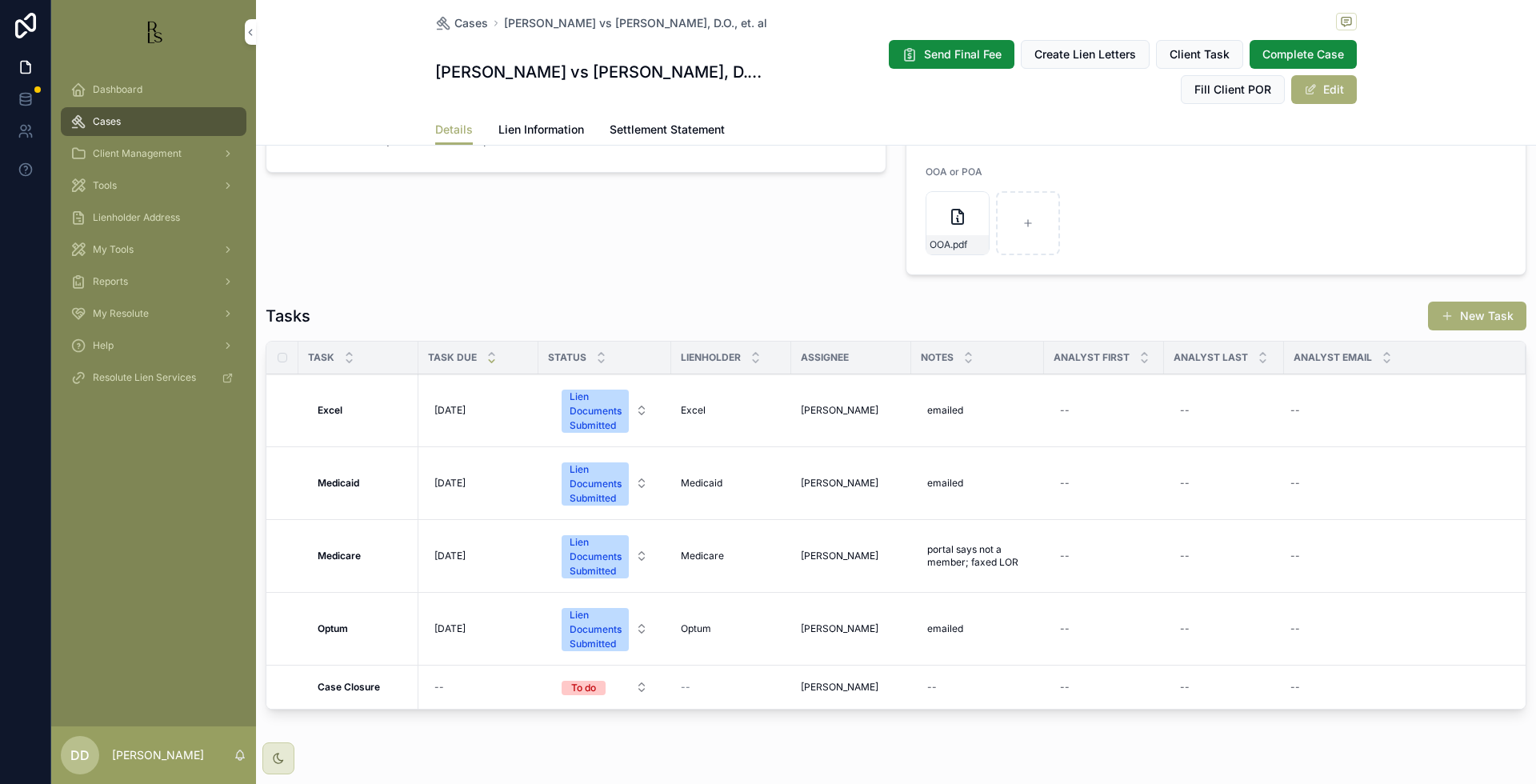
scroll to position [1532, 0]
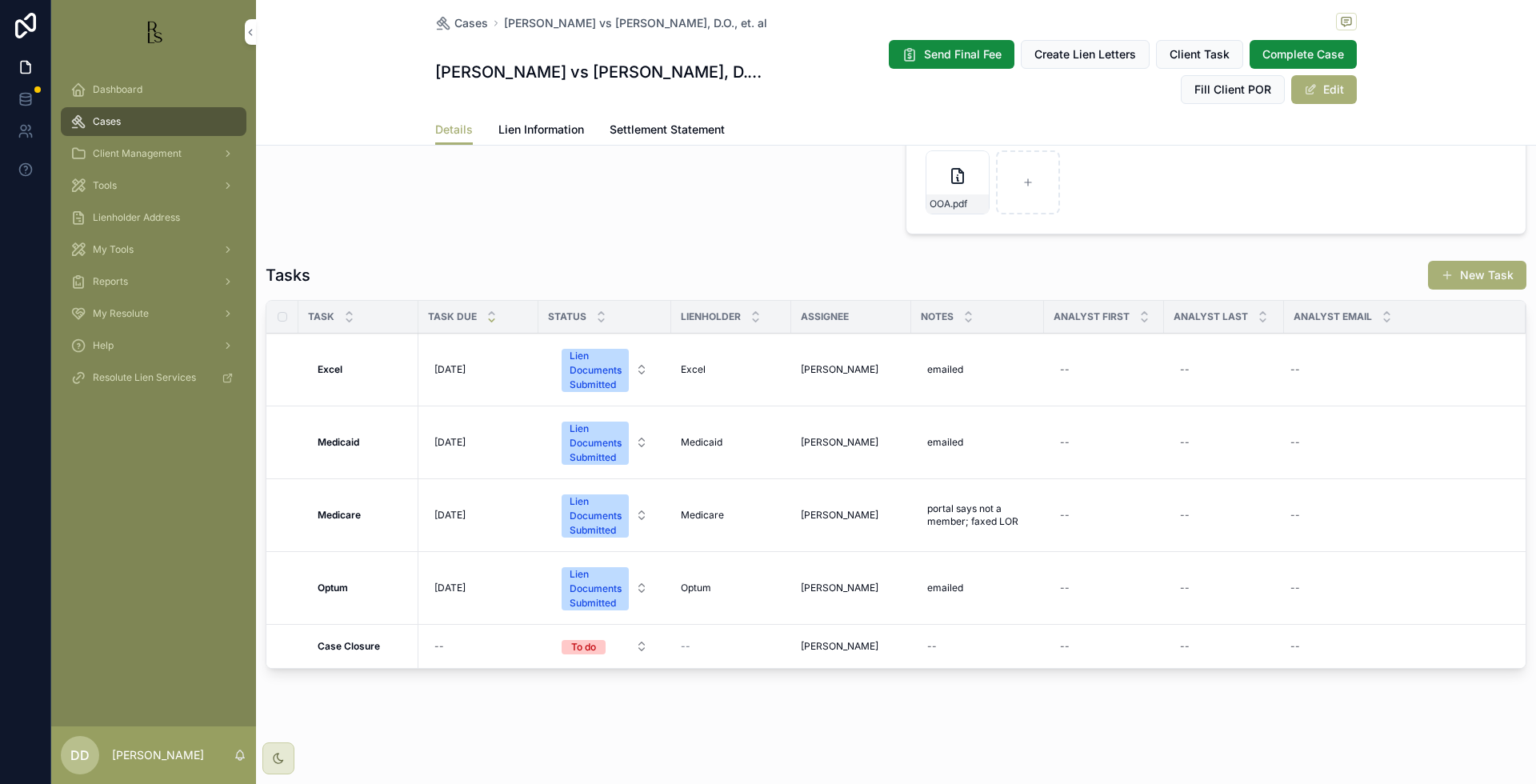
click at [983, 374] on div "emailed emailed" at bounding box center [977, 369] width 113 height 26
click at [1037, 395] on textarea "*******" at bounding box center [1005, 402] width 152 height 48
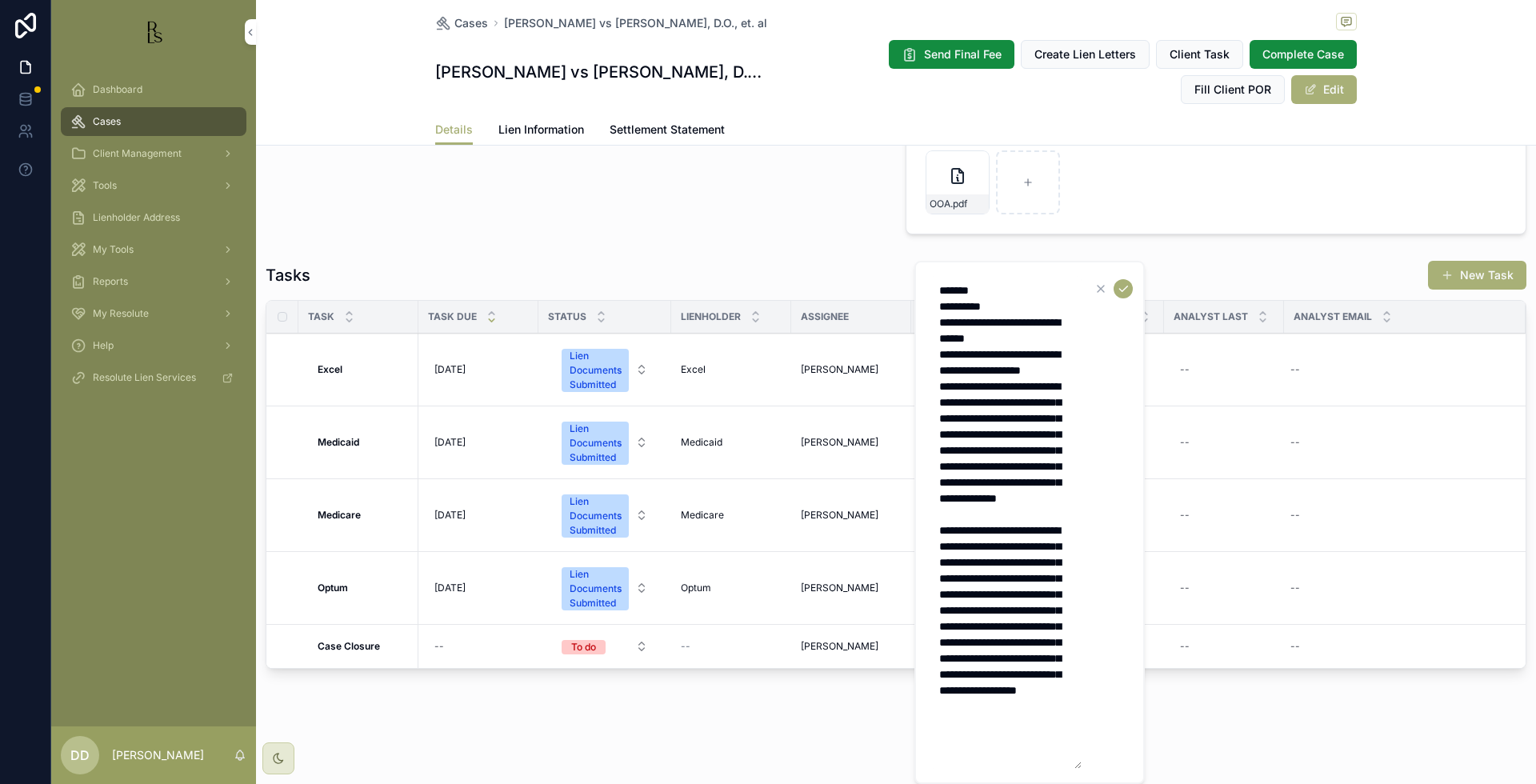
type textarea "**********"
click at [1126, 291] on icon "scrollable content" at bounding box center [1123, 288] width 13 height 13
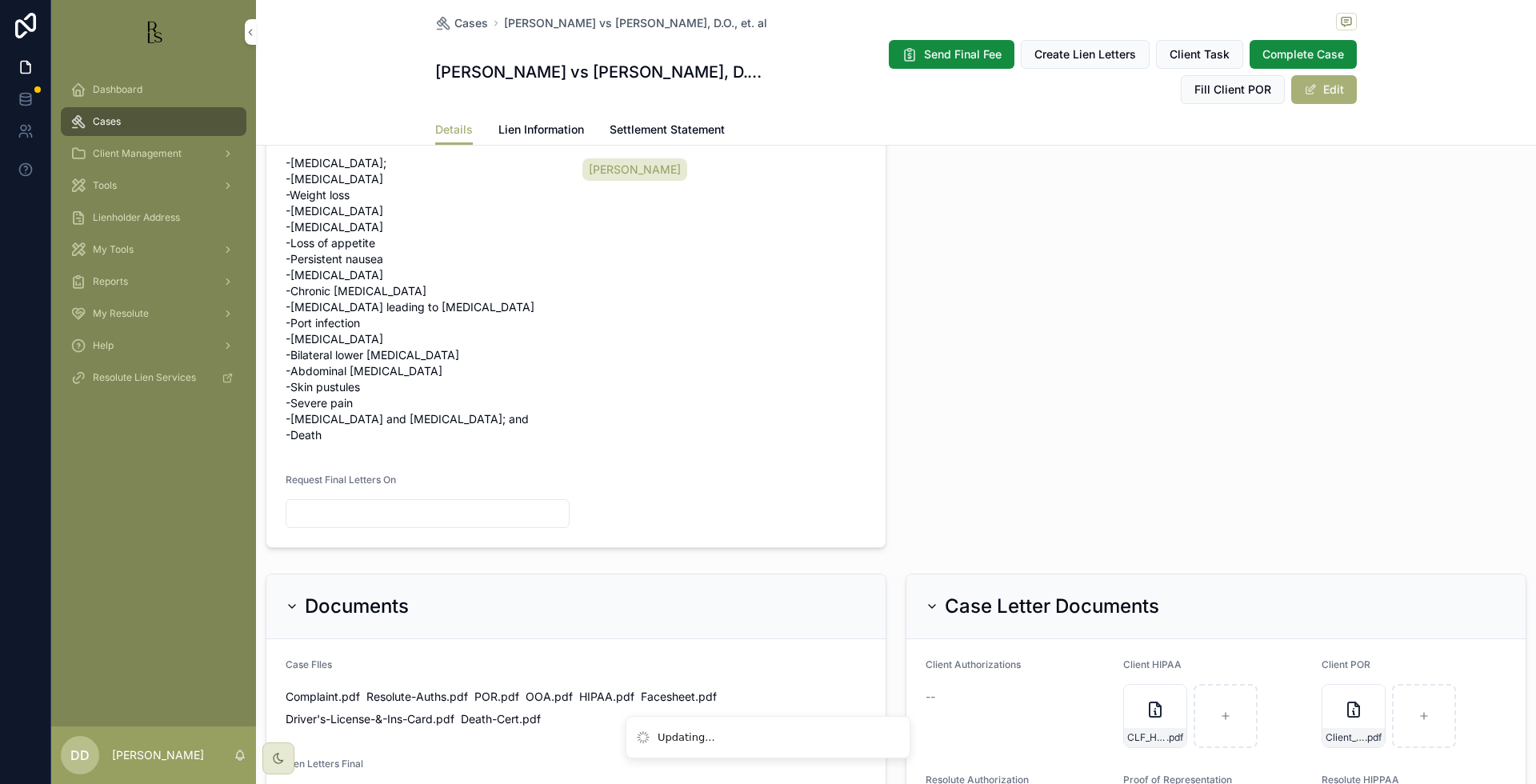
scroll to position [733, 0]
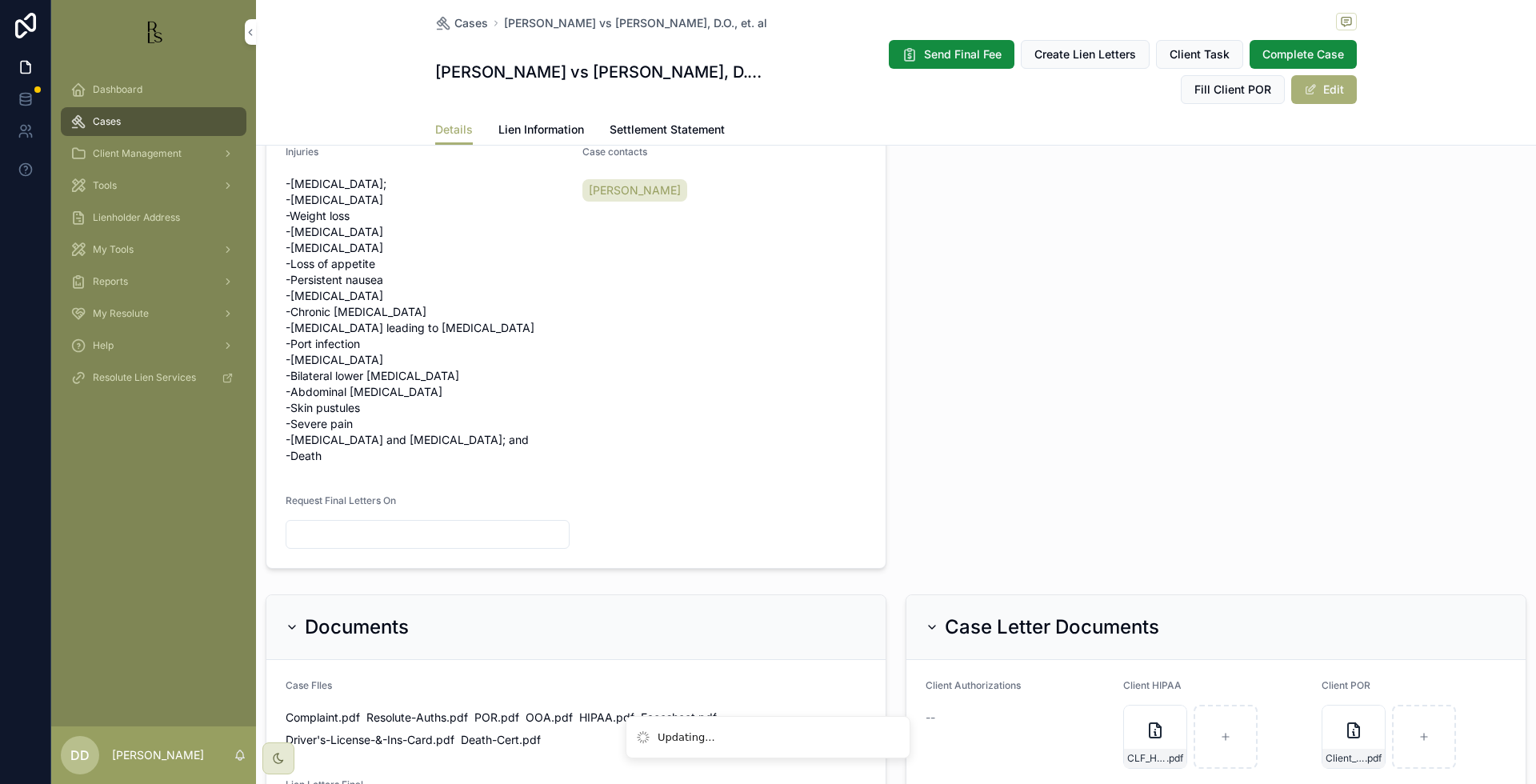
click at [526, 130] on span "Lien Information" at bounding box center [541, 129] width 85 height 16
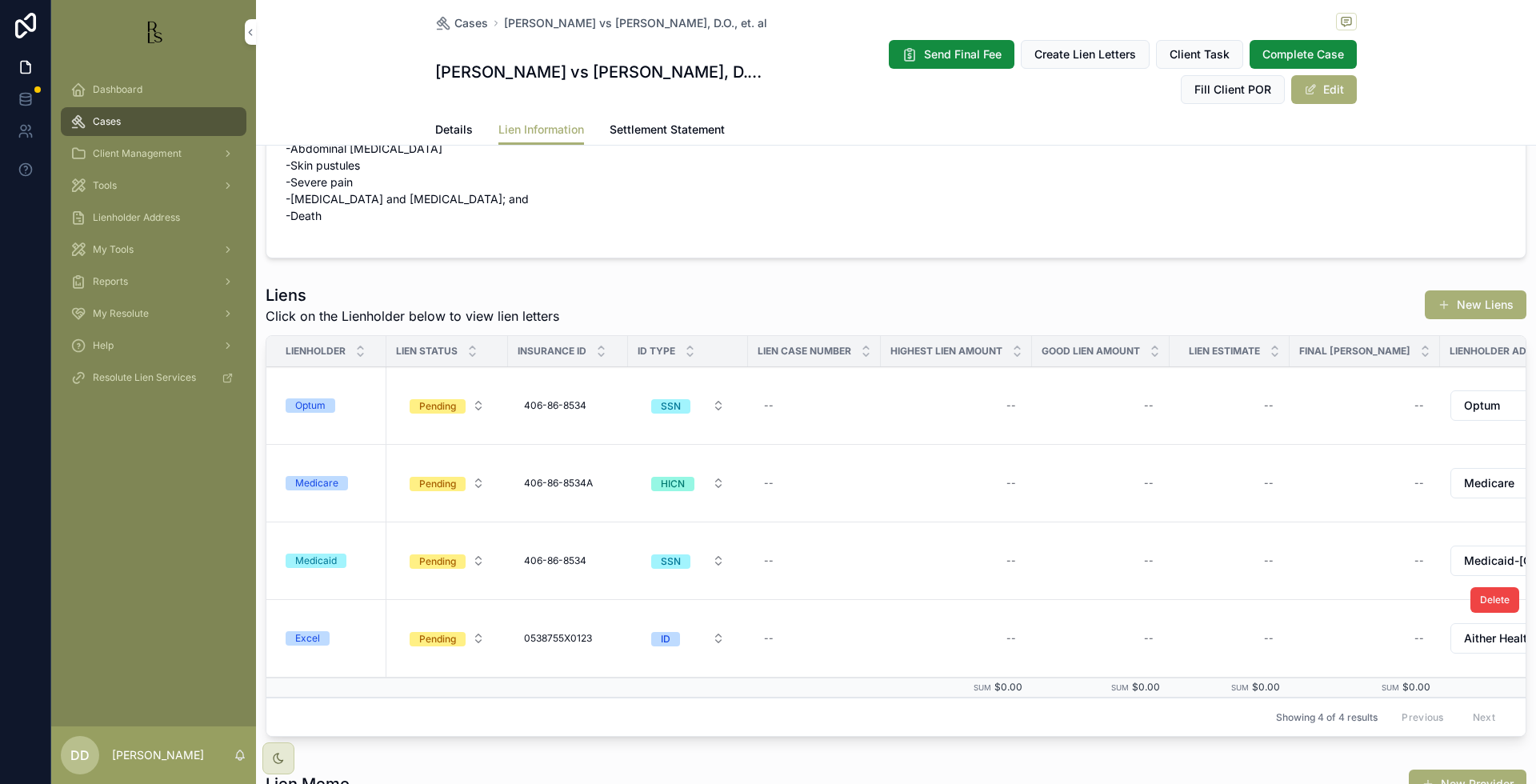
click at [313, 639] on div "Excel" at bounding box center [307, 638] width 25 height 15
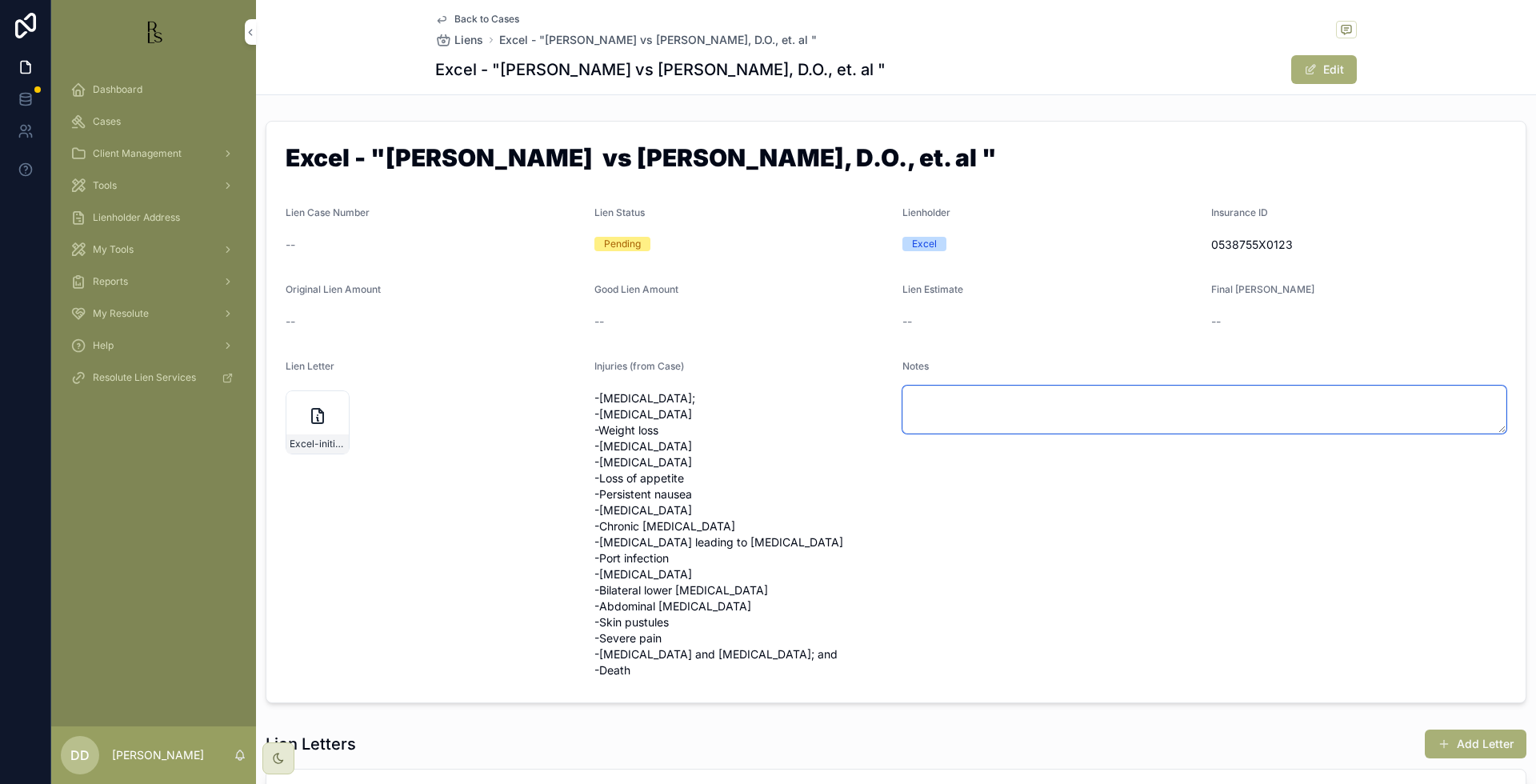
click at [966, 393] on textarea "scrollable content" at bounding box center [1204, 409] width 604 height 48
paste textarea "**********"
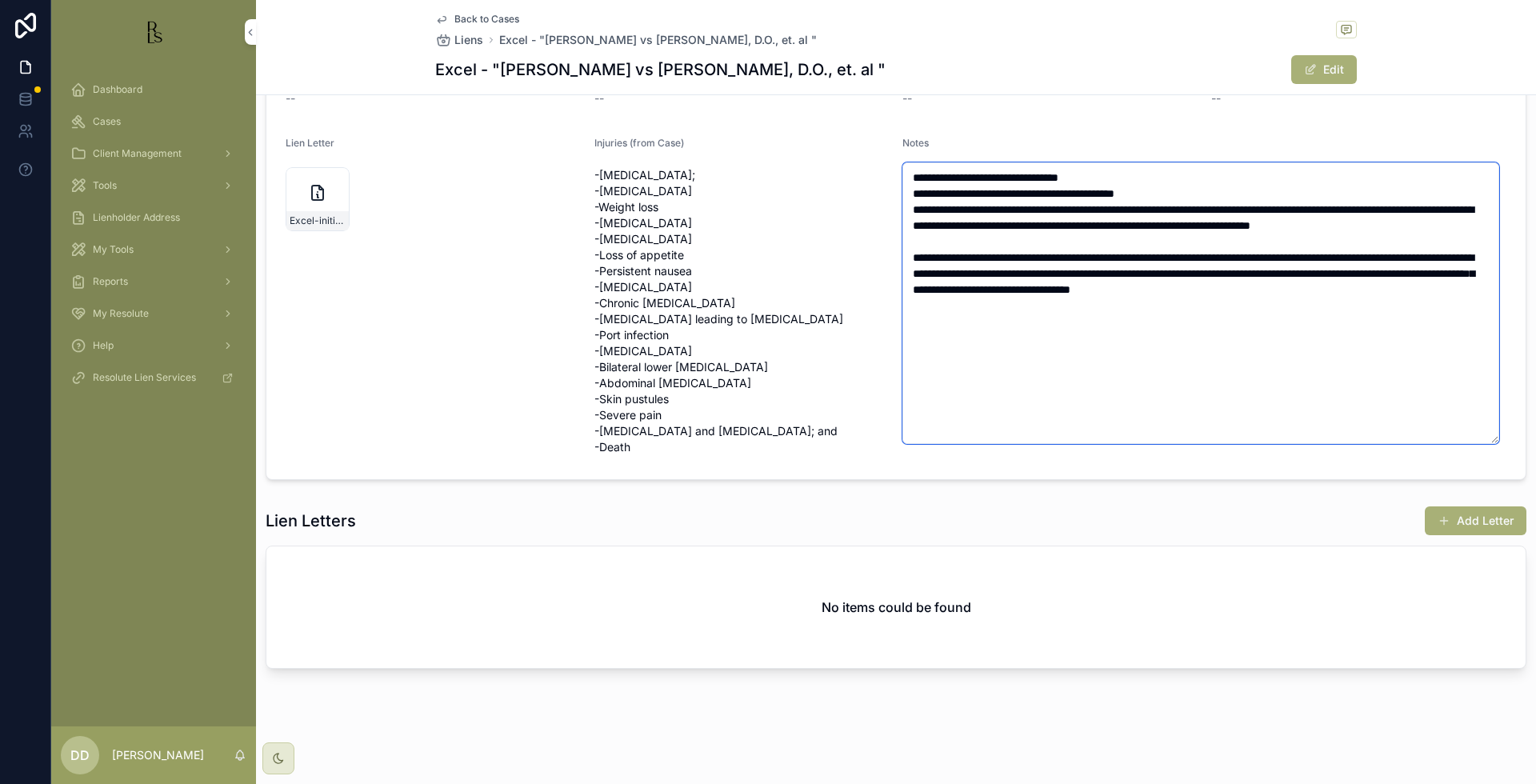
scroll to position [224, 0]
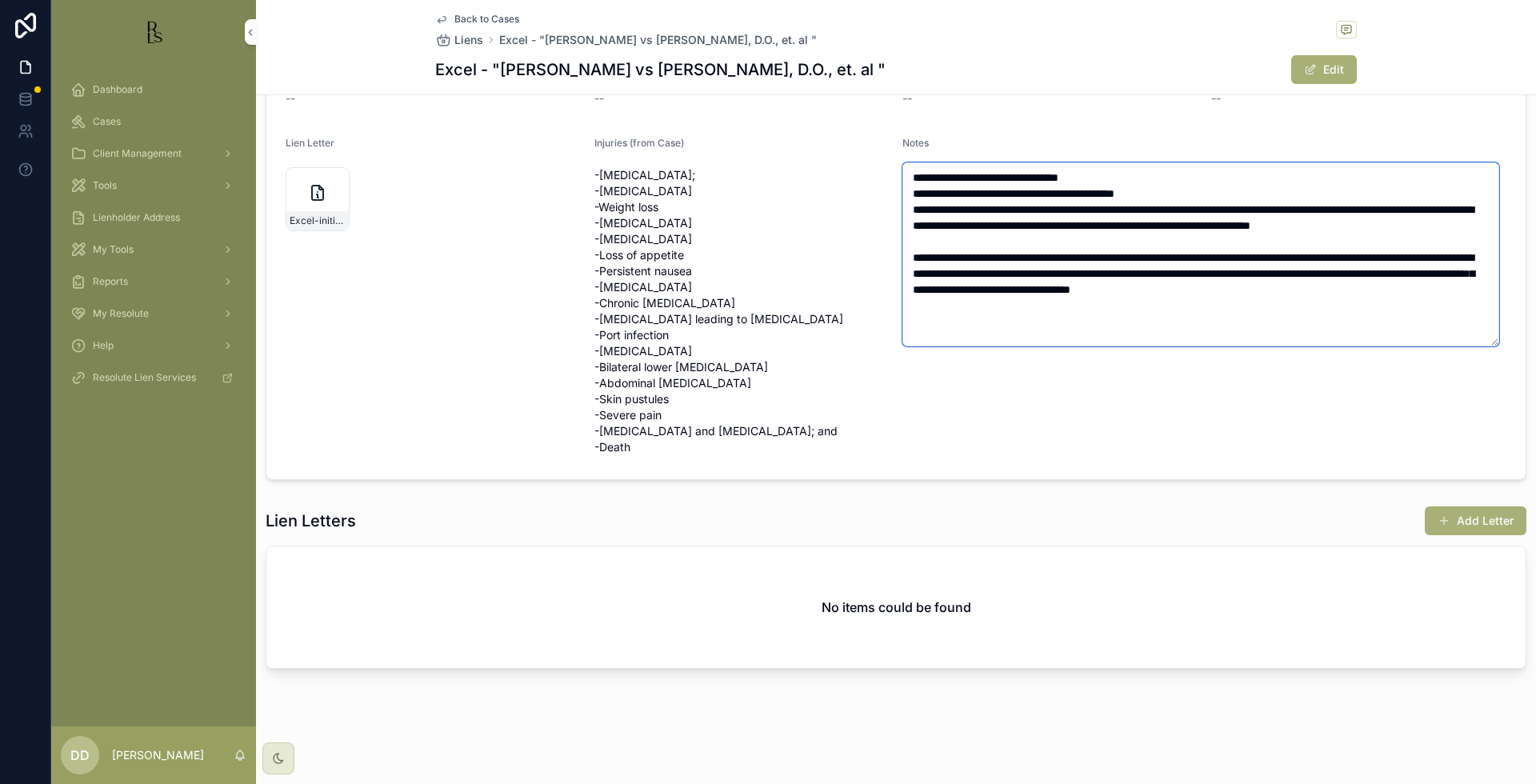
drag, startPoint x: 1485, startPoint y: 572, endPoint x: 1463, endPoint y: 262, distance: 310.8
click at [1463, 262] on textarea "**********" at bounding box center [1200, 254] width 596 height 184
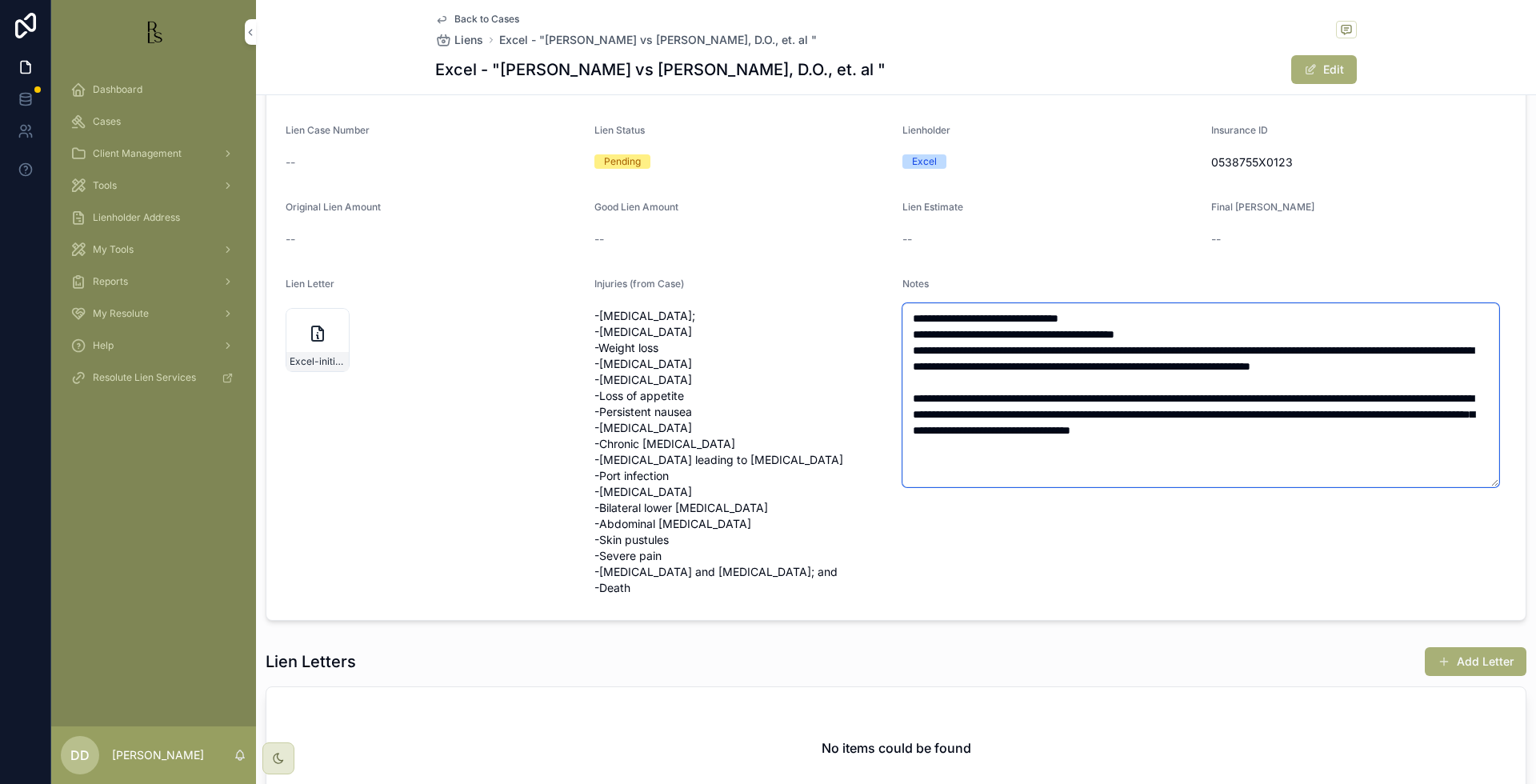
scroll to position [23, 0]
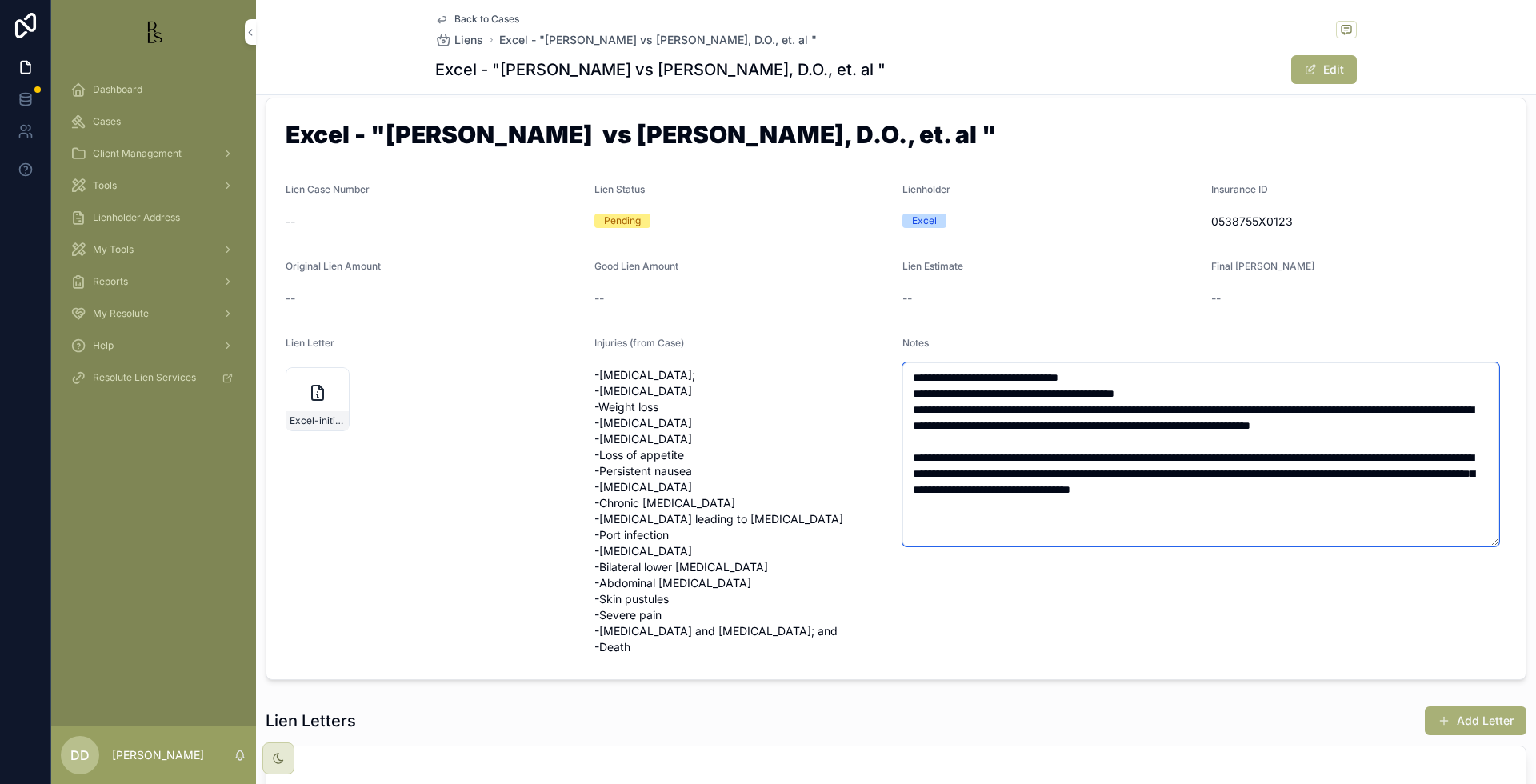
type textarea "**********"
click at [1413, 209] on div "0538755X0123" at bounding box center [1359, 222] width 296 height 26
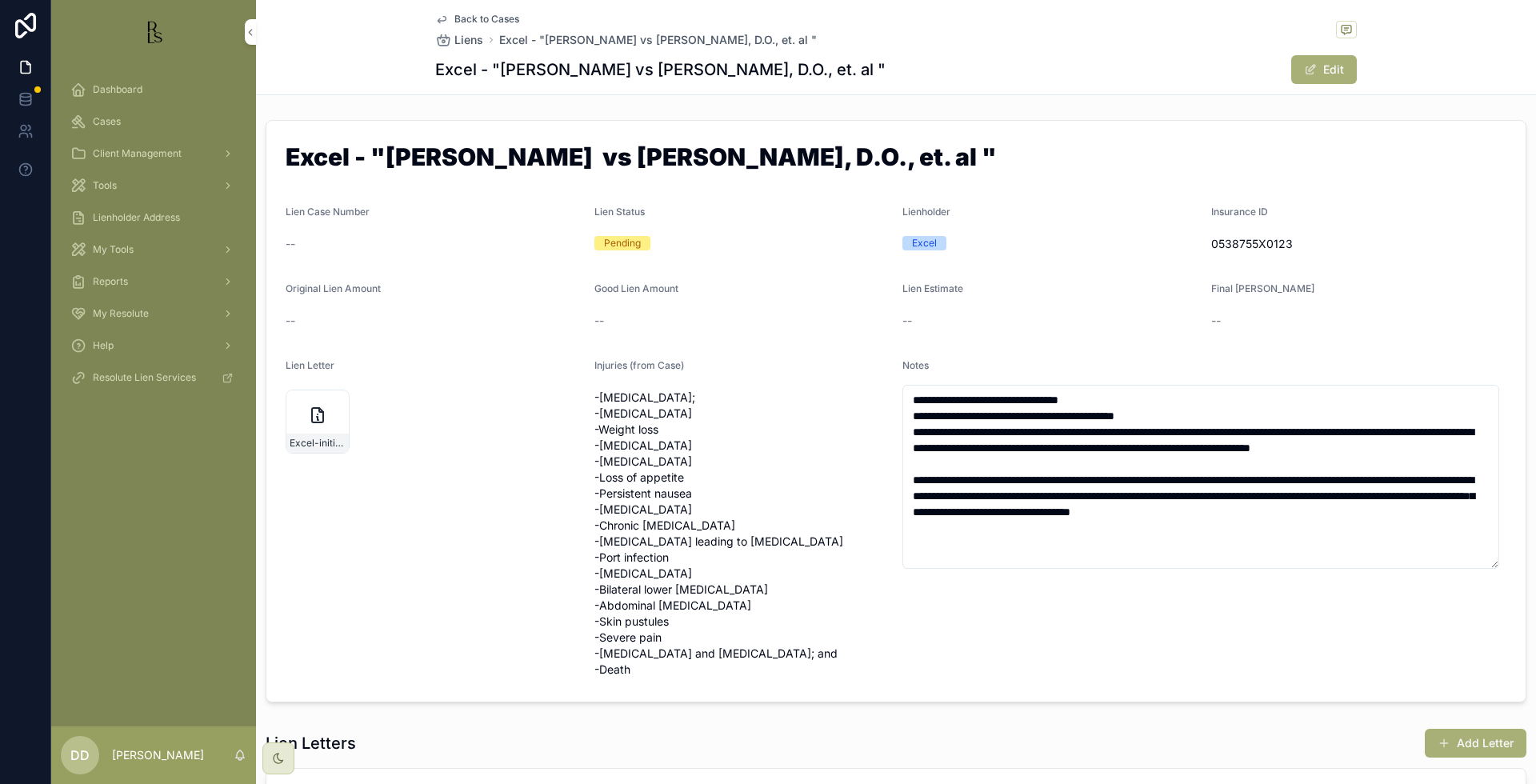
scroll to position [0, 0]
click at [1368, 277] on form "Excel - "[PERSON_NAME] vs [PERSON_NAME], D.O., et. al " Lien Case Number -- Lie…" at bounding box center [895, 411] width 1259 height 581
click at [155, 123] on div "Cases" at bounding box center [153, 121] width 166 height 26
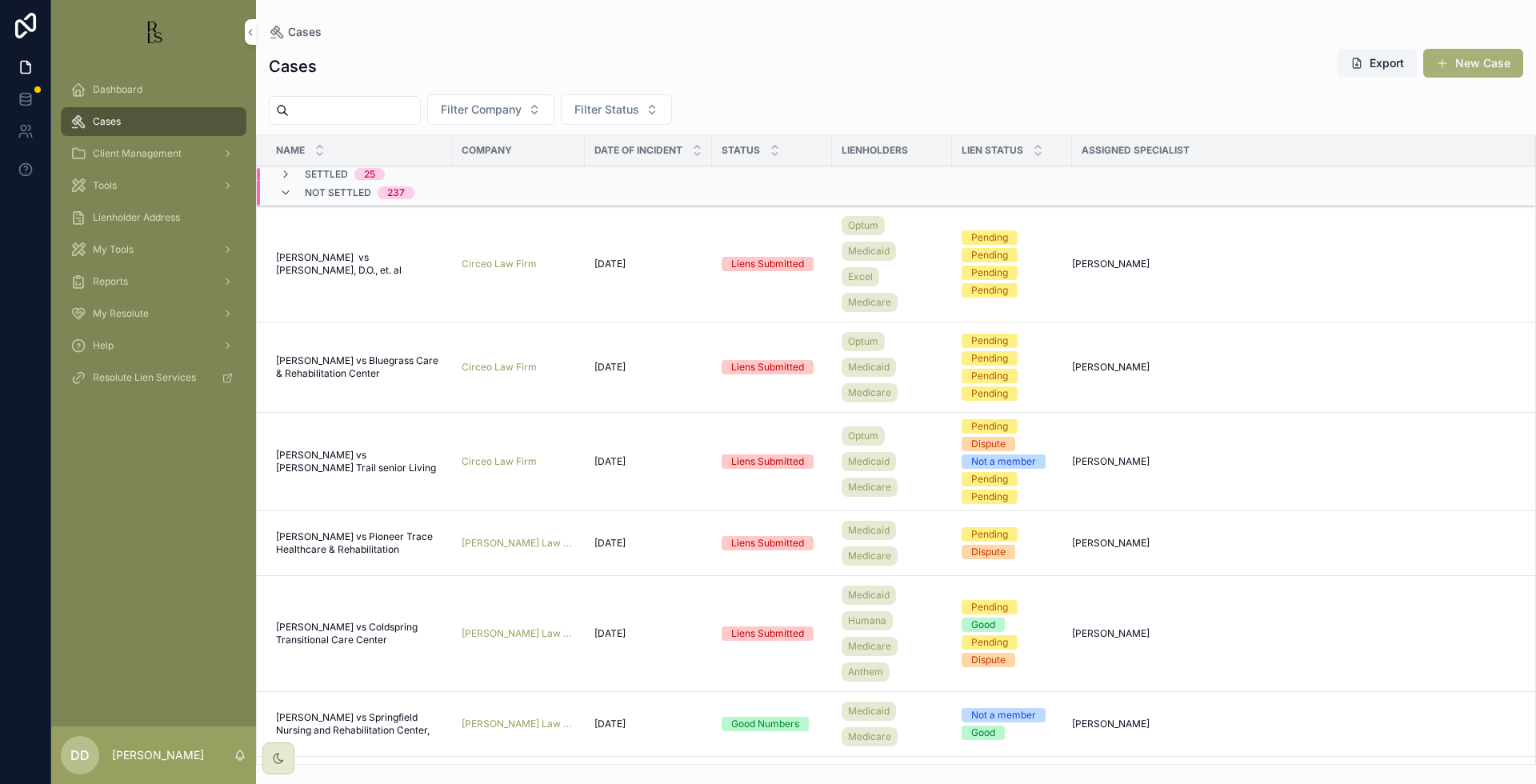
click at [183, 601] on div "Dashboard Cases Client Management Tools Lienholder Address My Tools Reports My …" at bounding box center [154, 395] width 205 height 662
